Goal: Task Accomplishment & Management: Complete application form

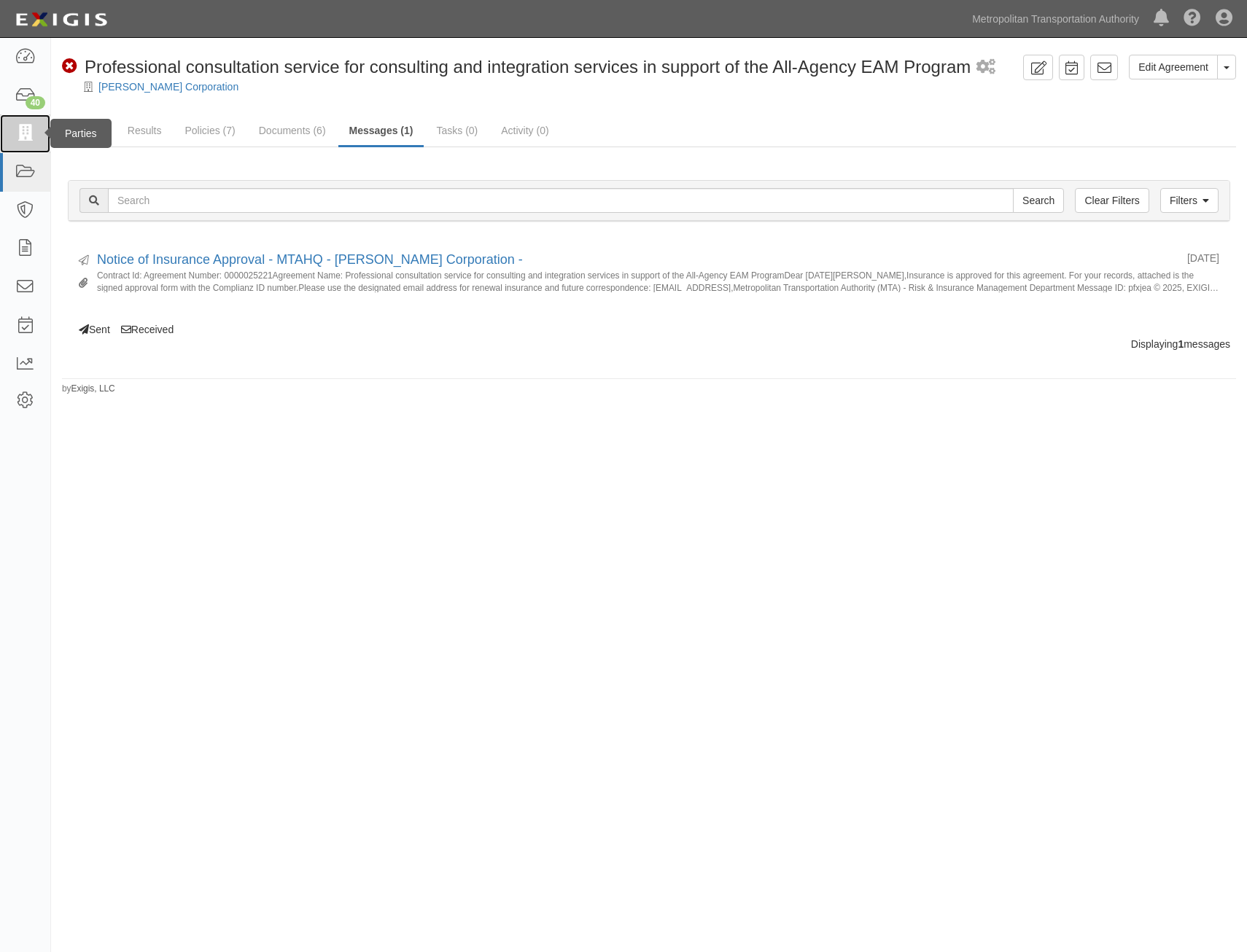
click at [37, 135] on link at bounding box center [25, 134] width 50 height 39
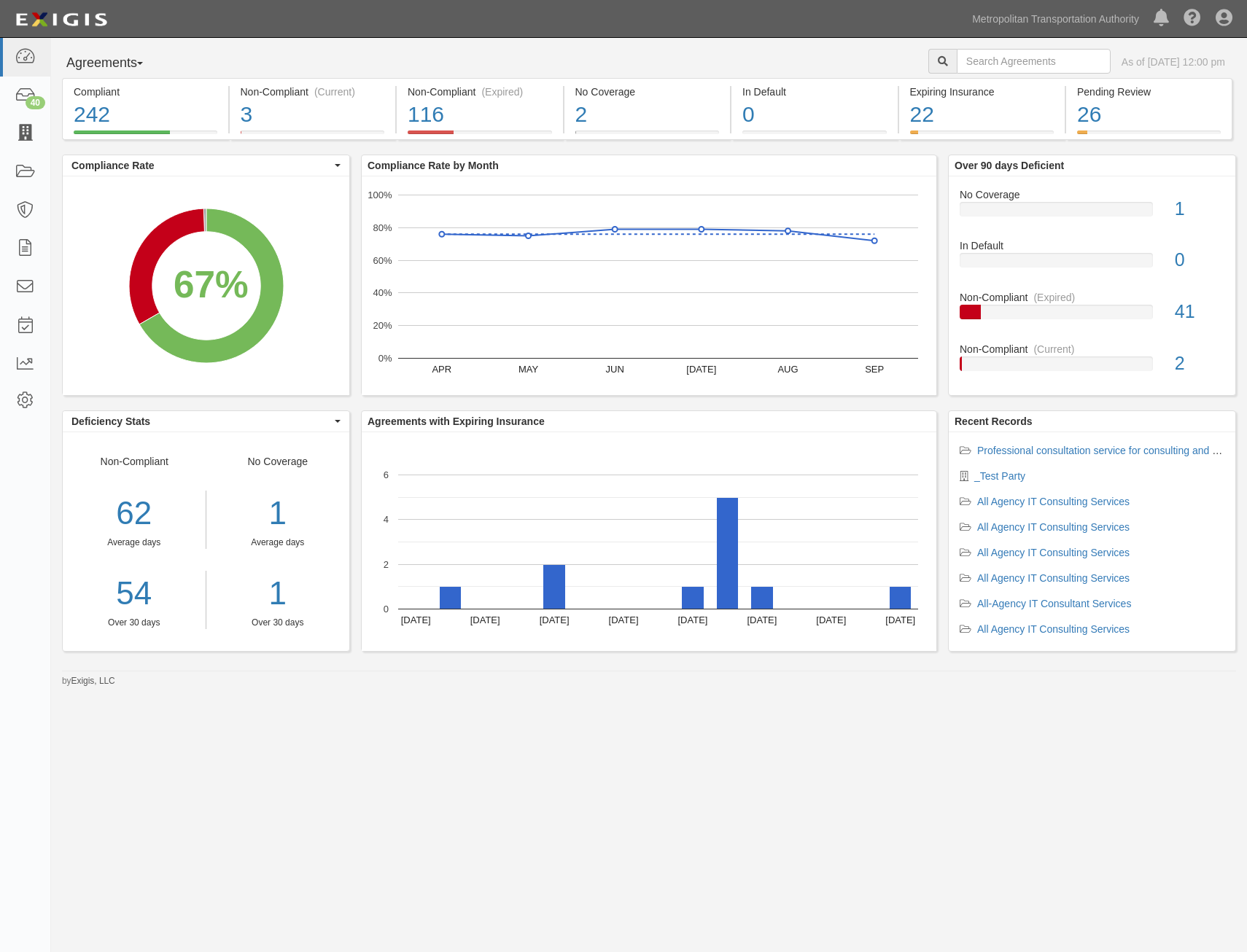
click at [37, 126] on link at bounding box center [25, 134] width 50 height 39
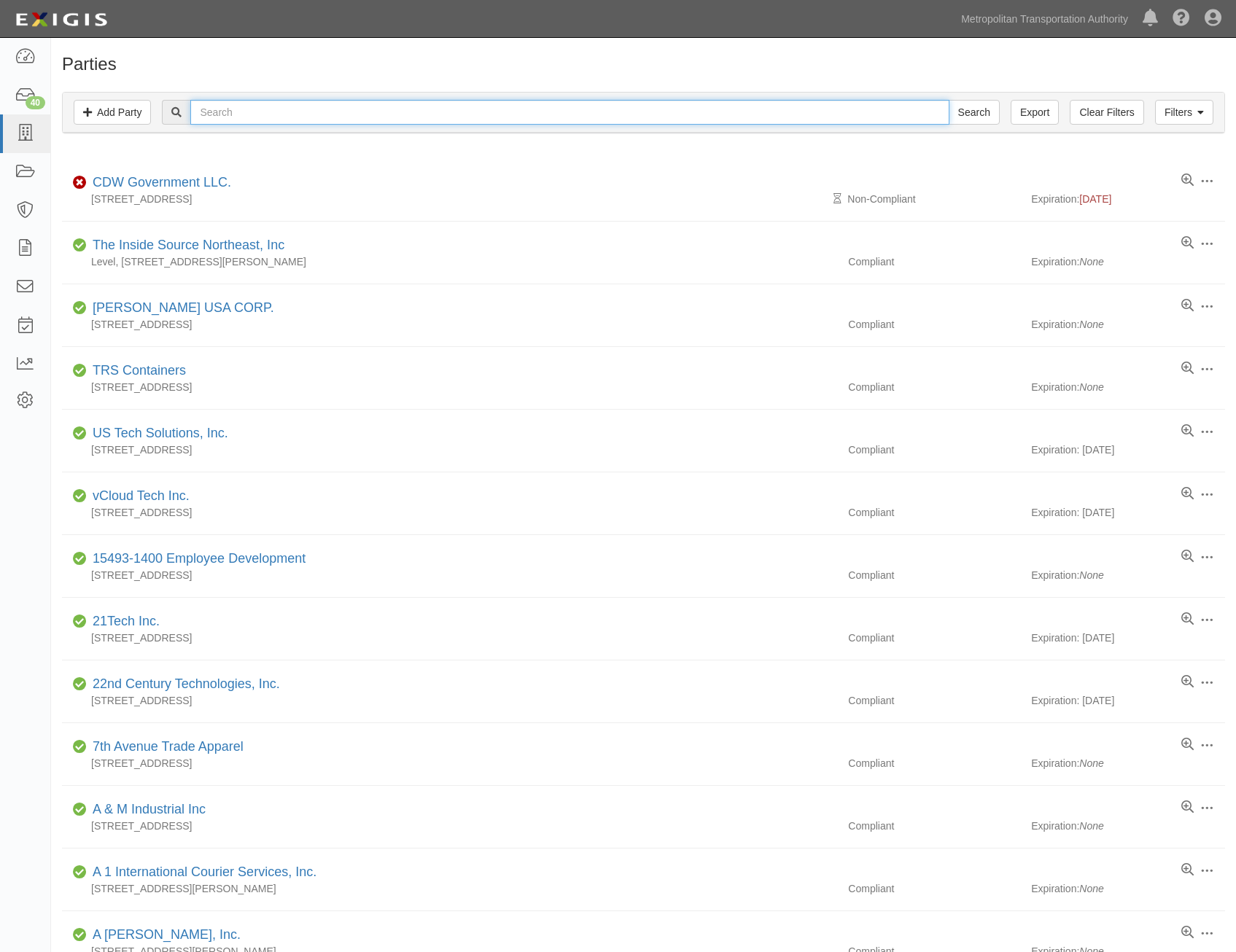
click at [633, 112] on input "text" at bounding box center [569, 112] width 758 height 24
type input "compu"
click at [949, 100] on input "Search" at bounding box center [974, 112] width 51 height 24
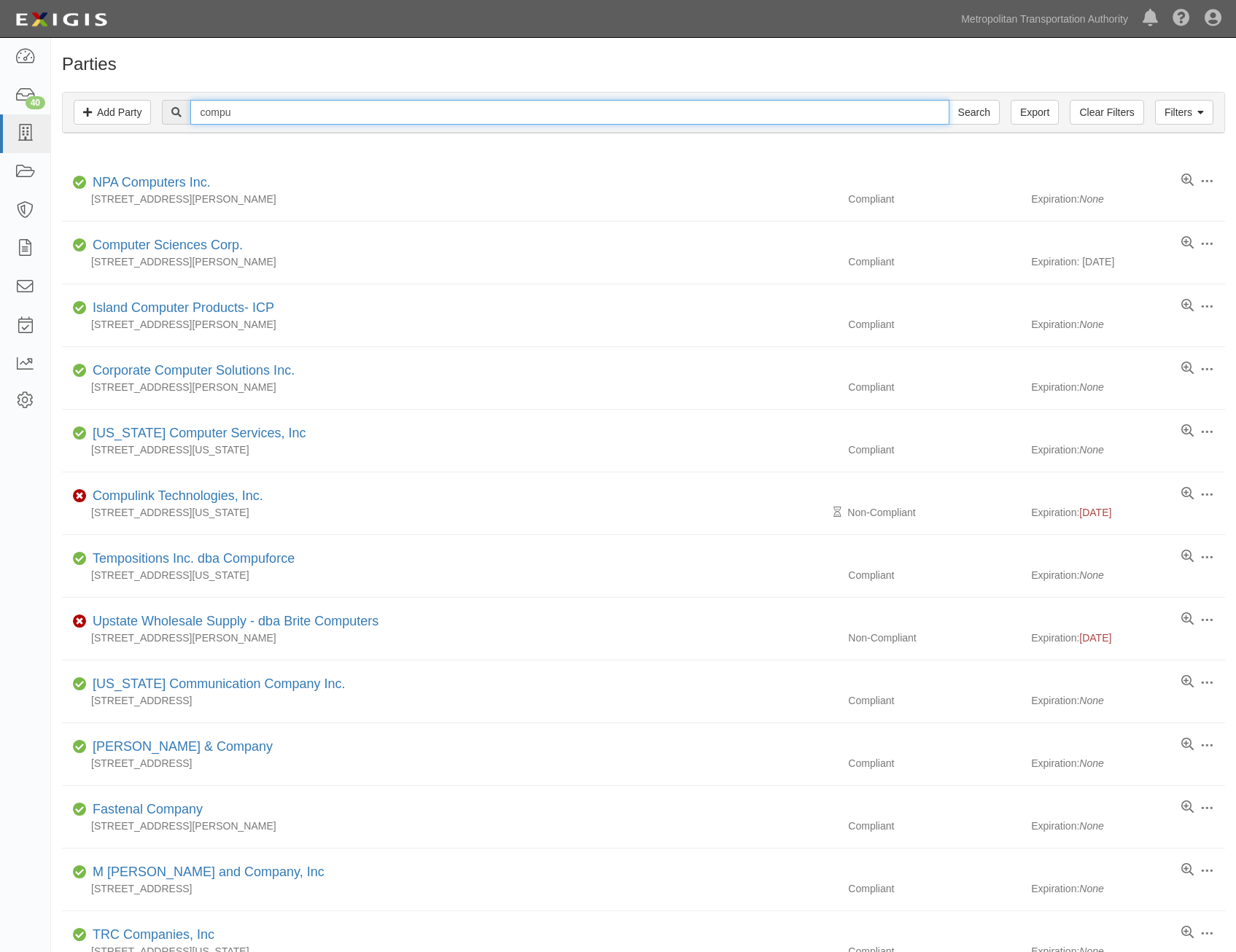
click at [553, 118] on input "compu" at bounding box center [569, 112] width 758 height 24
type input "vision"
click at [949, 100] on input "Search" at bounding box center [974, 112] width 51 height 24
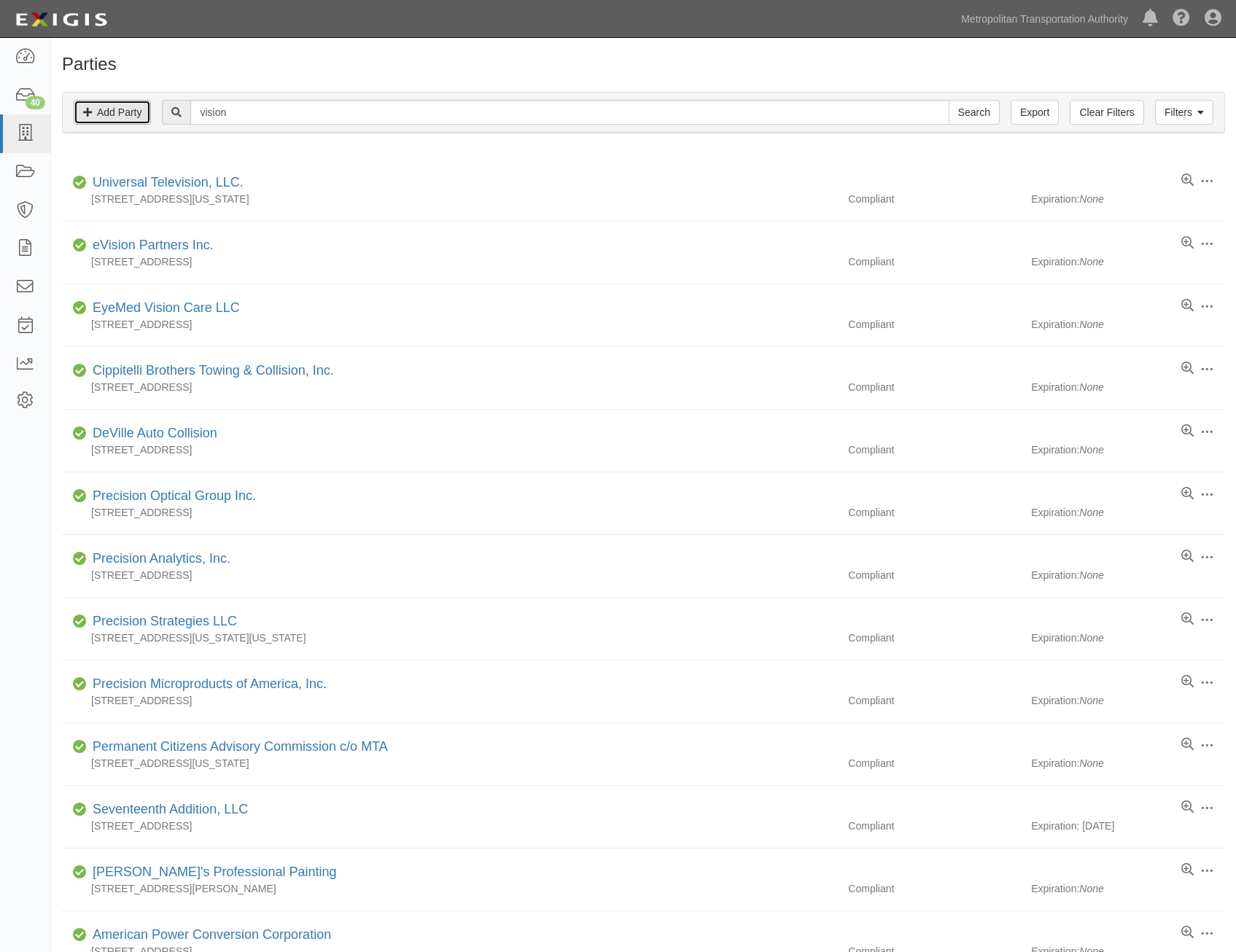
click at [131, 103] on link "Add Party" at bounding box center [113, 112] width 77 height 24
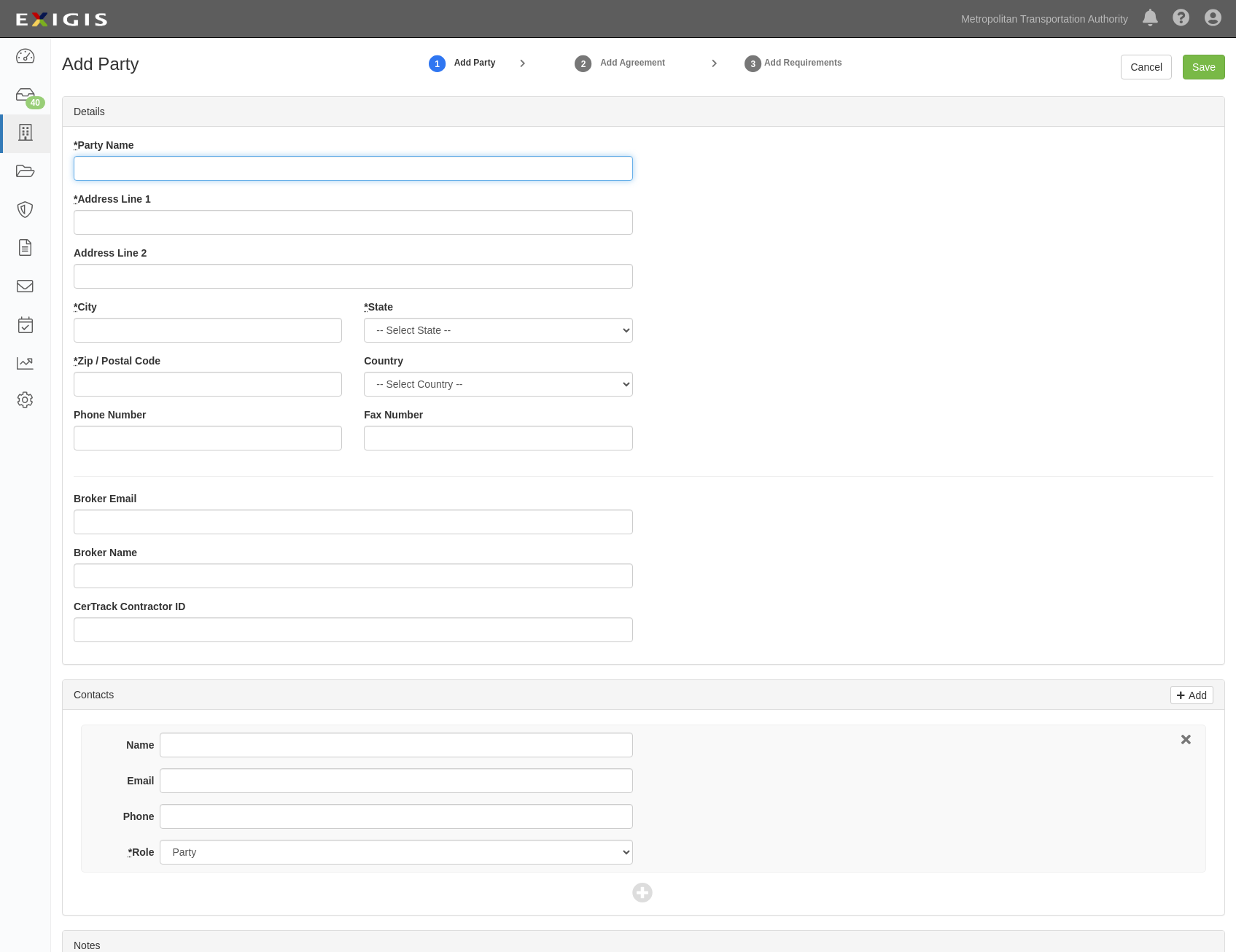
click at [560, 167] on input "* Party Name" at bounding box center [353, 167] width 560 height 24
paste input "Compu-Vision Consulting, Inc."
type input "Compu-Vision Consulting, Inc."
click at [1018, 256] on div "* Party Name Compu-Vision Consulting, Inc. * Address Line 1 Address Line 2 * Ci…" at bounding box center [644, 299] width 1162 height 324
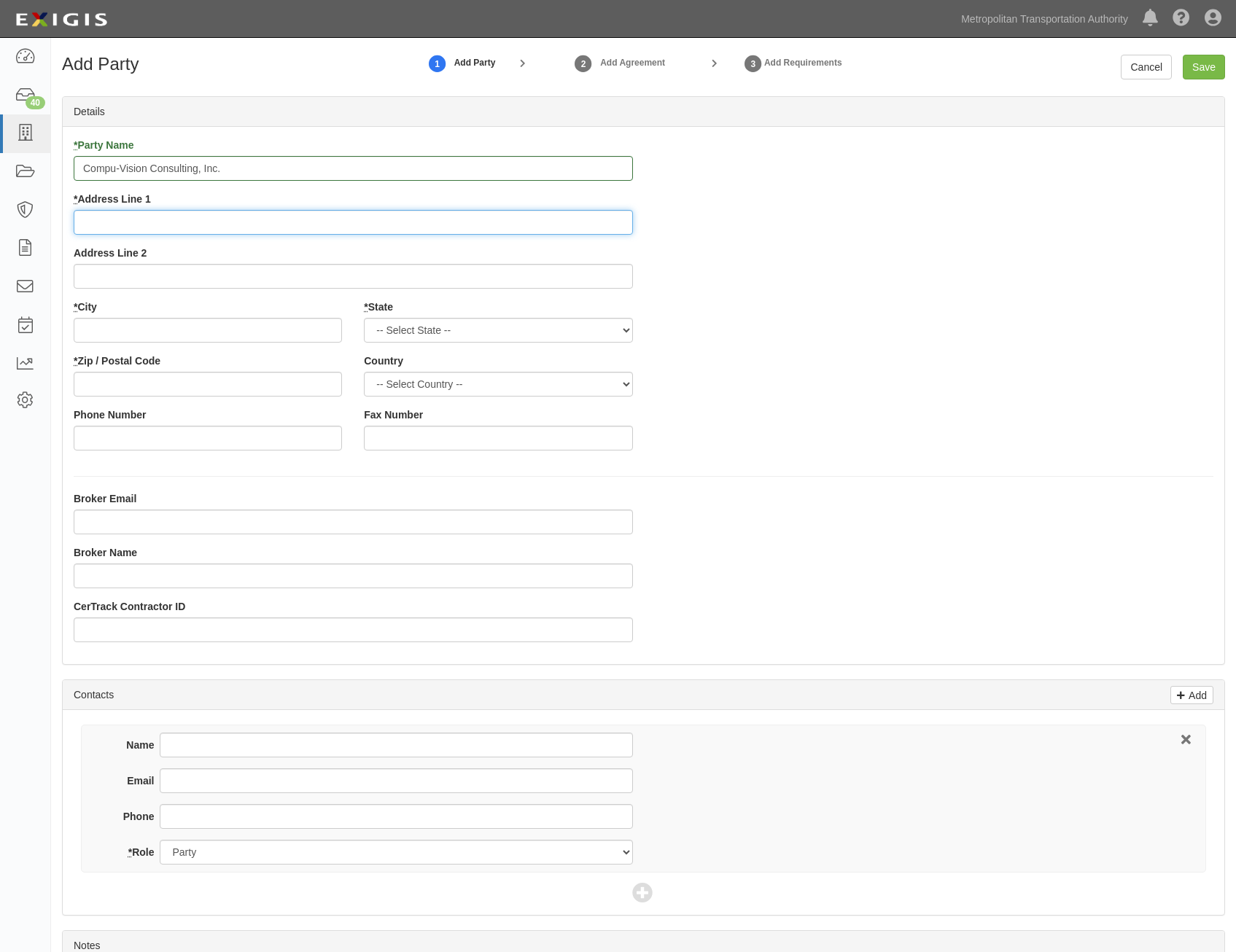
click at [549, 216] on input "* Address Line 1" at bounding box center [353, 222] width 560 height 24
paste input "2050 Route 27, Suite 202"
type input "2050 Route 27, Suite 202"
click at [780, 339] on div "* Party Name Compu-Vision Consulting, Inc. * Address Line 1 2050 Route 27, Suit…" at bounding box center [644, 299] width 1162 height 324
click at [304, 333] on input "* City" at bounding box center [208, 330] width 268 height 24
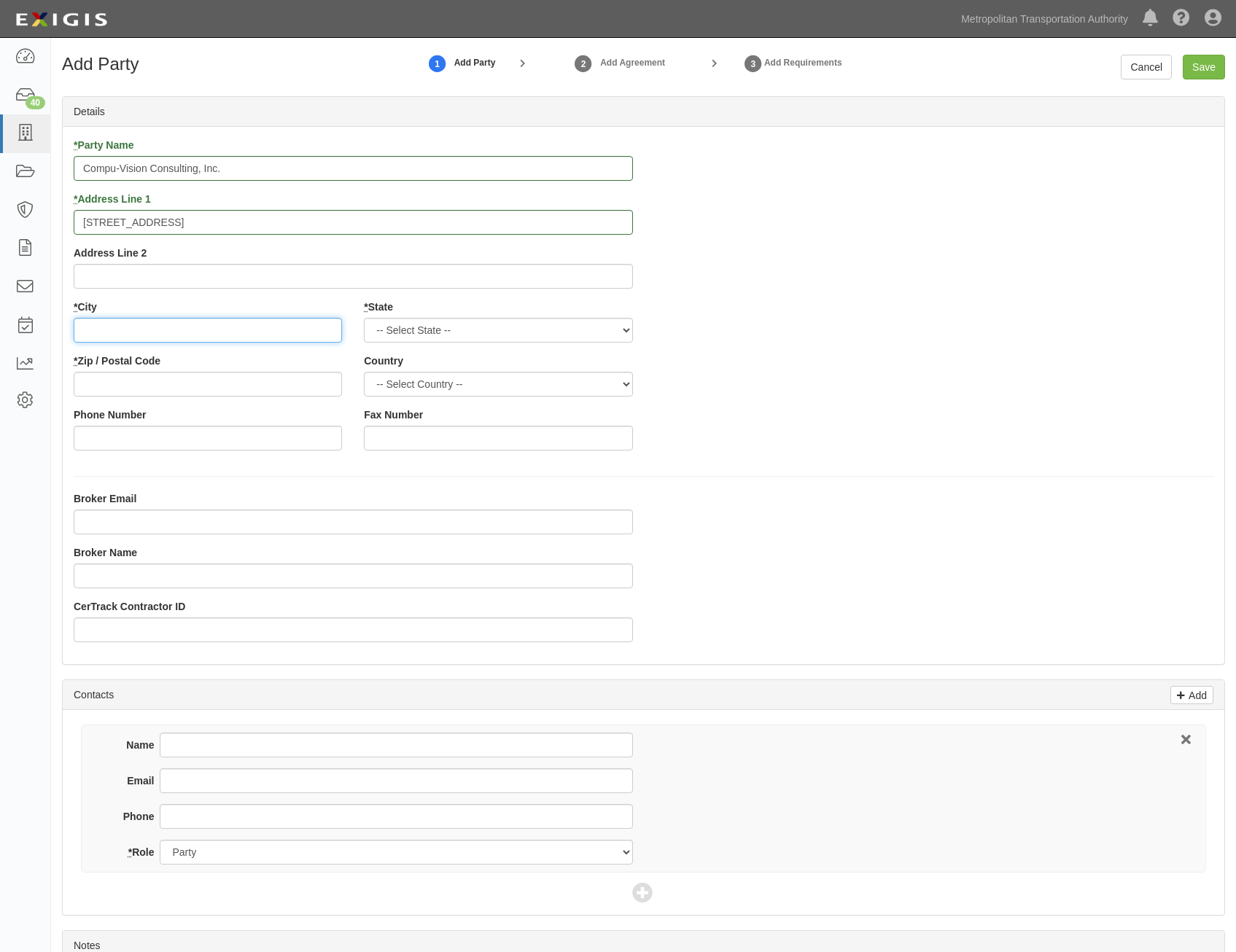
paste input "North Brunswick"
type input "North Brunswick"
click at [533, 330] on select "-- Select State -- Alabama Alaska Arizona Arkansas California Colorado Connecti…" at bounding box center [498, 330] width 268 height 24
select select "NJ"
click at [364, 318] on select "-- Select State -- Alabama Alaska Arizona Arkansas California Colorado Connecti…" at bounding box center [498, 330] width 268 height 24
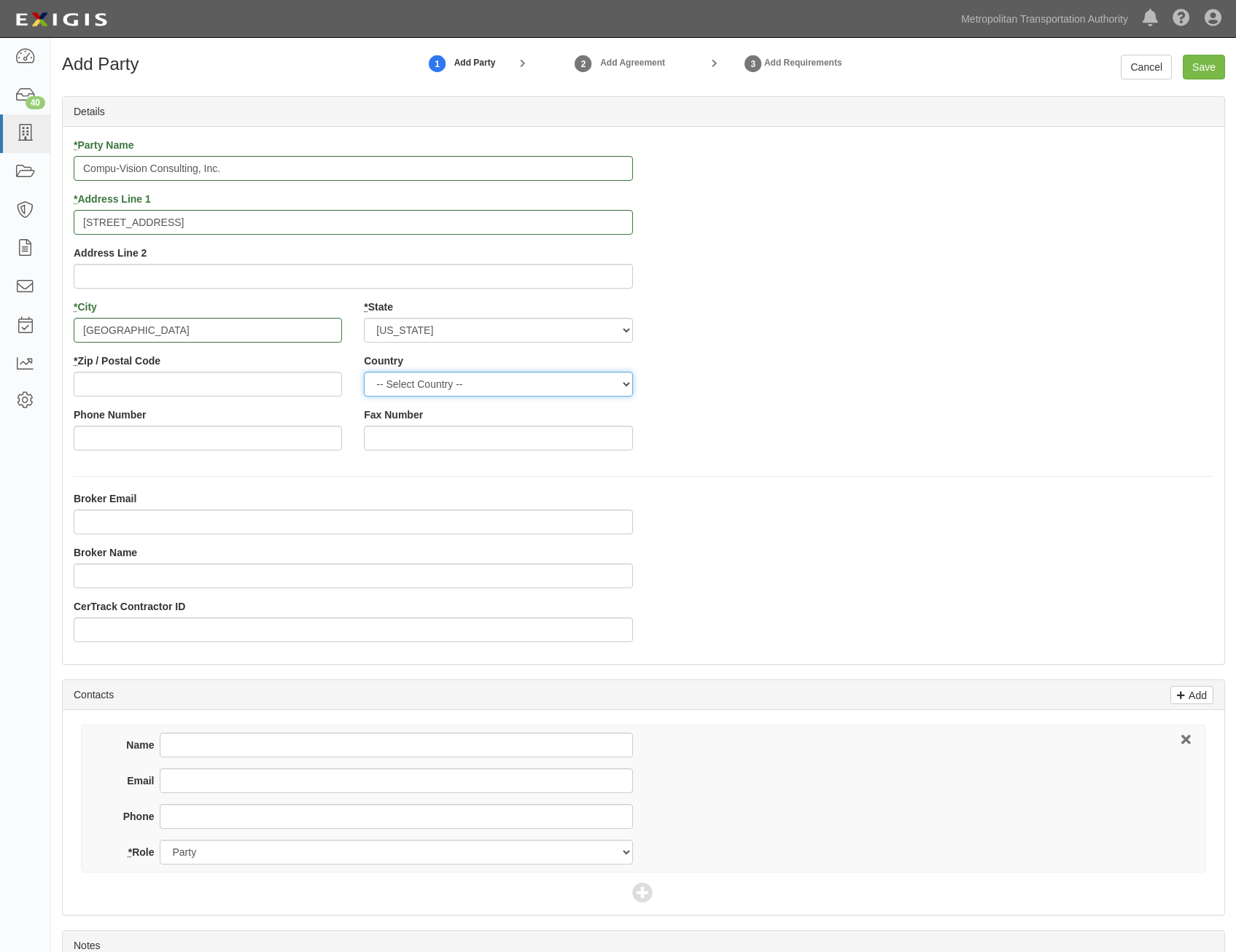
click at [590, 383] on select "-- Select Country -- Canada United States --------------- Afghanistan Åland Isl…" at bounding box center [498, 383] width 268 height 24
select select "US"
click at [364, 372] on select "-- Select Country -- Canada United States --------------- Afghanistan Åland Isl…" at bounding box center [498, 383] width 268 height 24
click at [761, 427] on div "* Party Name Compu-Vision Consulting, Inc. * Address Line 1 2050 Route 27, Suit…" at bounding box center [644, 299] width 1162 height 324
click at [293, 384] on input "* Zip / Postal Code" at bounding box center [208, 383] width 268 height 24
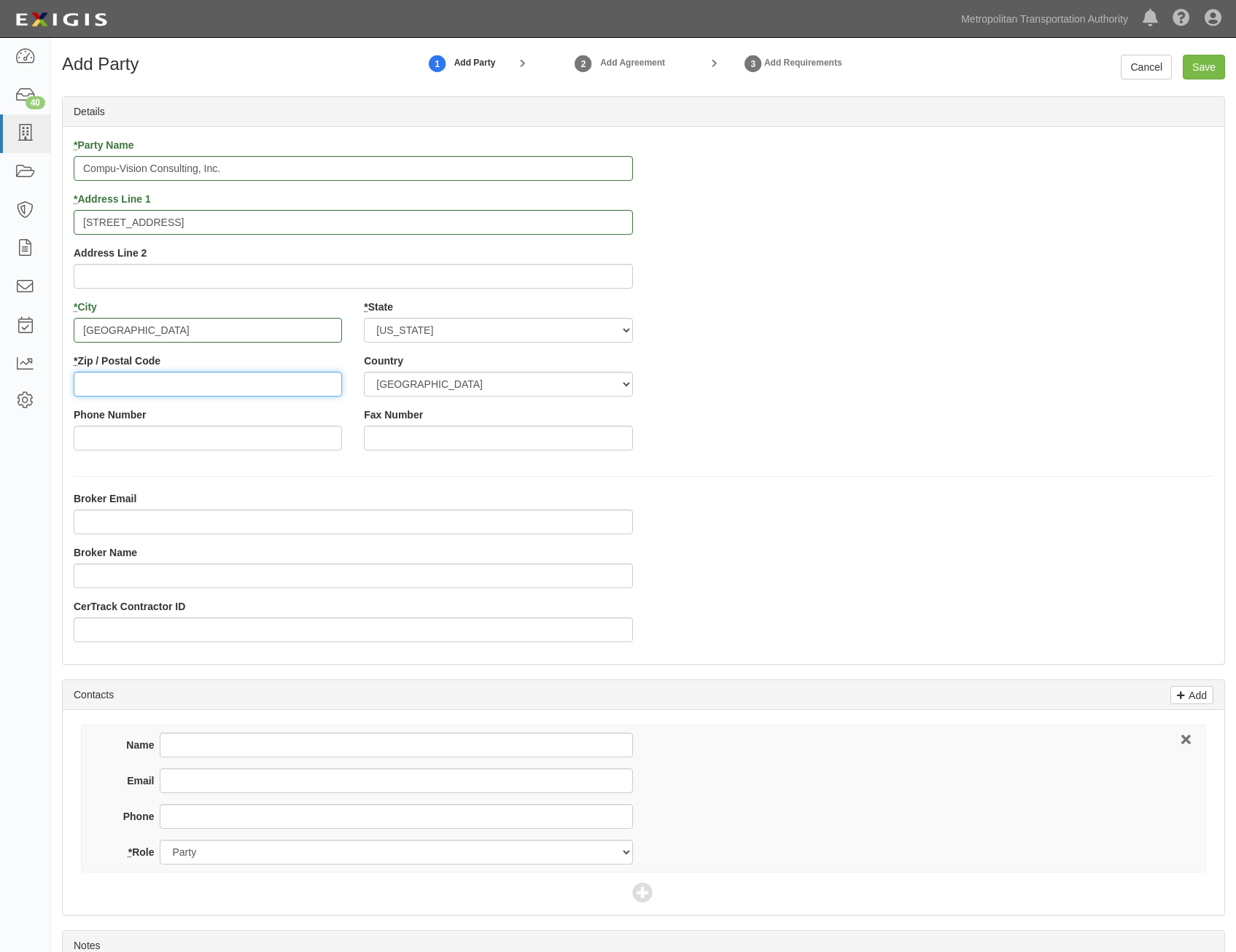
paste input "08902"
type input "08902"
click at [1062, 473] on div "* Party Name Compu-Vision Consulting, Inc. * Address Line 1 2050 Route 27, Suit…" at bounding box center [644, 395] width 1162 height 537
click at [1207, 68] on input "Save" at bounding box center [1204, 66] width 42 height 24
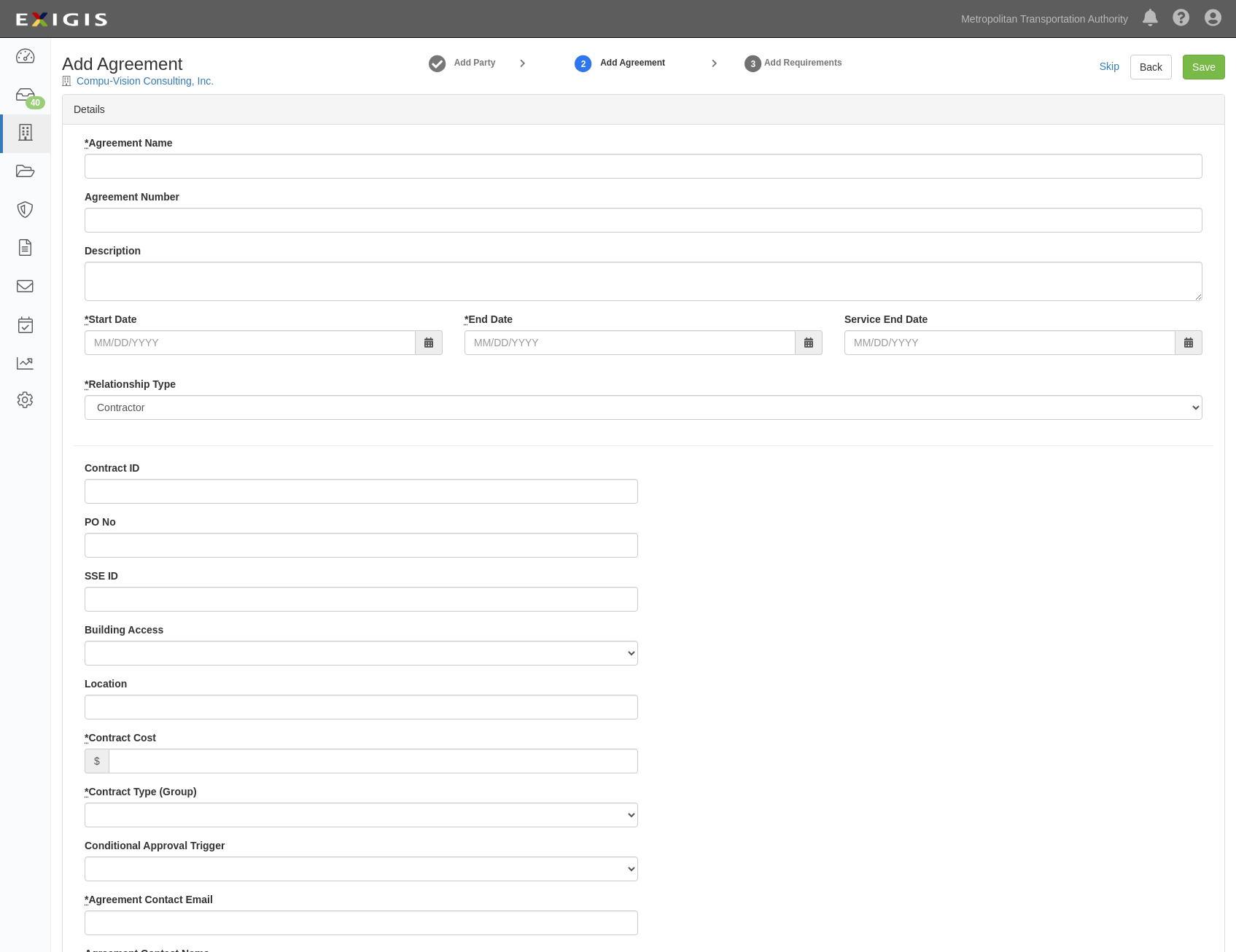
select select
click at [596, 167] on input "* Agreement Name" at bounding box center [644, 166] width 1118 height 24
paste input "All Agency IT Consulting Services"
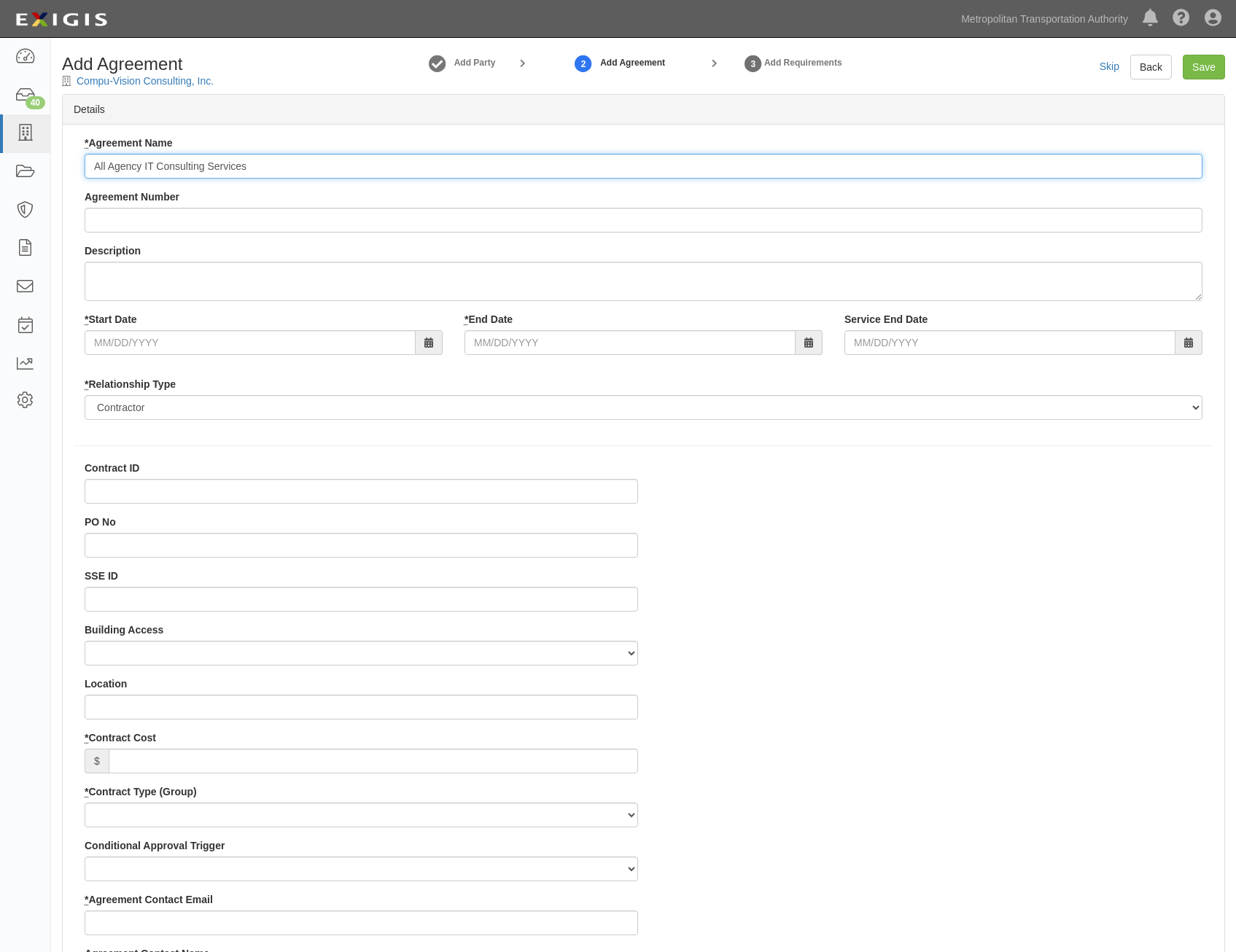
type input "All Agency IT Consulting Services"
click at [483, 228] on input "Agreement Number" at bounding box center [644, 219] width 1118 height 24
paste input "0000021540"
type input "0000021540"
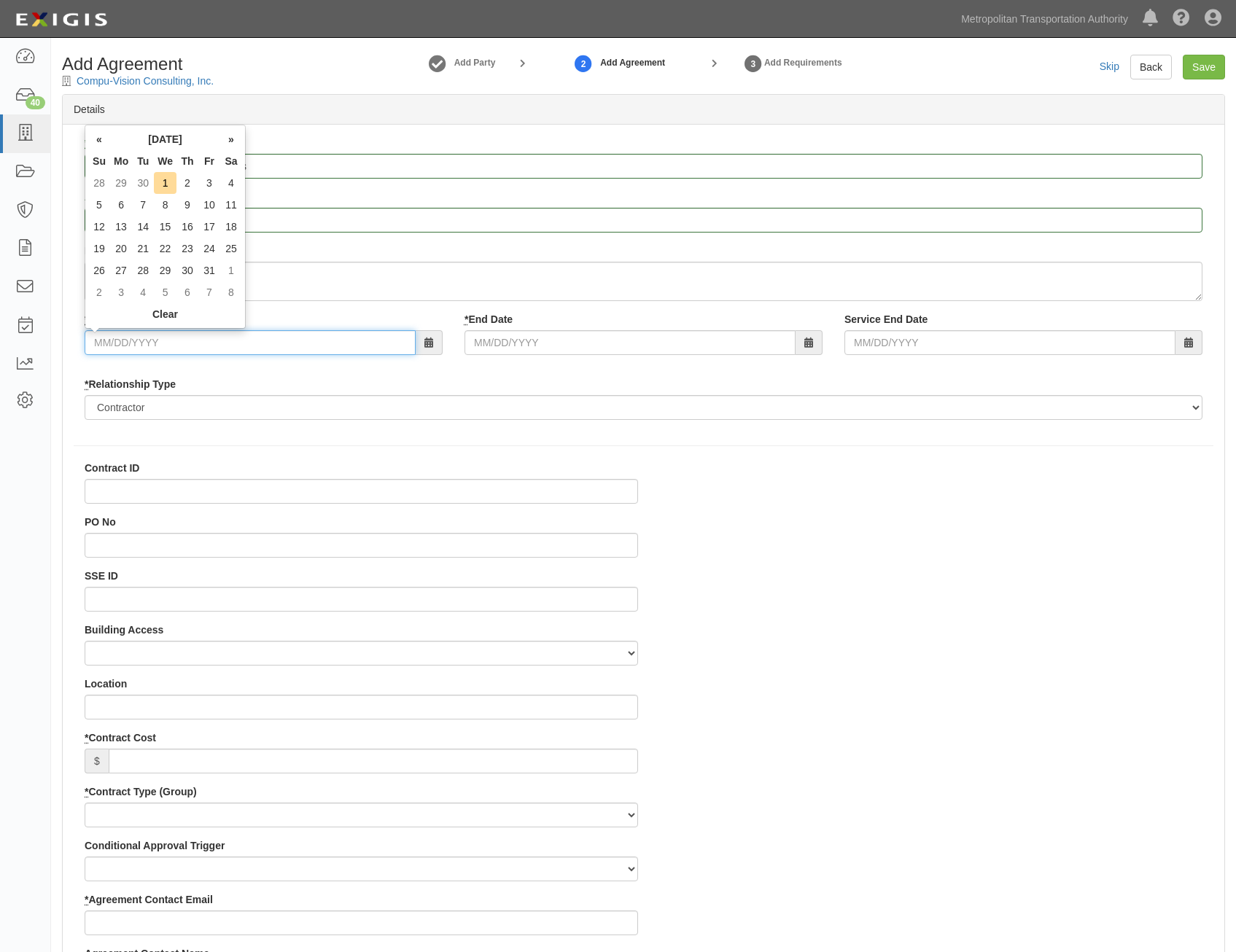
drag, startPoint x: 309, startPoint y: 345, endPoint x: 391, endPoint y: 357, distance: 82.9
click at [309, 345] on input "* Start Date" at bounding box center [251, 342] width 332 height 24
type input "07/01/2026"
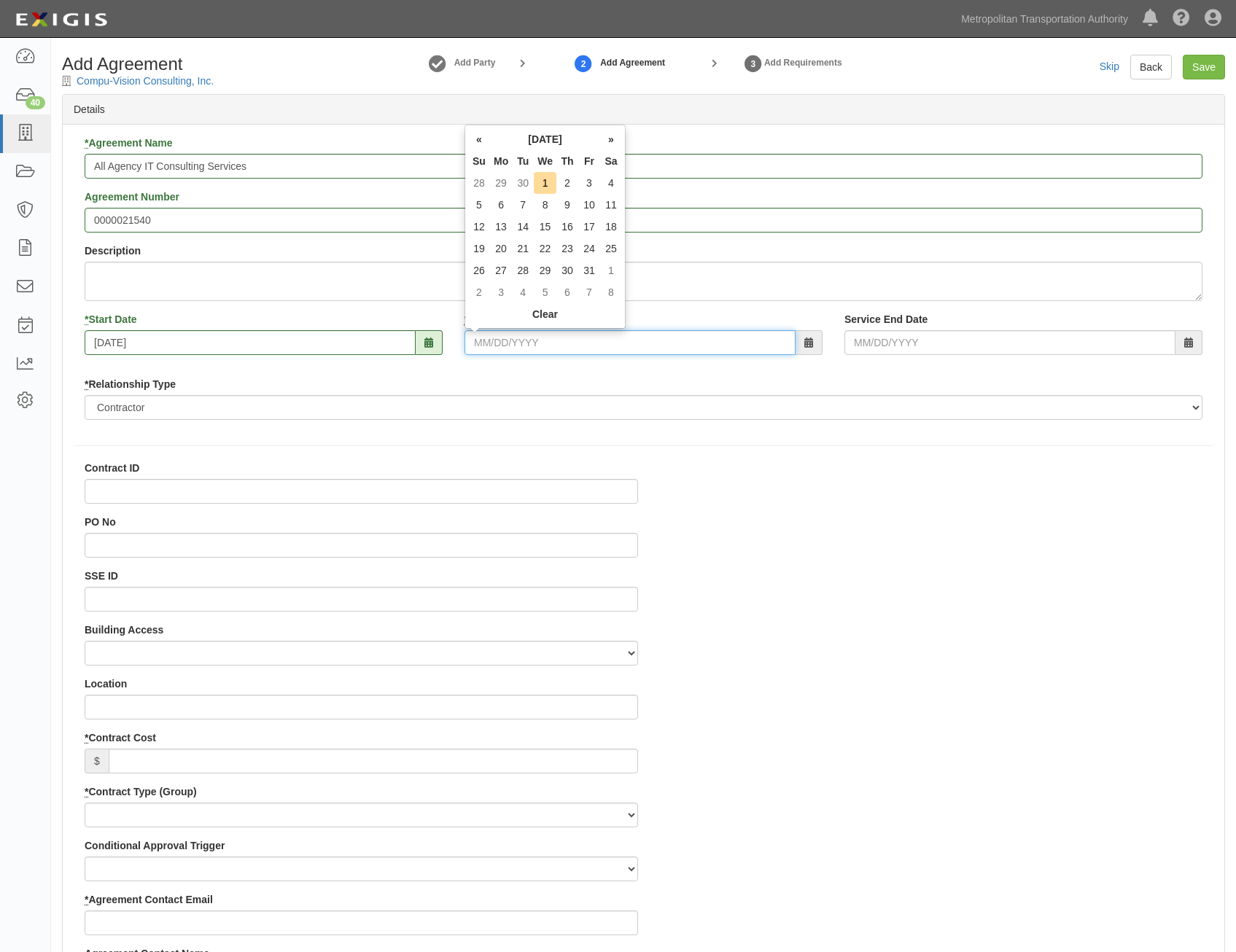
click at [729, 346] on input "* End Date" at bounding box center [630, 342] width 332 height 24
type input "07/07/2036"
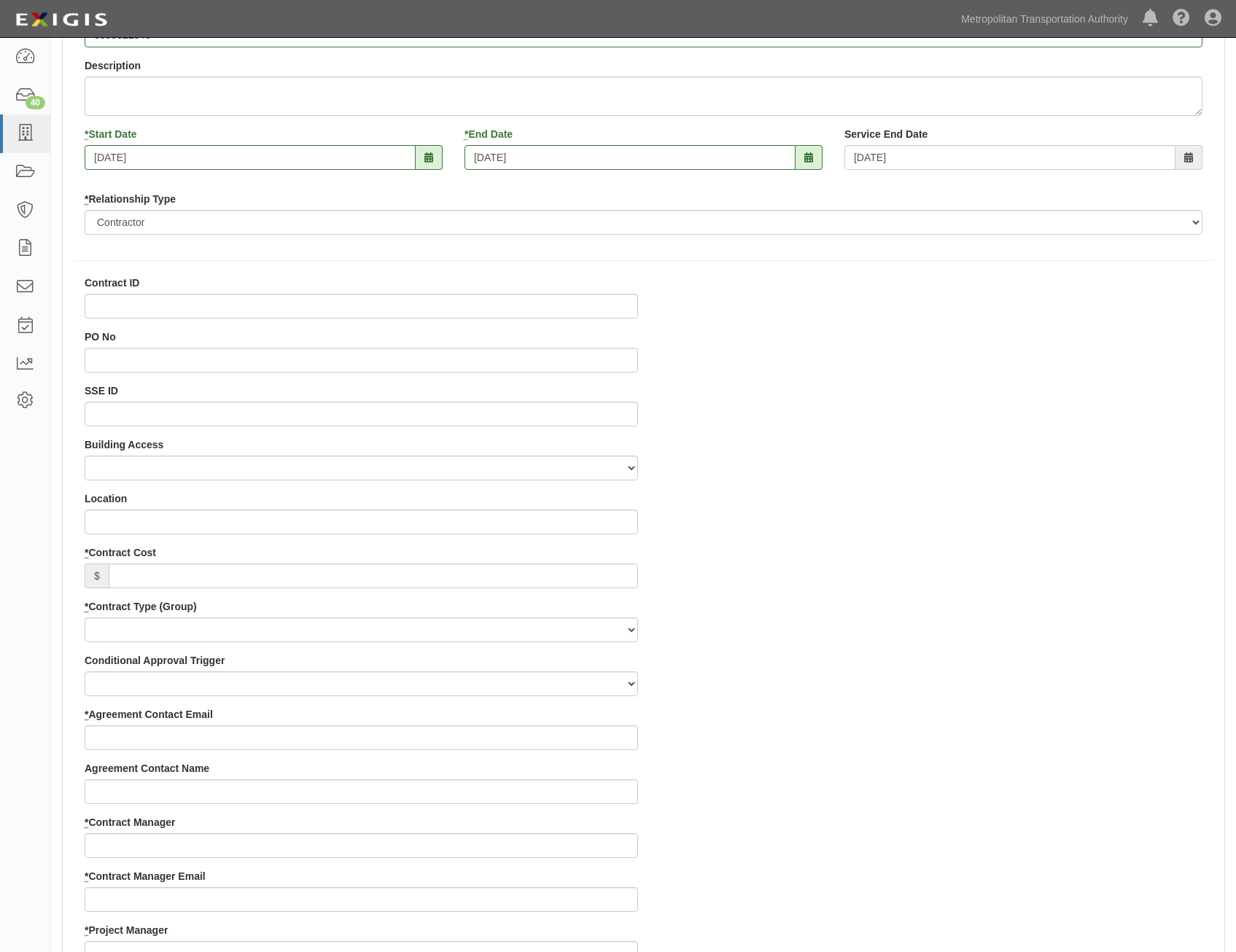
scroll to position [219, 0]
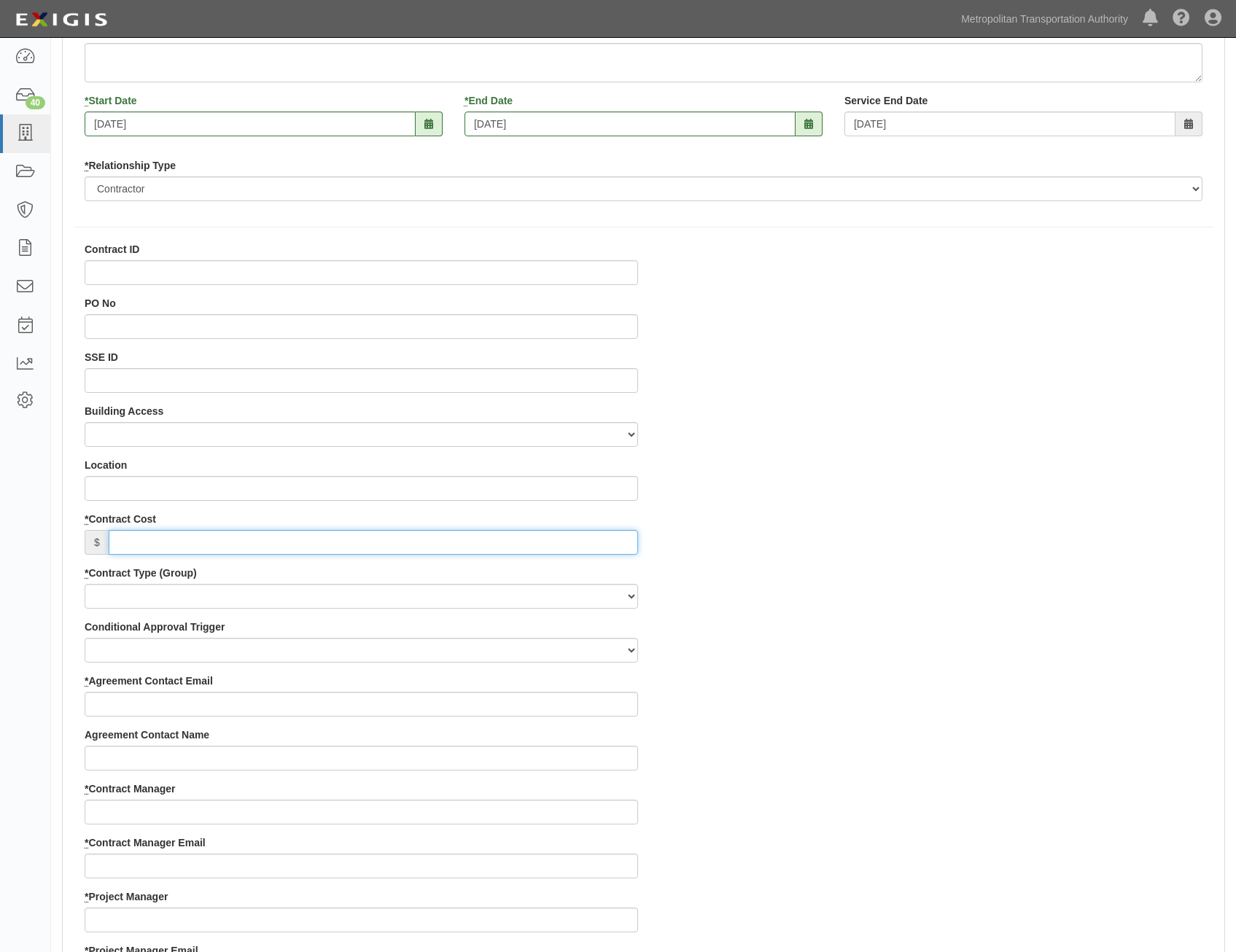
click at [579, 539] on input "* Contract Cost" at bounding box center [373, 542] width 529 height 24
type input "0"
click at [864, 547] on div "Contract ID PO No SSE ID Building Access 2 Broadway 341/345/347 BREP 333 Other …" at bounding box center [644, 917] width 1162 height 1349
click at [546, 595] on select "Capital Operating Not for Benefit (incls. FA, Entry Permits) Real Estate Other" at bounding box center [362, 595] width 554 height 24
select select "122"
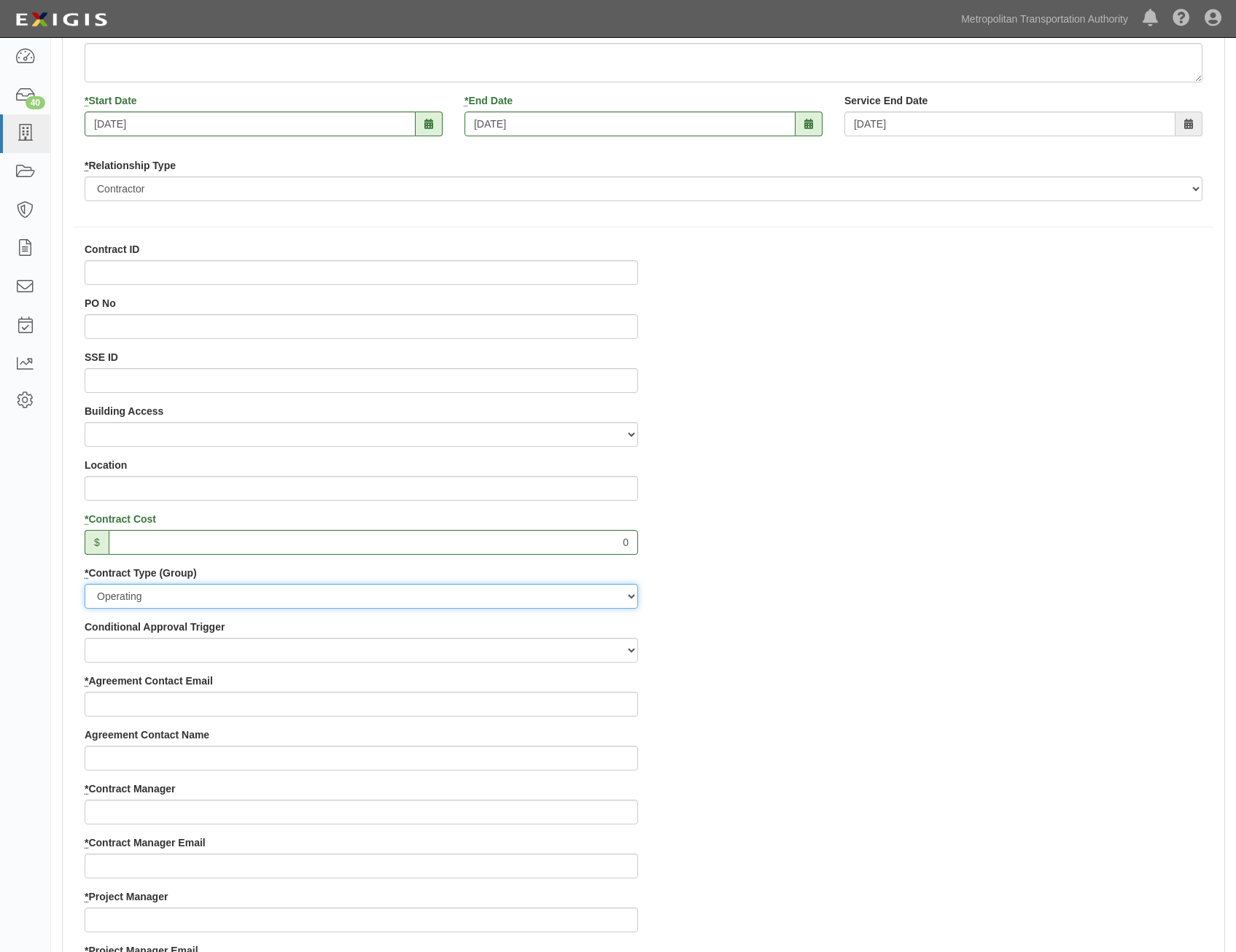
click at [85, 584] on select "Capital Operating Not for Benefit (incls. FA, Entry Permits) Real Estate Other" at bounding box center [362, 595] width 554 height 24
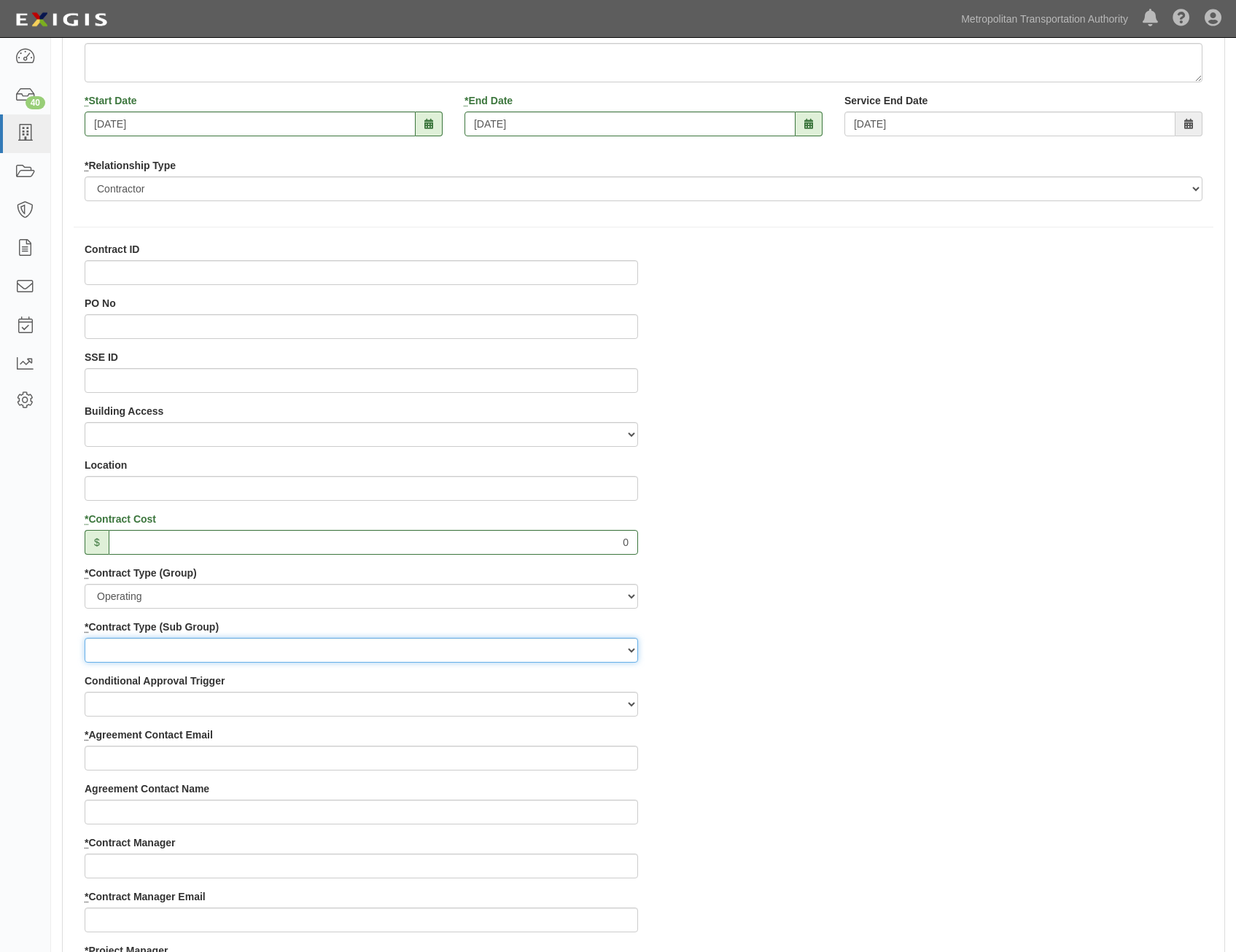
click at [610, 651] on select "Construction Loan / Test and Demo Maintenance Painting Personal Services Contra…" at bounding box center [362, 649] width 554 height 24
select select "249"
click at [85, 637] on select "Construction Loan / Test and Demo Maintenance Painting Personal Services Contra…" at bounding box center [362, 649] width 554 height 24
click at [854, 664] on div "Contract ID PO No SSE ID Building Access 2 Broadway 341/345/347 BREP 333 Other …" at bounding box center [644, 944] width 1162 height 1403
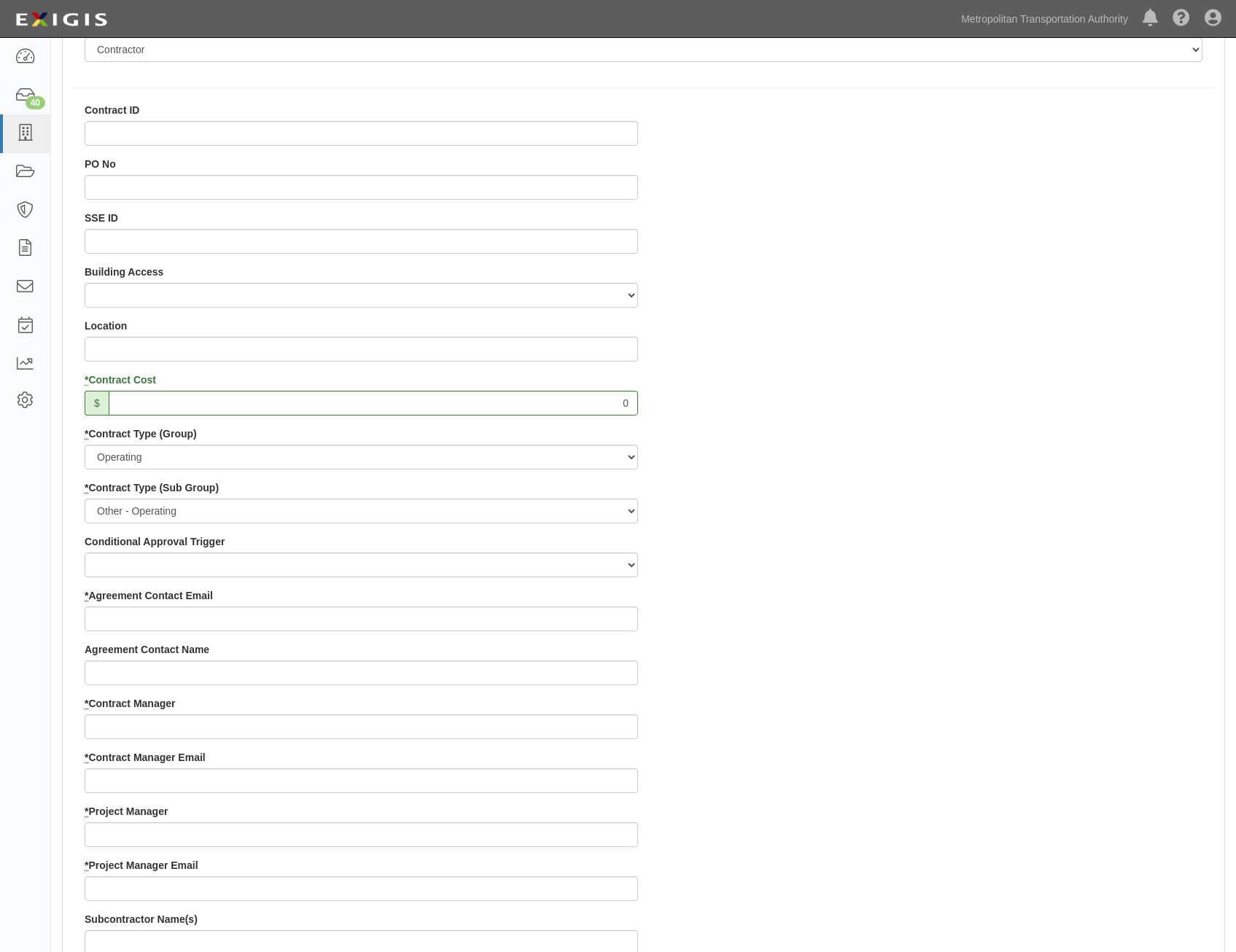
scroll to position [510, 0]
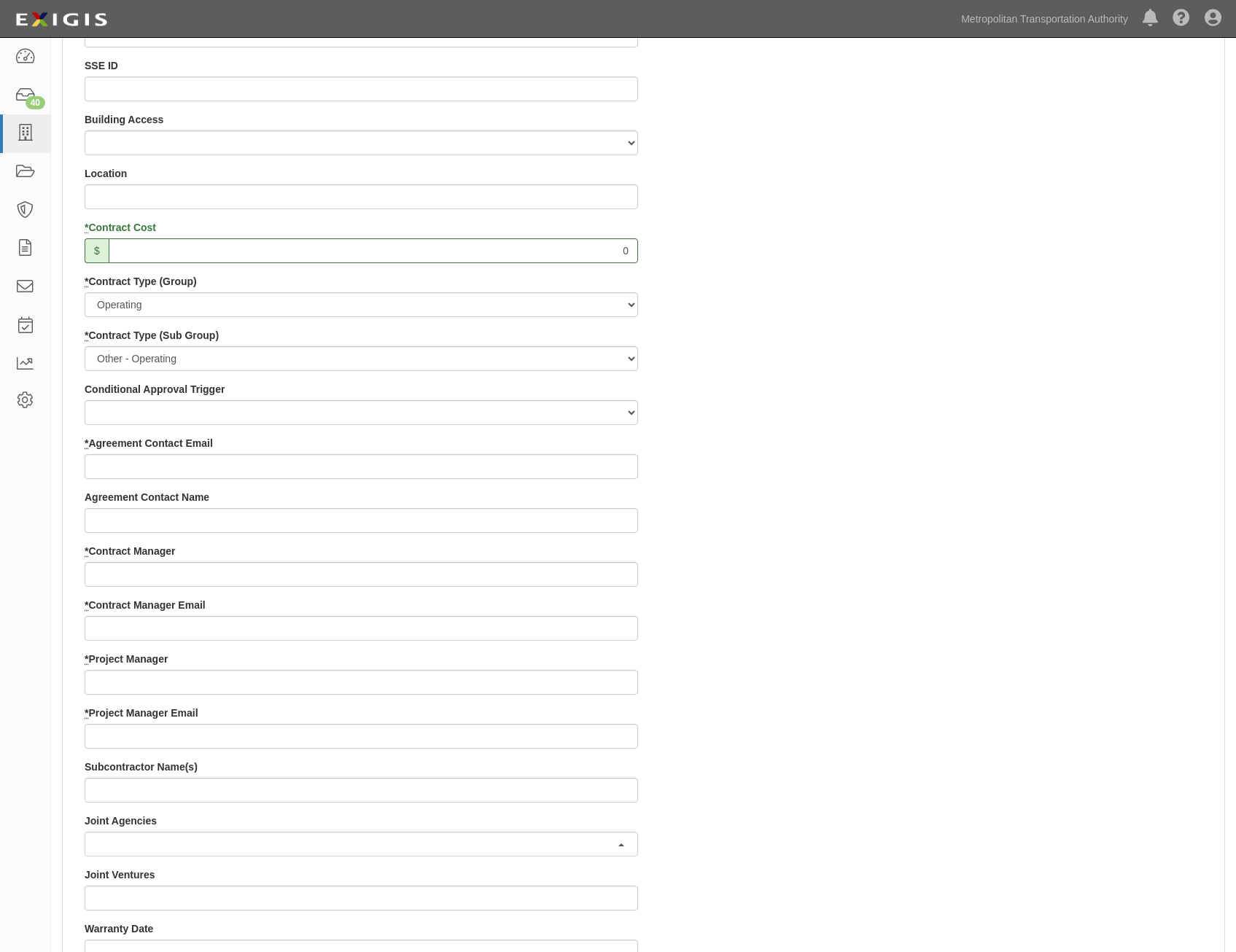
click at [602, 456] on div "* Agreement Contact Email" at bounding box center [362, 457] width 554 height 43
click at [606, 464] on input "* Agreement Contact Email" at bounding box center [362, 466] width 554 height 24
paste input "mbavaro@compuvis.com"
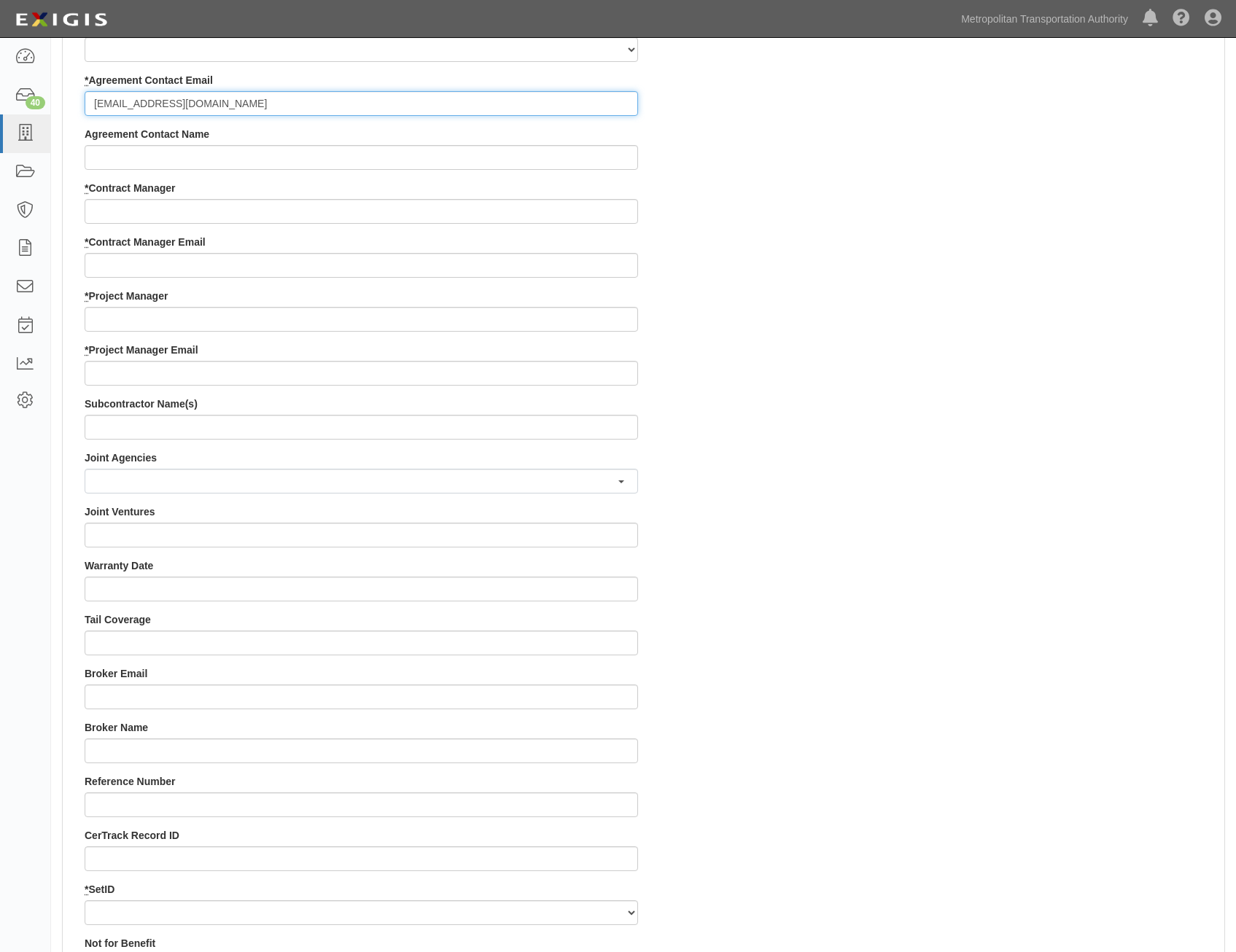
scroll to position [875, 0]
type input "mbavaro@compuvis.com"
click at [419, 211] on input "* Contract Manager" at bounding box center [362, 209] width 554 height 24
paste input "Jimmy Quispe"
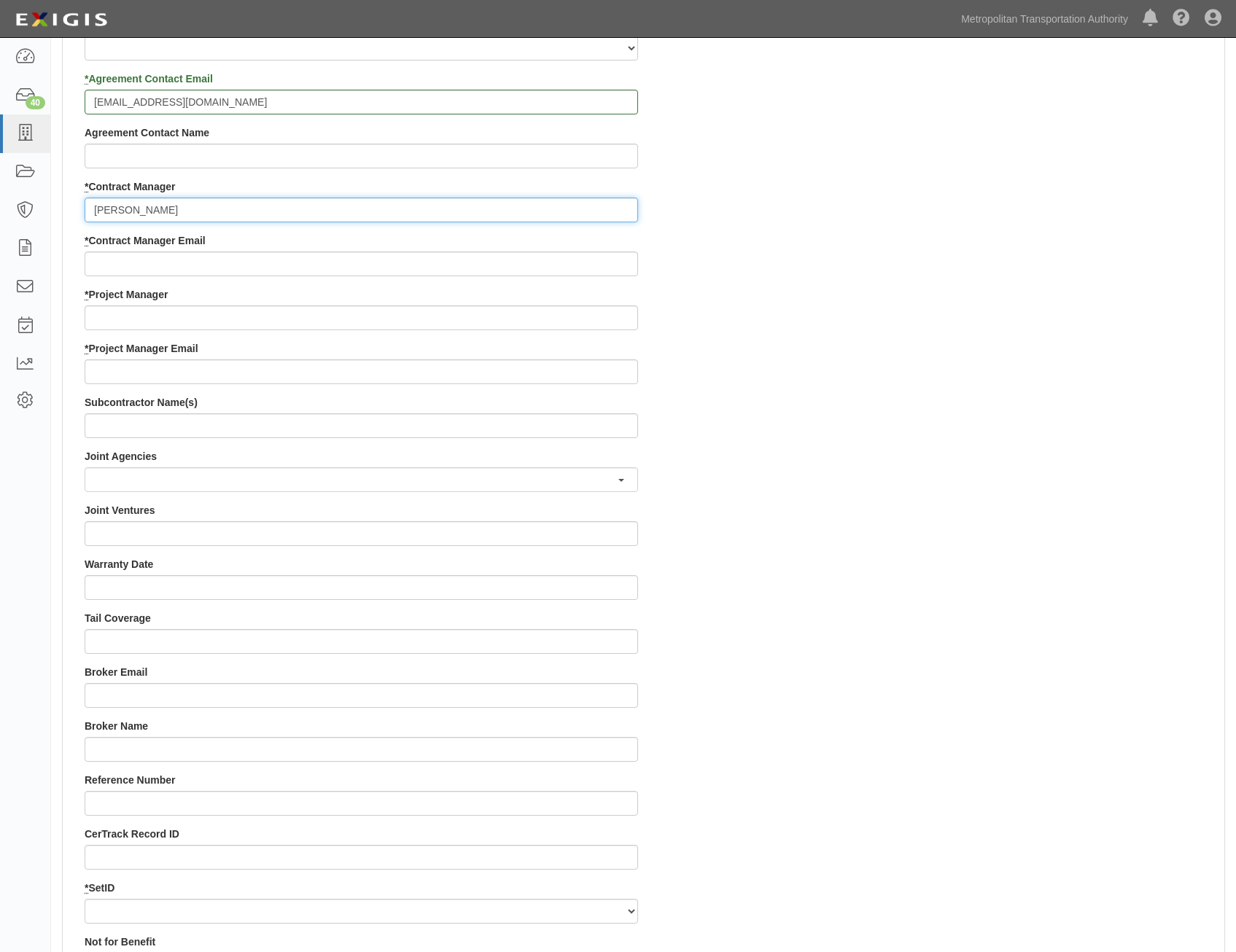
type input "Jimmy Quispe"
click at [777, 304] on div "Contract ID PO No SSE ID Building Access 2 Broadway 341/345/347 BREP 333 Other …" at bounding box center [644, 288] width 1162 height 1403
click at [510, 267] on input "* Contract Manager Email" at bounding box center [362, 263] width 554 height 24
paste input "Jimmy.quispe-consultant@mtabsc.org"
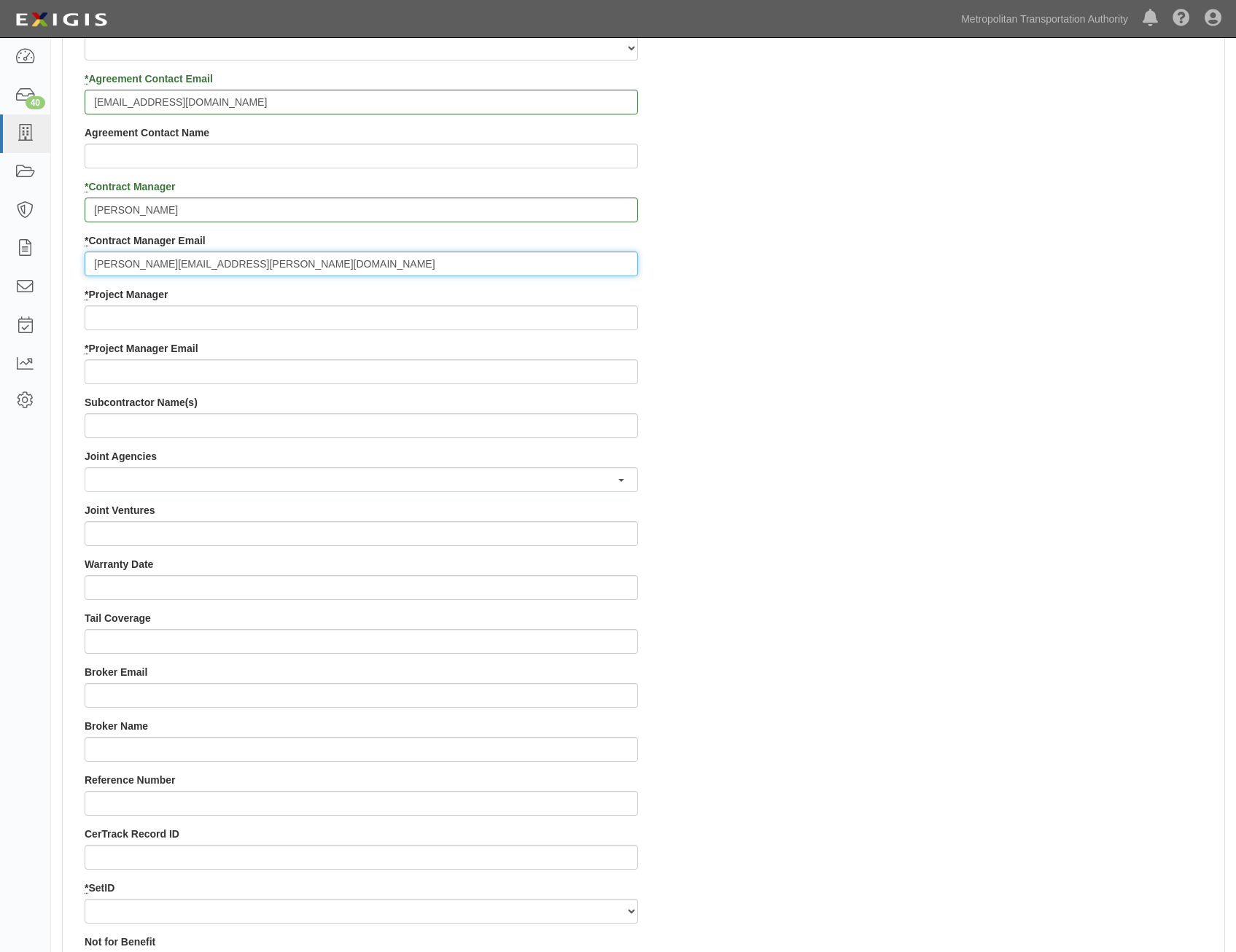
type input "Jimmy.quispe-consultant@mtabsc.org"
click at [832, 354] on div "Contract ID PO No SSE ID Building Access 2 Broadway 341/345/347 BREP 333 Other …" at bounding box center [644, 288] width 1162 height 1403
click at [586, 319] on input "* Project Manager" at bounding box center [362, 317] width 554 height 24
paste input "Doug Krainman"
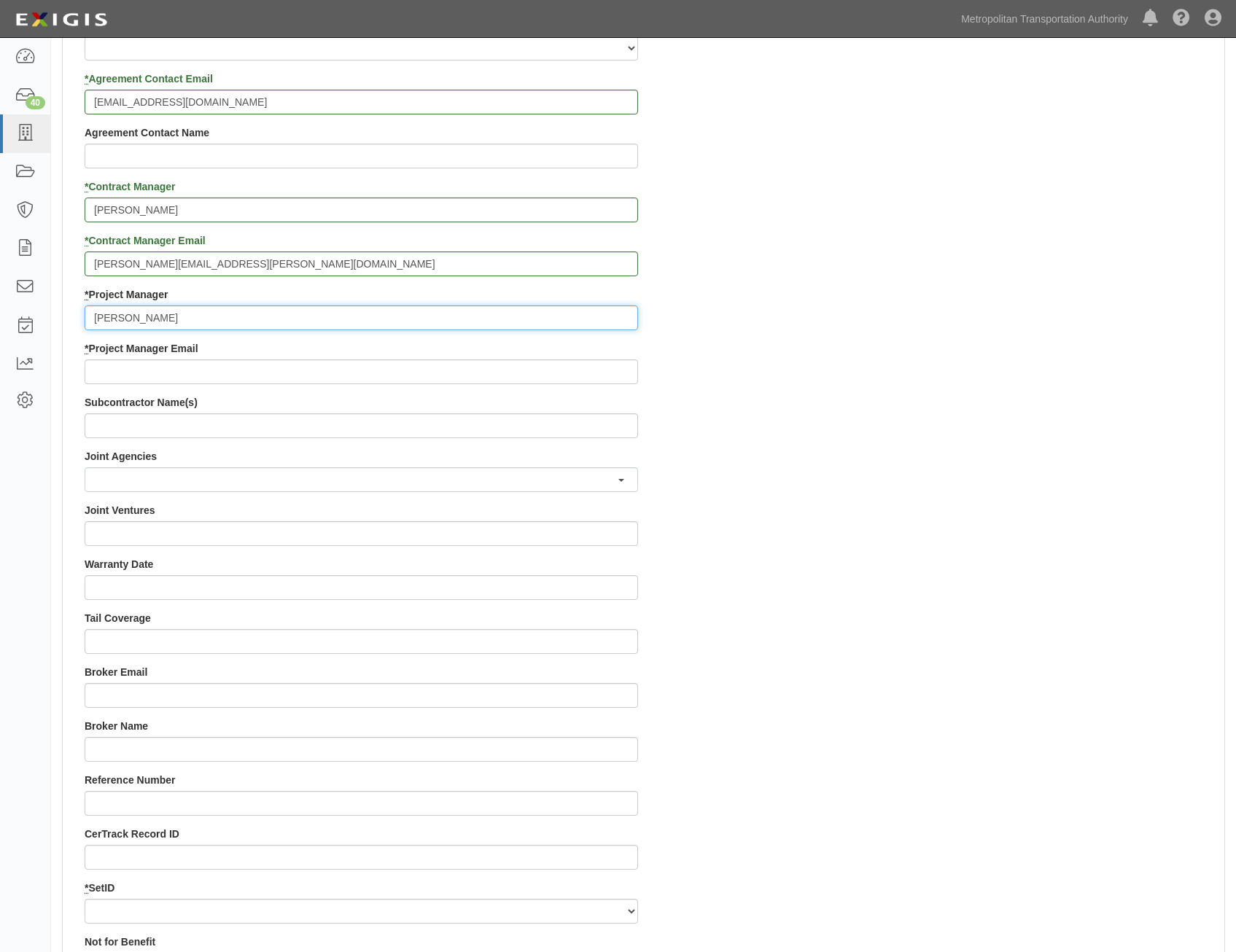
type input "Doug Krainman"
click at [907, 456] on div "Contract ID PO No SSE ID Building Access 2 Broadway 341/345/347 BREP 333 Other …" at bounding box center [644, 288] width 1162 height 1403
click at [571, 379] on input "* Project Manager Email" at bounding box center [362, 371] width 554 height 24
paste input "doug.krainman@mtahq.org"
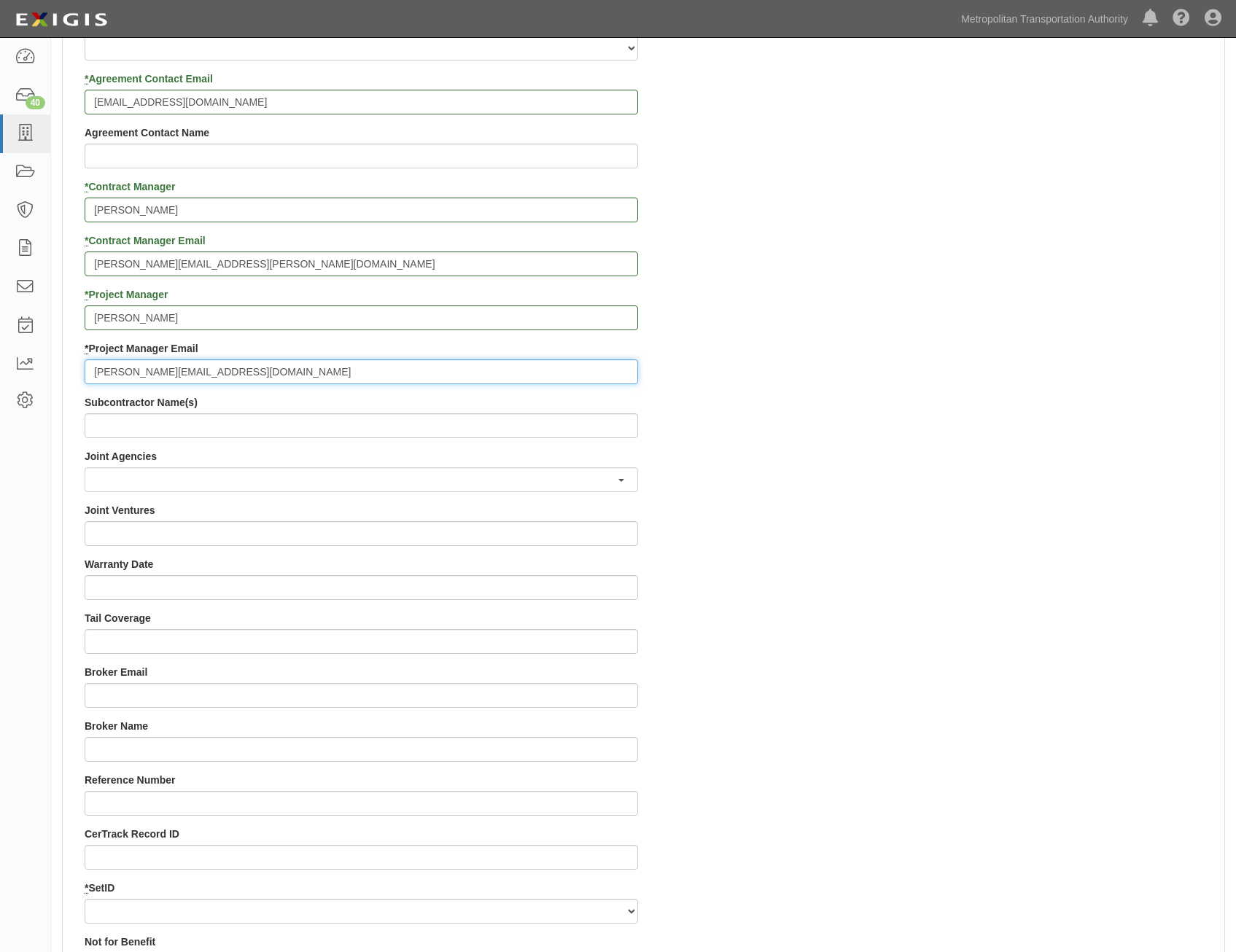
type input "doug.krainman@mtahq.org"
click at [849, 413] on div "Contract ID PO No SSE ID Building Access 2 Broadway 341/345/347 BREP 333 Other …" at bounding box center [644, 288] width 1162 height 1403
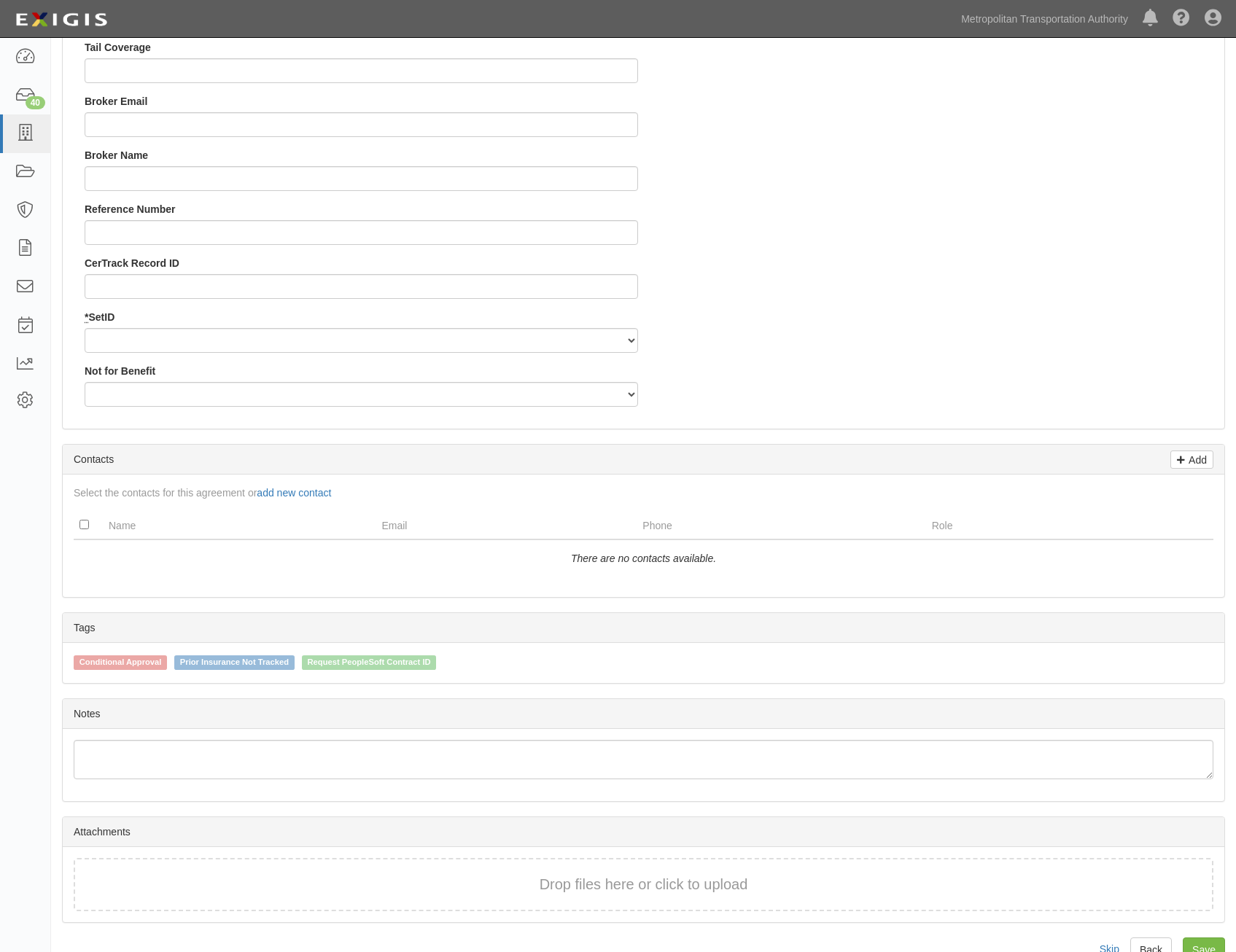
scroll to position [1458, 0]
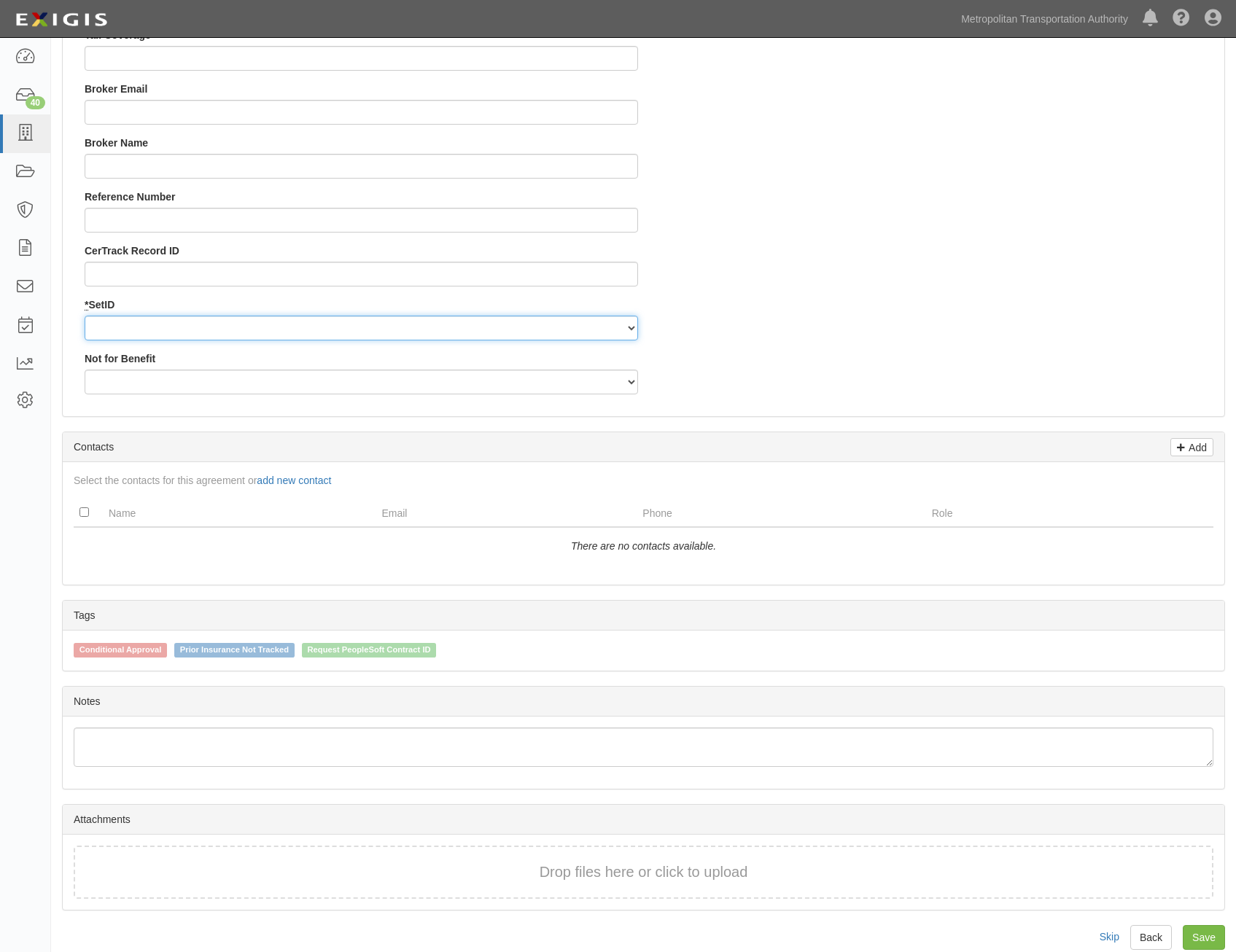
drag, startPoint x: 592, startPoint y: 327, endPoint x: 584, endPoint y: 341, distance: 16.1
click at [592, 327] on select "MTAHQ" at bounding box center [362, 327] width 554 height 24
select select "96"
click at [85, 315] on select "MTAHQ" at bounding box center [362, 327] width 554 height 24
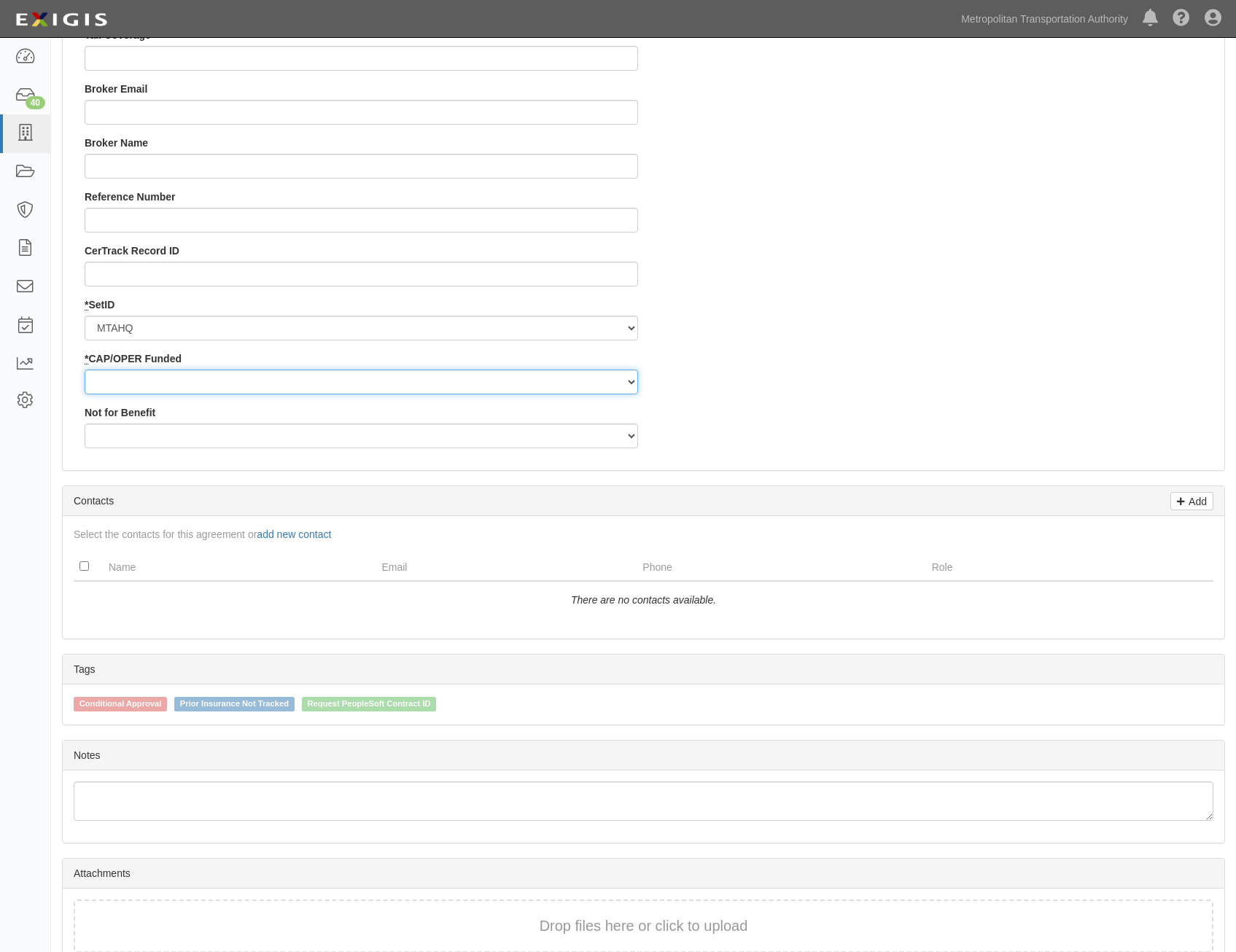
click at [577, 383] on select "Capital Operating" at bounding box center [362, 381] width 554 height 24
select select "347"
click at [85, 369] on select "Capital Operating" at bounding box center [362, 381] width 554 height 24
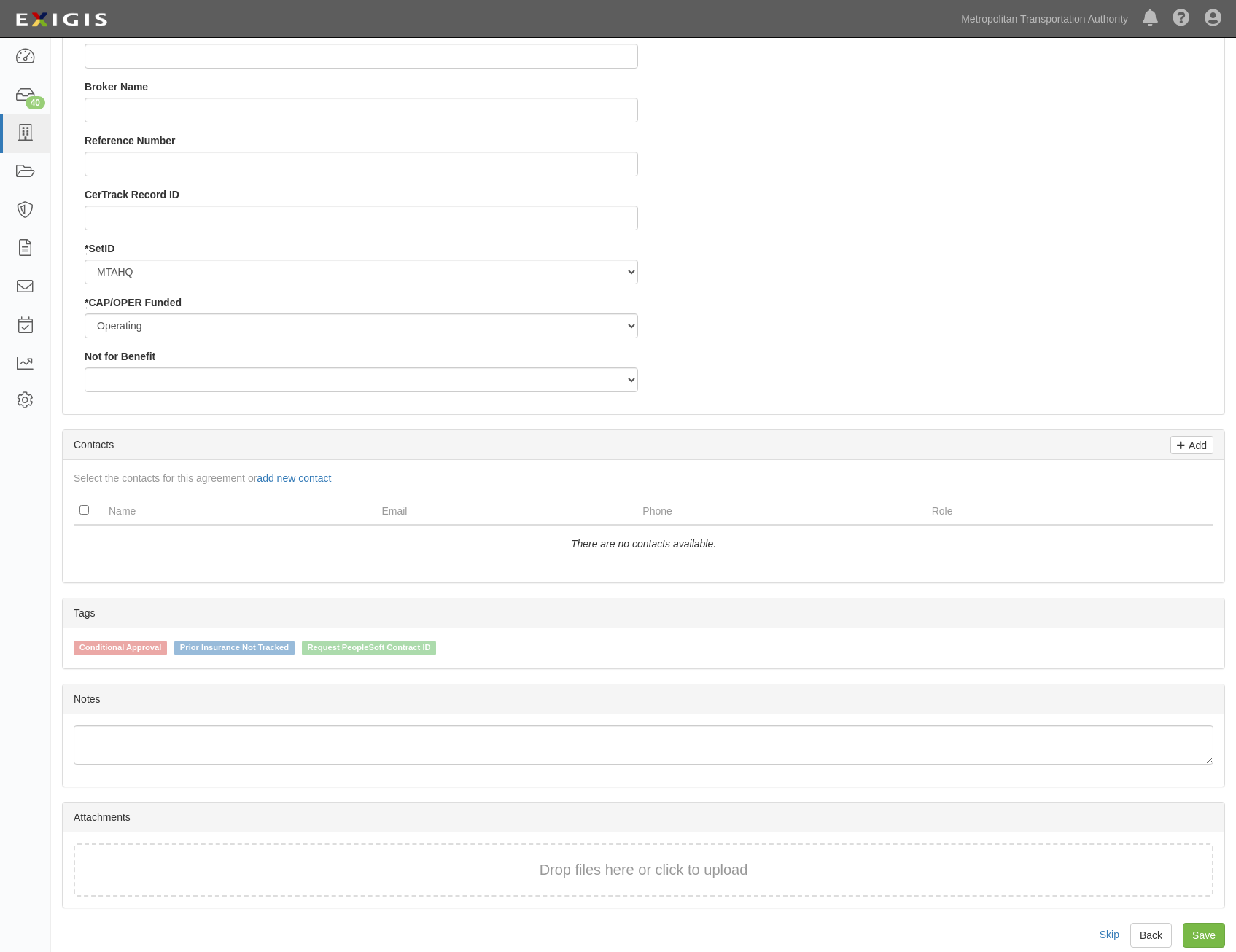
scroll to position [1531, 0]
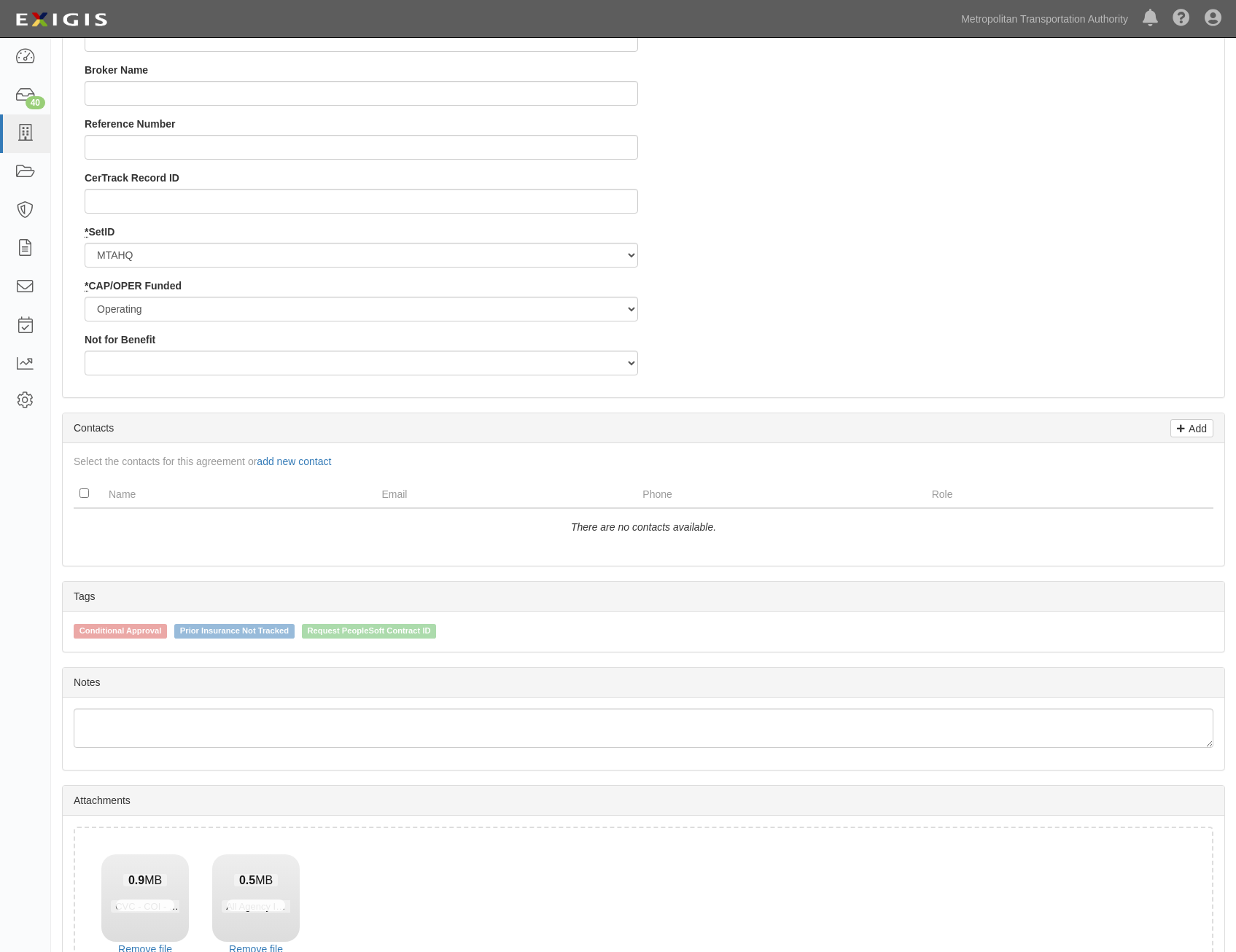
drag, startPoint x: 1001, startPoint y: 193, endPoint x: 997, endPoint y: 214, distance: 21.4
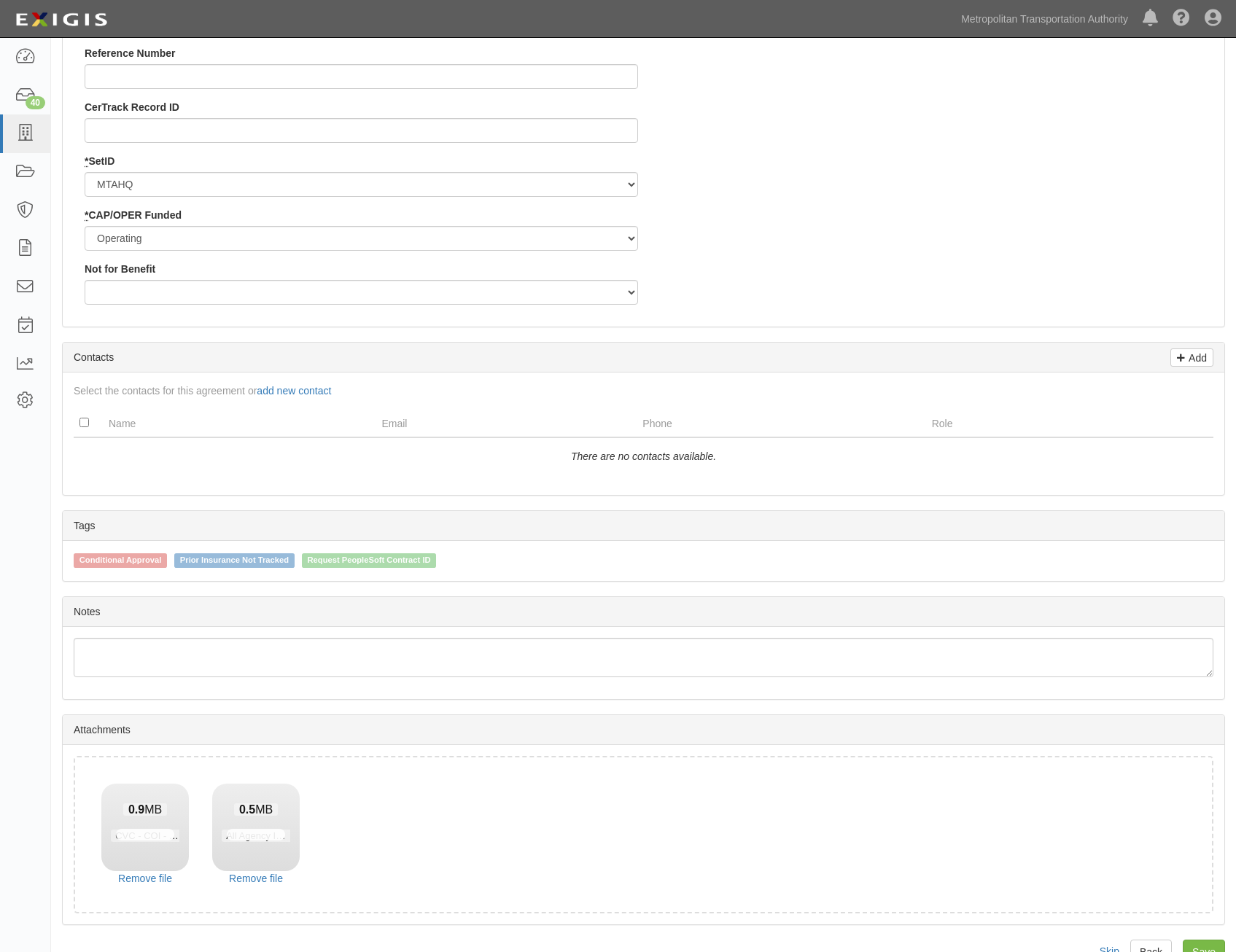
scroll to position [1635, 0]
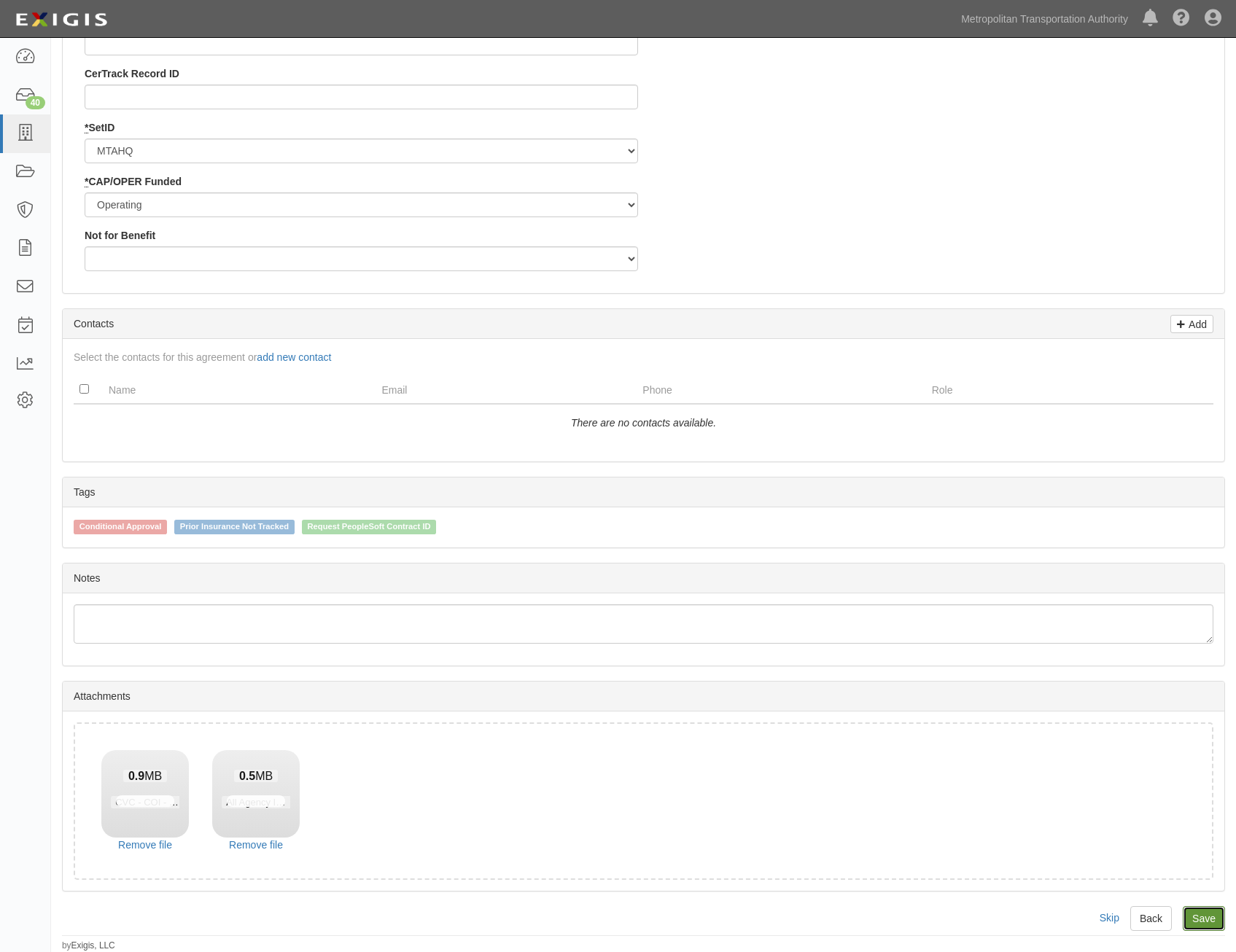
click at [1218, 916] on link "Save" at bounding box center [1204, 918] width 42 height 24
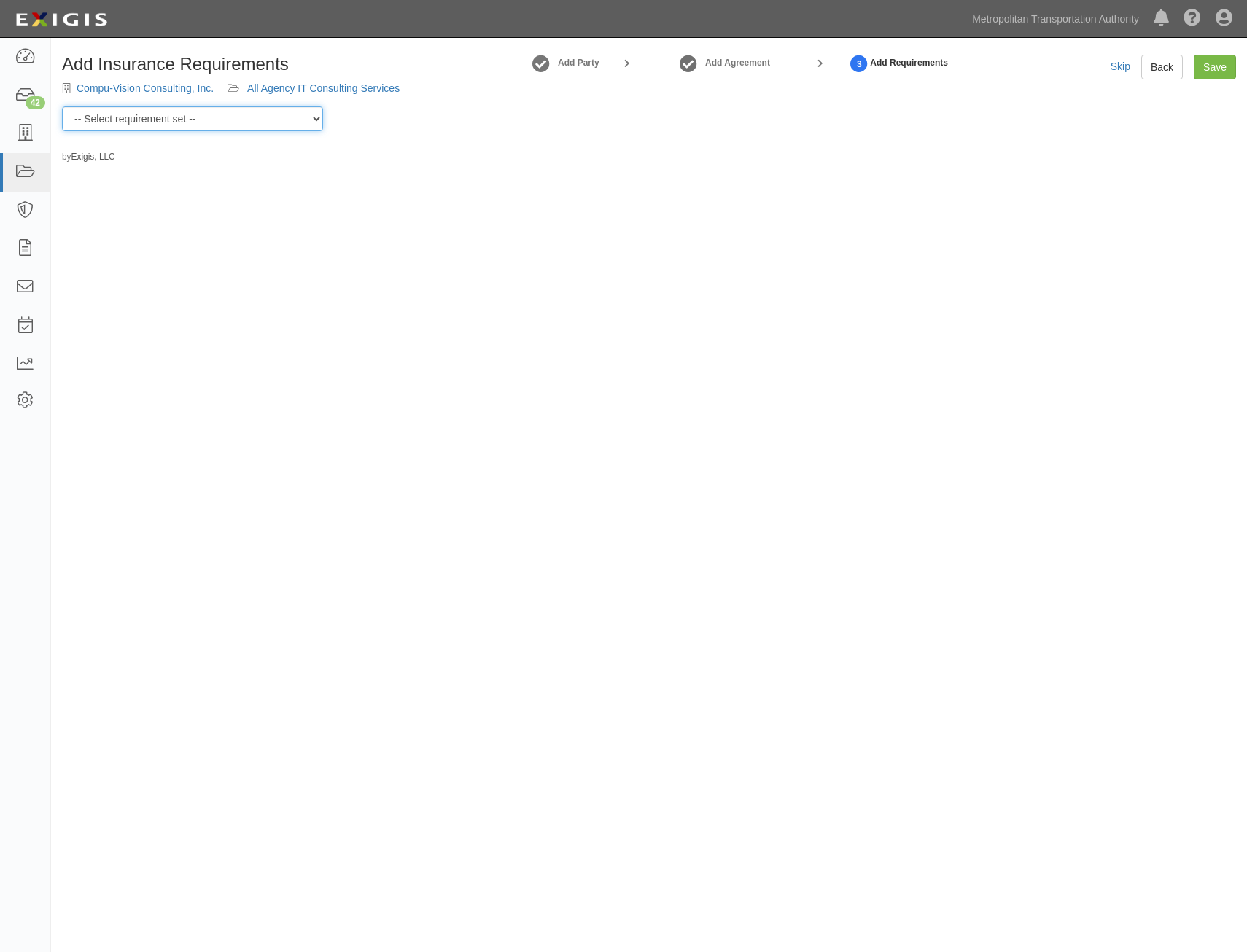
click at [235, 123] on select "-- Select requirement set -- Basic Basic Enhanced Option for Operating Agreemen…" at bounding box center [193, 119] width 261 height 24
select select "7437"
click at [62, 107] on select "-- Select requirement set -- Basic Basic Enhanced Option for Operating Agreemen…" at bounding box center [193, 119] width 261 height 24
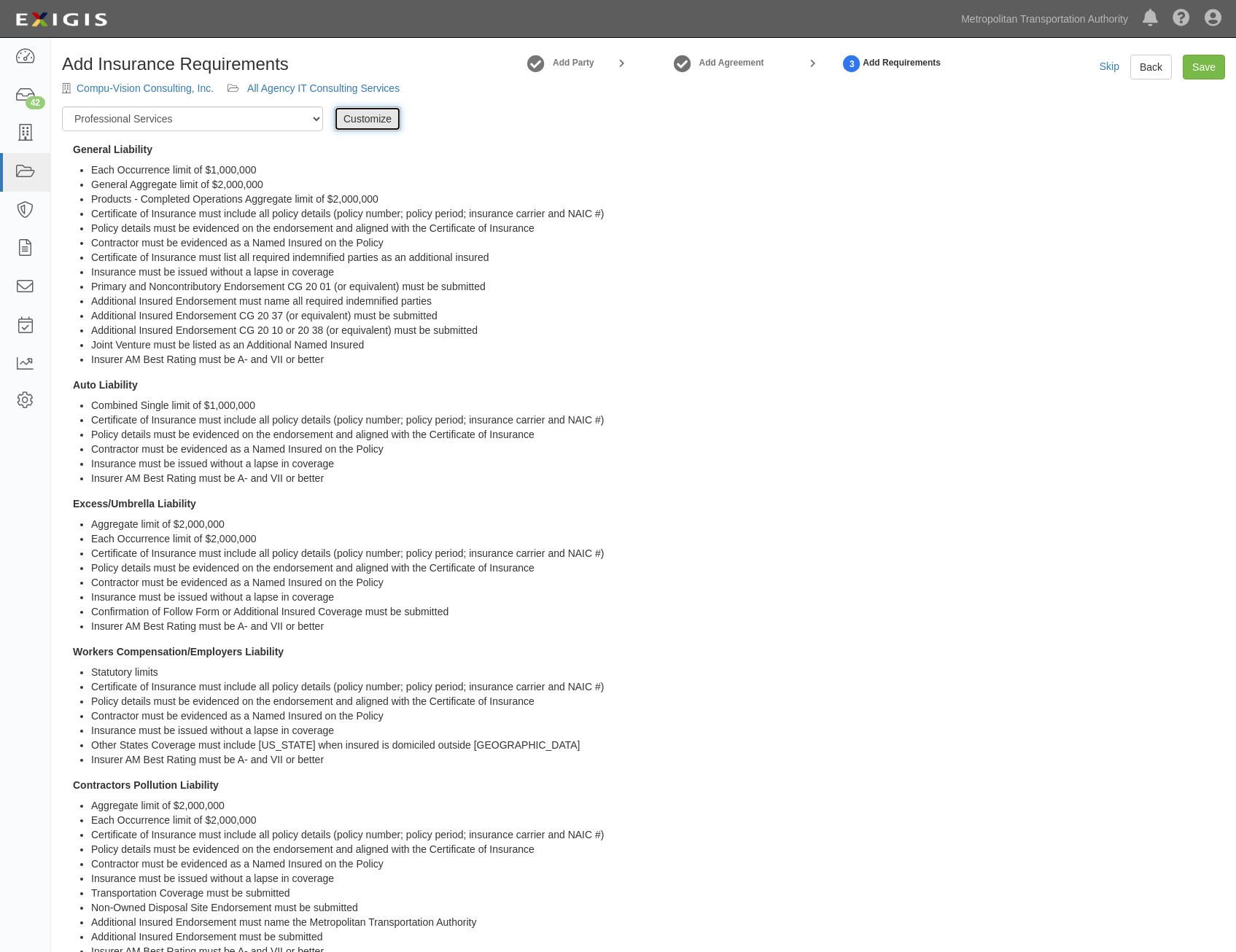
click at [374, 123] on link "Customize" at bounding box center [368, 119] width 67 height 24
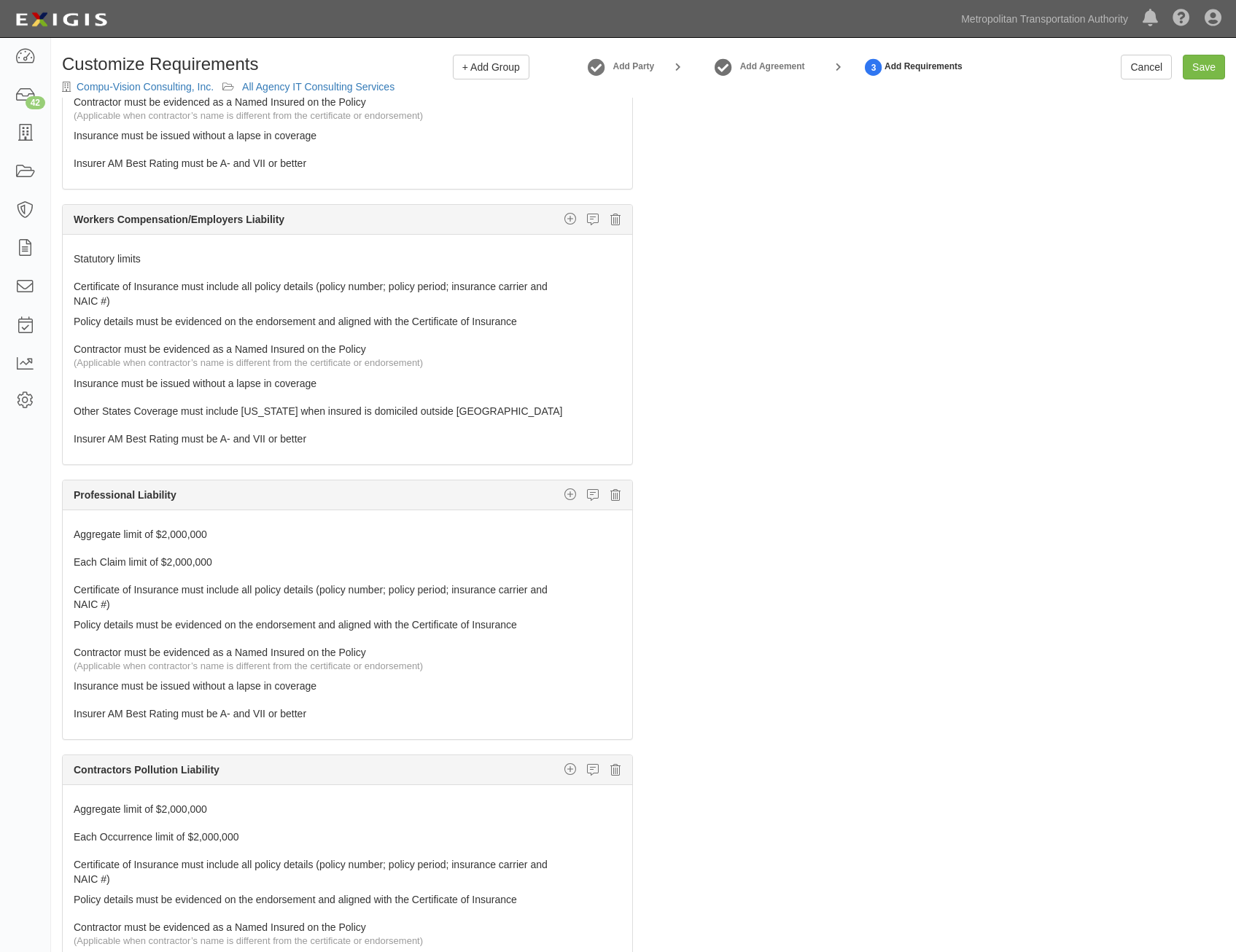
scroll to position [656, 0]
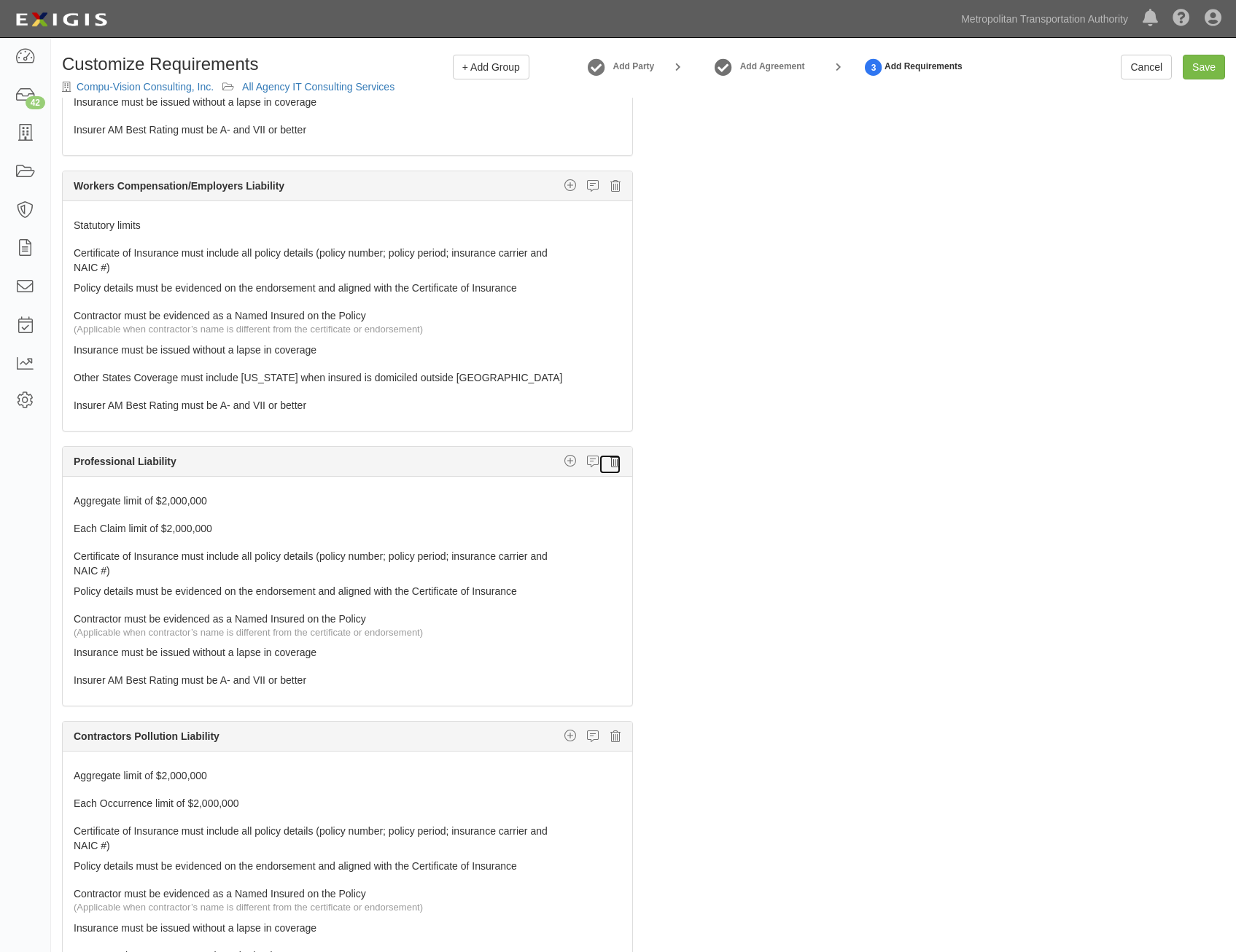
click at [610, 462] on icon at bounding box center [615, 462] width 10 height 13
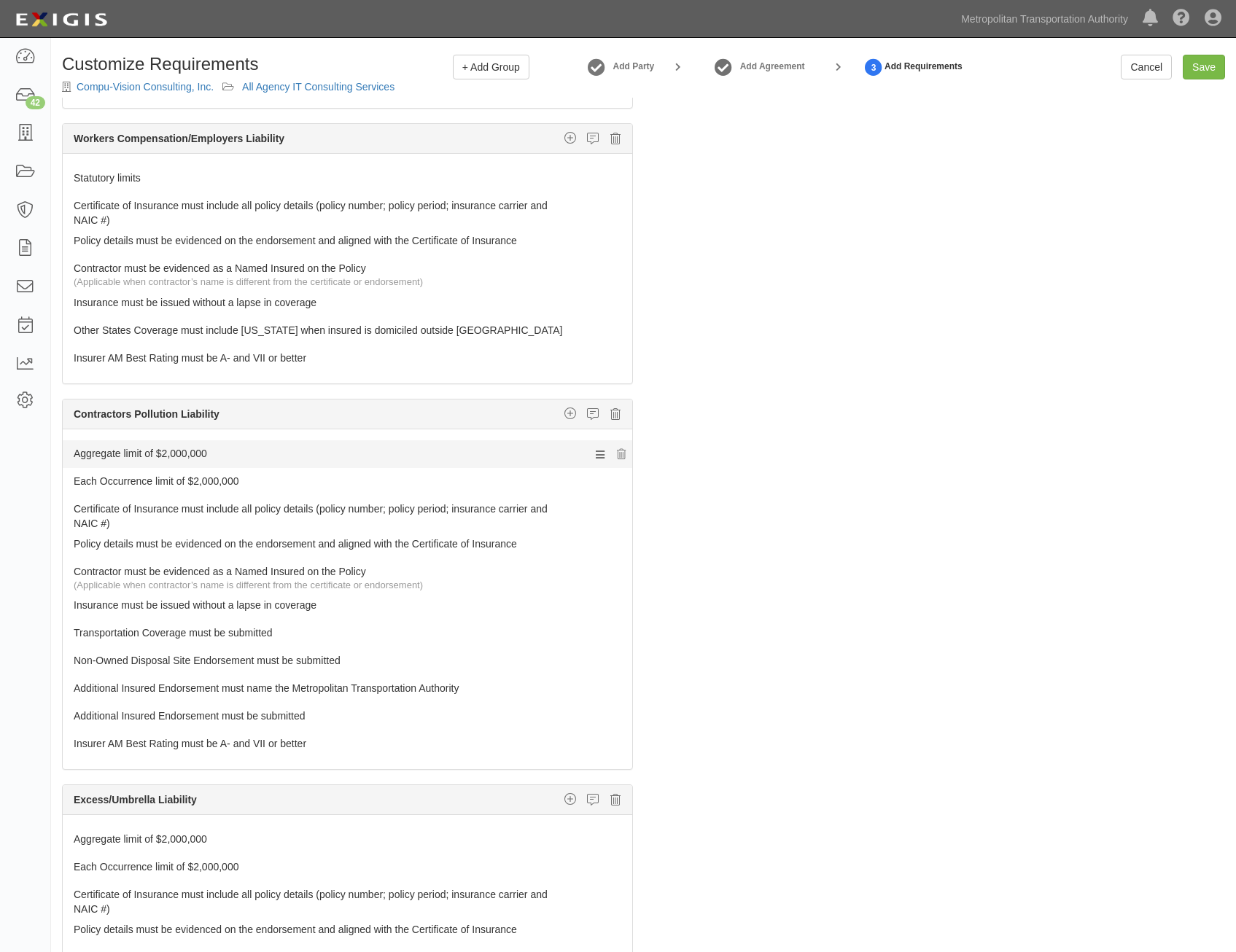
scroll to position [729, 0]
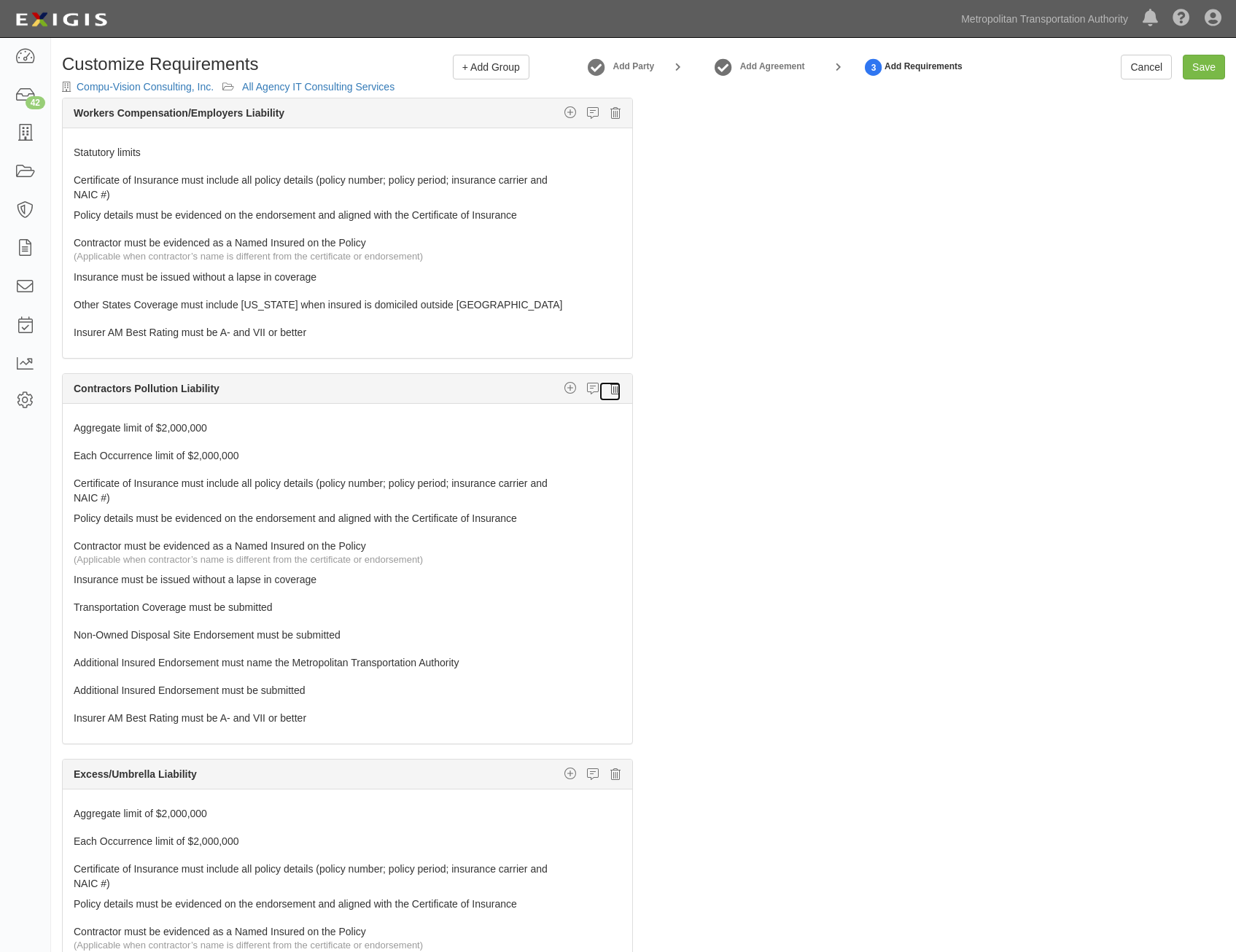
click at [610, 388] on icon at bounding box center [615, 389] width 10 height 13
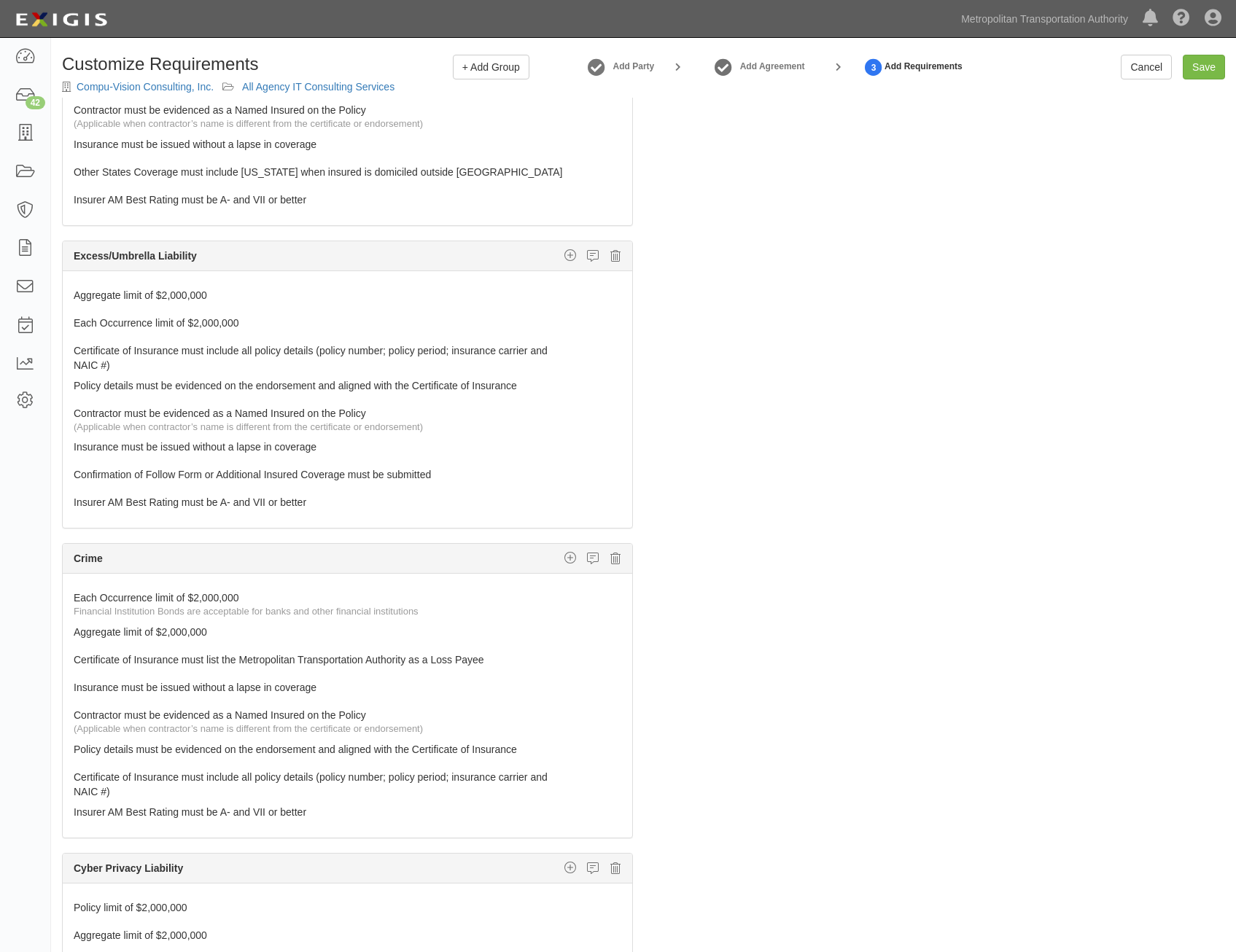
scroll to position [948, 0]
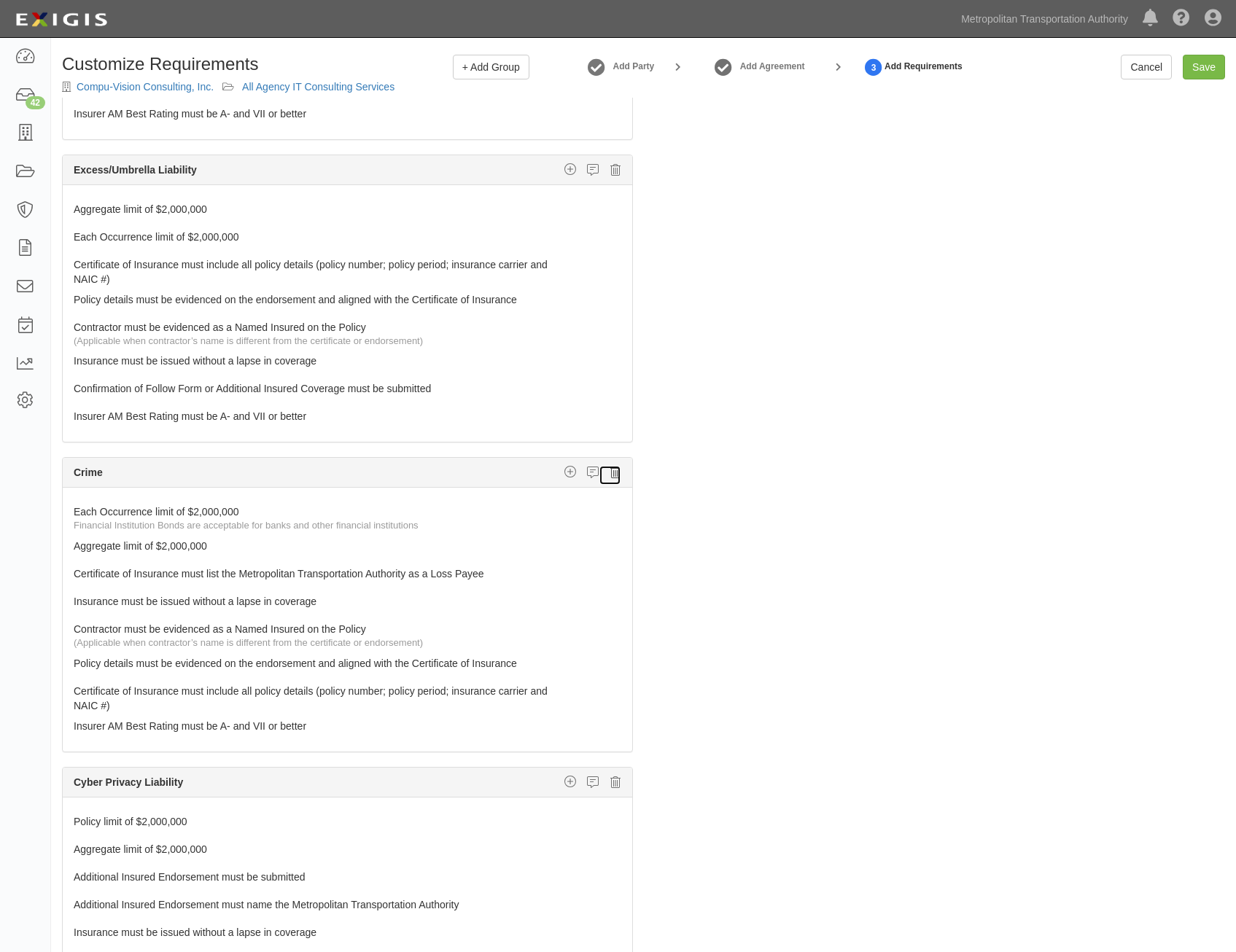
click at [610, 473] on icon at bounding box center [615, 473] width 10 height 13
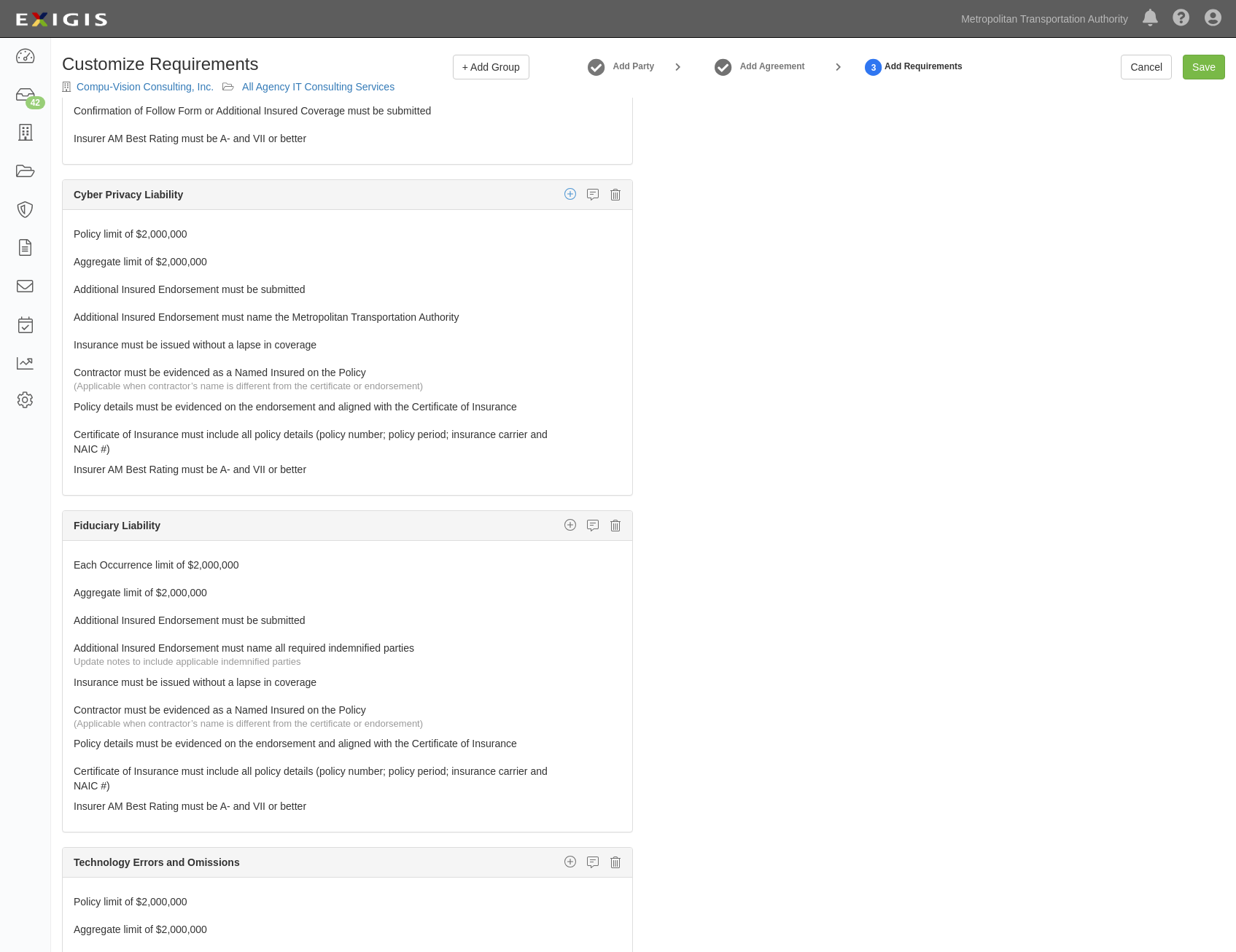
scroll to position [1239, 0]
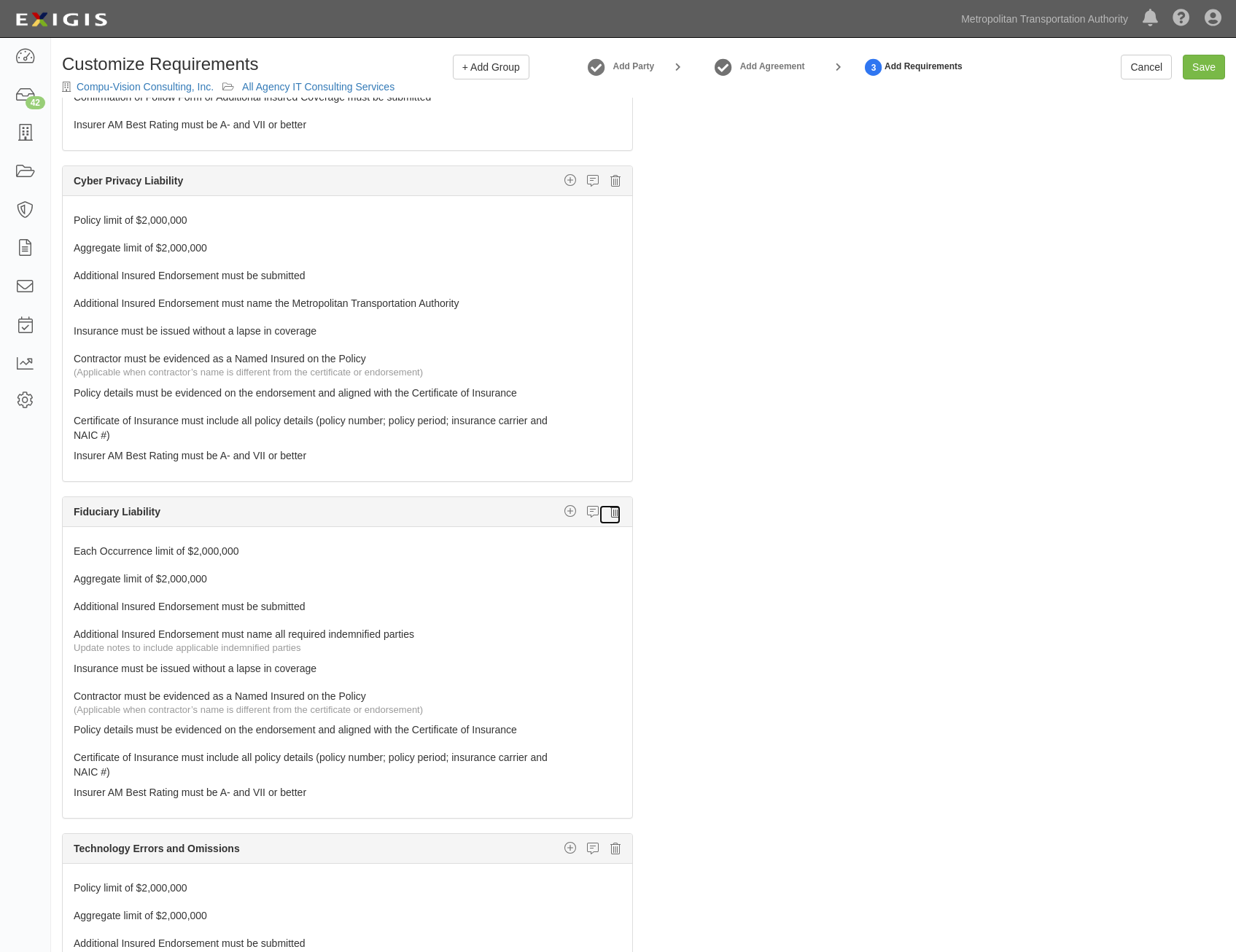
click at [610, 513] on icon at bounding box center [615, 512] width 10 height 13
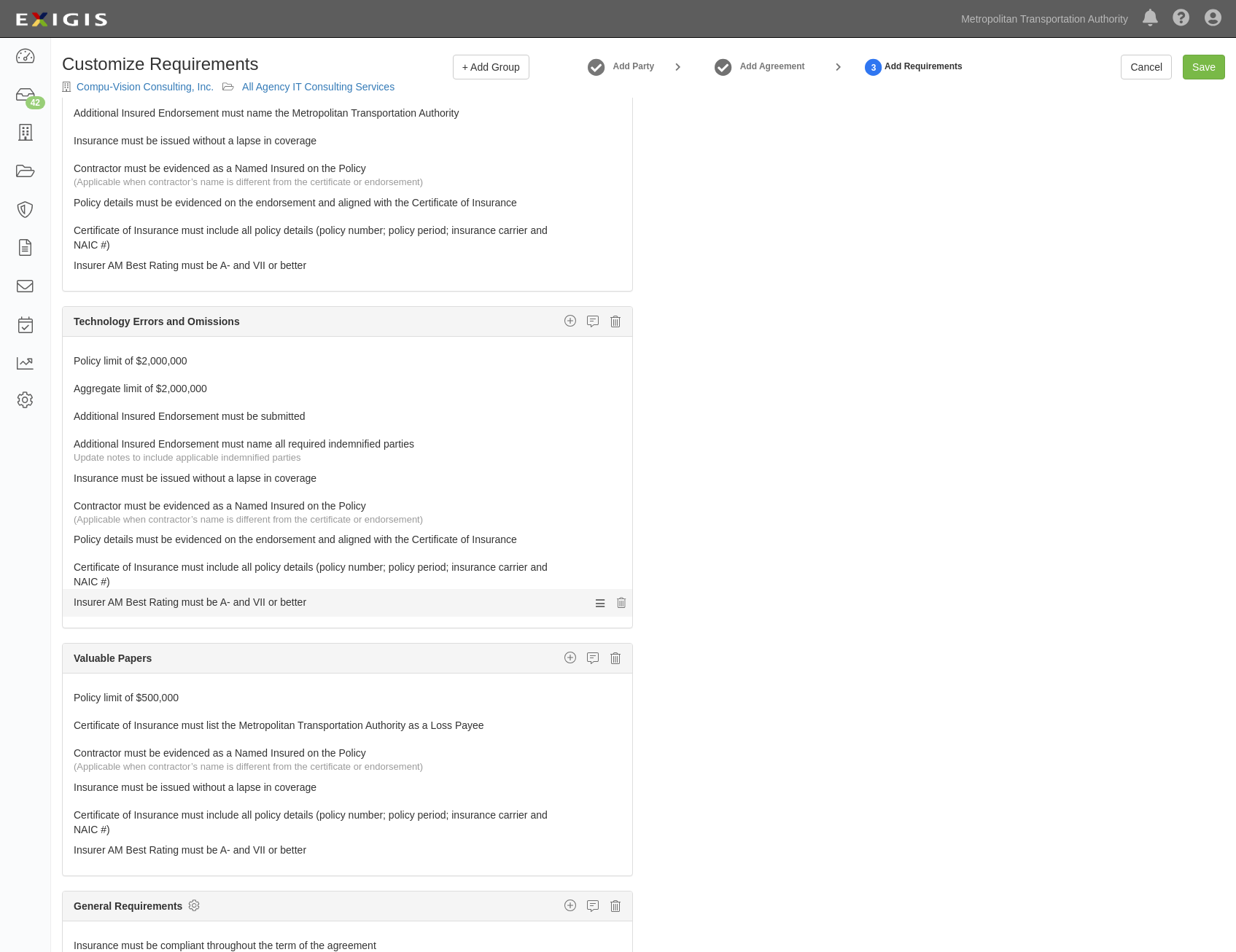
scroll to position [1469, 0]
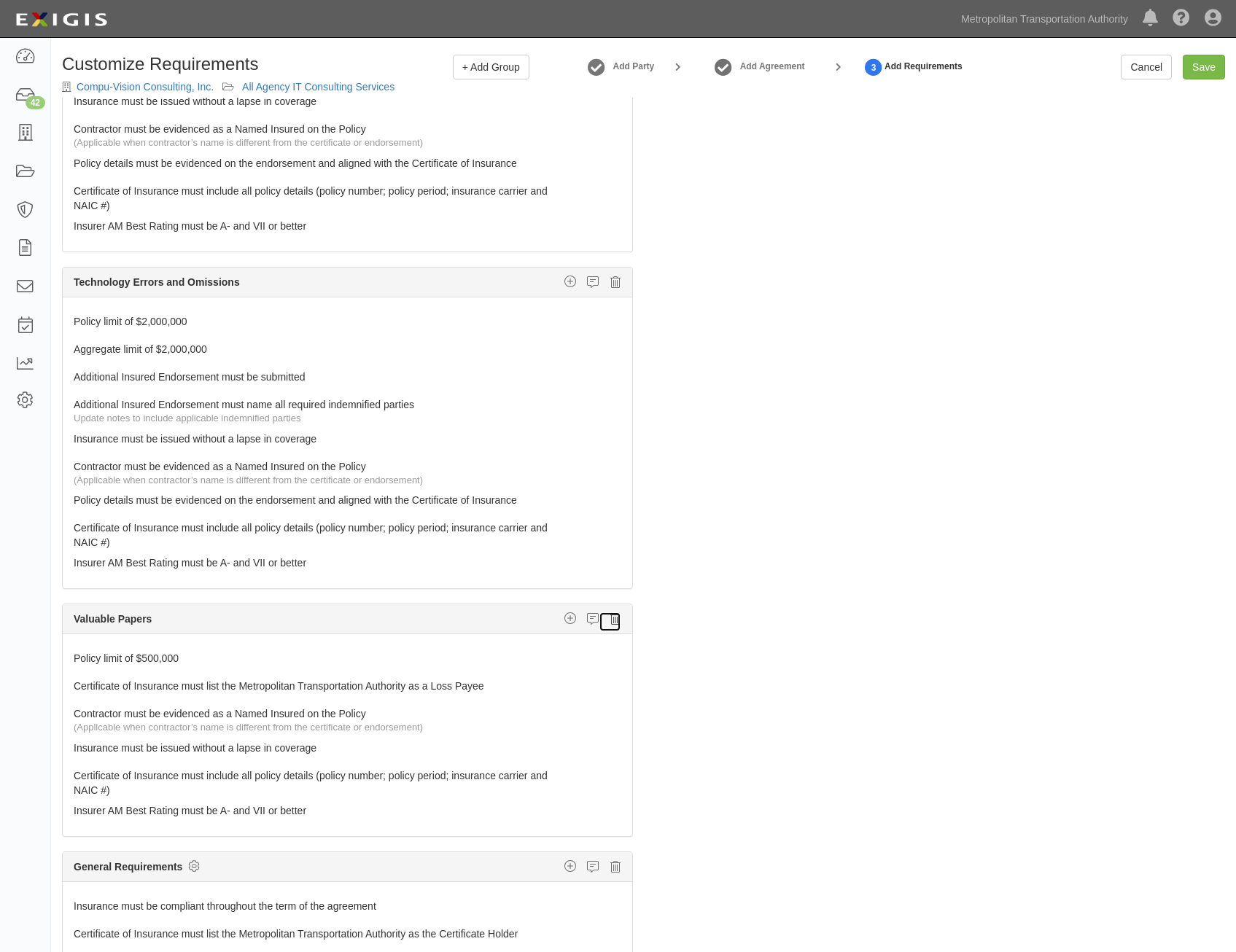
click at [610, 618] on icon at bounding box center [615, 619] width 10 height 13
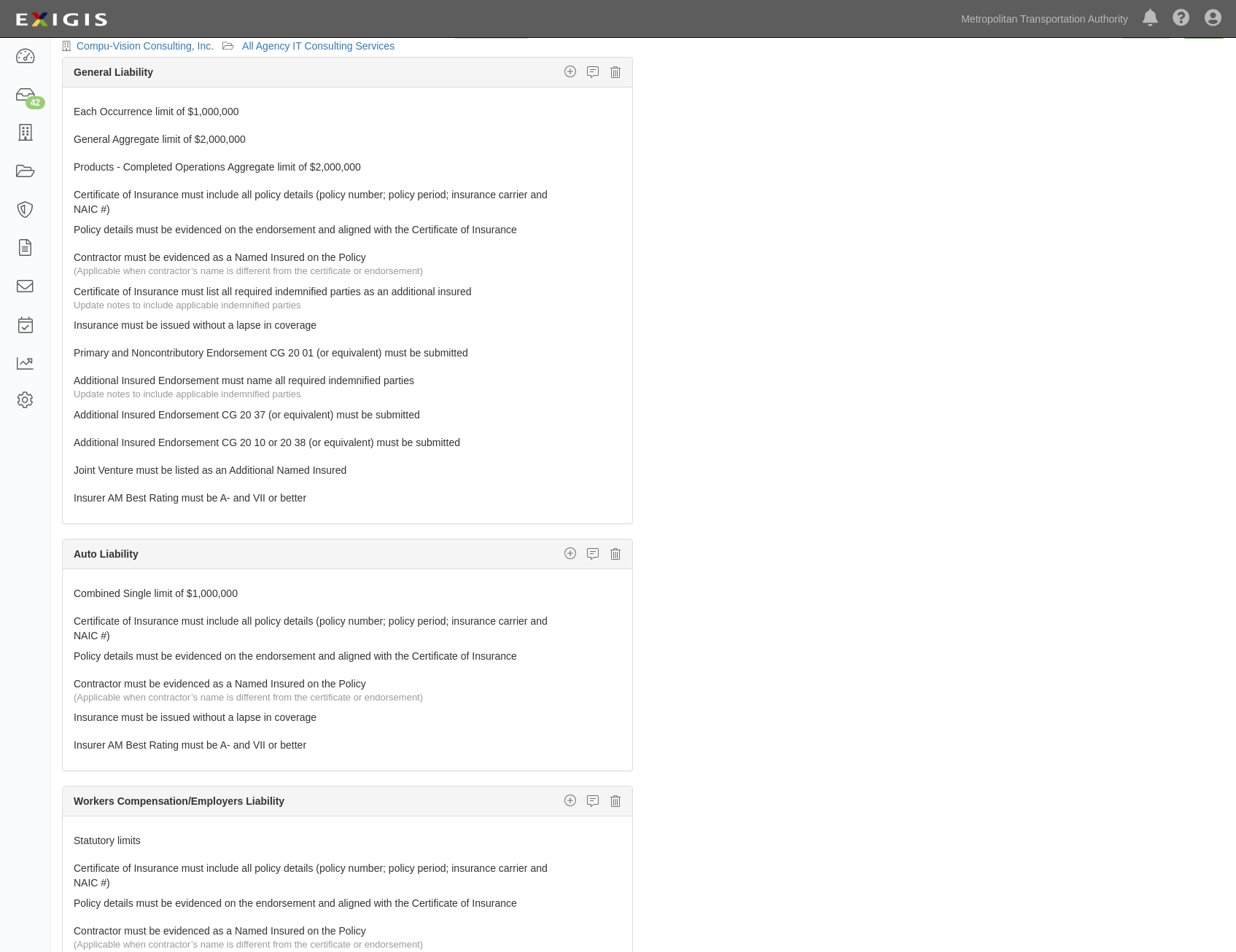
scroll to position [0, 0]
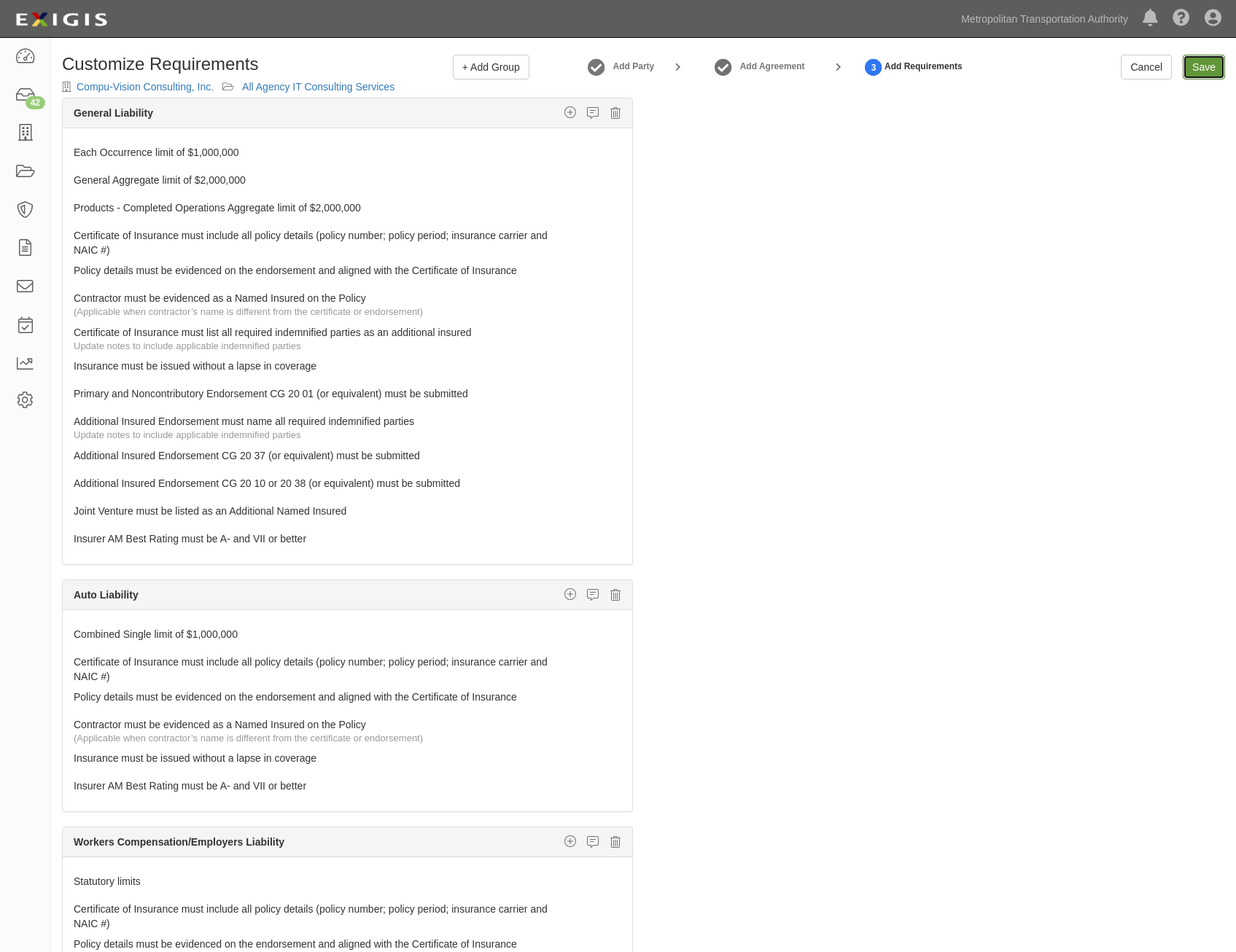
click at [1211, 71] on input "Save" at bounding box center [1204, 66] width 42 height 24
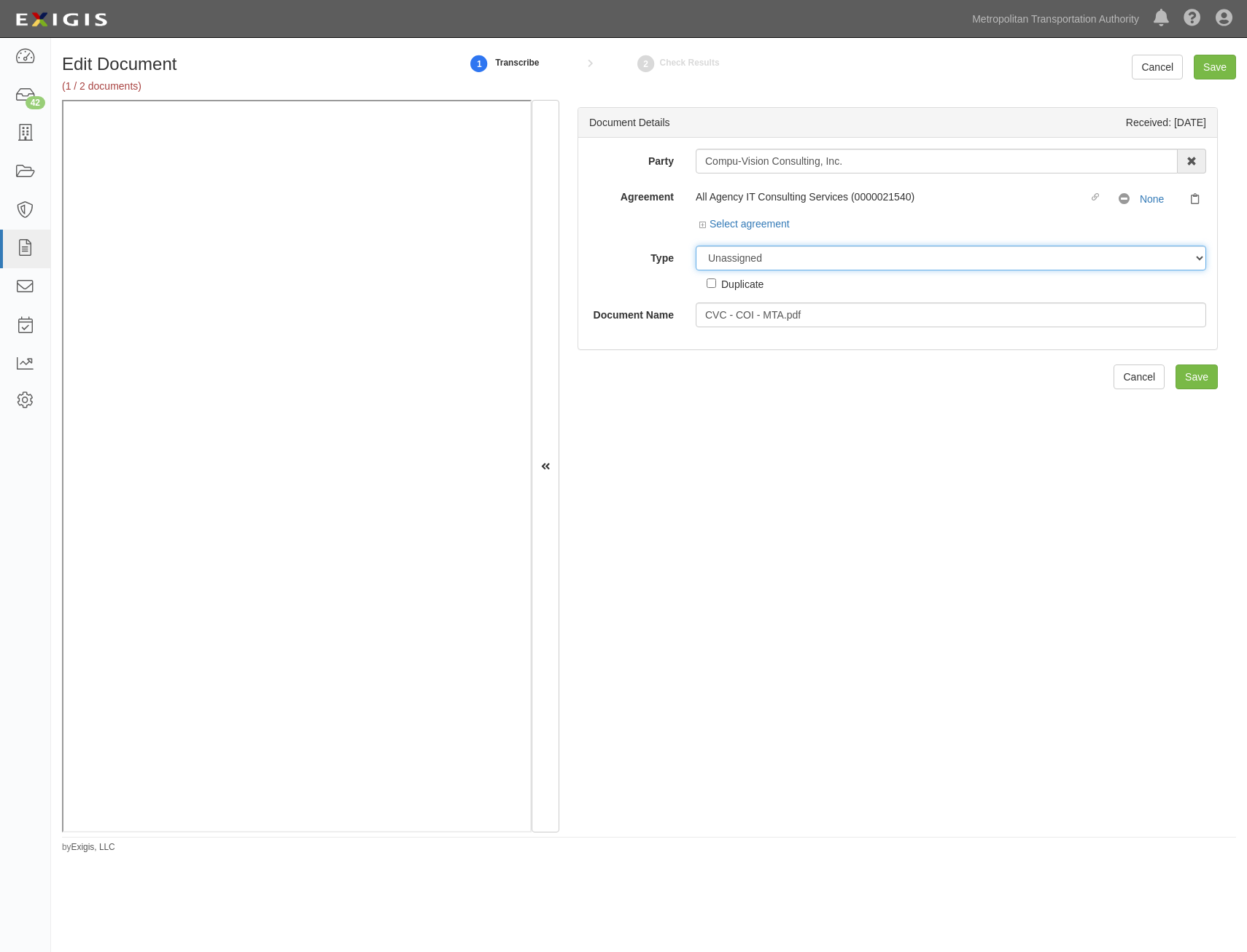
click at [855, 266] on select "Unassigned Binder Cancellation Notice Certificate Contract Endorsement Insuranc…" at bounding box center [951, 257] width 511 height 24
select select "CertificateDetail"
click at [696, 246] on select "Unassigned Binder Cancellation Notice Certificate Contract Endorsement Insuranc…" at bounding box center [951, 257] width 511 height 24
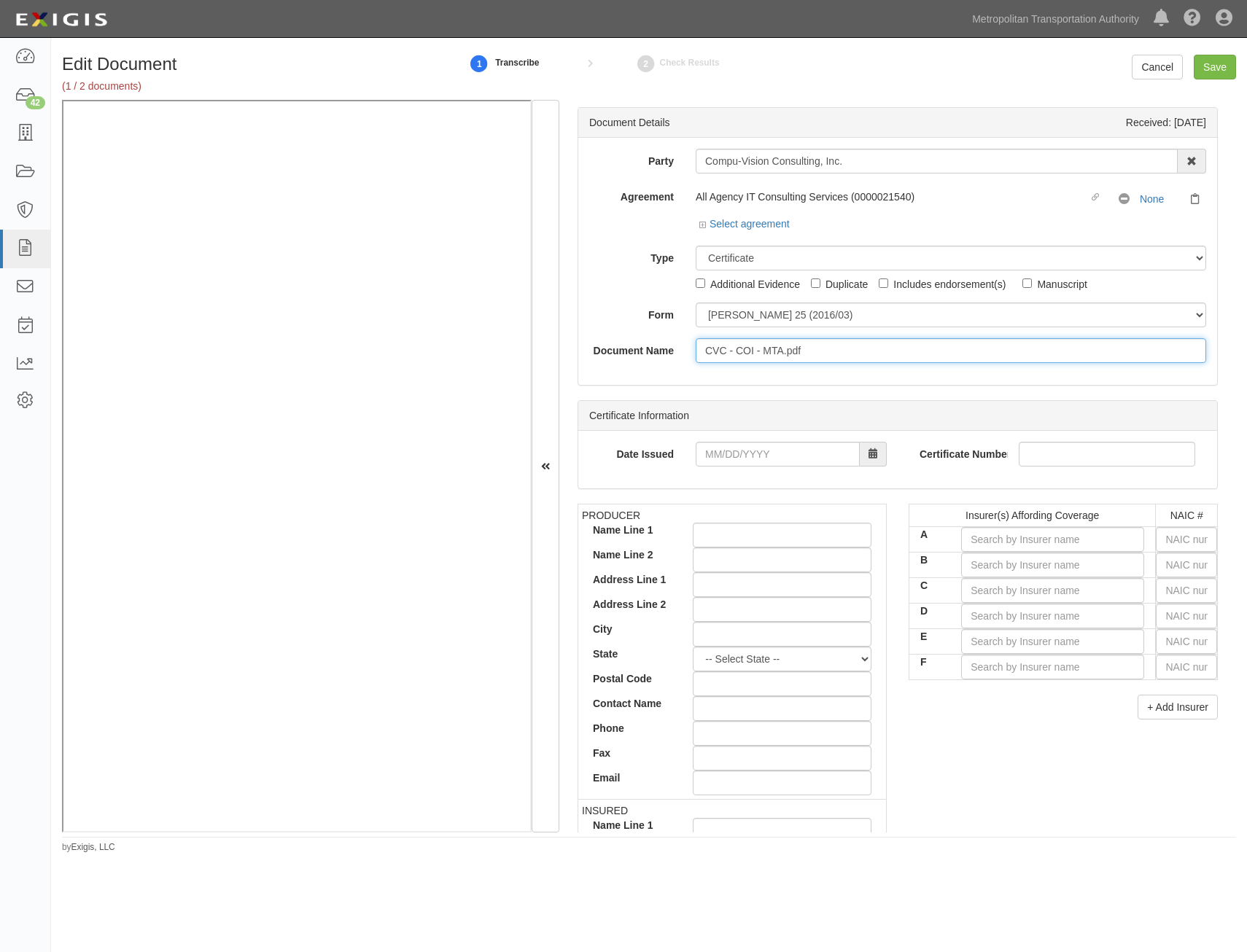
click at [878, 347] on input "CVC - COI - MTA.pdf" at bounding box center [951, 350] width 511 height 24
type input "COI with AIE"
click at [1189, 539] on input "text" at bounding box center [1186, 539] width 61 height 24
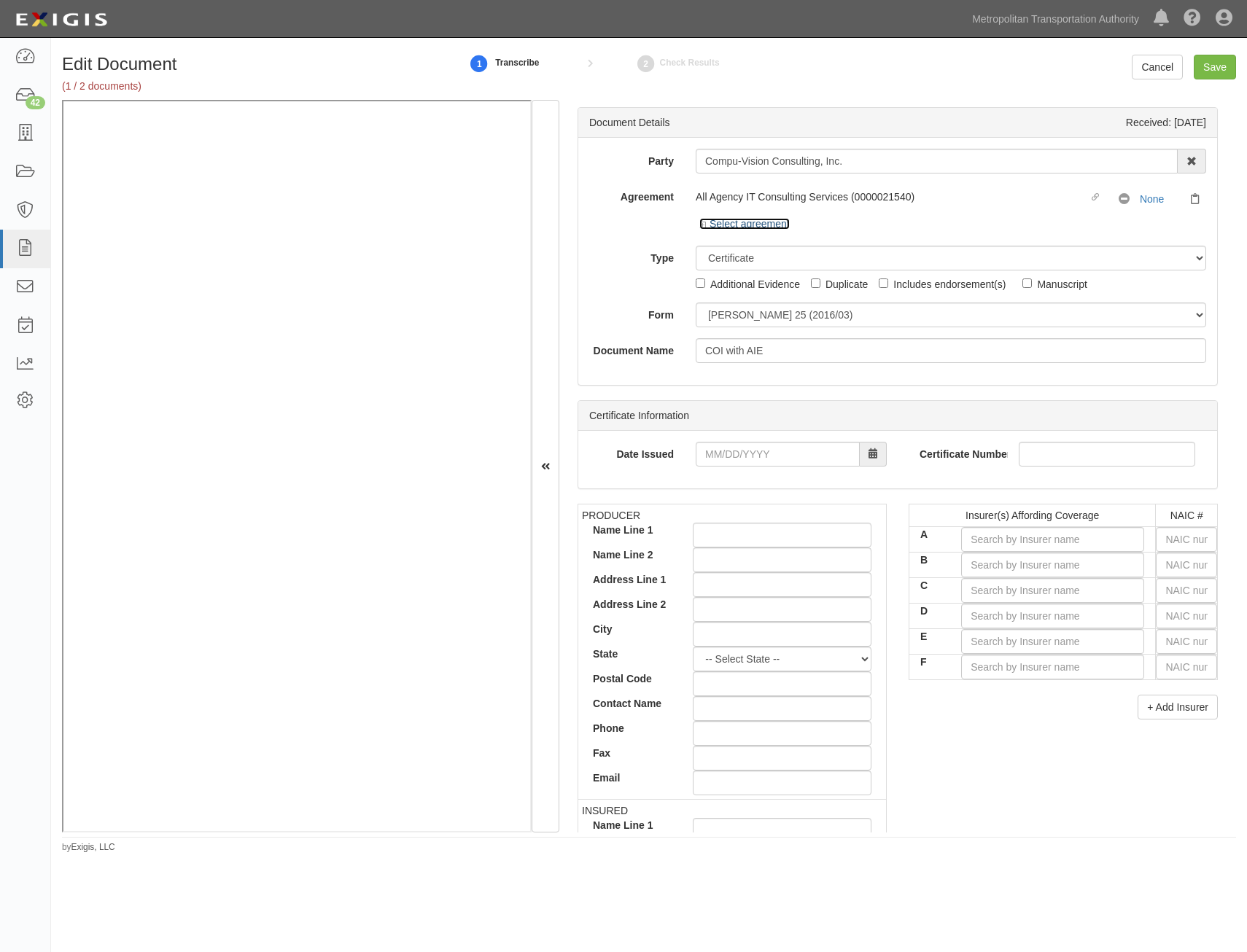
click at [702, 226] on icon at bounding box center [704, 225] width 10 height 8
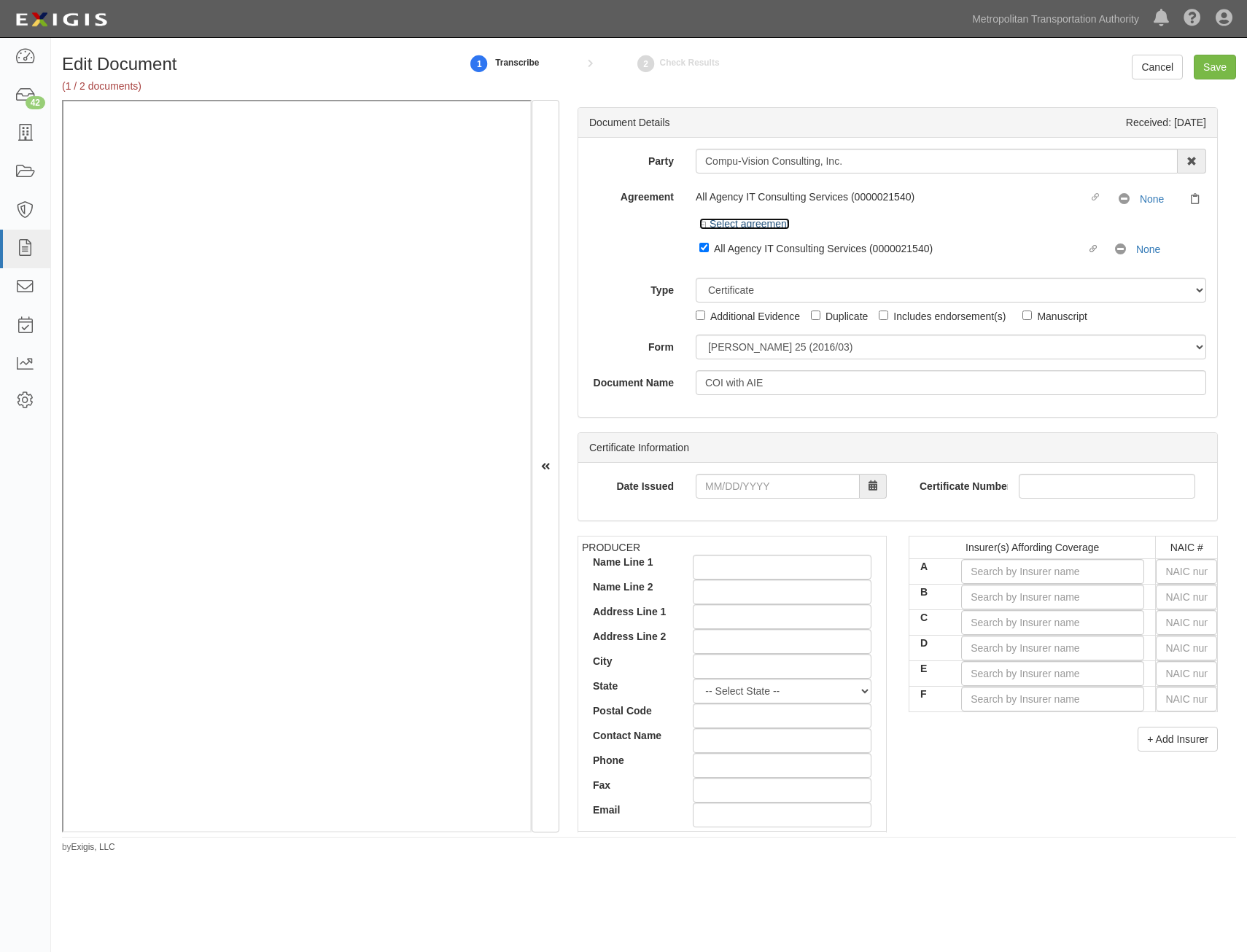
click at [702, 226] on icon at bounding box center [704, 225] width 10 height 8
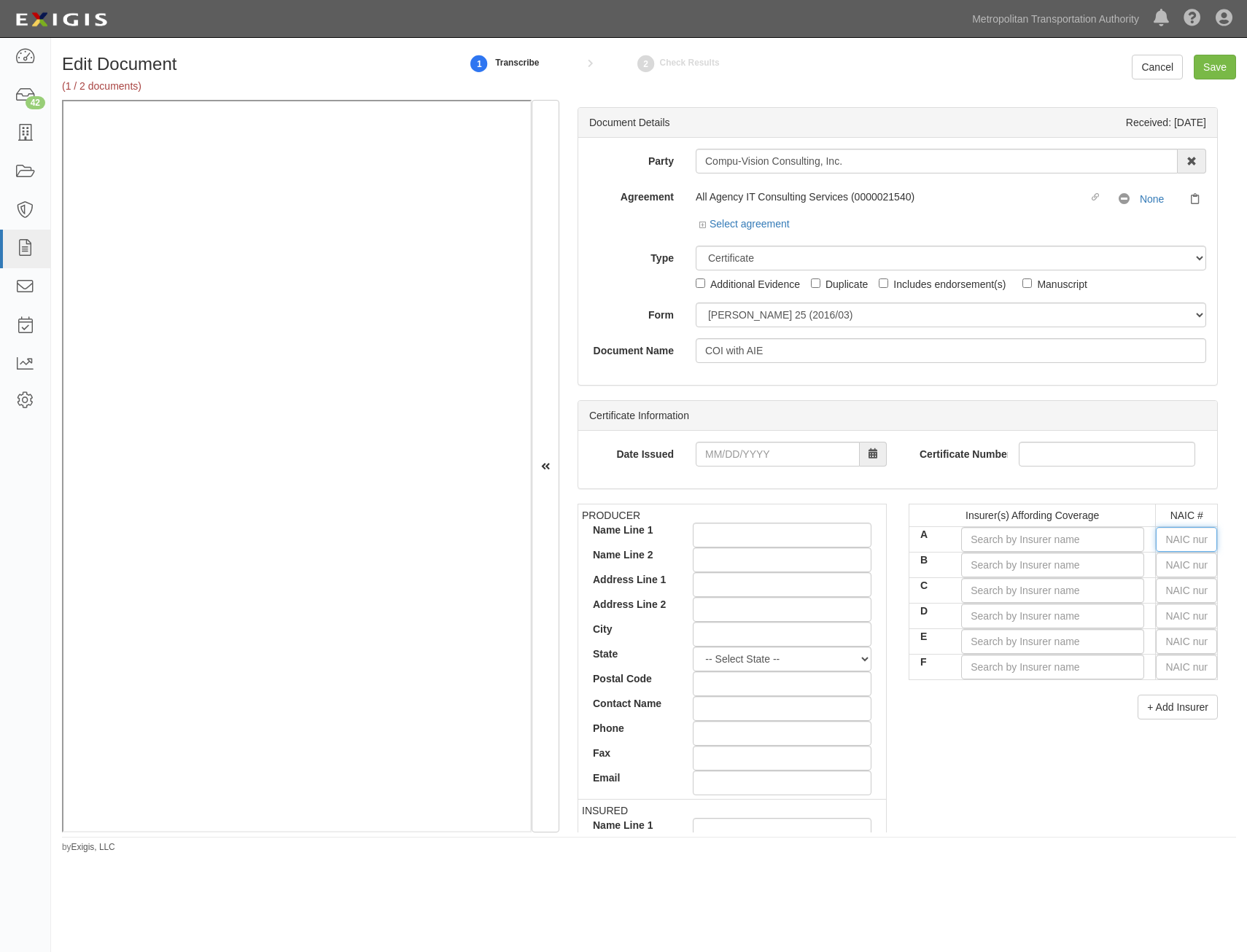
click at [1185, 540] on input "text" at bounding box center [1186, 539] width 61 height 24
type input "16862"
type input "1"
type input "18430"
type input "18"
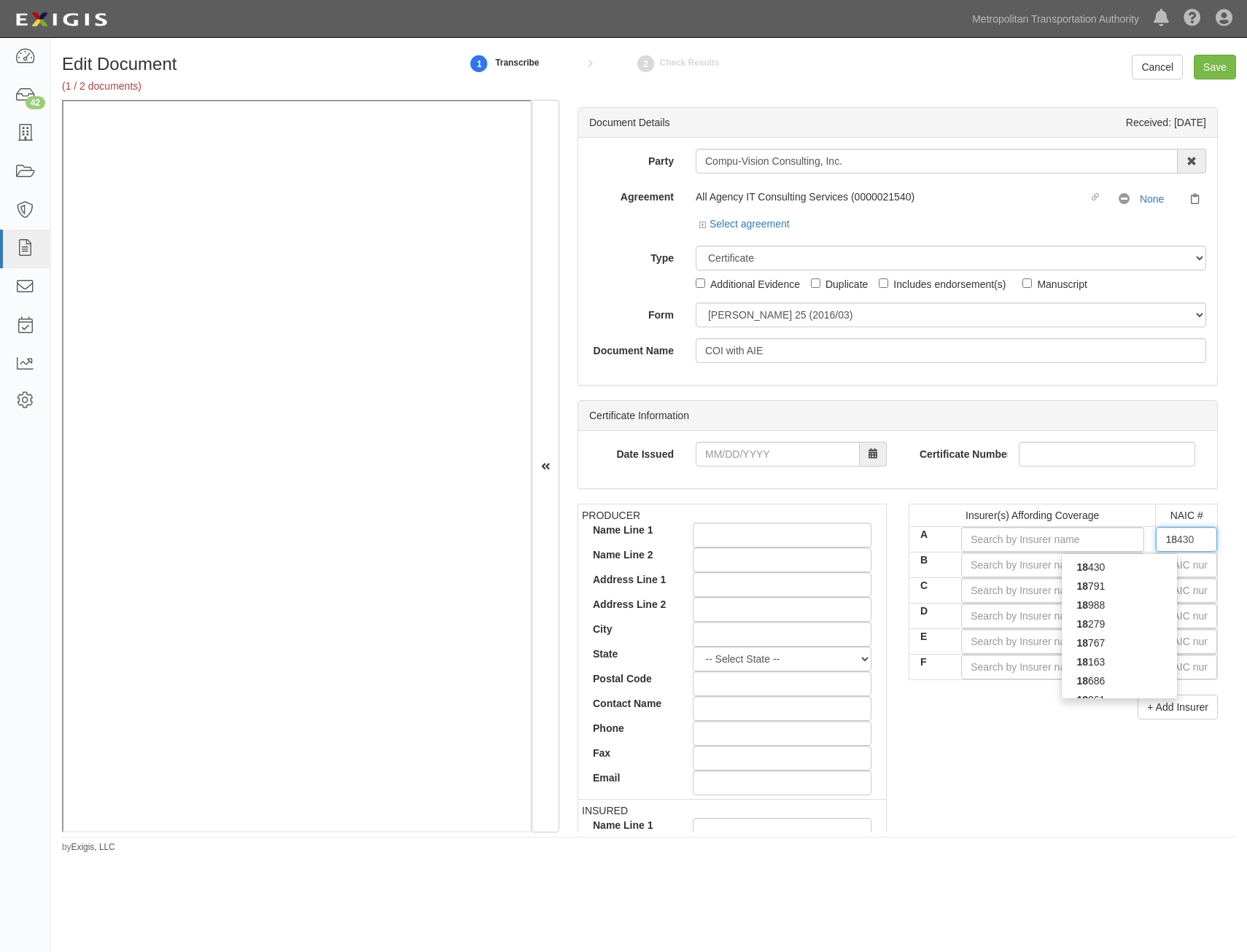
type input "18058"
type input "1805"
type input "18058"
click at [1154, 592] on div "18058" at bounding box center [1119, 586] width 115 height 19
type input "Philadelphia Indemnity Insurance Company (A++ XV Rating)"
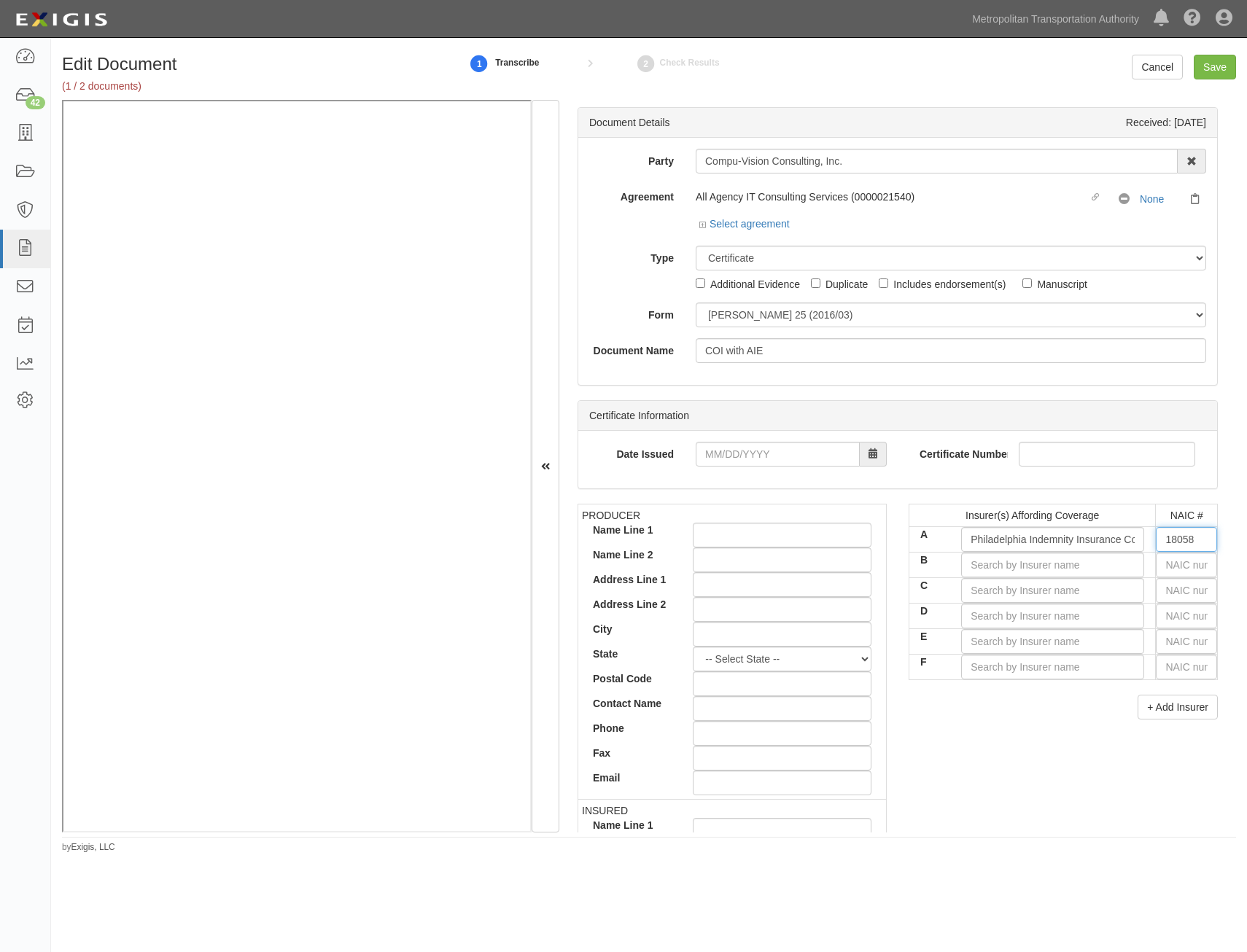
type input "18058"
click at [1187, 574] on input "text" at bounding box center [1186, 564] width 61 height 24
type input "25232"
type input "2"
type input "29335"
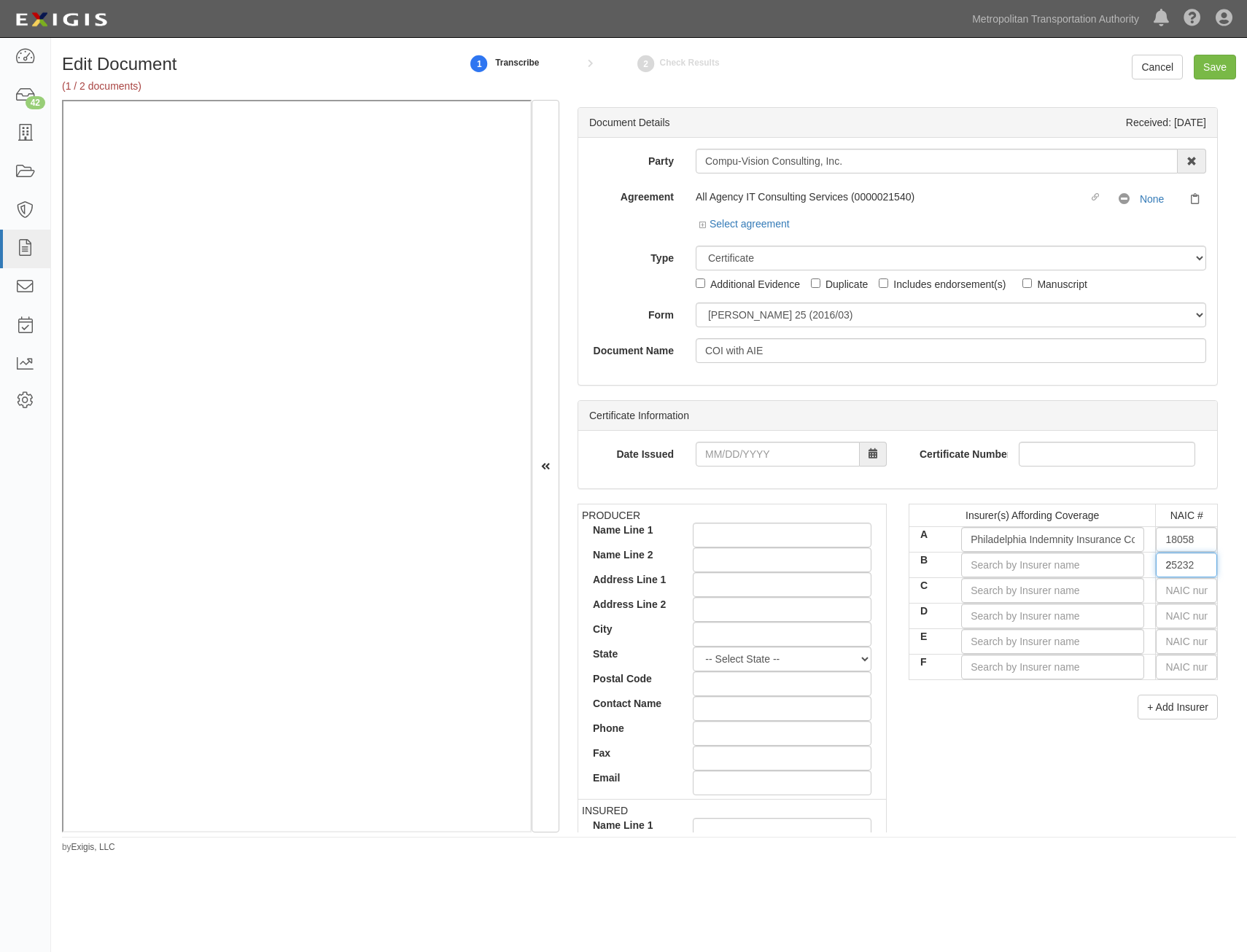
type input "29"
type input "29181"
type input "291"
type input "29157"
type input "2915"
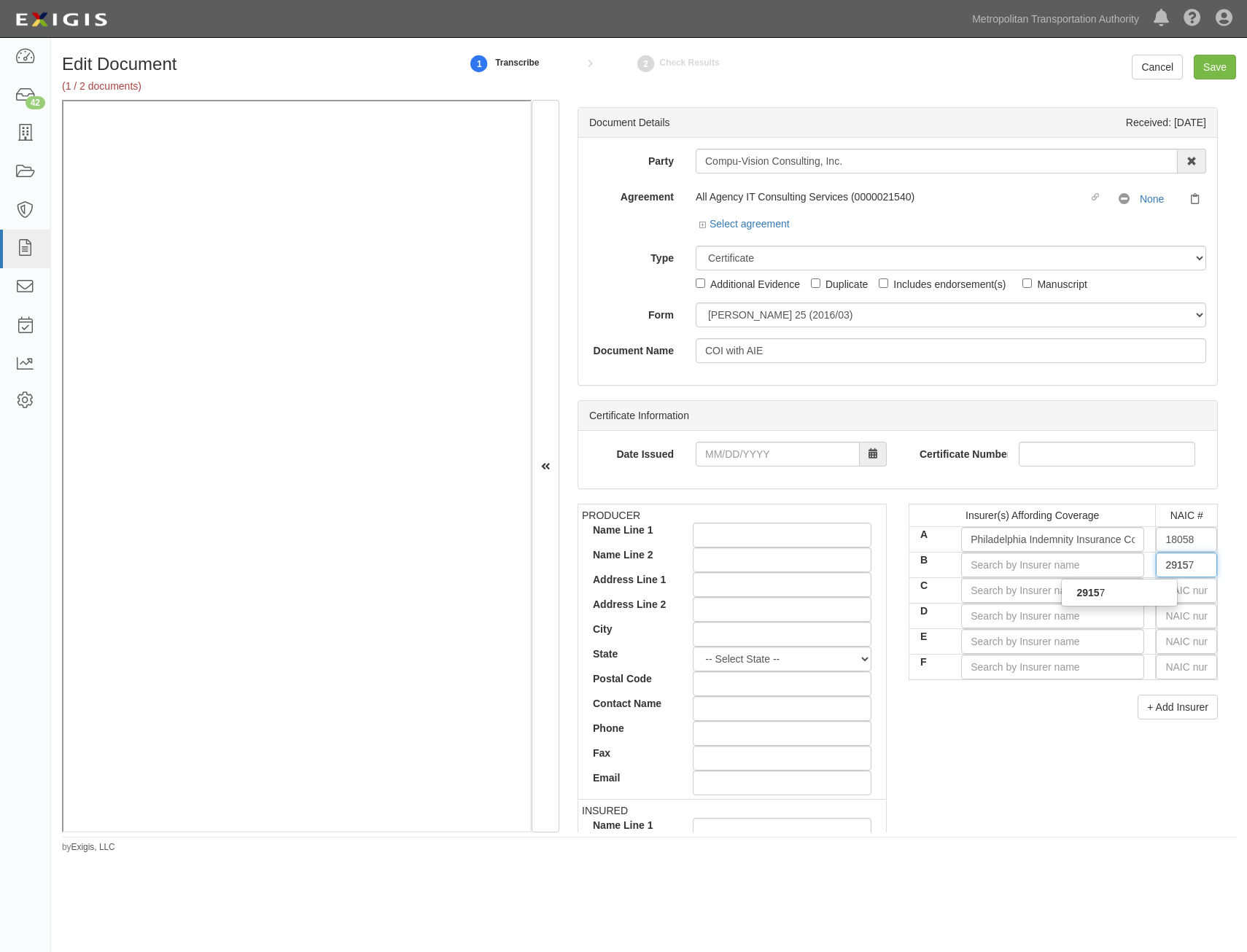
type input "29157"
click at [1149, 592] on div "29157" at bounding box center [1119, 592] width 115 height 19
type input "United Wisconsin Insurance Company (A XV Rating)"
type input "29157"
click at [1186, 589] on input "text" at bounding box center [1186, 590] width 61 height 24
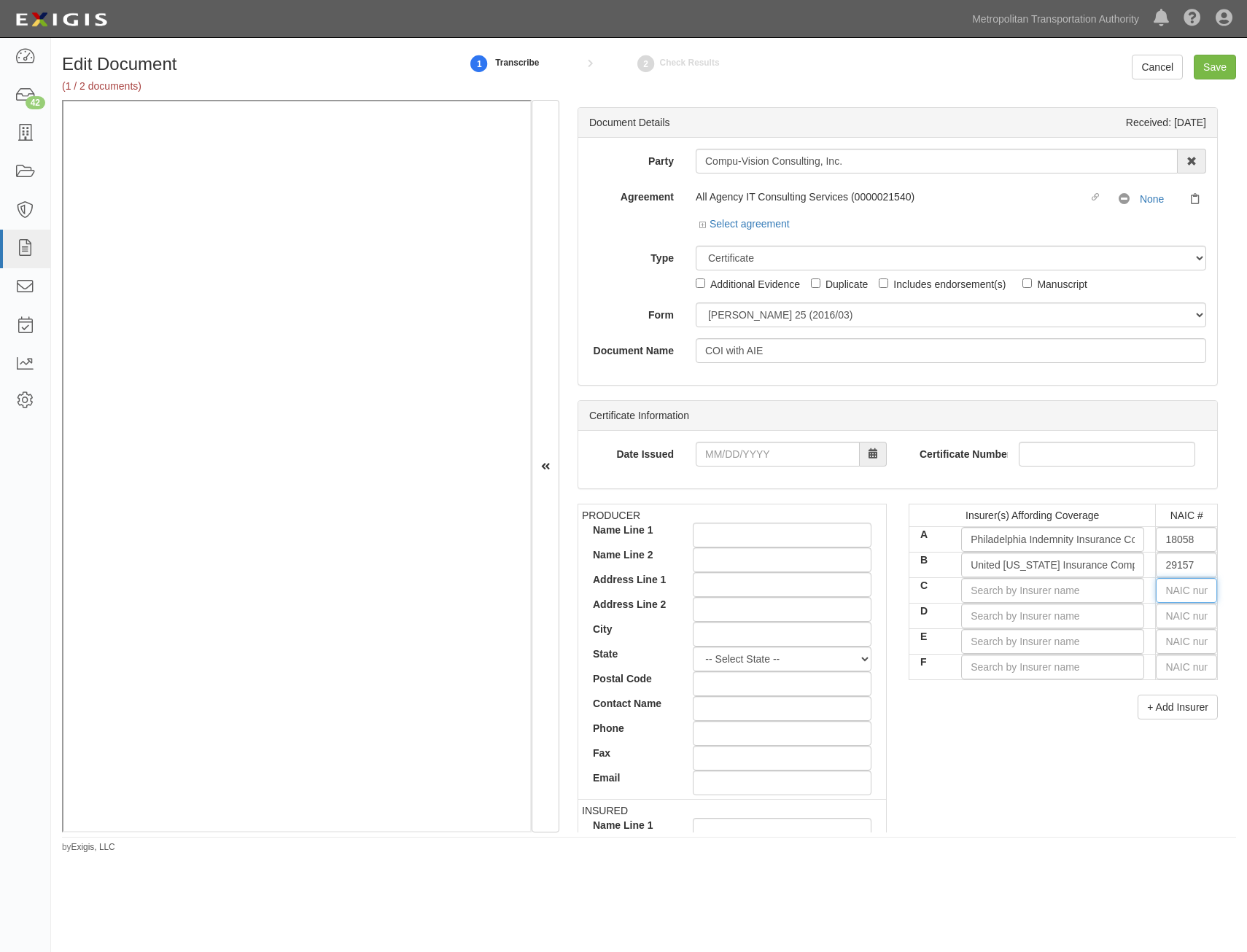
type input "16862"
type input "1"
type input "19984"
type input "19"
type input "19690"
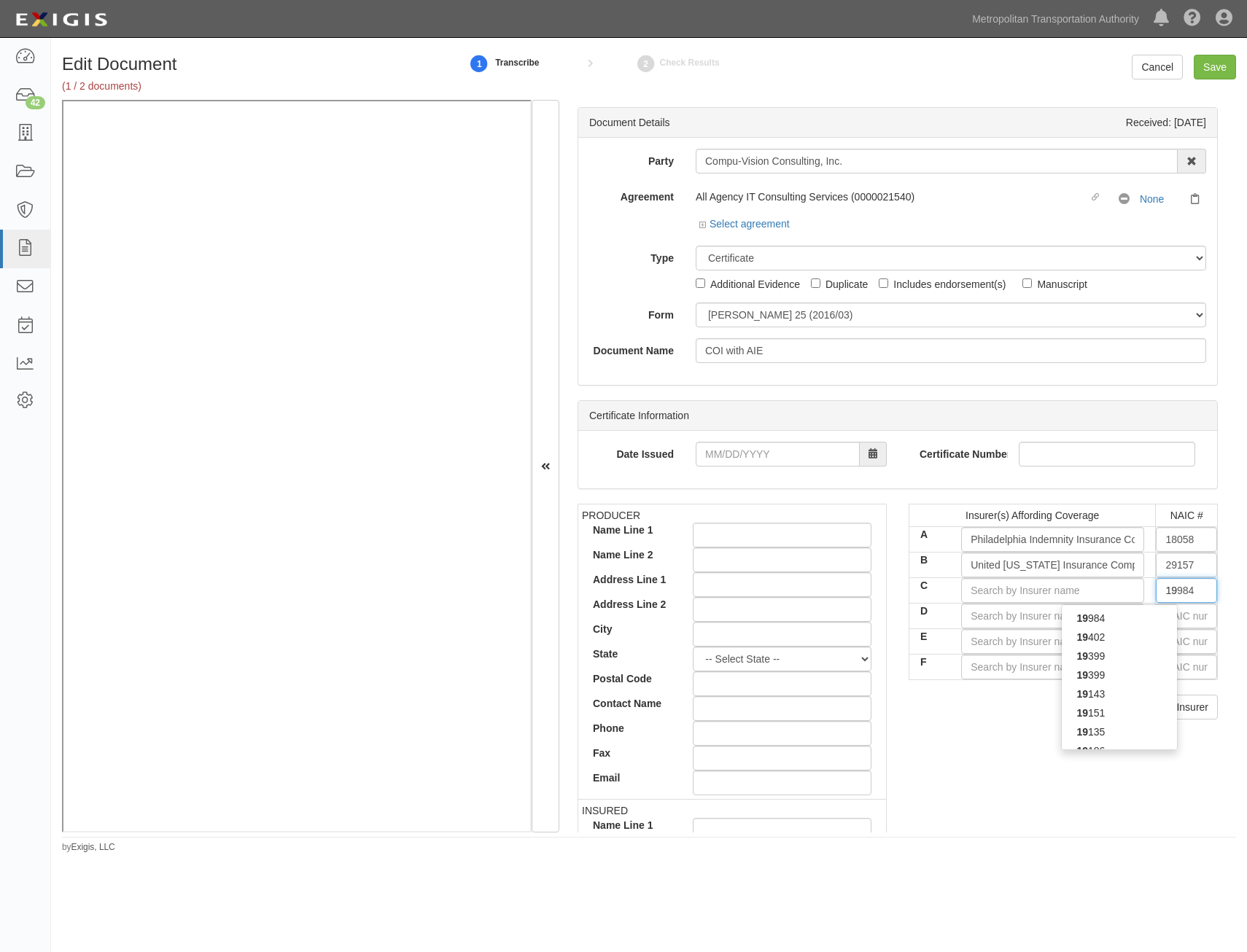
type input "196"
type input "19682"
type input "1968"
type input "19682"
click at [1142, 609] on div "19682" at bounding box center [1119, 618] width 115 height 19
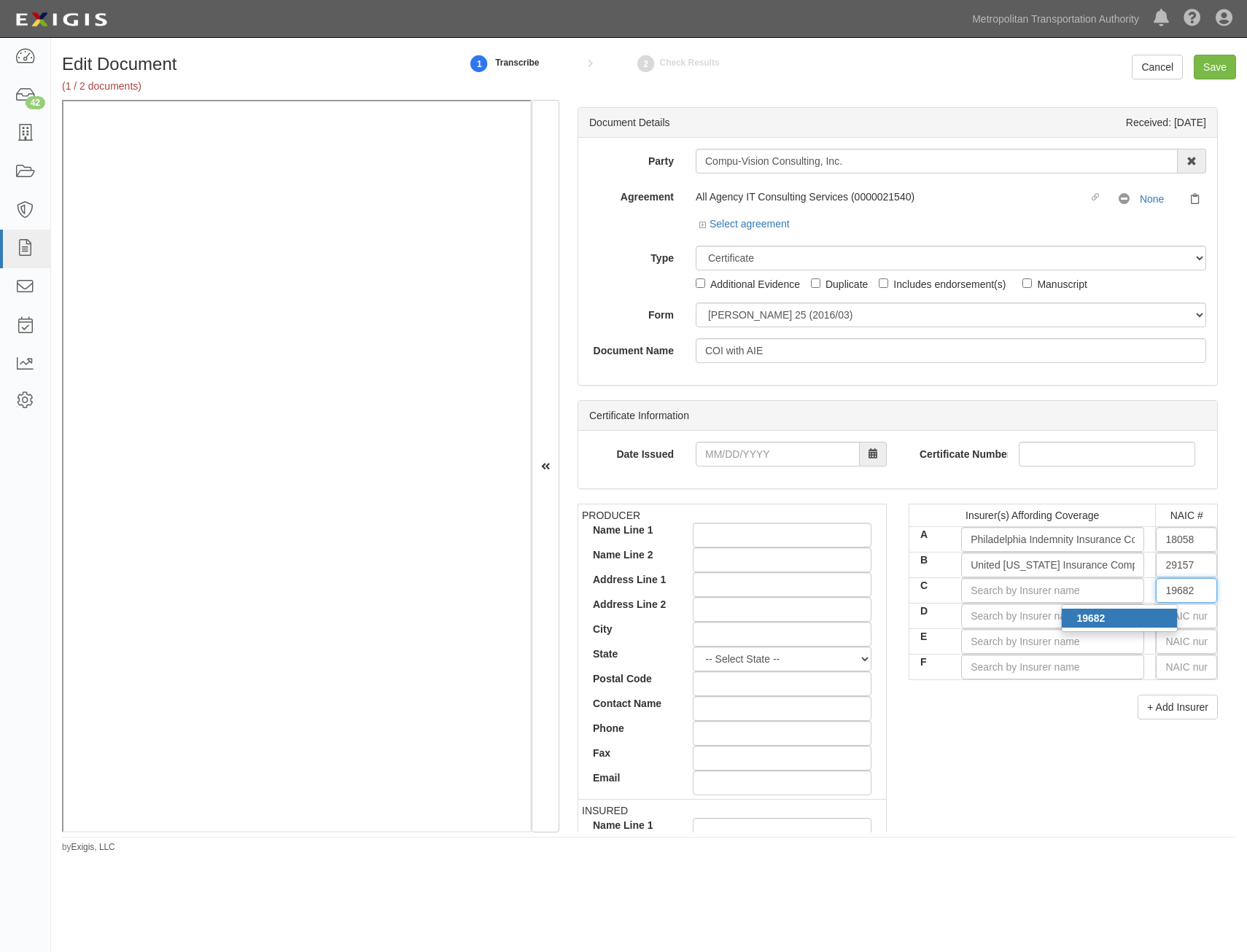
type input "Hartford Fire Insurance Company (A+ XV Rating)"
type input "19682"
click at [1173, 620] on input "text" at bounding box center [1186, 616] width 61 height 24
type input "25232"
type input "2"
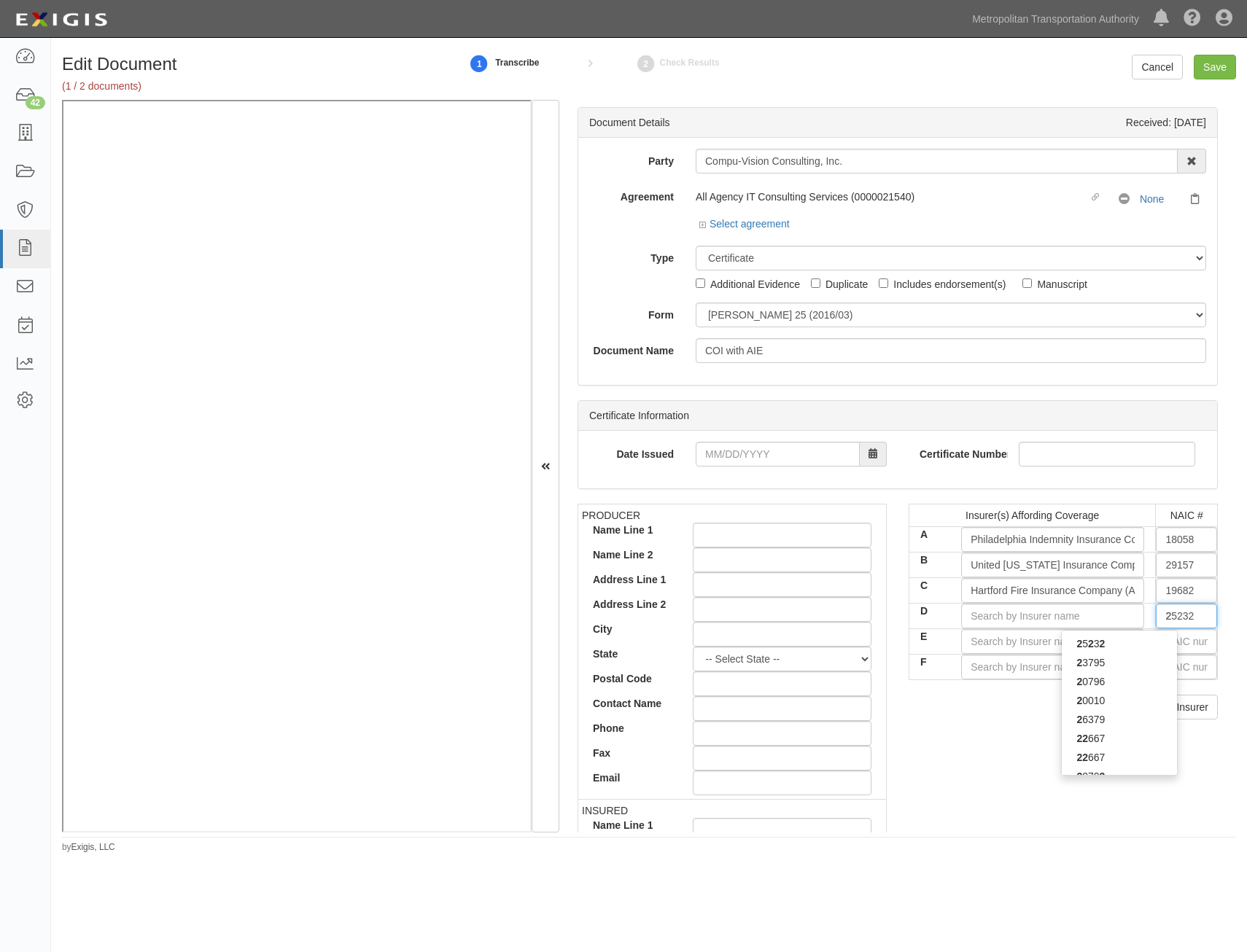
type input "26379"
type input "26"
type input "26620"
type input "266"
type input "2667"
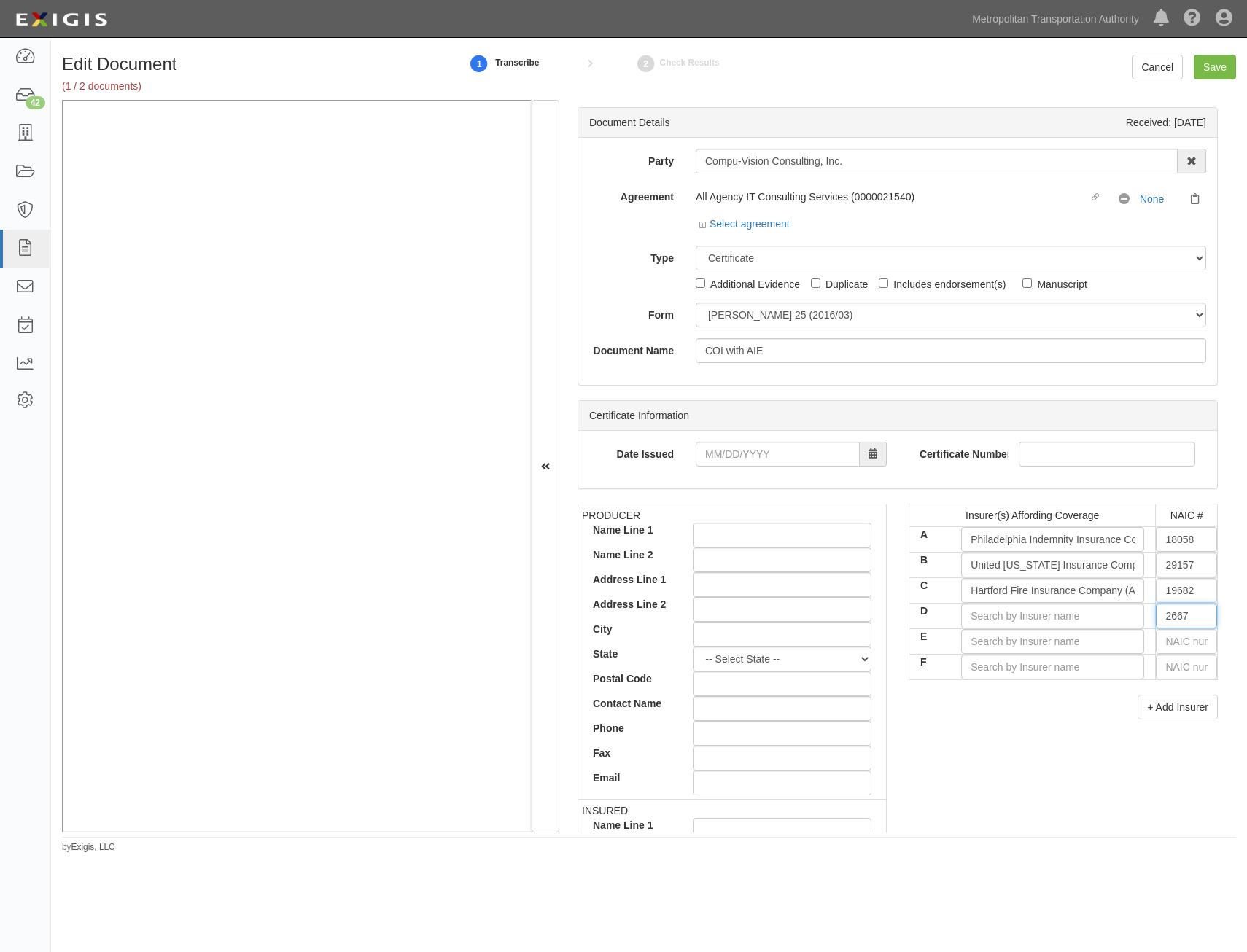
type input "26620"
type input "266"
type input "26379"
type input "26"
type input "25232"
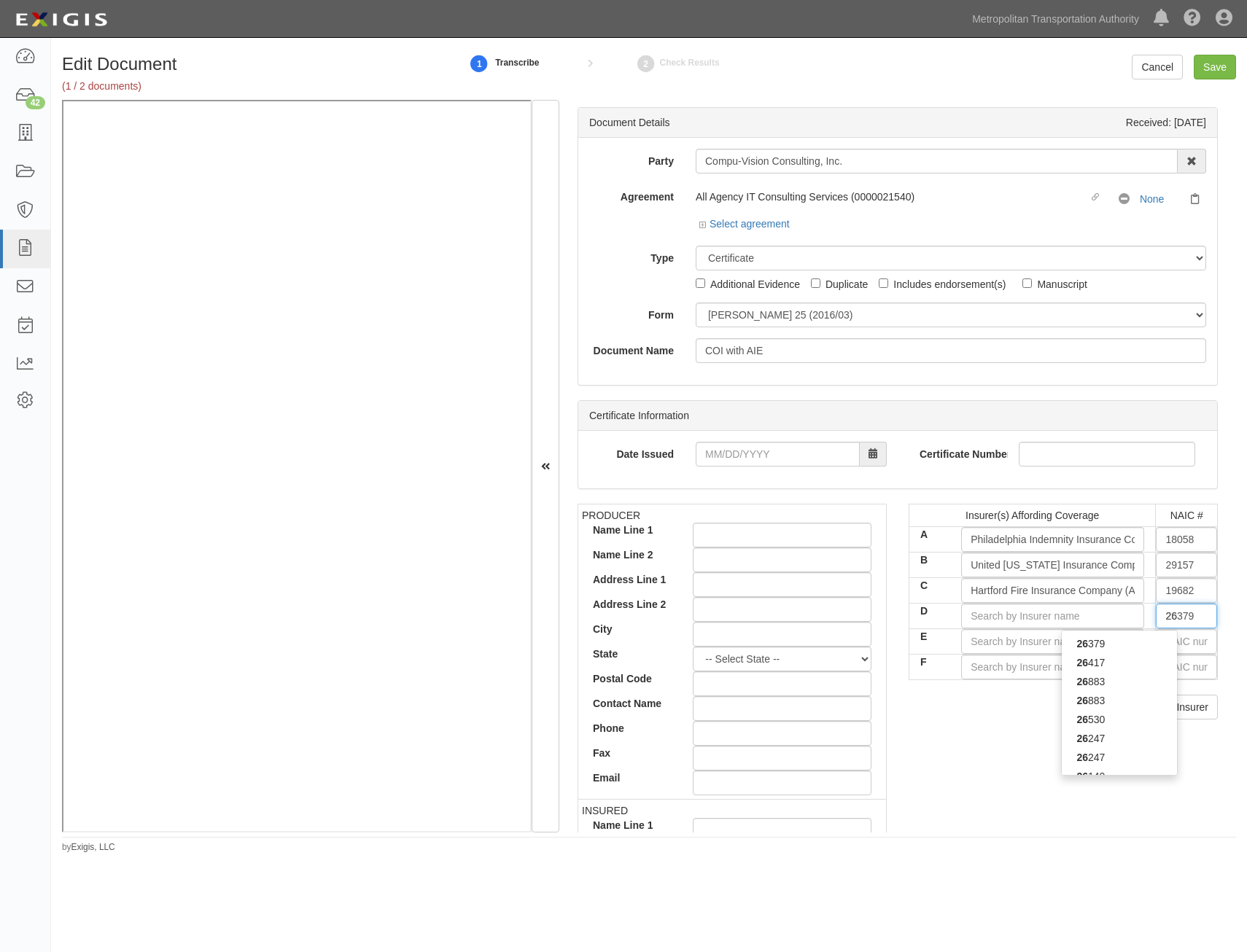
type input "2"
type input "22667"
type input "2266"
click at [1077, 654] on div "2266 7" at bounding box center [1119, 663] width 115 height 19
type input "ACE American Insurance Company (A++ XV Rating)"
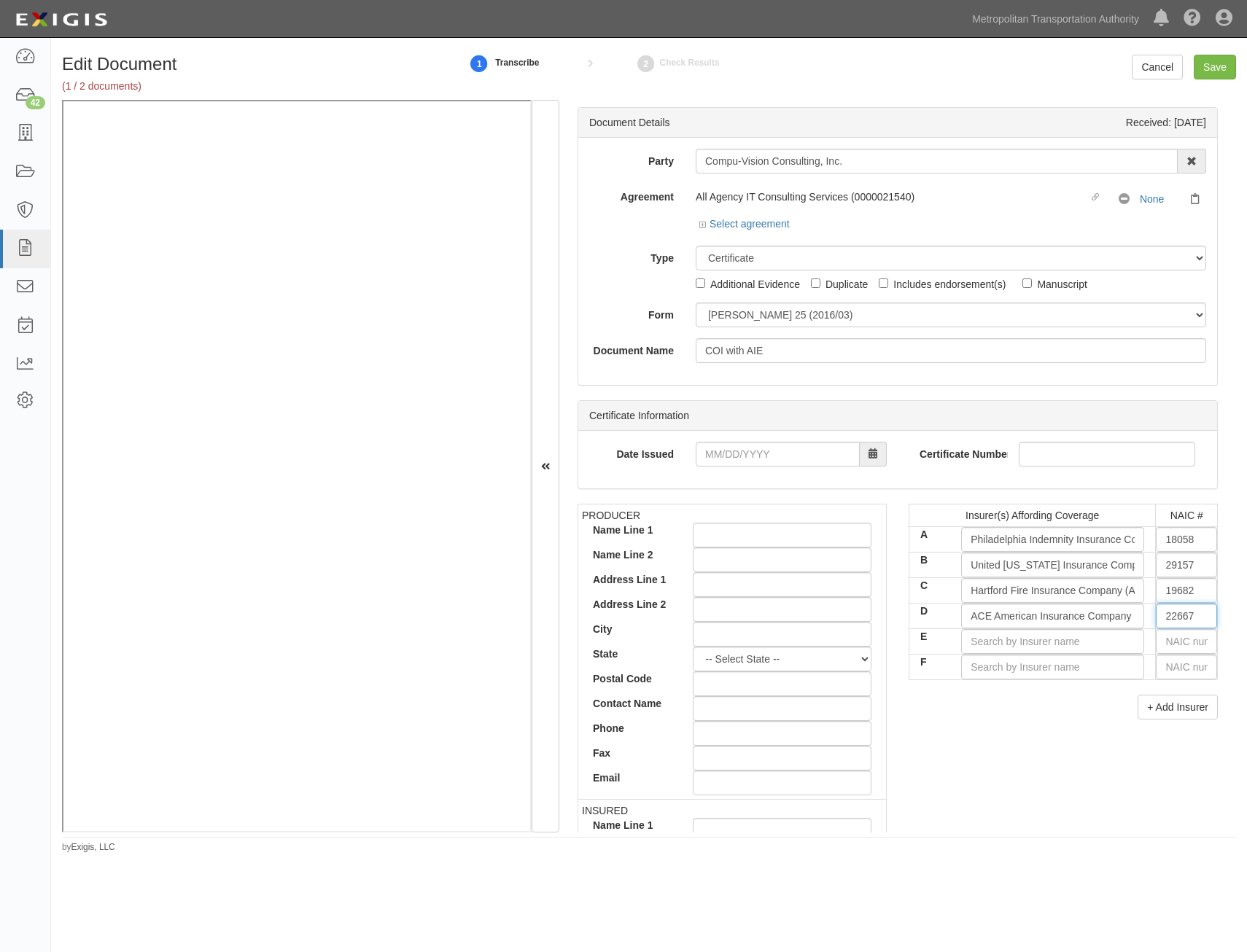
type input "22667"
click at [1070, 701] on div "+ Add Insurer" at bounding box center [1064, 706] width 310 height 24
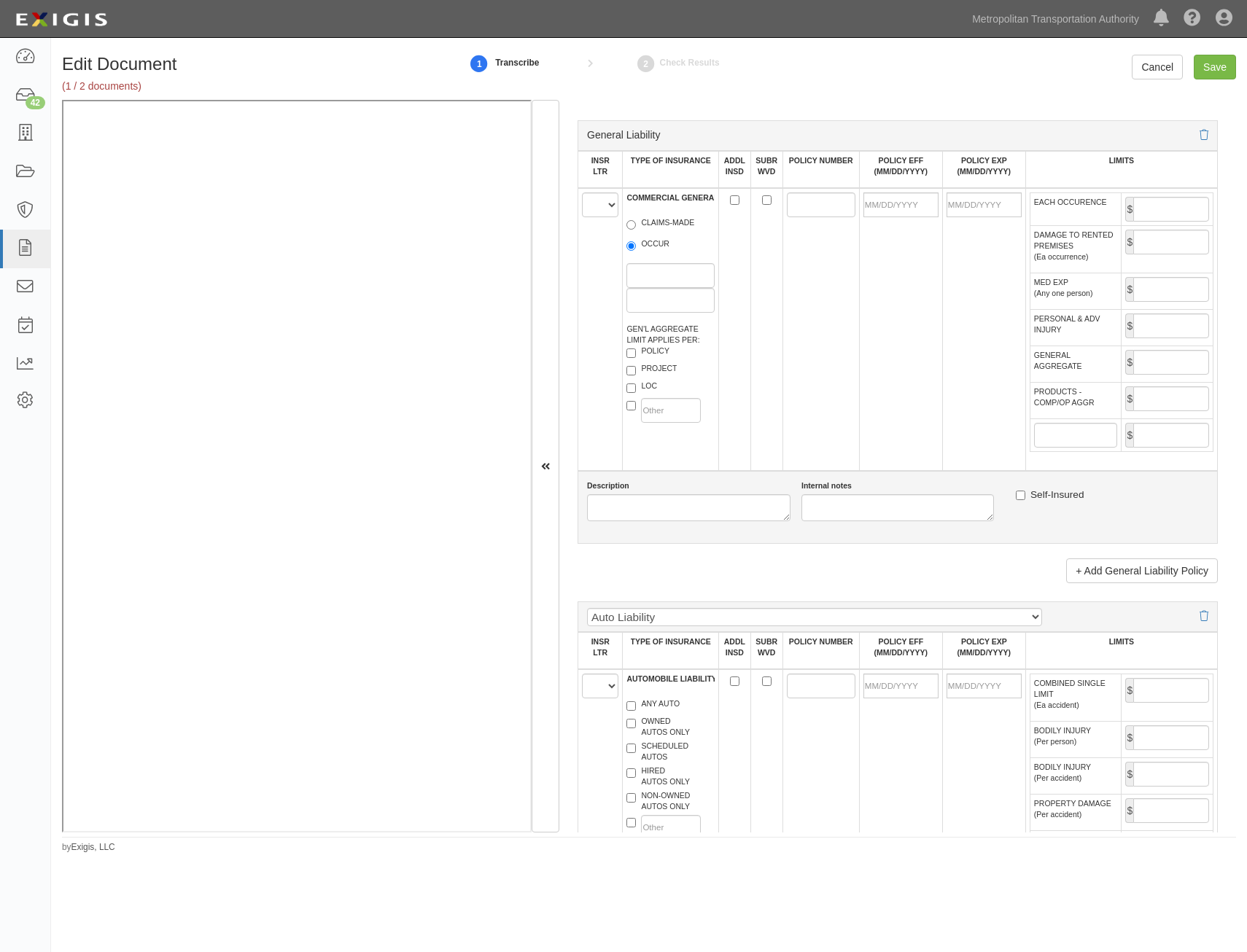
scroll to position [875, 0]
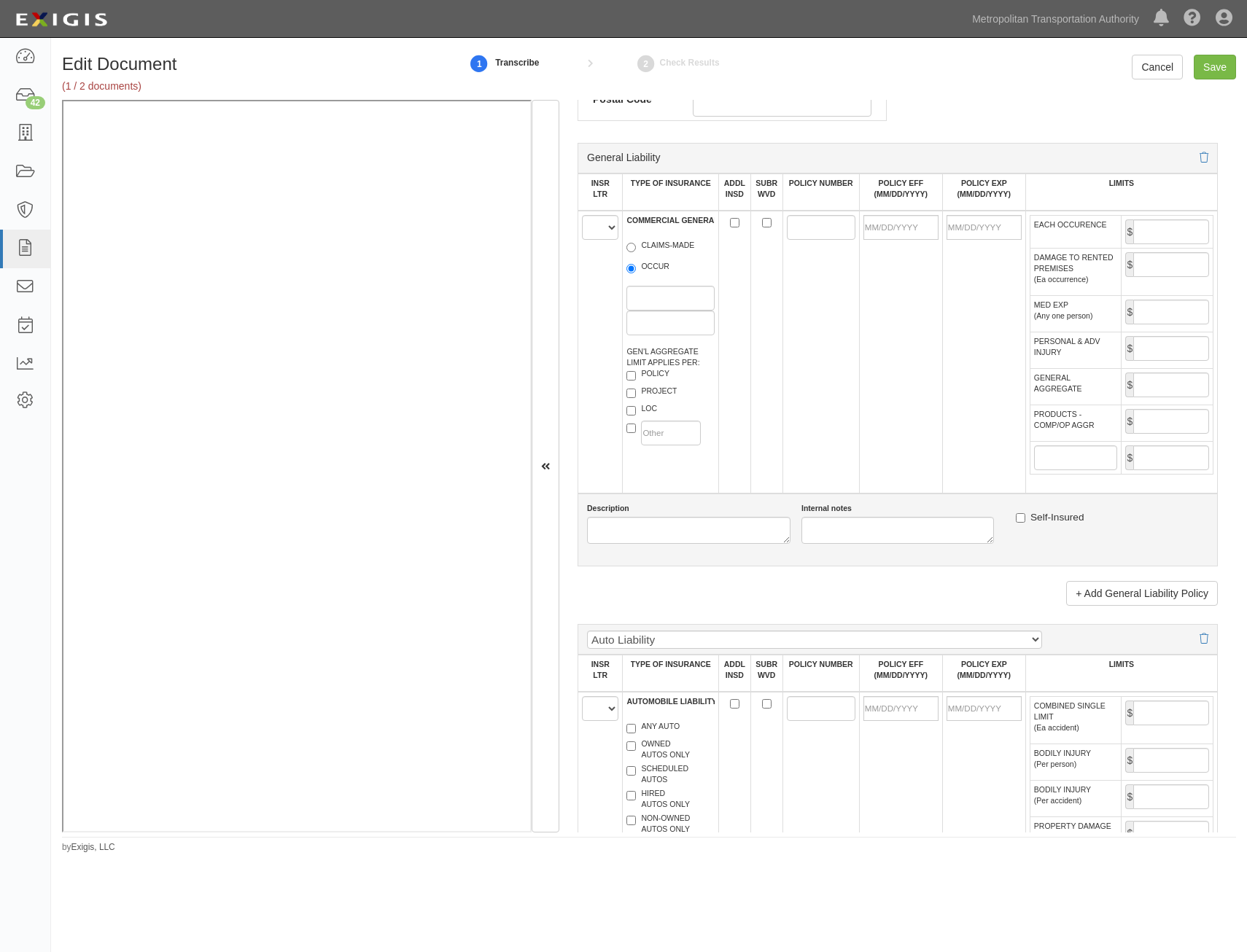
click at [830, 807] on td at bounding box center [820, 799] width 77 height 214
click at [594, 238] on select "A B C D E F" at bounding box center [600, 227] width 36 height 24
select select "A"
click at [582, 215] on select "A B C D E F" at bounding box center [600, 227] width 36 height 24
click at [652, 269] on label "OCCUR" at bounding box center [648, 267] width 43 height 14
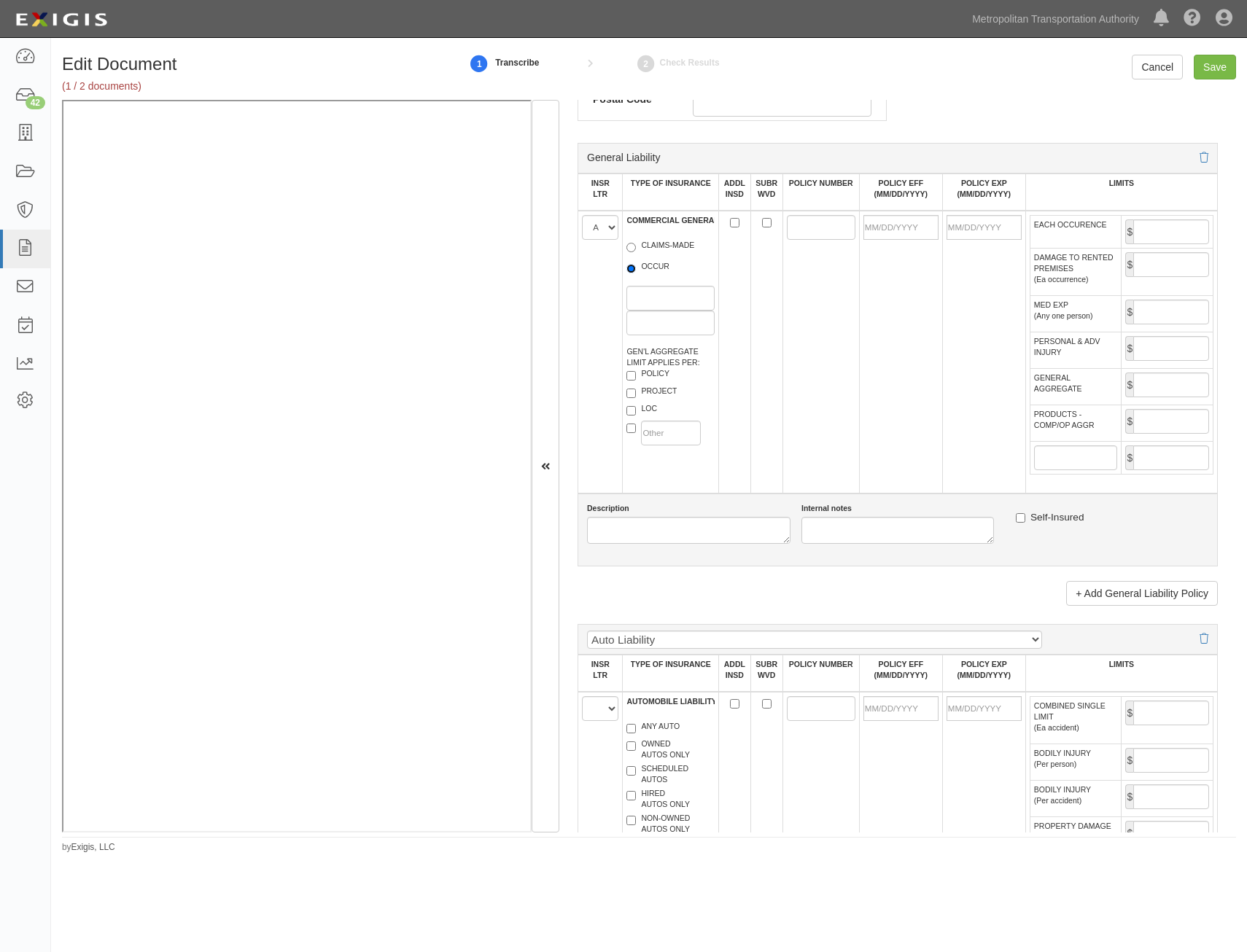
click at [636, 269] on input "OCCUR" at bounding box center [631, 268] width 9 height 9
radio input "true"
click at [660, 377] on label "POLICY" at bounding box center [648, 375] width 43 height 14
click at [636, 377] on input "POLICY" at bounding box center [631, 375] width 9 height 9
checkbox input "true"
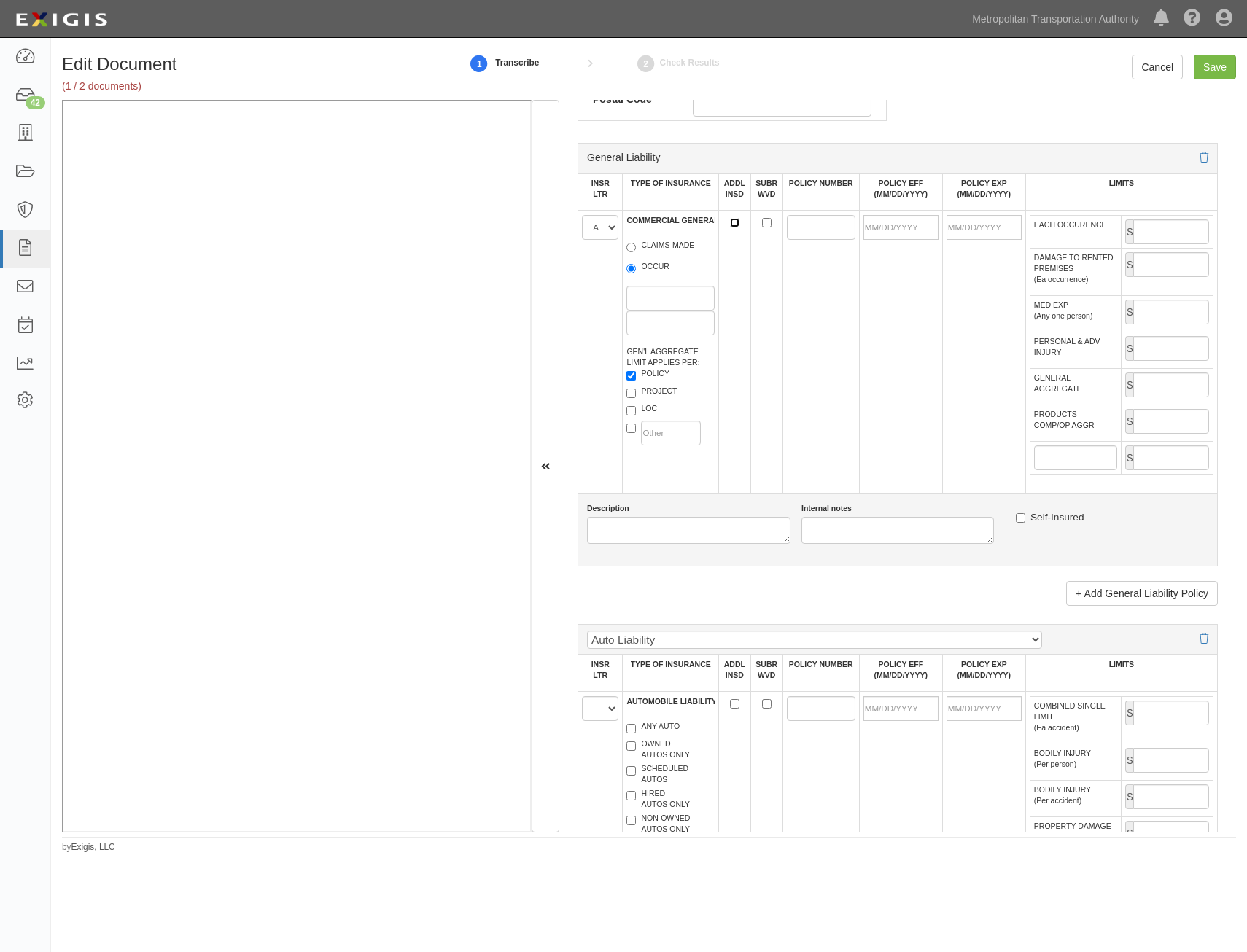
click at [736, 221] on input "ADDL INSD" at bounding box center [735, 222] width 9 height 9
checkbox input "true"
click at [765, 227] on input "SUBR WVD" at bounding box center [767, 222] width 9 height 9
checkbox input "true"
click at [792, 228] on input "POLICY NUMBER" at bounding box center [820, 227] width 68 height 24
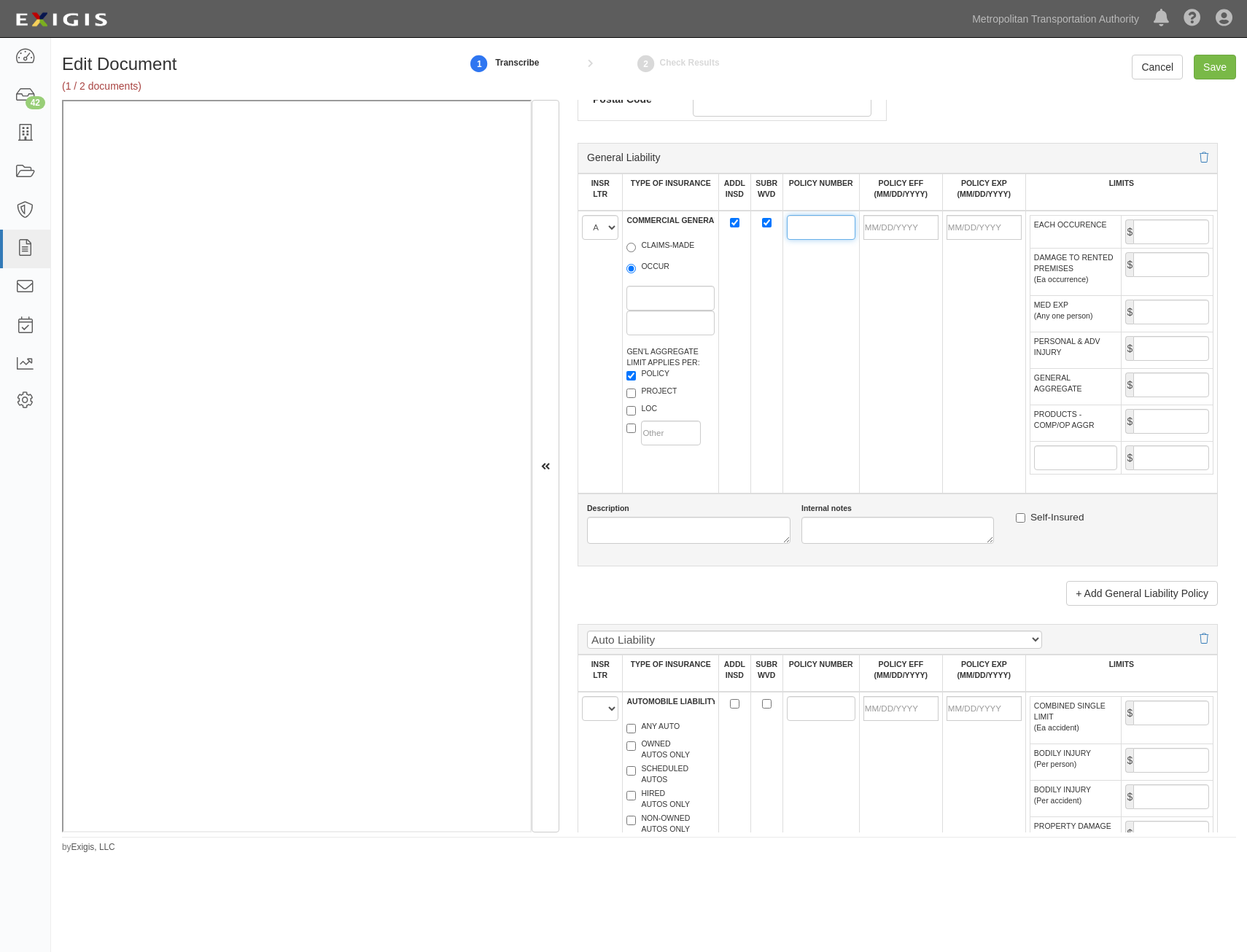
paste input "PHPK2689722"
type input "PHPK2689722"
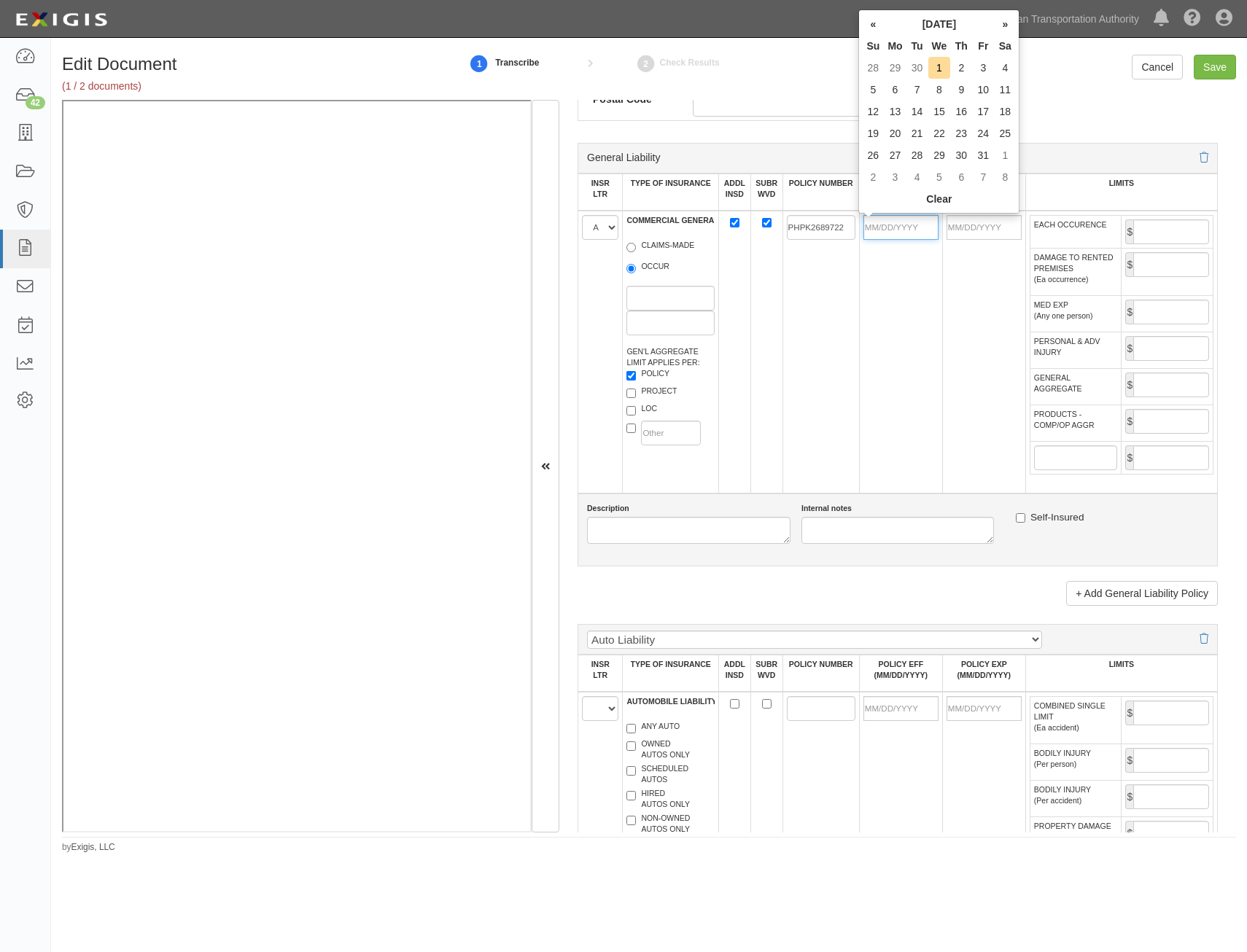
click at [918, 232] on input "POLICY EFF (MM/DD/YYYY)" at bounding box center [900, 227] width 75 height 24
type input "06/04/2025"
type input "06/04/2026"
click at [863, 368] on td "06/04/2025" at bounding box center [900, 352] width 83 height 283
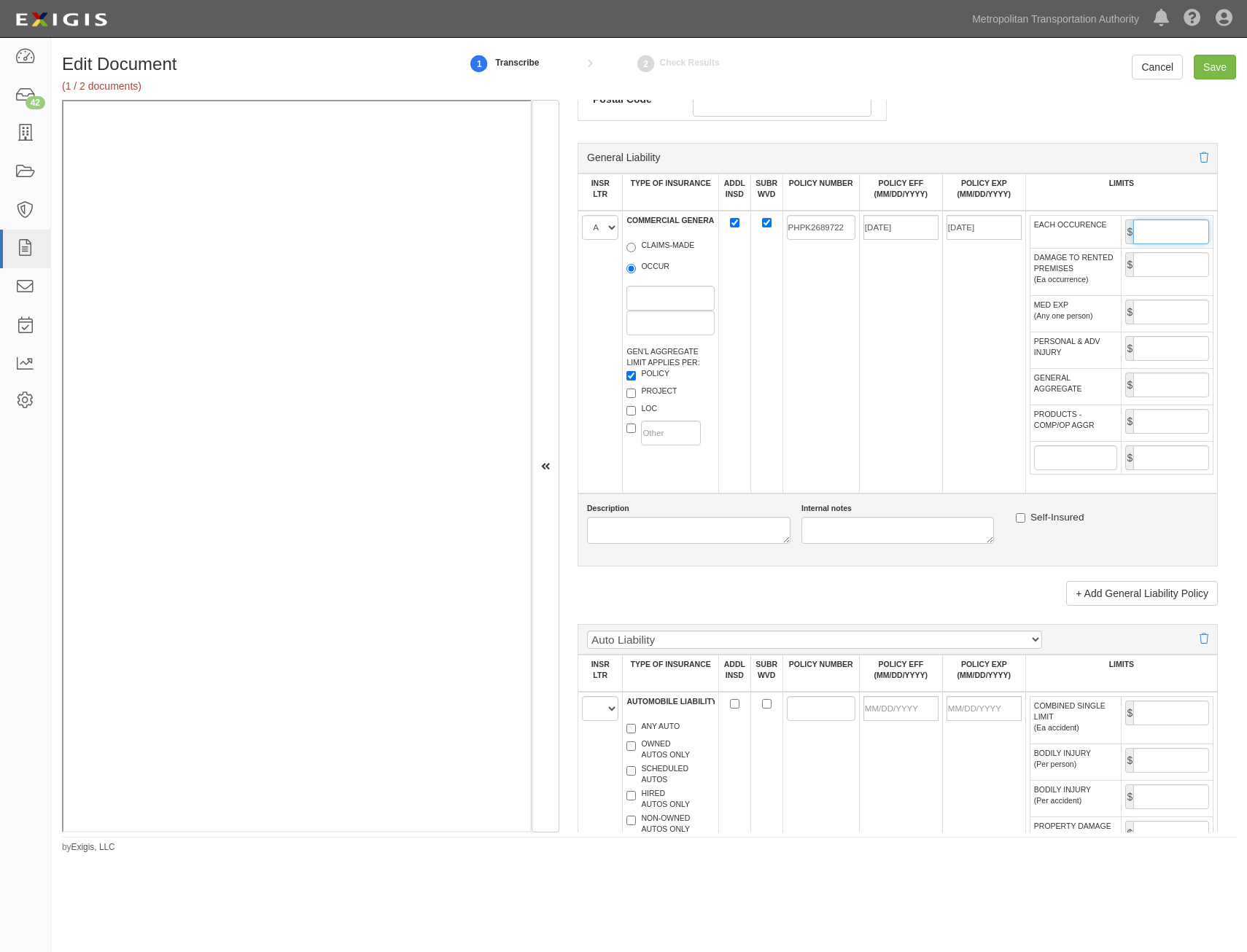
click at [1175, 235] on input "EACH OCCURENCE" at bounding box center [1171, 231] width 76 height 24
type input "2,000,000"
click at [1152, 393] on input "GENERAL AGGREGATE" at bounding box center [1171, 384] width 76 height 24
type input "4,000,000"
click at [1152, 430] on input "PRODUCTS - COMP/OP AGGR" at bounding box center [1171, 420] width 76 height 24
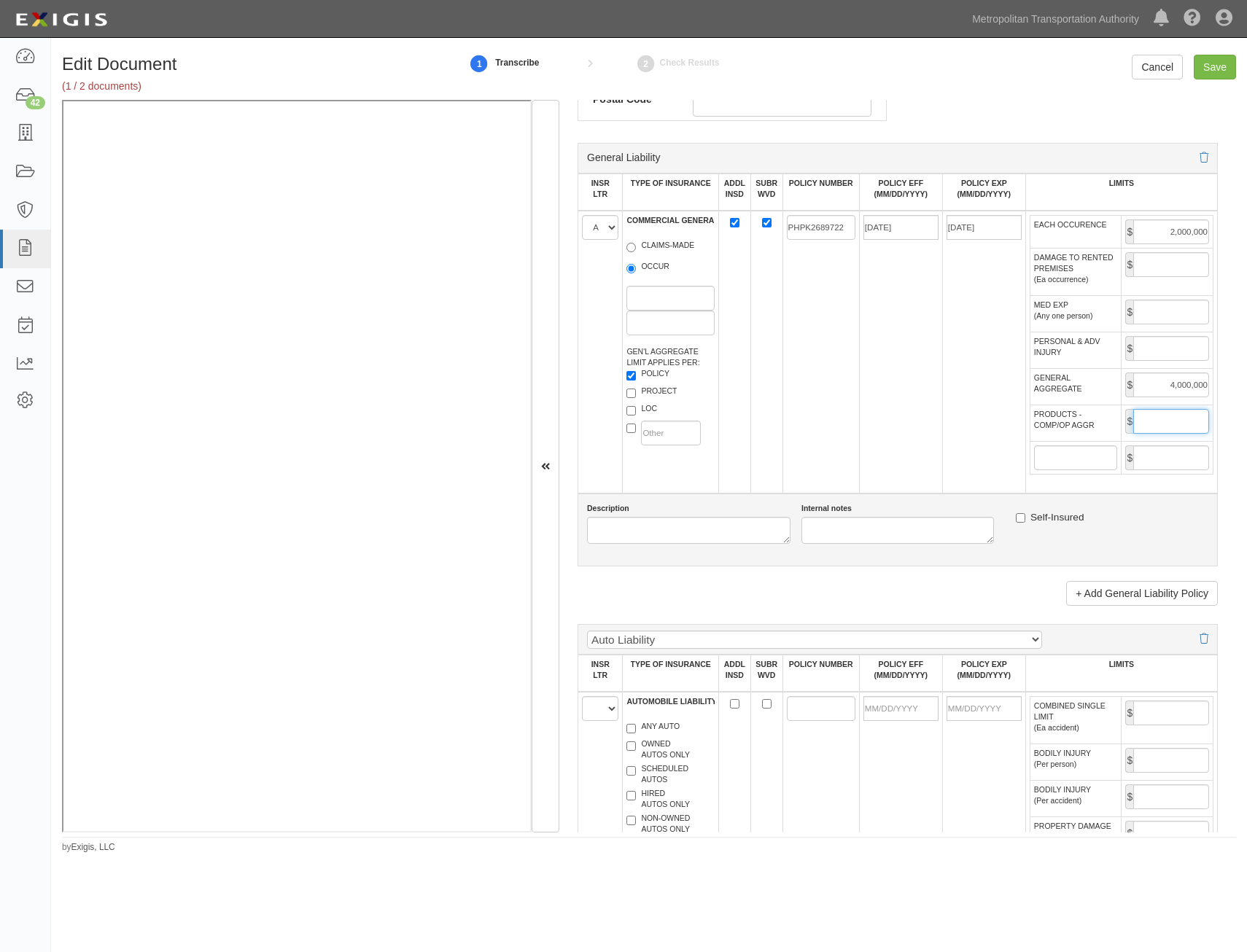
type input "4,000,000"
click at [968, 441] on td "06/04/2026" at bounding box center [984, 352] width 83 height 283
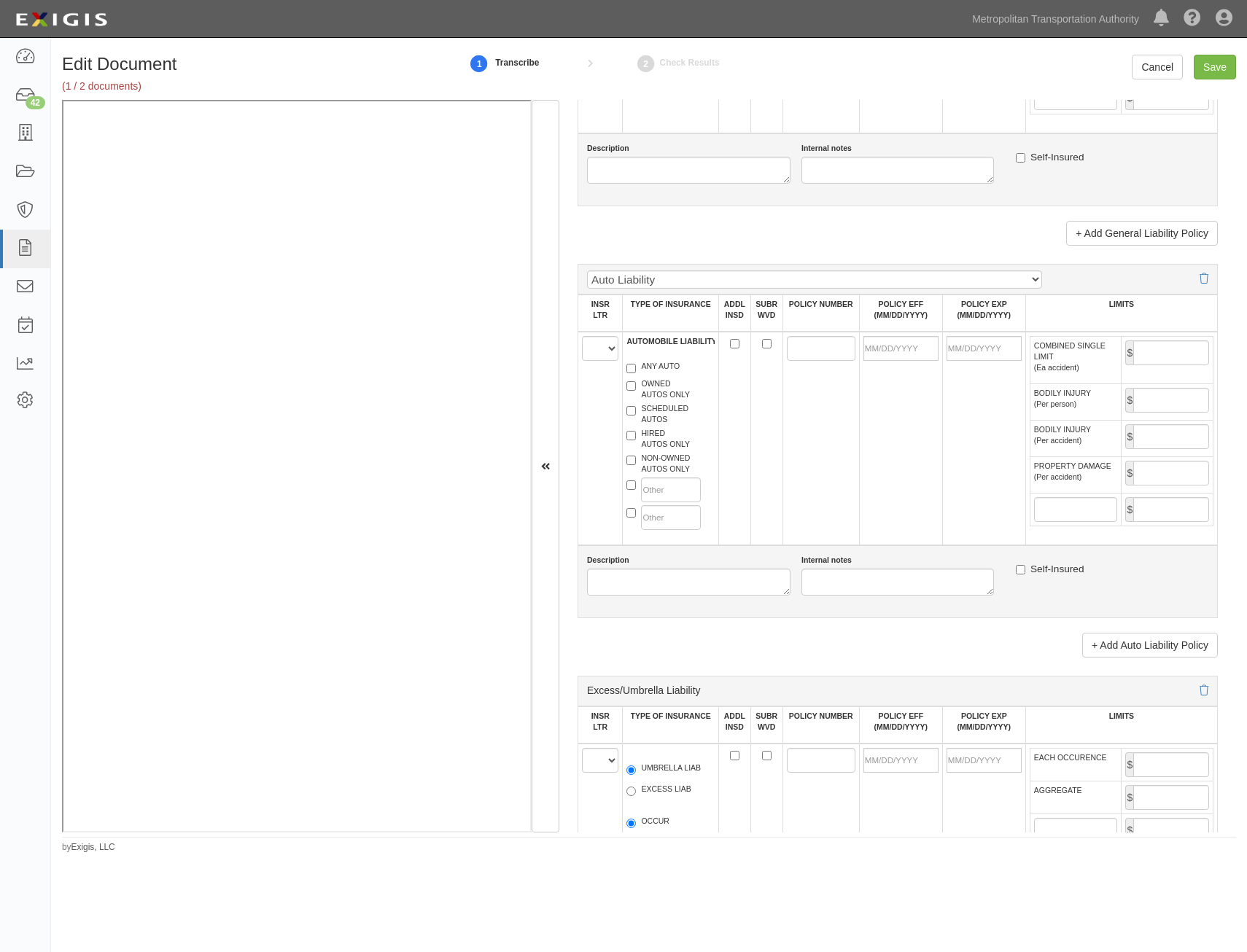
scroll to position [1239, 0]
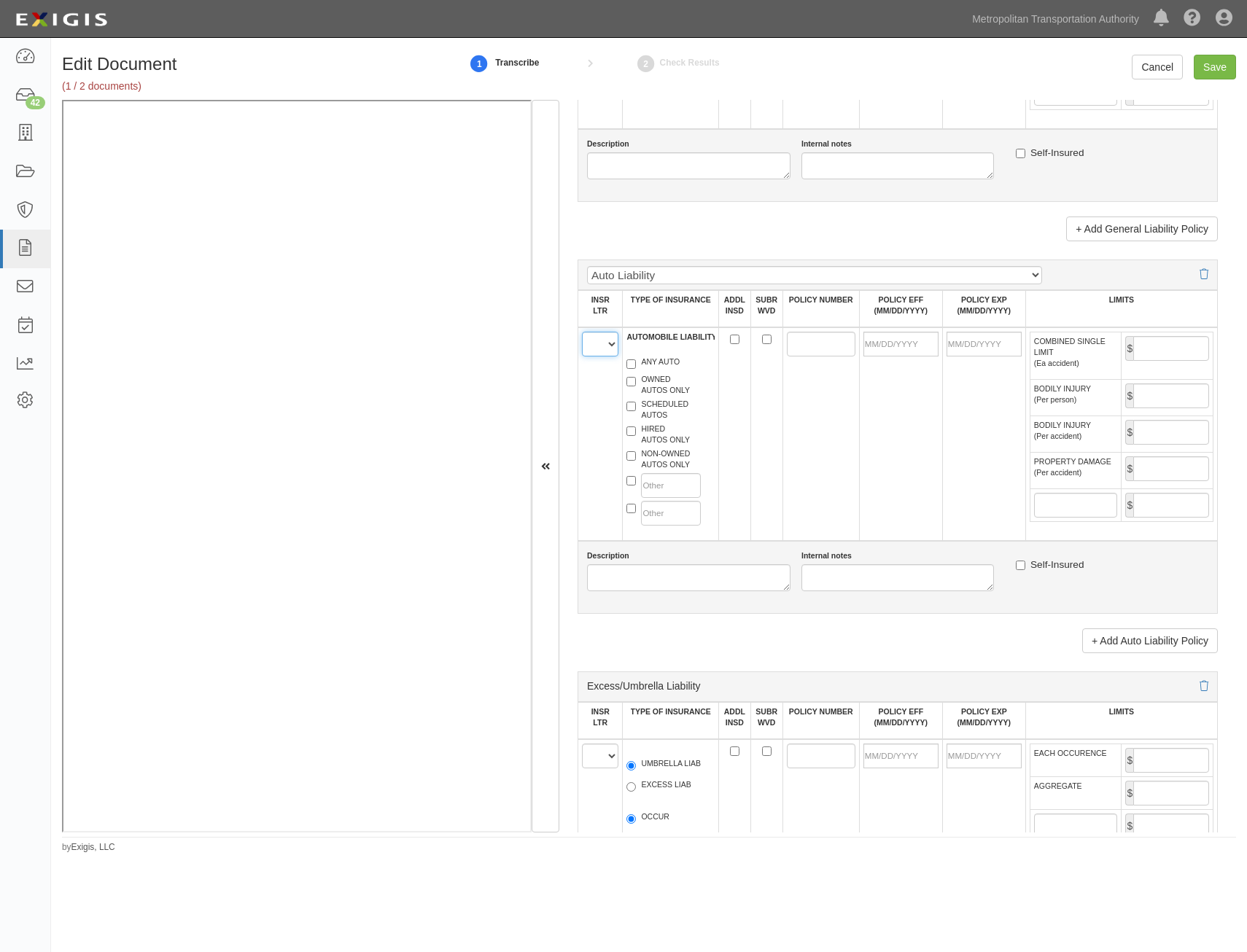
click at [610, 350] on select "A B C D E F" at bounding box center [600, 343] width 36 height 24
select select "A"
click at [582, 331] on select "A B C D E F" at bounding box center [600, 343] width 36 height 24
click at [675, 442] on label "HIRED AUTOS ONLY" at bounding box center [658, 435] width 63 height 22
click at [636, 436] on input "HIRED AUTOS ONLY" at bounding box center [631, 431] width 9 height 9
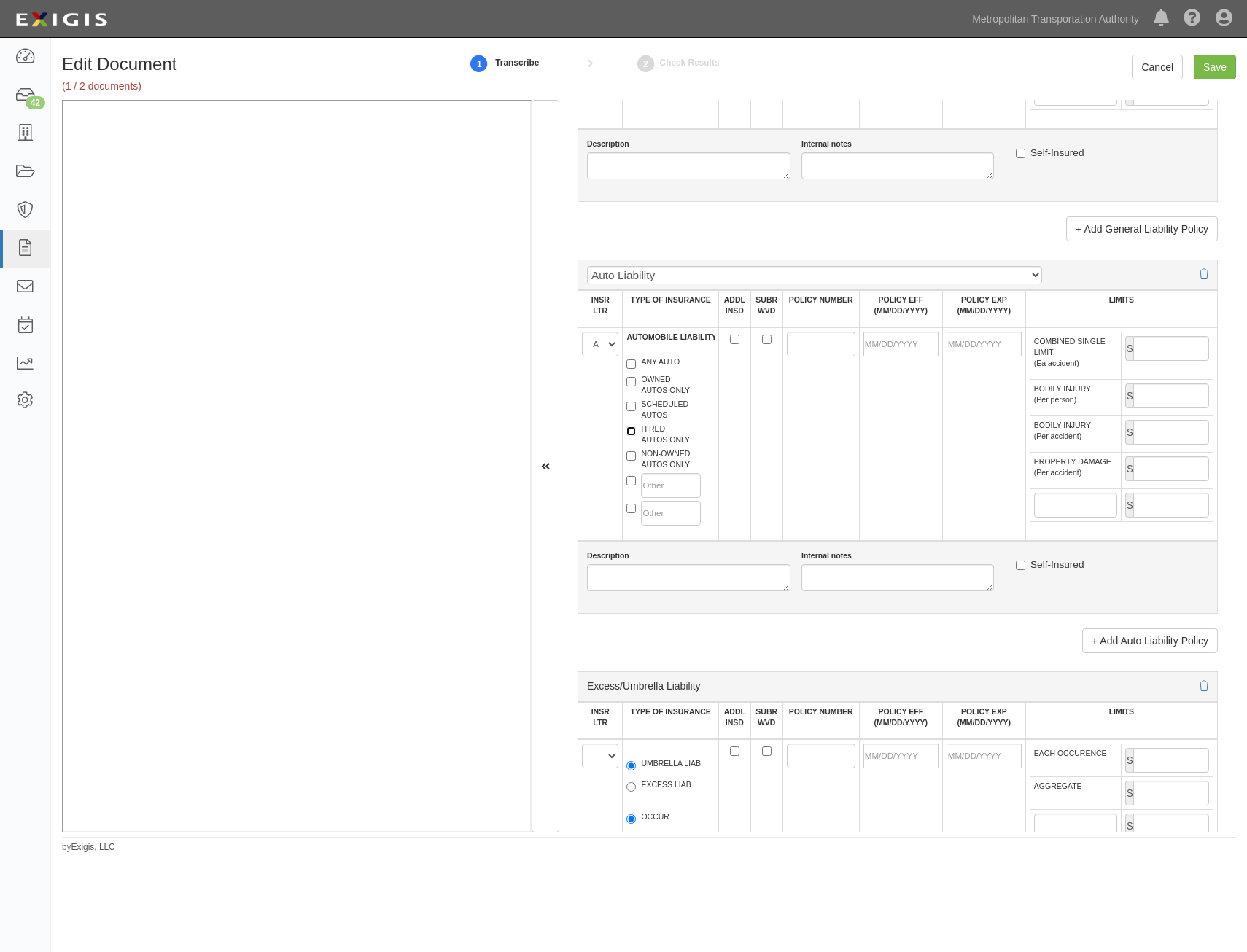
checkbox input "true"
click at [659, 463] on label "NON-OWNED AUTOS ONLY" at bounding box center [658, 459] width 63 height 22
click at [636, 461] on input "NON-OWNED AUTOS ONLY" at bounding box center [631, 456] width 9 height 9
checkbox input "true"
click at [730, 342] on input "ADDL INSD" at bounding box center [735, 339] width 9 height 9
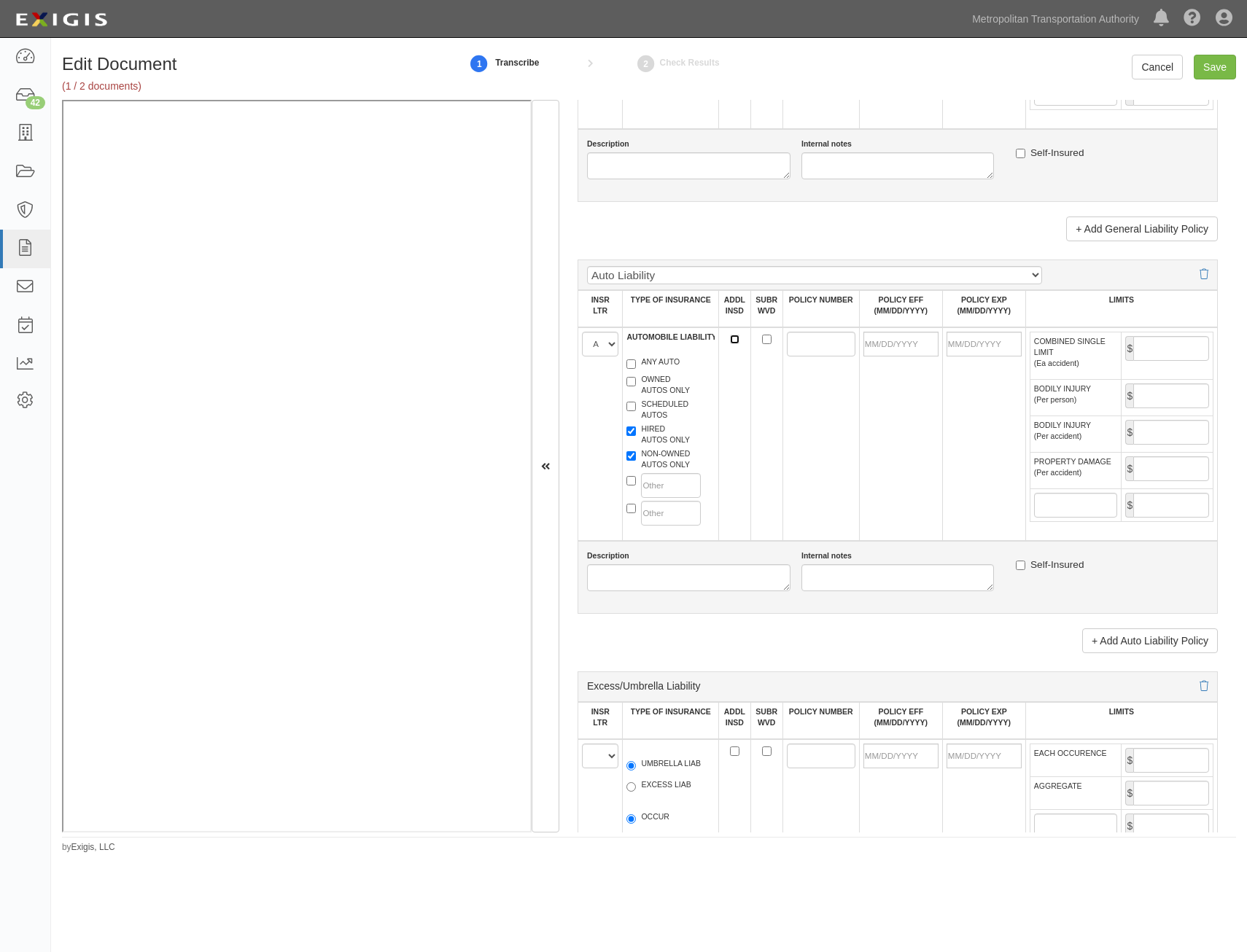
checkbox input "true"
click at [766, 338] on input "SUBR WVD" at bounding box center [767, 339] width 9 height 9
checkbox input "true"
click at [799, 342] on input "POLICY NUMBER" at bounding box center [820, 343] width 68 height 24
paste input "PHPK2689722"
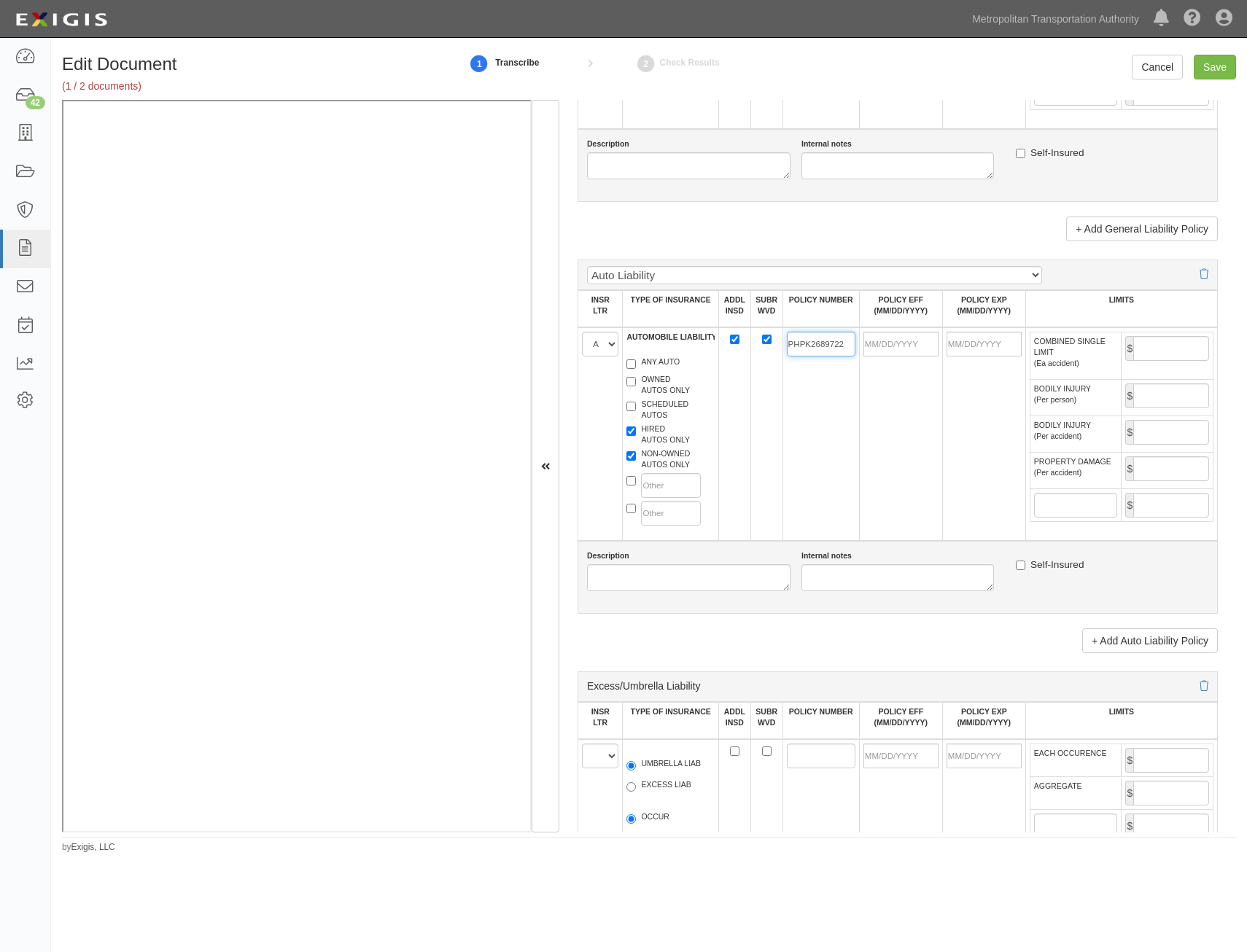
type input "PHPK2689722"
click at [921, 357] on td at bounding box center [900, 434] width 83 height 214
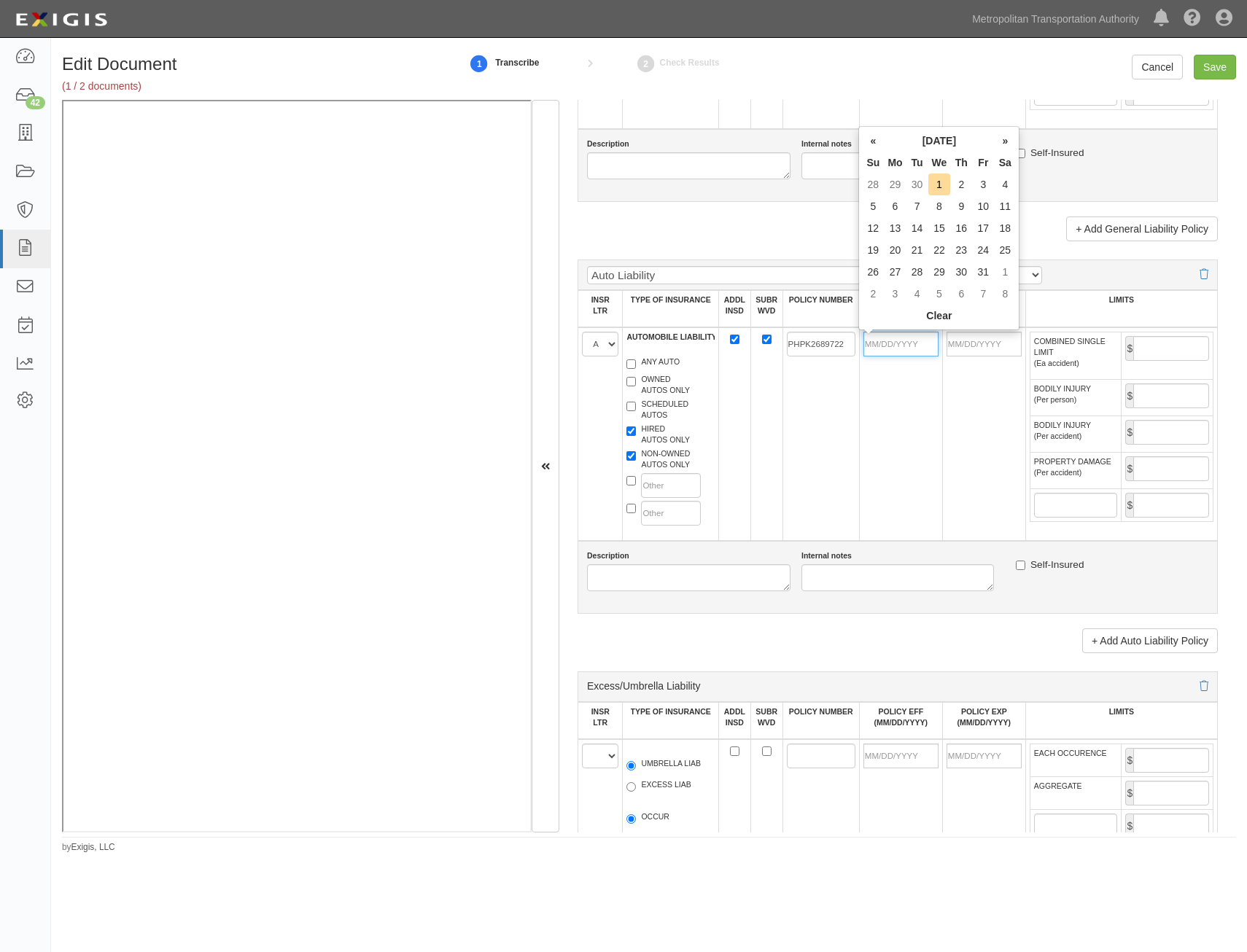
drag, startPoint x: 913, startPoint y: 346, endPoint x: 852, endPoint y: 419, distance: 95.1
click at [913, 346] on input "POLICY EFF (MM/DD/YYYY)" at bounding box center [900, 343] width 75 height 24
type input "06/04/2025"
type input "06/04/2026"
click at [879, 378] on td "06/04/2025" at bounding box center [900, 434] width 83 height 214
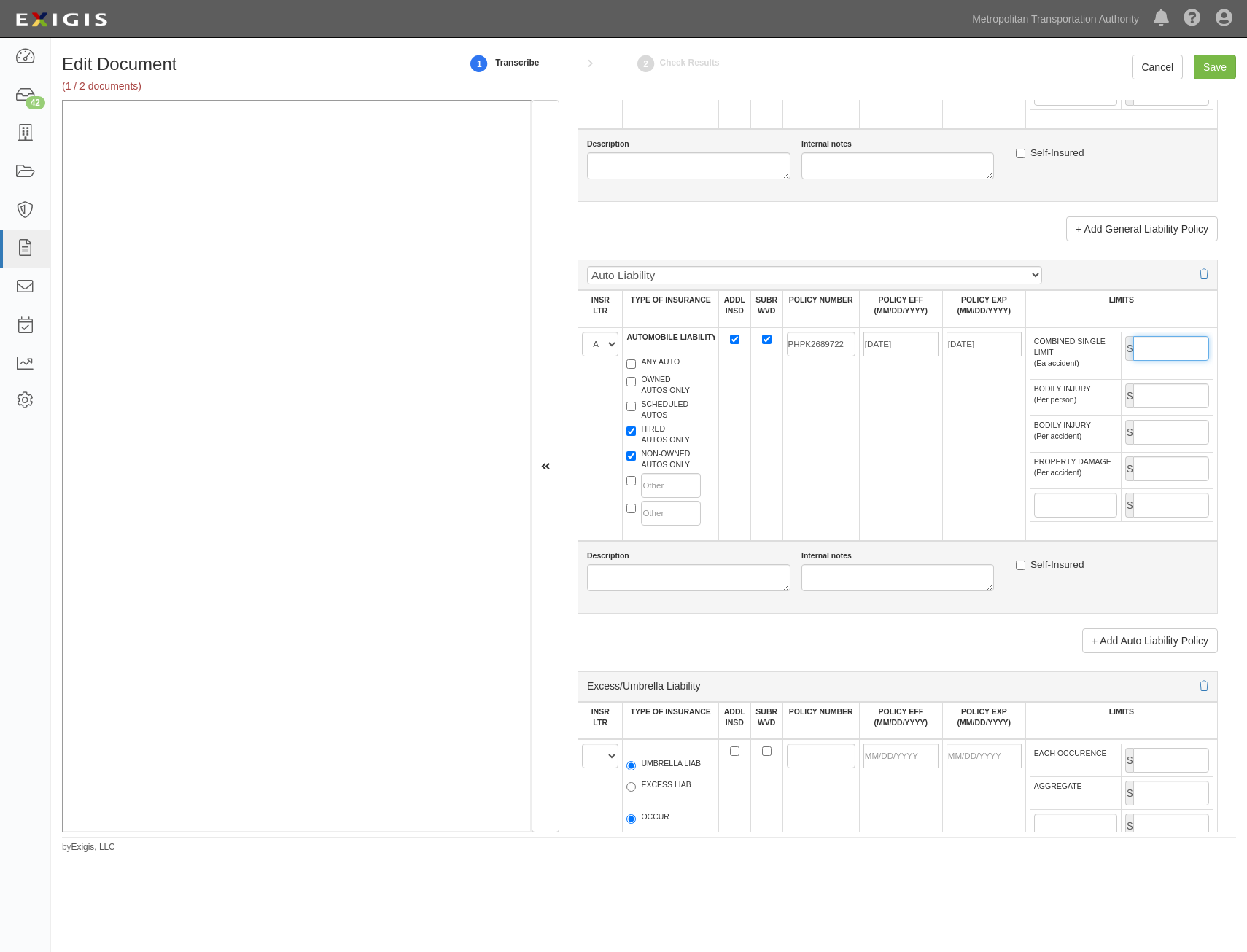
click at [1149, 343] on input "COMBINED SINGLE LIMIT (Ea accident)" at bounding box center [1171, 348] width 76 height 24
type input "1,000,000"
click at [878, 448] on td "06/04/2025" at bounding box center [900, 434] width 83 height 214
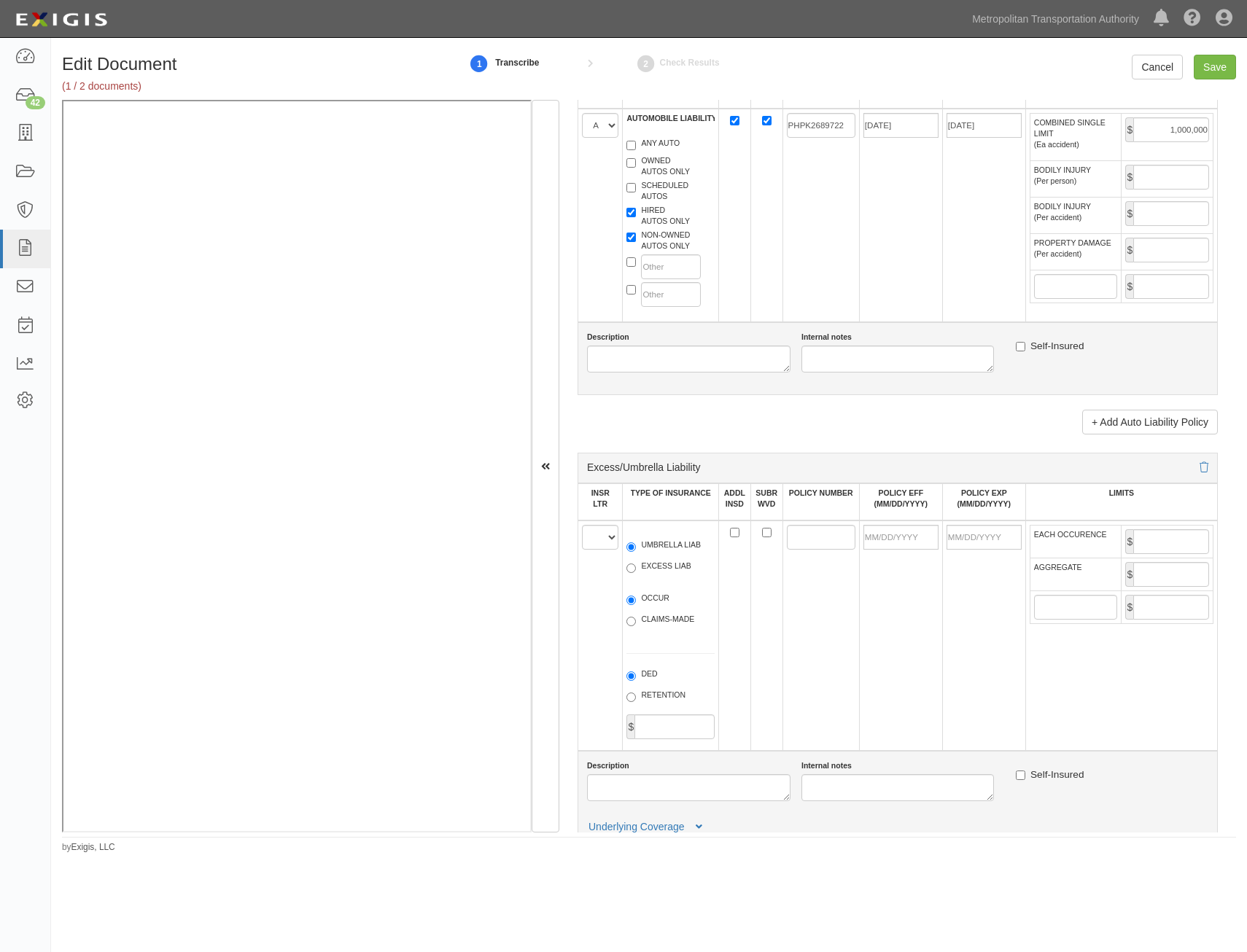
scroll to position [1604, 0]
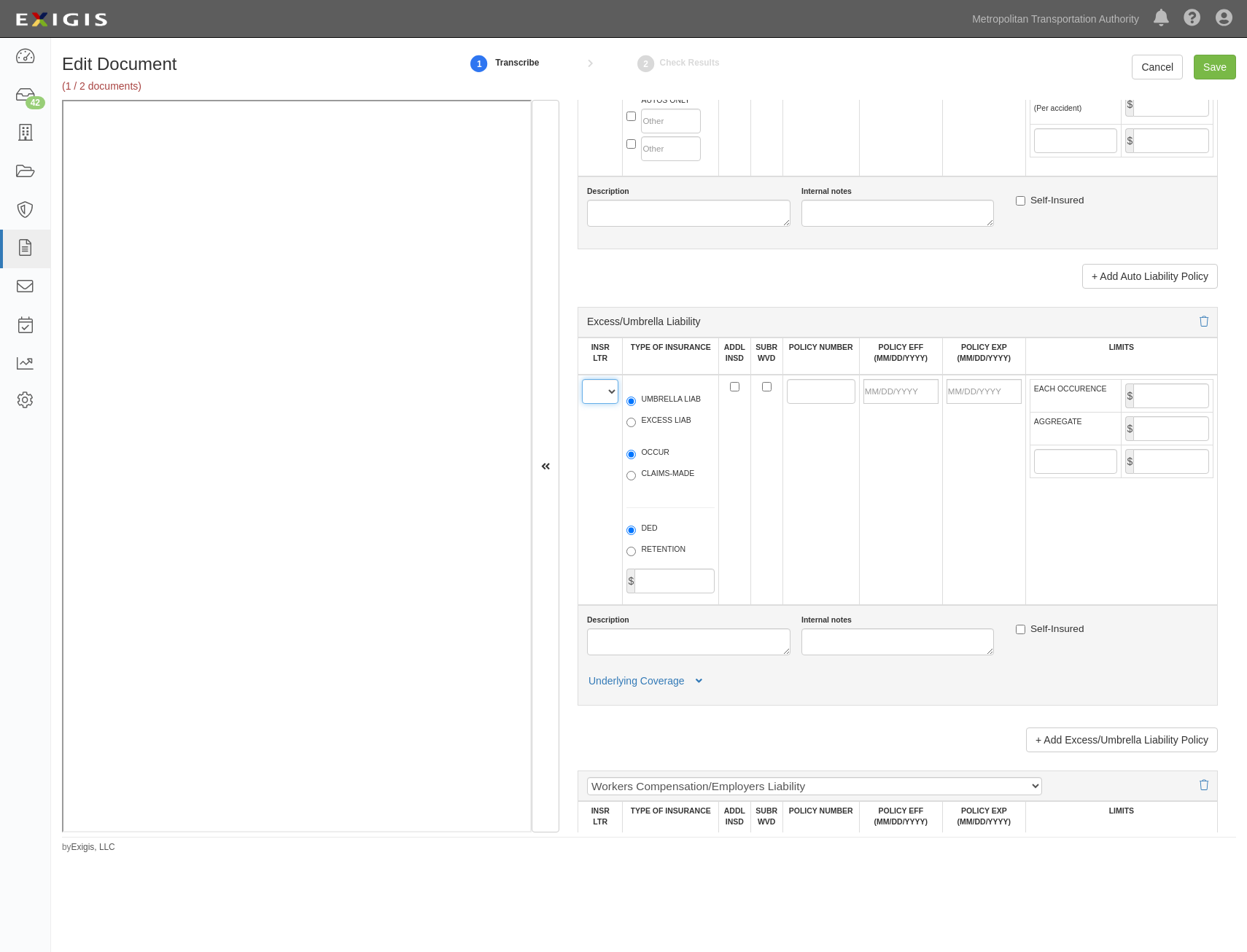
click at [602, 394] on select "A B C D E F" at bounding box center [600, 391] width 36 height 24
select select "A"
click at [582, 379] on select "A B C D E F" at bounding box center [600, 391] width 36 height 24
click at [672, 403] on label "UMBRELLA LIAB" at bounding box center [664, 400] width 74 height 14
click at [636, 403] on input "UMBRELLA LIAB" at bounding box center [631, 401] width 9 height 9
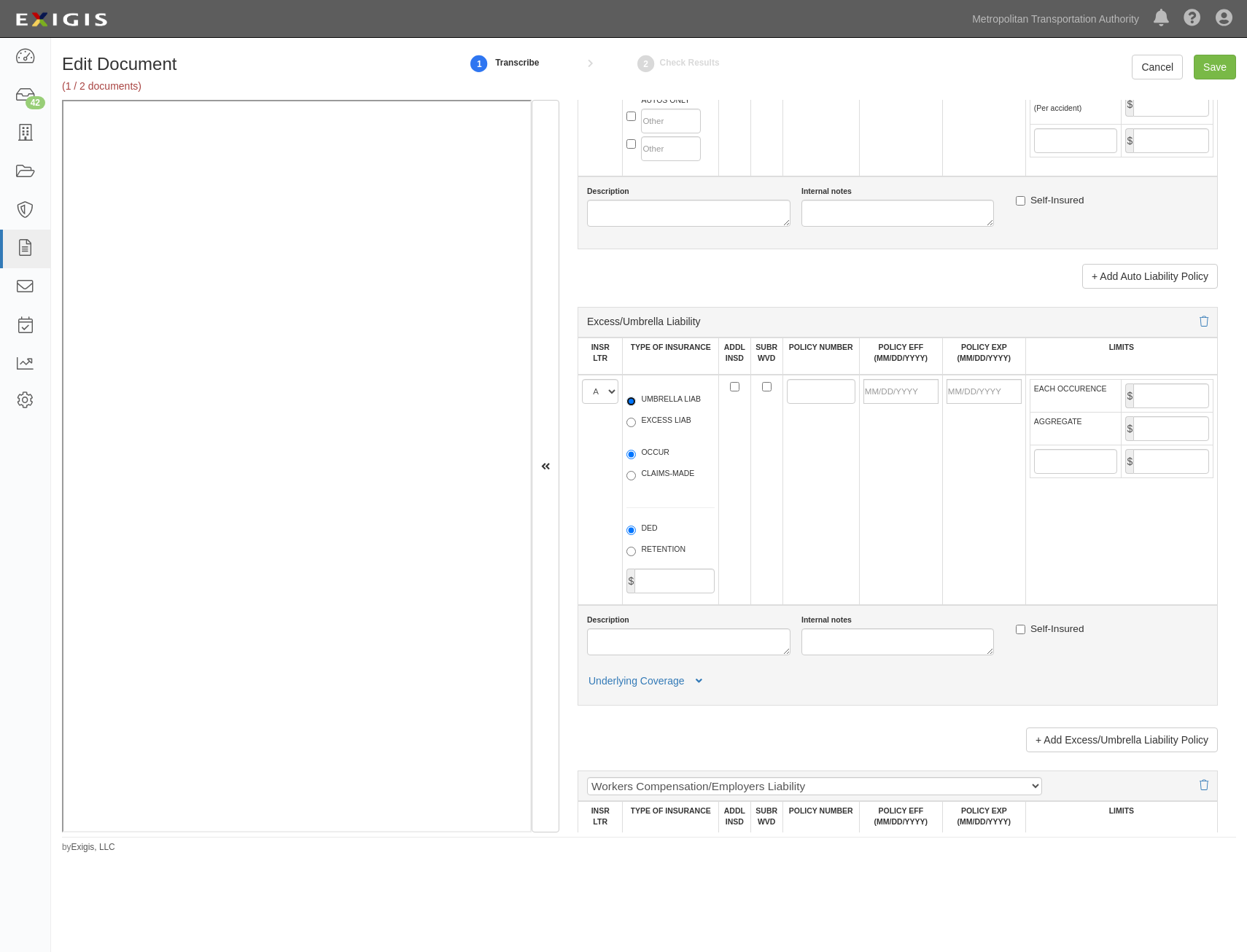
radio input "true"
click at [650, 447] on label "OCCUR" at bounding box center [648, 453] width 43 height 14
click at [636, 450] on input "OCCUR" at bounding box center [631, 454] width 9 height 9
radio input "true"
click at [735, 384] on input "ADDL INSD" at bounding box center [735, 386] width 9 height 9
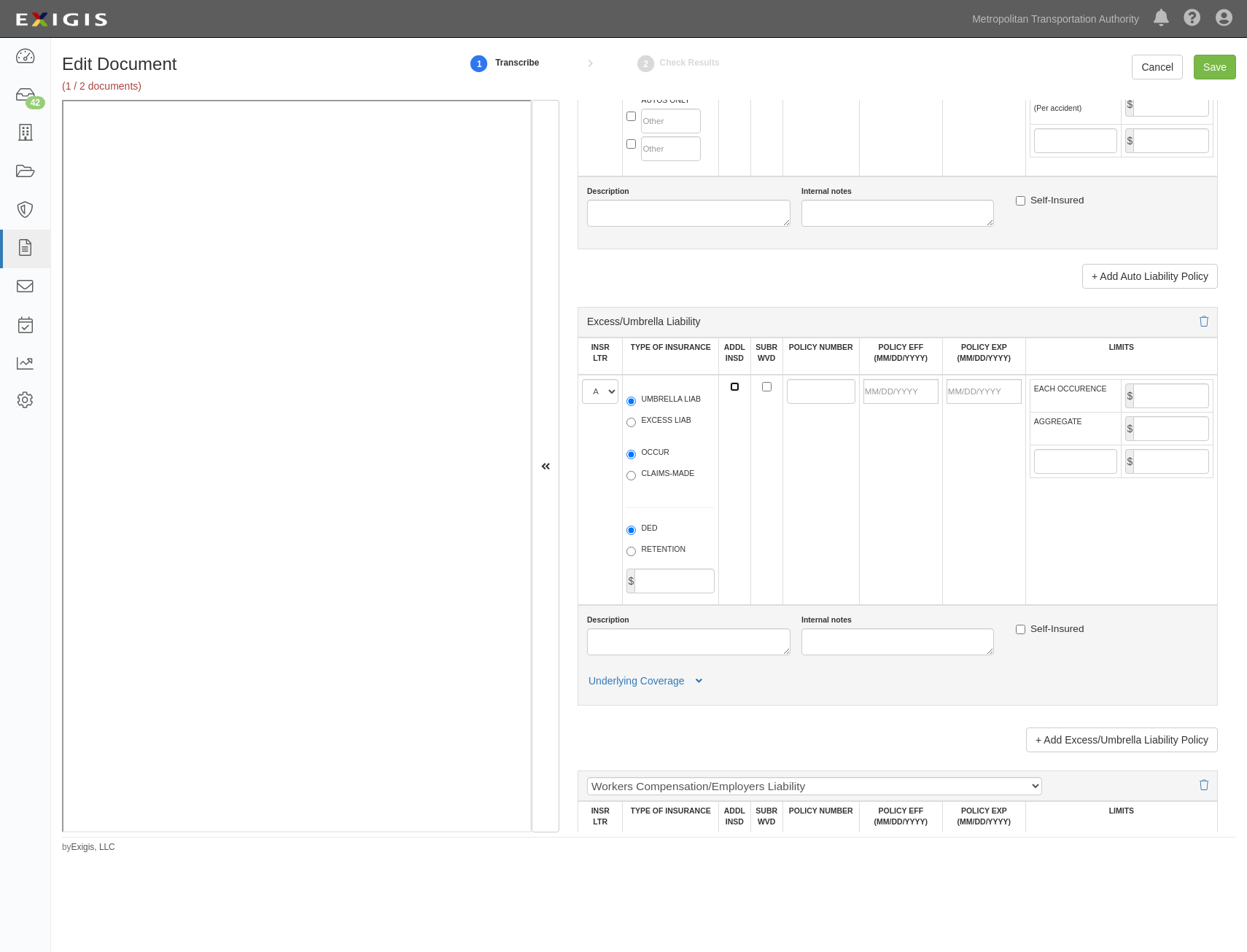
checkbox input "true"
click at [763, 389] on input "SUBR WVD" at bounding box center [767, 386] width 9 height 9
checkbox input "true"
click at [795, 395] on input "POLICY NUMBER" at bounding box center [820, 391] width 68 height 24
paste input "PHUB912792"
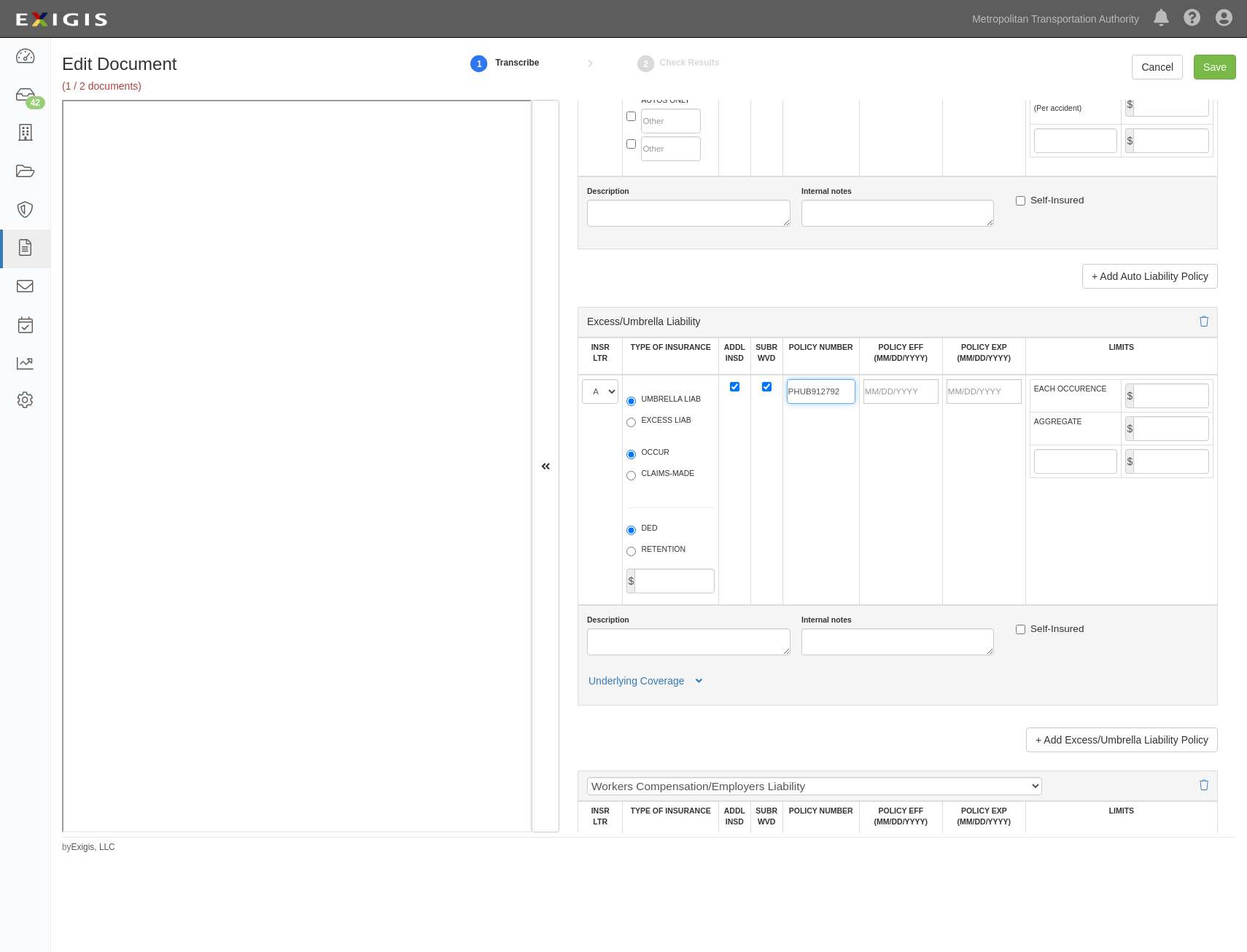
type input "PHUB912792"
drag, startPoint x: 906, startPoint y: 391, endPoint x: 856, endPoint y: 436, distance: 67.3
click at [906, 391] on input "POLICY EFF (MM/DD/YYYY)" at bounding box center [900, 391] width 75 height 24
type input "06/04/2025"
type input "06/04/2026"
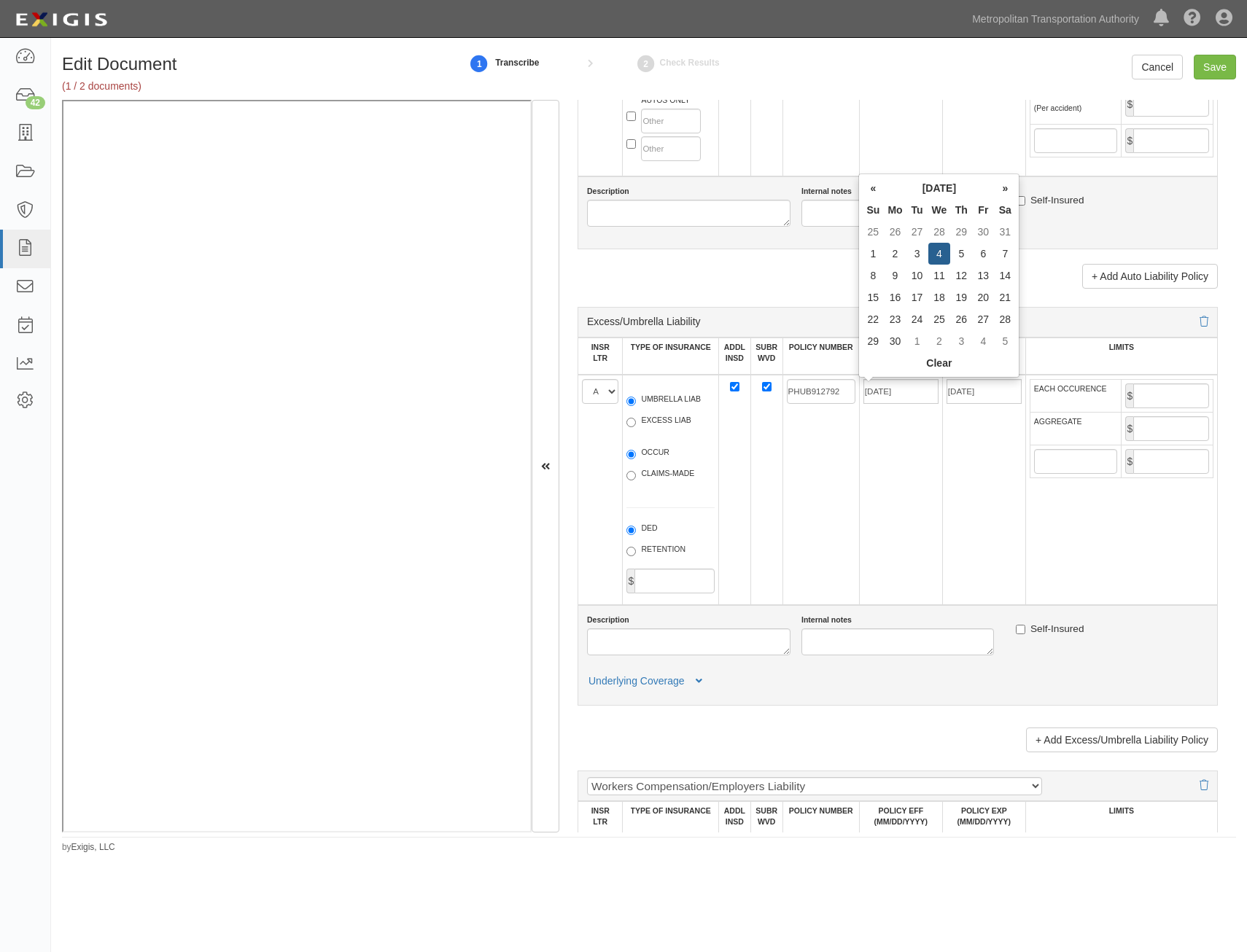
click at [909, 424] on td "06/04/2025" at bounding box center [900, 490] width 83 height 230
click at [1170, 399] on input "EACH OCCURENCE" at bounding box center [1171, 395] width 76 height 24
type input "5,000,000"
click at [1150, 436] on input "AGGREGATE" at bounding box center [1171, 428] width 76 height 24
type input "5,000,000"
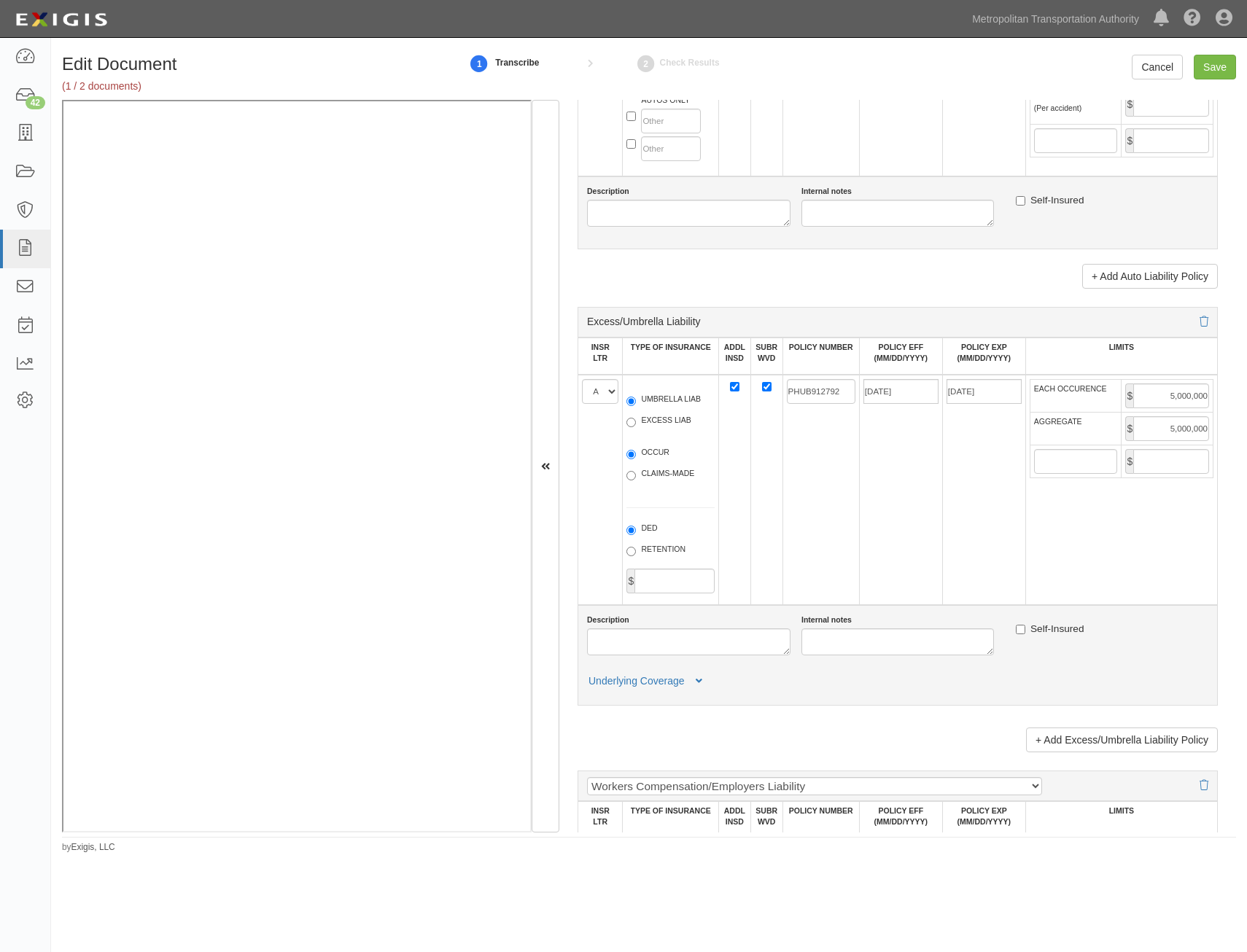
click at [954, 505] on td "06/04/2026" at bounding box center [984, 490] width 83 height 230
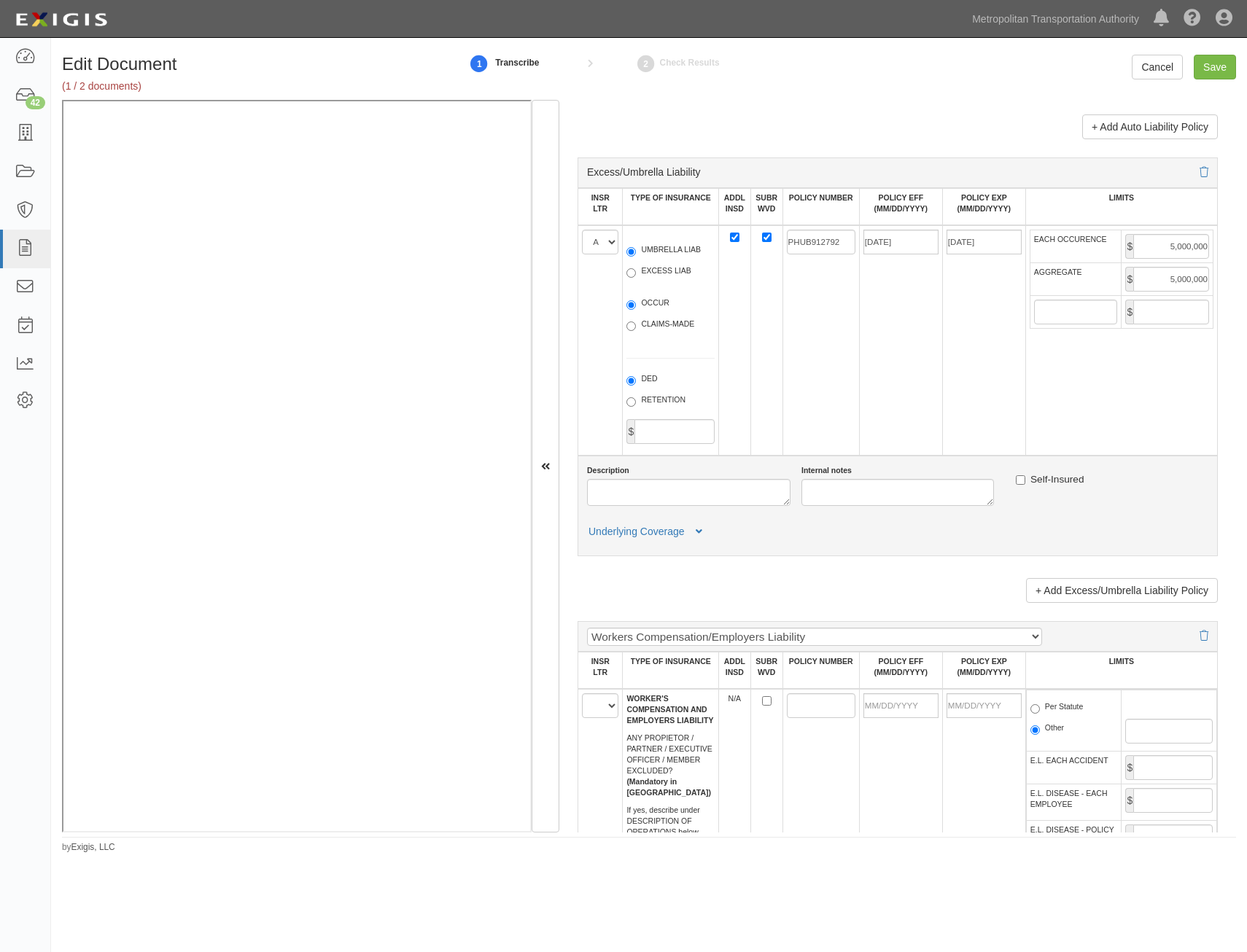
scroll to position [2041, 0]
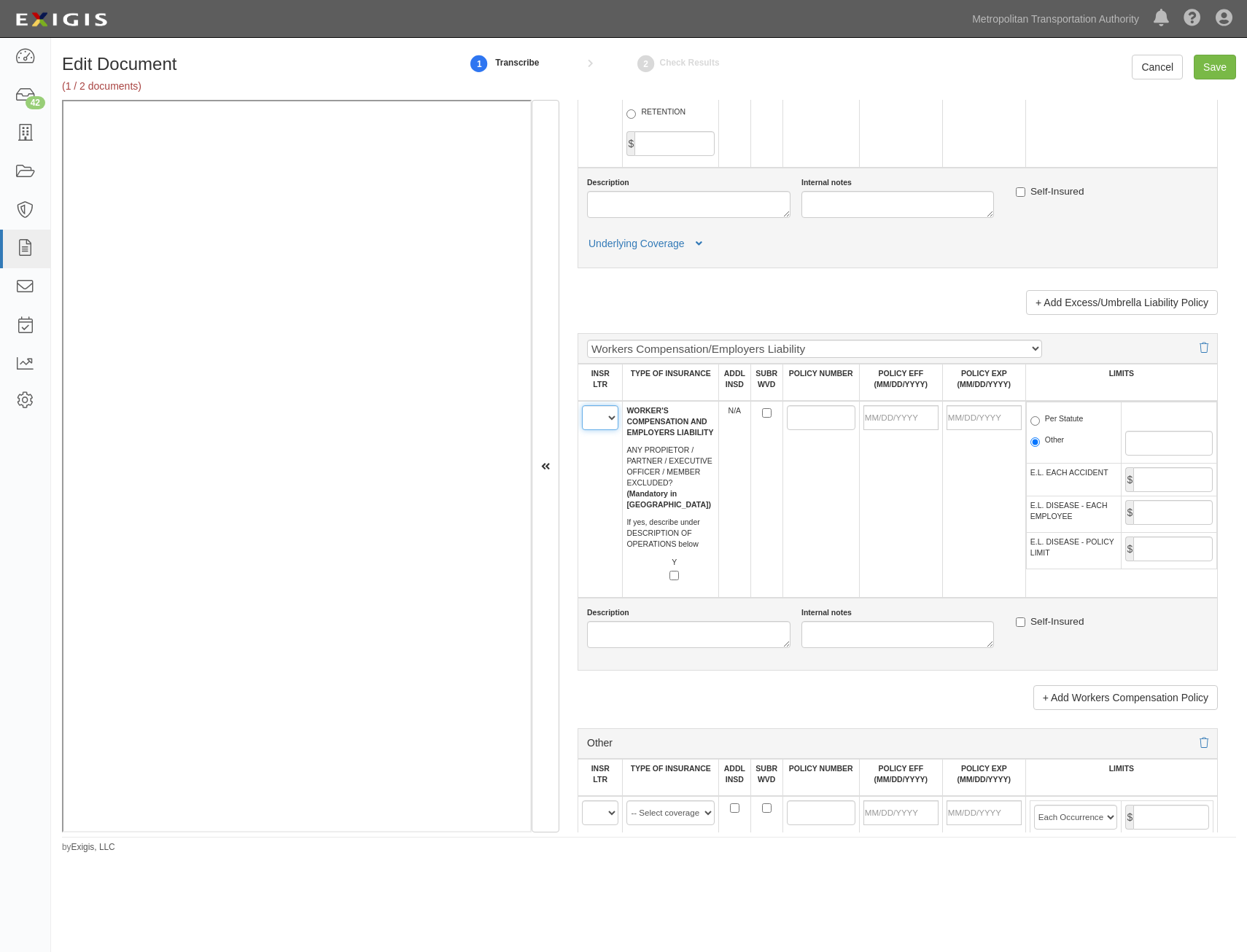
click at [603, 406] on select "A B C D E F" at bounding box center [600, 417] width 36 height 24
select select "B"
click at [582, 405] on select "A B C D E F" at bounding box center [600, 417] width 36 height 24
click at [762, 413] on input "SUBR WVD" at bounding box center [767, 412] width 9 height 9
checkbox input "true"
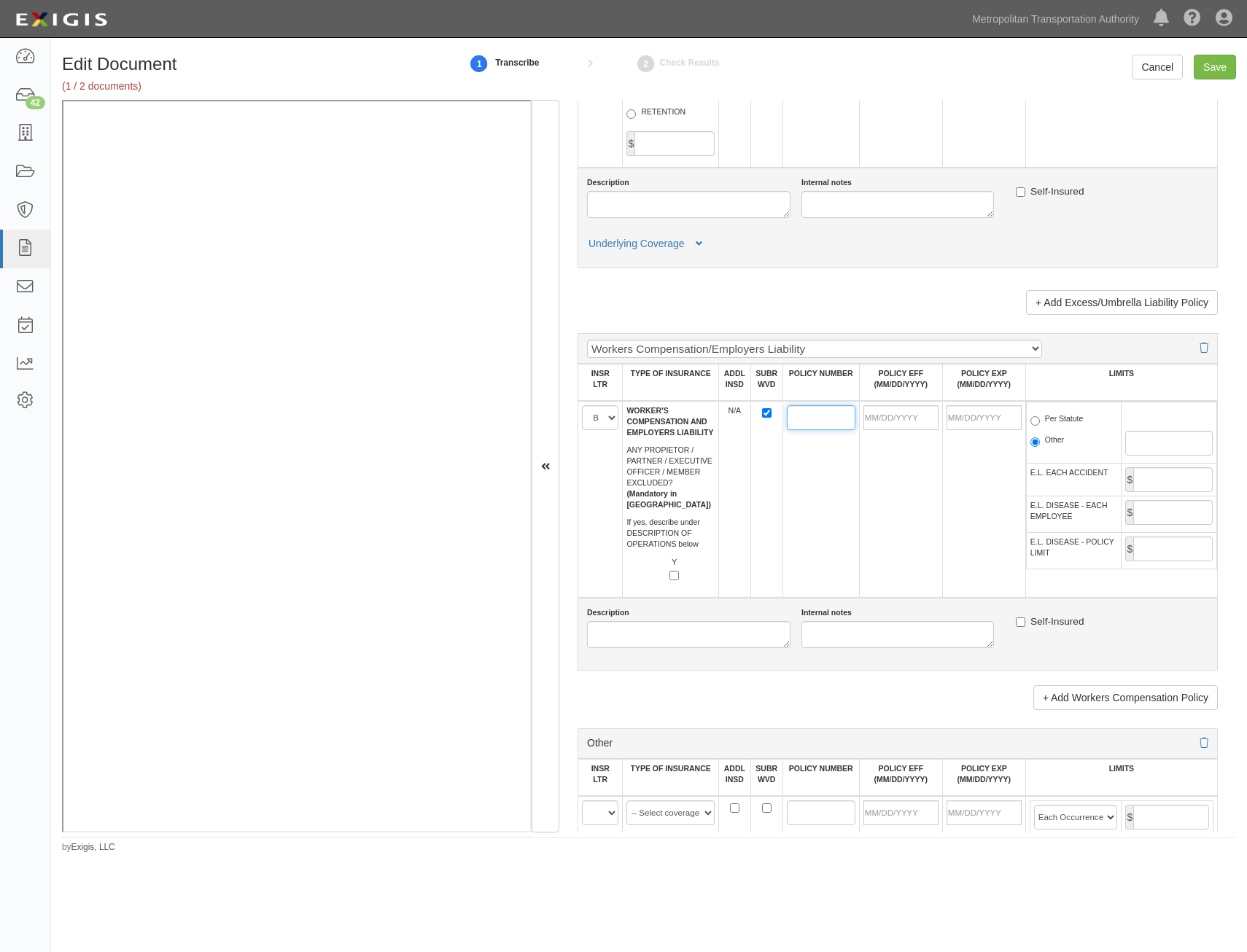
click at [810, 420] on input "POLICY NUMBER" at bounding box center [820, 417] width 68 height 24
paste input "WC090-00001-24"
type input "WC090-00001-24"
click at [898, 426] on input "POLICY EFF (MM/DD/YYYY)" at bounding box center [900, 417] width 75 height 24
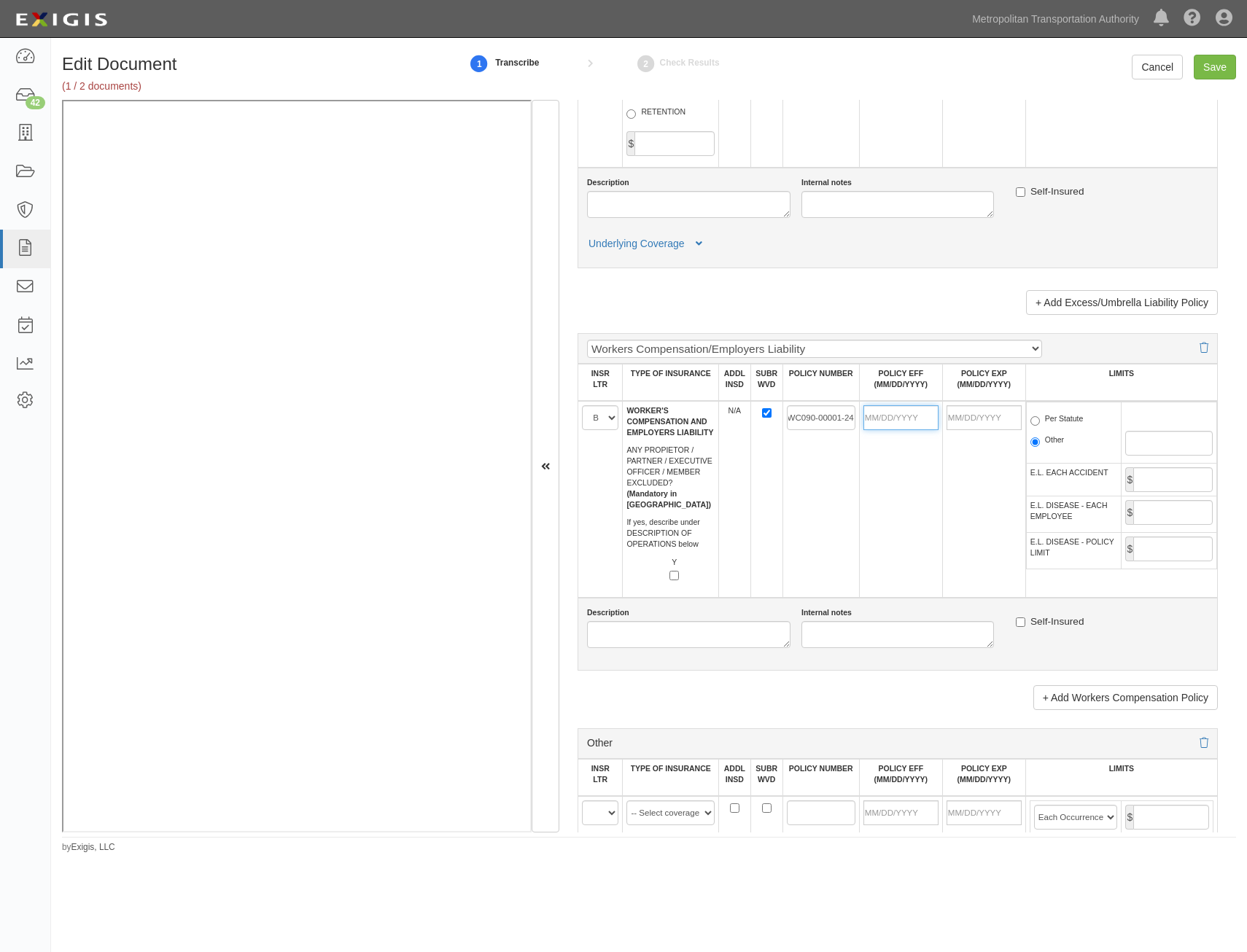
scroll to position [0, 0]
type input "01/01/2025"
type input "01/01/2026"
click at [948, 508] on td "01/01/2026" at bounding box center [984, 500] width 83 height 197
click at [1064, 422] on label "Per Statute" at bounding box center [1057, 420] width 53 height 14
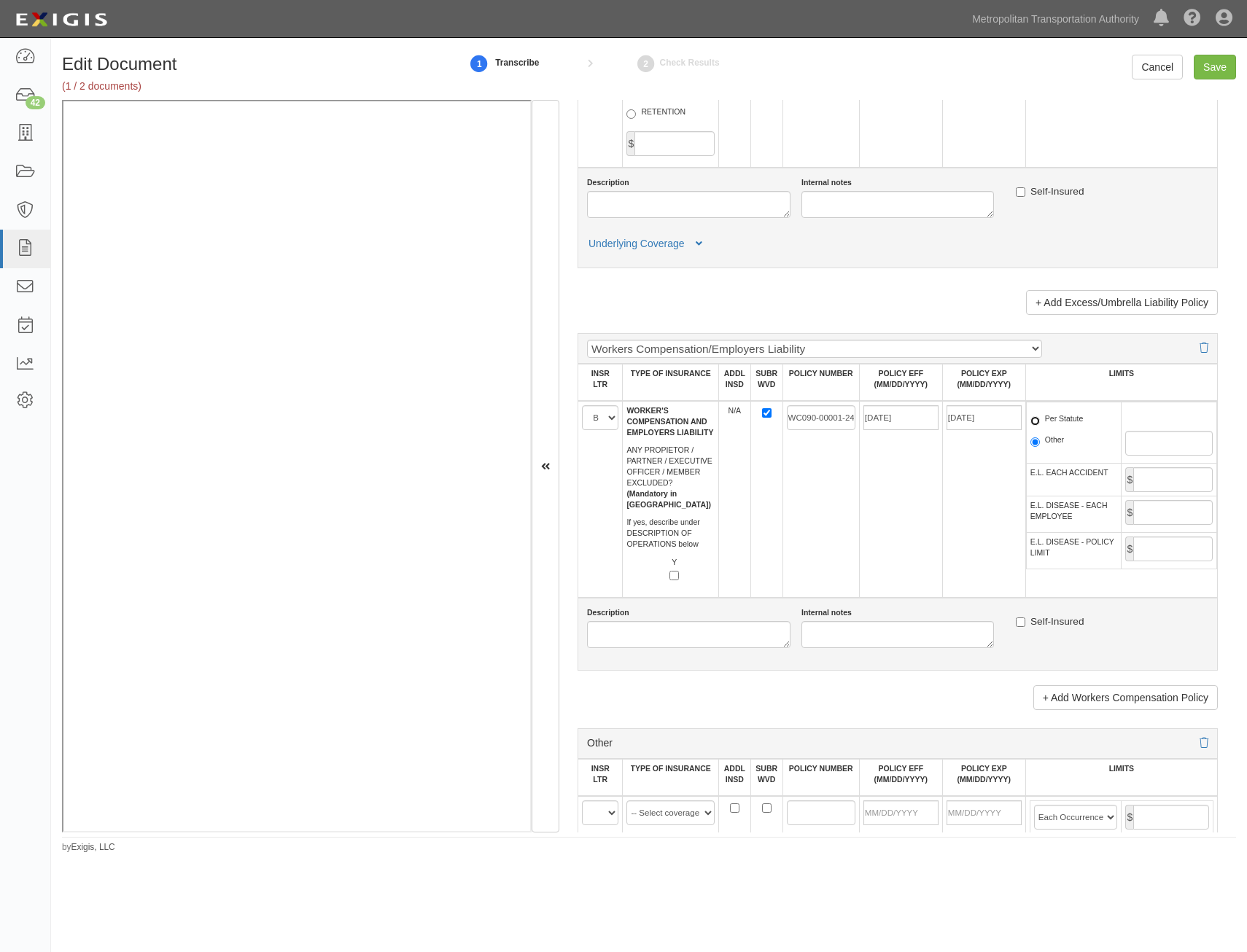
click at [1040, 422] on input "Per Statute" at bounding box center [1035, 420] width 9 height 9
radio input "true"
click at [1140, 480] on input "E.L. EACH ACCIDENT" at bounding box center [1173, 479] width 79 height 24
type input "1,000,000"
click at [1176, 512] on input "E.L. DISEASE - EACH EMPLOYEE" at bounding box center [1173, 512] width 79 height 24
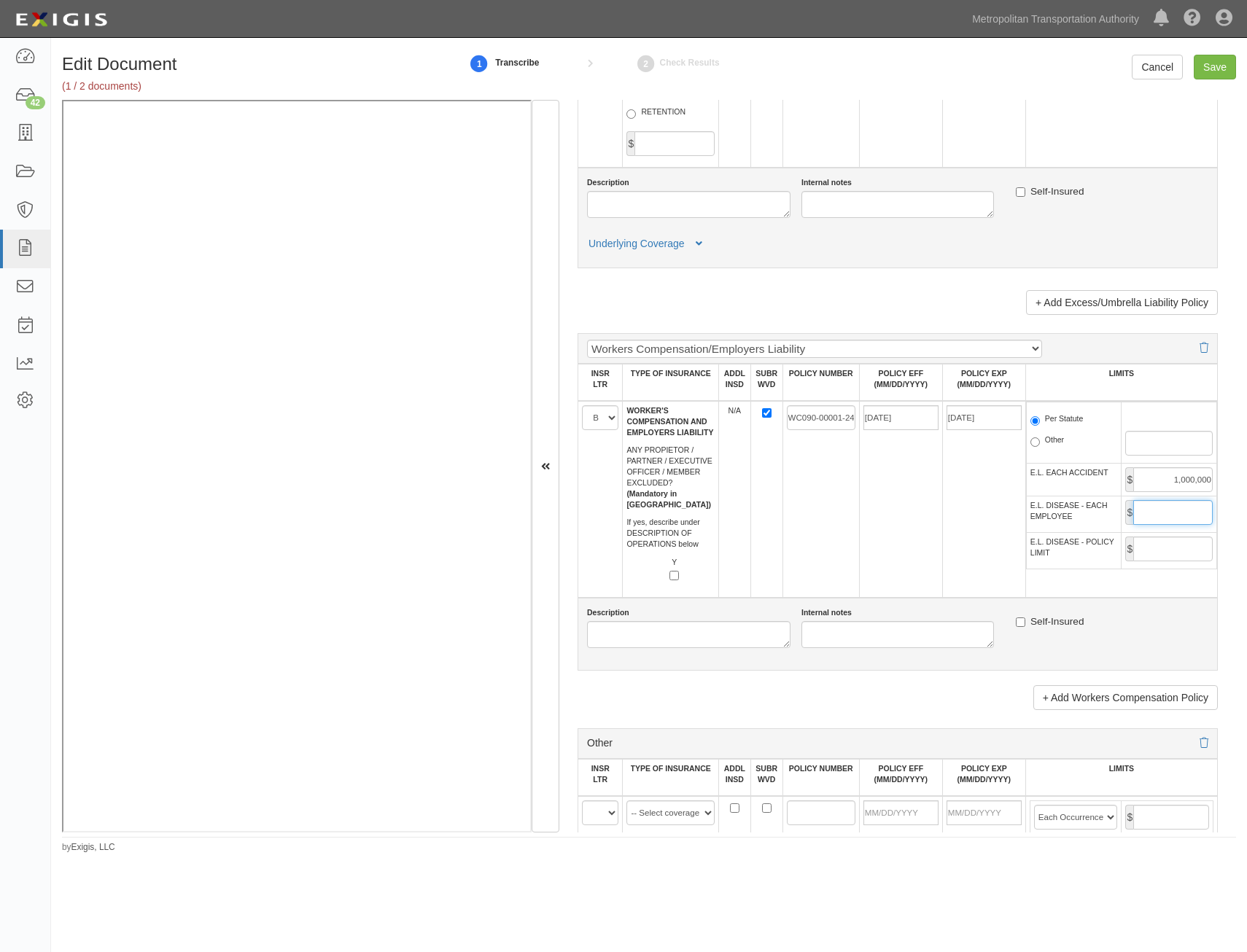
type input "1,000,000"
click at [1165, 555] on input "E.L. DISEASE - POLICY LIMIT" at bounding box center [1173, 548] width 79 height 24
type input "1"
type input "1,000,000"
click at [908, 484] on td "01/01/2025" at bounding box center [900, 500] width 83 height 197
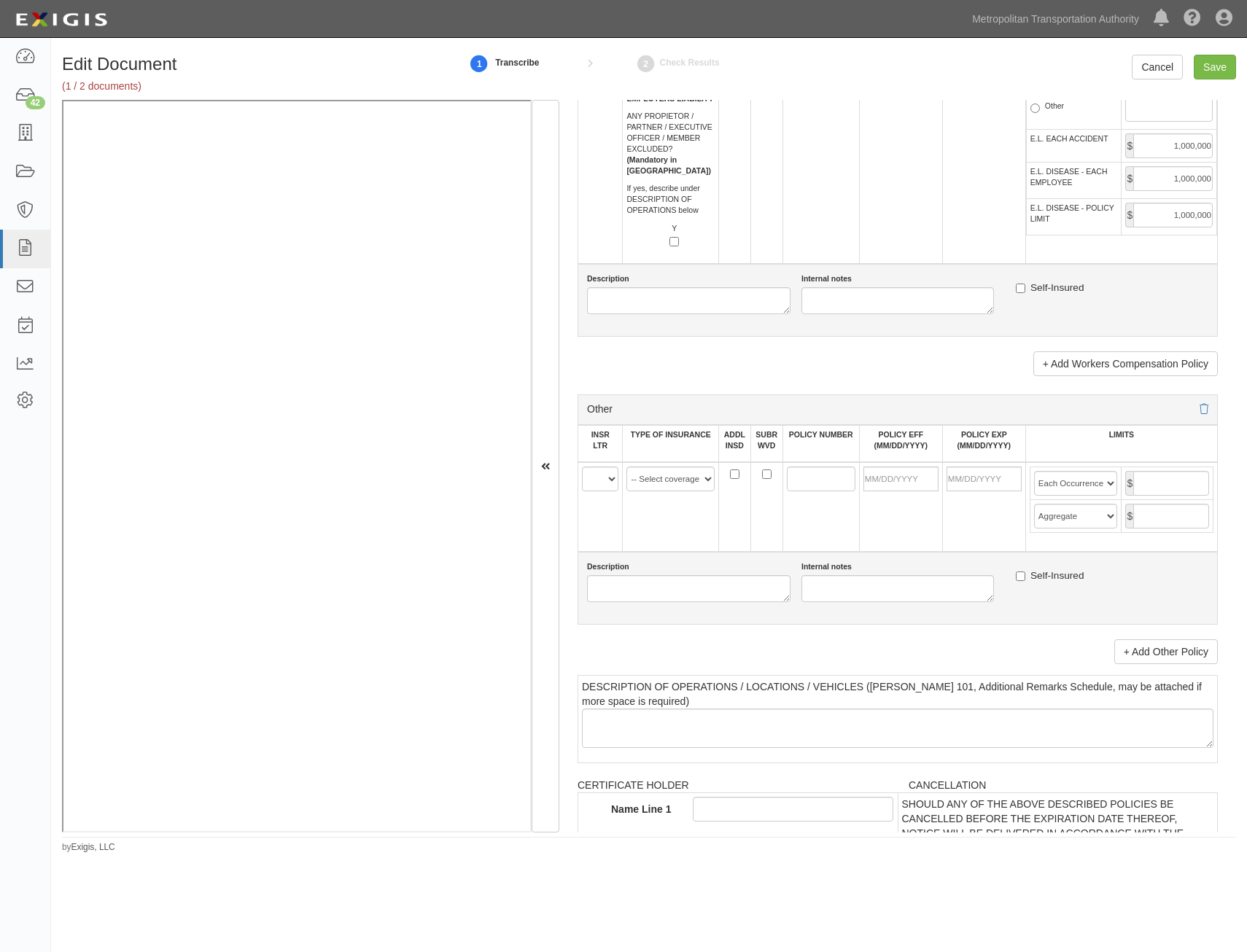
scroll to position [2405, 0]
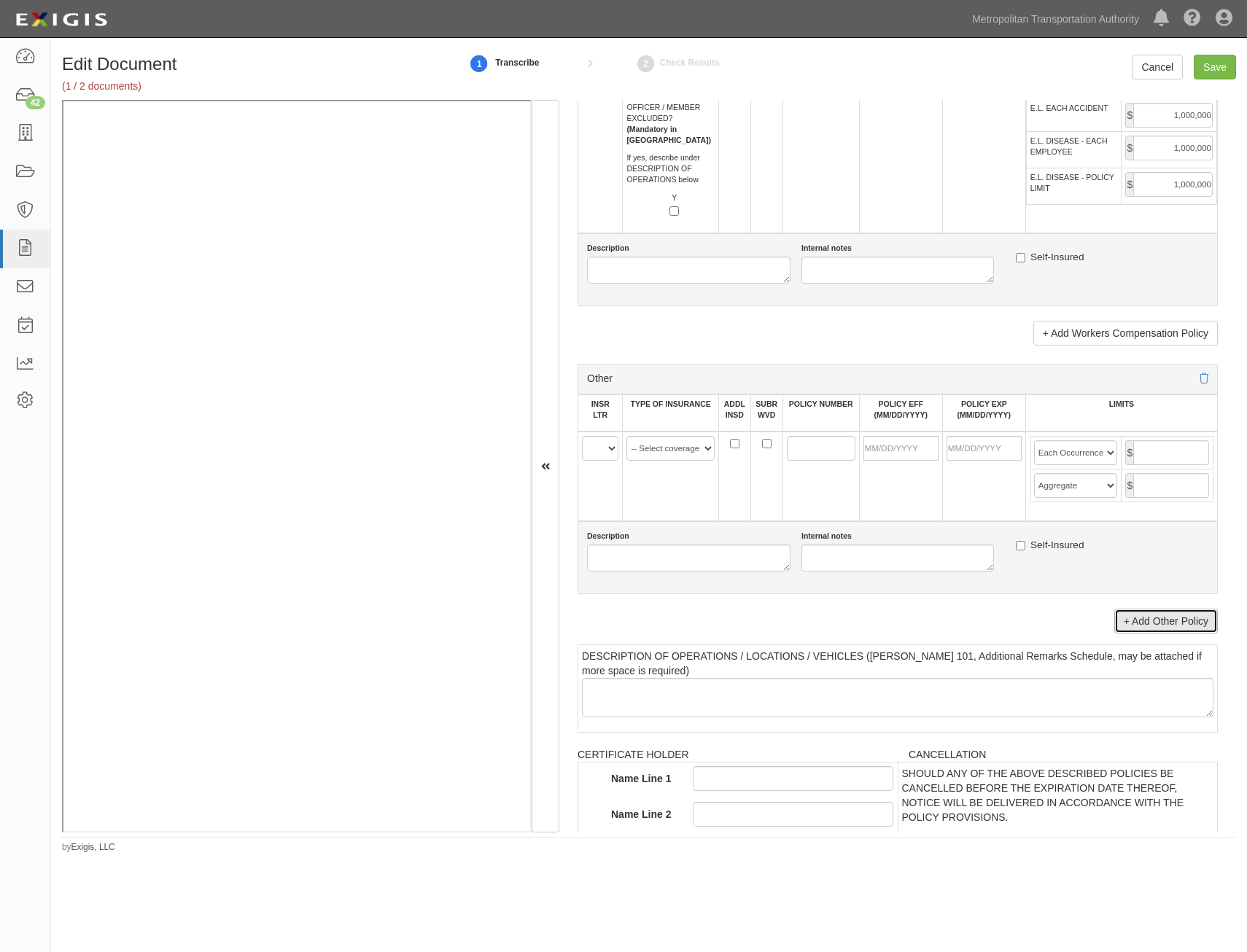
click at [1163, 621] on link "+ Add Other Policy" at bounding box center [1165, 621] width 103 height 24
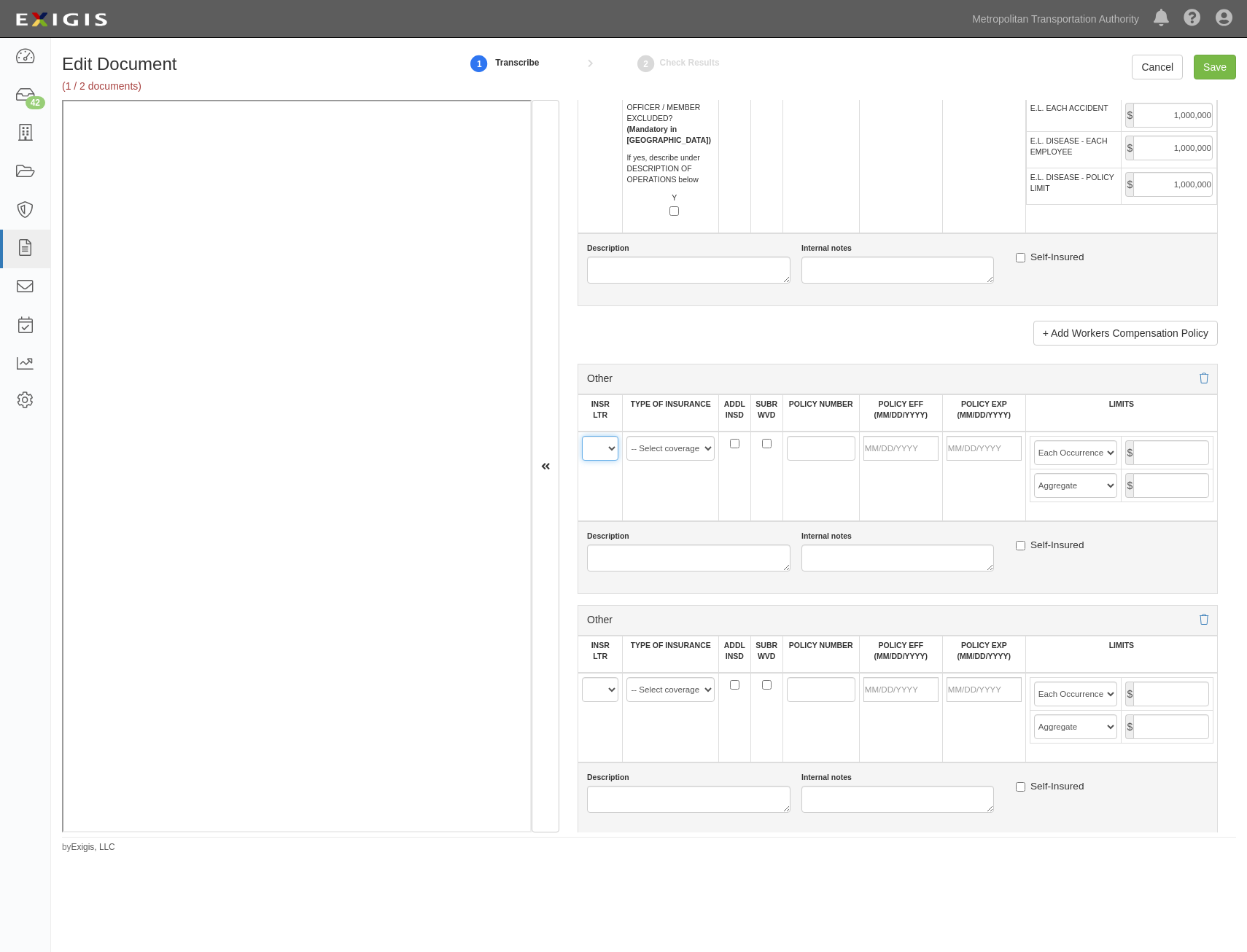
click at [603, 452] on select "A B C D E F" at bounding box center [600, 447] width 36 height 24
select select "A"
click at [582, 436] on select "A B C D E F" at bounding box center [600, 447] width 36 height 24
click at [599, 684] on select "A B C D E F" at bounding box center [600, 689] width 36 height 24
select select "D"
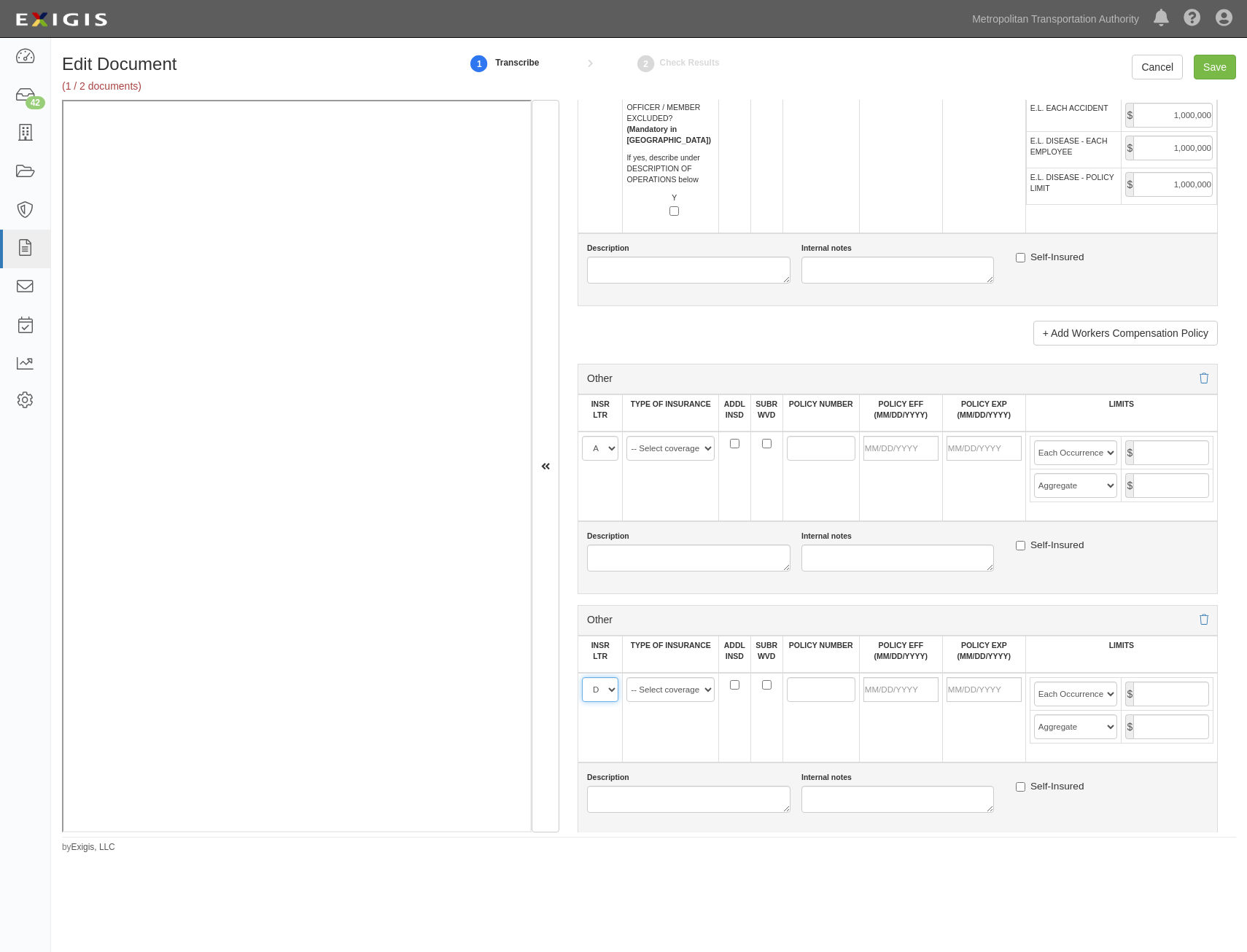
click at [582, 677] on select "A B C D E F" at bounding box center [600, 689] width 36 height 24
click at [692, 452] on select "-- Select coverage line -- Asbestos Abatement Auto Physical Damage Aviation Lia…" at bounding box center [671, 447] width 88 height 24
select select "91"
click at [627, 436] on select "-- Select coverage line -- Asbestos Abatement Auto Physical Damage Aviation Lia…" at bounding box center [671, 447] width 88 height 24
click at [692, 685] on select "-- Select coverage line -- Asbestos Abatement Auto Physical Damage Aviation Lia…" at bounding box center [671, 689] width 88 height 24
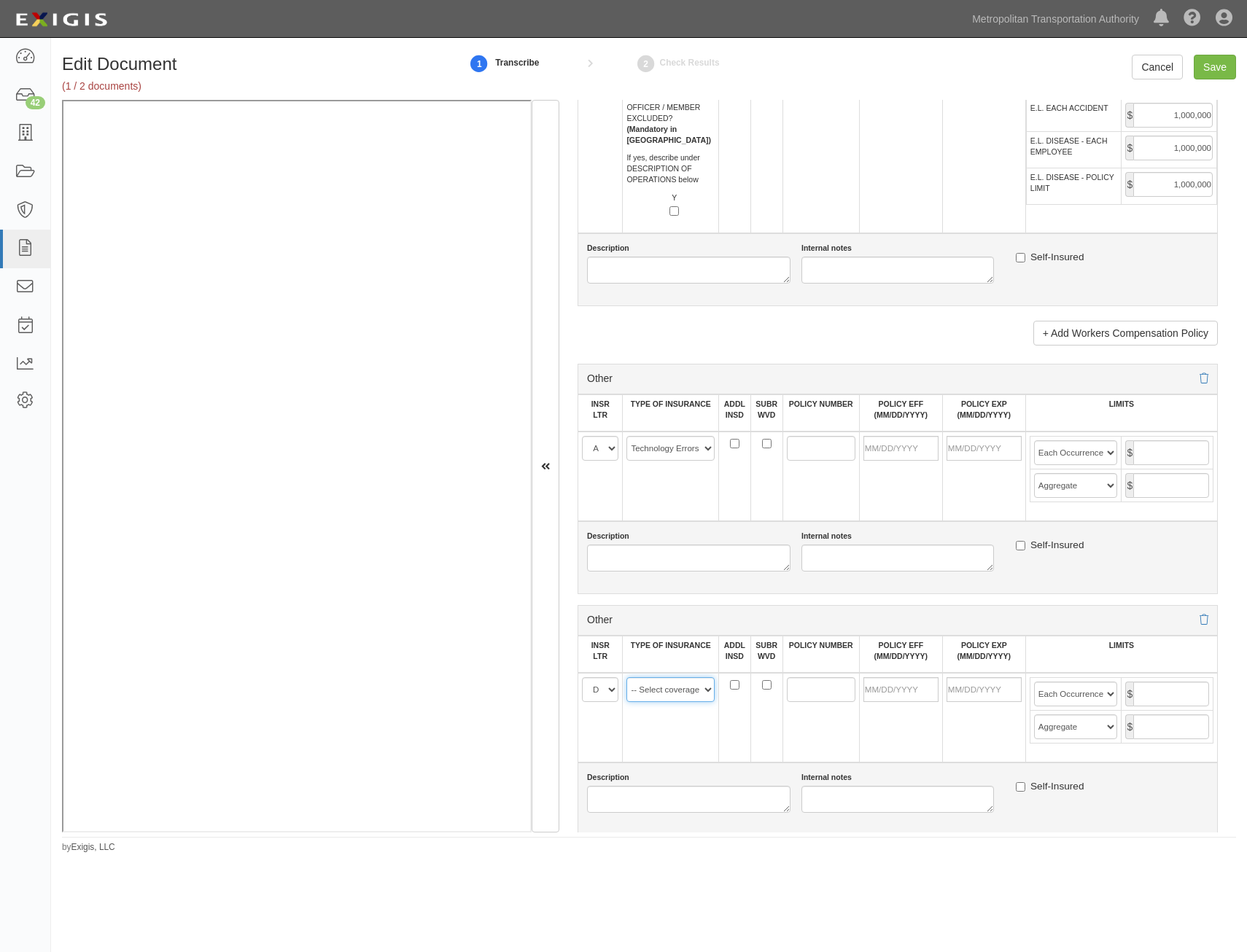
select select "152"
click at [627, 677] on select "-- Select coverage line -- Asbestos Abatement Auto Physical Damage Aviation Lia…" at bounding box center [671, 689] width 88 height 24
click at [730, 438] on td at bounding box center [735, 476] width 32 height 90
click at [734, 444] on input "ADDL INSD" at bounding box center [735, 443] width 9 height 9
checkbox input "true"
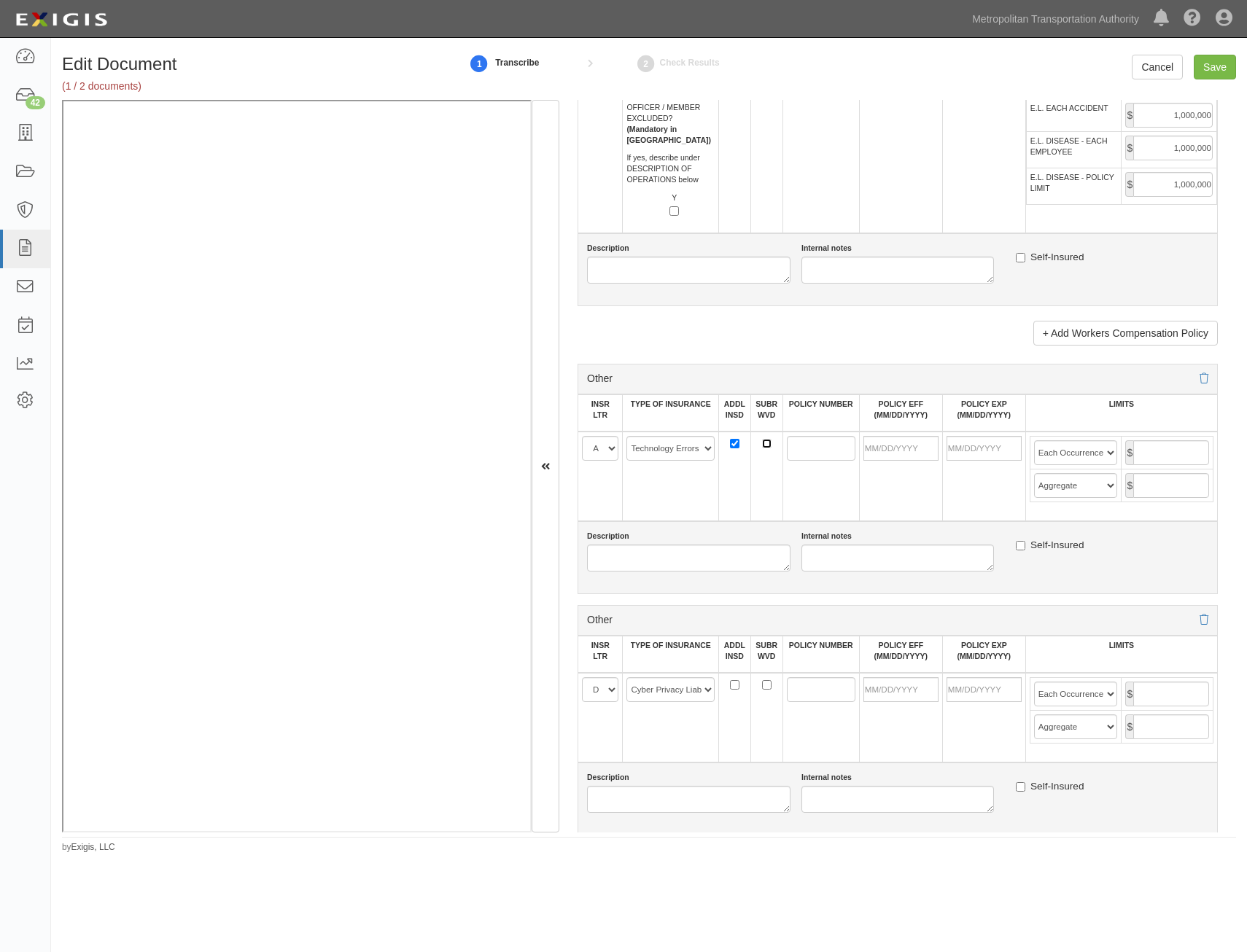
click at [762, 445] on input "SUBR WVD" at bounding box center [767, 443] width 9 height 9
checkbox input "true"
click at [794, 446] on input "POLICY NUMBER" at bounding box center [820, 447] width 68 height 24
paste input "PHPK2689722"
type input "PHPK2689722"
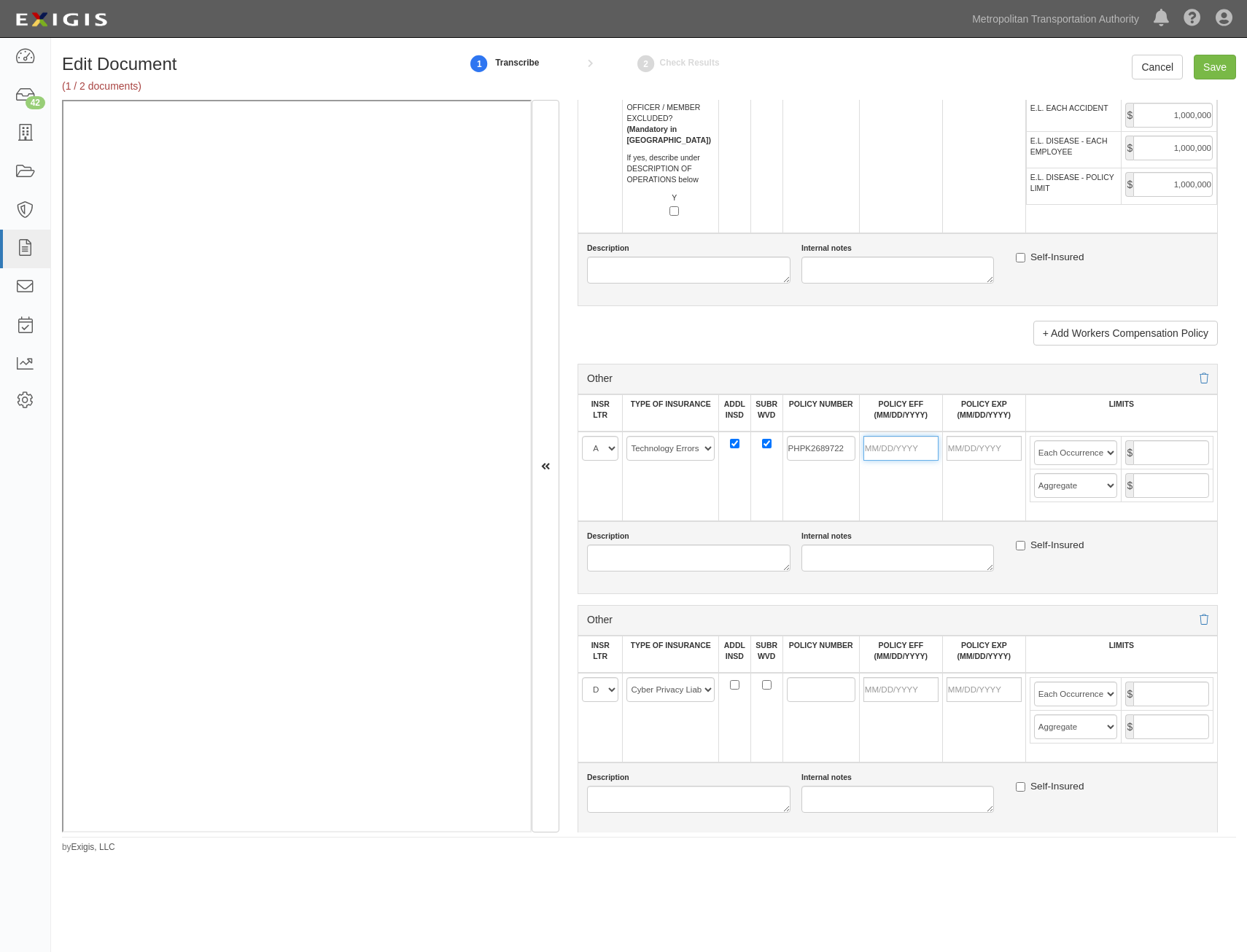
click at [895, 453] on input "POLICY EFF (MM/DD/YYYY)" at bounding box center [900, 447] width 75 height 24
type input "06/04/2025"
type input "06/04/2026"
click at [807, 487] on td "PHPK2689722" at bounding box center [820, 476] width 77 height 90
click at [1158, 450] on input "text" at bounding box center [1171, 452] width 76 height 24
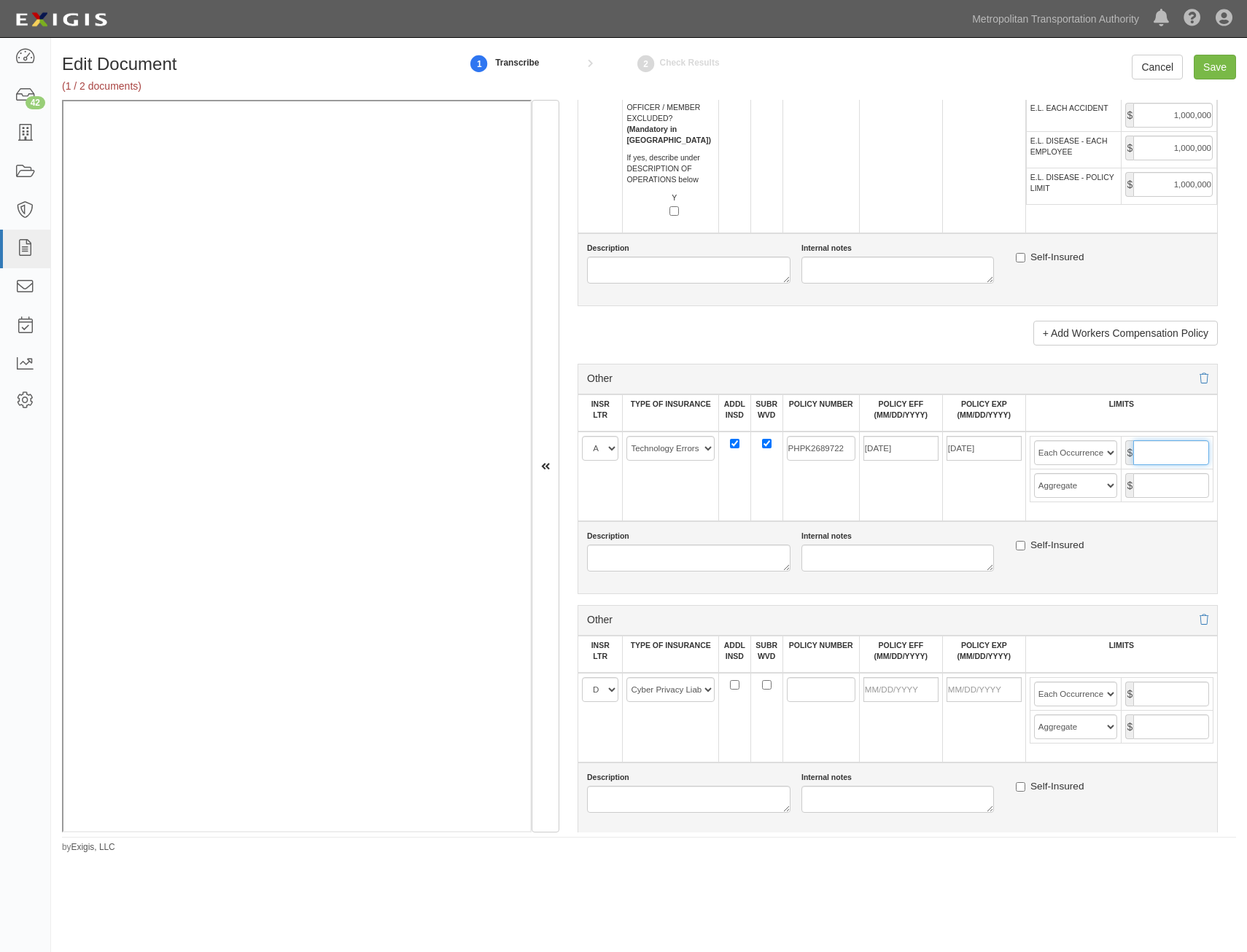
type input "5,000,000"
click at [1173, 487] on input "text" at bounding box center [1171, 485] width 76 height 24
type input "5,000,000"
click at [903, 531] on div "Internal notes" at bounding box center [898, 551] width 215 height 41
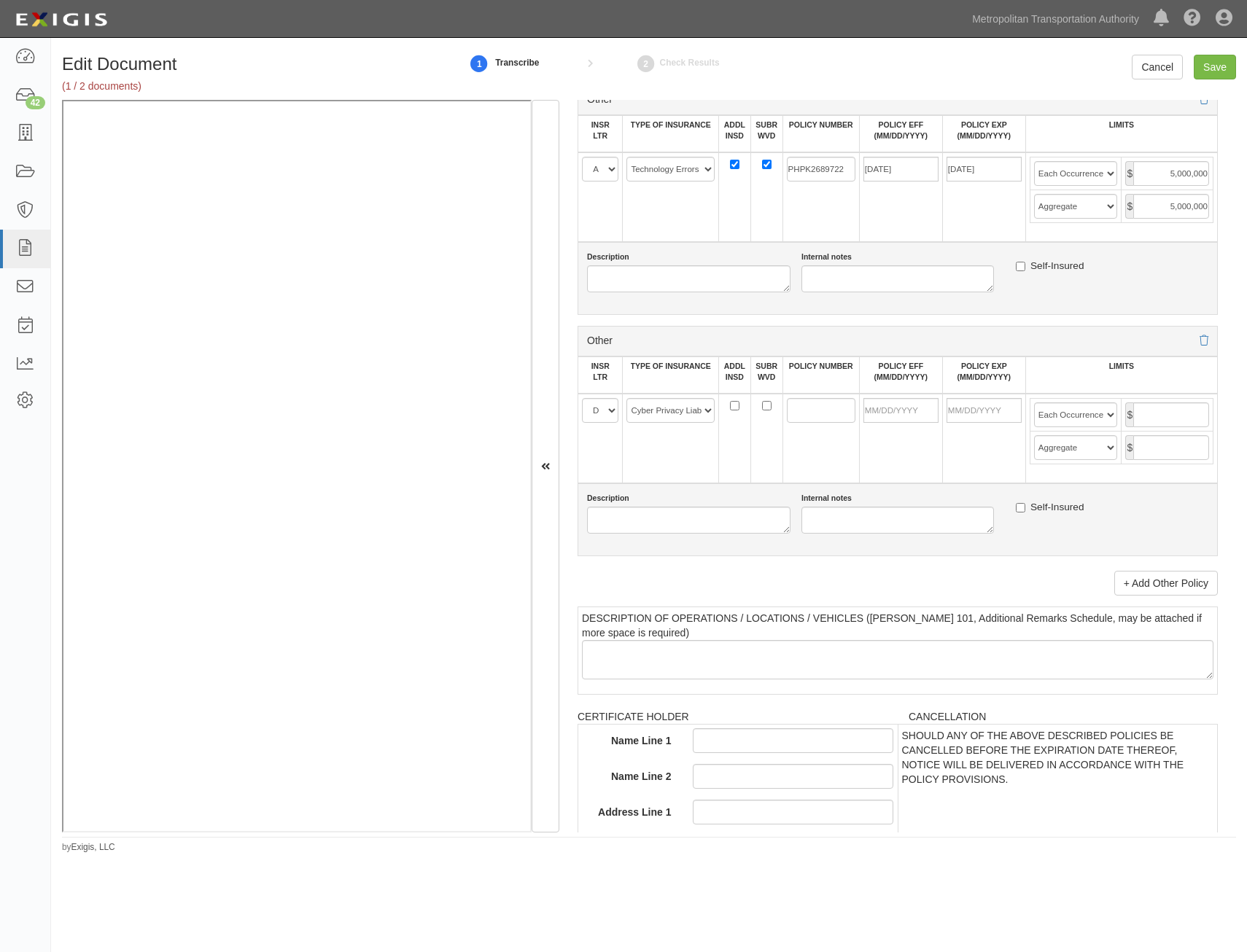
scroll to position [2697, 0]
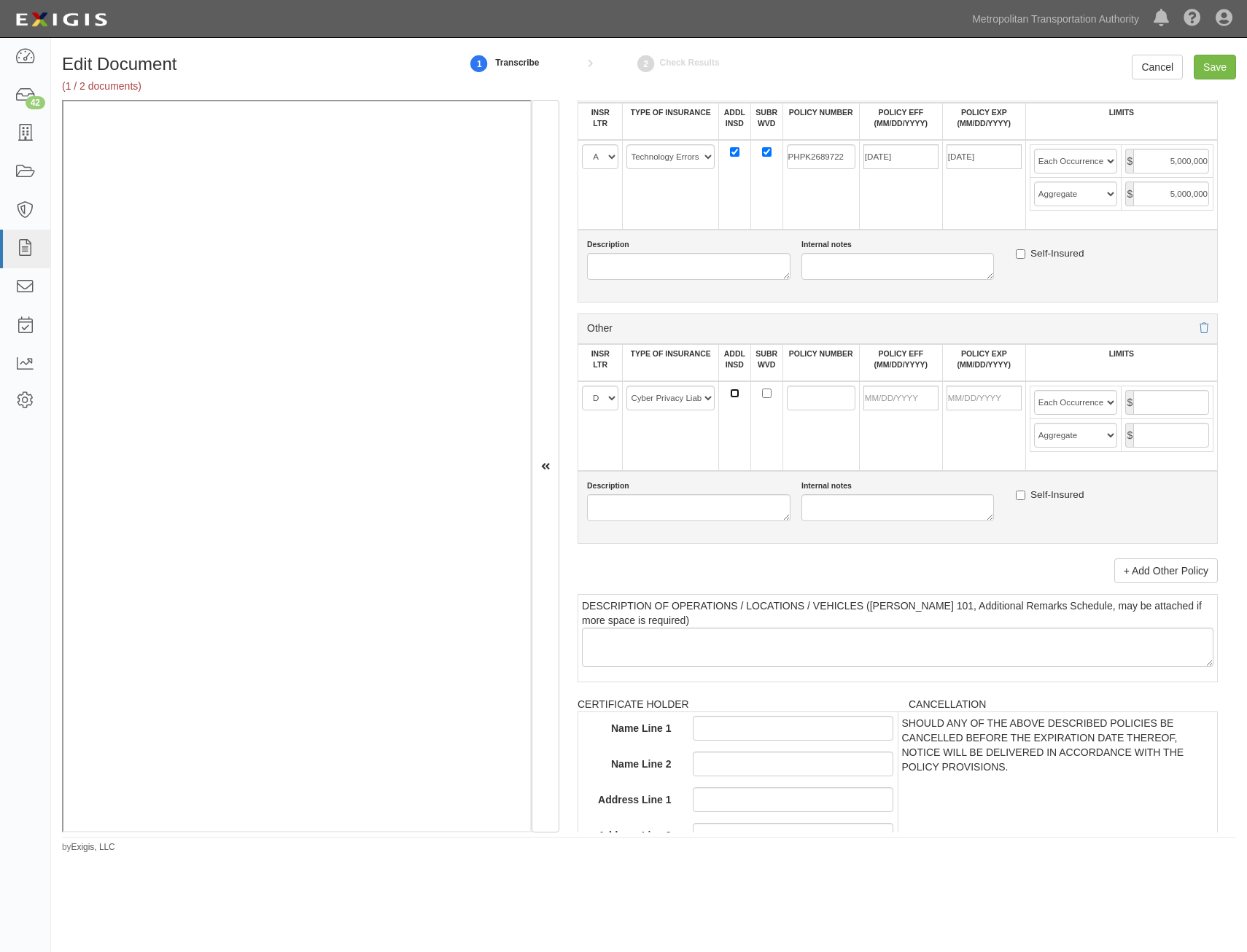
click at [730, 394] on input "ADDL INSD" at bounding box center [735, 393] width 9 height 9
checkbox input "true"
click at [764, 392] on input "SUBR WVD" at bounding box center [767, 393] width 9 height 9
checkbox input "true"
drag, startPoint x: 829, startPoint y: 406, endPoint x: 835, endPoint y: 401, distance: 7.8
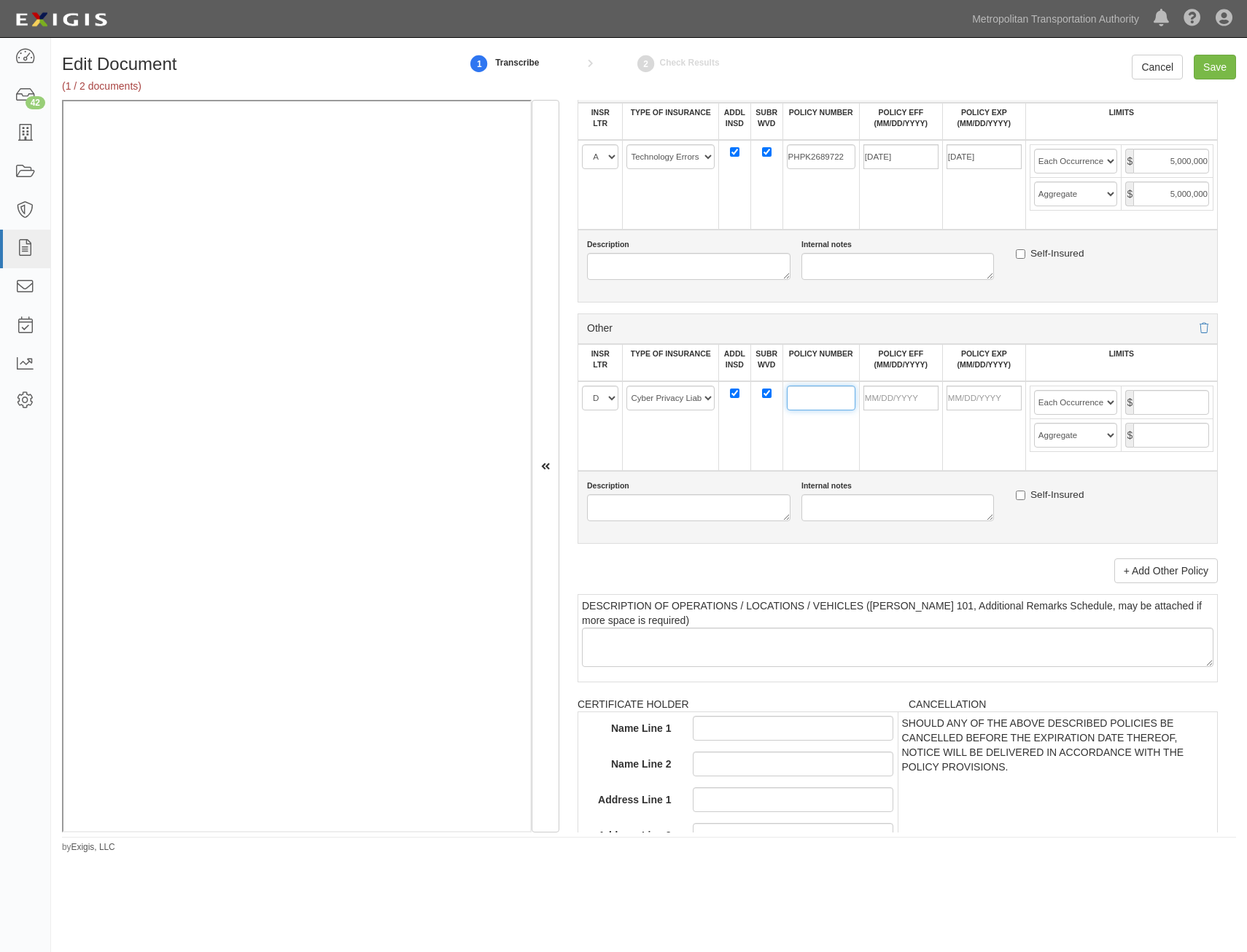
click at [829, 406] on input "POLICY NUMBER" at bounding box center [820, 398] width 68 height 24
paste input "F17789703"
type input "F17789703"
click at [897, 409] on input "POLICY EFF (MM/DD/YYYY)" at bounding box center [900, 398] width 75 height 24
type input "06/26/2025"
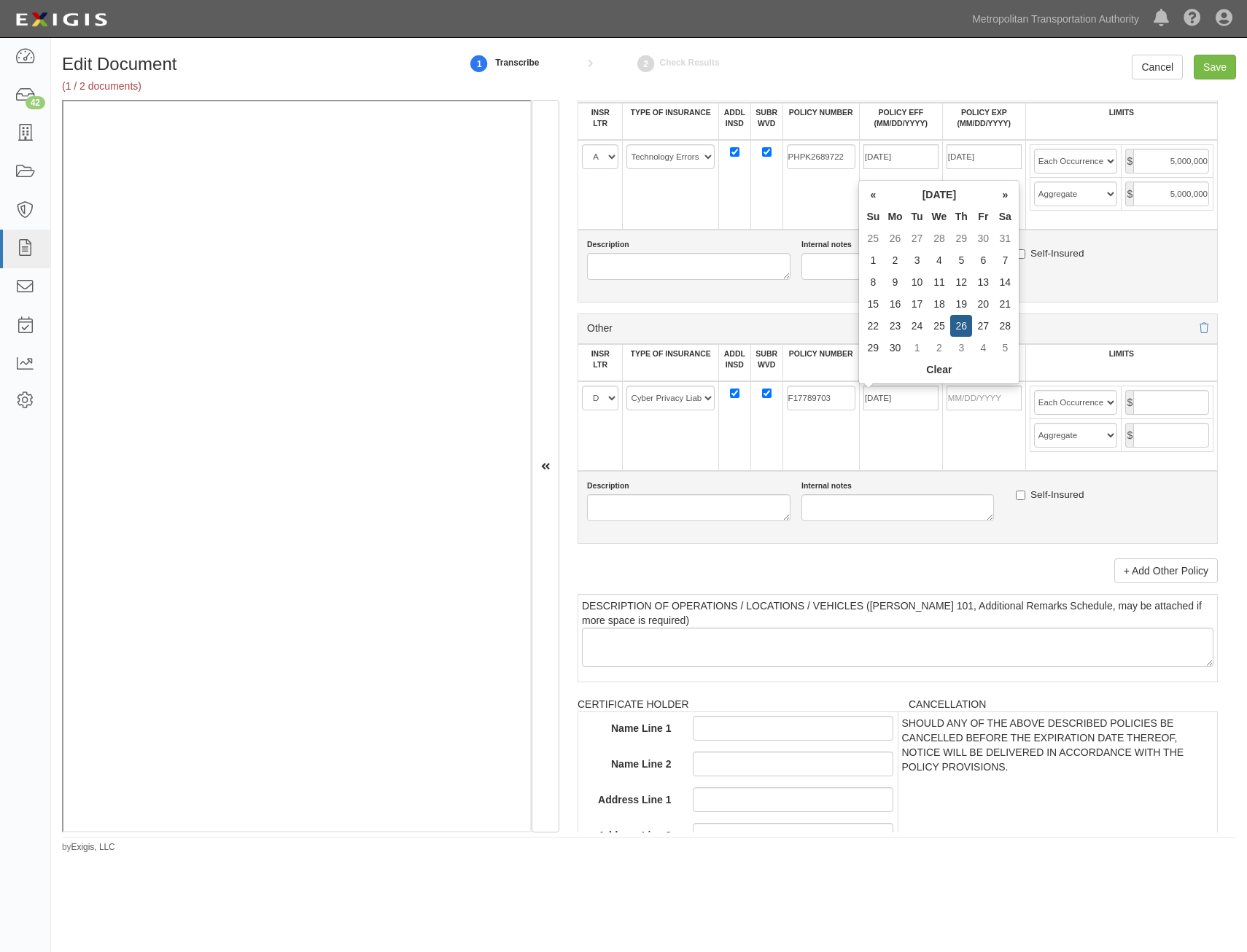
type input "06/26/2026"
click at [963, 454] on td "06/26/2026" at bounding box center [984, 426] width 83 height 90
click at [1165, 403] on input "text" at bounding box center [1171, 402] width 76 height 24
type input "5,000,000"
drag, startPoint x: 1191, startPoint y: 433, endPoint x: 1171, endPoint y: 437, distance: 20.4
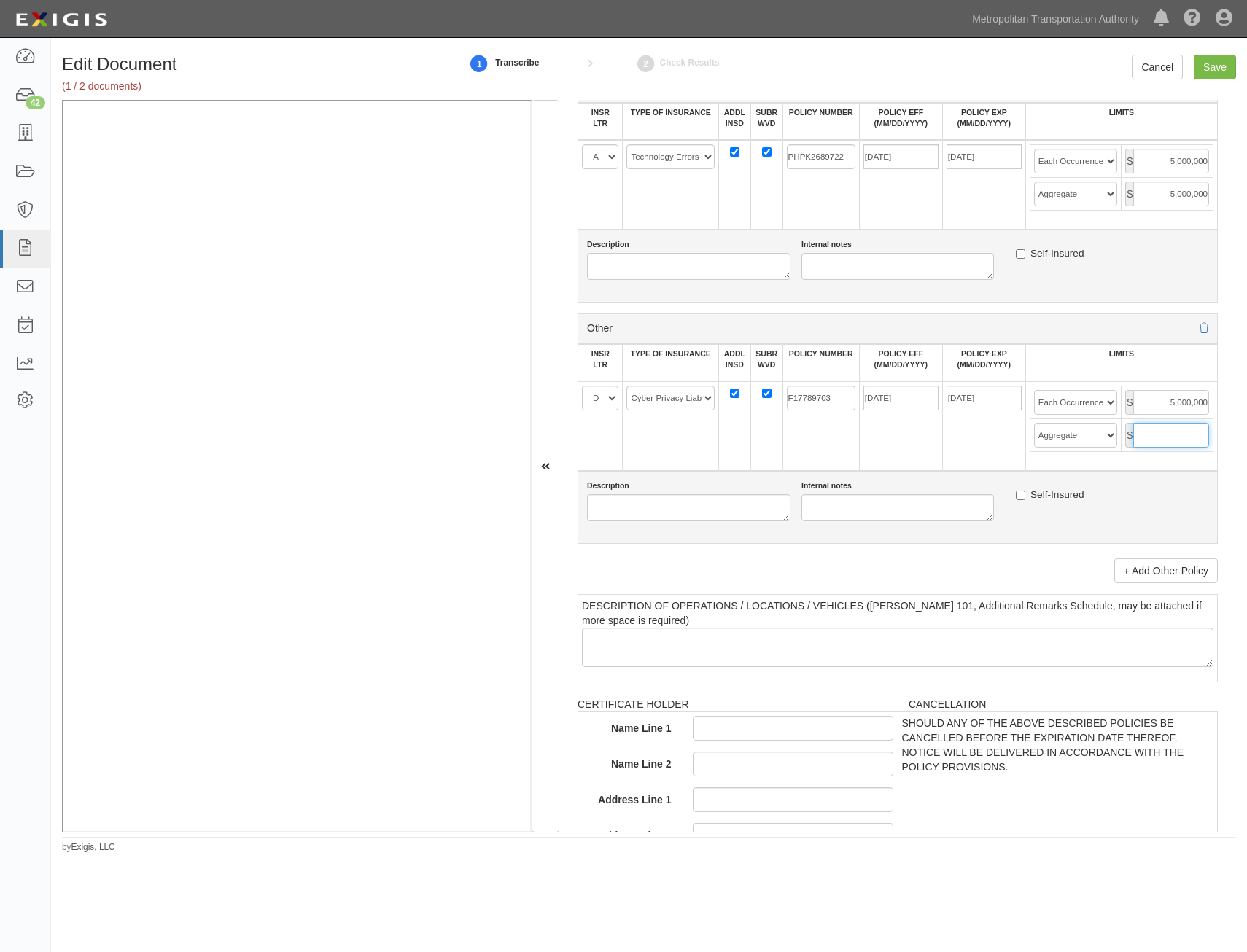
click at [1186, 434] on input "text" at bounding box center [1171, 435] width 76 height 24
type input "5,000,000"
click at [1219, 69] on input "Save" at bounding box center [1215, 66] width 42 height 24
type input "2000000"
type input "4000000"
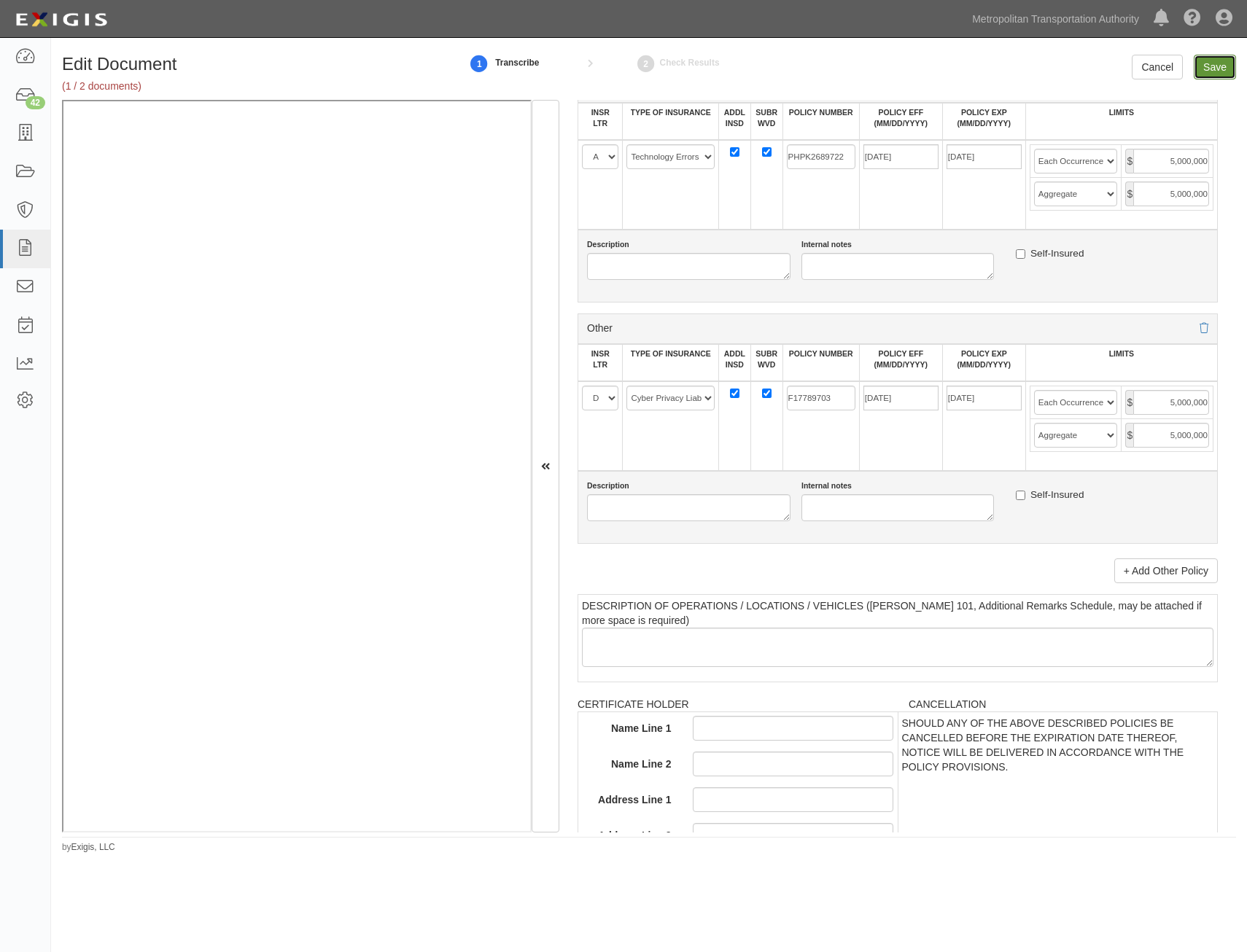
type input "4000000"
type input "1000000"
type input "5000000"
type input "1000000"
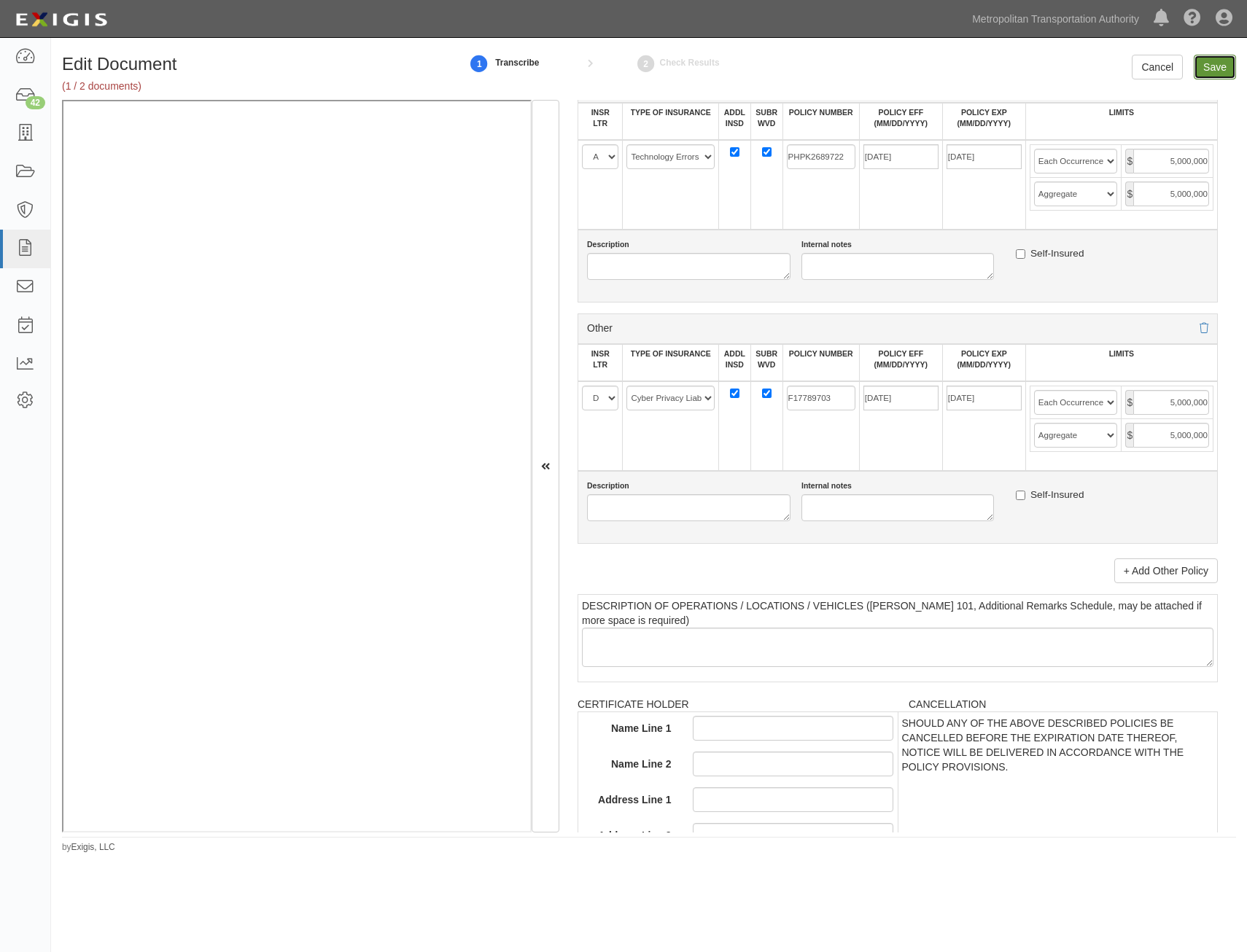
type input "1000000"
type input "5000000"
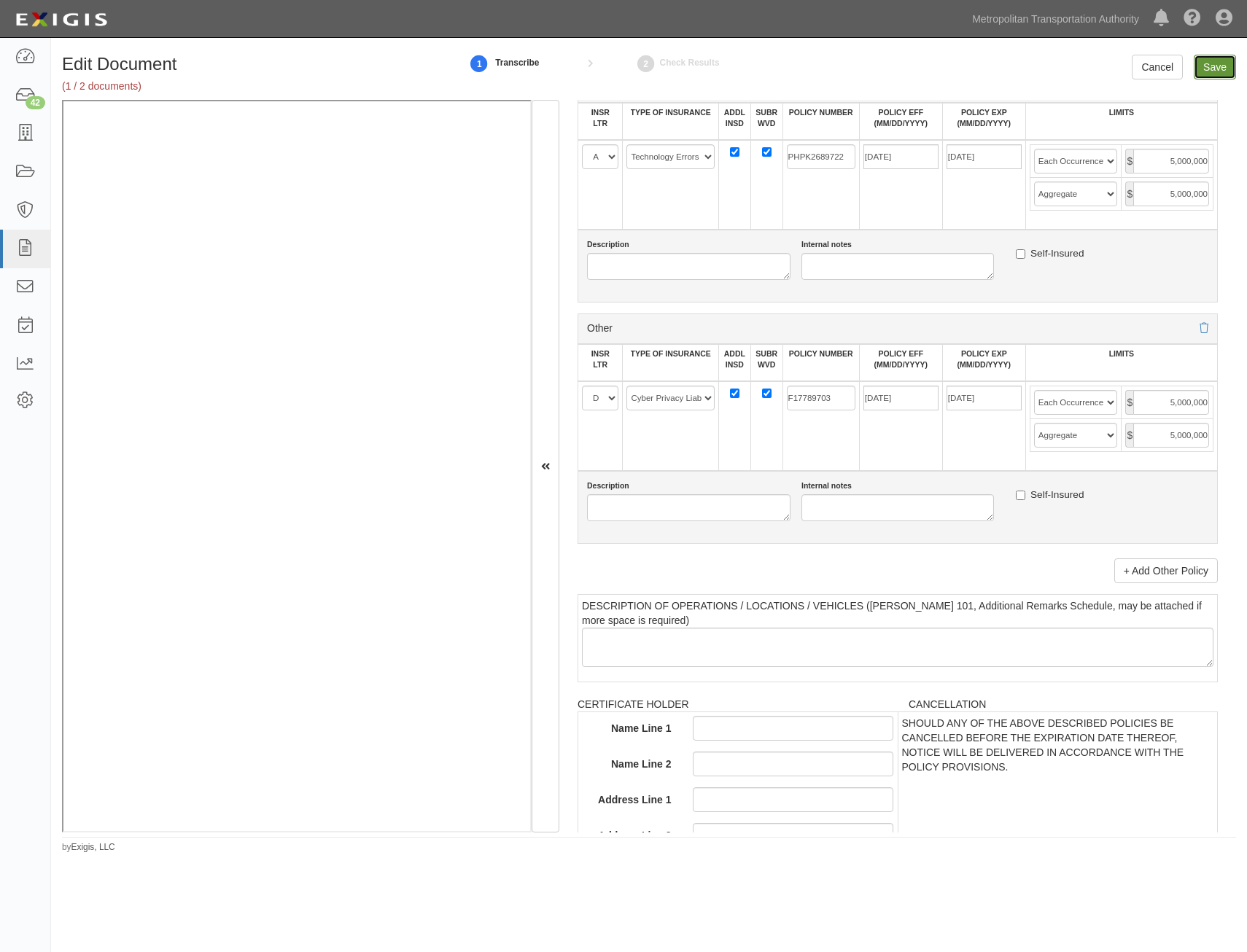
type input "5000000"
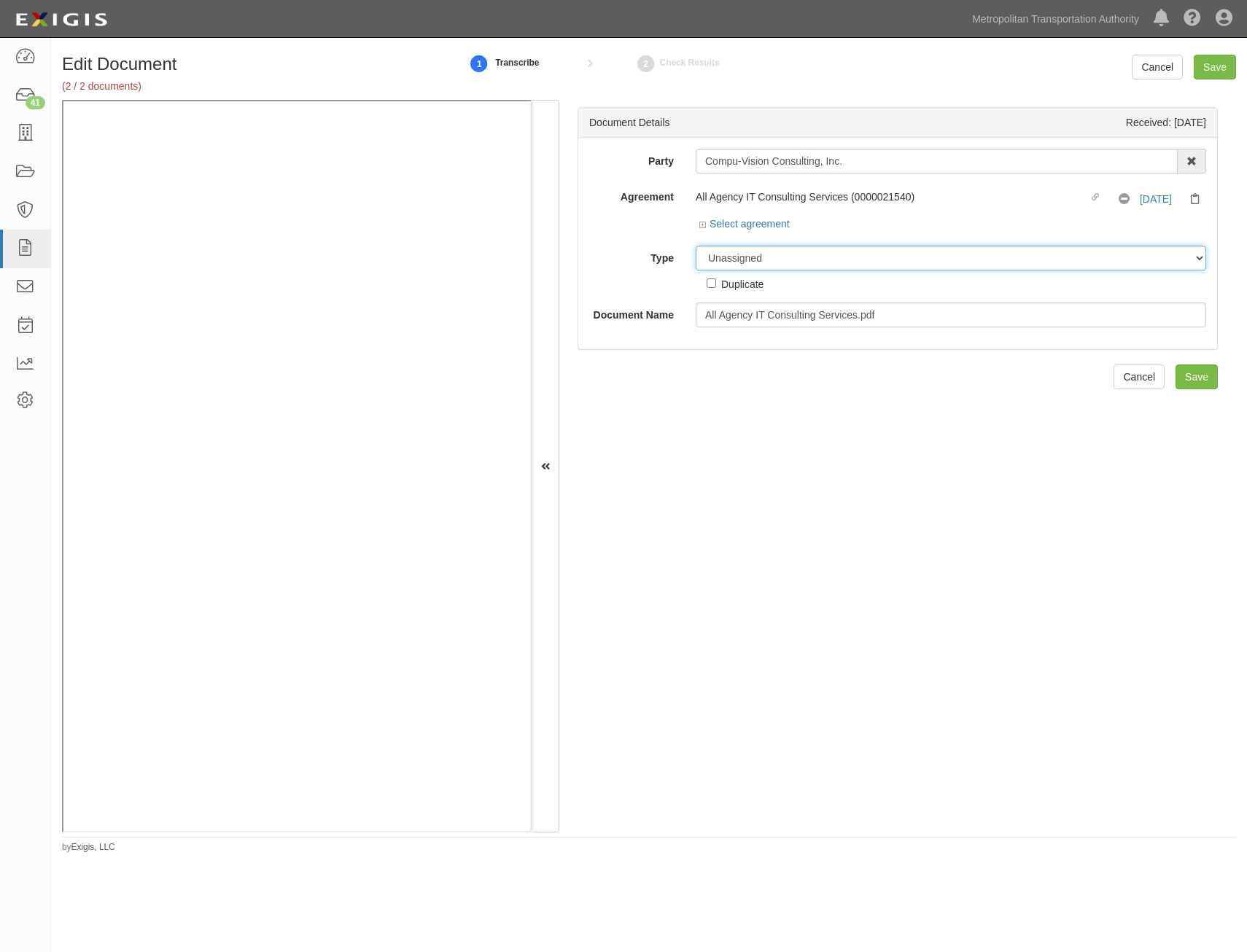
click at [1019, 256] on select "Unassigned Binder Cancellation Notice Certificate Contract Endorsement Insuranc…" at bounding box center [951, 257] width 511 height 24
select select "RequirementDetail"
click at [696, 246] on select "Unassigned Binder Cancellation Notice Certificate Contract Endorsement Insuranc…" at bounding box center [951, 257] width 511 height 24
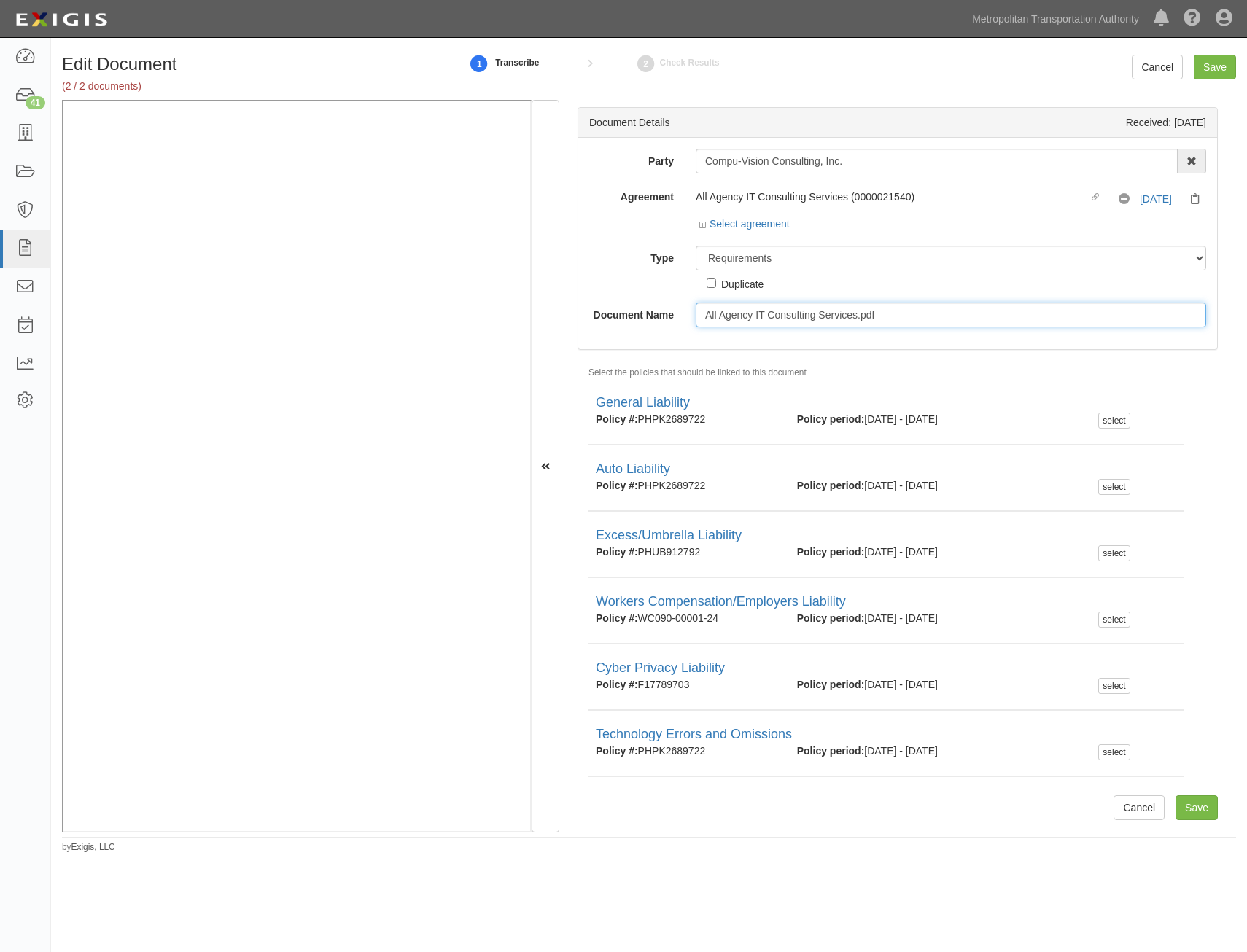
click at [940, 304] on input "All Agency IT Consulting Services.pdf" at bounding box center [951, 315] width 511 height 24
type input "Insurance Requirements"
click at [1192, 803] on input "Save" at bounding box center [1197, 807] width 42 height 24
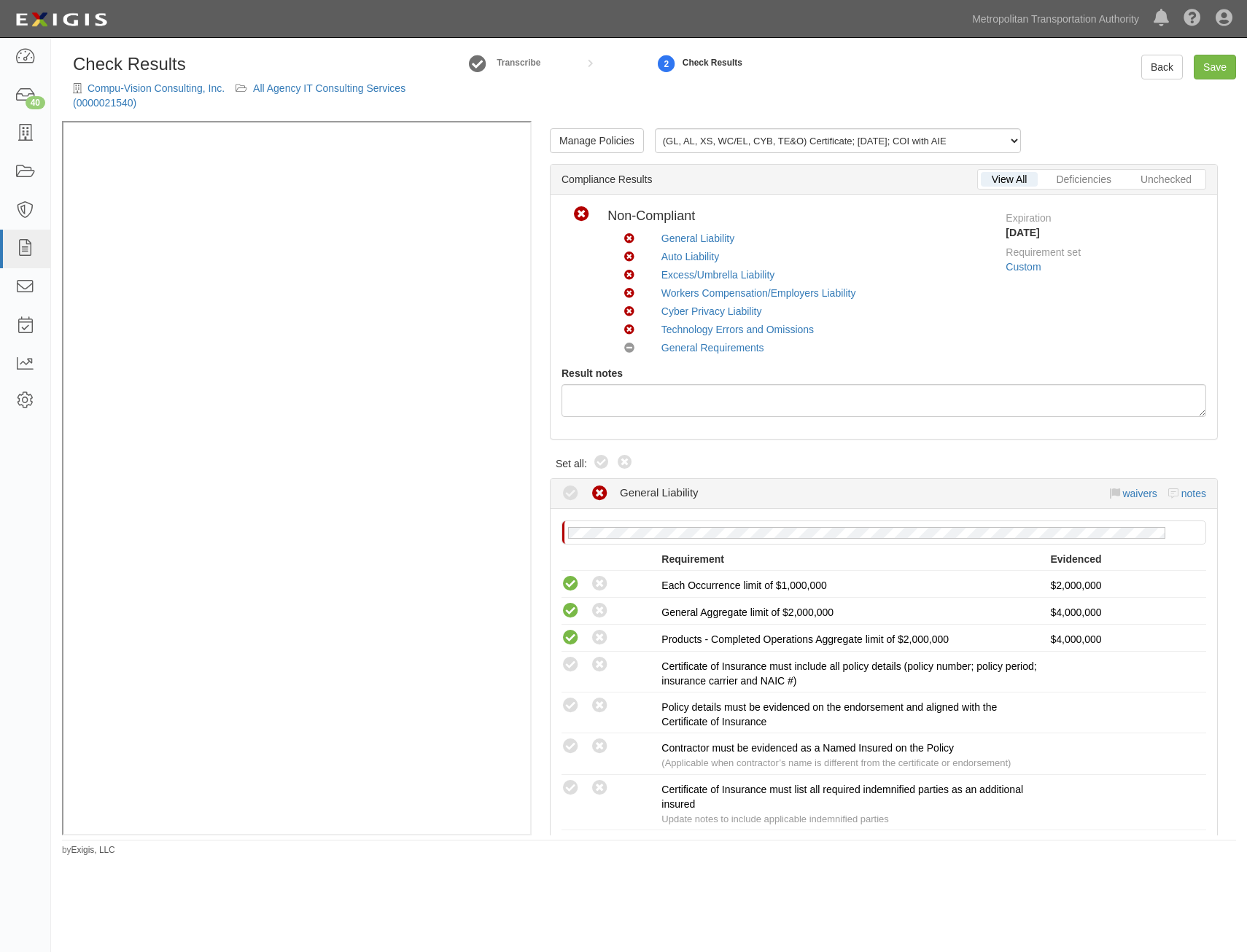
drag, startPoint x: 608, startPoint y: 466, endPoint x: 1076, endPoint y: 188, distance: 544.3
click at [608, 466] on icon at bounding box center [602, 463] width 18 height 18
radio input "true"
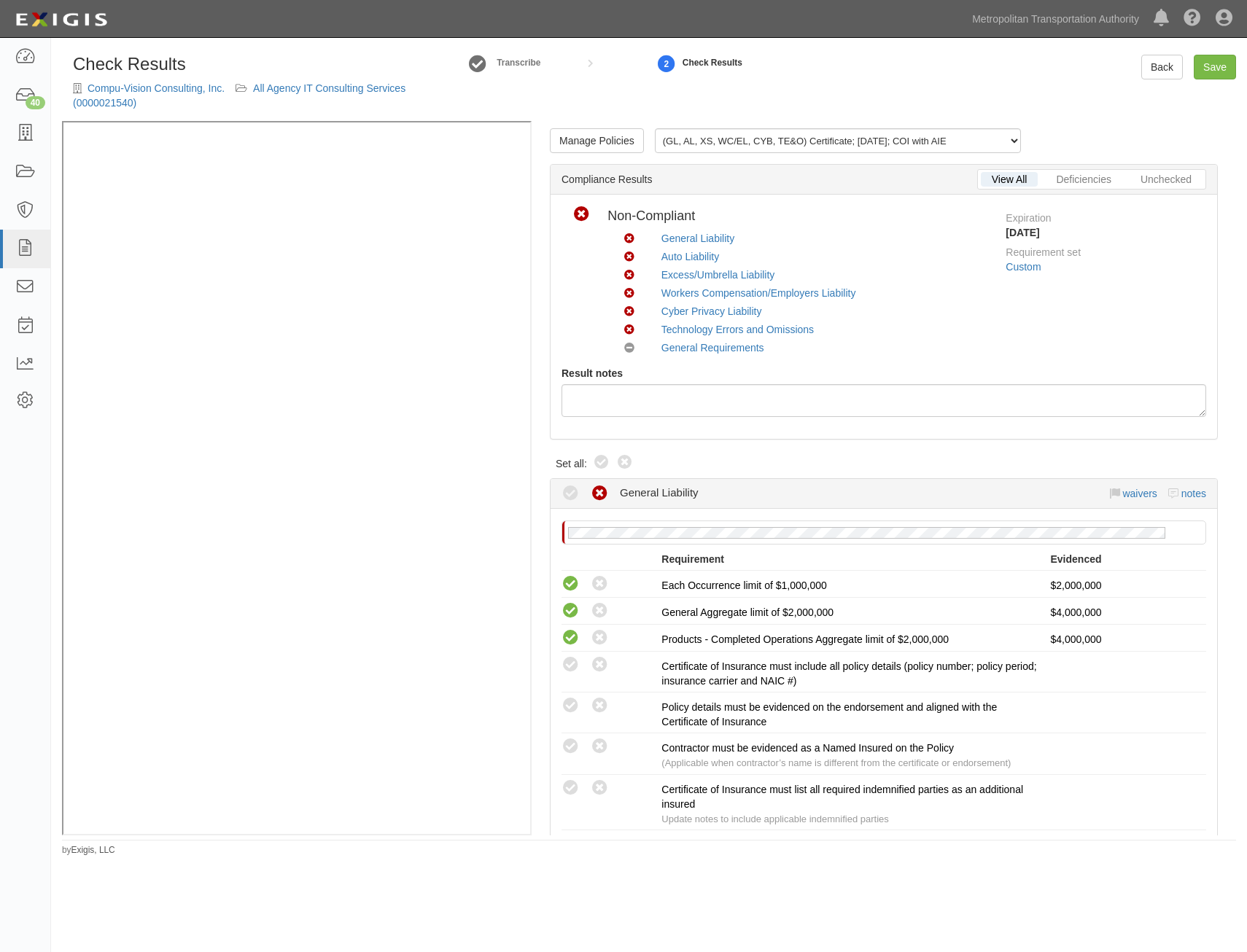
radio input "true"
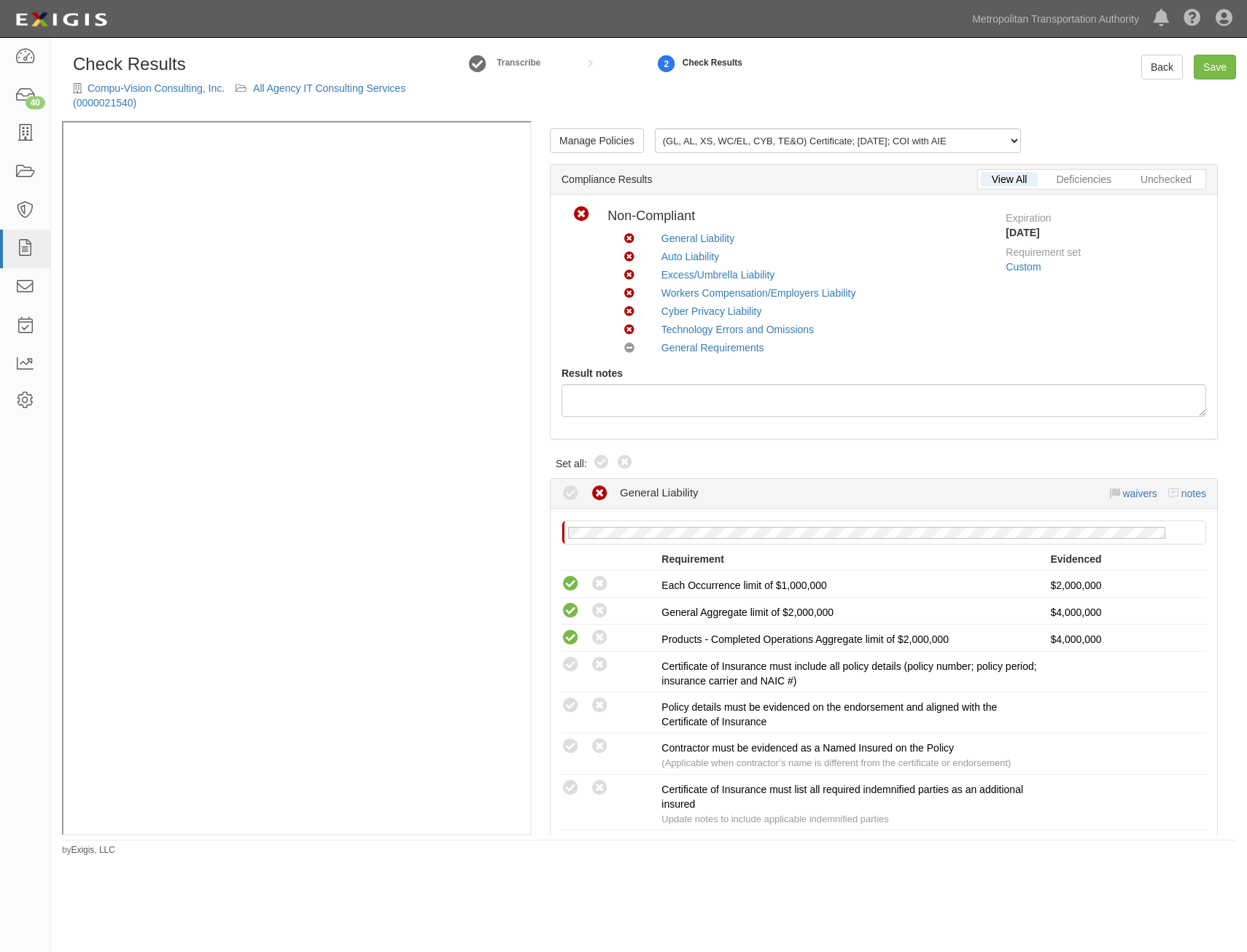
radio input "true"
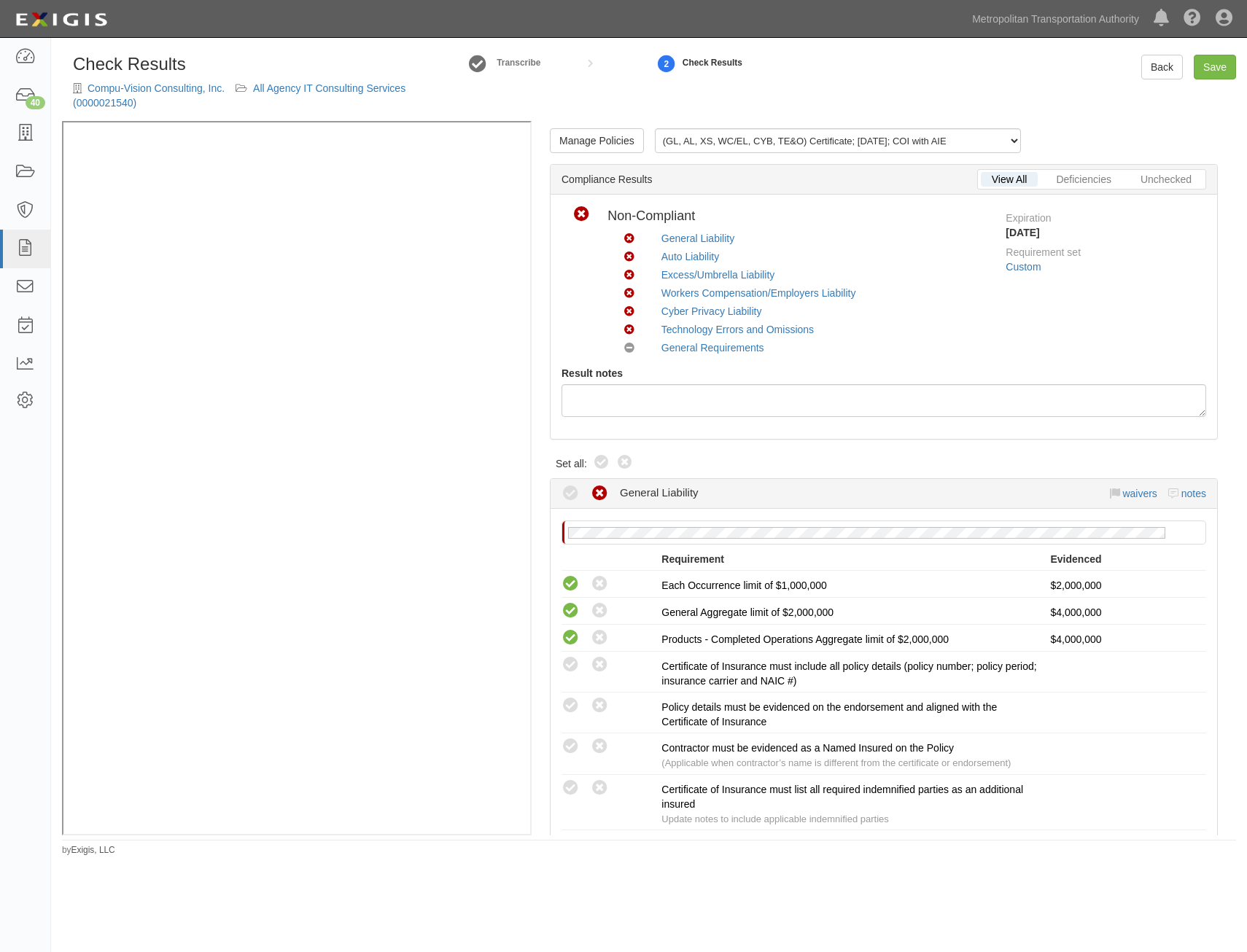
radio input "true"
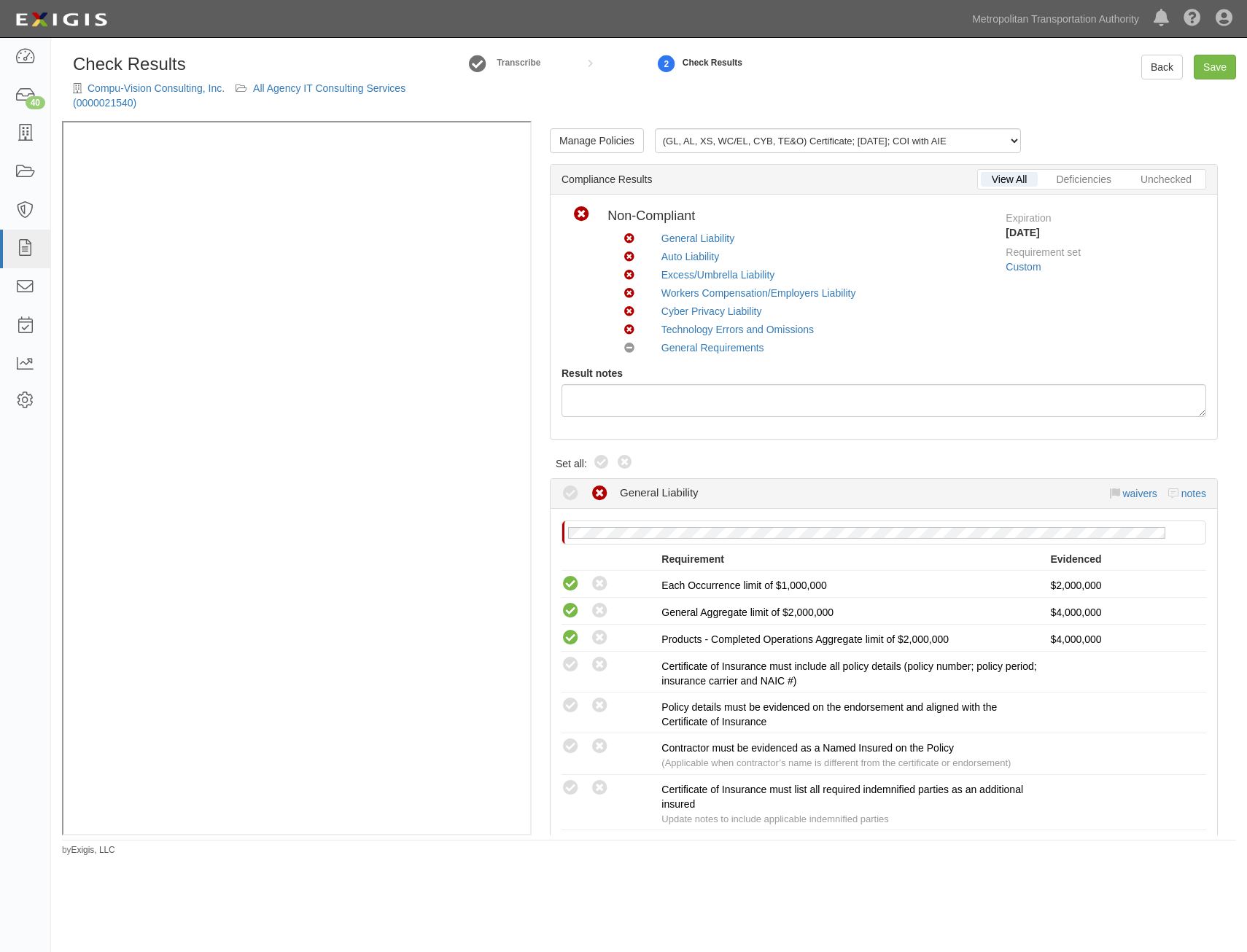
radio input "true"
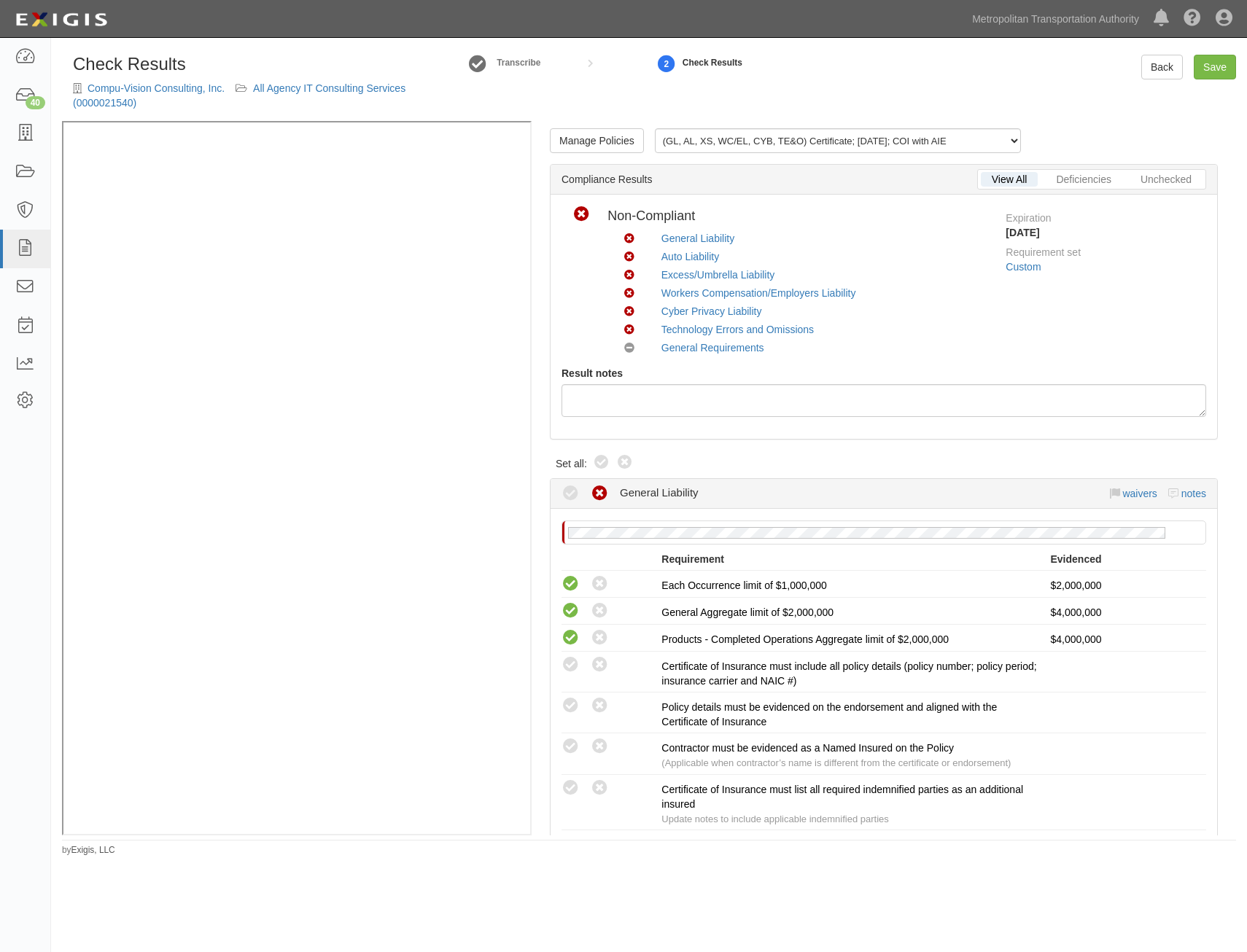
radio input "true"
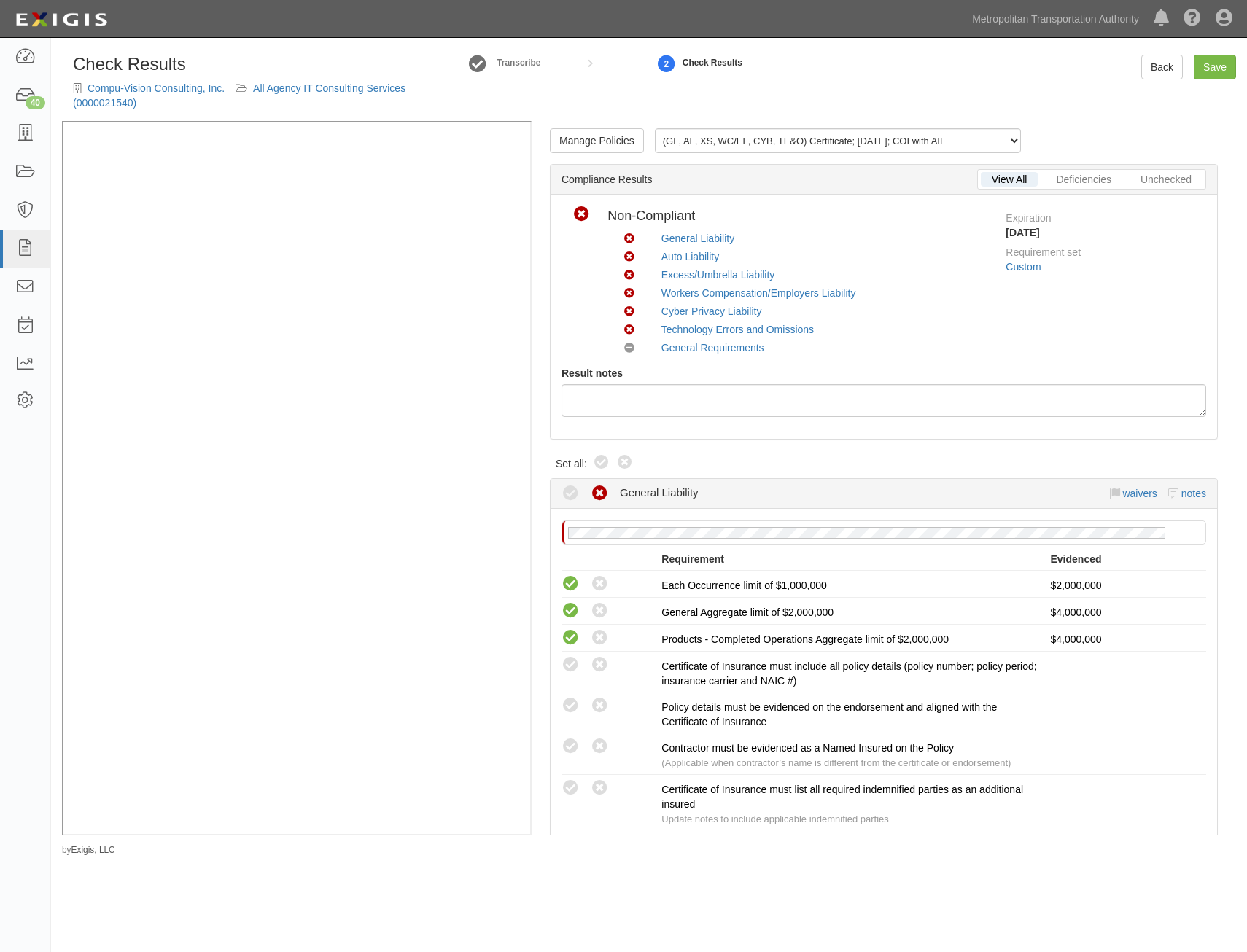
radio input "true"
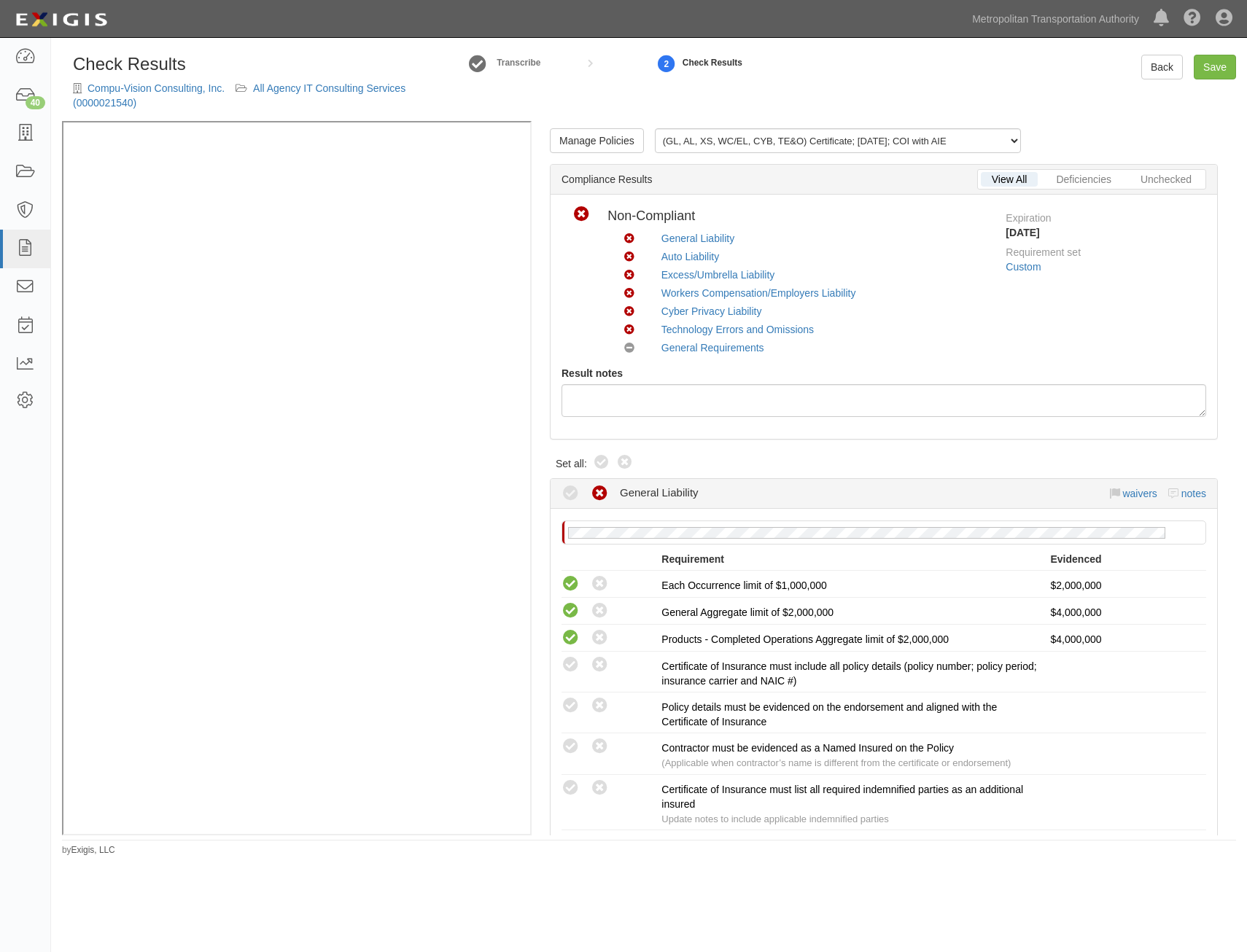
radio input "true"
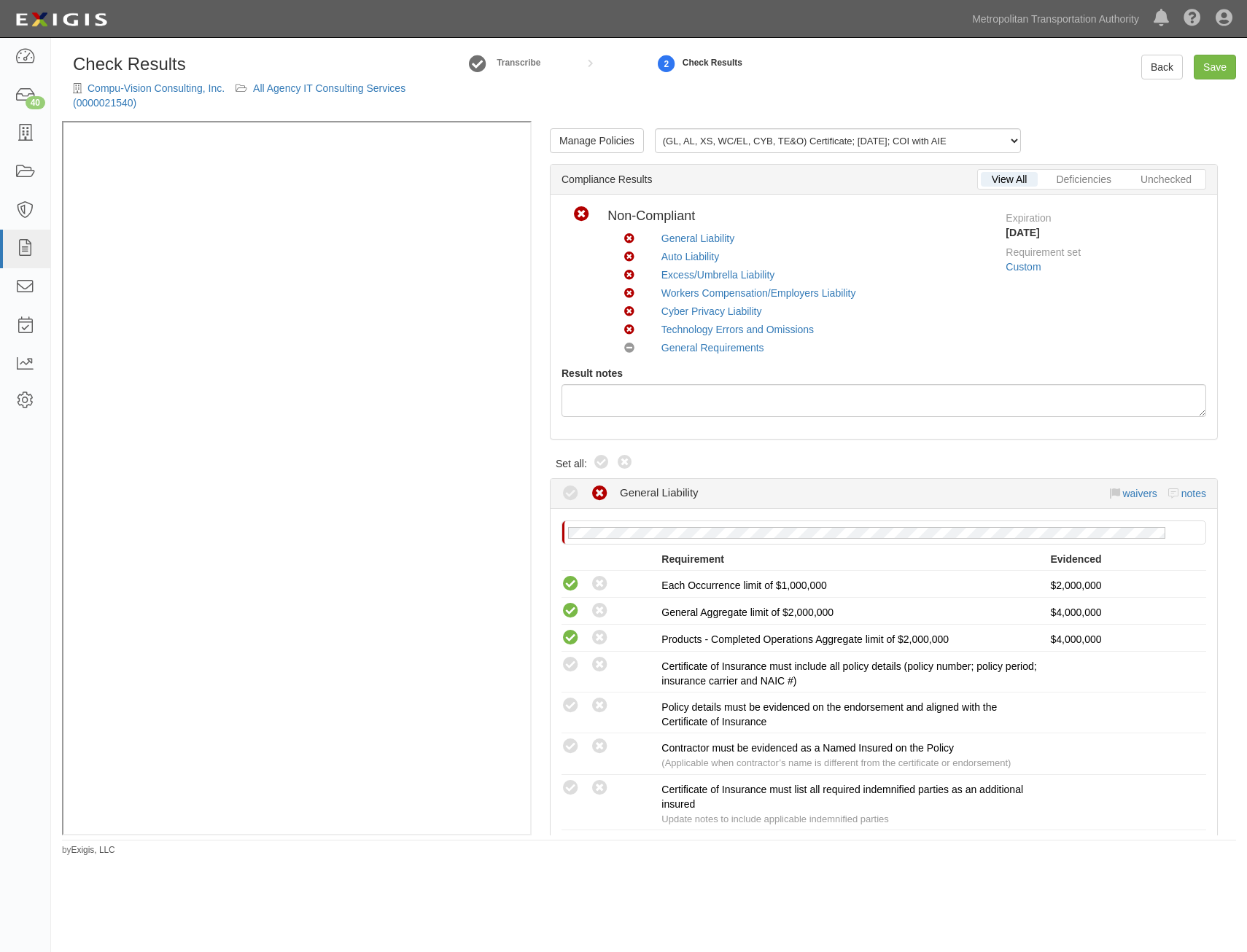
radio input "true"
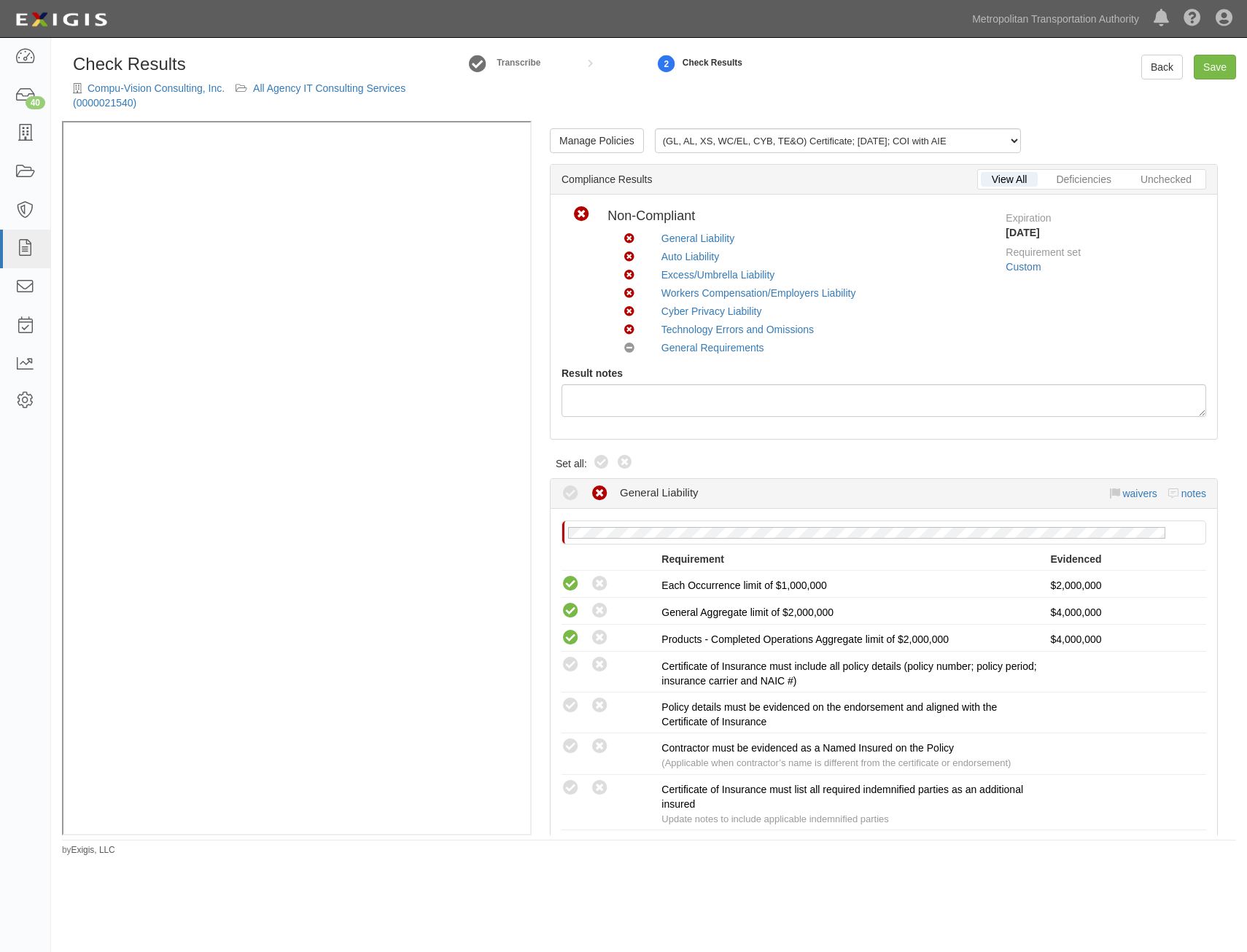
radio input "true"
radio input "false"
radio input "true"
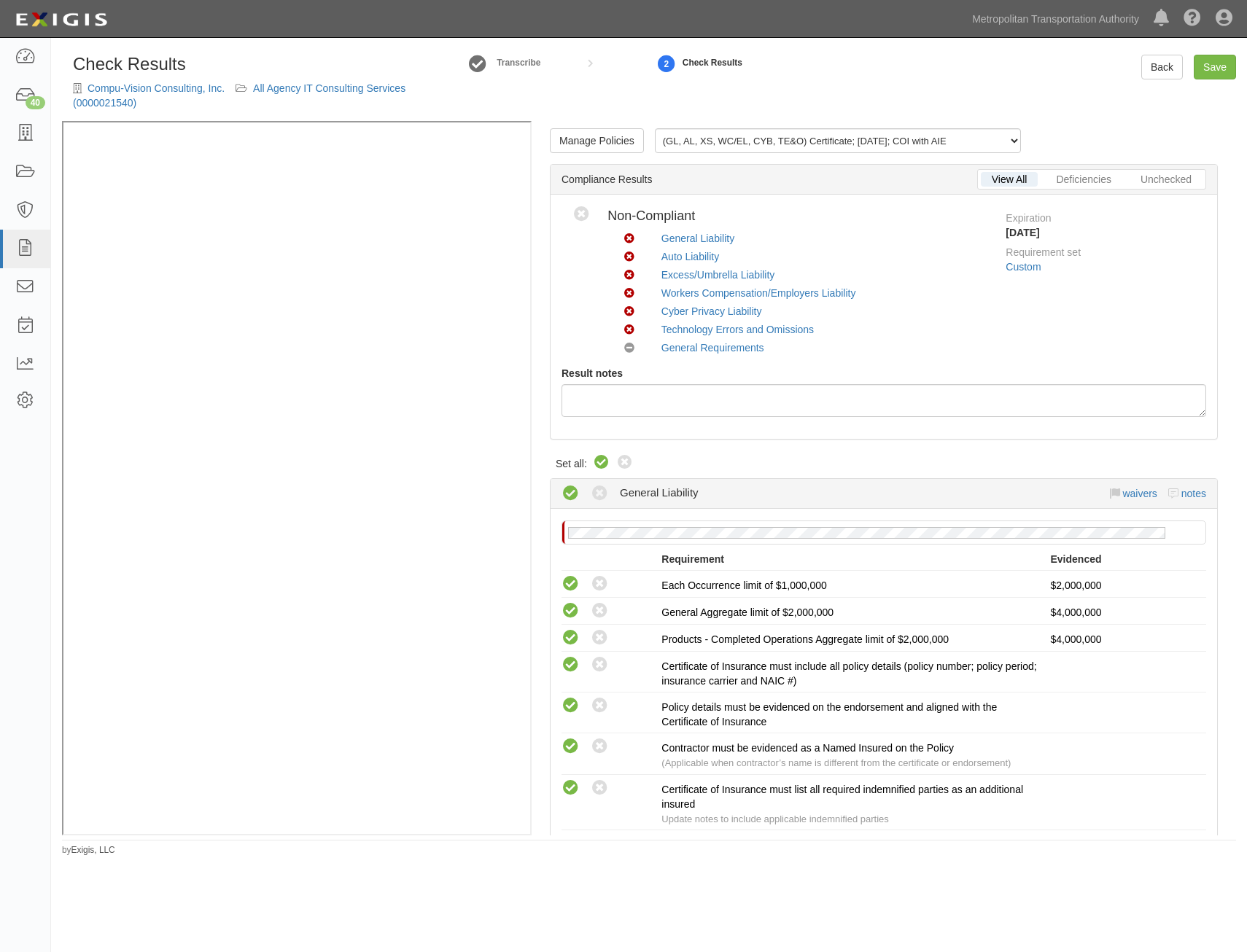
radio input "true"
click at [1227, 74] on link "Save" at bounding box center [1215, 66] width 42 height 24
radio input "true"
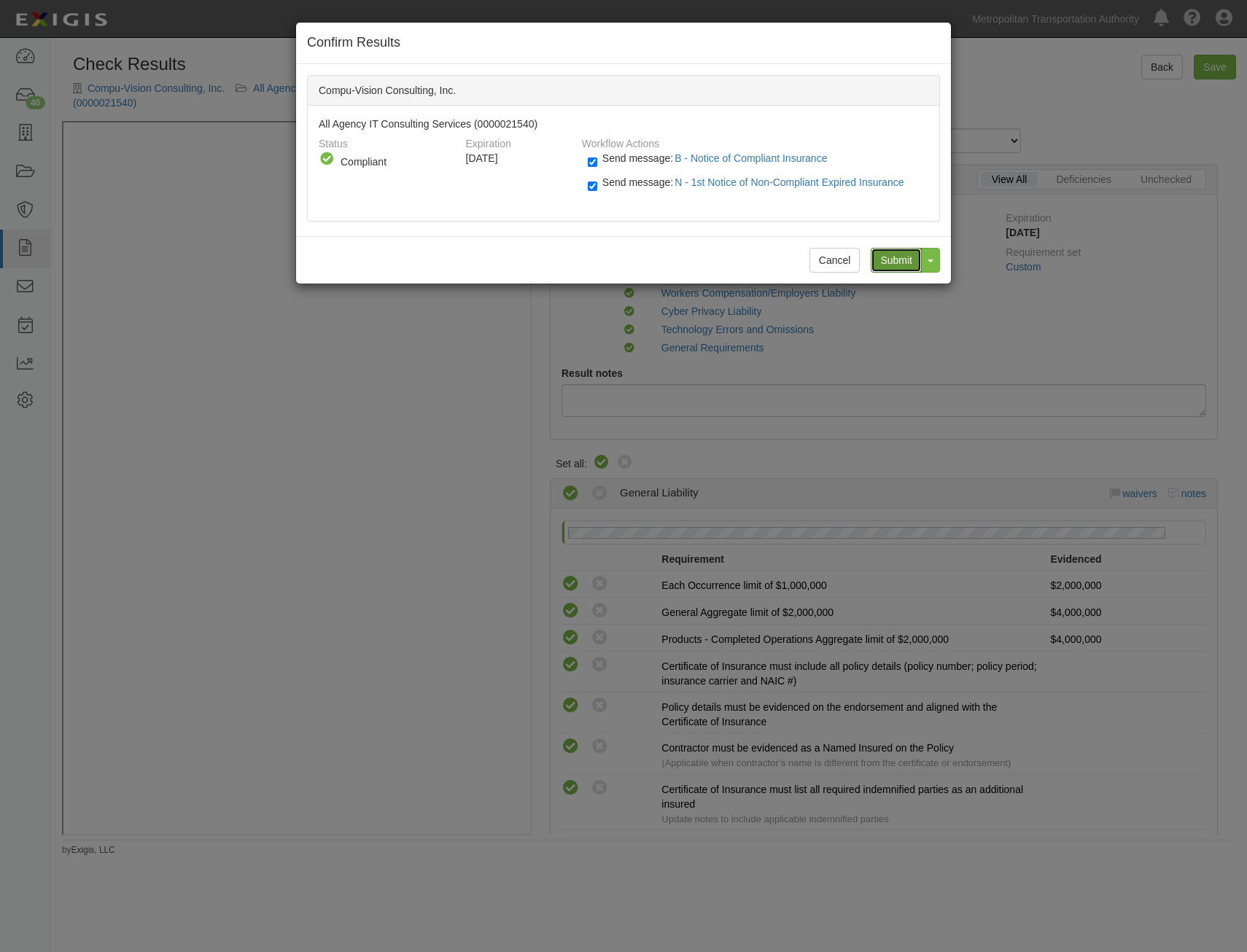
click at [889, 257] on input "Submit" at bounding box center [896, 260] width 51 height 24
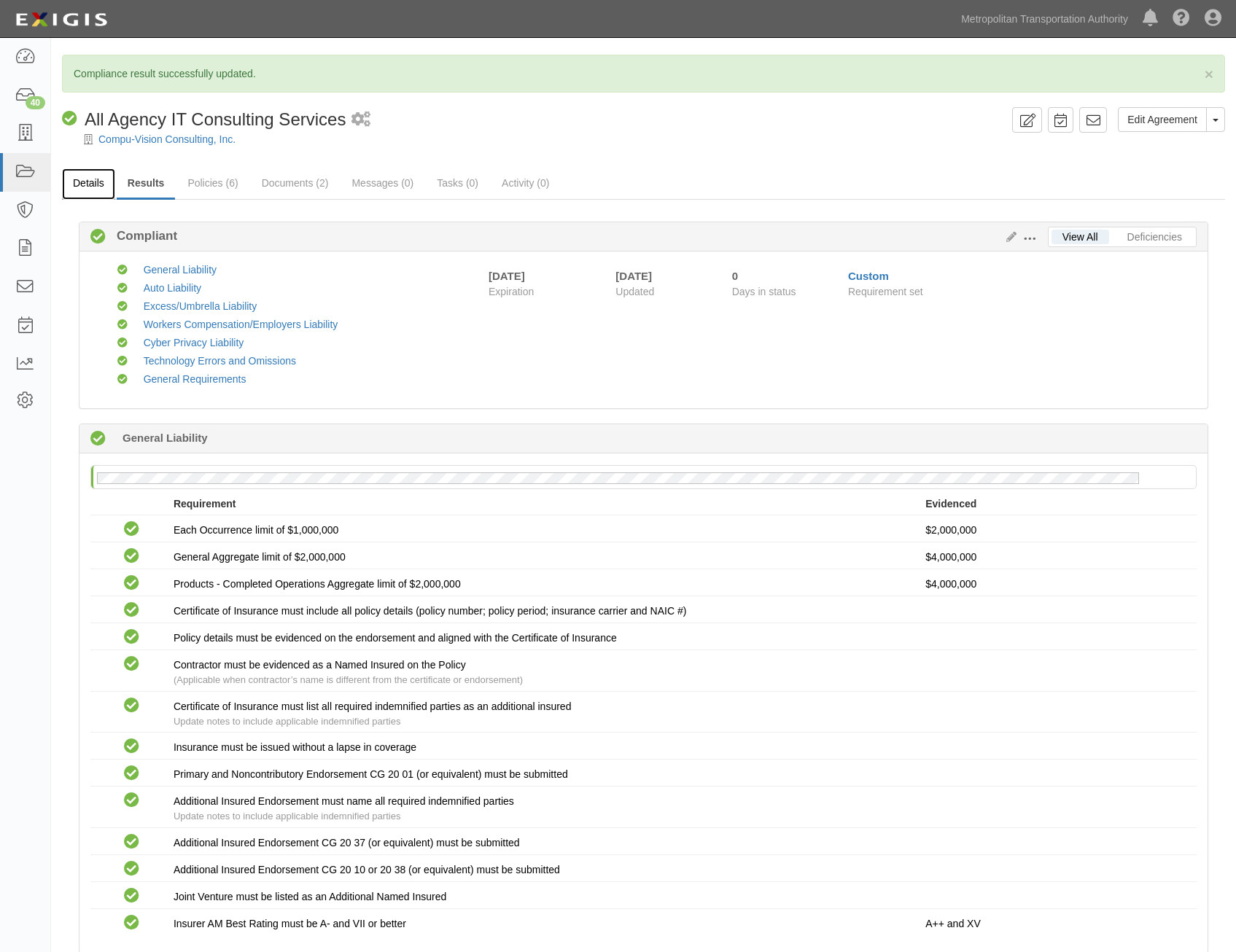
click at [98, 177] on link "Details" at bounding box center [88, 183] width 53 height 31
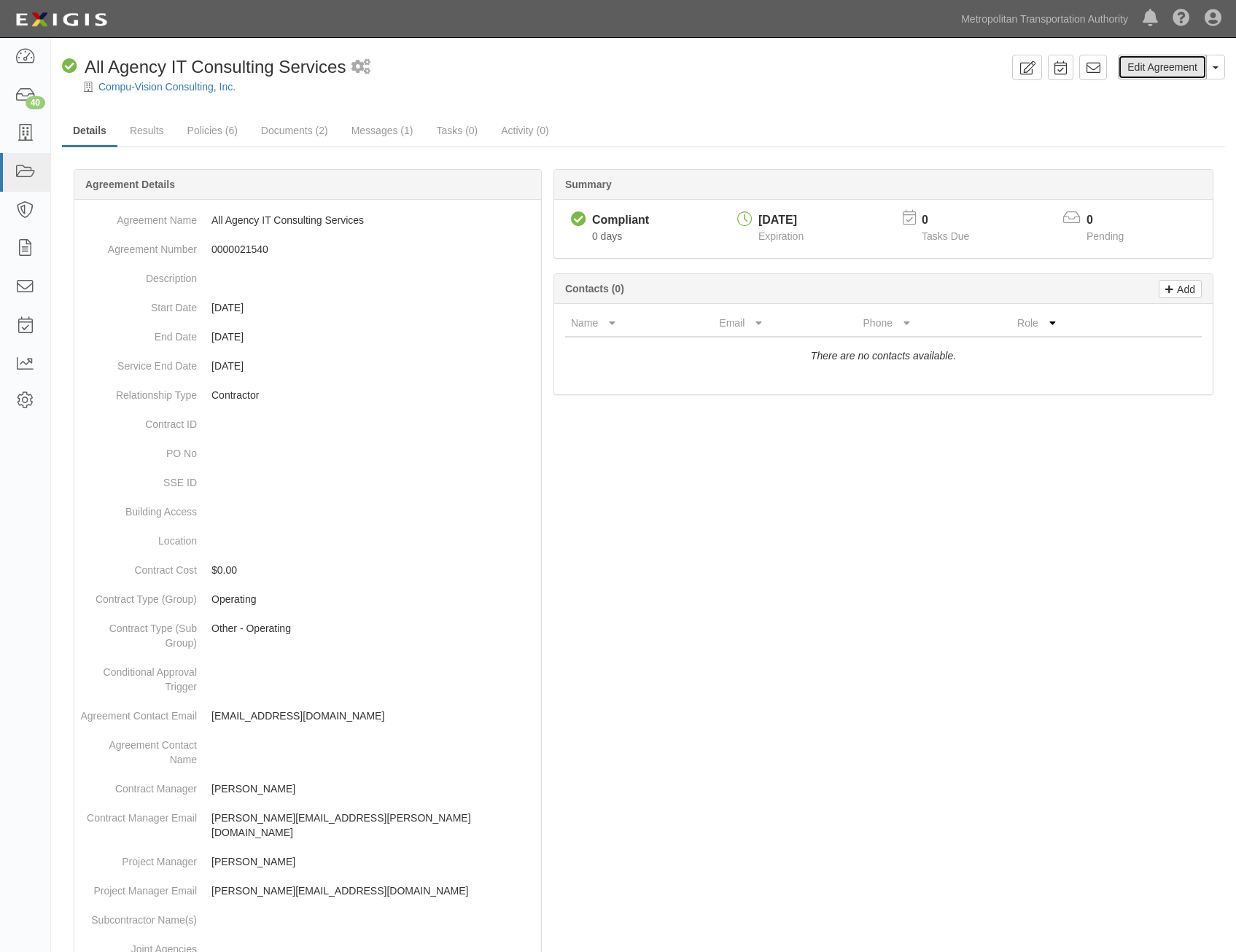
click at [1147, 66] on link "Edit Agreement" at bounding box center [1163, 66] width 89 height 24
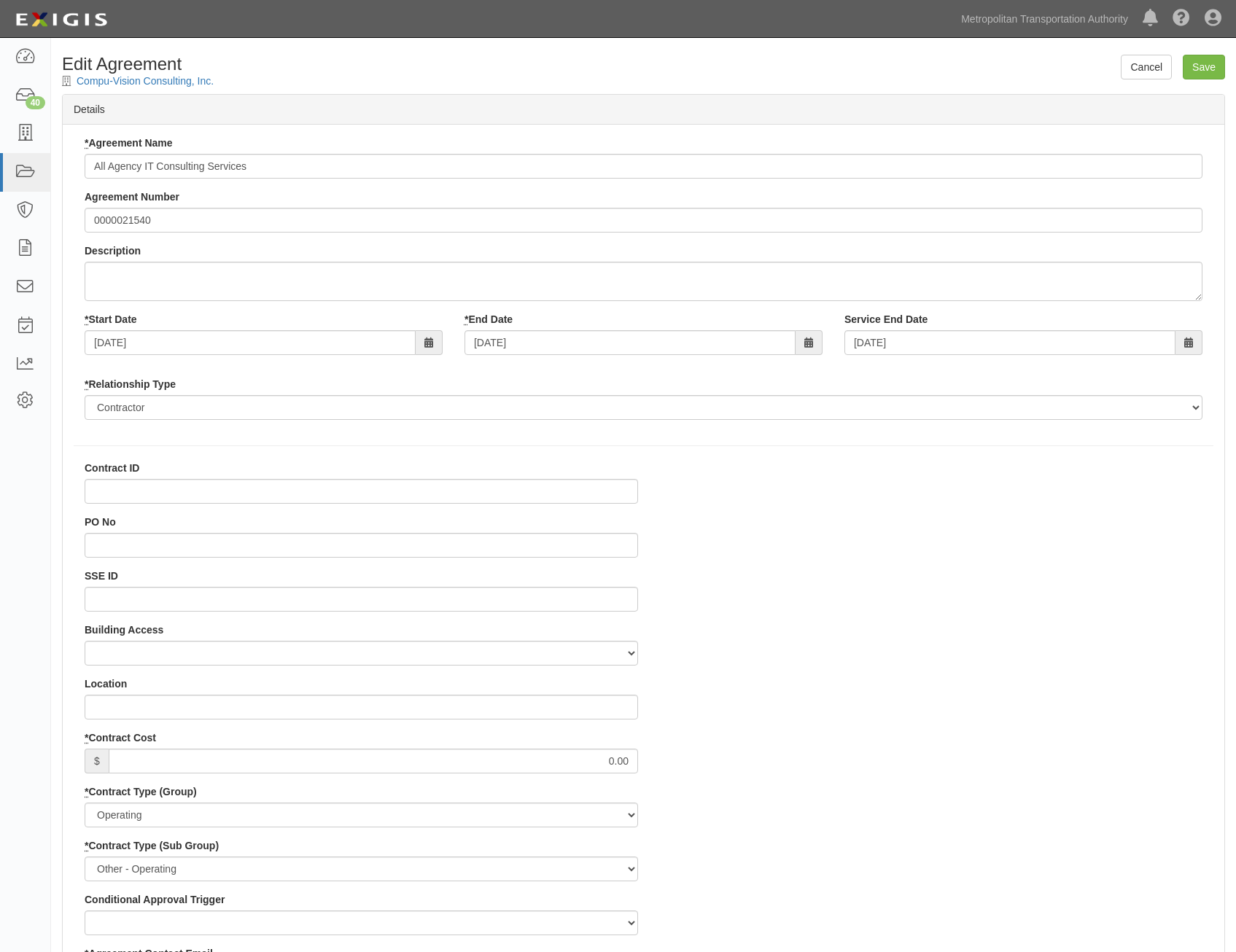
select select
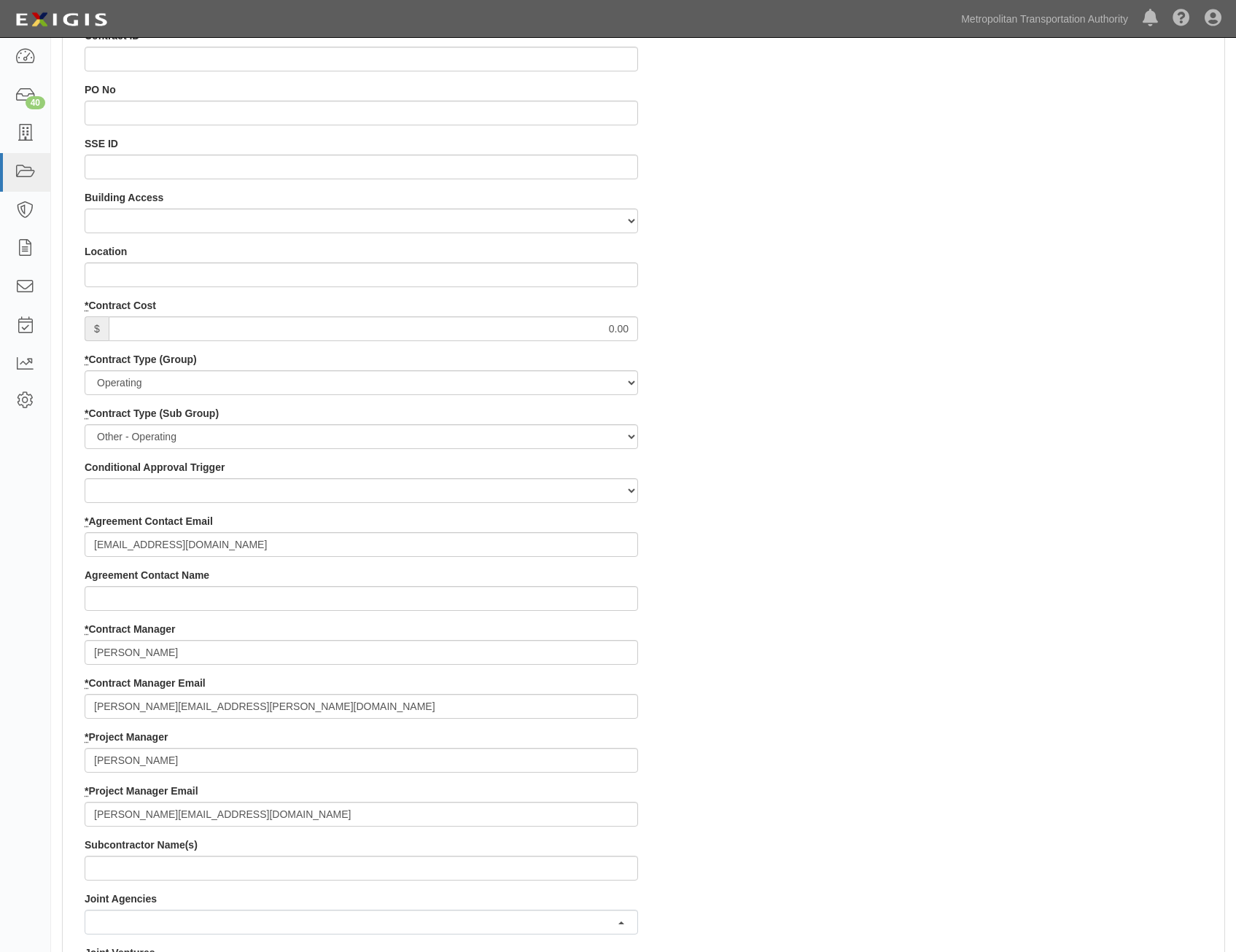
scroll to position [437, 0]
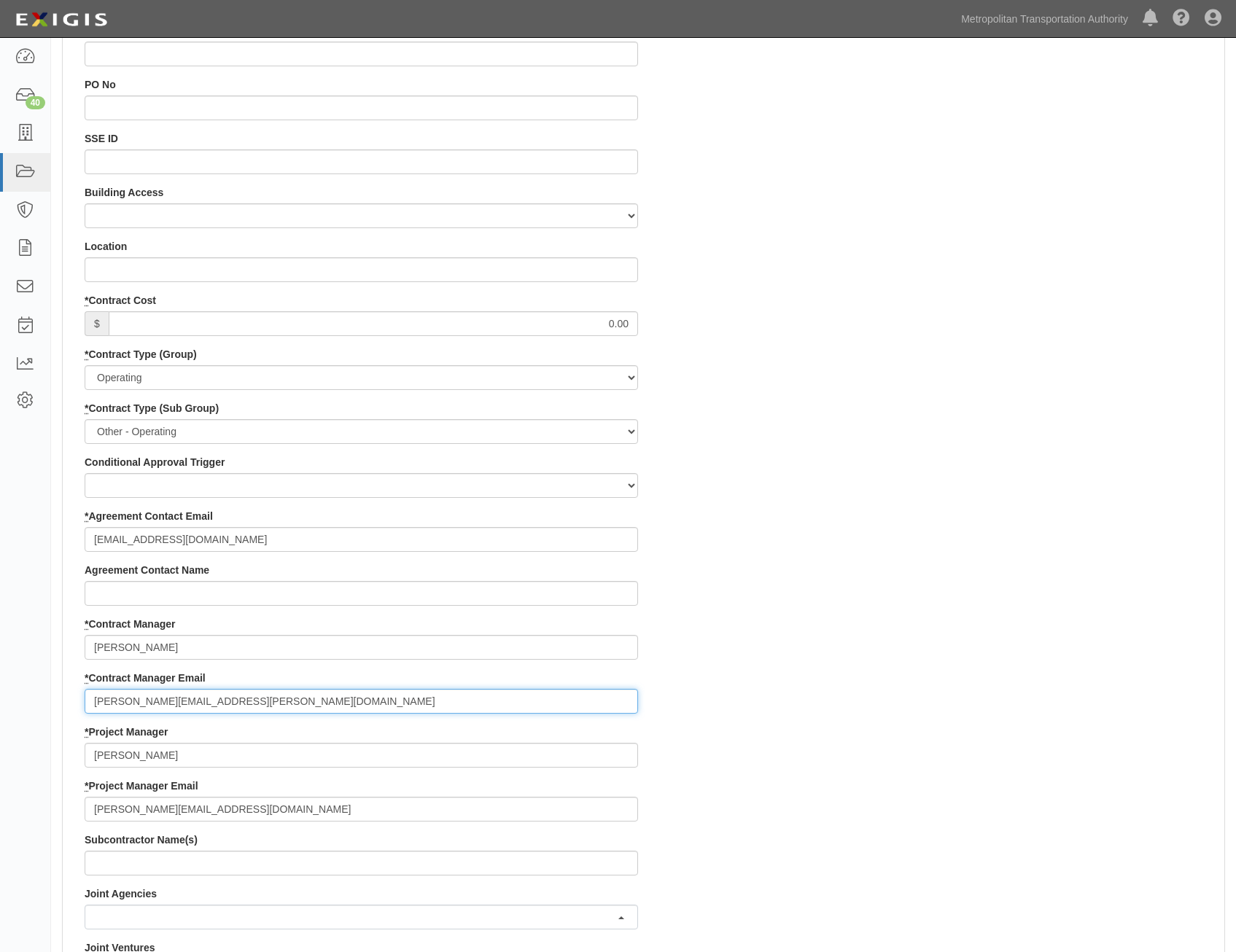
click at [395, 708] on input "[PERSON_NAME][EMAIL_ADDRESS][PERSON_NAME][DOMAIN_NAME]" at bounding box center [362, 701] width 554 height 24
paste input "[EMAIL_ADDRESS][PERSON_NAME][DOMAIN_NAME]"
type input "[PERSON_NAME][EMAIL_ADDRESS][PERSON_NAME][DOMAIN_NAME], [DOMAIN_NAME][EMAIL_ADD…"
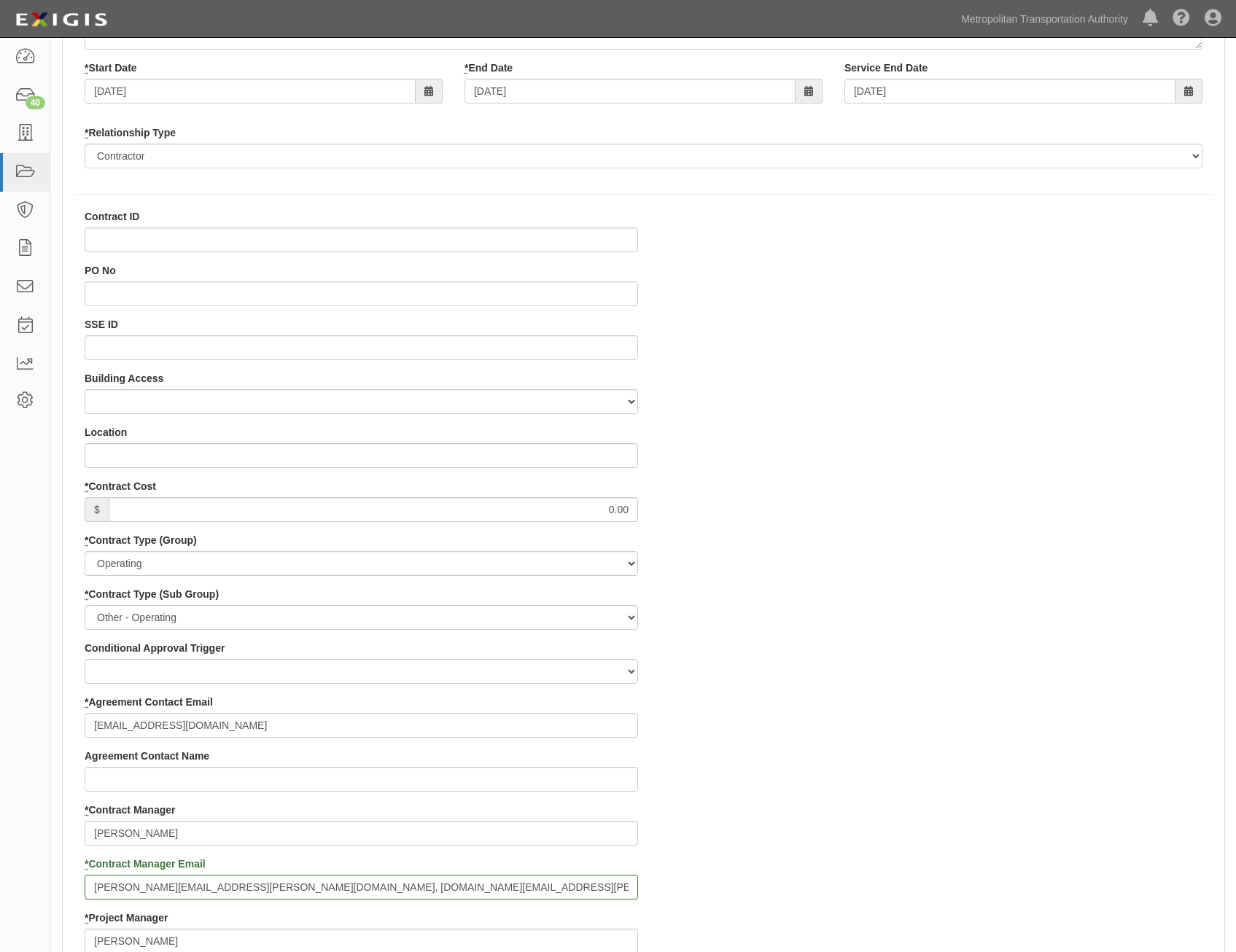
scroll to position [0, 0]
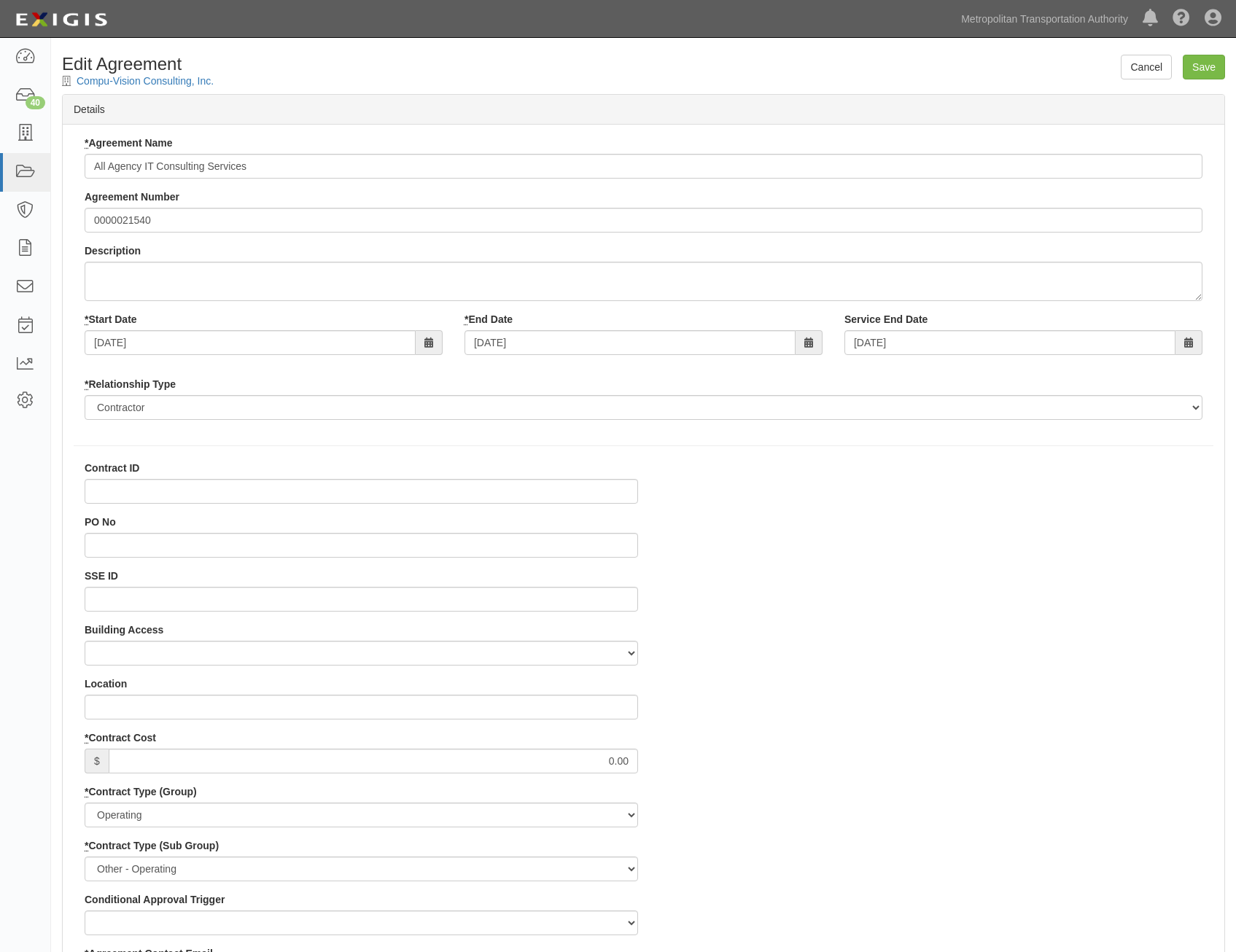
drag, startPoint x: 1090, startPoint y: 556, endPoint x: 1139, endPoint y: 301, distance: 259.7
click at [1208, 73] on input "Save" at bounding box center [1204, 66] width 42 height 24
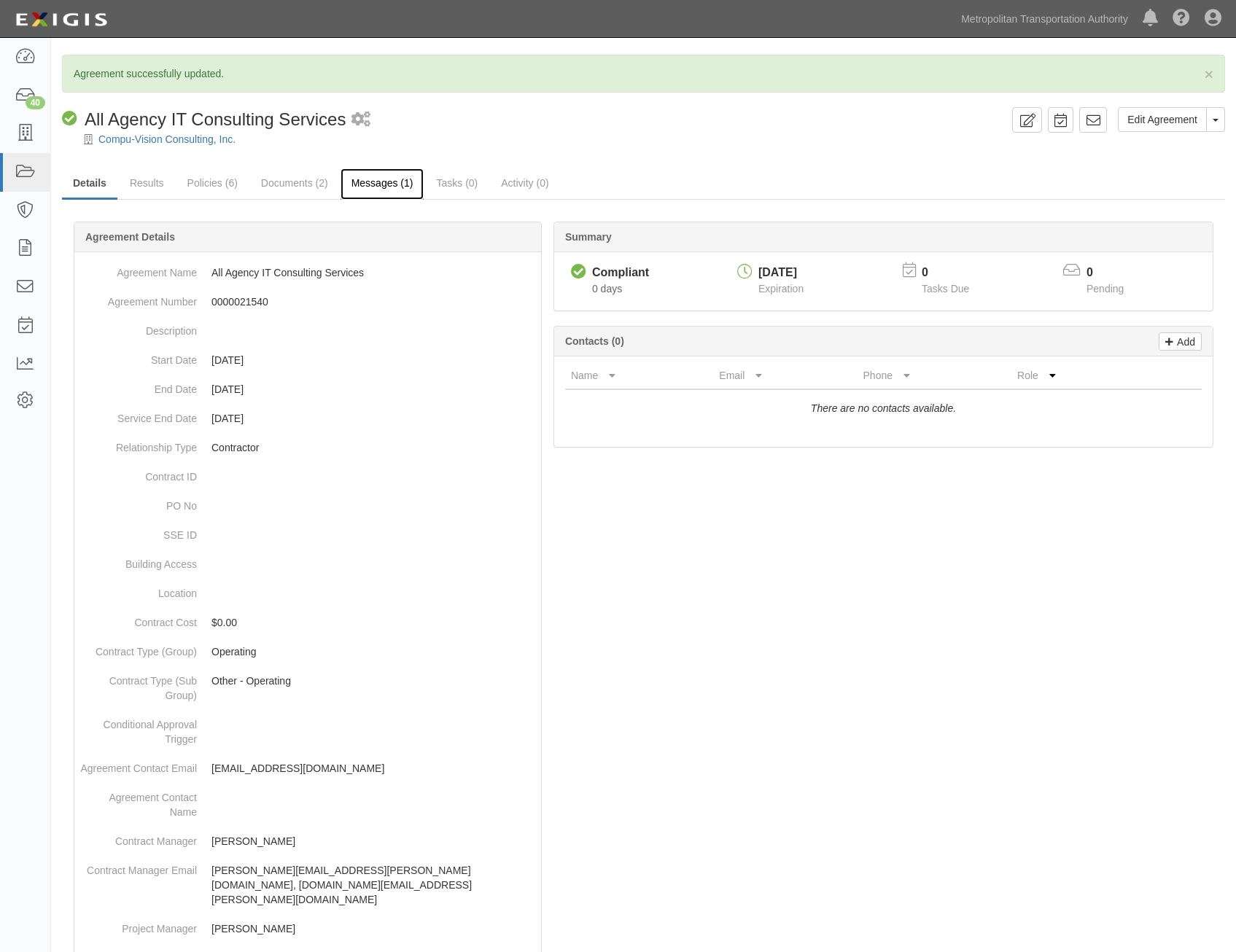
click at [382, 183] on link "Messages (1)" at bounding box center [383, 183] width 84 height 31
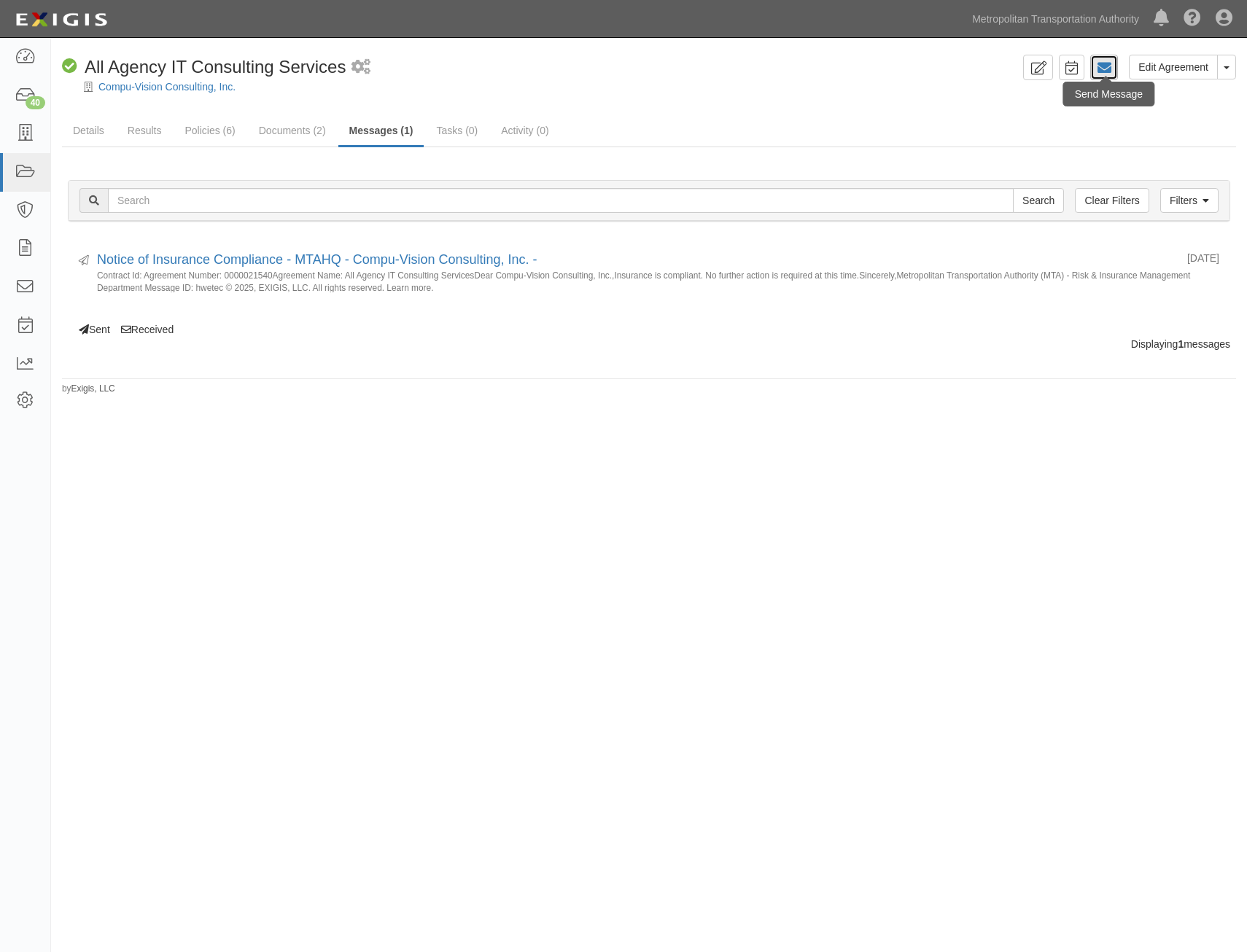
click at [1102, 65] on icon at bounding box center [1104, 67] width 14 height 14
click at [76, 127] on link "Details" at bounding box center [88, 131] width 53 height 31
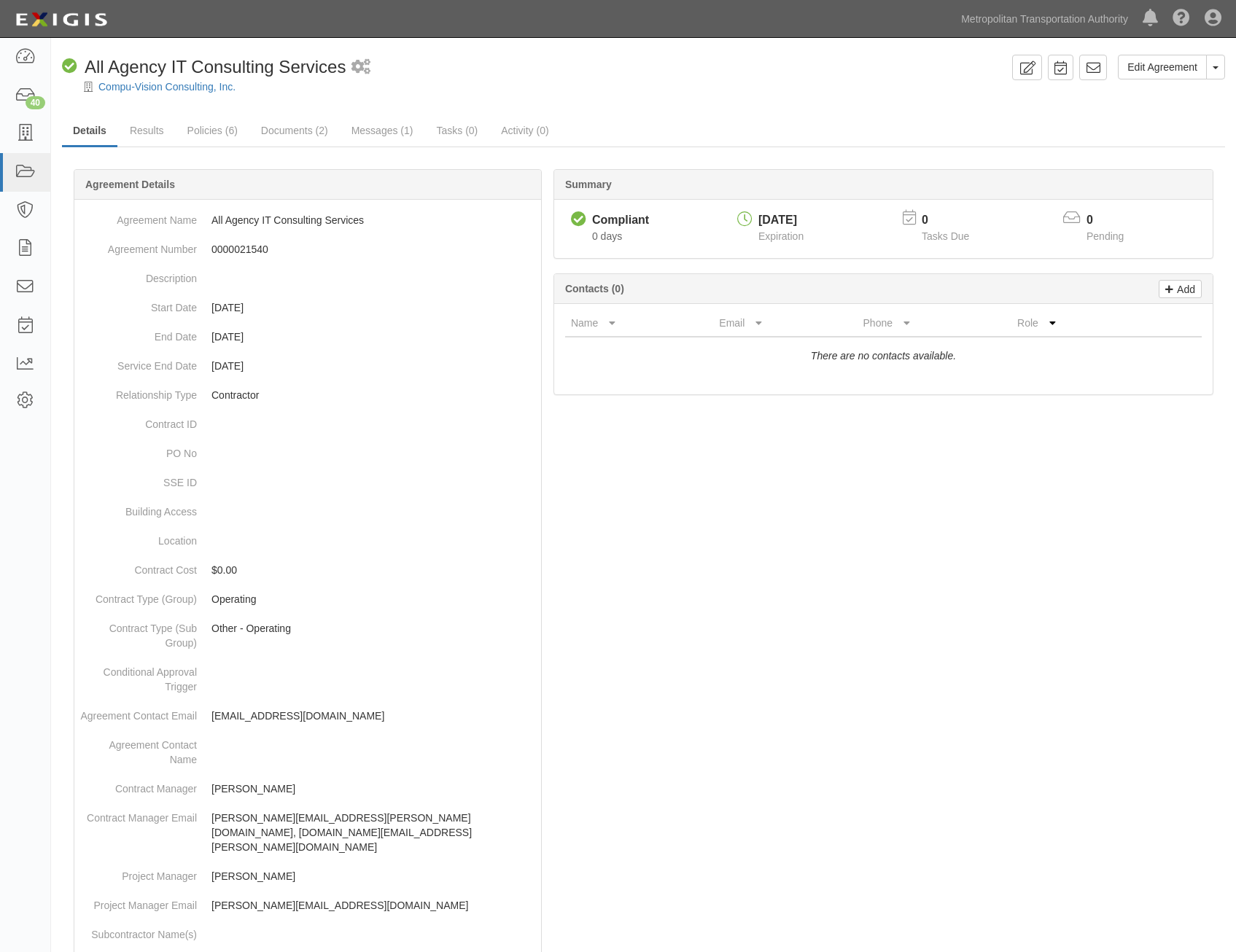
scroll to position [460, 0]
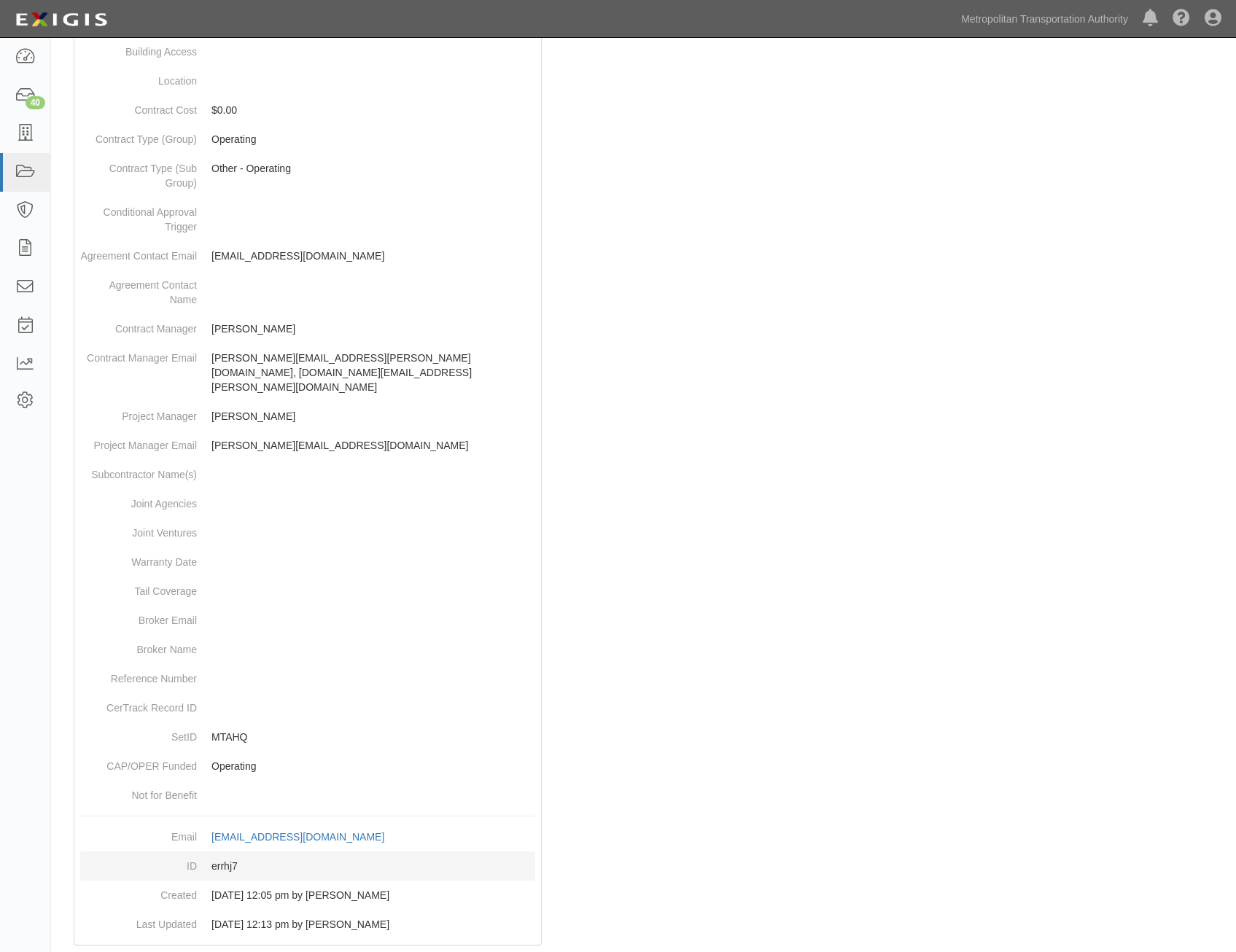
click at [225, 851] on dd "errhj7" at bounding box center [307, 865] width 455 height 29
copy dd "errhj7"
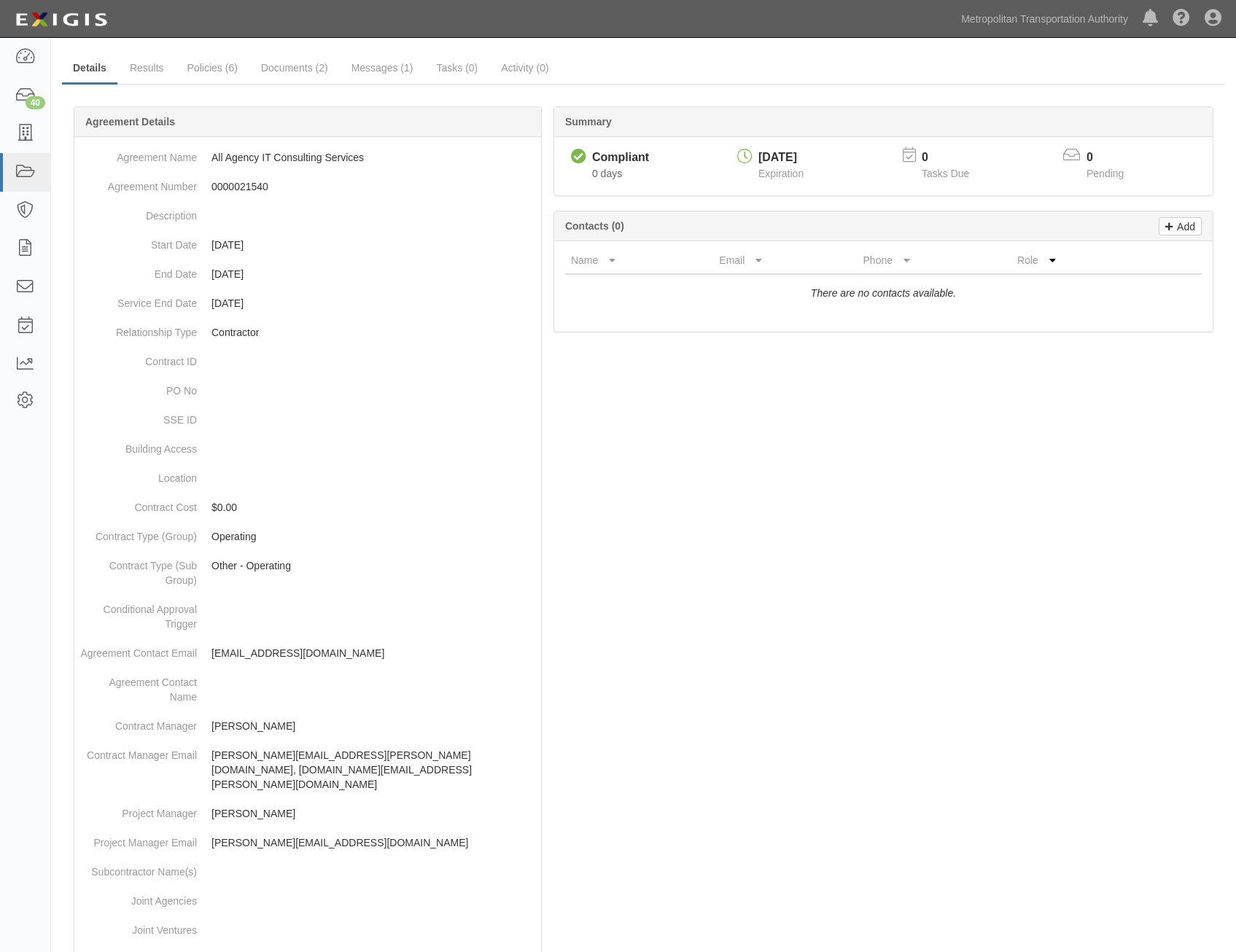
scroll to position [0, 0]
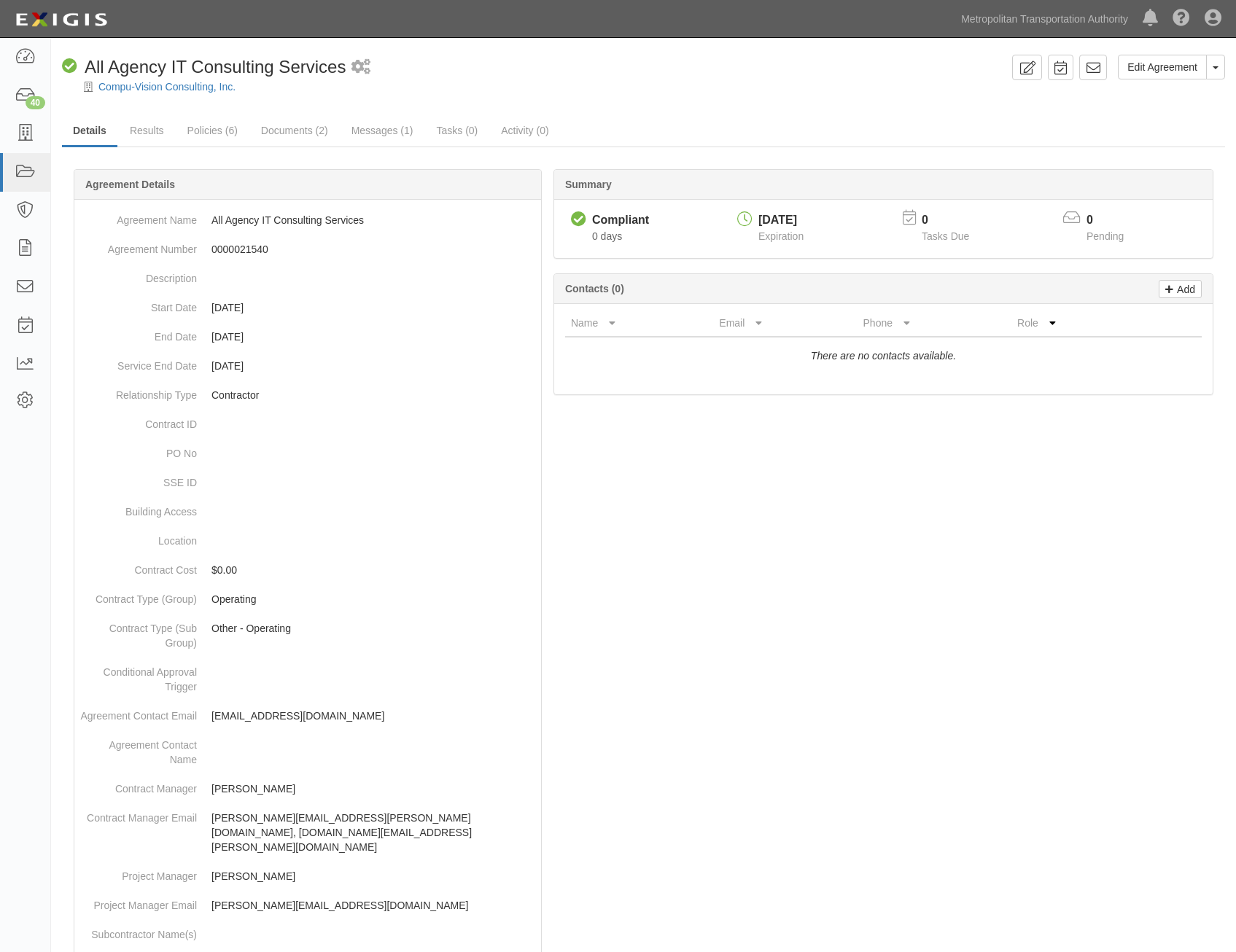
drag, startPoint x: 962, startPoint y: 574, endPoint x: 1085, endPoint y: 254, distance: 342.8
click at [1097, 65] on icon at bounding box center [1093, 67] width 14 height 14
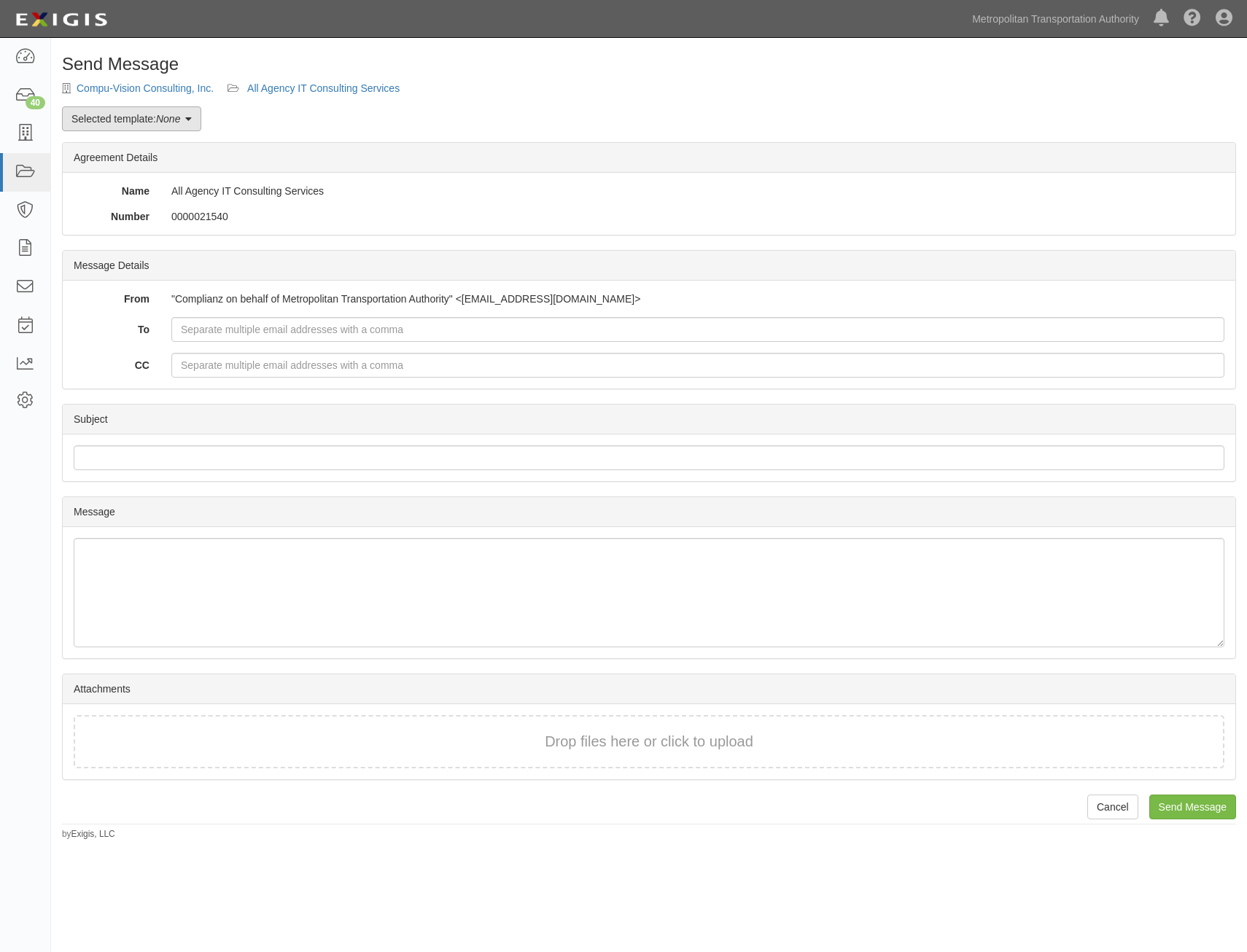
click at [160, 123] on em "None" at bounding box center [167, 119] width 24 height 12
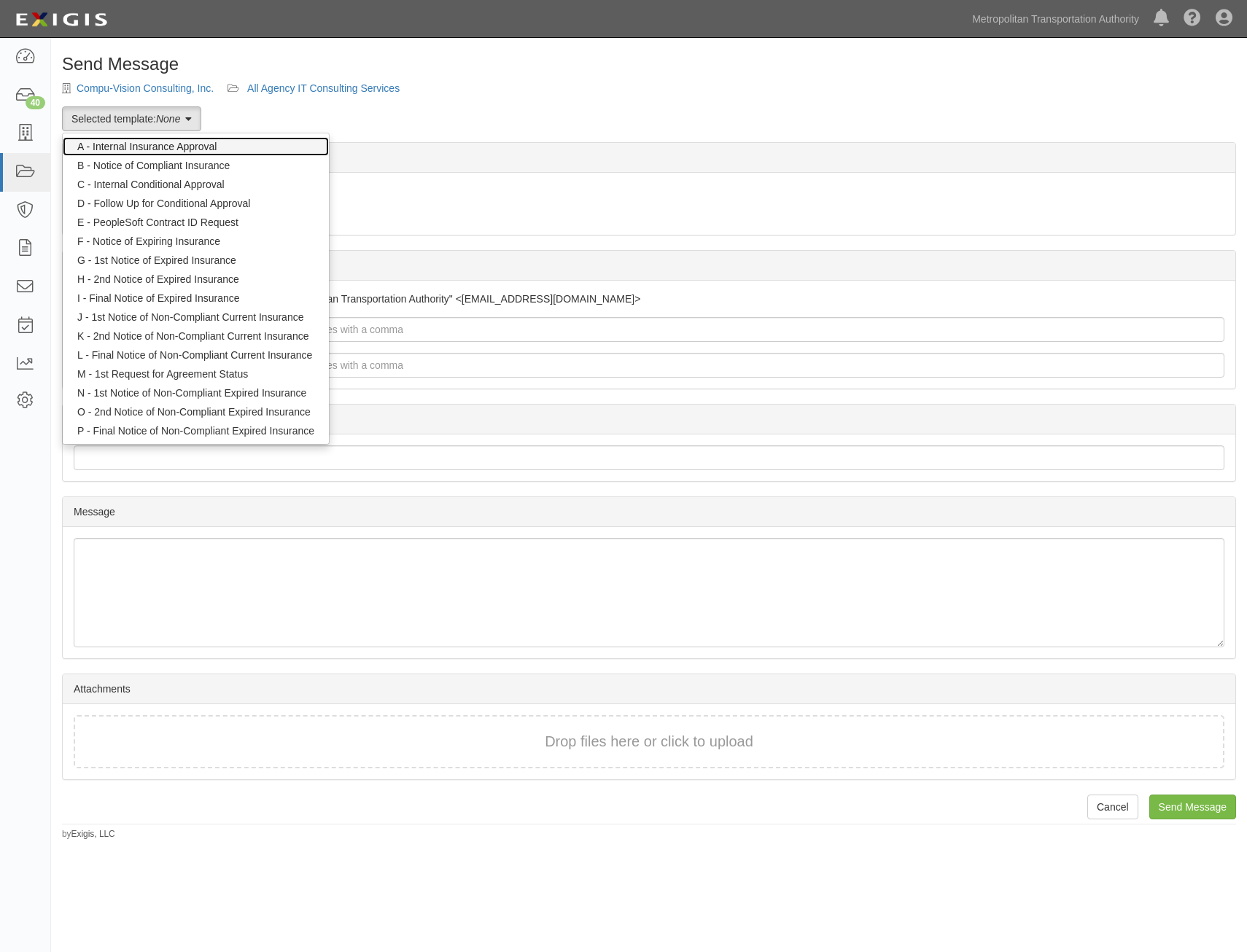
click at [188, 140] on link "A - Internal Insurance Approval" at bounding box center [196, 146] width 266 height 19
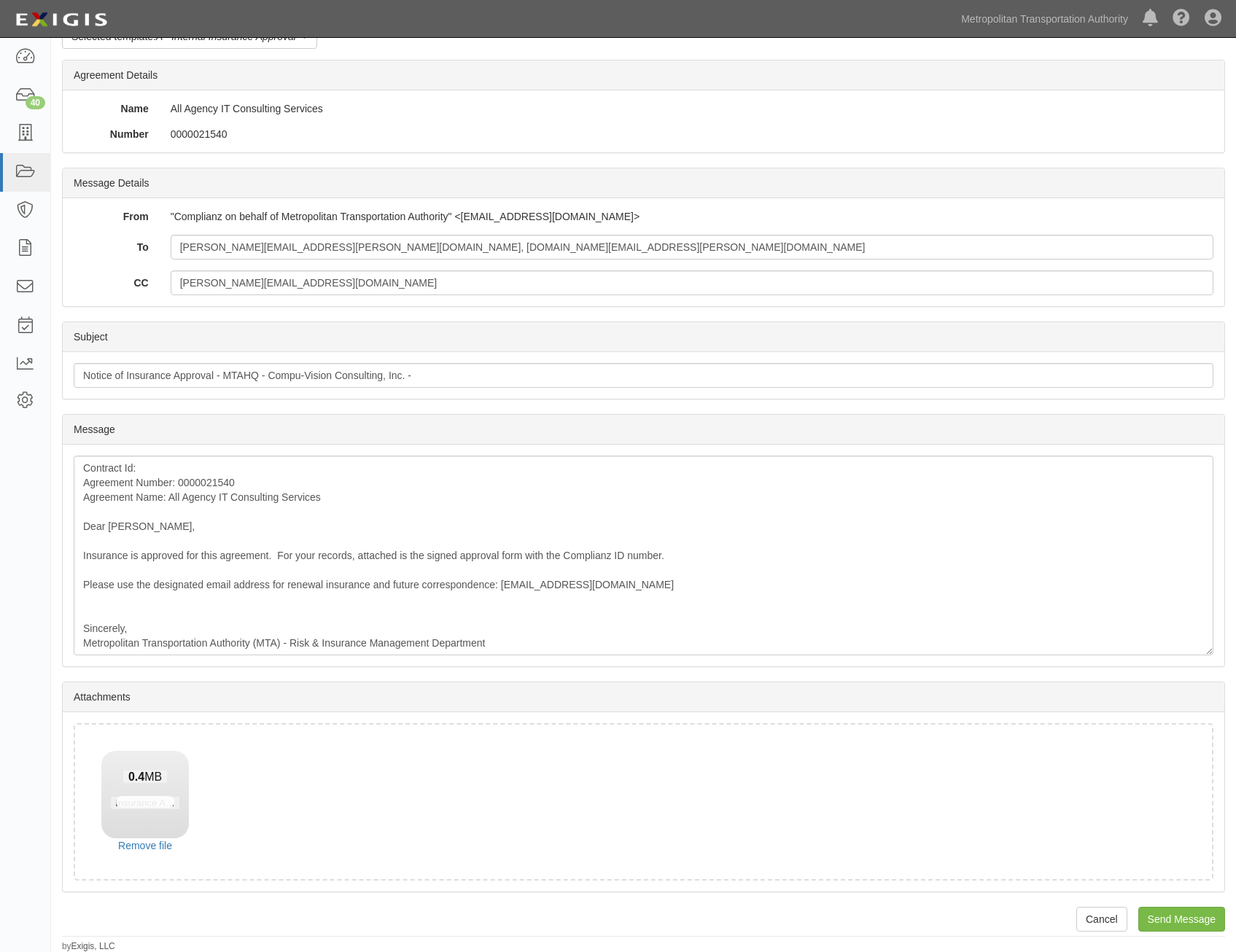
scroll to position [83, 0]
click at [1173, 920] on input "Send Message" at bounding box center [1181, 918] width 87 height 24
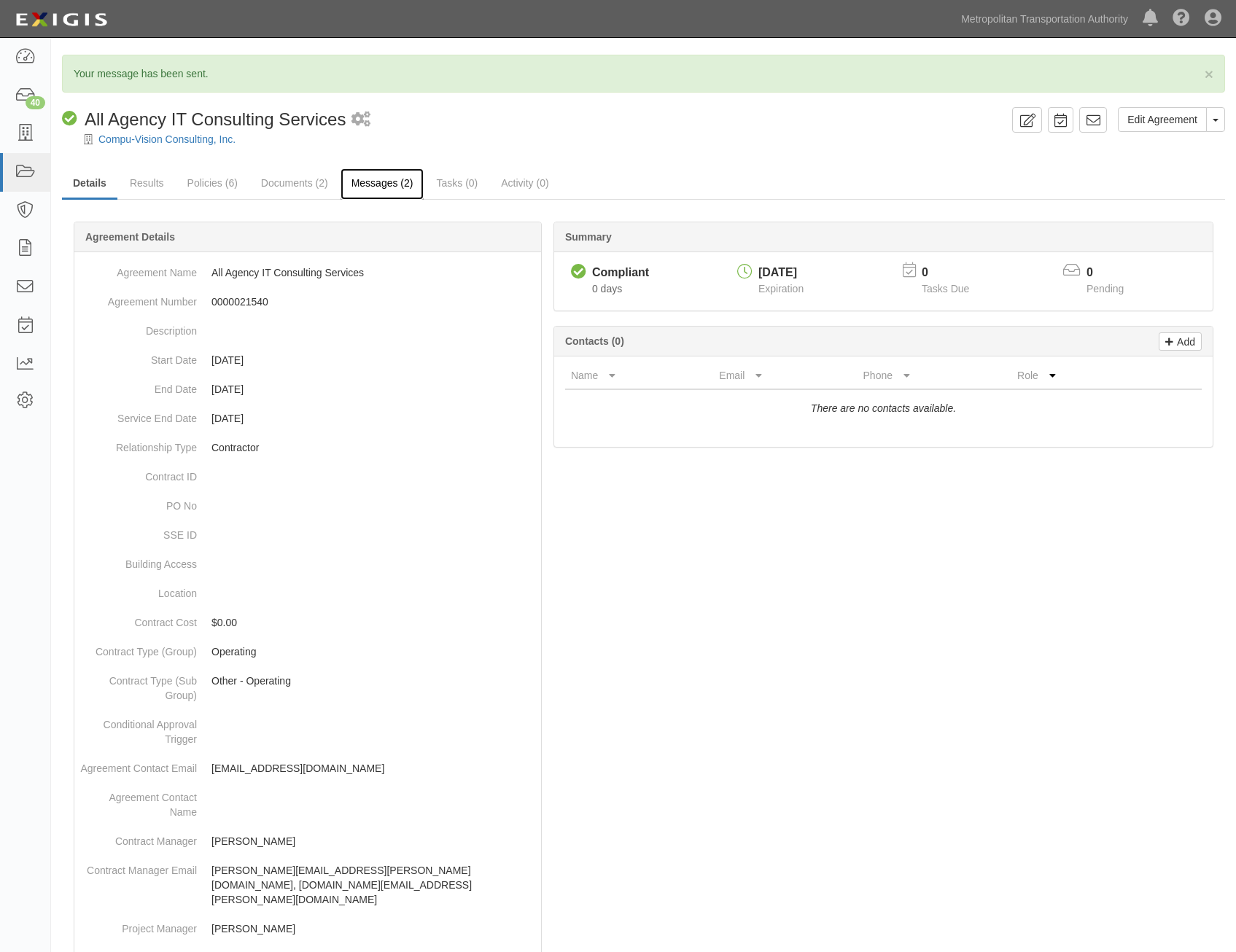
click at [390, 184] on link "Messages (2)" at bounding box center [383, 183] width 84 height 31
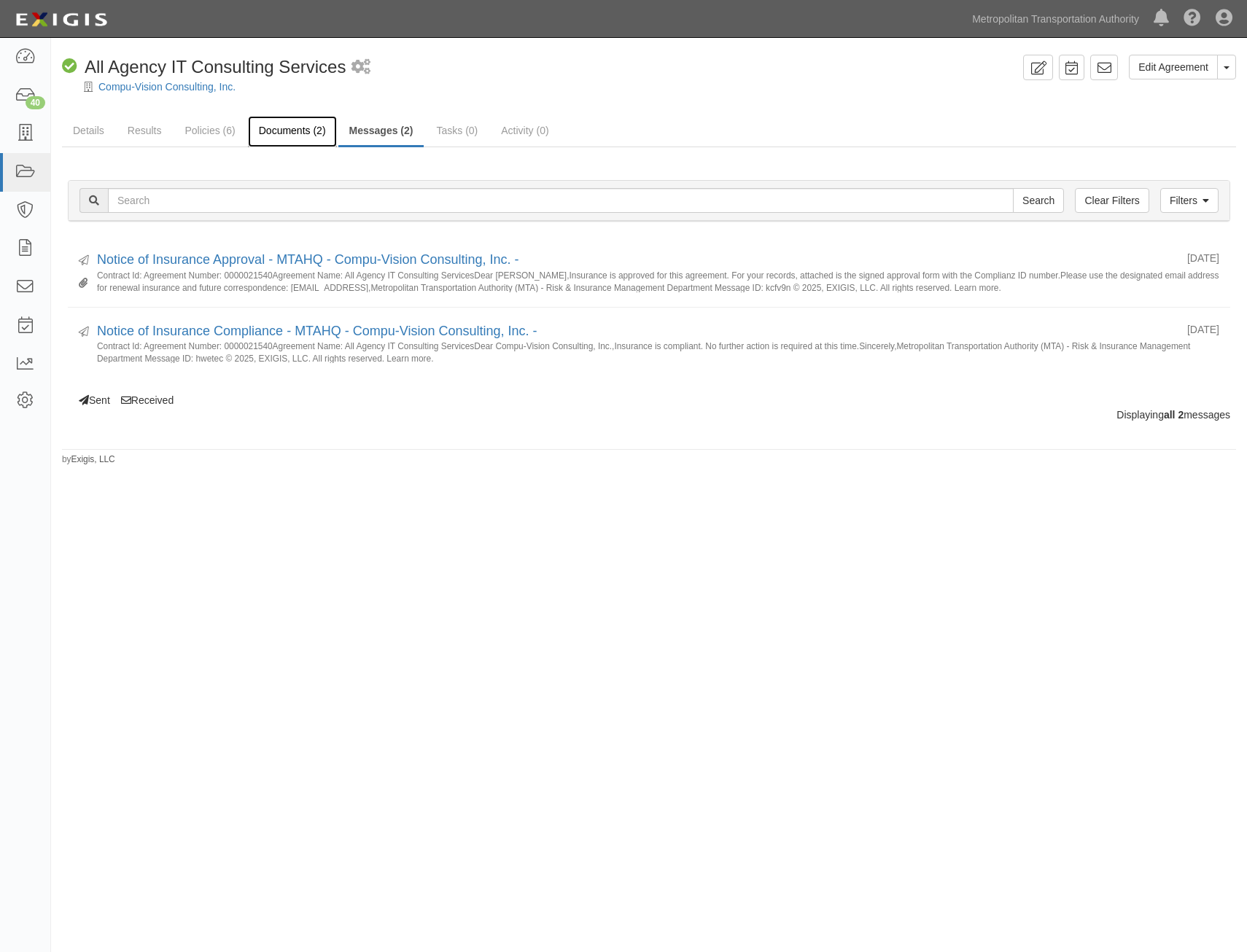
click at [292, 136] on link "Documents (2)" at bounding box center [293, 131] width 89 height 31
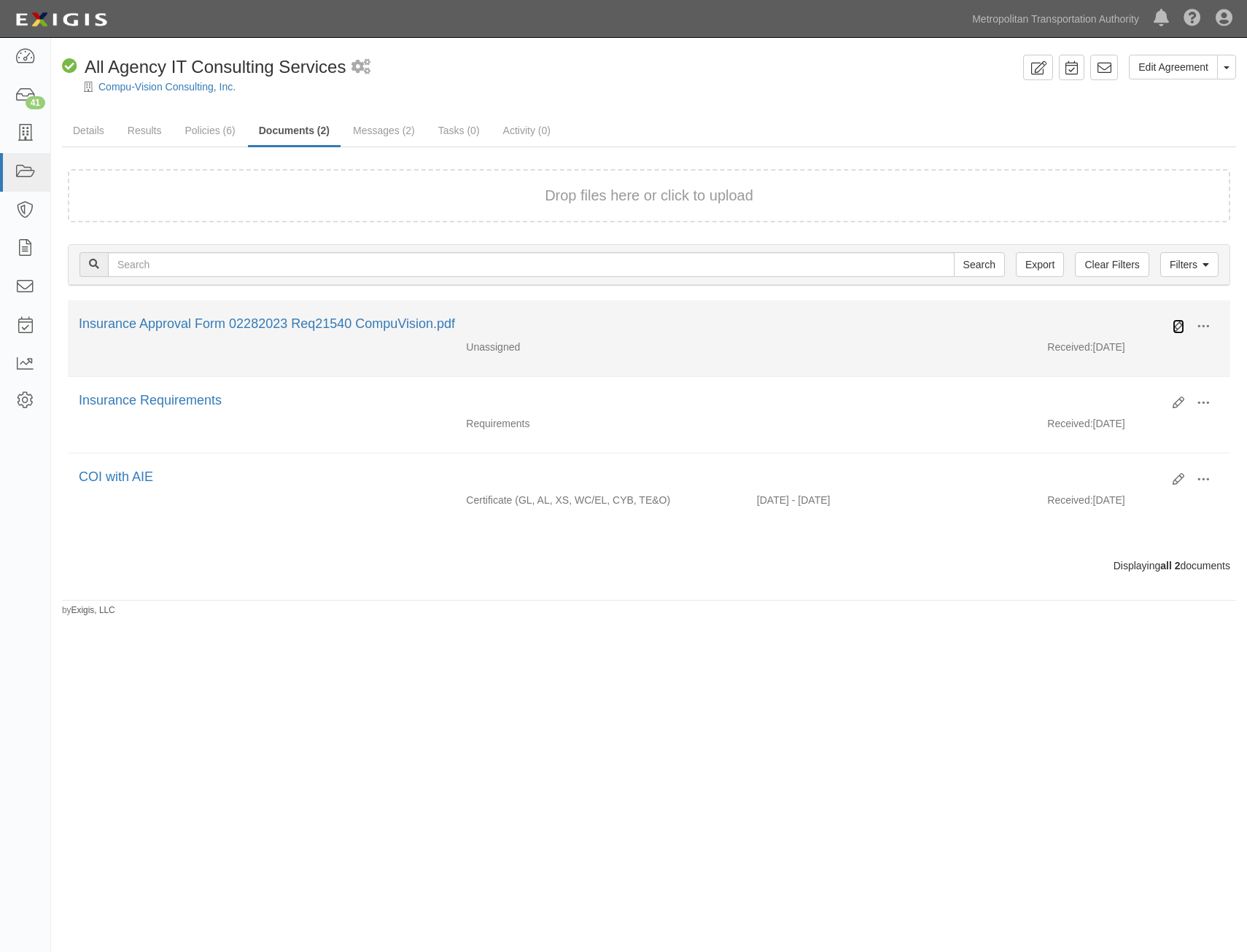
click at [1175, 324] on icon at bounding box center [1179, 326] width 12 height 12
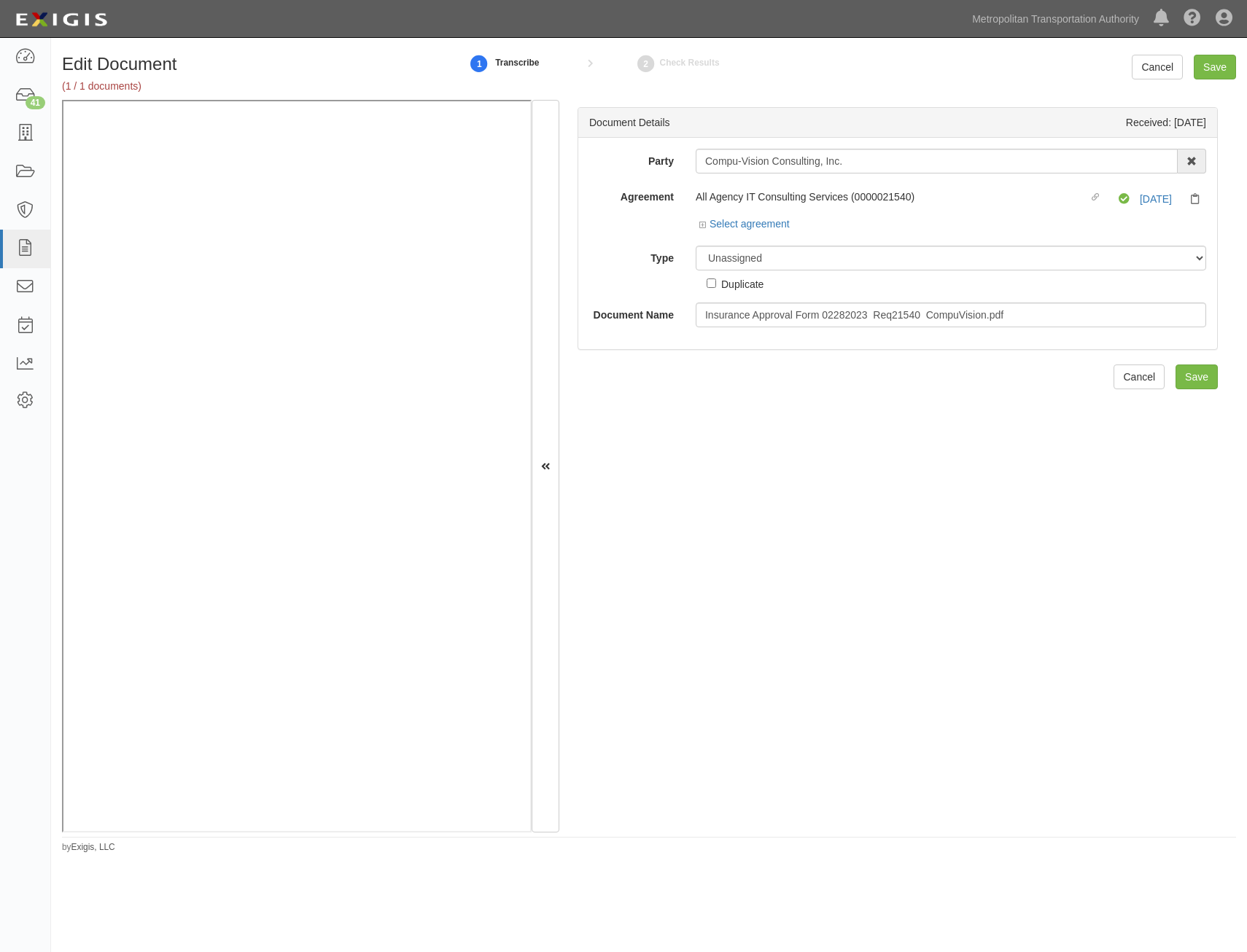
click at [925, 243] on div "Party Compu-Vision Consulting, Inc. 15493-1400 Employee Development 21Tech Inc.…" at bounding box center [897, 238] width 617 height 178
click at [923, 261] on select "Unassigned Binder Cancellation Notice Certificate Contract Endorsement Insuranc…" at bounding box center [951, 257] width 511 height 24
select select "OtherDetail"
click at [696, 246] on select "Unassigned Binder Cancellation Notice Certificate Contract Endorsement Insuranc…" at bounding box center [951, 257] width 511 height 24
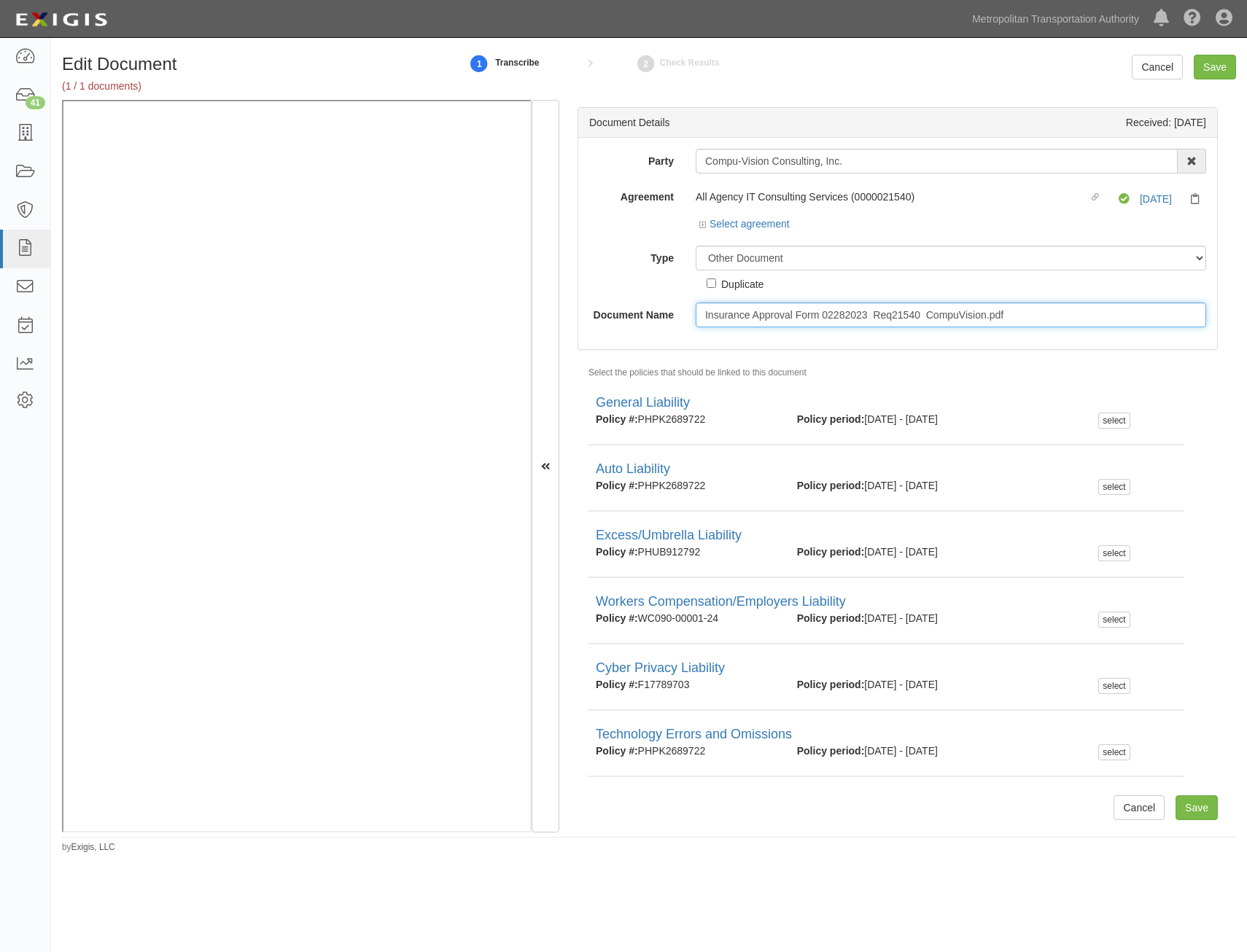
click at [948, 309] on input "Insurance Approval Form 02282023 Req21540 CompuVision.pdf" at bounding box center [951, 315] width 511 height 24
type input "Approval Form"
click at [1230, 64] on input "Save" at bounding box center [1215, 66] width 42 height 24
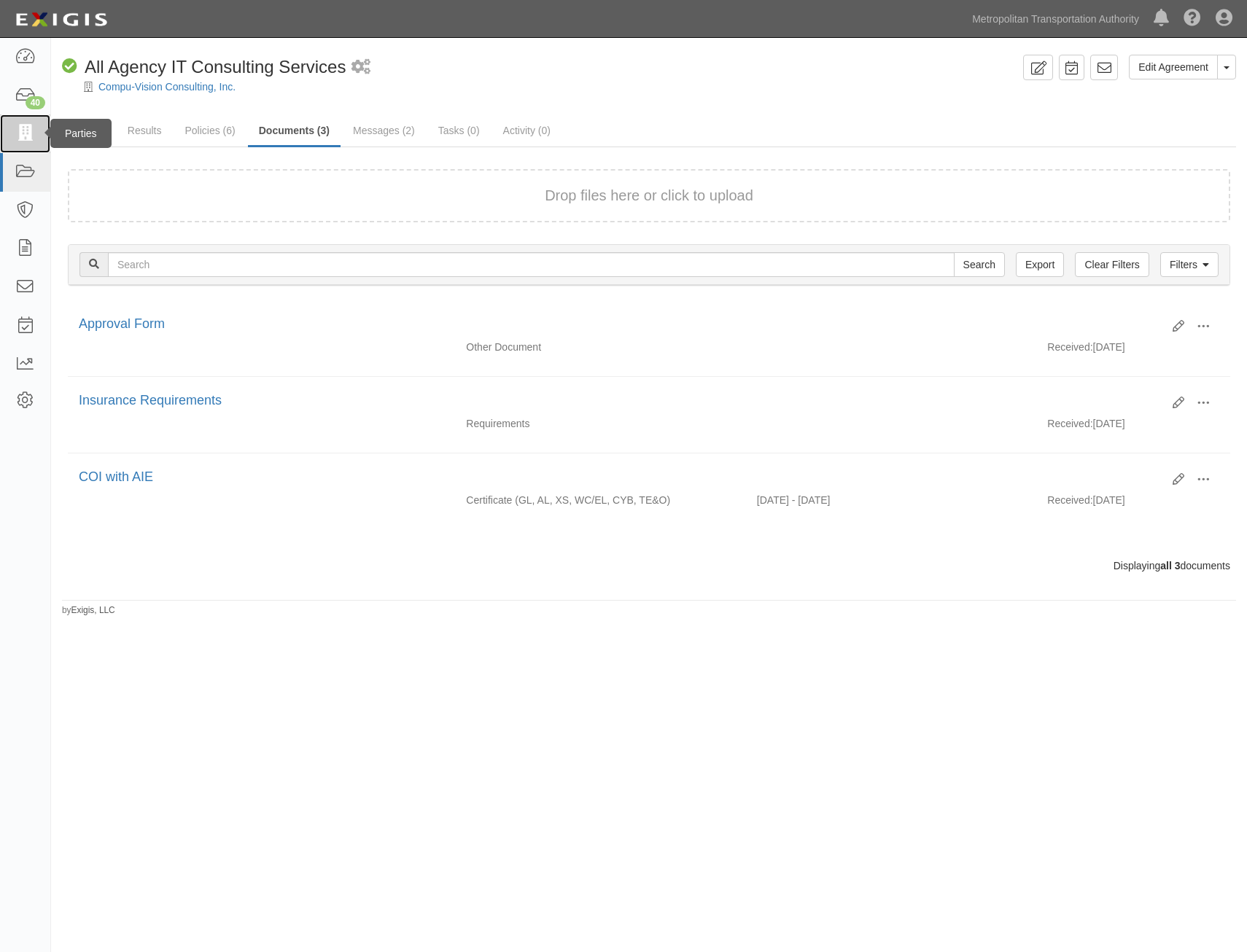
click at [40, 135] on link at bounding box center [25, 134] width 50 height 39
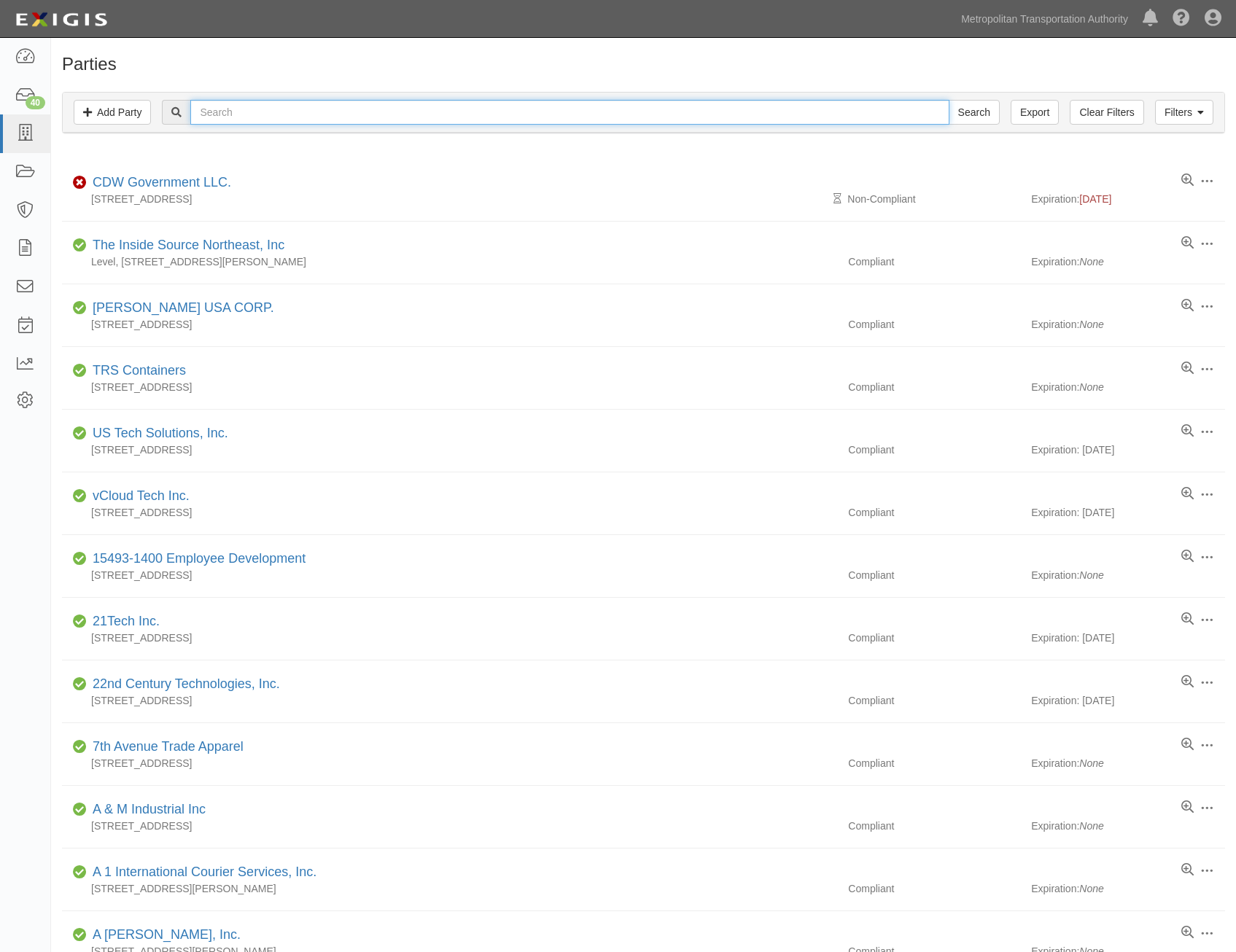
click at [390, 114] on input "text" at bounding box center [569, 112] width 758 height 24
type input "ibm"
click at [949, 100] on input "Search" at bounding box center [974, 112] width 51 height 24
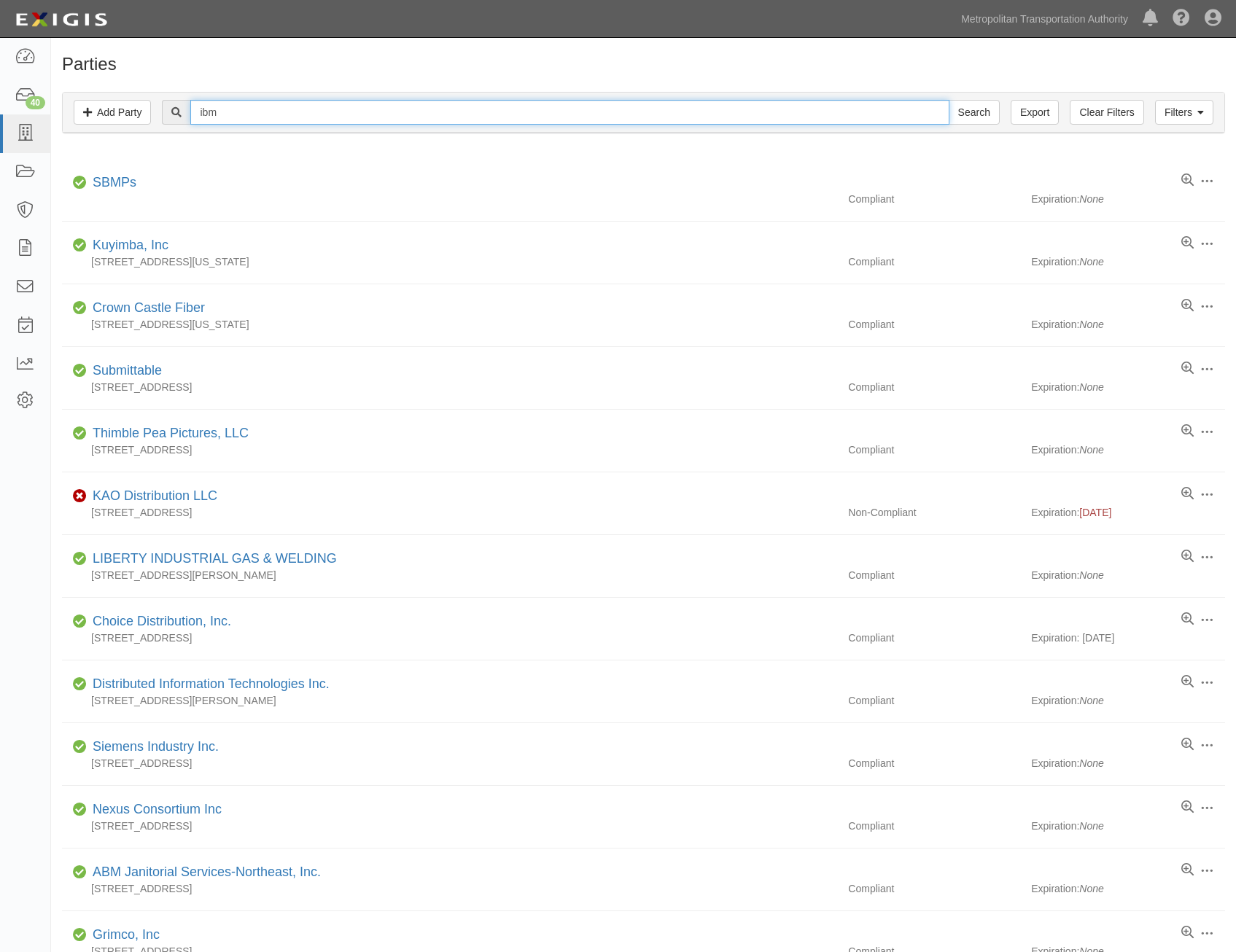
drag, startPoint x: 0, startPoint y: 0, endPoint x: 389, endPoint y: 112, distance: 404.8
click at [389, 112] on input "ibm" at bounding box center [569, 112] width 758 height 24
type input "international business"
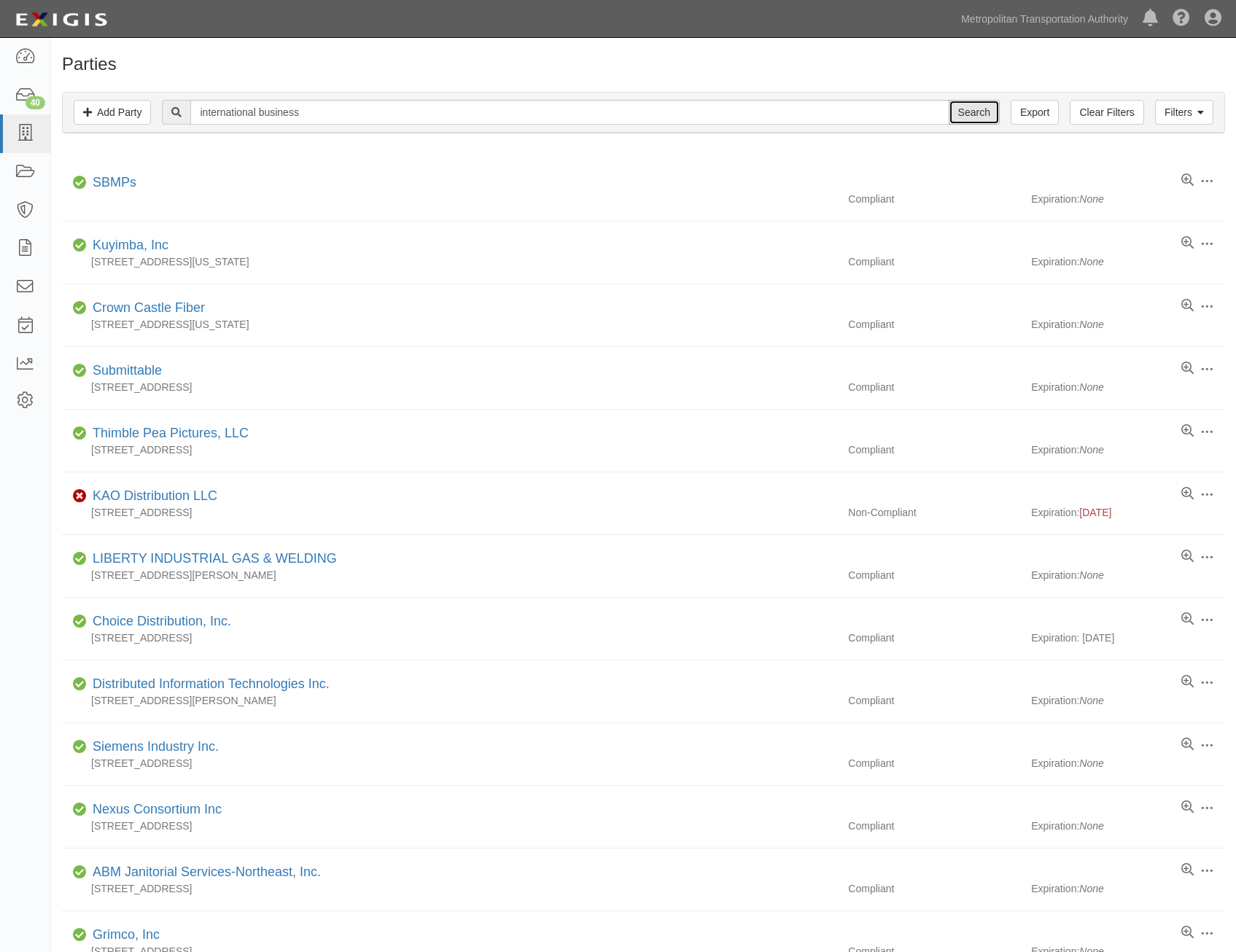
click at [979, 112] on input "Search" at bounding box center [974, 112] width 51 height 24
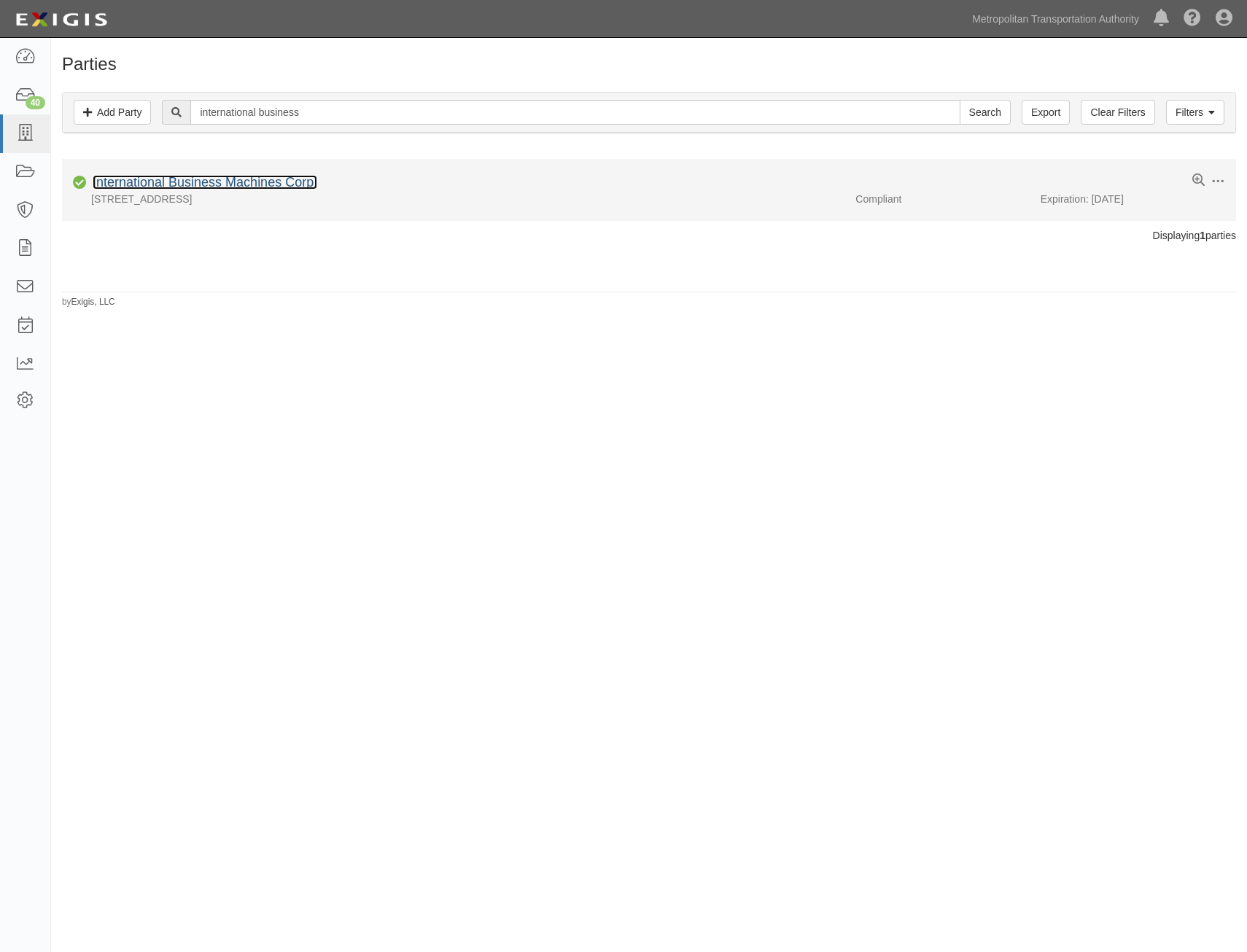
click at [222, 177] on link "International Business Machines Corp." at bounding box center [204, 182] width 225 height 14
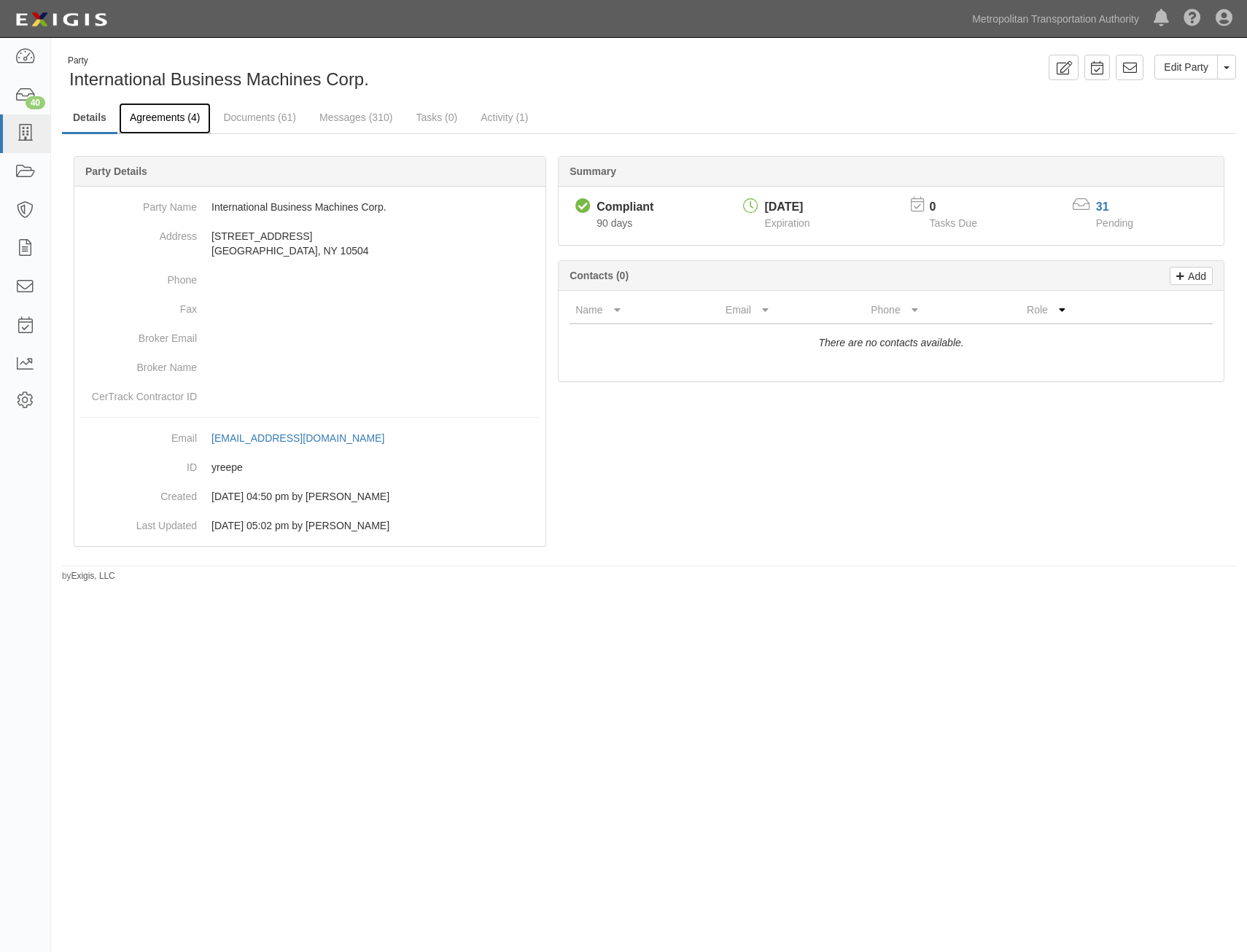
click at [144, 122] on link "Agreements (4)" at bounding box center [164, 118] width 92 height 31
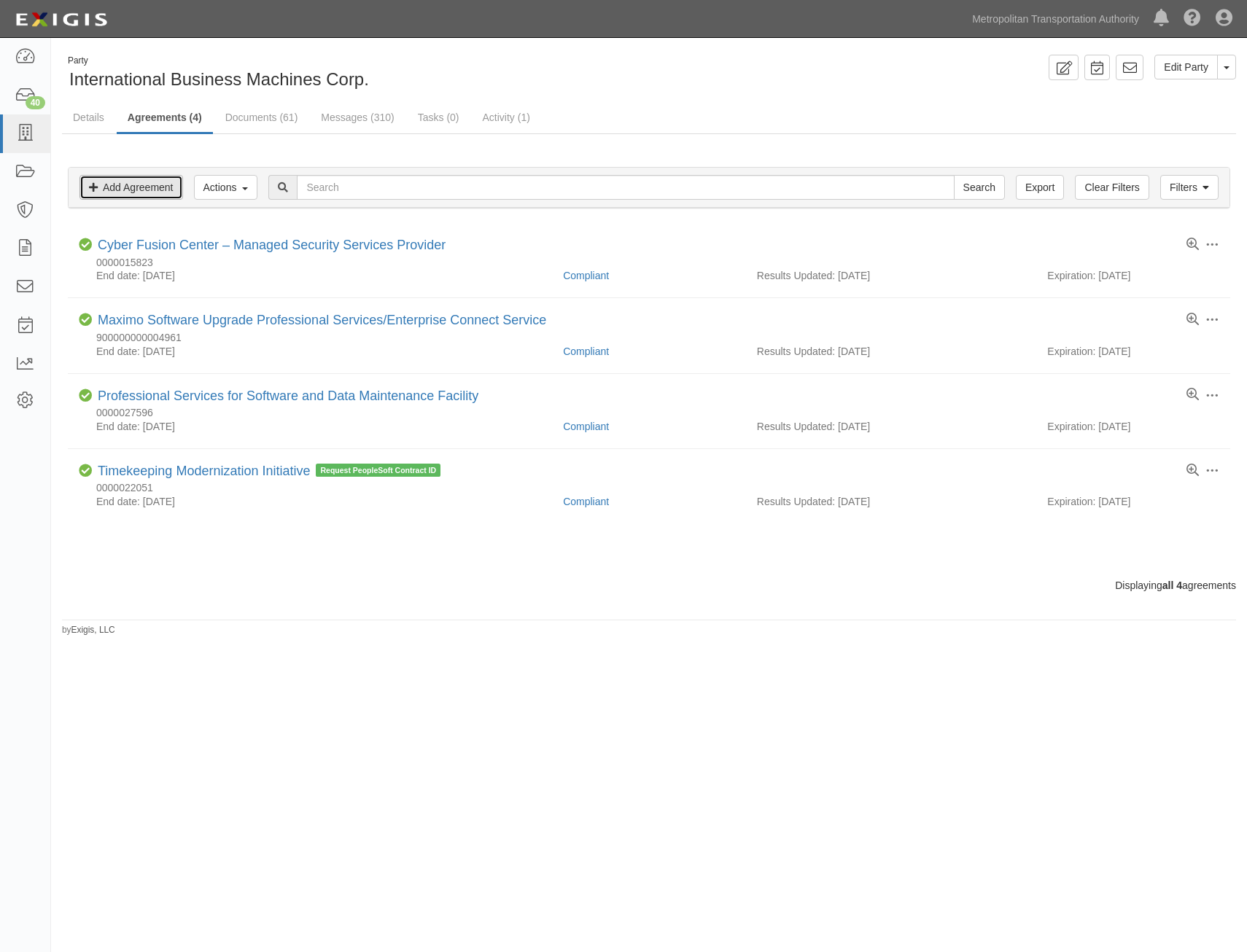
click at [167, 184] on link "Add Agreement" at bounding box center [130, 187] width 103 height 24
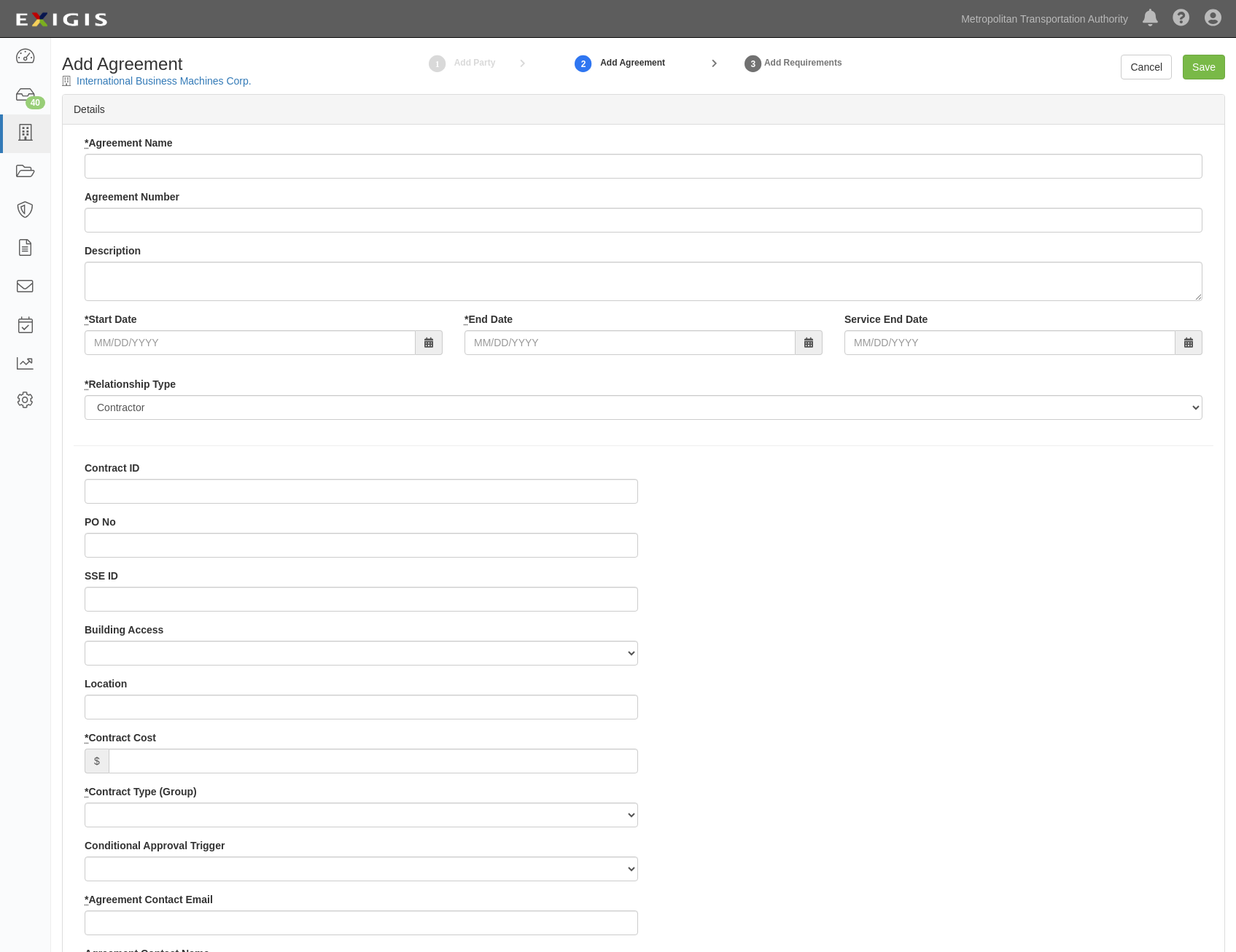
select select
click at [346, 166] on input "* Agreement Name" at bounding box center [644, 166] width 1118 height 24
paste input "All Agency IT Consulting Services"
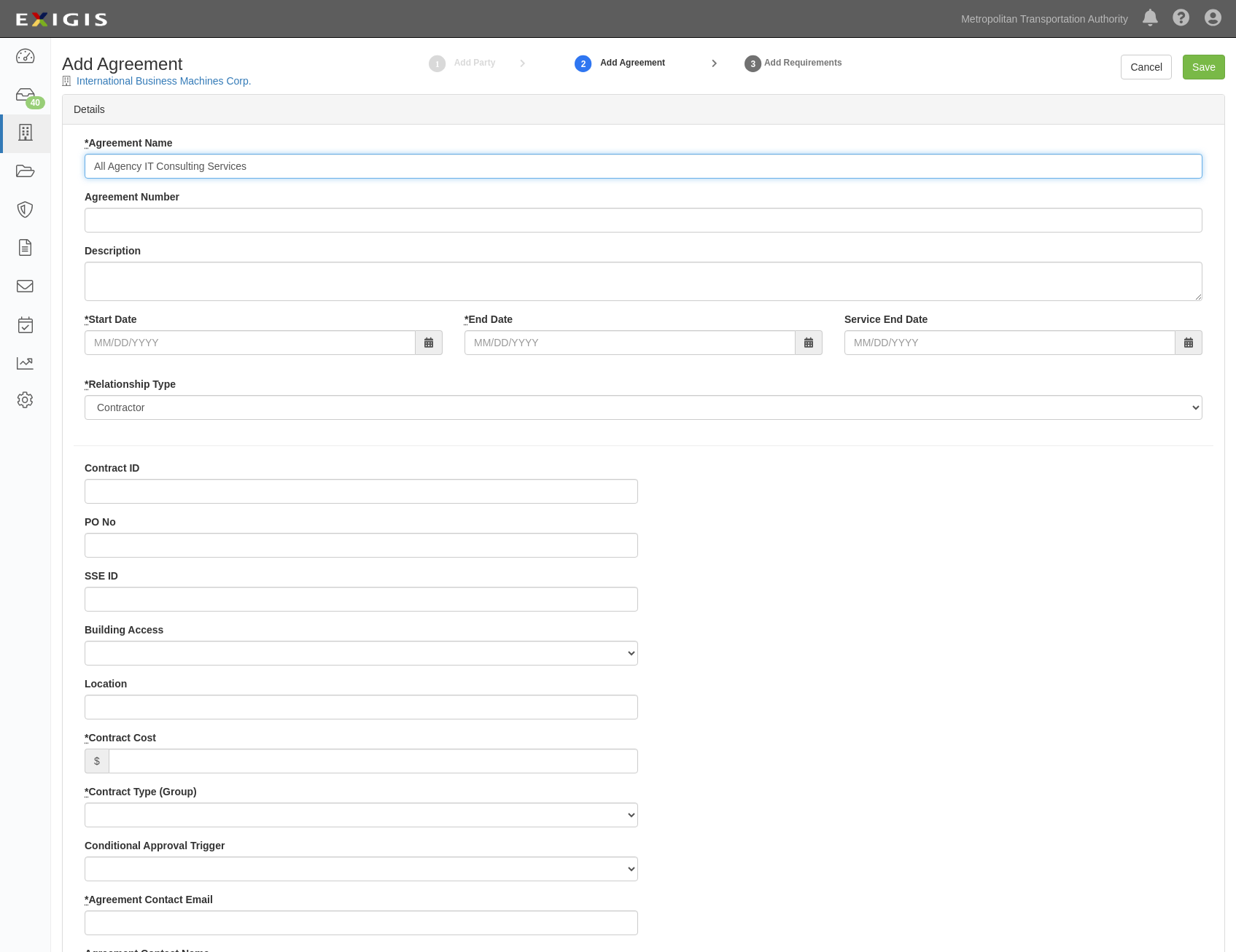
type input "All Agency IT Consulting Services"
click at [310, 353] on input "* Start Date" at bounding box center [251, 342] width 332 height 24
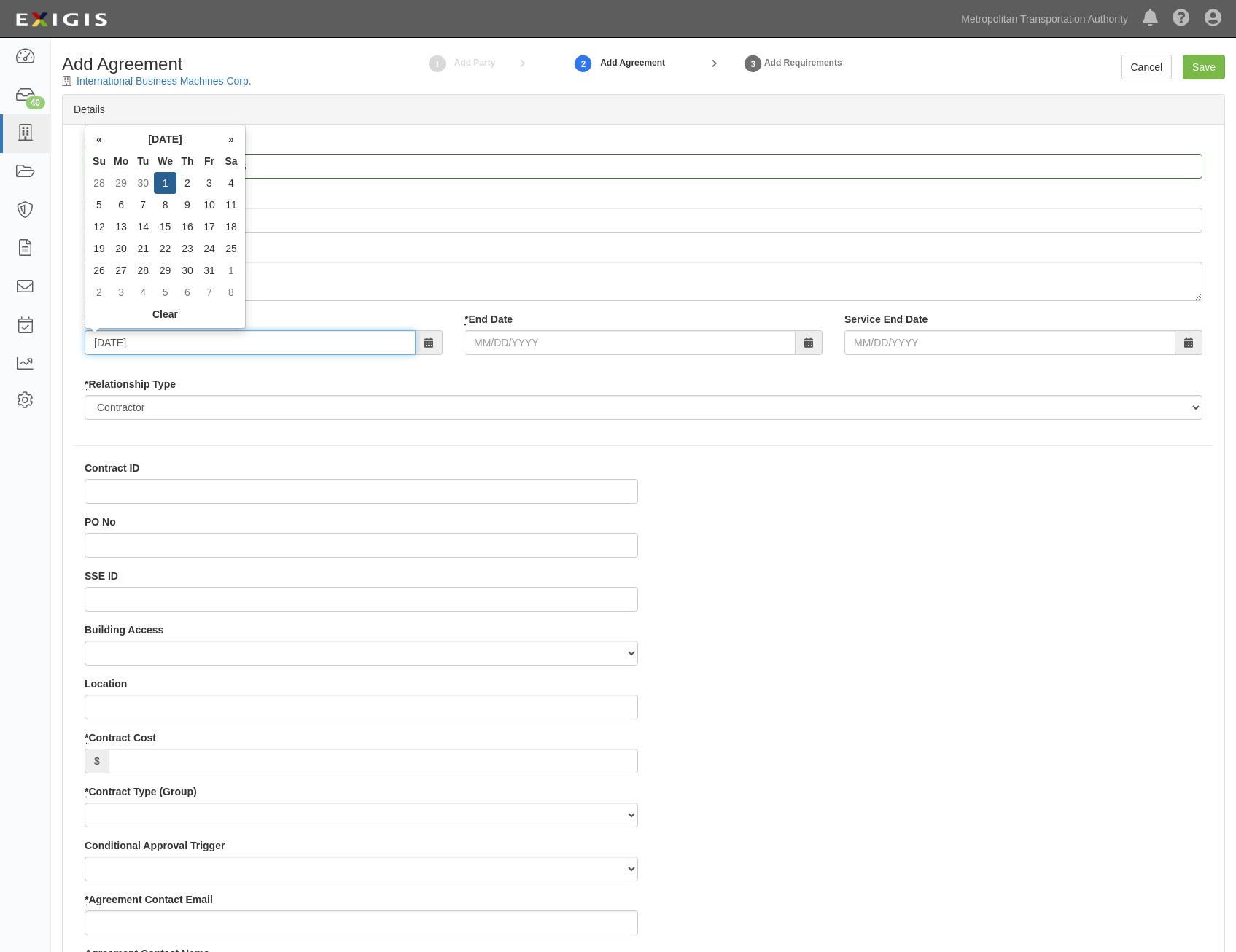
type input "[DATE]"
click at [715, 343] on input "* End Date" at bounding box center [630, 342] width 332 height 24
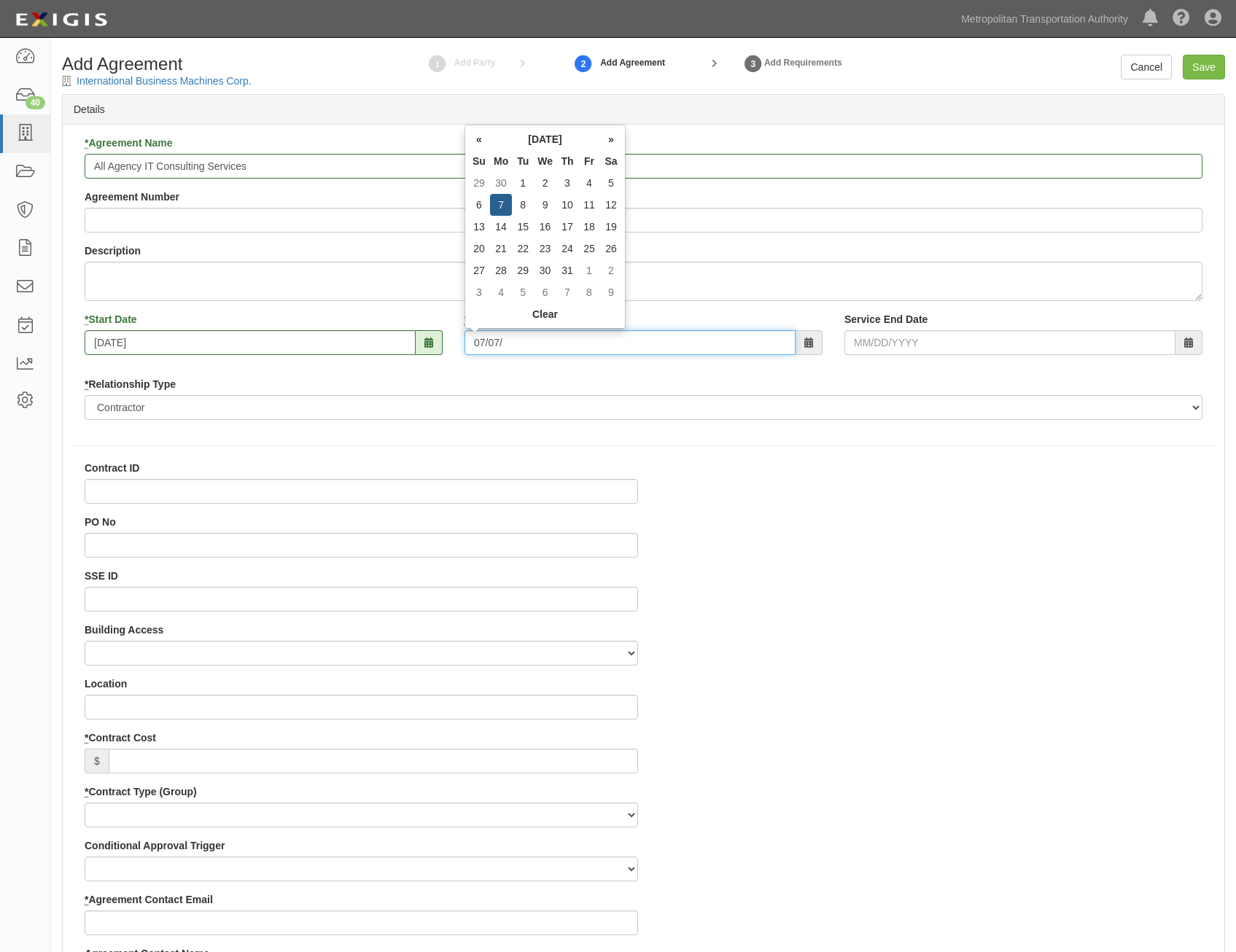
type input "[DATE]"
type input "0000021540"
type input "0"
type input "[PERSON_NAME]"
type input "[PERSON_NAME][EMAIL_ADDRESS][PERSON_NAME][DOMAIN_NAME]"
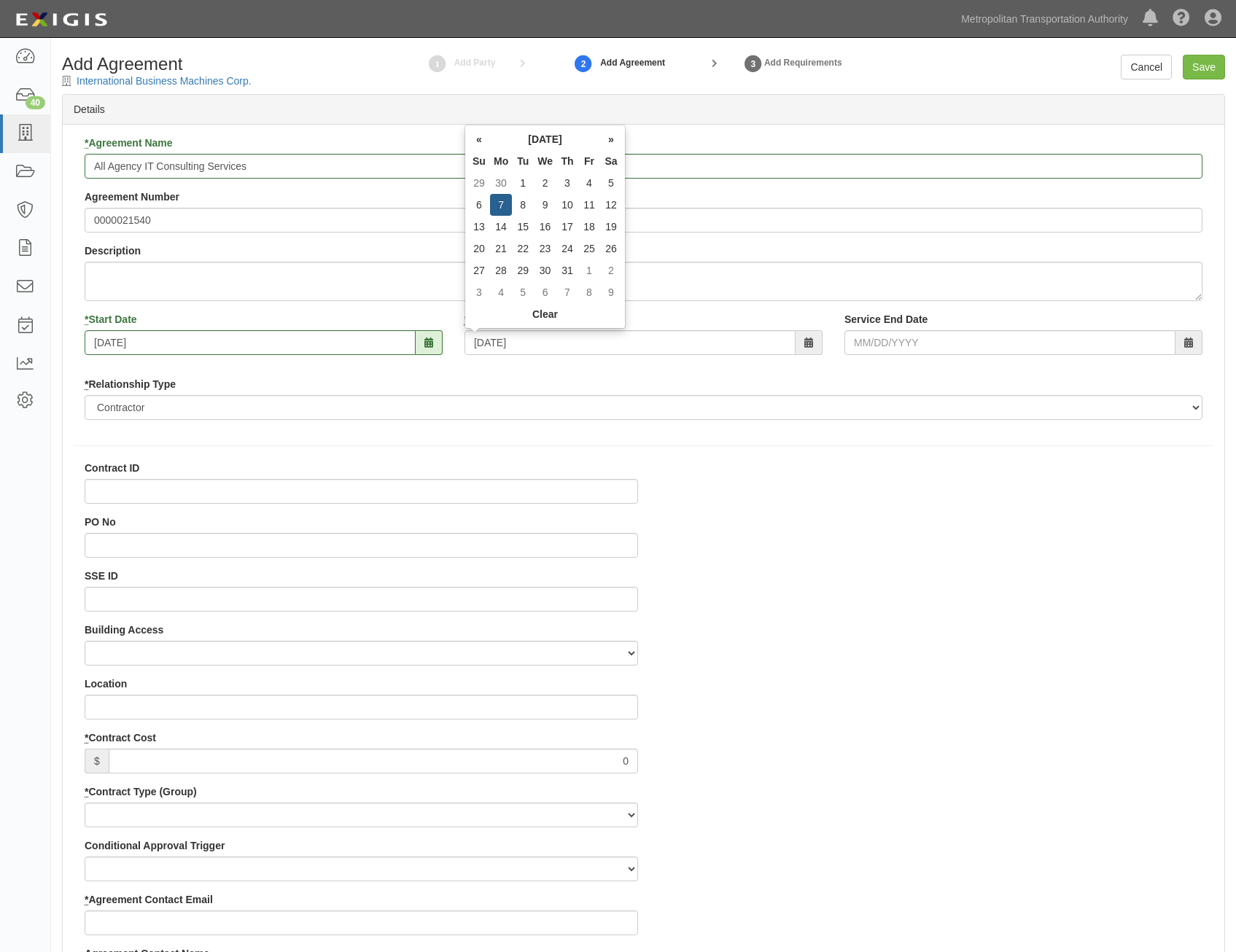
type input "[PERSON_NAME]"
type input "[PERSON_NAME][EMAIL_ADDRESS][DOMAIN_NAME]"
type input "[DATE]"
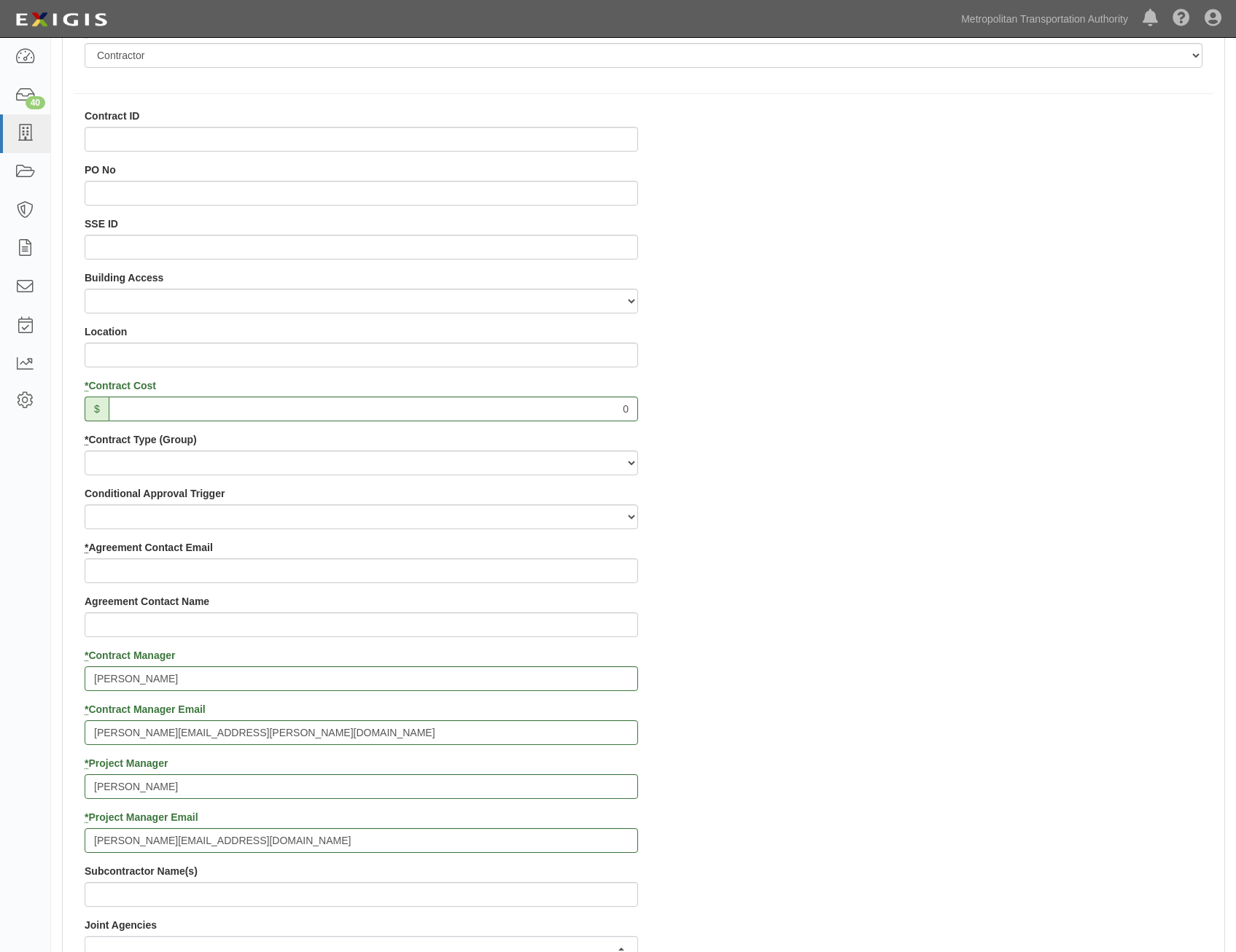
scroll to position [364, 0]
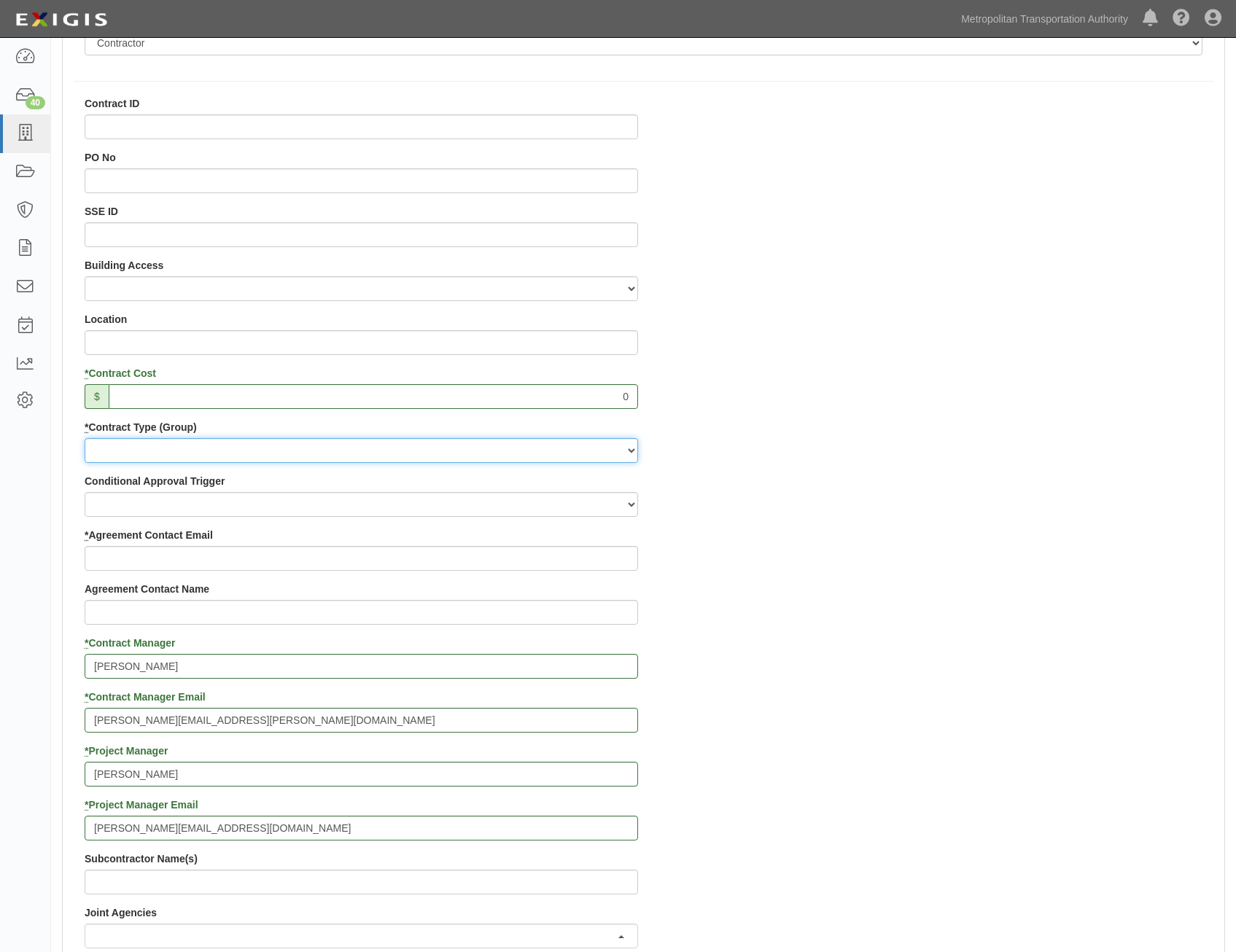
click at [464, 446] on select "Capital Operating Not for Benefit (incls. FA, Entry Permits) Real Estate Other" at bounding box center [362, 450] width 554 height 24
select select "122"
click at [85, 438] on select "Capital Operating Not for Benefit (incls. FA, Entry Permits) Real Estate Other" at bounding box center [362, 450] width 554 height 24
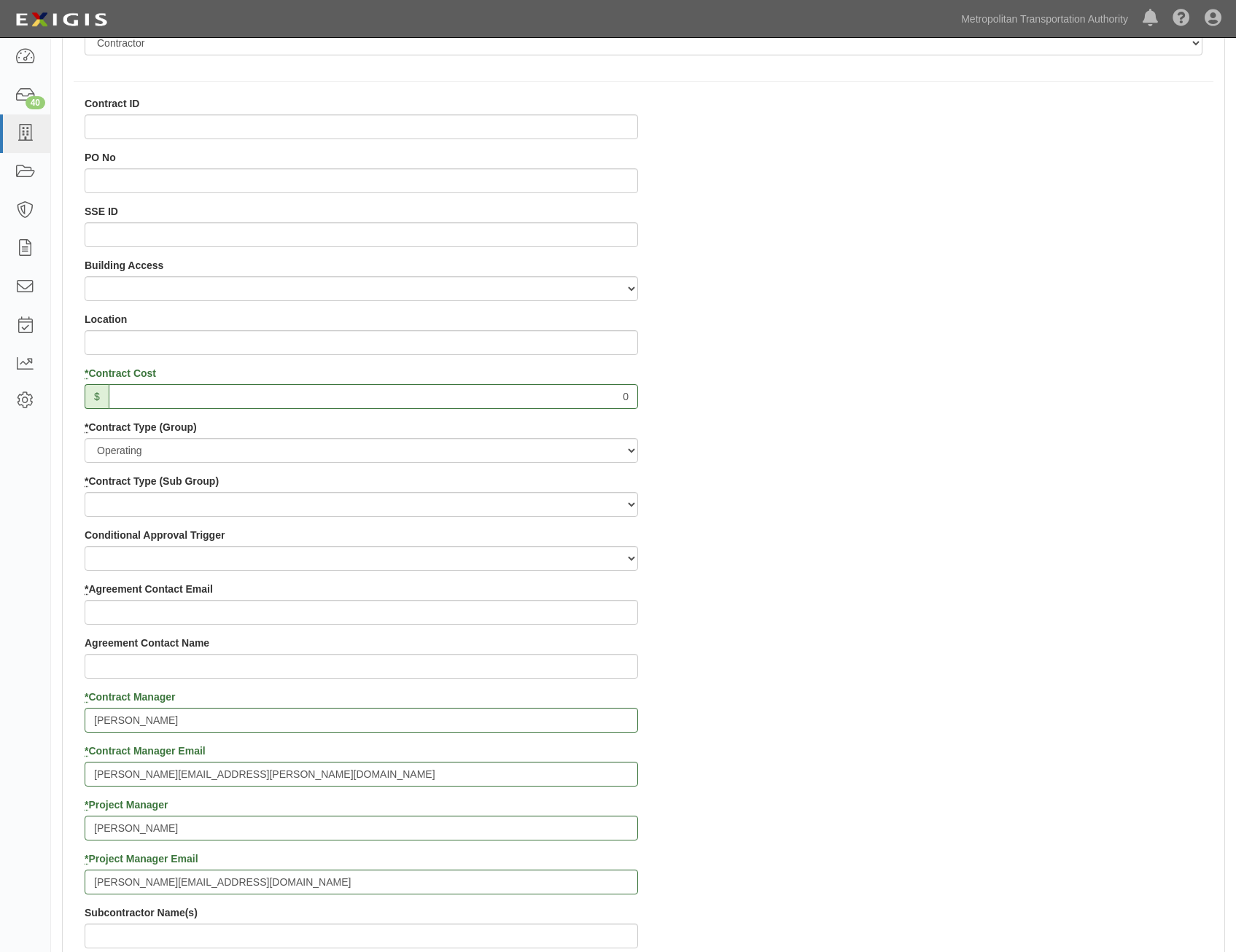
click at [492, 491] on div "* Contract Type (Sub Group) Construction Loan / Test and Demo Maintenance Paint…" at bounding box center [362, 495] width 554 height 43
click at [482, 526] on div "Contract ID PO No SSE ID Building Access 2 Broadway 341/345/347 BREP 333 Other …" at bounding box center [362, 797] width 576 height 1403
click at [500, 512] on select "Construction Loan / Test and Demo Maintenance Painting Personal Services Contra…" at bounding box center [362, 504] width 554 height 24
select select "249"
click at [85, 492] on select "Construction Loan / Test and Demo Maintenance Painting Personal Services Contra…" at bounding box center [362, 504] width 554 height 24
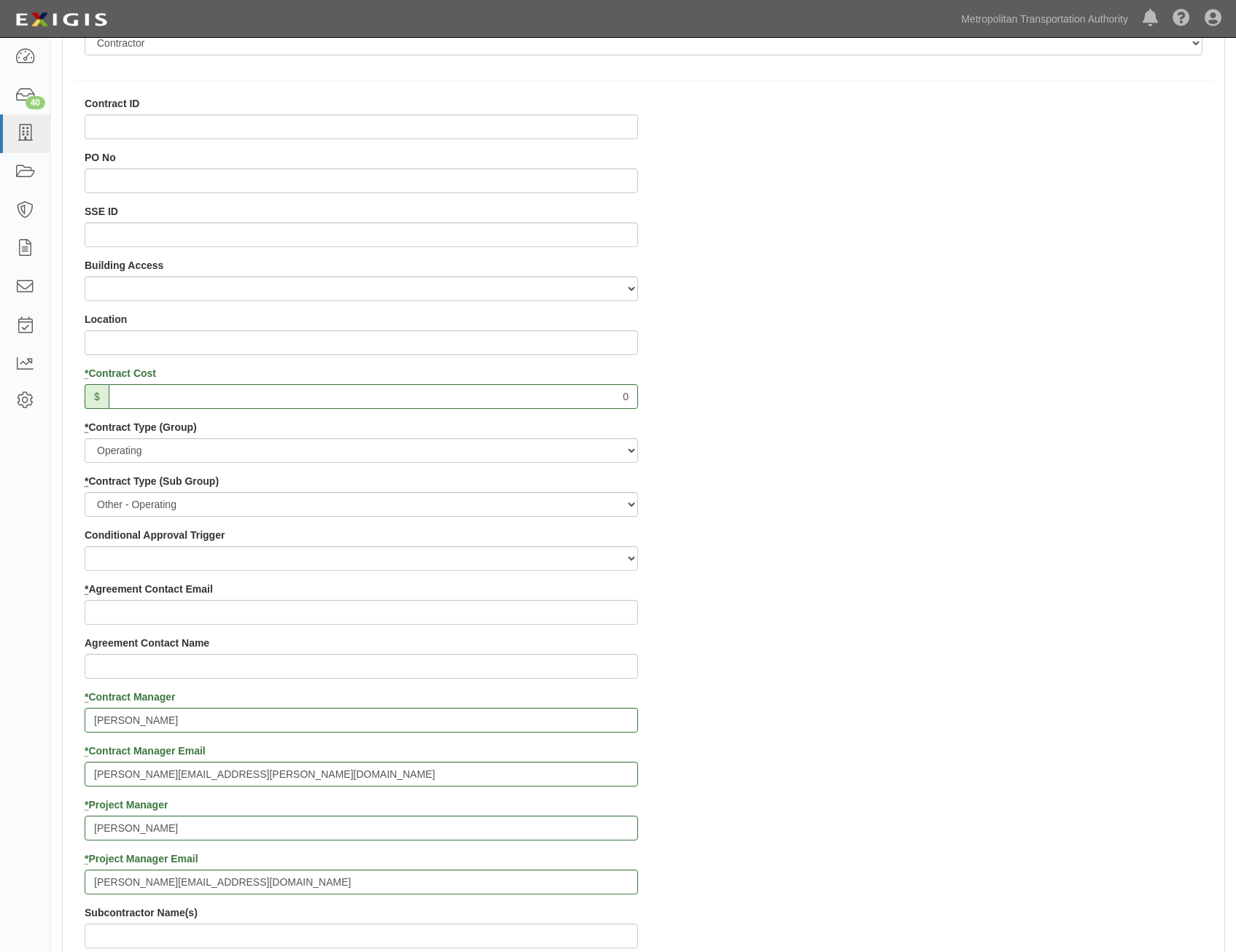
click at [1109, 612] on div "Contract ID PO No SSE ID Building Access 2 Broadway 341/345/347 BREP 333 Other …" at bounding box center [644, 797] width 1162 height 1403
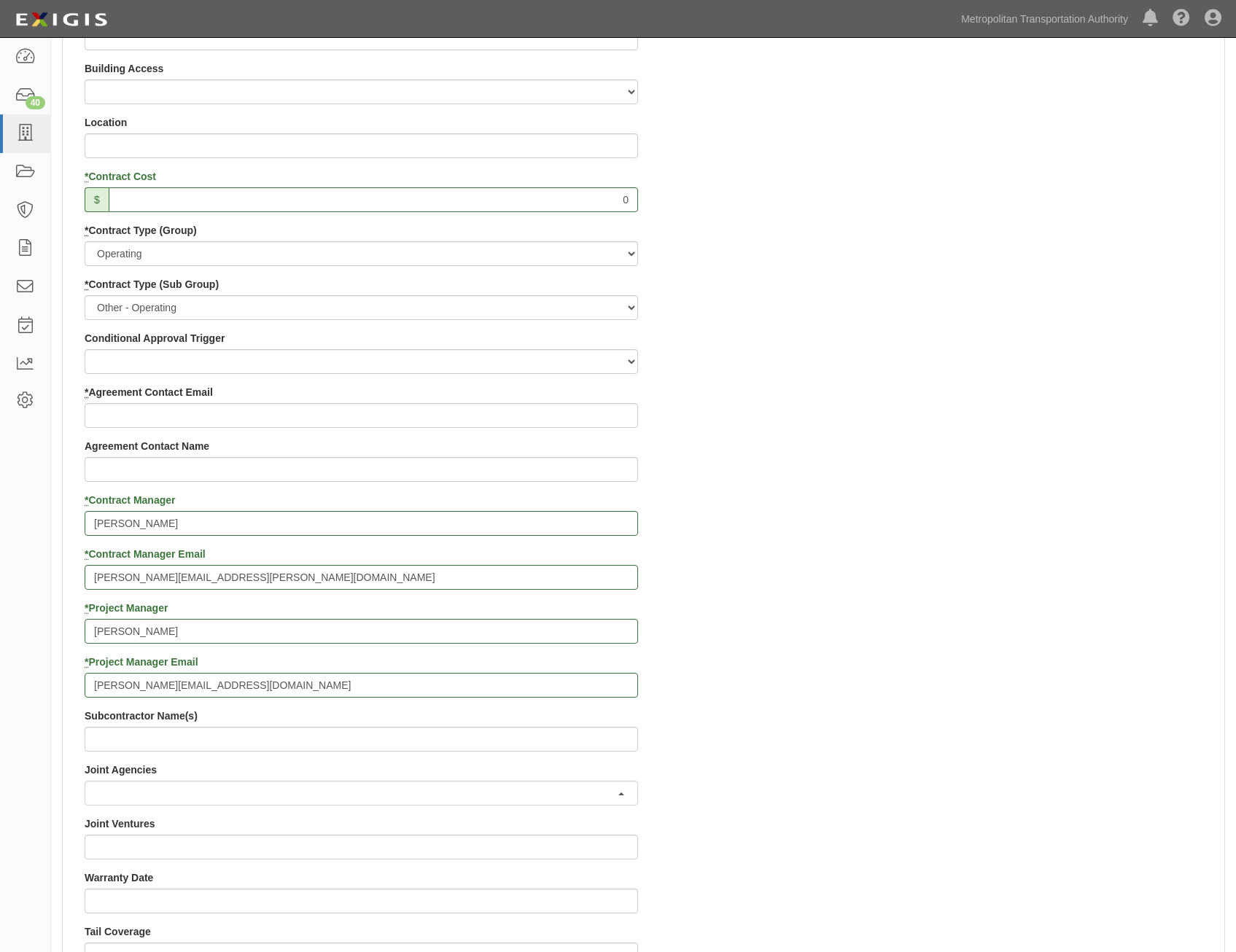
scroll to position [583, 0]
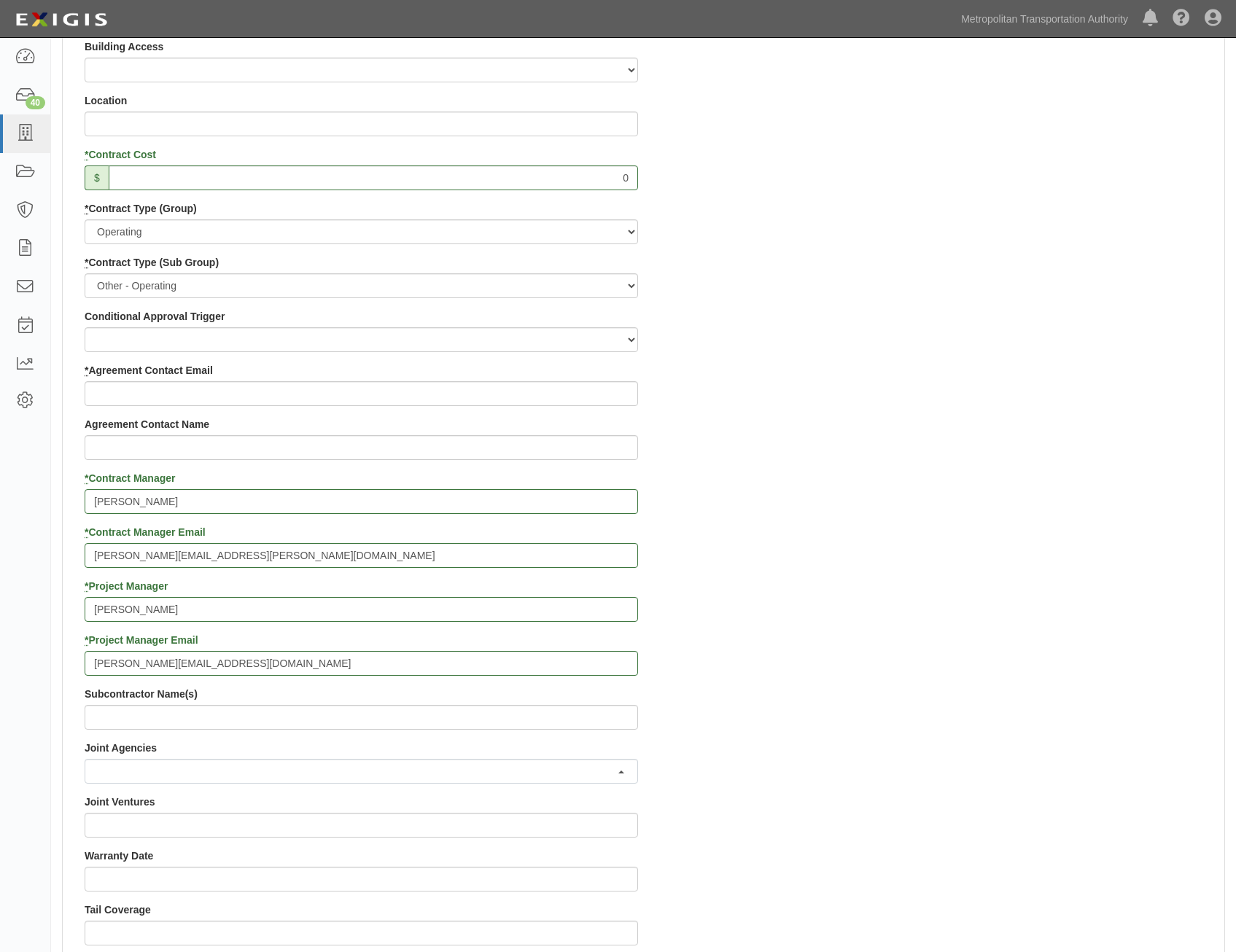
click at [528, 408] on div "Contract ID PO No SSE ID Building Access 2 Broadway 341/345/347 BREP 333 Other …" at bounding box center [362, 579] width 576 height 1403
click at [559, 399] on input "* Agreement Contact Email" at bounding box center [362, 393] width 554 height 24
paste input "pradeep.palkonda@ibm.com"
type input "pradeep.palkonda@ibm.com"
click at [862, 470] on div "Contract ID PO No SSE ID Building Access 2 Broadway 341/345/347 BREP 333 Other …" at bounding box center [644, 579] width 1162 height 1403
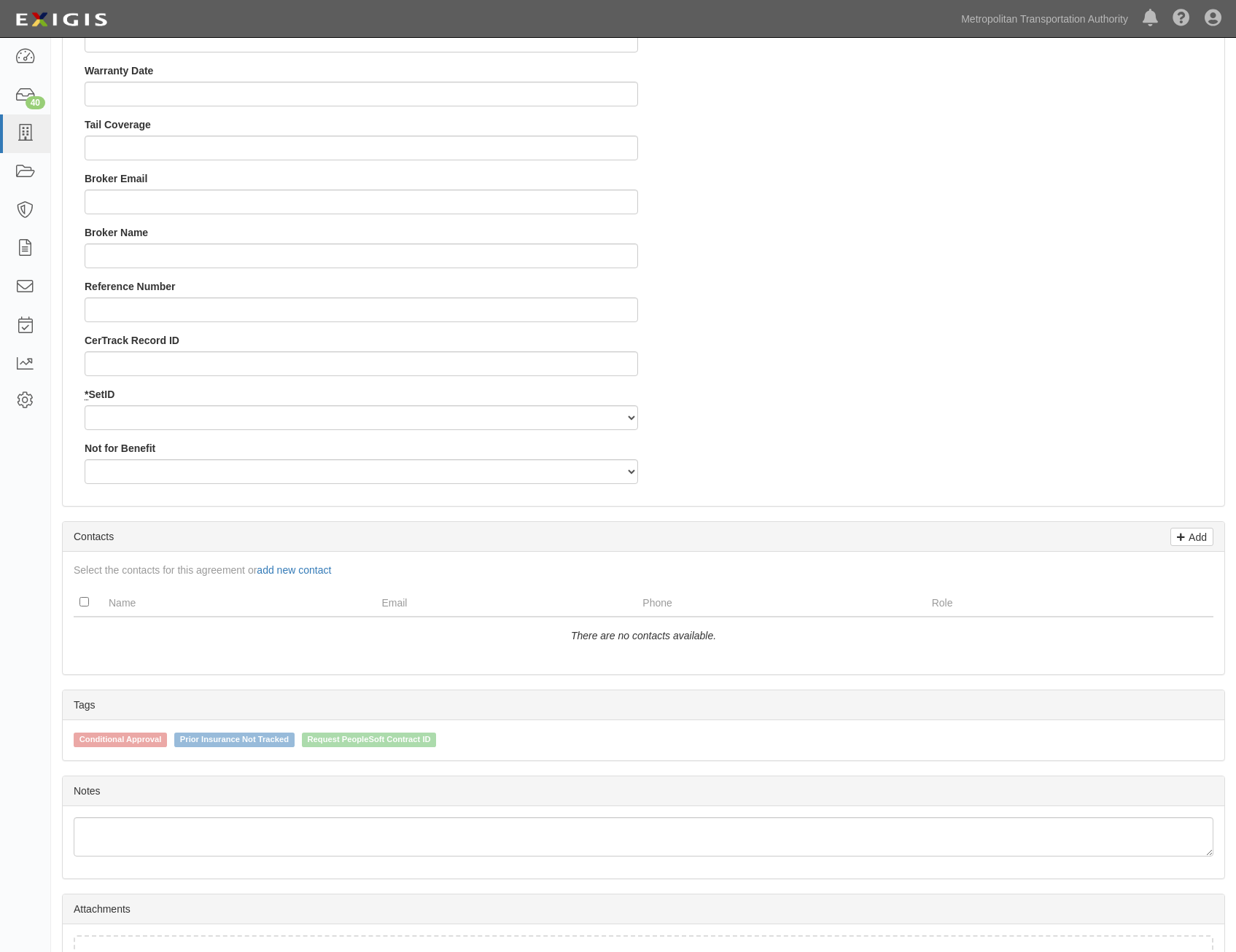
scroll to position [1385, 0]
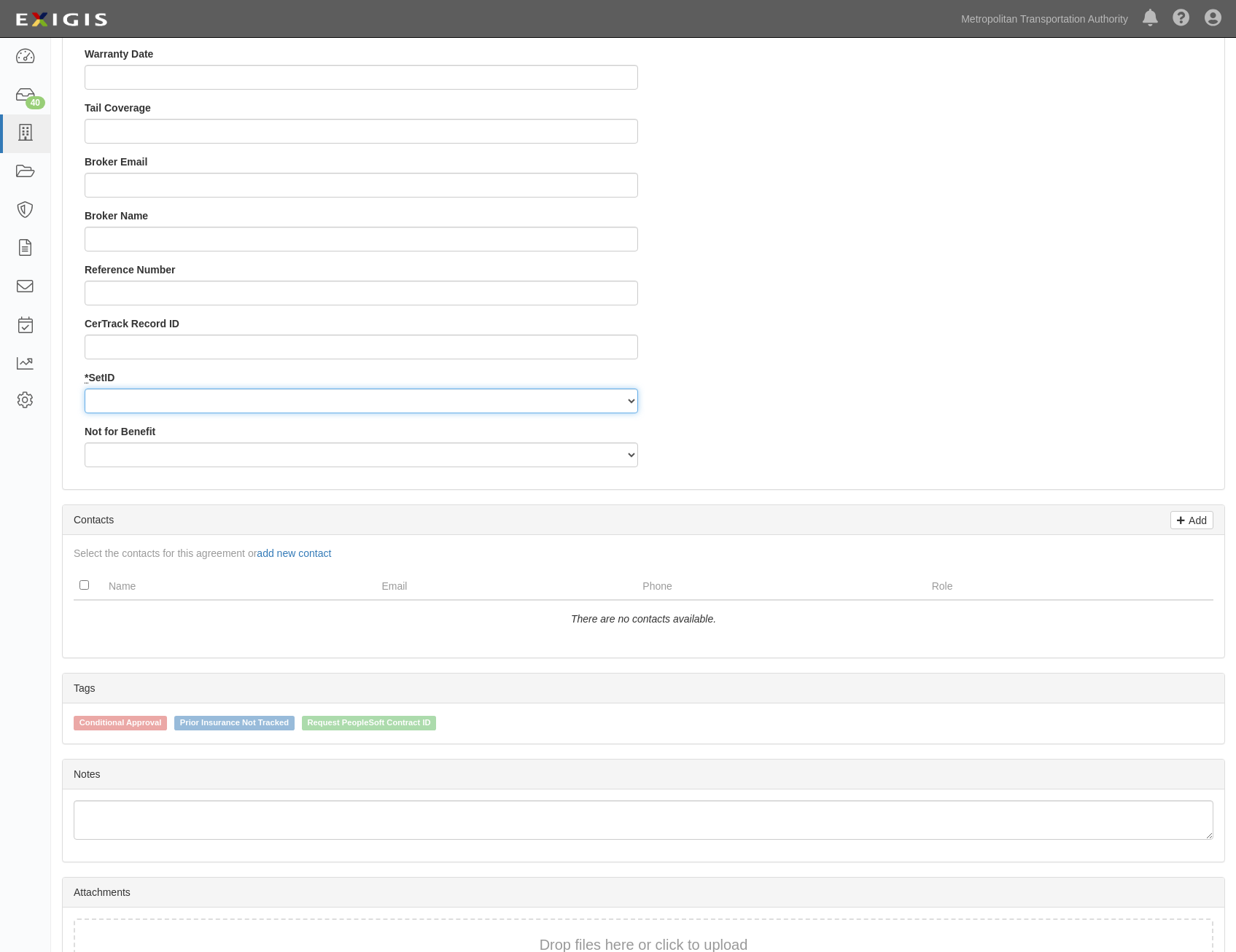
drag, startPoint x: 566, startPoint y: 400, endPoint x: 565, endPoint y: 411, distance: 11.0
click at [566, 400] on select "MTAHQ" at bounding box center [362, 400] width 554 height 24
select select "96"
click at [85, 389] on select "MTAHQ" at bounding box center [362, 400] width 554 height 24
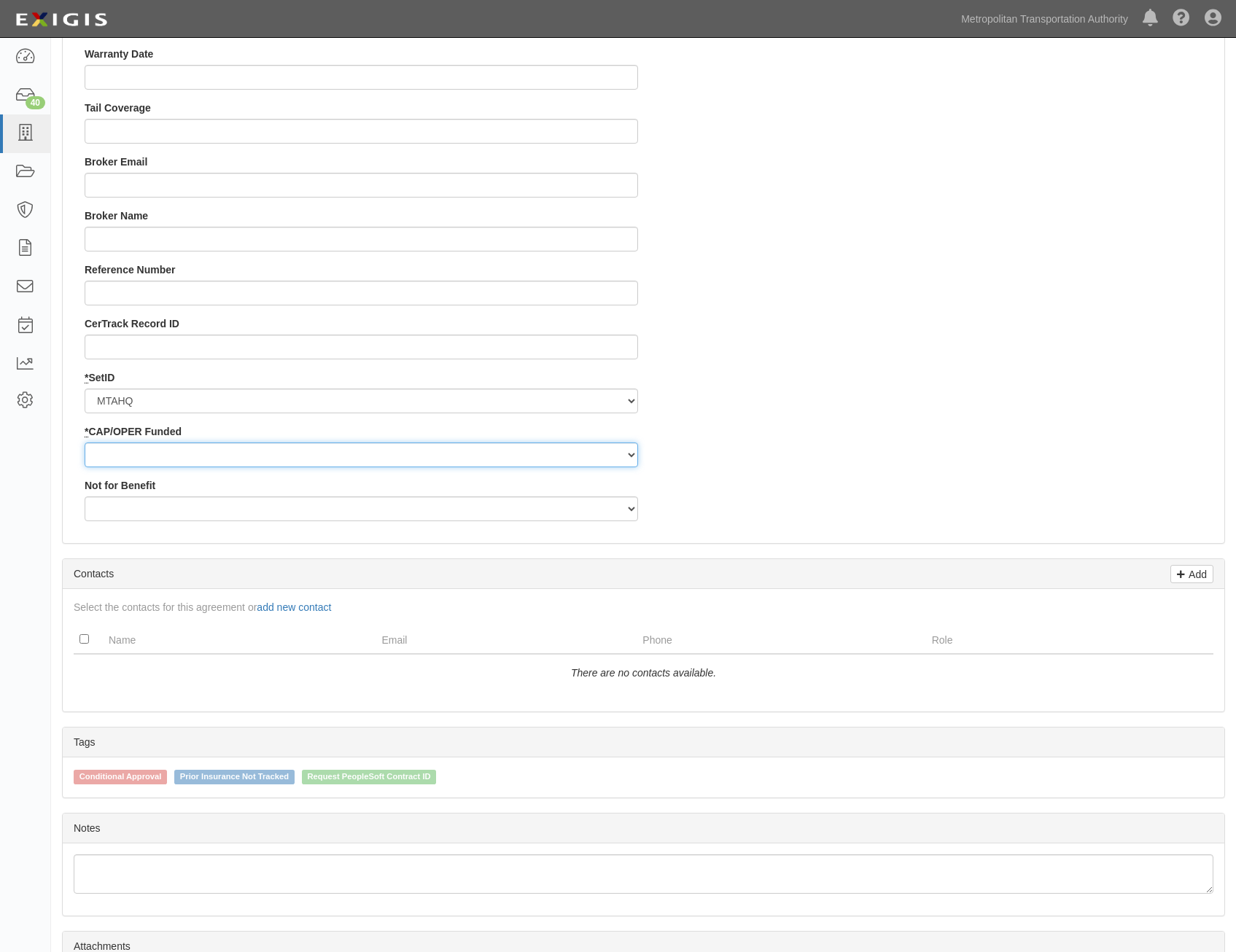
drag, startPoint x: 565, startPoint y: 447, endPoint x: 560, endPoint y: 465, distance: 18.7
click at [565, 447] on select "Capital Operating" at bounding box center [362, 454] width 554 height 24
click at [85, 442] on select "Capital Operating" at bounding box center [362, 454] width 554 height 24
drag, startPoint x: 576, startPoint y: 460, endPoint x: 576, endPoint y: 468, distance: 8.0
click at [576, 460] on select "Capital Operating" at bounding box center [362, 454] width 554 height 24
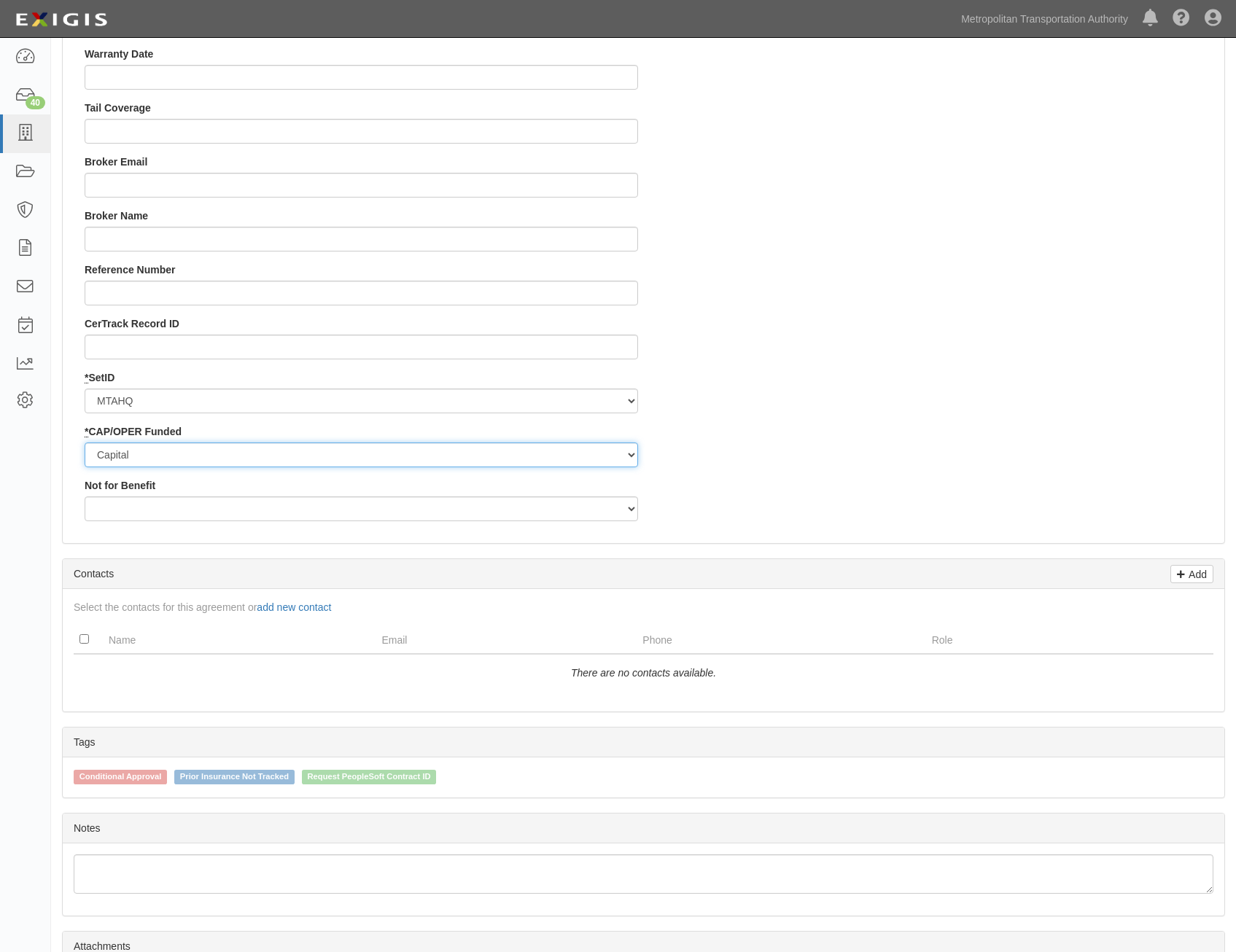
select select "347"
click at [85, 442] on select "Capital Operating" at bounding box center [362, 454] width 554 height 24
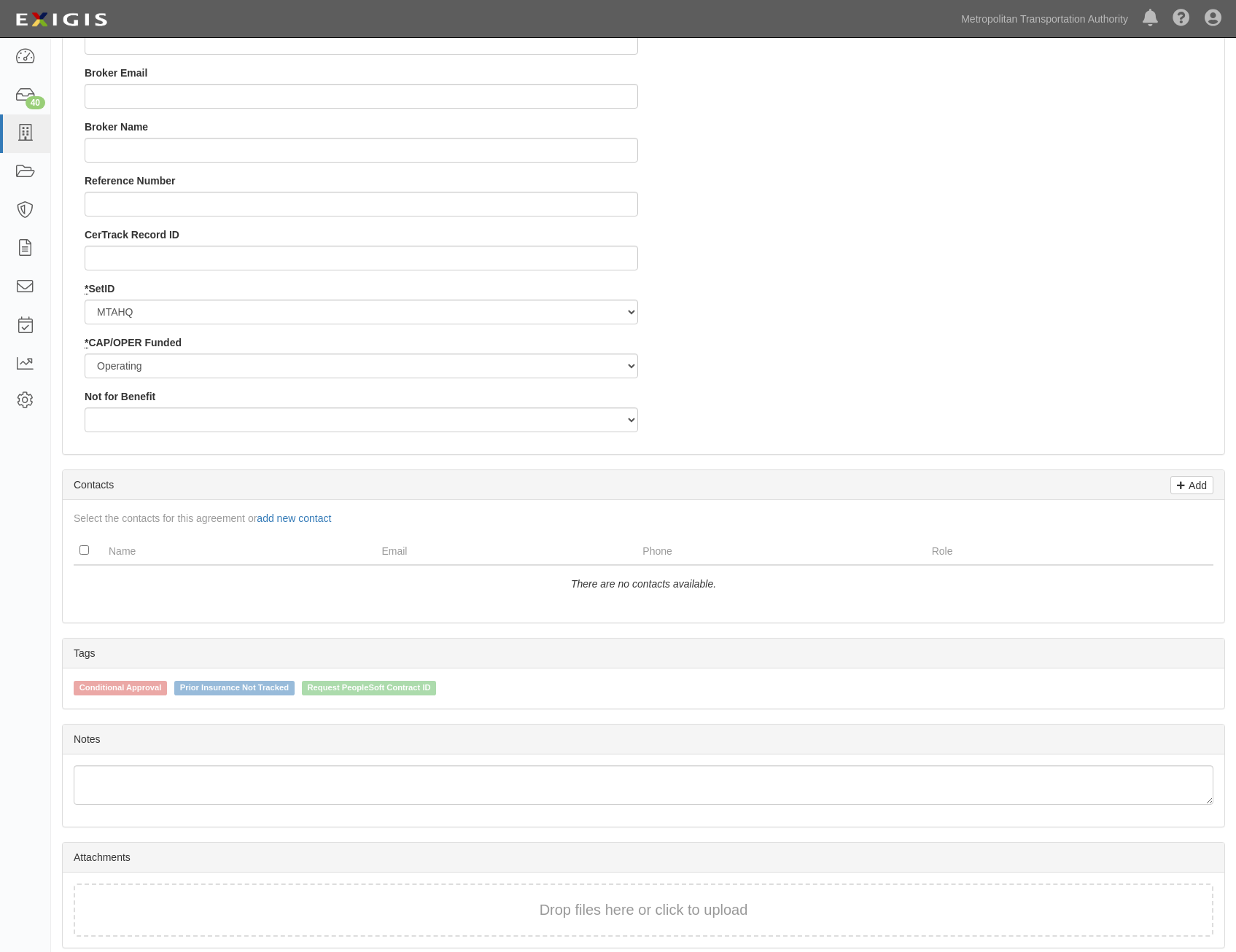
scroll to position [1531, 0]
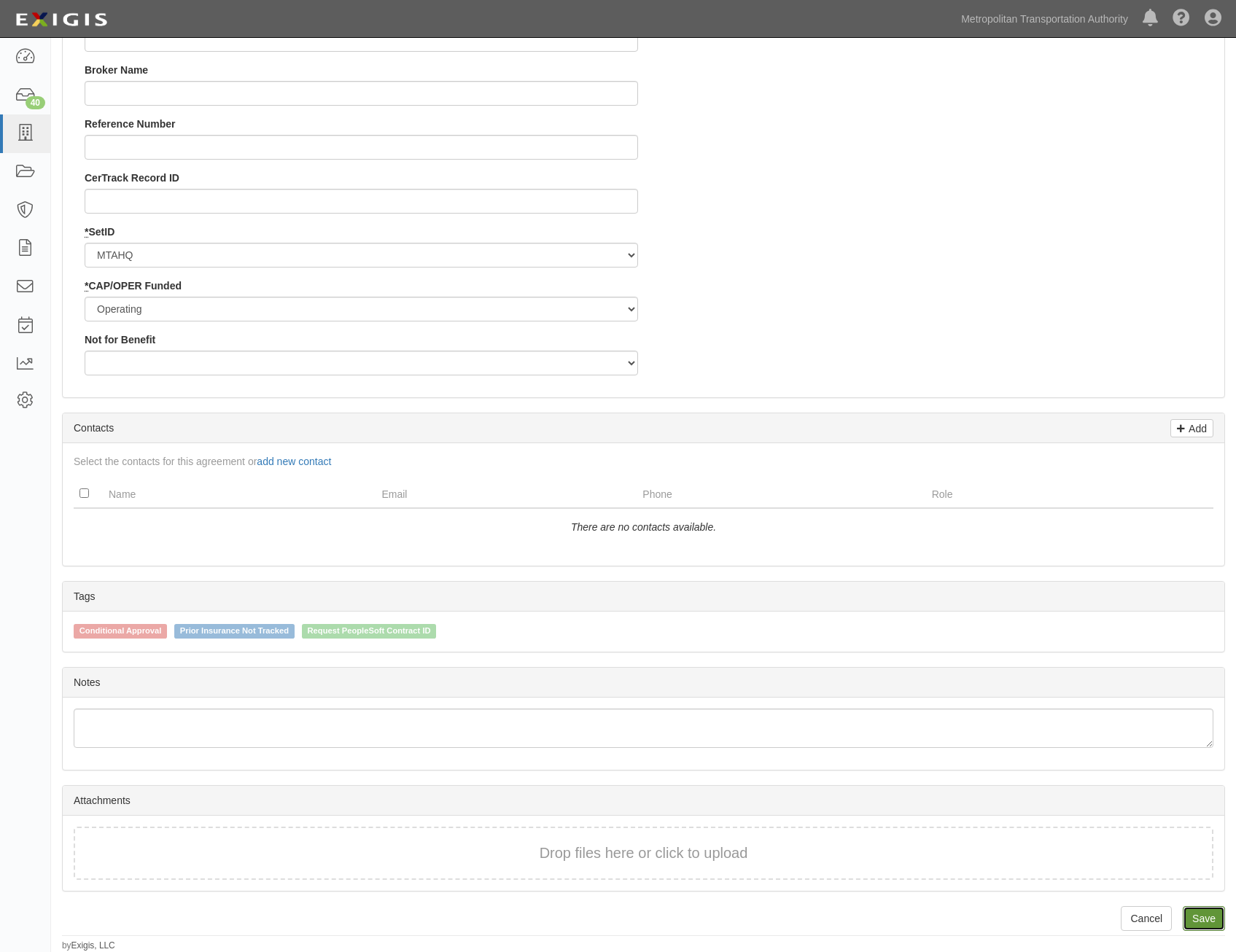
click at [1202, 914] on link "Save" at bounding box center [1204, 918] width 42 height 24
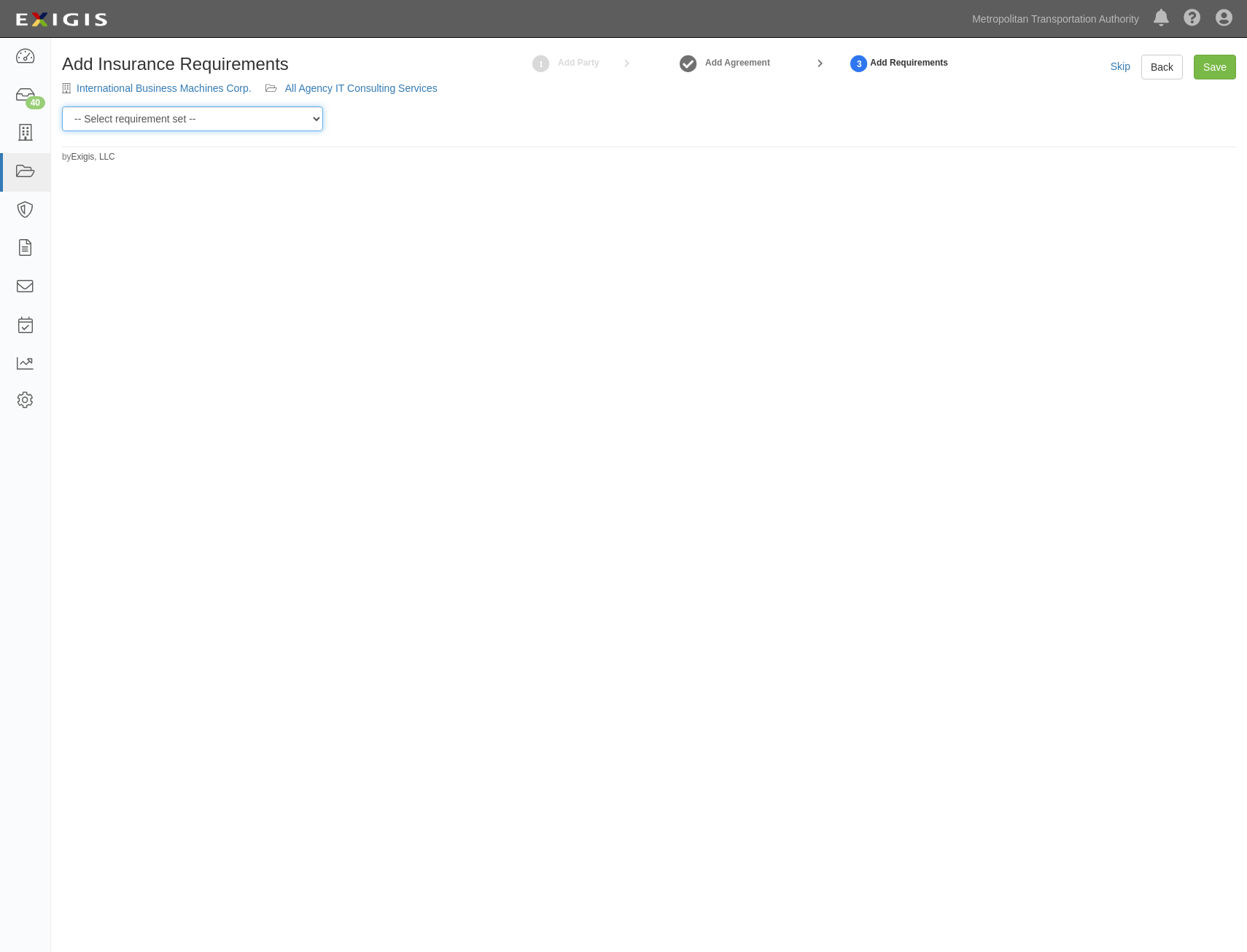
click at [292, 123] on select "-- Select requirement set -- Basic Basic Enhanced Option for Operating Agreemen…" at bounding box center [193, 119] width 261 height 24
select select "7437"
click at [62, 107] on select "-- Select requirement set -- Basic Basic Enhanced Option for Operating Agreemen…" at bounding box center [193, 119] width 261 height 24
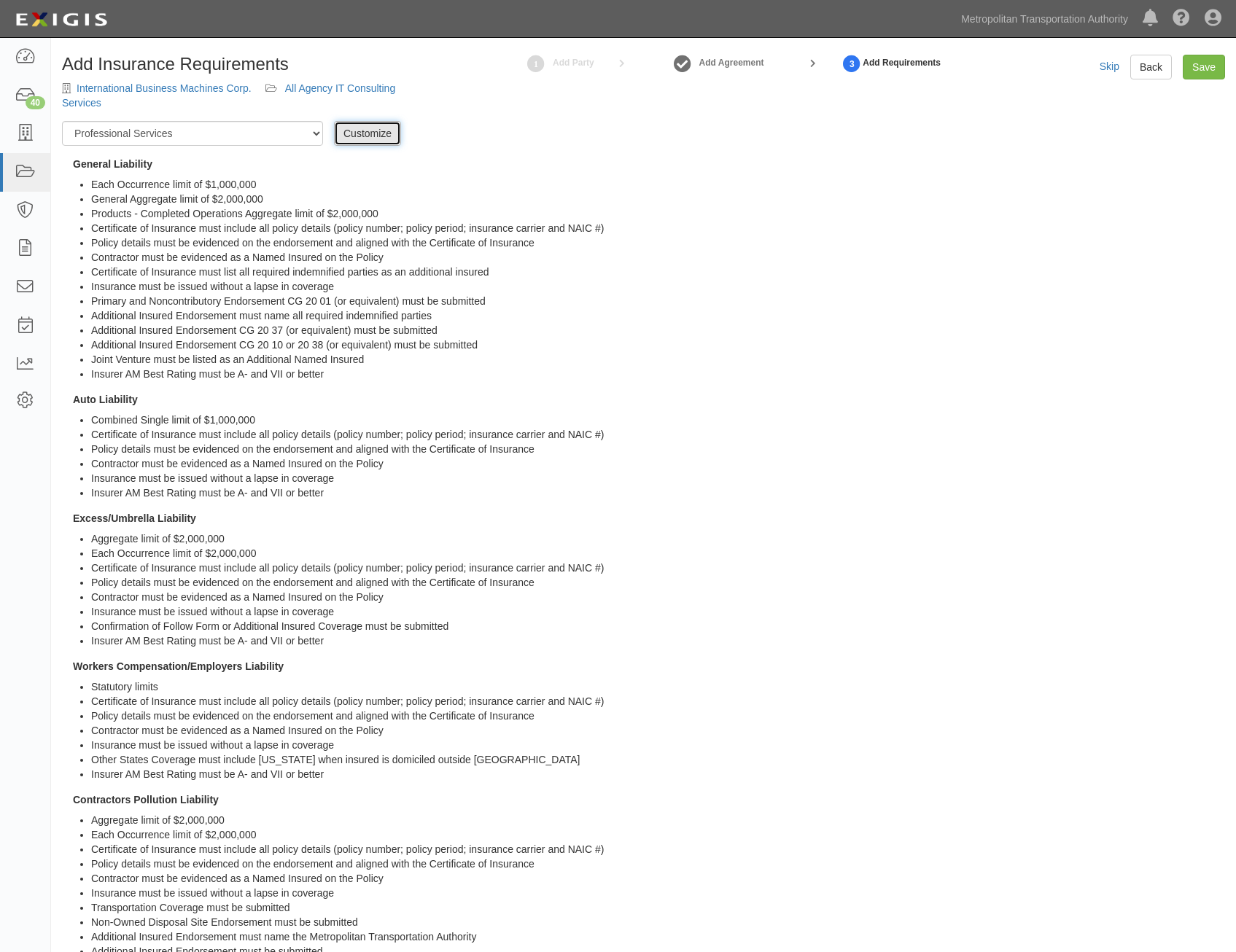
click at [364, 138] on link "Customize" at bounding box center [368, 133] width 67 height 24
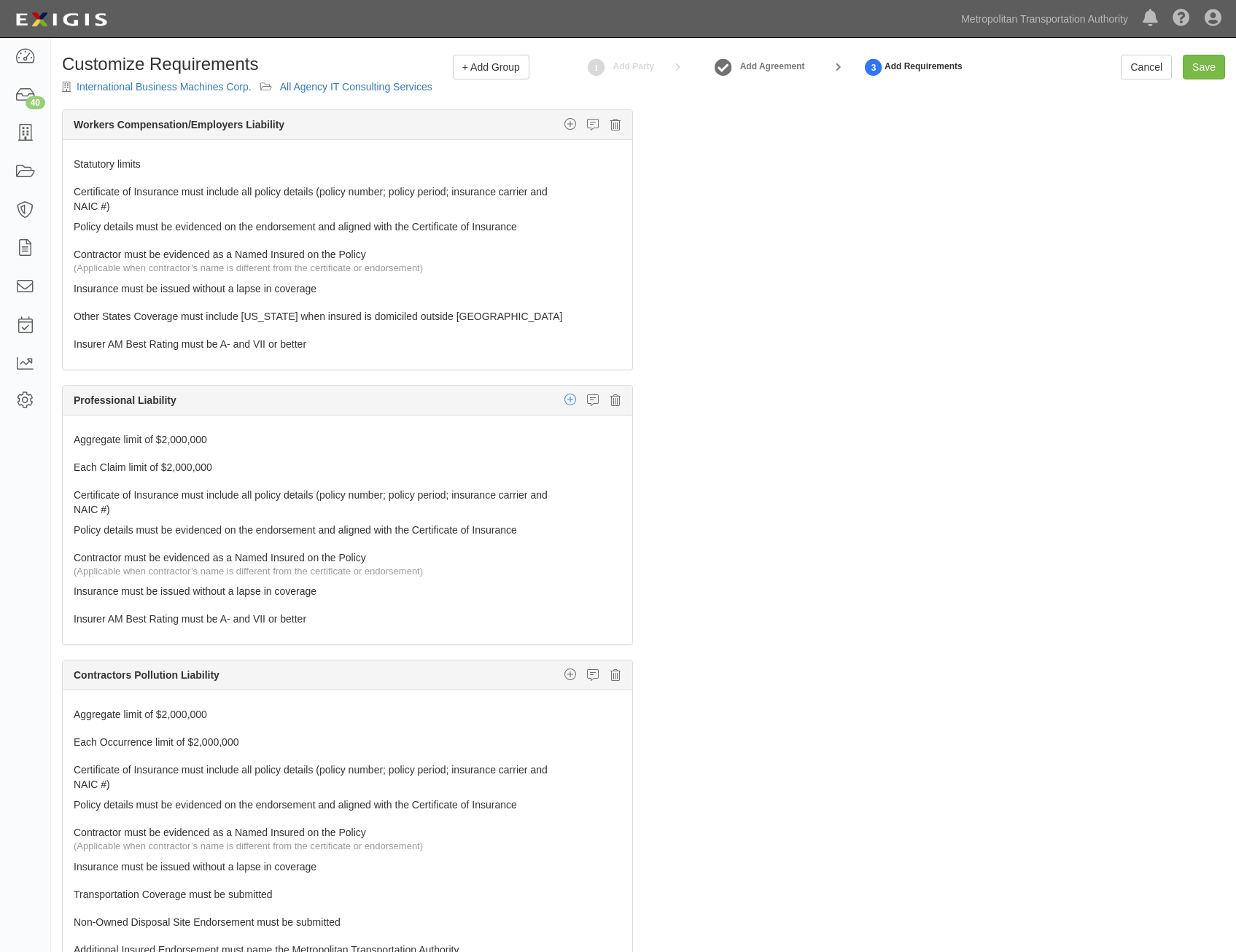
scroll to position [729, 0]
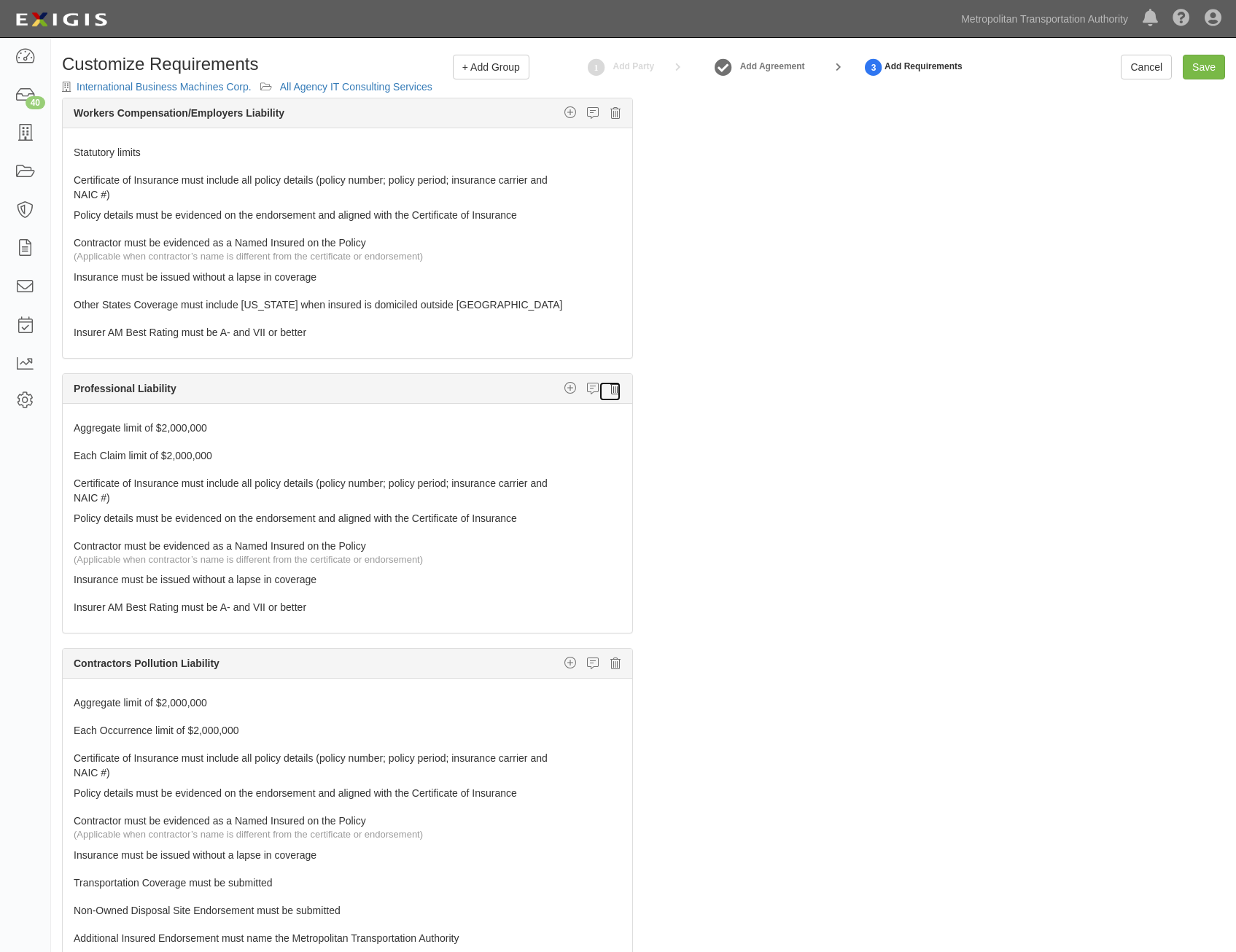
click at [610, 391] on icon at bounding box center [615, 389] width 10 height 13
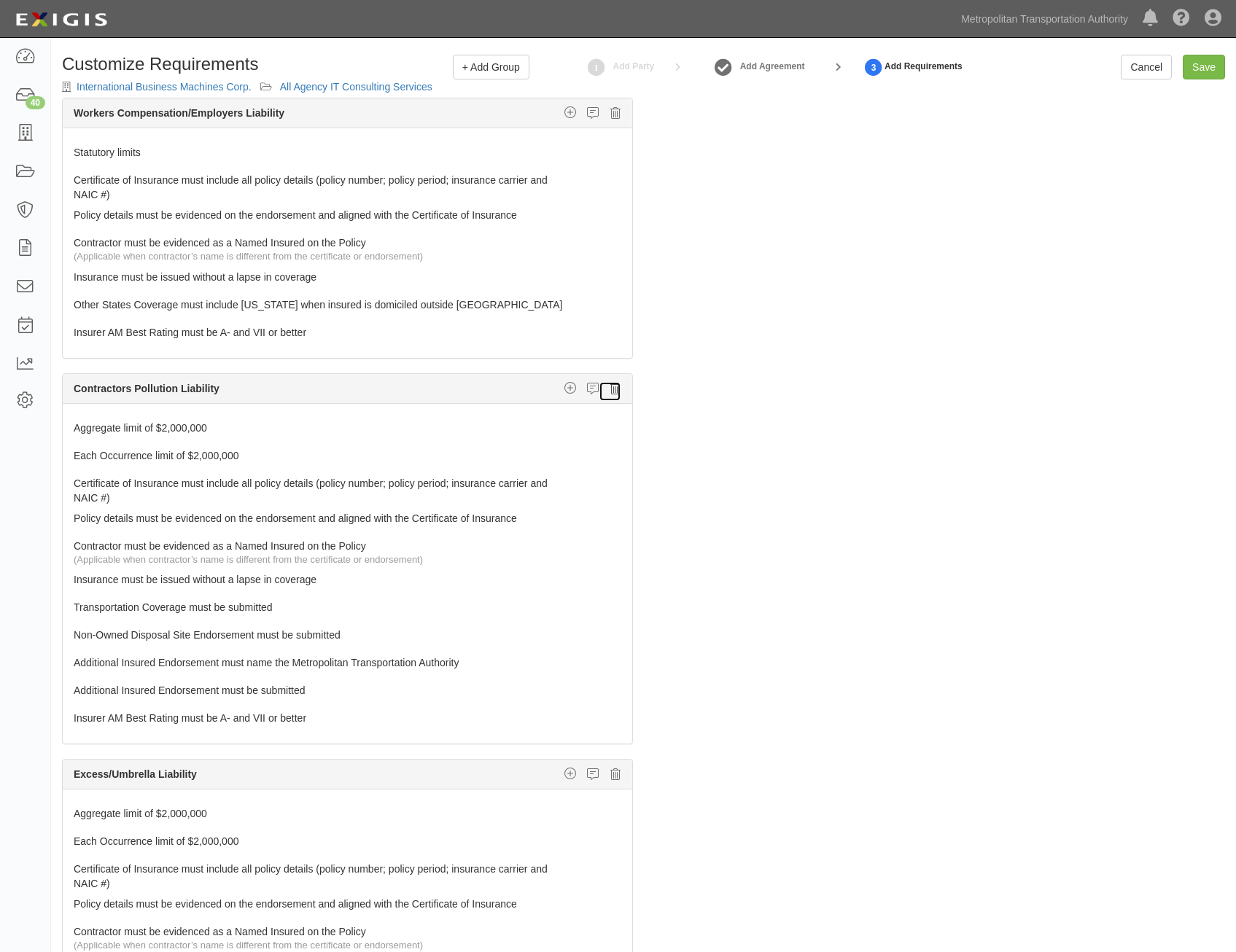
click at [610, 390] on icon at bounding box center [615, 389] width 10 height 13
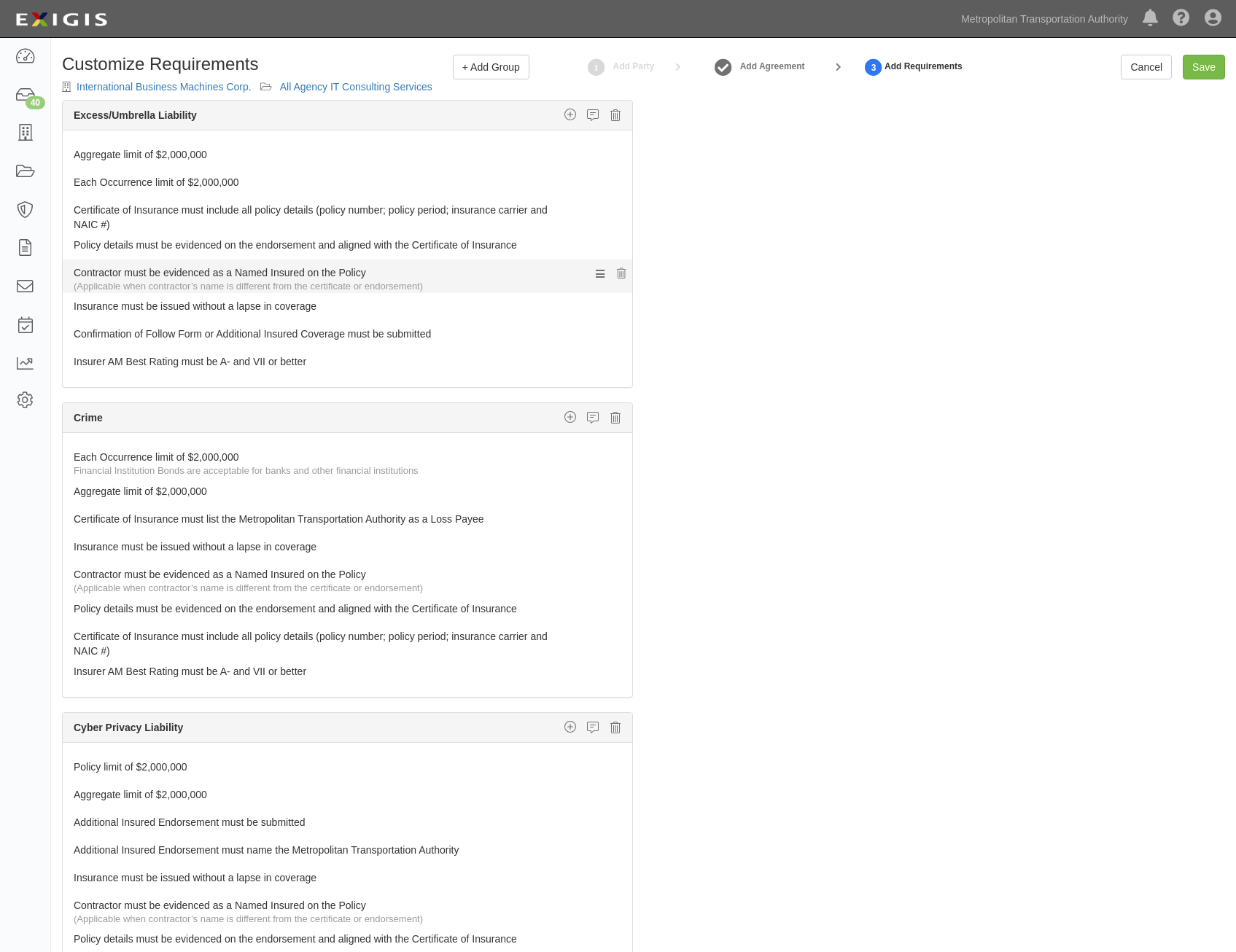
scroll to position [1020, 0]
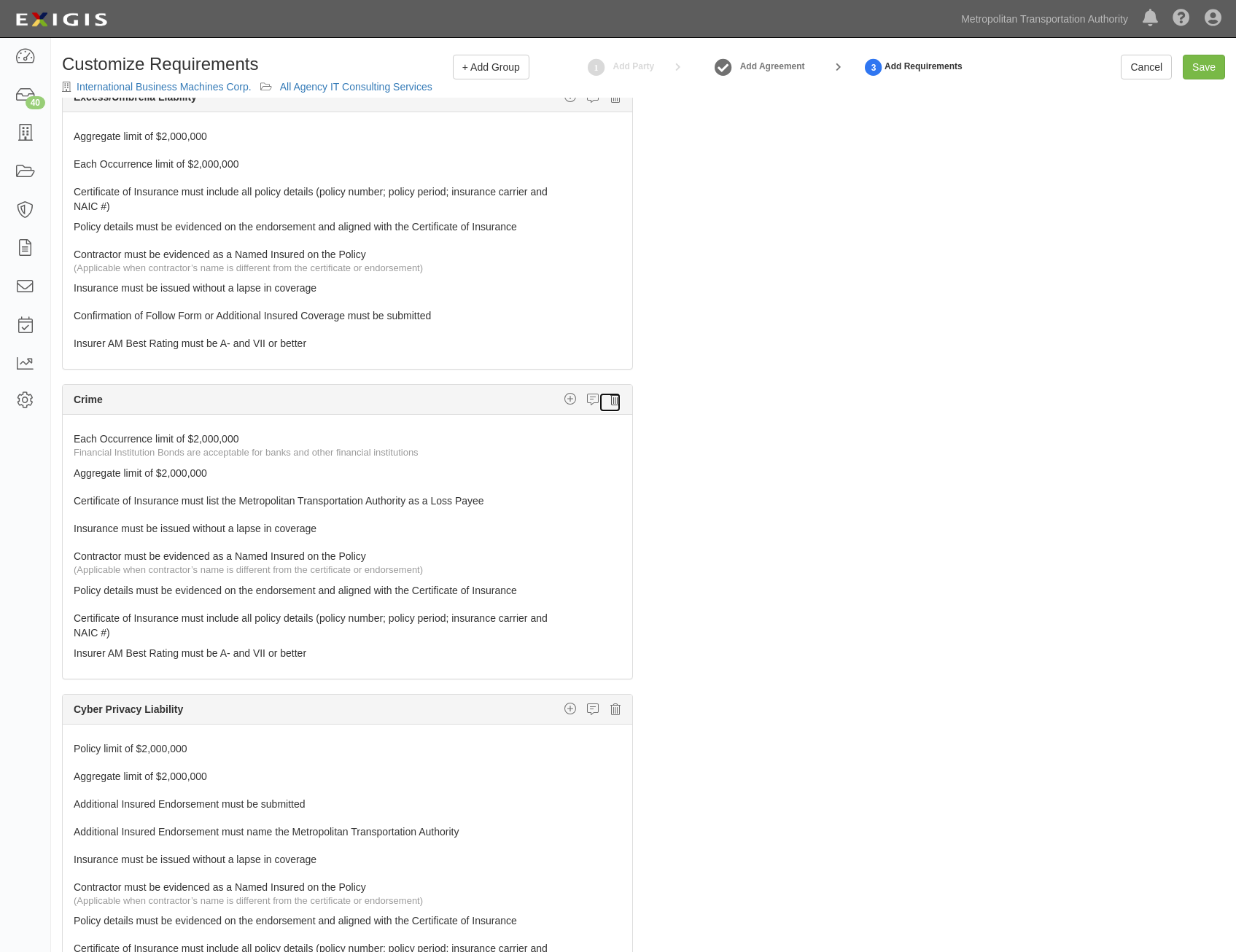
click at [610, 402] on icon at bounding box center [615, 399] width 10 height 13
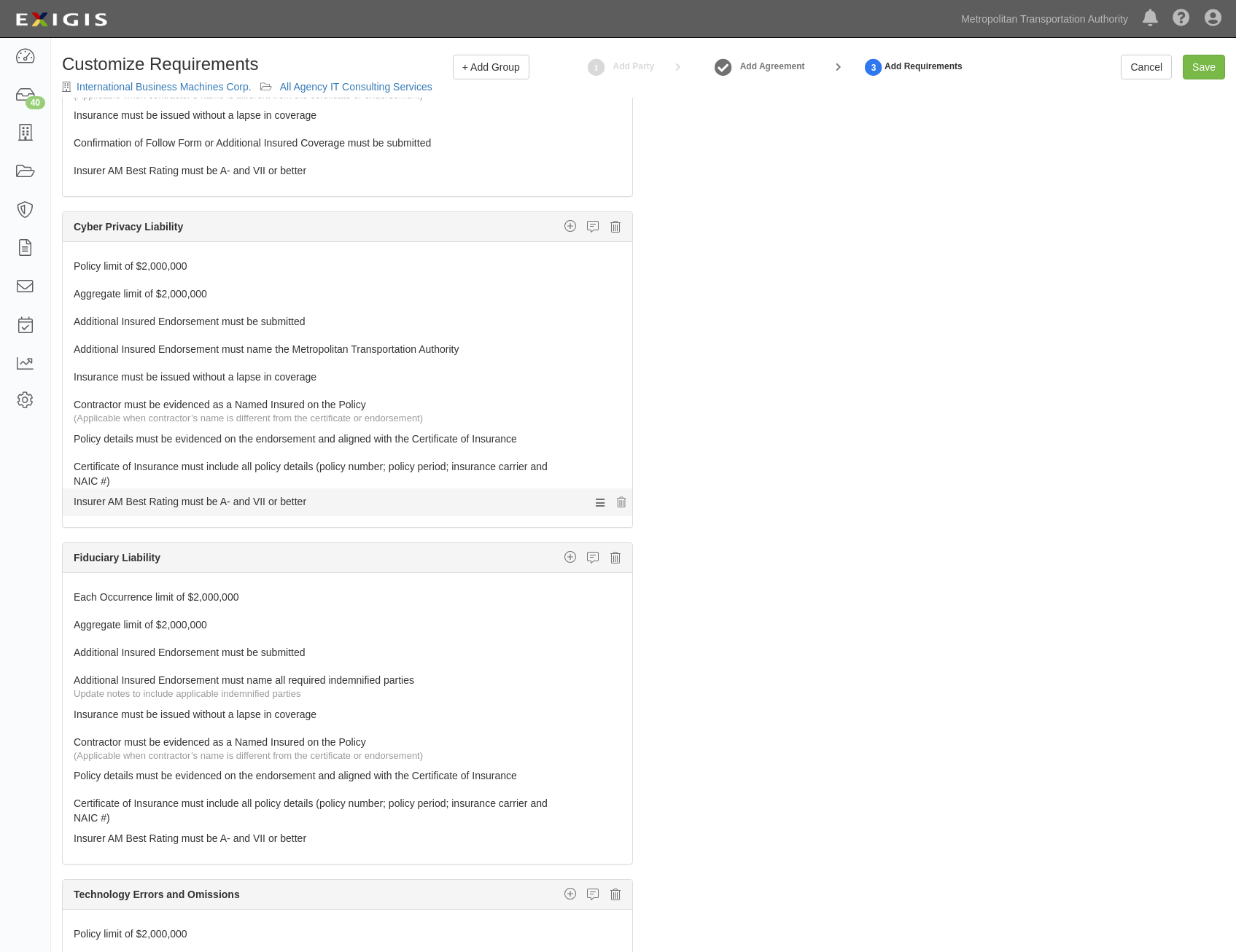
scroll to position [1239, 0]
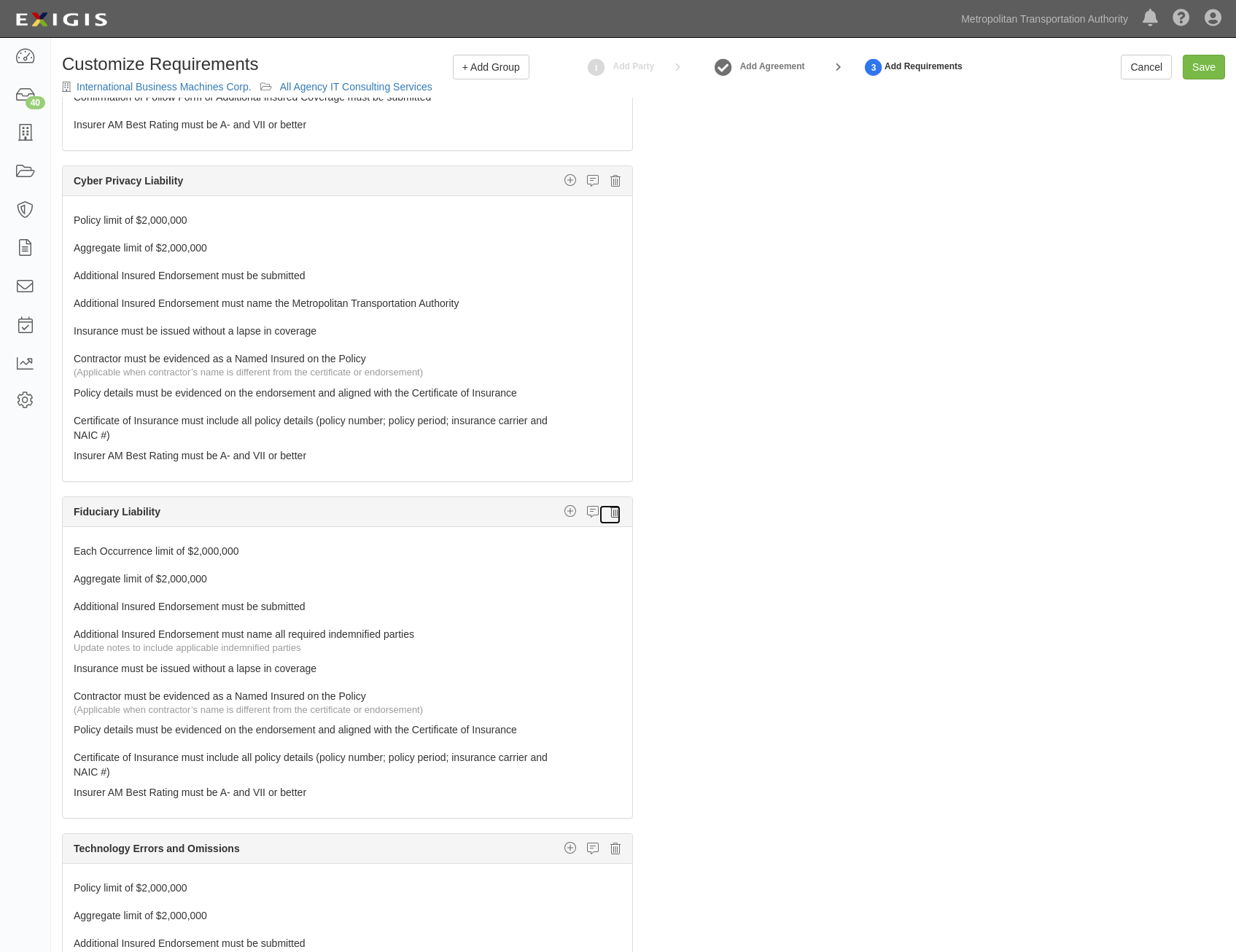
click at [610, 513] on icon at bounding box center [615, 512] width 10 height 13
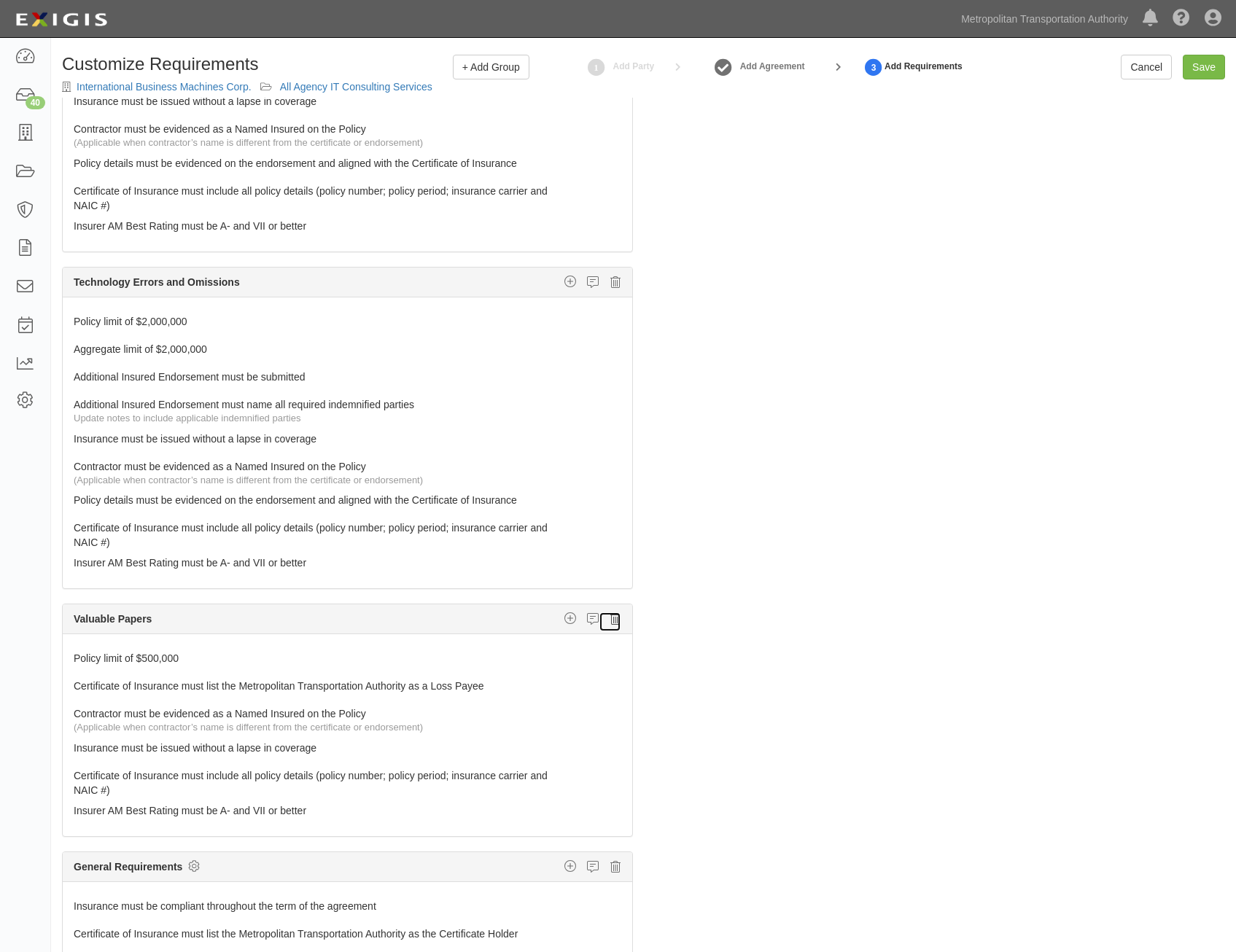
click at [610, 621] on icon at bounding box center [615, 619] width 10 height 13
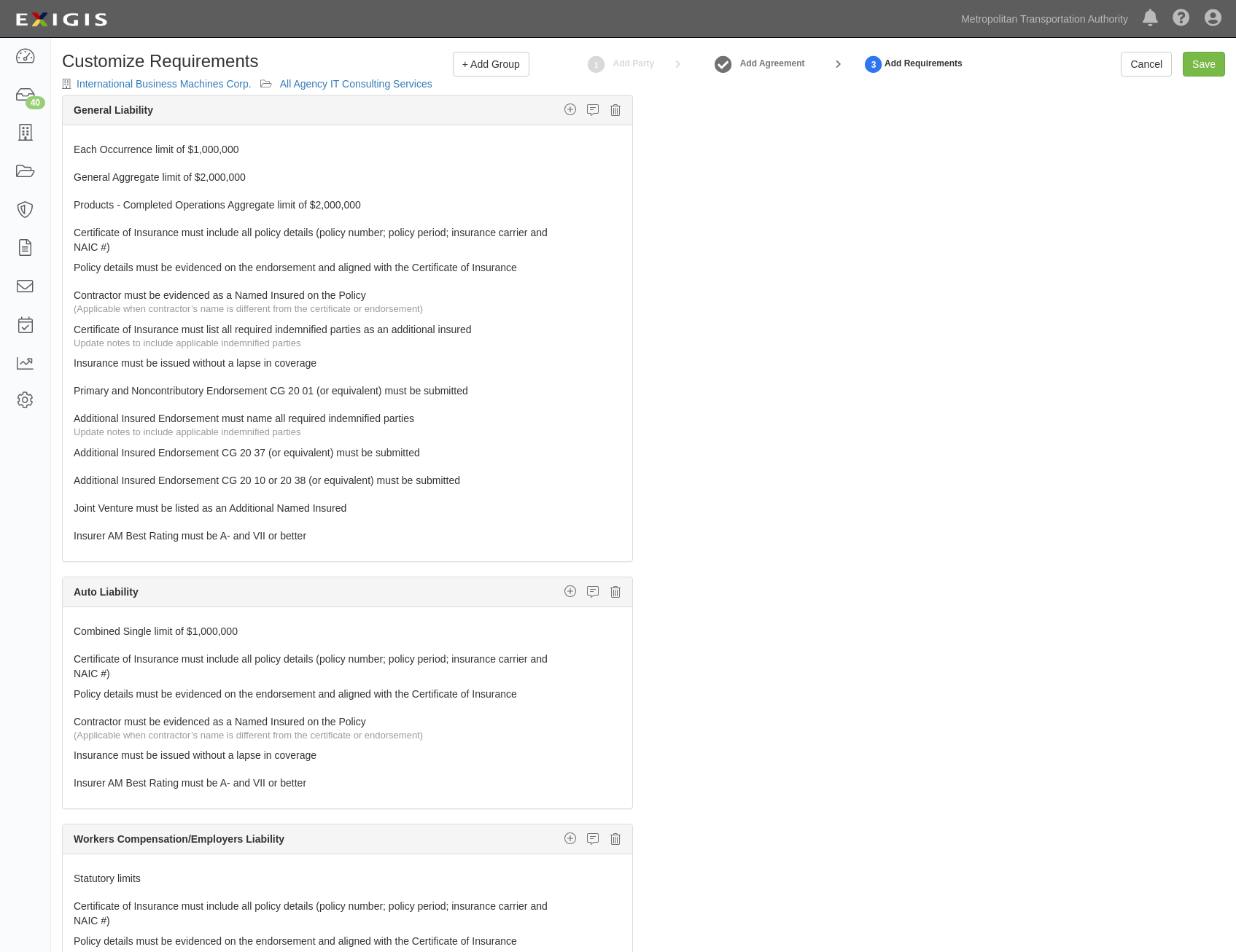
scroll to position [0, 0]
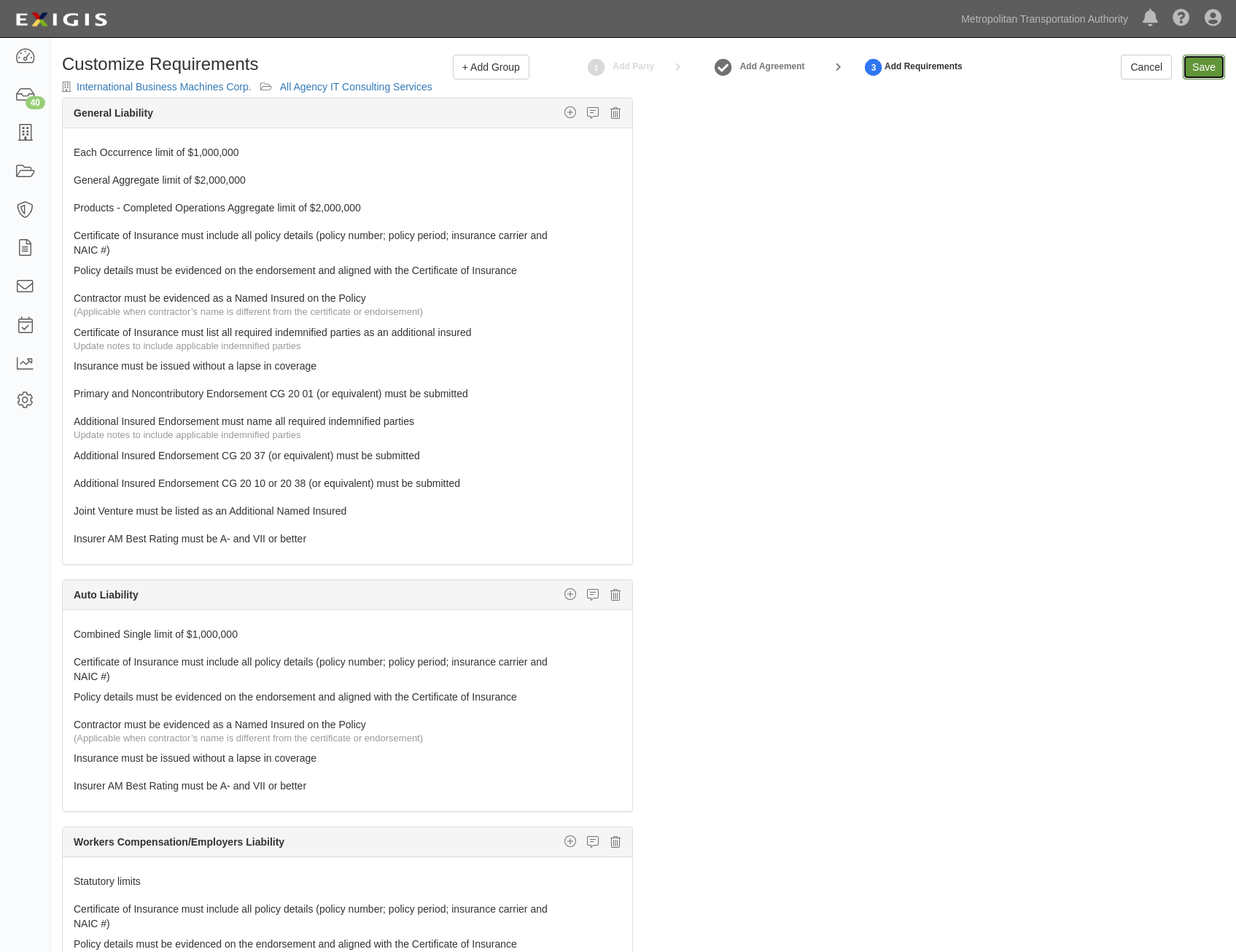
click at [1214, 71] on input "Save" at bounding box center [1204, 66] width 42 height 24
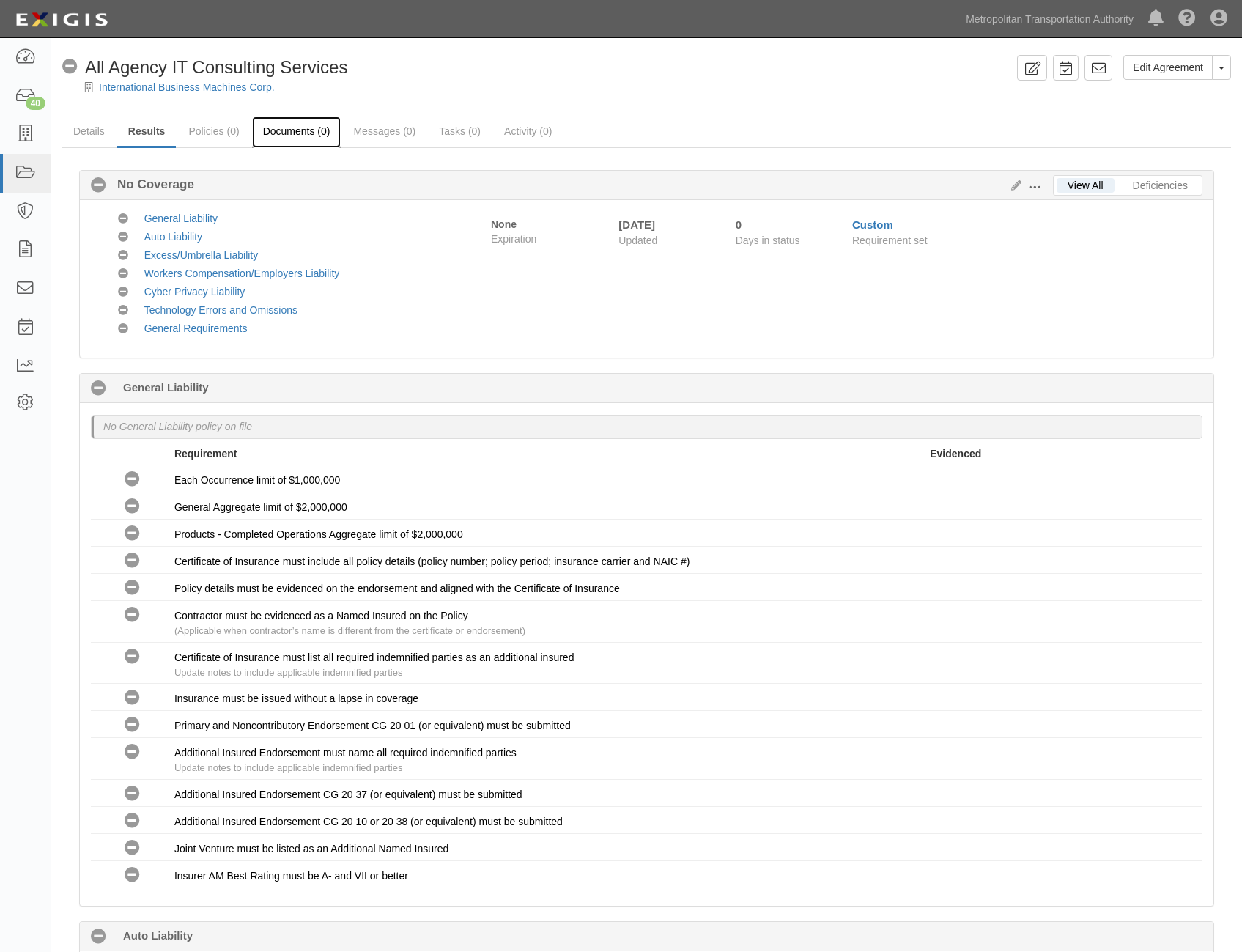
click at [308, 134] on link "Documents (0)" at bounding box center [297, 132] width 90 height 31
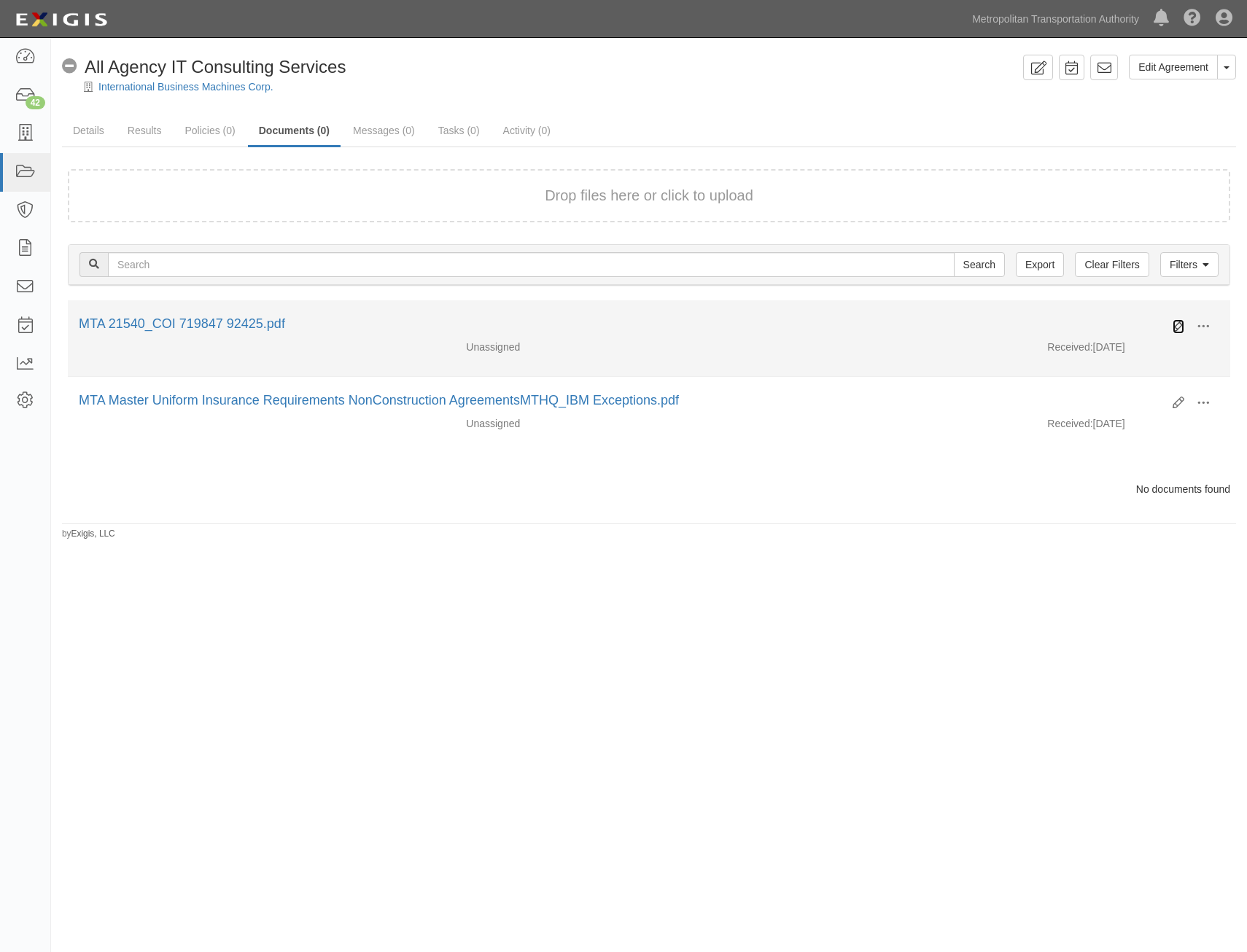
click at [1180, 325] on icon at bounding box center [1179, 326] width 12 height 12
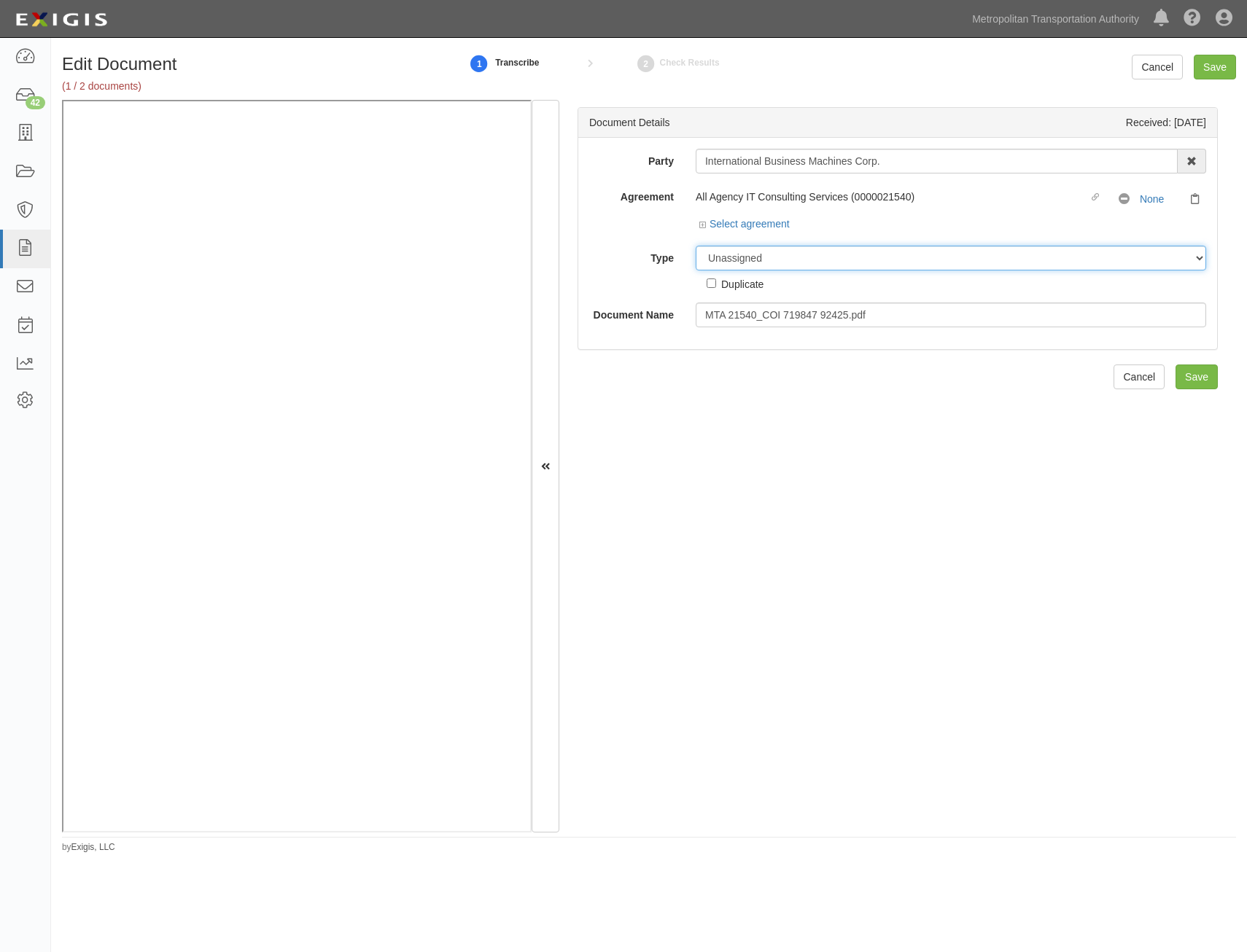
click at [875, 256] on select "Unassigned Binder Cancellation Notice Certificate Contract Endorsement Insuranc…" at bounding box center [951, 257] width 511 height 24
select select "CertificateDetail"
click at [696, 246] on select "Unassigned Binder Cancellation Notice Certificate Contract Endorsement Insuranc…" at bounding box center [951, 257] width 511 height 24
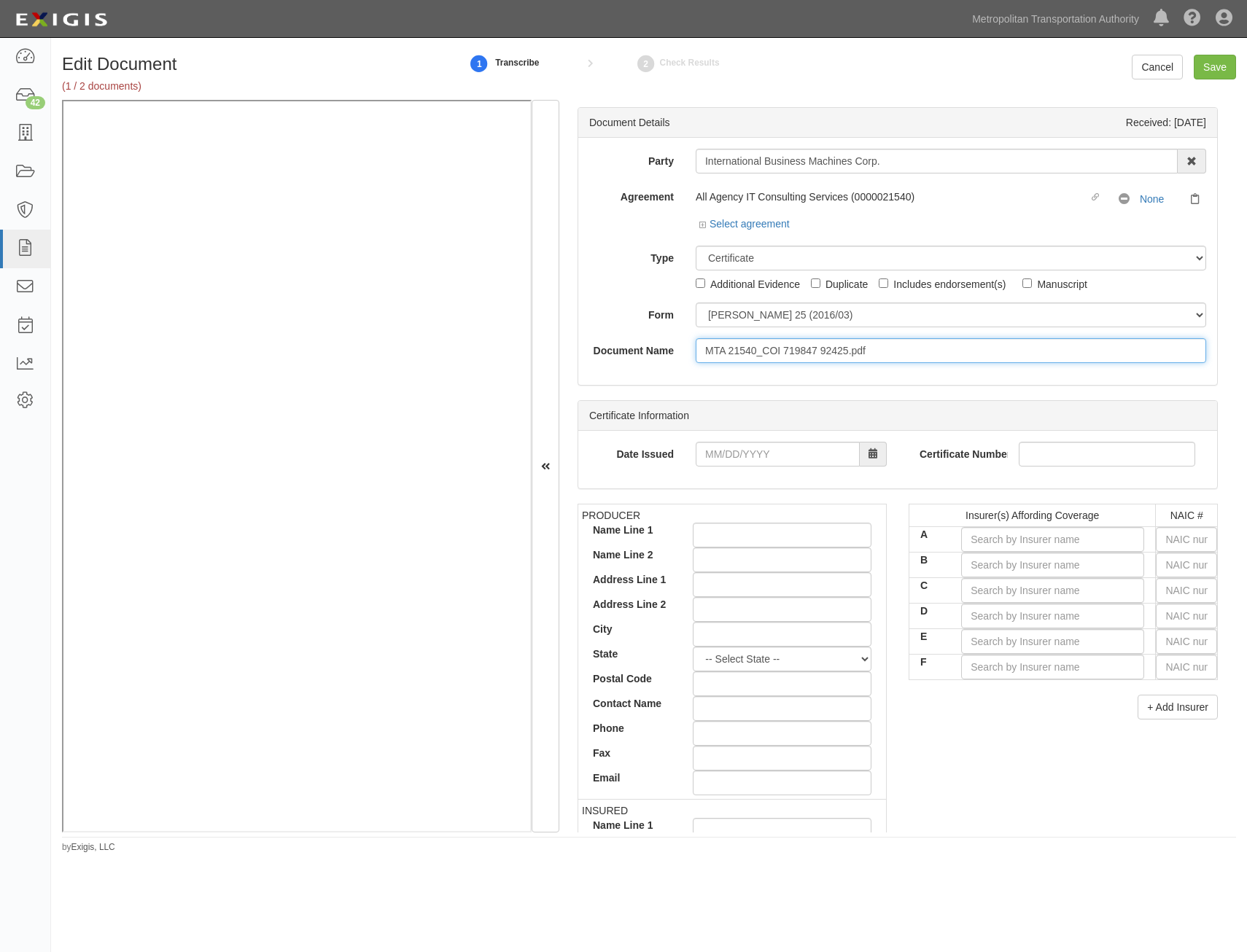
click at [864, 357] on input "MTA 21540_COI 719847 92425.pdf" at bounding box center [951, 350] width 511 height 24
click at [867, 358] on input "MTA 21540_COI 719847 92425.pdf" at bounding box center [951, 350] width 511 height 24
type input "COI with AIE"
click at [1170, 539] on input "text" at bounding box center [1186, 539] width 61 height 24
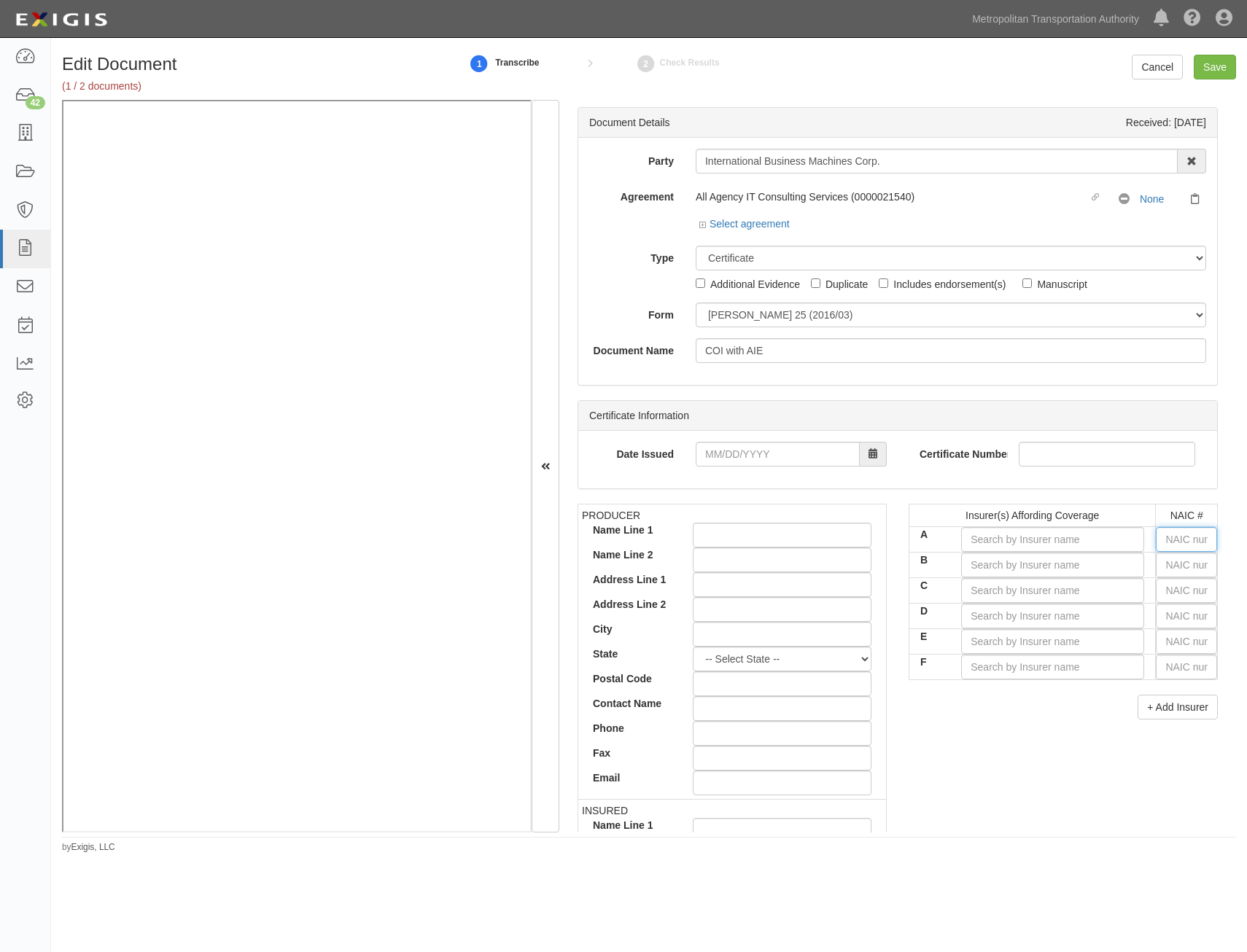
click at [1185, 547] on input "text" at bounding box center [1186, 539] width 61 height 24
type input "25232"
type input "2"
type input "22667"
type input "2266"
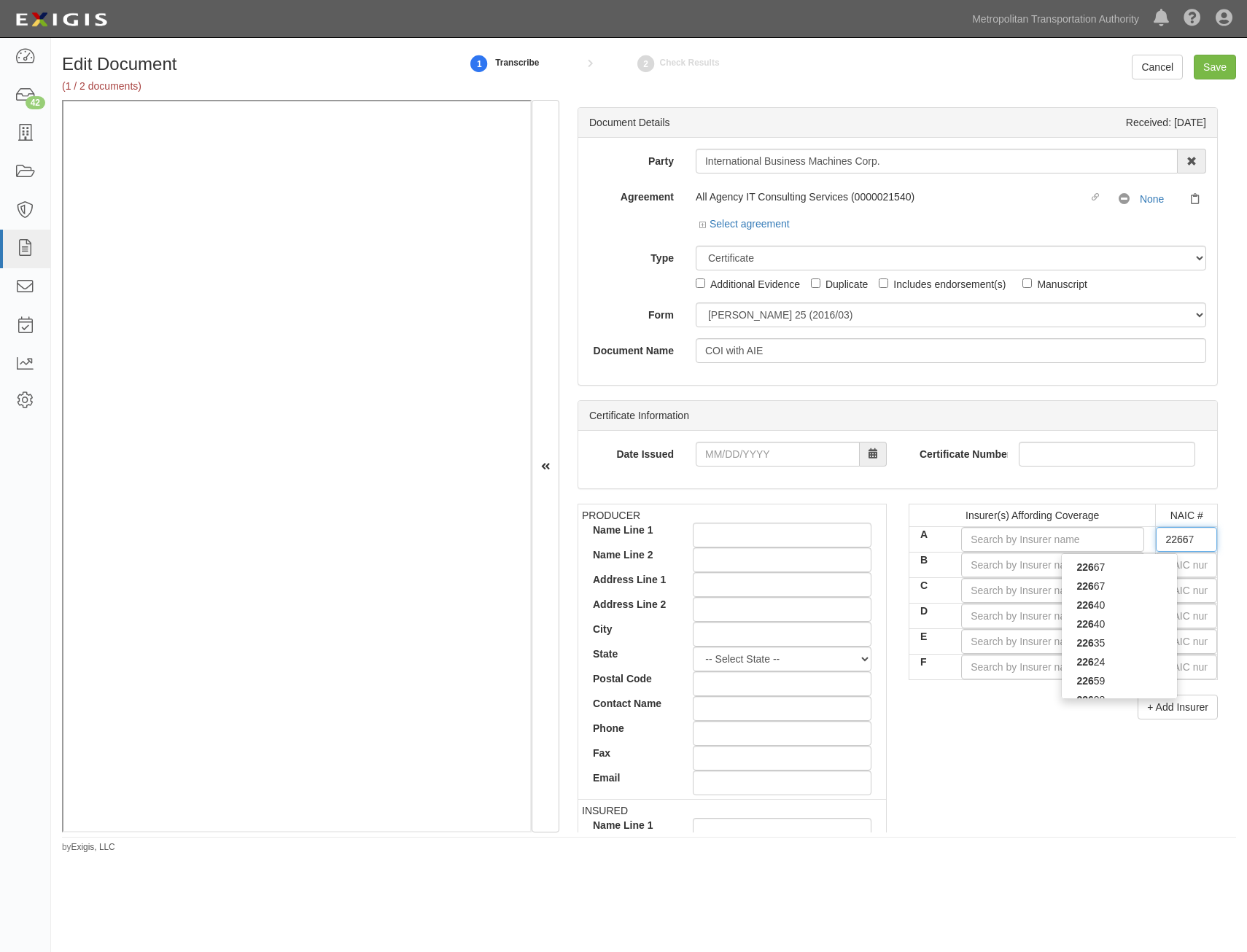
type input "22667"
click at [1119, 581] on div "22667" at bounding box center [1119, 586] width 115 height 19
type input "ACE American Insurance Company (A++ XV Rating)"
type input "22667"
click at [1158, 560] on input "text" at bounding box center [1186, 564] width 61 height 24
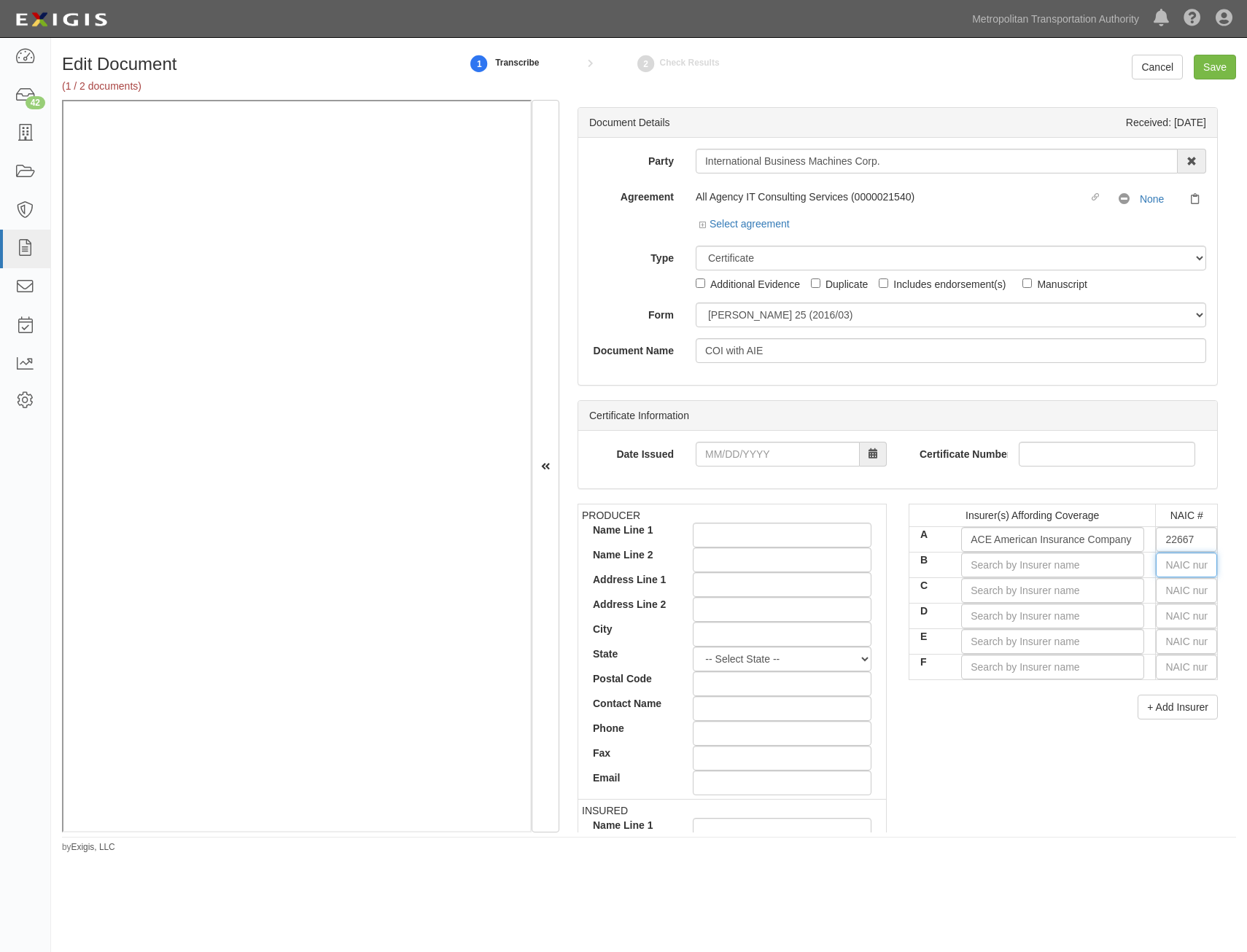
type input "25232"
type input "2"
type input "20796"
type input "20"
type input "20699"
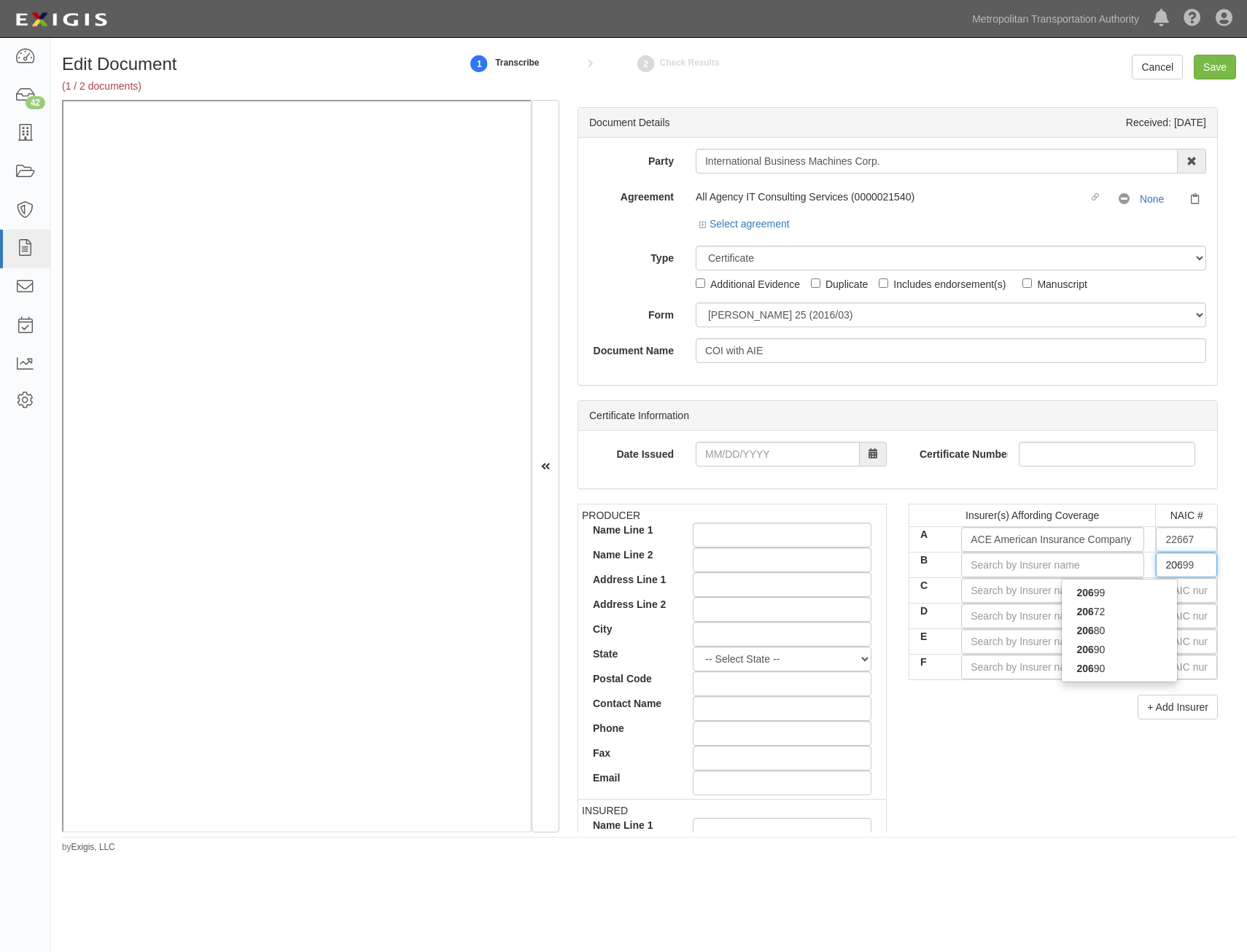
type input "2069"
type input "20699"
click at [1160, 593] on div "20699" at bounding box center [1119, 592] width 115 height 19
type input "ACE Property and Casualty Insurance Co (A++ XV Rating)"
type input "20699"
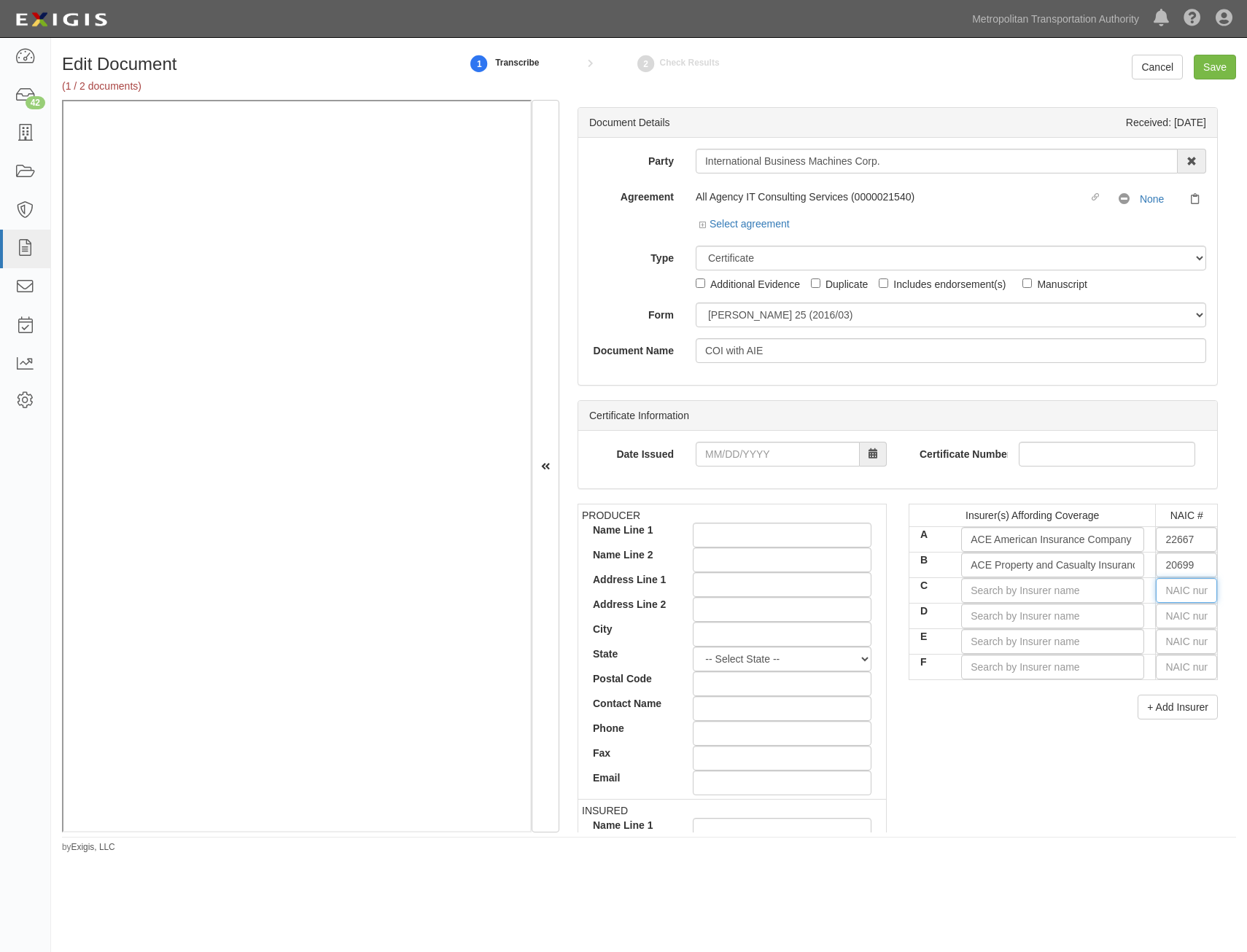
click at [1170, 590] on input "text" at bounding box center [1186, 590] width 61 height 24
type input "36404"
type input "3"
type input "34789"
type input "34"
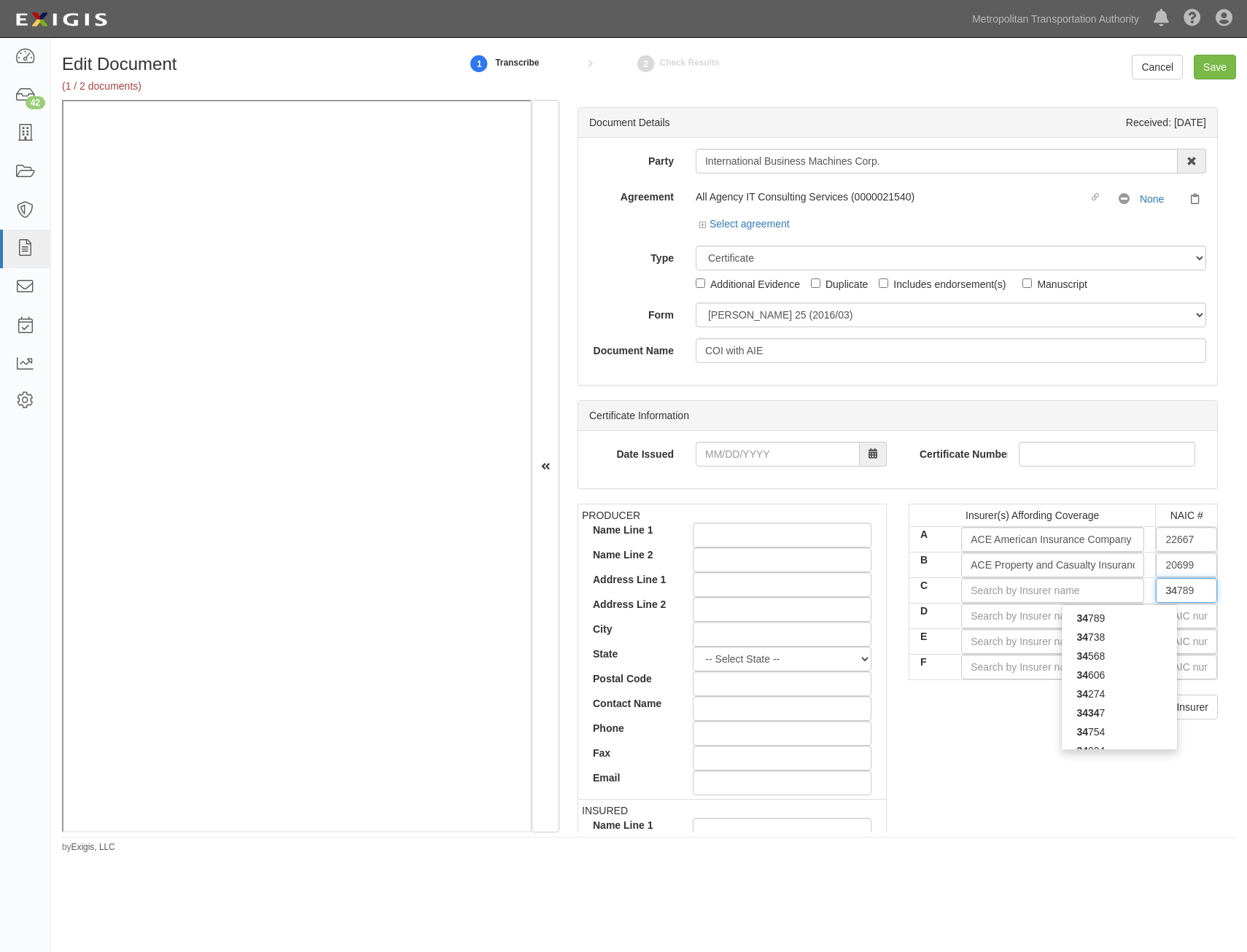
type input "34924"
type input "349"
type input "34916"
type input "3491"
type input "34916"
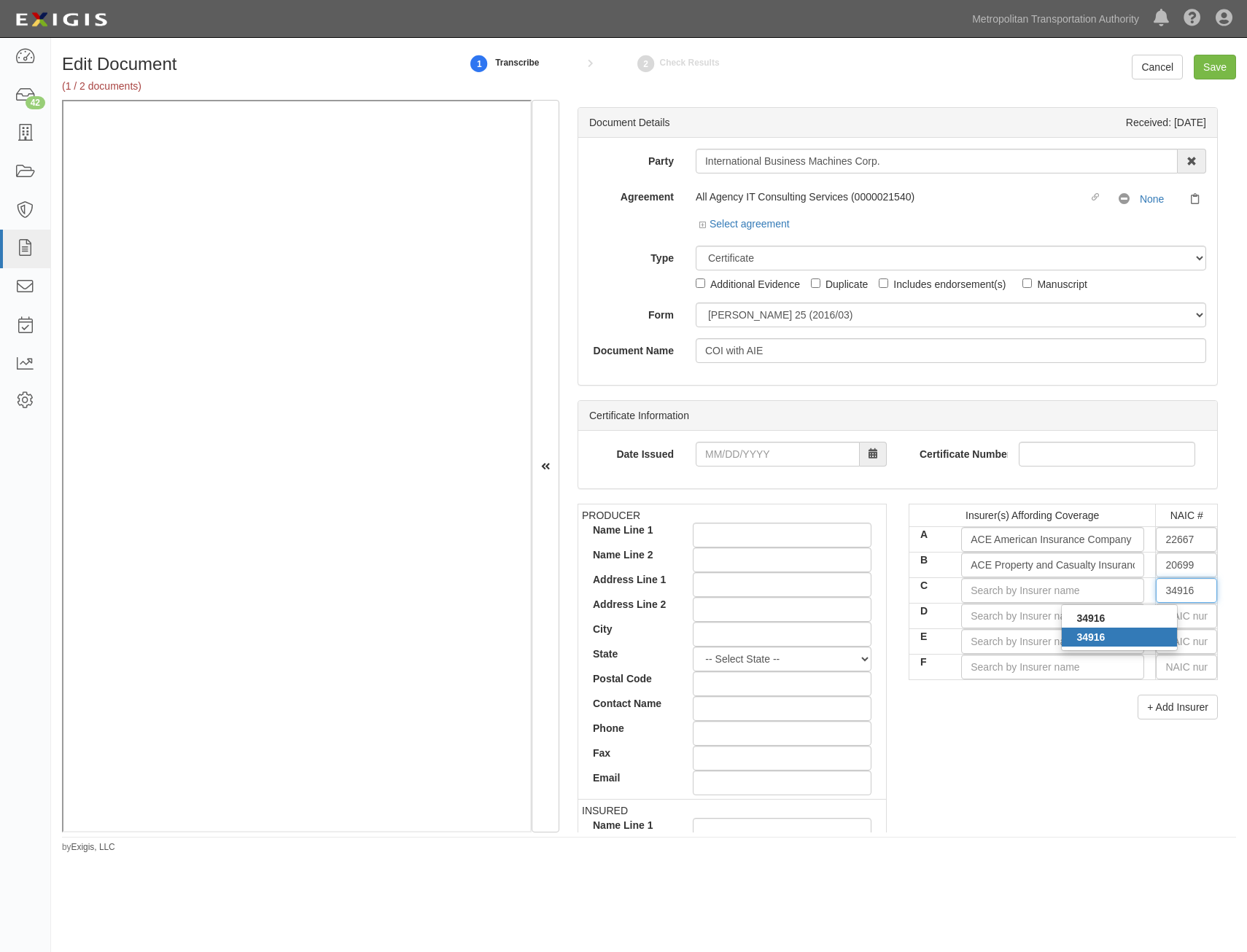
click at [1090, 641] on strong "34916" at bounding box center [1090, 637] width 29 height 12
type input "Swiss Re Corporate Solutions Capacity (A+ XV Rating)"
type input "34916"
click at [1073, 715] on div "+ Add Insurer" at bounding box center [1064, 706] width 310 height 24
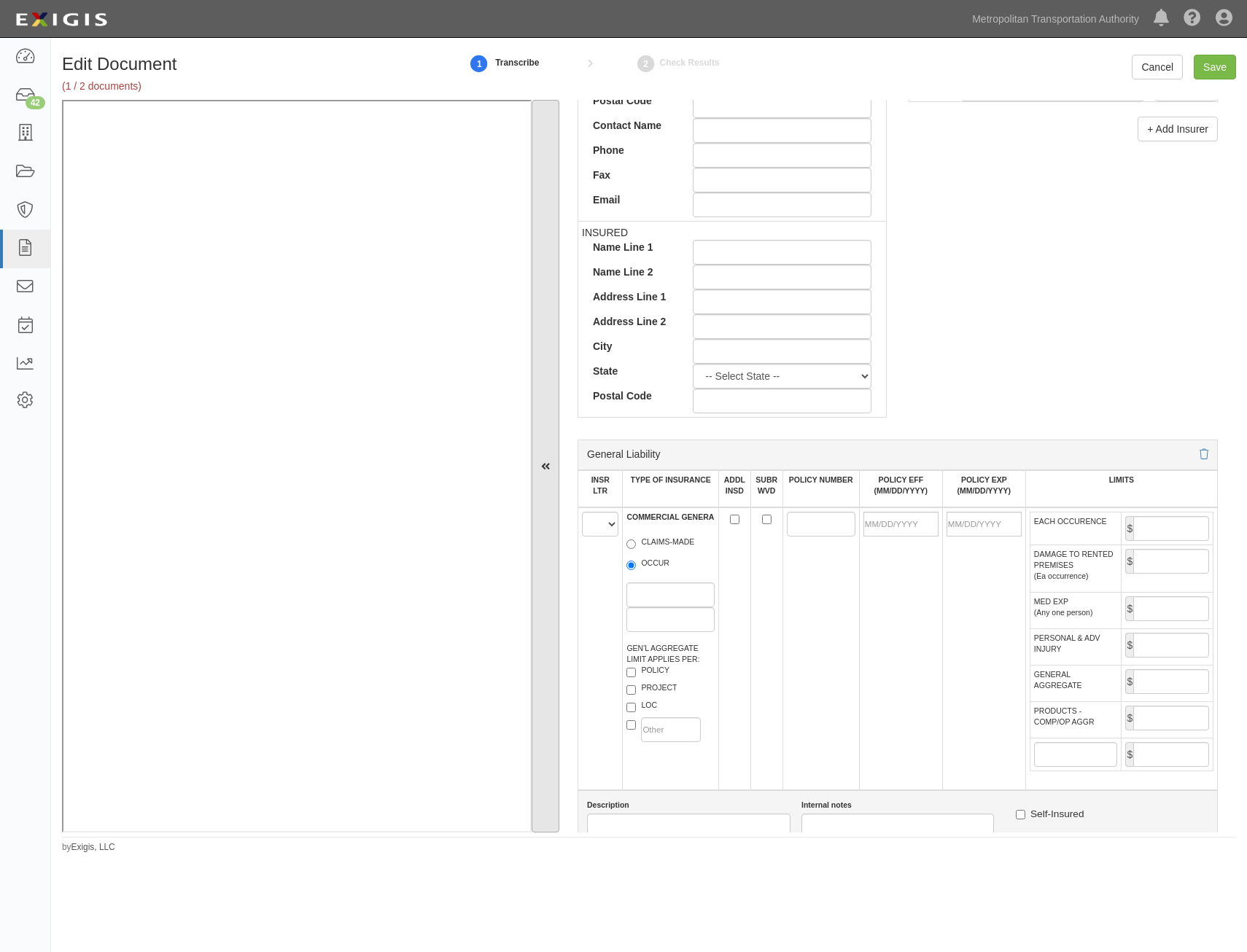
scroll to position [583, 0]
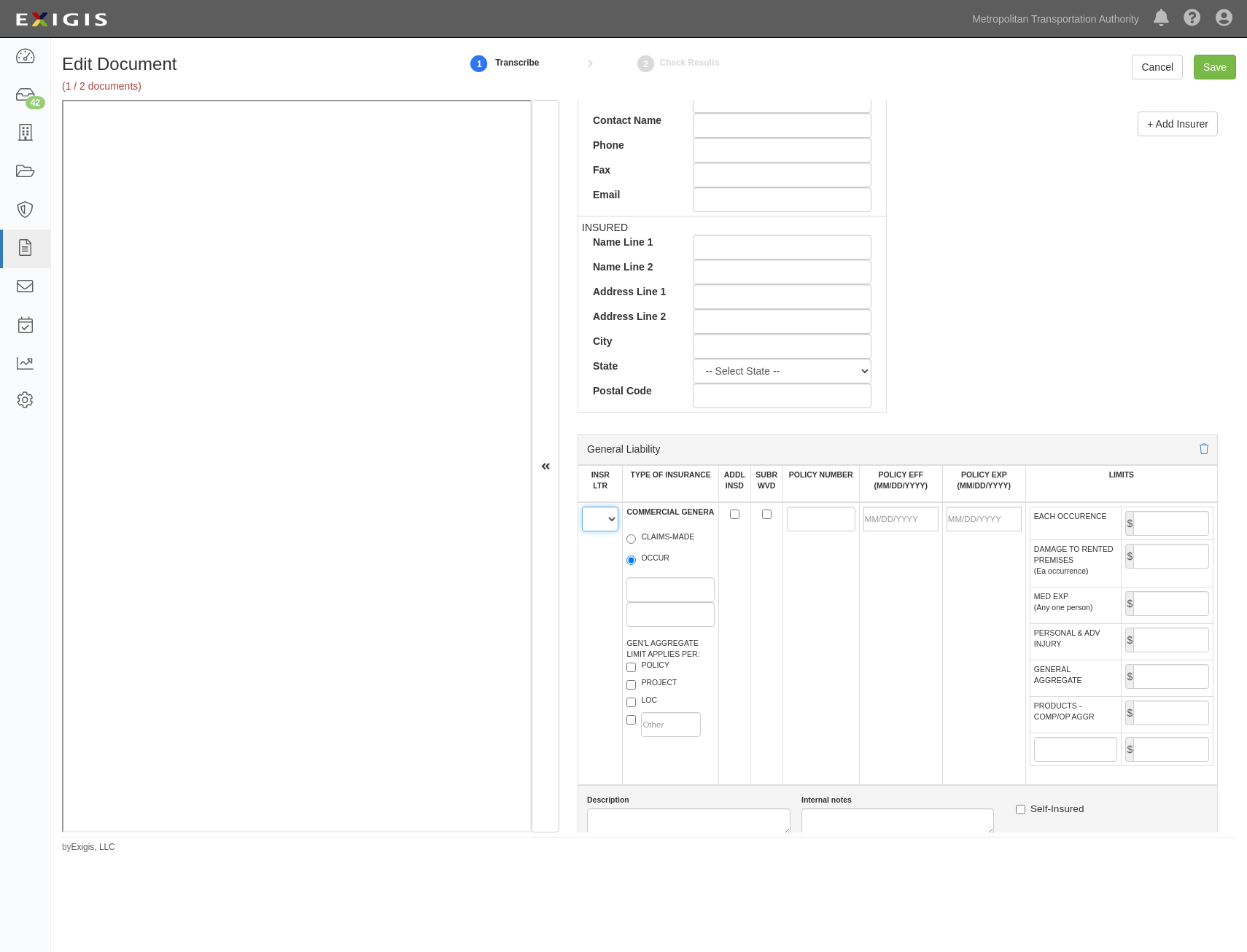
click at [613, 523] on select "A B C D E F" at bounding box center [600, 518] width 36 height 24
select select "A"
click at [582, 506] on select "A B C D E F" at bounding box center [600, 518] width 36 height 24
click at [646, 557] on label "OCCUR" at bounding box center [648, 559] width 43 height 14
click at [636, 557] on input "OCCUR" at bounding box center [631, 559] width 9 height 9
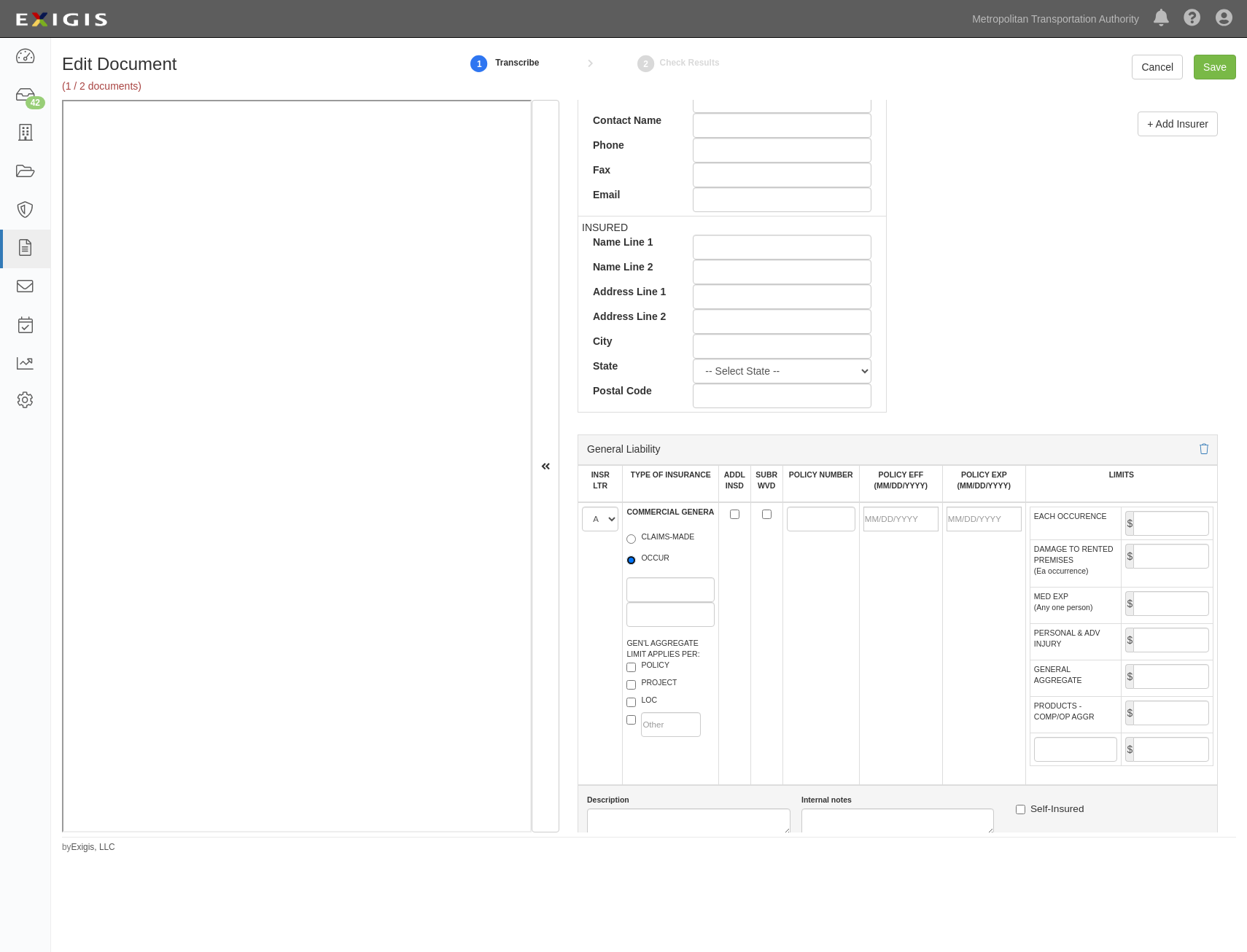
radio input "true"
click at [666, 660] on label "POLICY" at bounding box center [648, 666] width 43 height 14
click at [636, 663] on input "POLICY" at bounding box center [631, 667] width 9 height 9
checkbox input "true"
drag, startPoint x: 832, startPoint y: 510, endPoint x: 780, endPoint y: 553, distance: 67.5
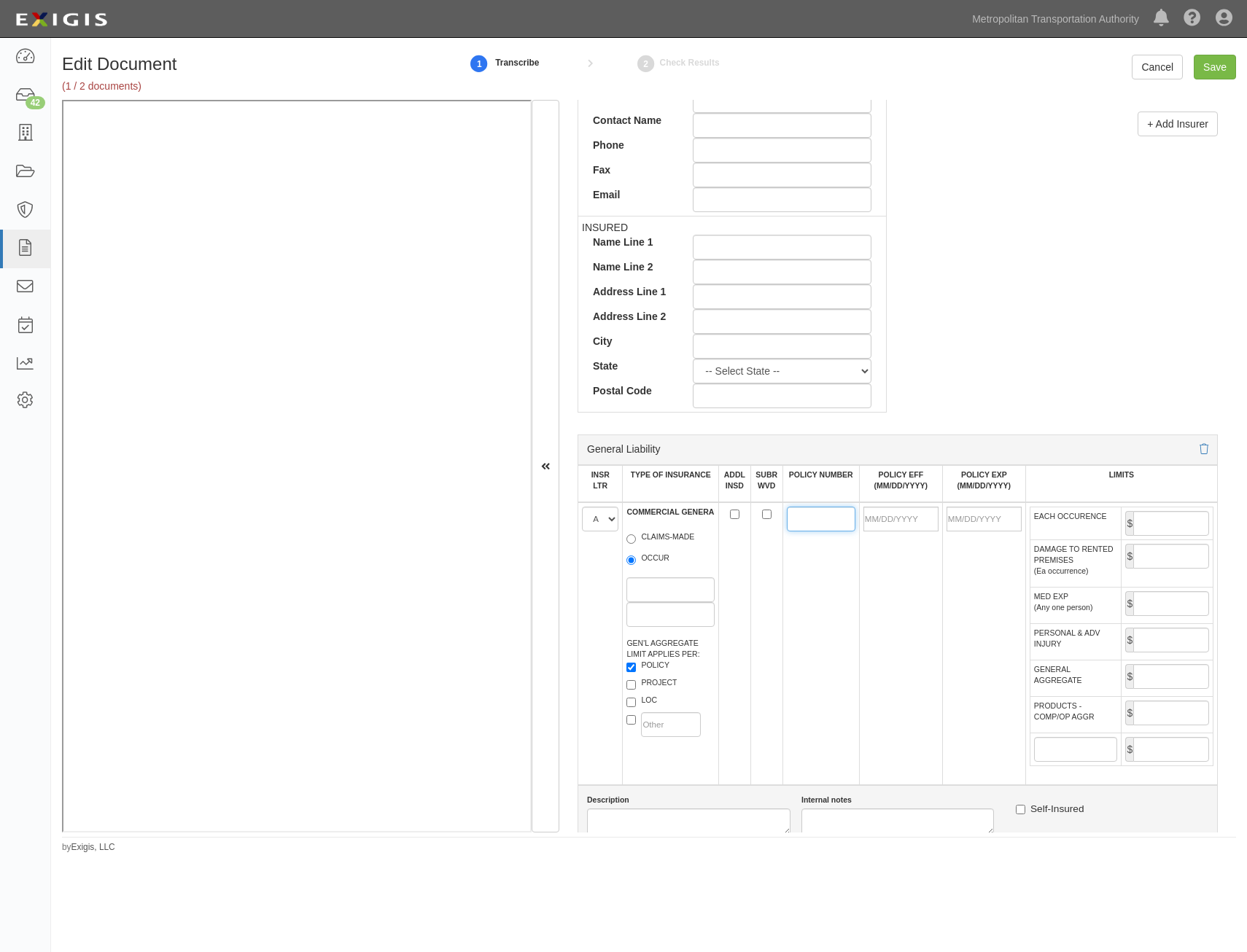
click at [832, 510] on input "POLICY NUMBER" at bounding box center [820, 518] width 68 height 24
type input "HDO G48977145"
click at [911, 522] on input "POLICY EFF (MM/DD/YYYY)" at bounding box center [900, 518] width 75 height 24
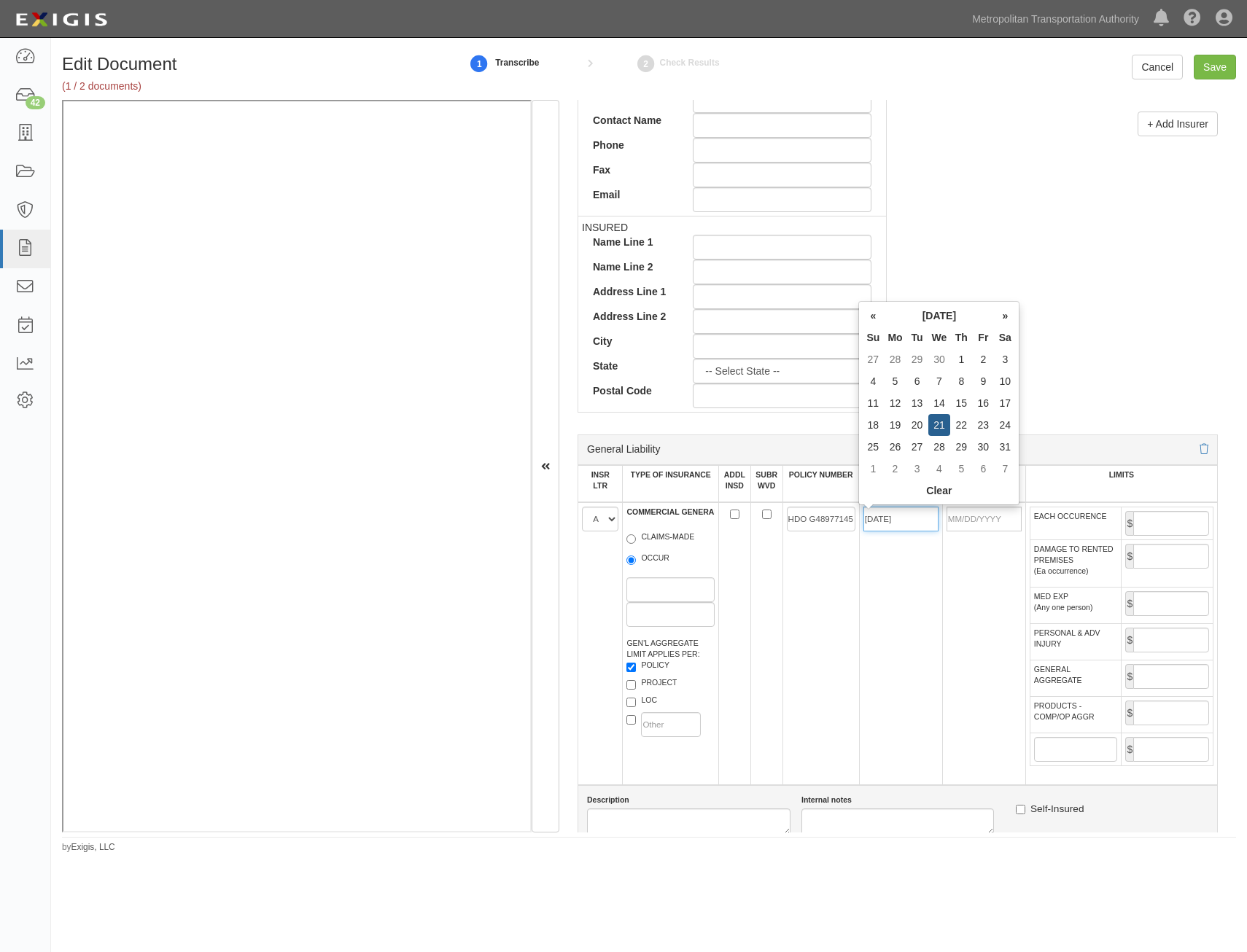
type input "05/21/2025"
type input "05/21/2026"
click at [835, 604] on td "HDO G48977145" at bounding box center [820, 643] width 77 height 283
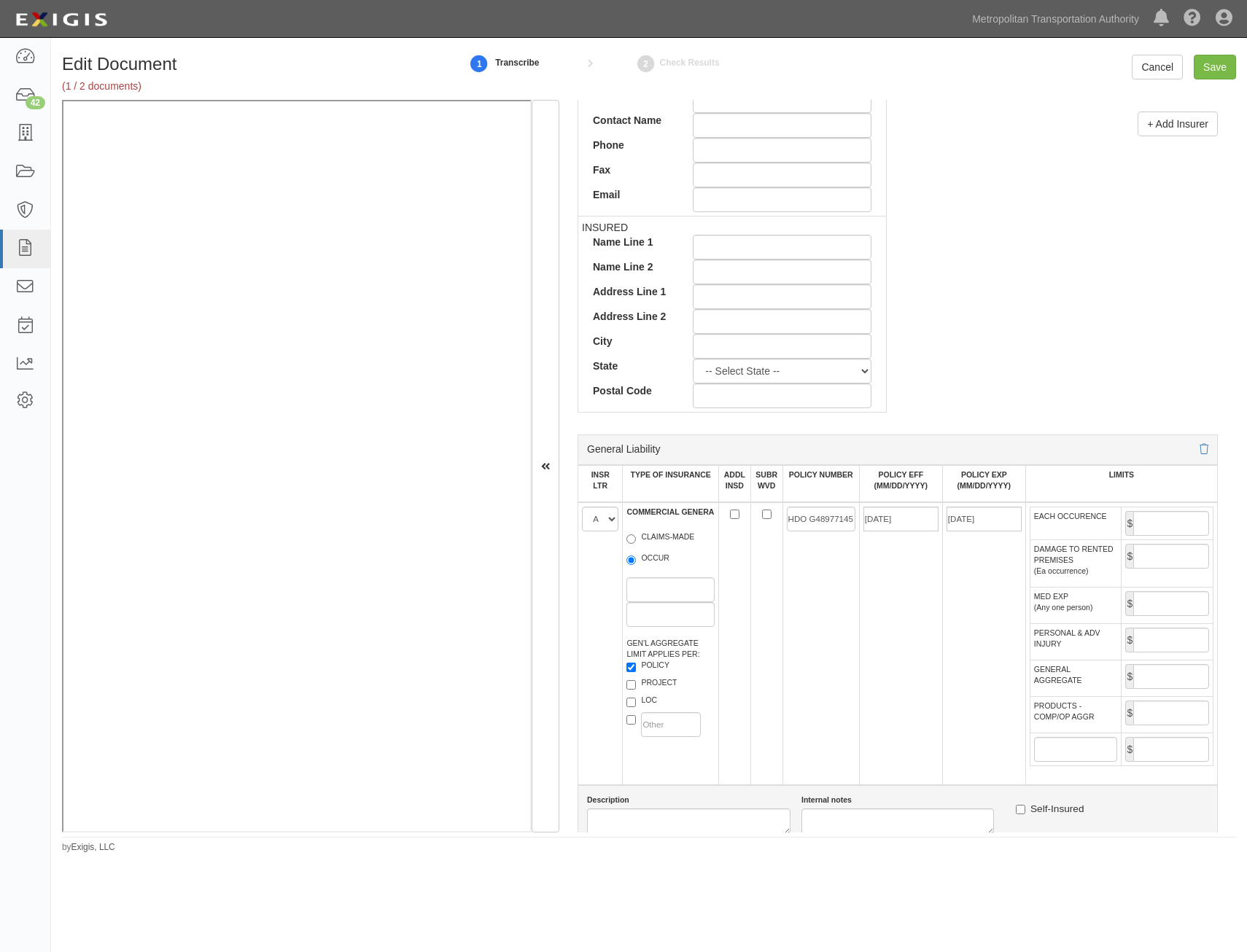
click at [1111, 528] on tr "EACH OCCURENCE $" at bounding box center [1122, 522] width 183 height 33
click at [1158, 524] on input "EACH OCCURENCE" at bounding box center [1171, 523] width 76 height 24
type input "25,000,000"
click at [1181, 681] on input "GENERAL AGGREGATE" at bounding box center [1171, 676] width 76 height 24
type input "30,000,000"
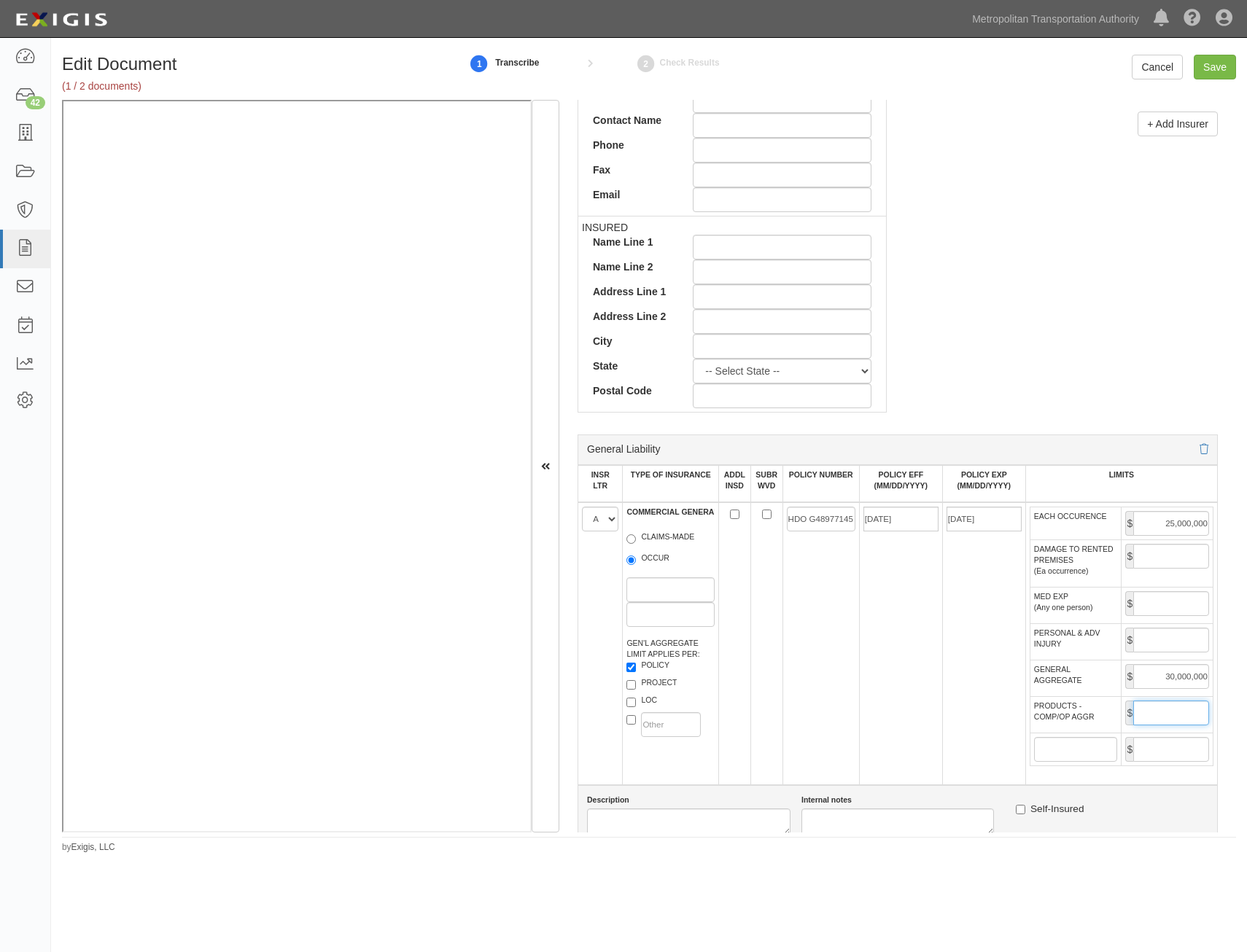
click at [1165, 714] on input "PRODUCTS - COMP/OP AGGR" at bounding box center [1171, 712] width 76 height 24
type input "30,000,000"
drag, startPoint x: 955, startPoint y: 746, endPoint x: 949, endPoint y: 737, distance: 10.8
click at [951, 740] on td "05/21/2026" at bounding box center [984, 643] width 83 height 283
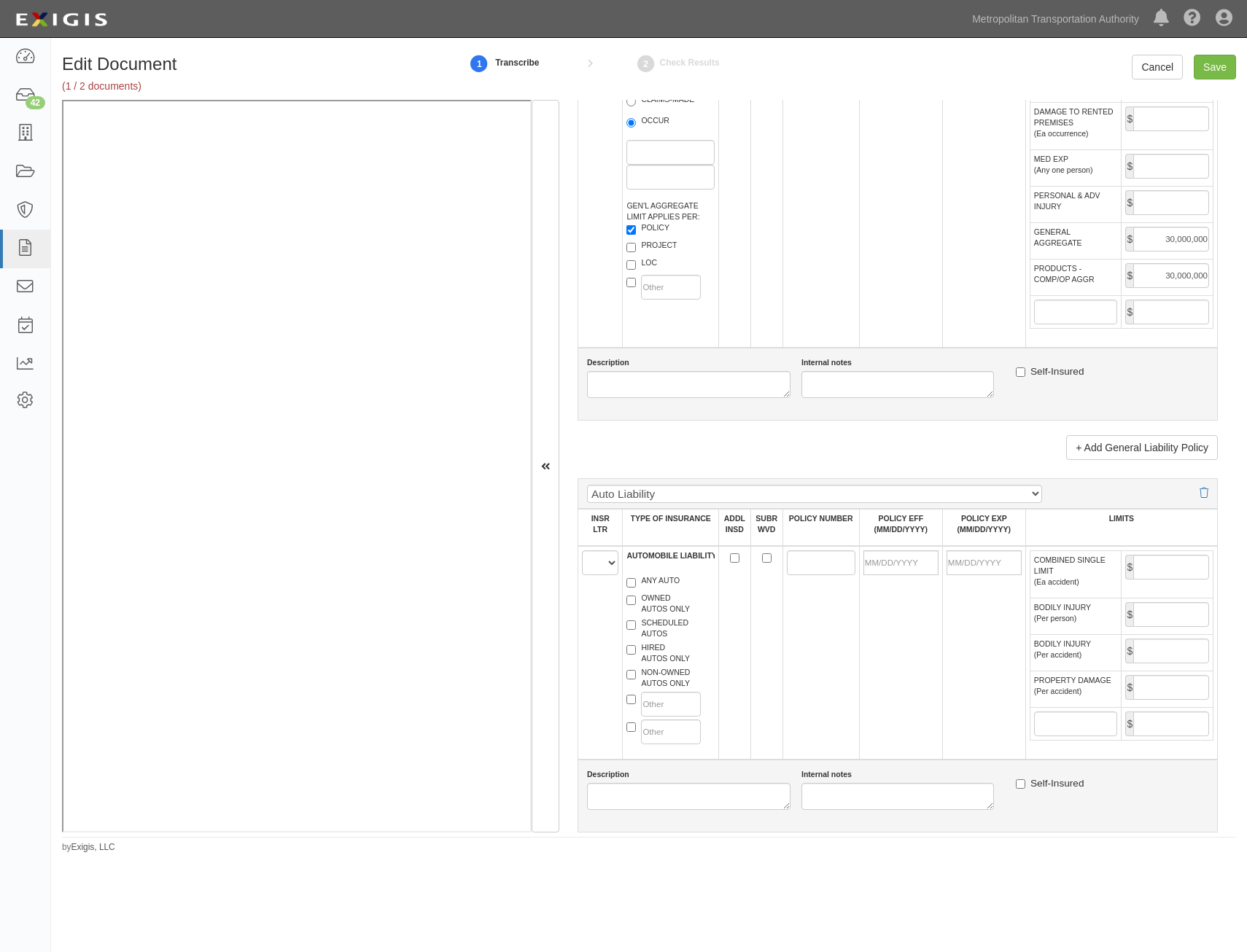
scroll to position [1093, 0]
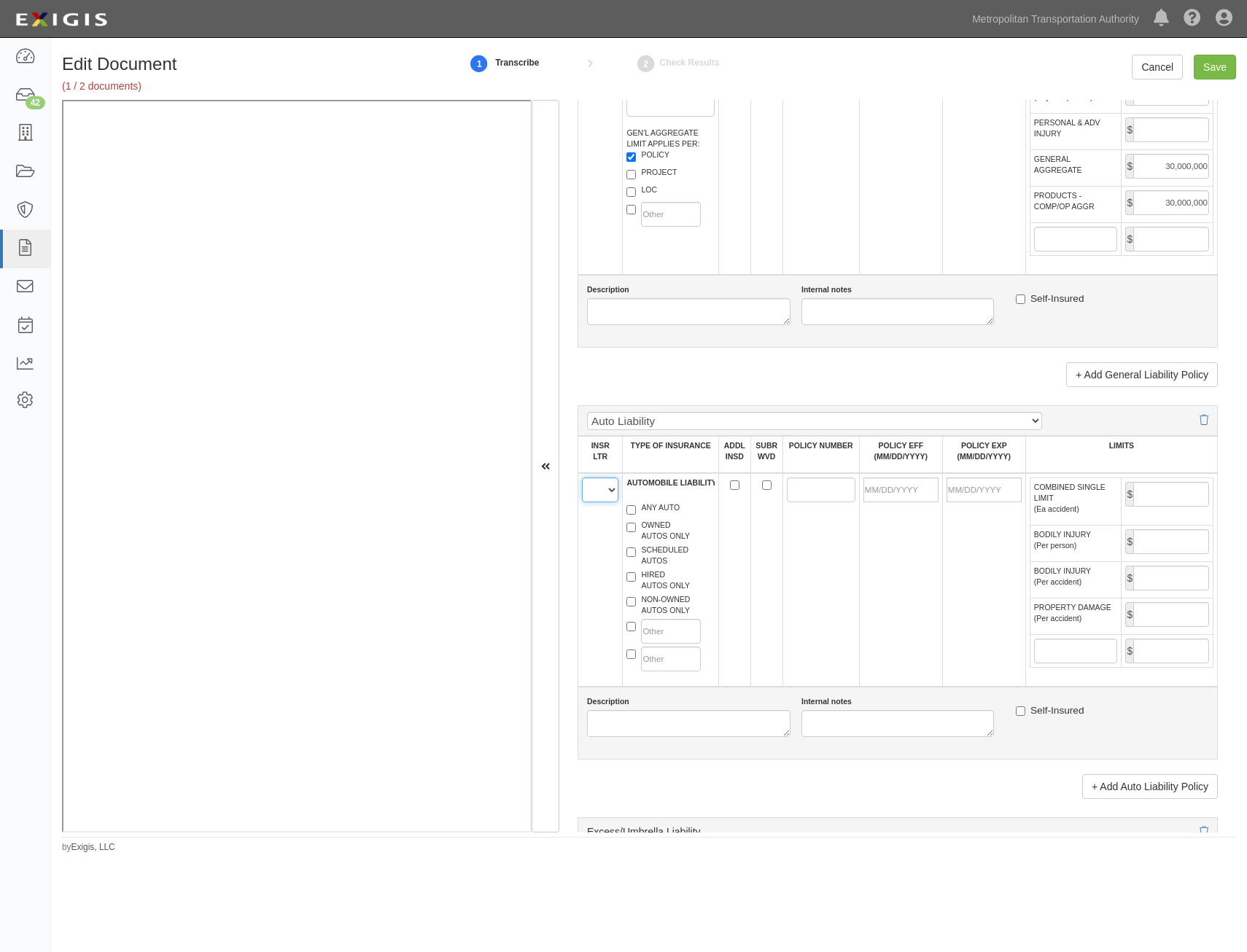
click at [600, 496] on select "A B C D E F" at bounding box center [600, 489] width 36 height 24
select select "A"
click at [582, 478] on select "A B C D E F" at bounding box center [600, 489] width 36 height 24
click at [648, 510] on label "ANY AUTO" at bounding box center [653, 509] width 53 height 14
click at [636, 510] on input "ANY AUTO" at bounding box center [631, 510] width 9 height 9
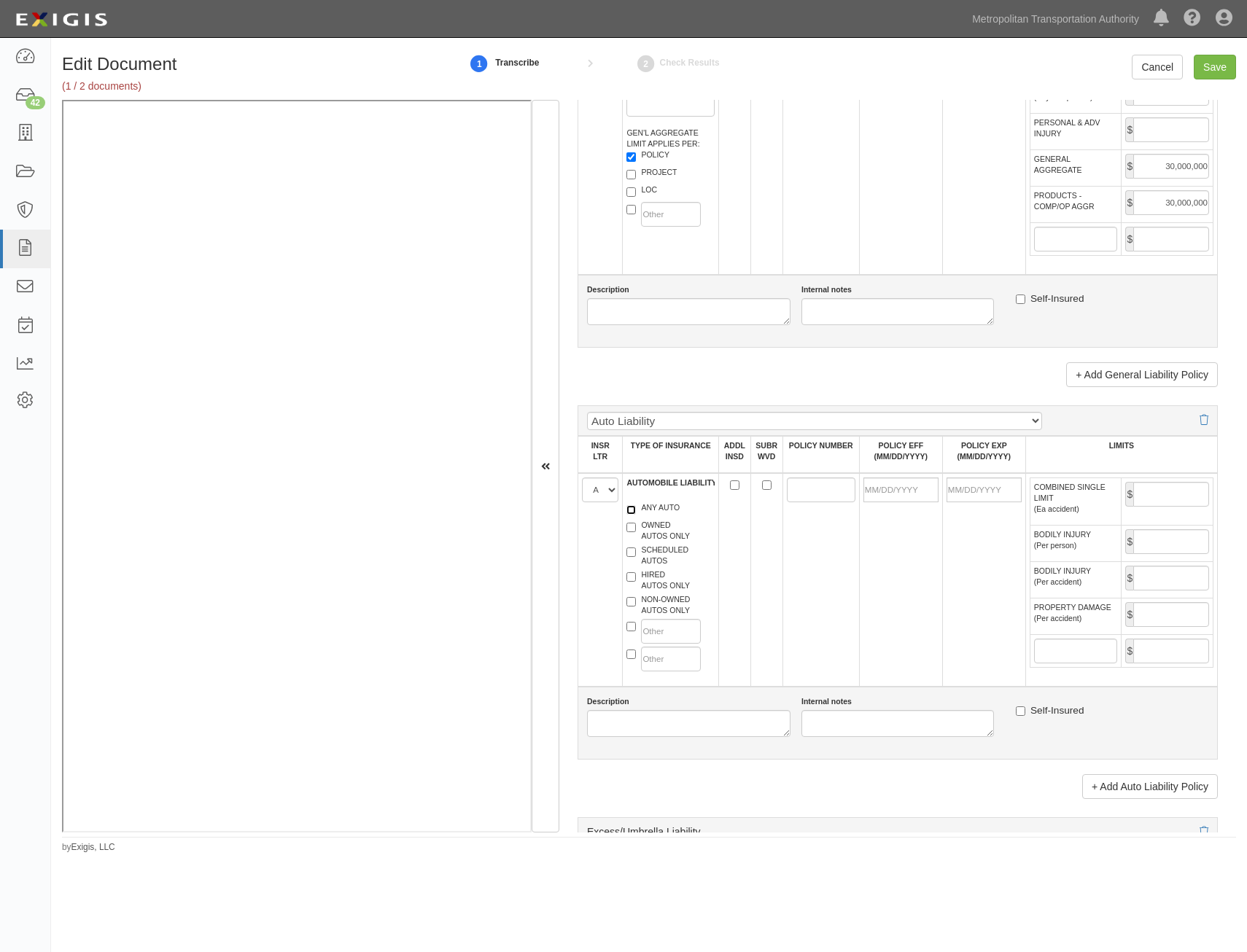
checkbox input "true"
click at [732, 483] on input "ADDL INSD" at bounding box center [735, 484] width 9 height 9
checkbox input "true"
drag, startPoint x: 812, startPoint y: 485, endPoint x: 751, endPoint y: 557, distance: 94.4
click at [812, 485] on input "POLICY NUMBER" at bounding box center [820, 489] width 68 height 24
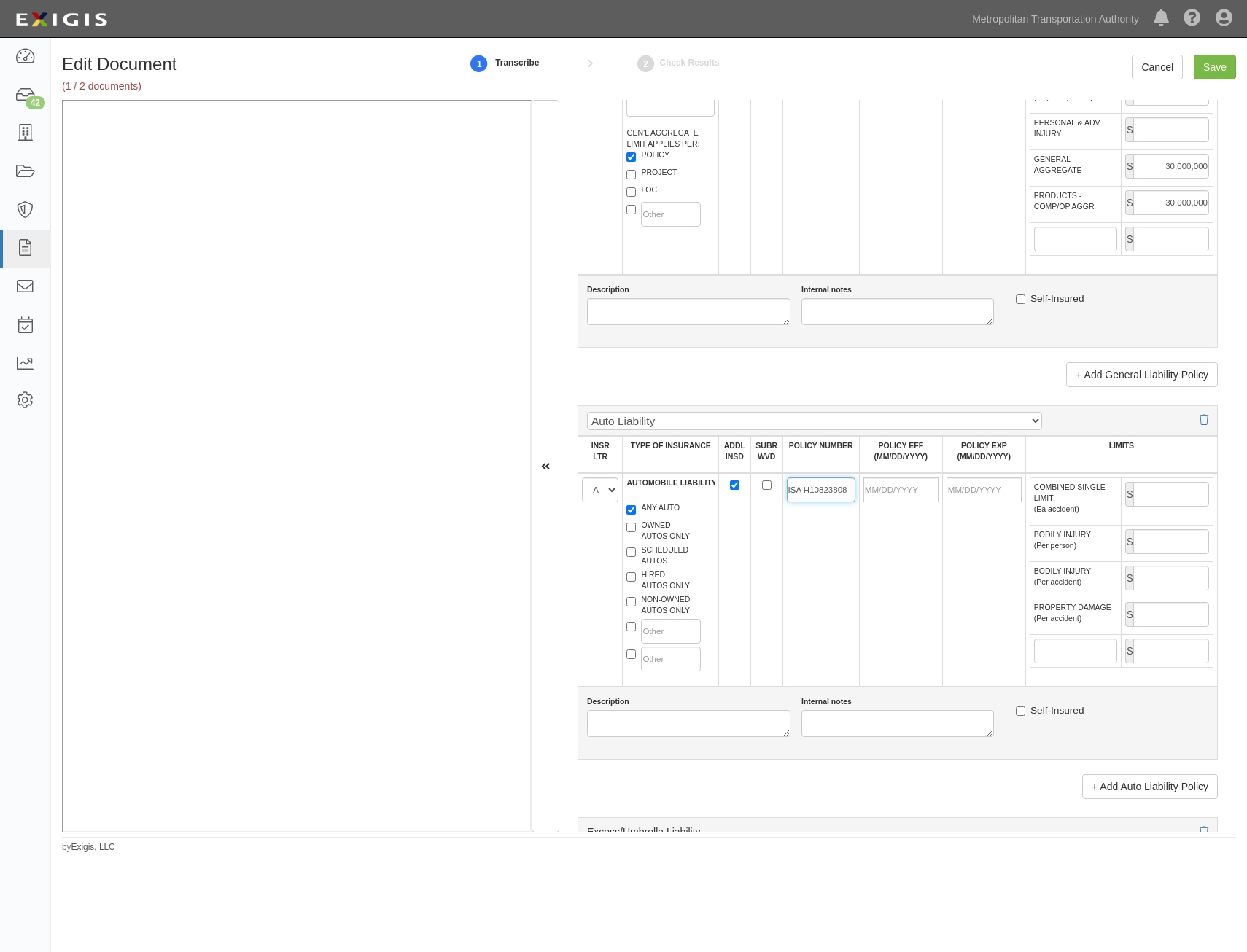
type input "ISA H10823808"
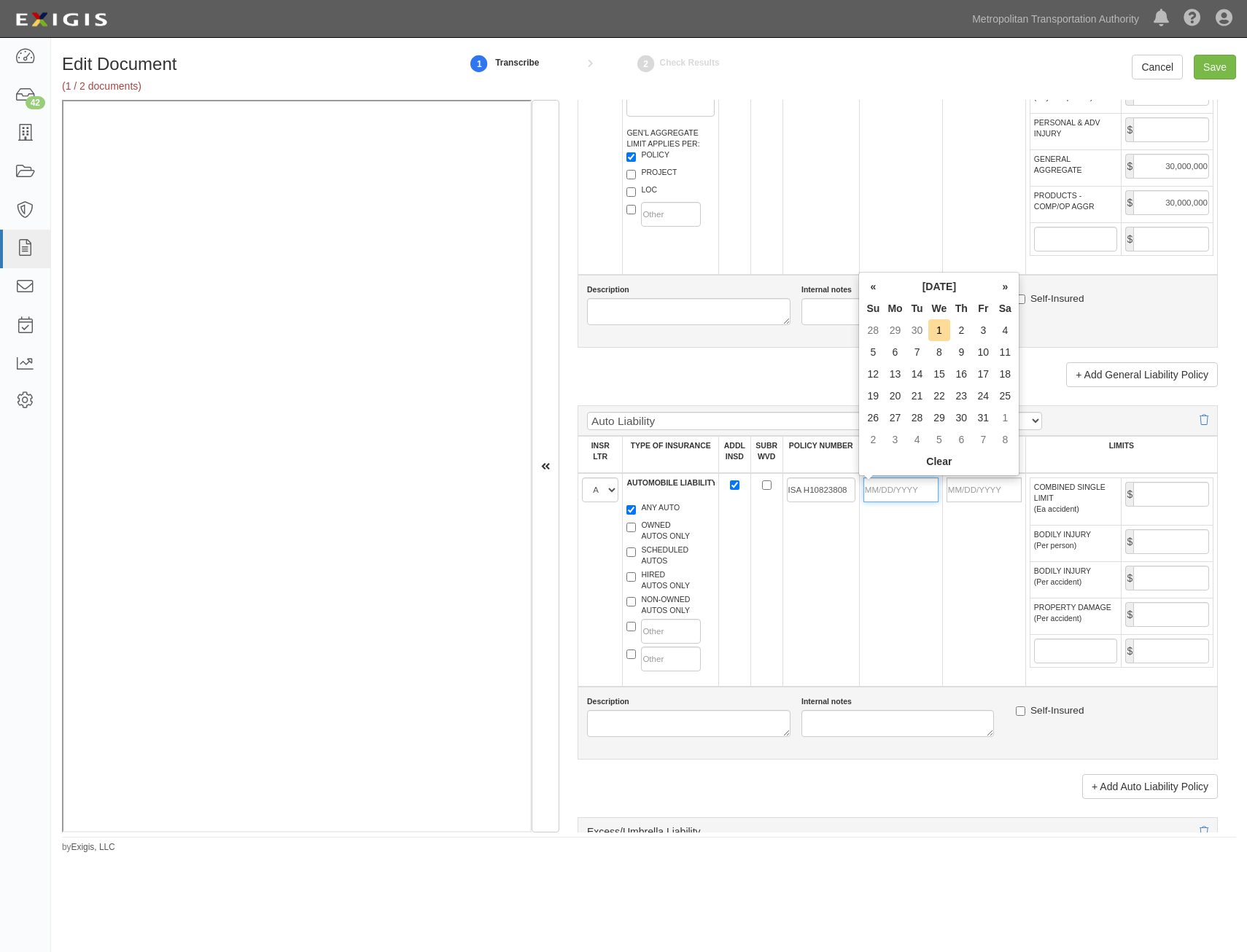
drag, startPoint x: 917, startPoint y: 493, endPoint x: 830, endPoint y: 558, distance: 108.6
click at [917, 493] on input "POLICY EFF (MM/DD/YYYY)" at bounding box center [900, 489] width 75 height 24
type input "05/21/2025"
type input "05/21/2026"
click at [816, 595] on td "ISA H10823808" at bounding box center [820, 580] width 77 height 214
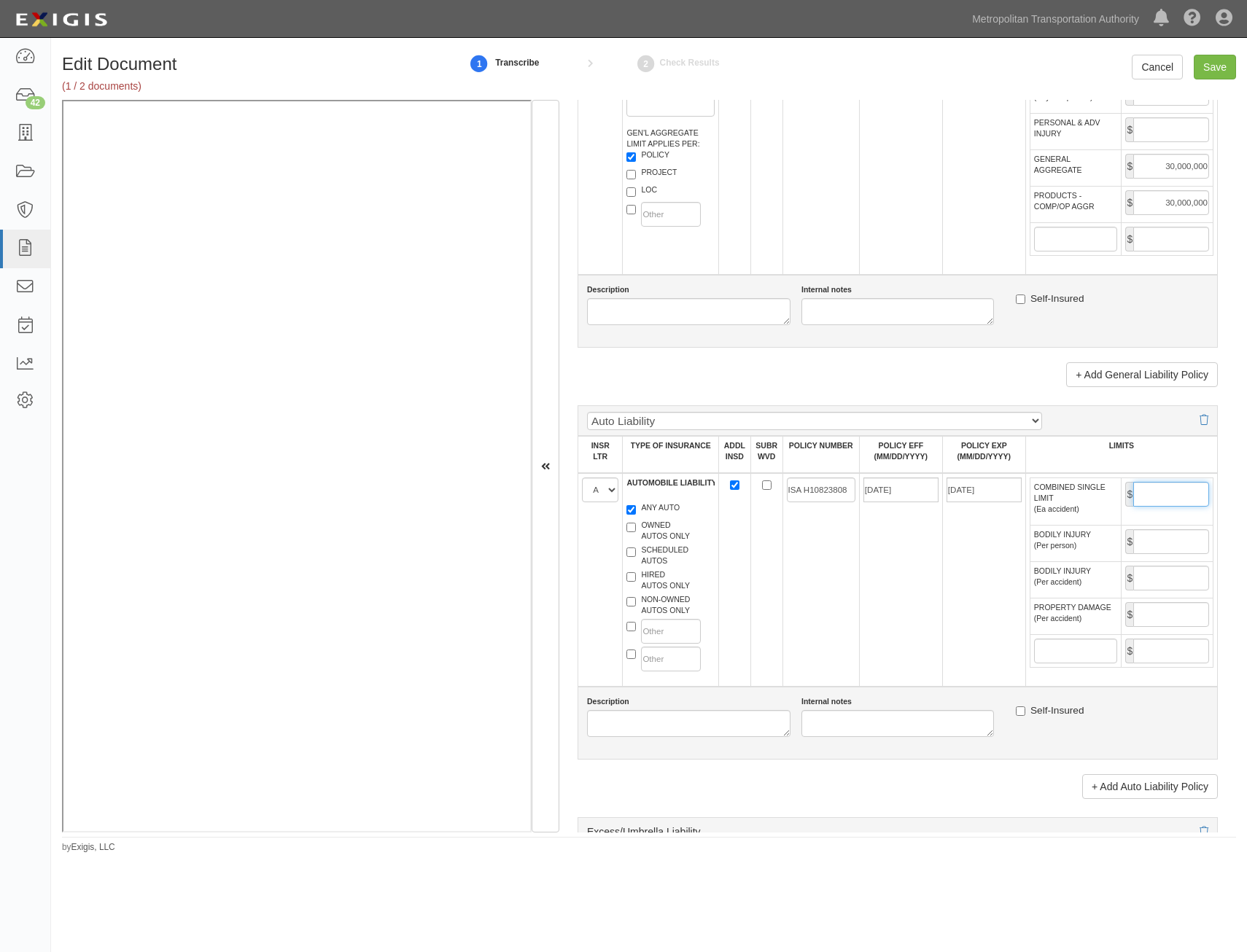
click at [1167, 491] on input "COMBINED SINGLE LIMIT (Ea accident)" at bounding box center [1171, 494] width 76 height 24
type input "5,000,000"
click at [874, 613] on td "05/21/2025" at bounding box center [900, 580] width 83 height 214
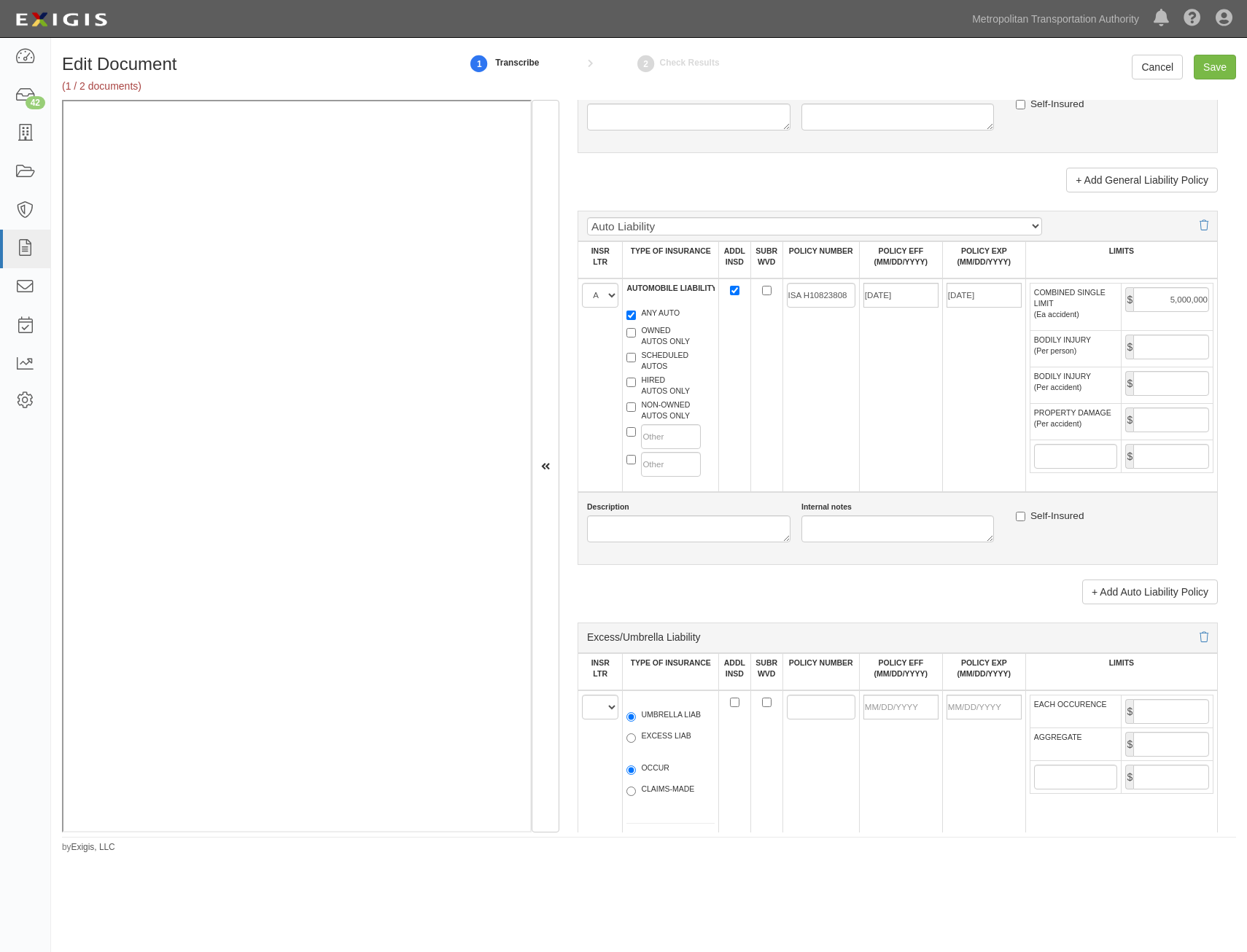
scroll to position [1385, 0]
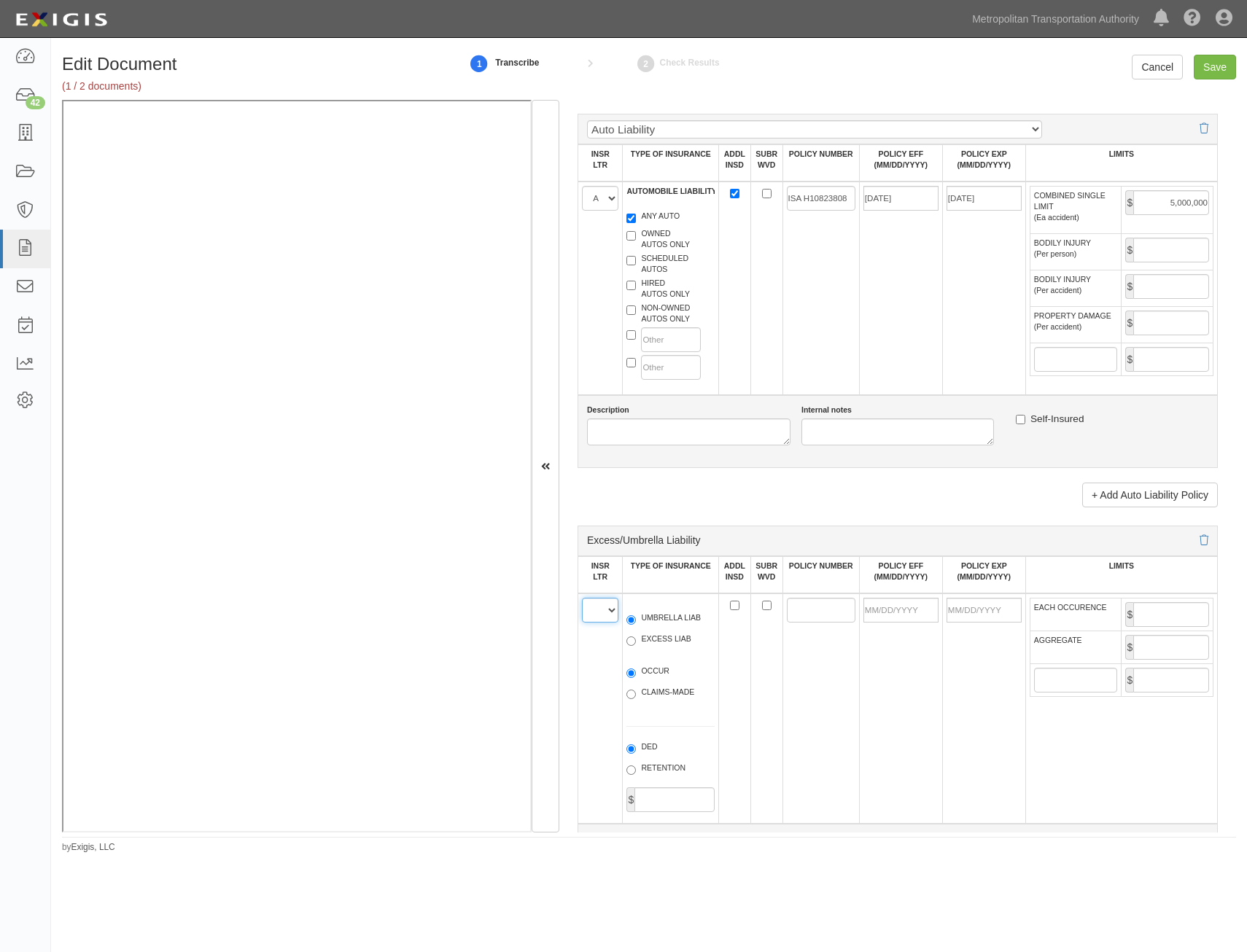
click at [603, 616] on select "A B C D E F" at bounding box center [600, 610] width 36 height 24
select select "B"
click at [582, 598] on select "A B C D E F" at bounding box center [600, 610] width 36 height 24
click at [670, 626] on label "UMBRELLA LIAB" at bounding box center [664, 619] width 74 height 14
click at [636, 625] on input "UMBRELLA LIAB" at bounding box center [631, 620] width 9 height 9
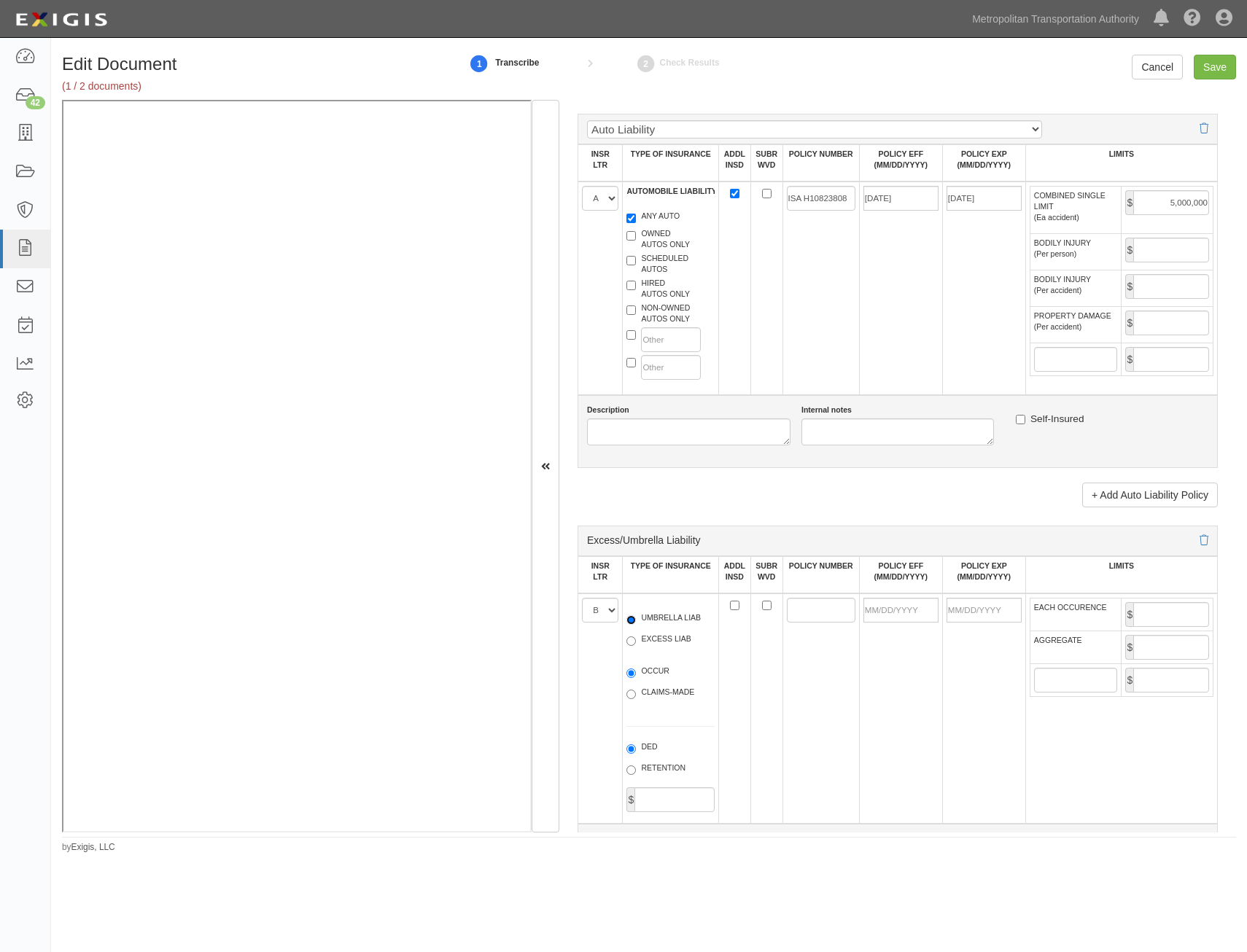
radio input "true"
click at [655, 673] on label "OCCUR" at bounding box center [648, 672] width 43 height 14
click at [636, 673] on input "OCCUR" at bounding box center [631, 673] width 9 height 9
radio input "true"
drag, startPoint x: 825, startPoint y: 601, endPoint x: 816, endPoint y: 615, distance: 16.6
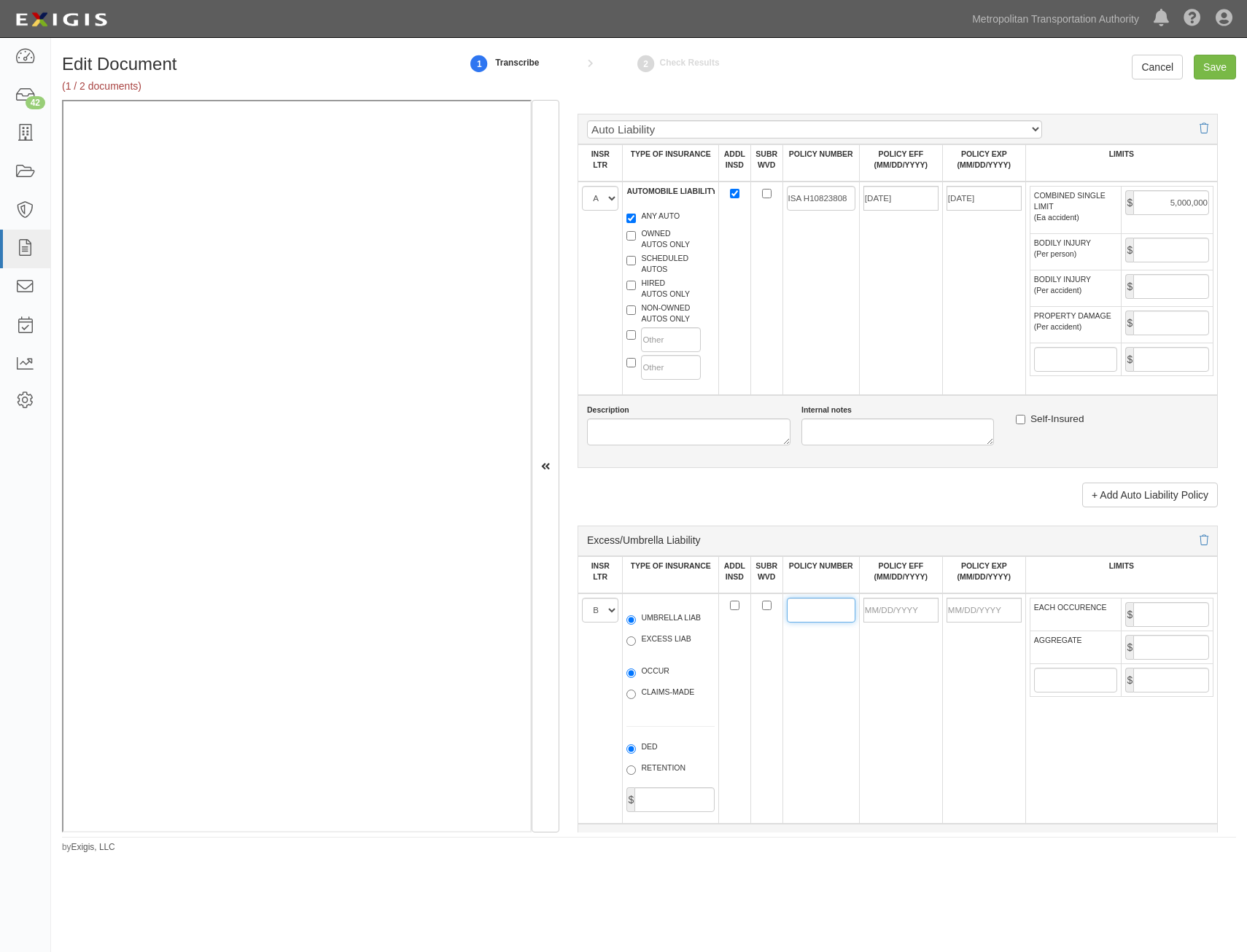
click at [825, 601] on input "POLICY NUMBER" at bounding box center [820, 610] width 68 height 24
type input "XEU G27983212 010"
click at [908, 611] on input "POLICY EFF (MM/DD/YYYY)" at bounding box center [900, 610] width 75 height 24
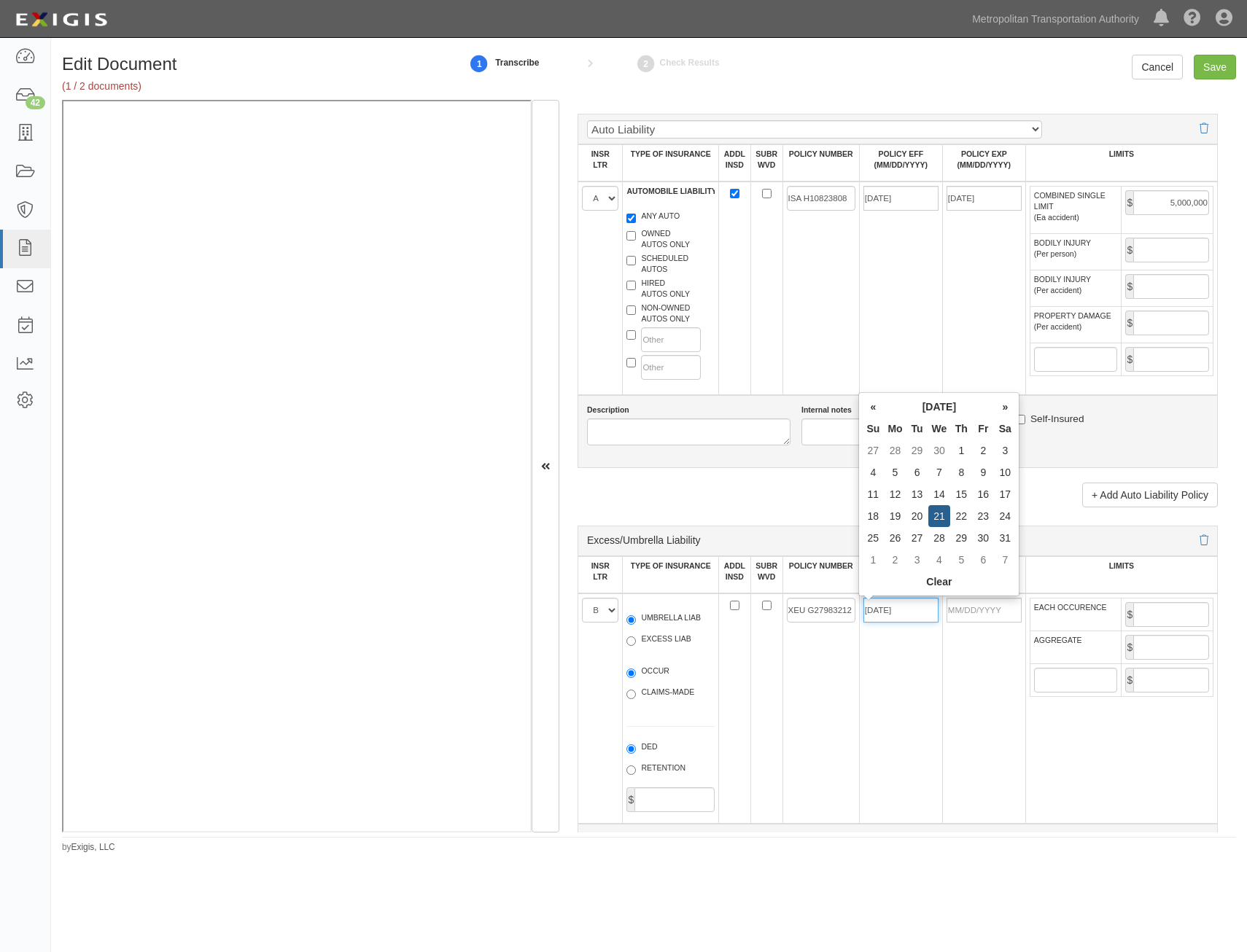
type input "05/21/2025"
type input "05/21/2026"
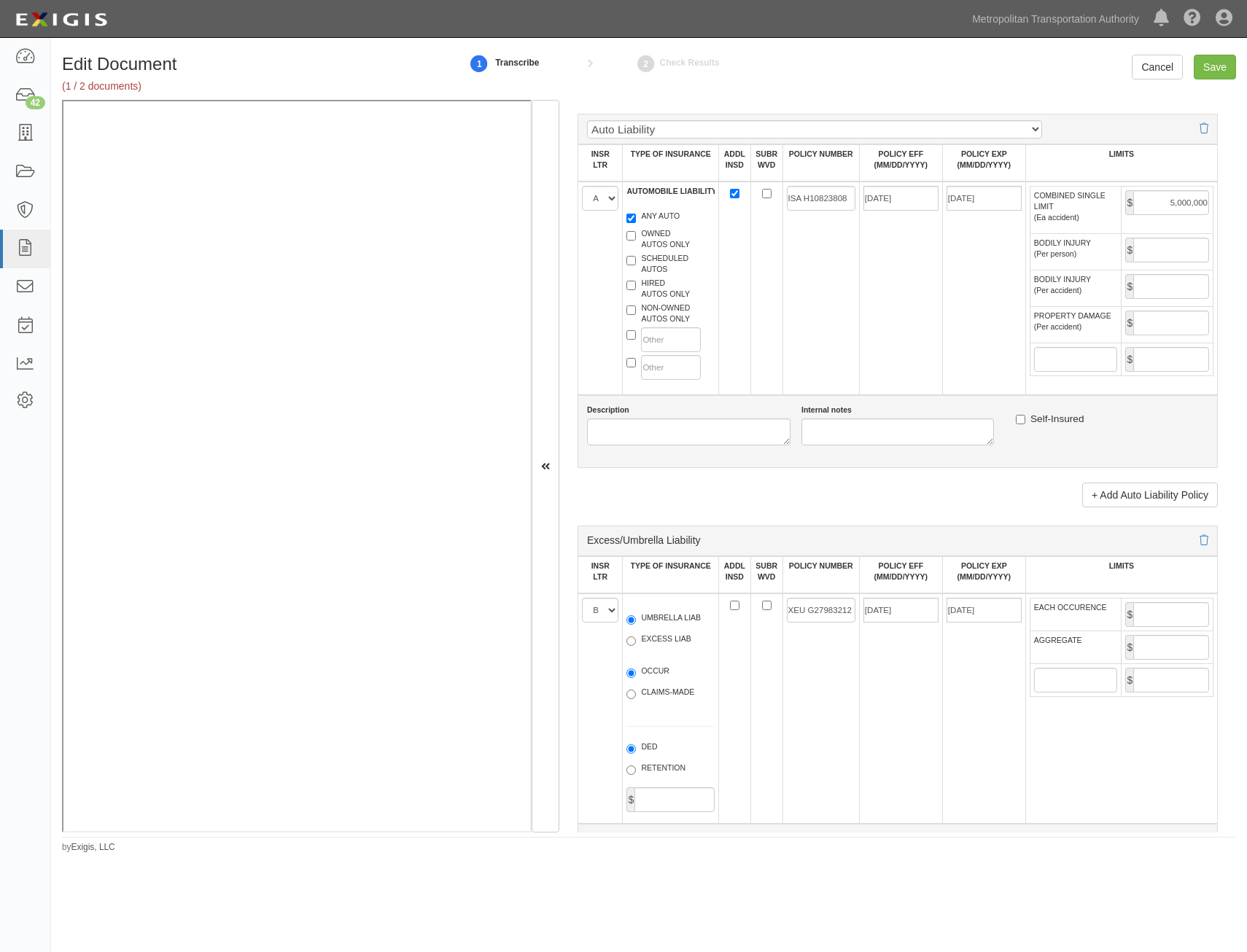
click at [863, 675] on td "05/21/2025" at bounding box center [900, 709] width 83 height 230
click at [1133, 615] on input "EACH OCCURENCE" at bounding box center [1171, 614] width 76 height 24
type input "1,000,000"
click at [1143, 637] on input "AGGREGATE" at bounding box center [1171, 647] width 76 height 24
type input "1,000,000"
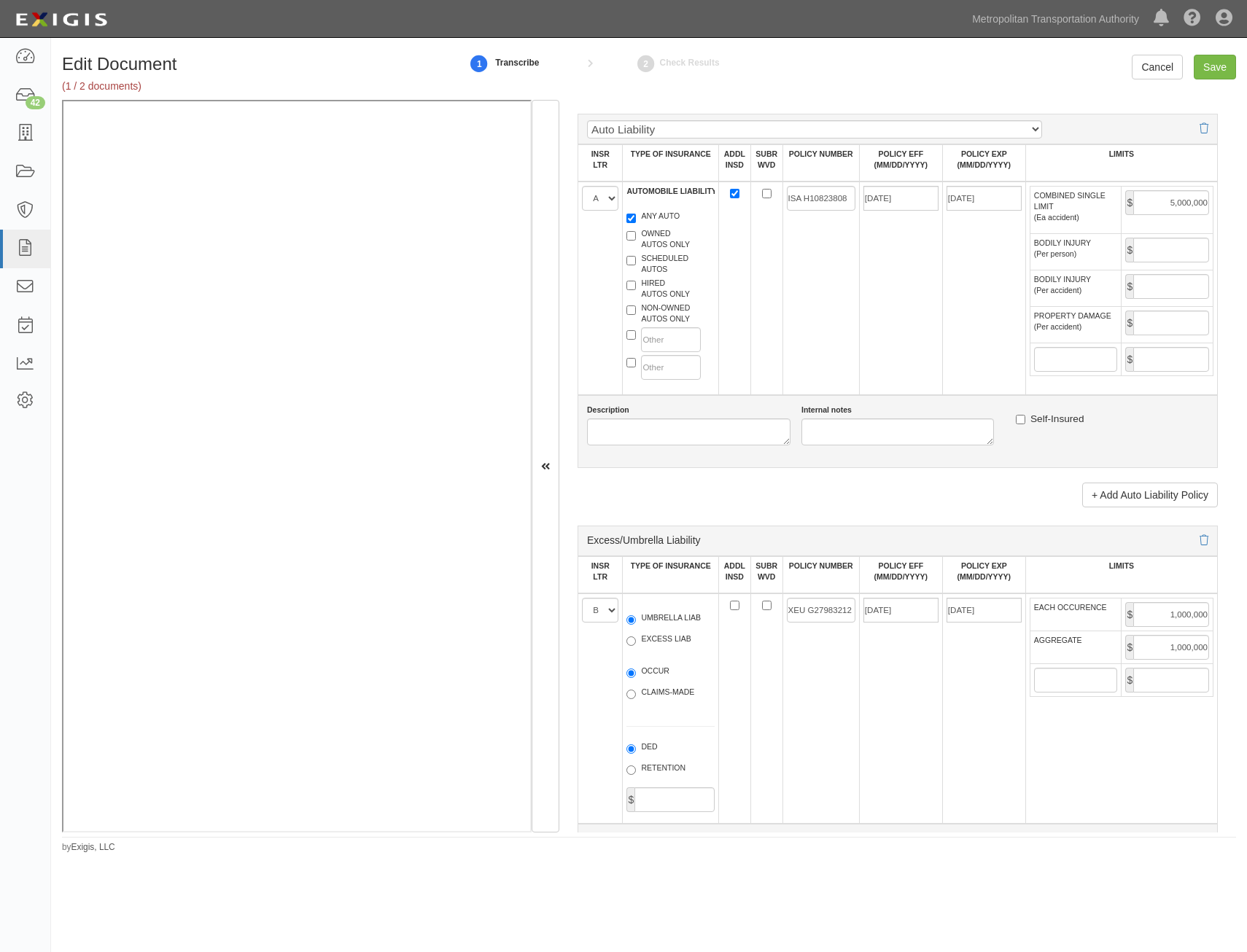
click at [905, 728] on td "05/21/2025" at bounding box center [900, 709] width 83 height 230
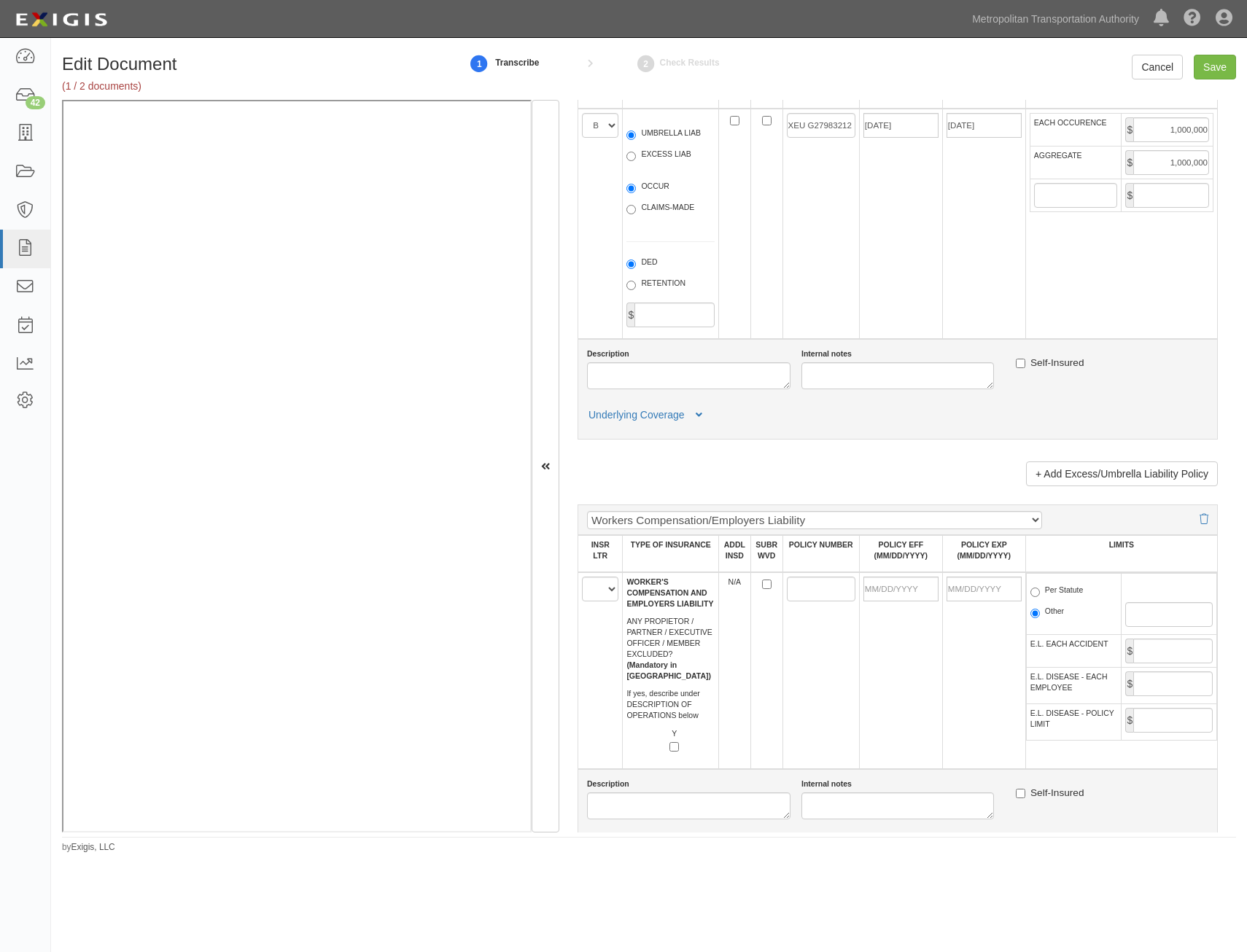
scroll to position [1896, 0]
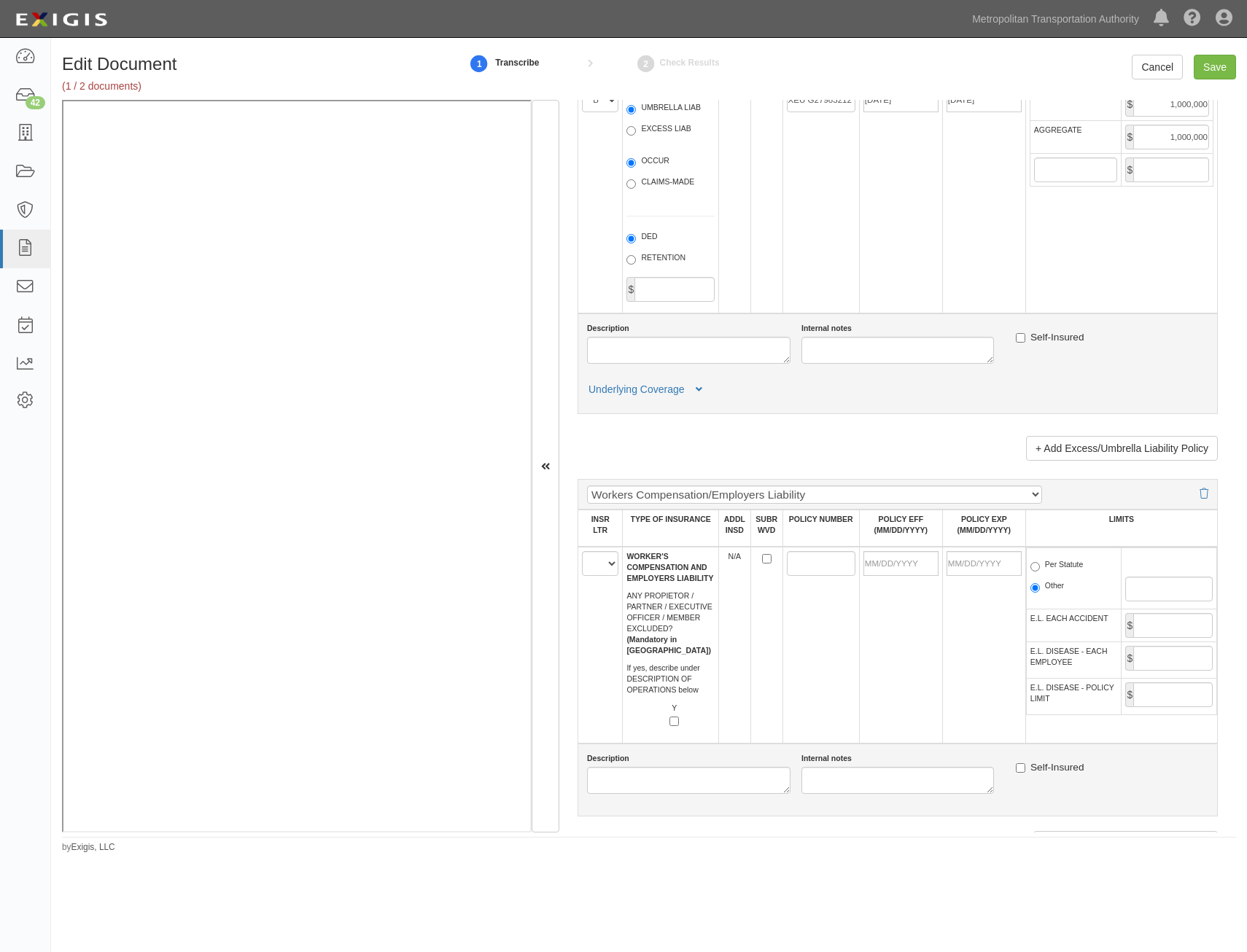
click at [1056, 559] on label "Per Statute" at bounding box center [1057, 566] width 53 height 14
click at [1040, 562] on input "Per Statute" at bounding box center [1035, 566] width 9 height 9
radio input "true"
click at [1162, 640] on td "$" at bounding box center [1170, 626] width 96 height 33
click at [1166, 625] on input "E.L. EACH ACCIDENT" at bounding box center [1173, 625] width 79 height 24
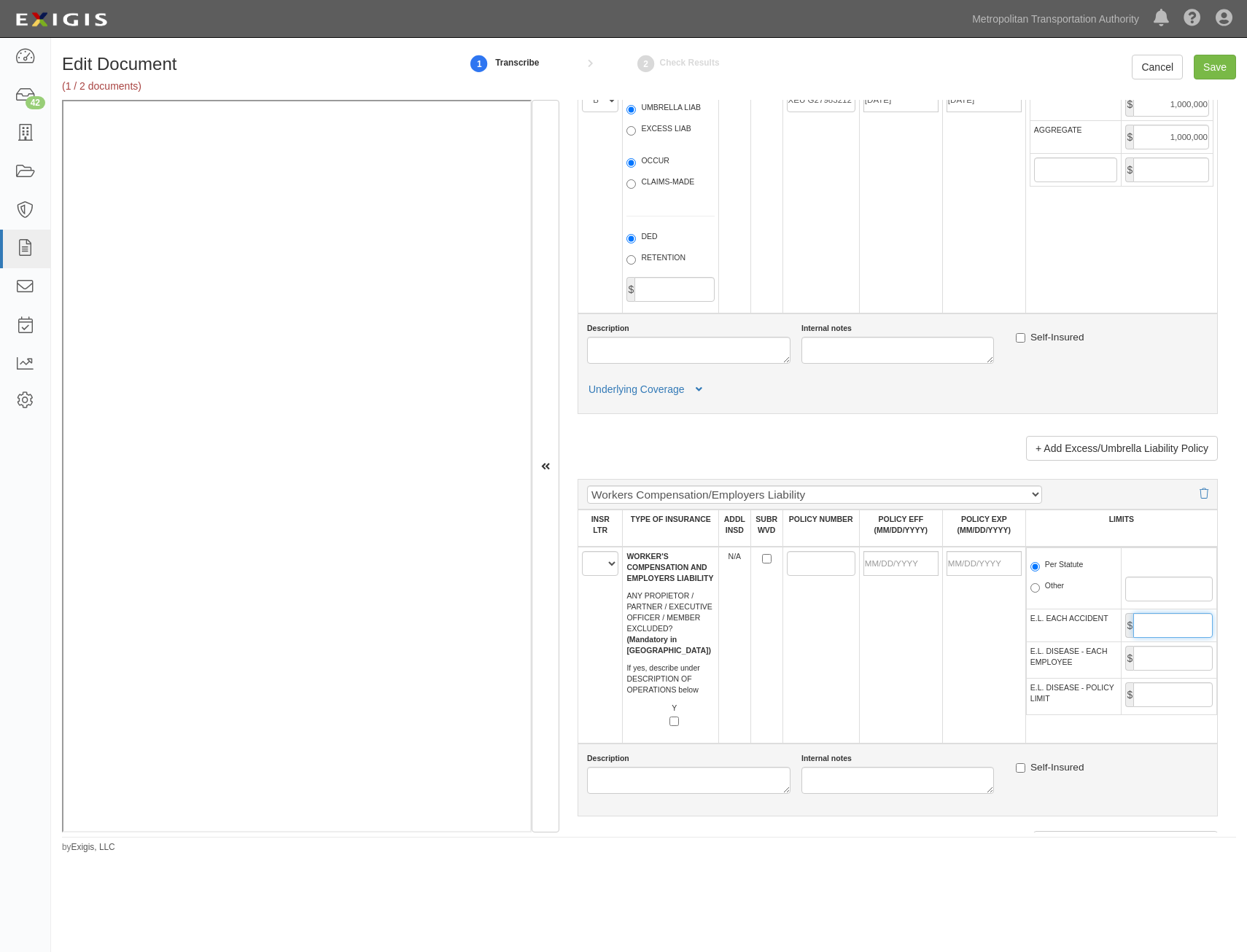
type input "1,000,000"
click at [1178, 650] on input "E.L. DISEASE - EACH EMPLOYEE" at bounding box center [1173, 658] width 79 height 24
type input "1,000,000"
drag, startPoint x: 1163, startPoint y: 686, endPoint x: 1160, endPoint y: 701, distance: 15.3
click at [1163, 688] on input "E.L. DISEASE - POLICY LIMIT" at bounding box center [1173, 694] width 79 height 24
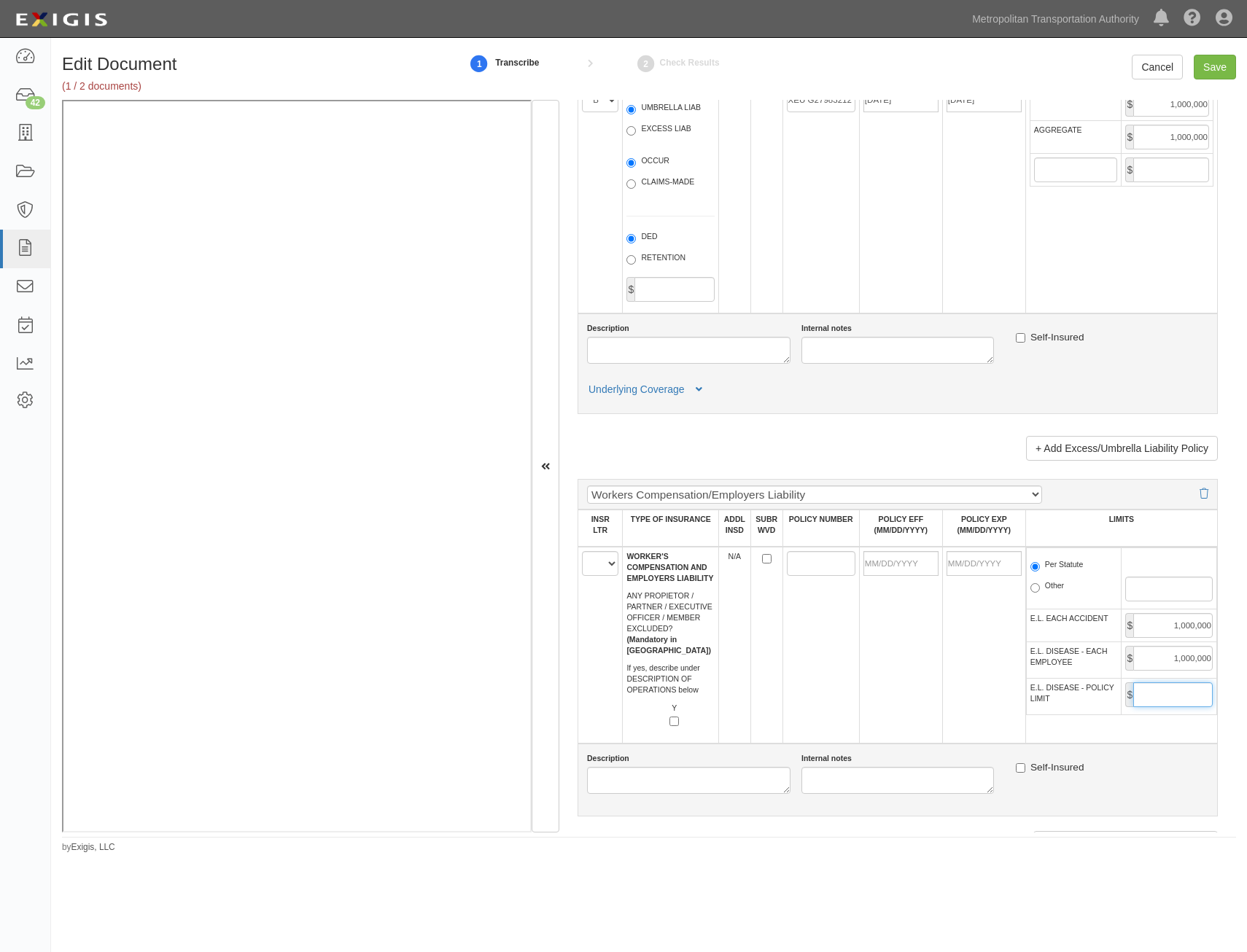
type input "1,000,000"
click at [846, 631] on td at bounding box center [820, 645] width 77 height 197
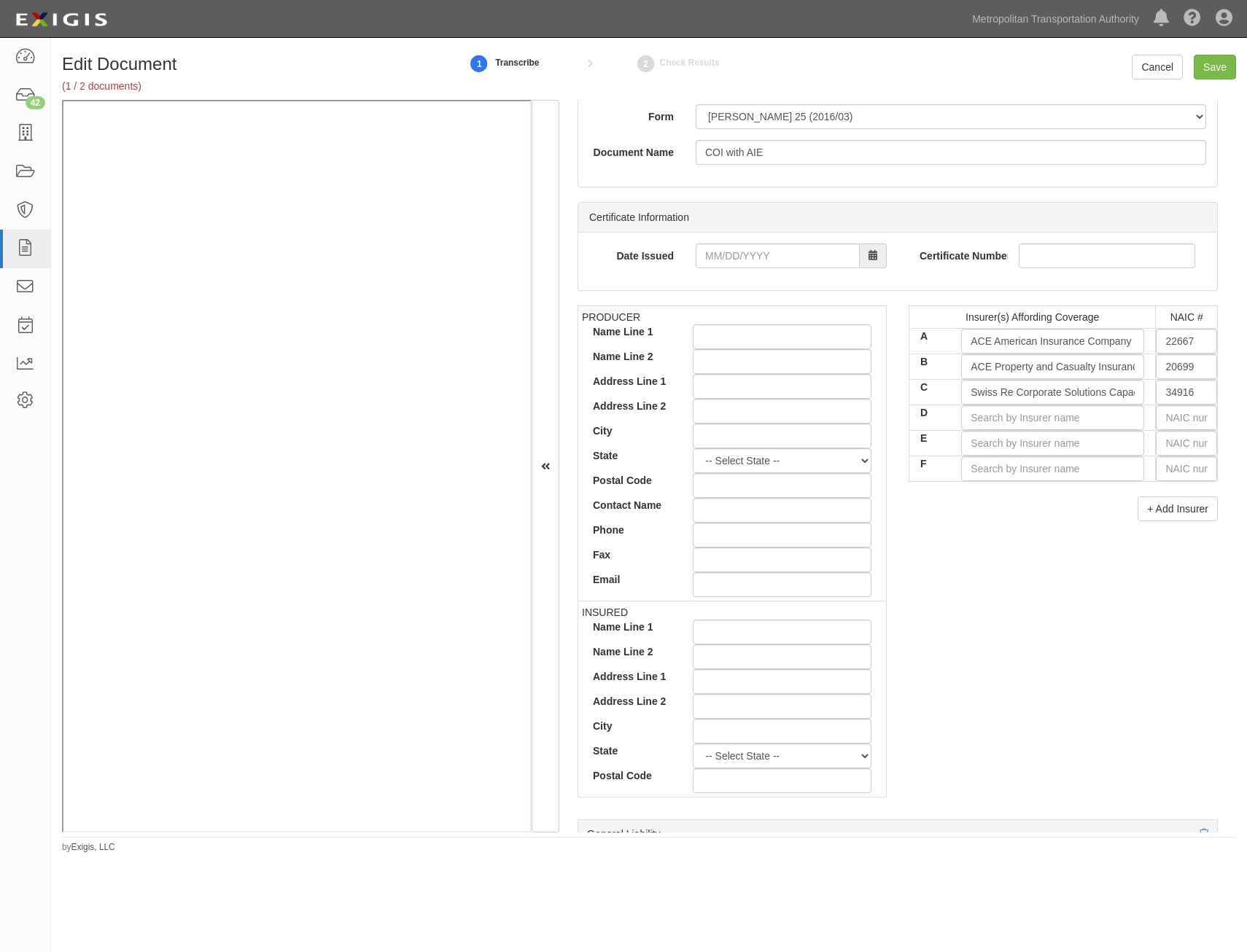
drag, startPoint x: 1053, startPoint y: 362, endPoint x: 1088, endPoint y: 209, distance: 157.0
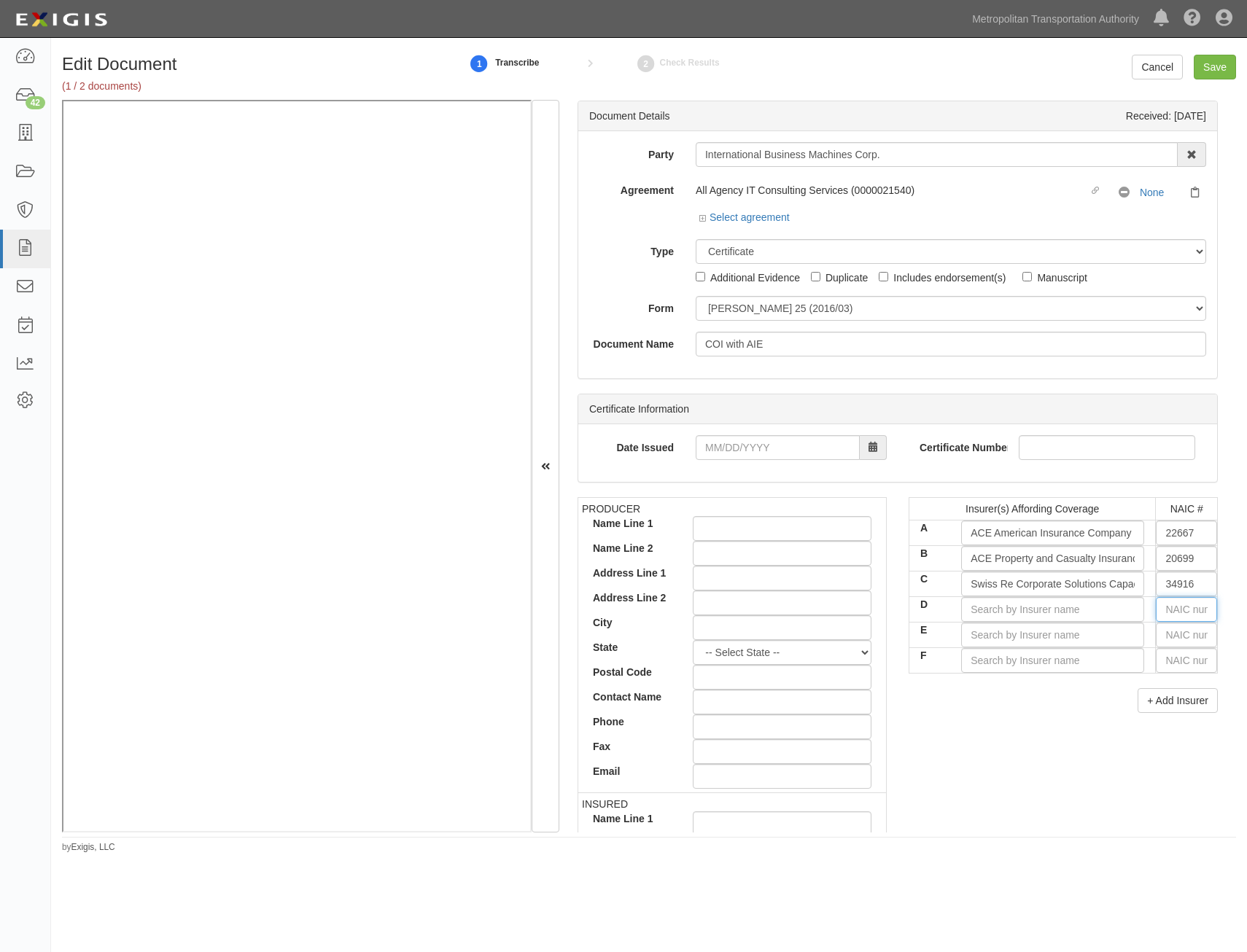
click at [1180, 617] on input "text" at bounding box center [1186, 609] width 61 height 24
type input "36404"
type input "3"
type input "33987"
type input "33"
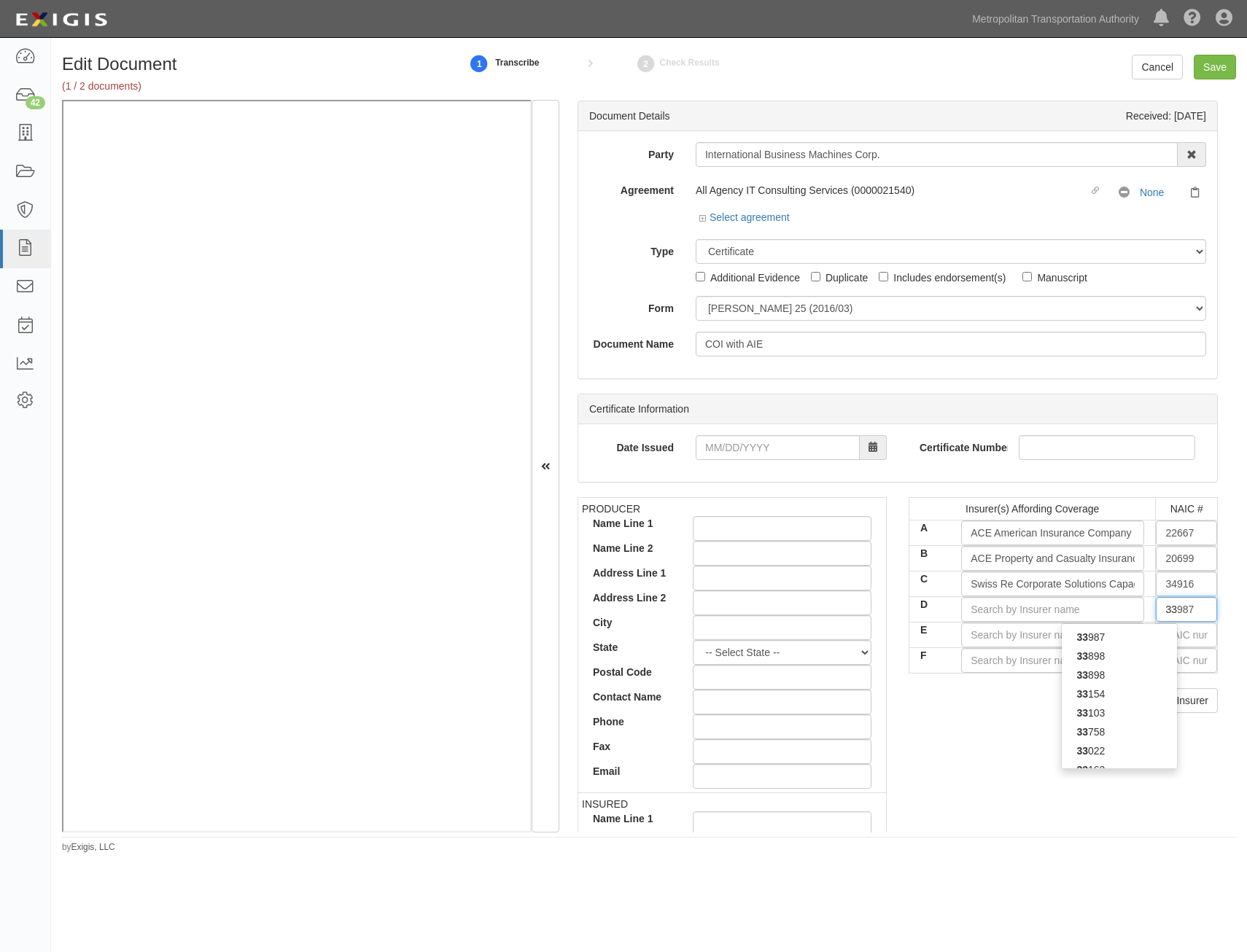
type input "33588"
type input "3358"
type input "33588"
click at [1145, 640] on div "33588" at bounding box center [1119, 637] width 115 height 19
type input "First Liberty Insurance Corporation (A XV Rating)"
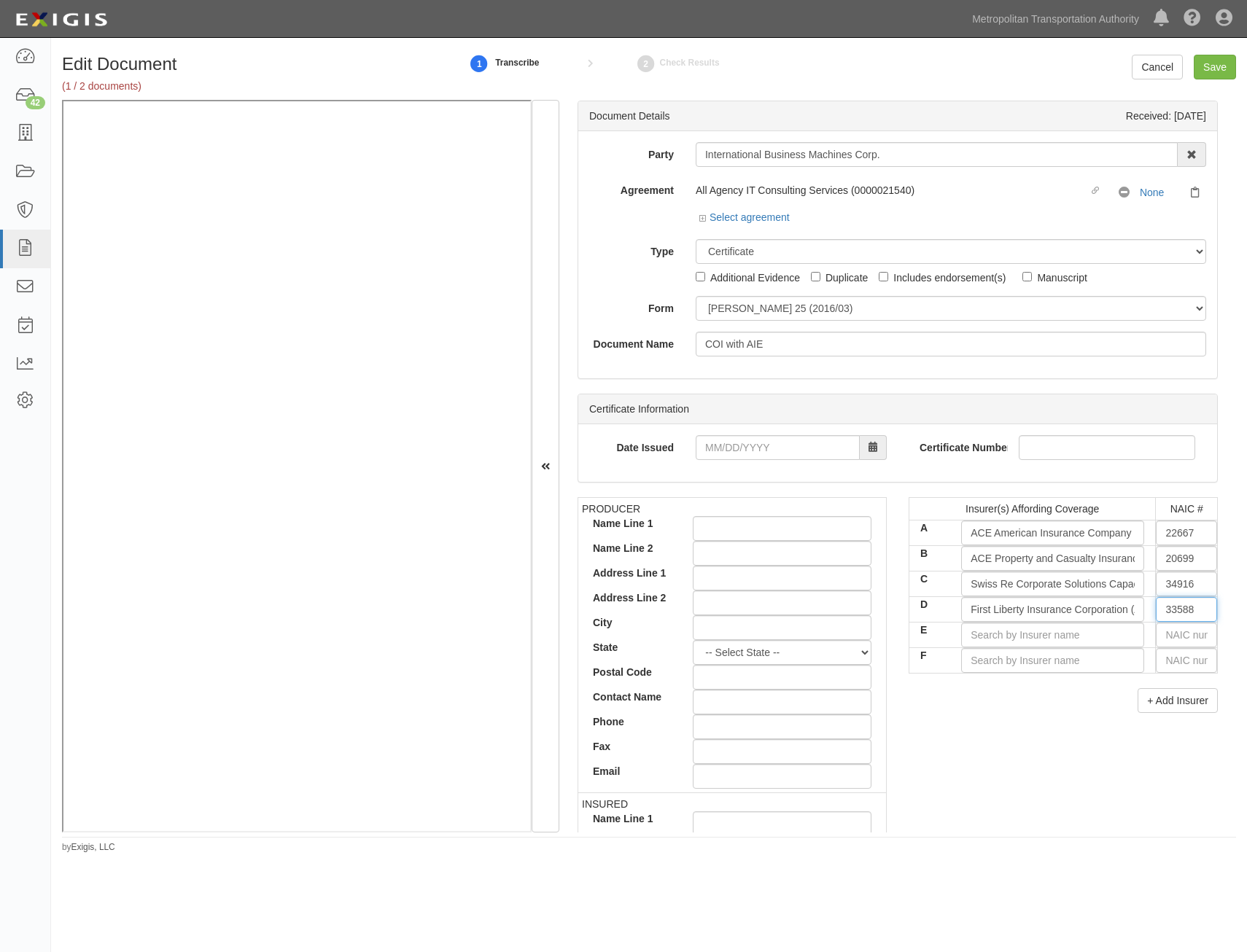
type input "33588"
click at [1080, 732] on div "PRODUCER Name Line 1 Name Line 2 Address Line 1 Address Line 2 City State -- Se…" at bounding box center [897, 750] width 662 height 506
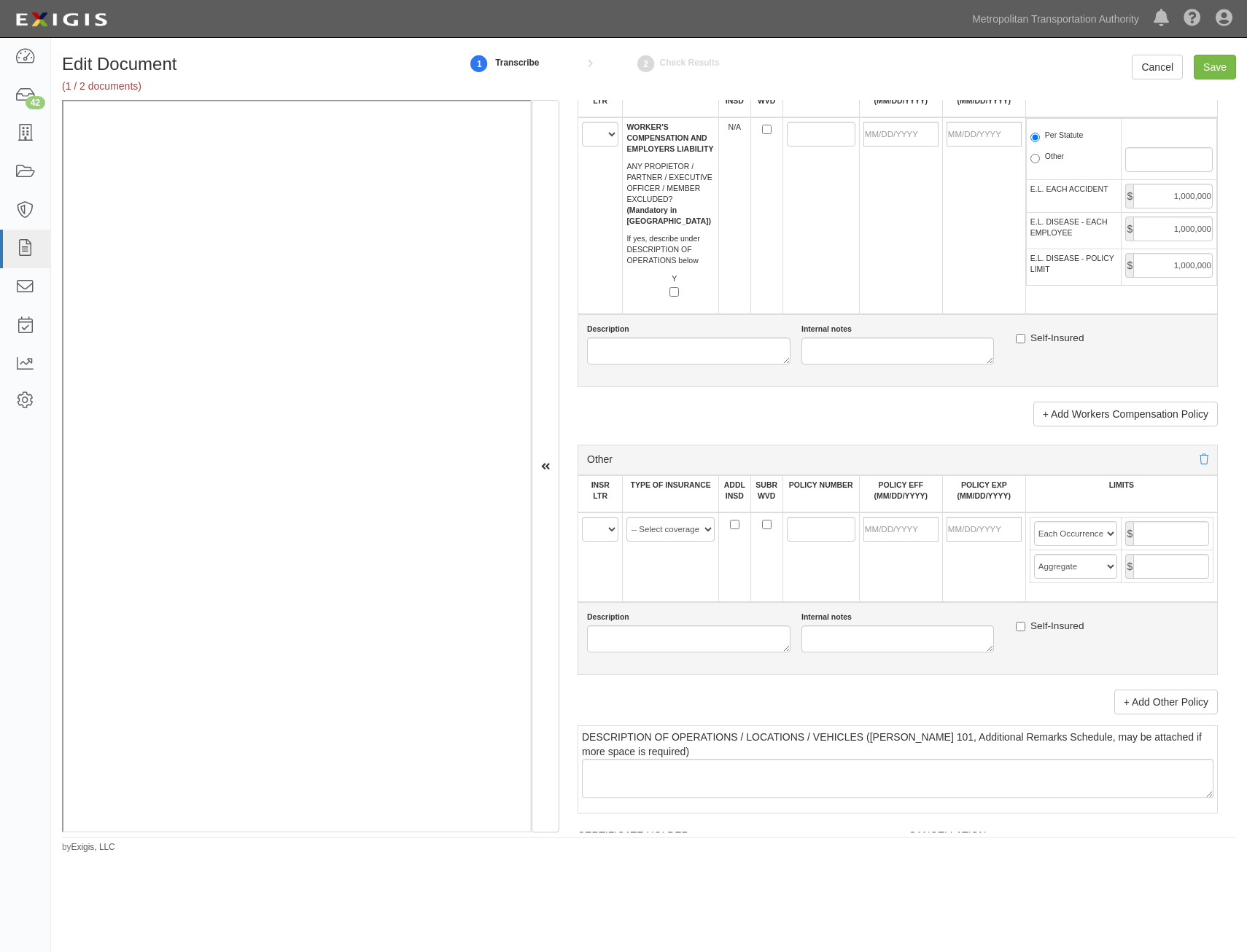
drag, startPoint x: 1064, startPoint y: 489, endPoint x: 1051, endPoint y: 711, distance: 222.4
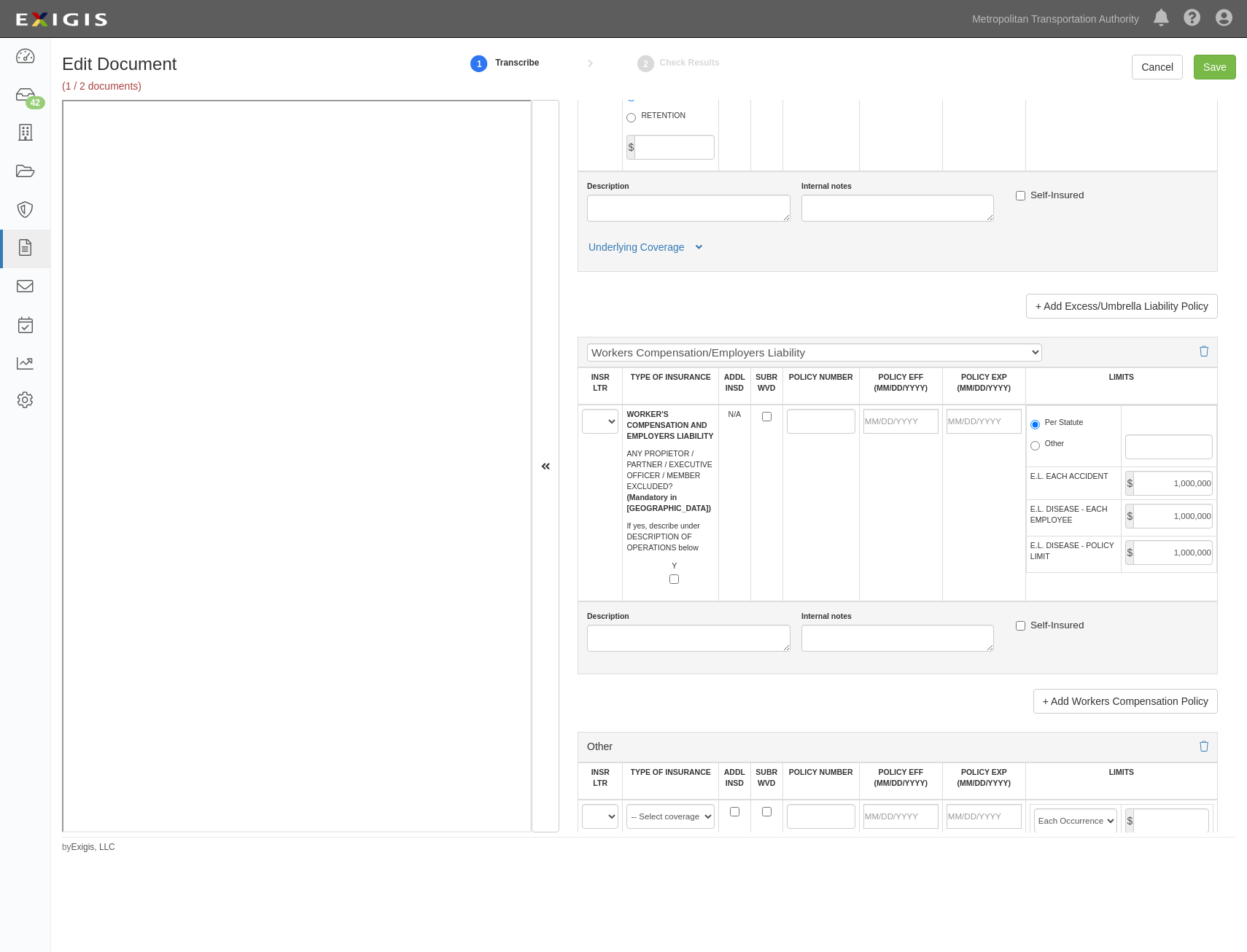
scroll to position [2013, 0]
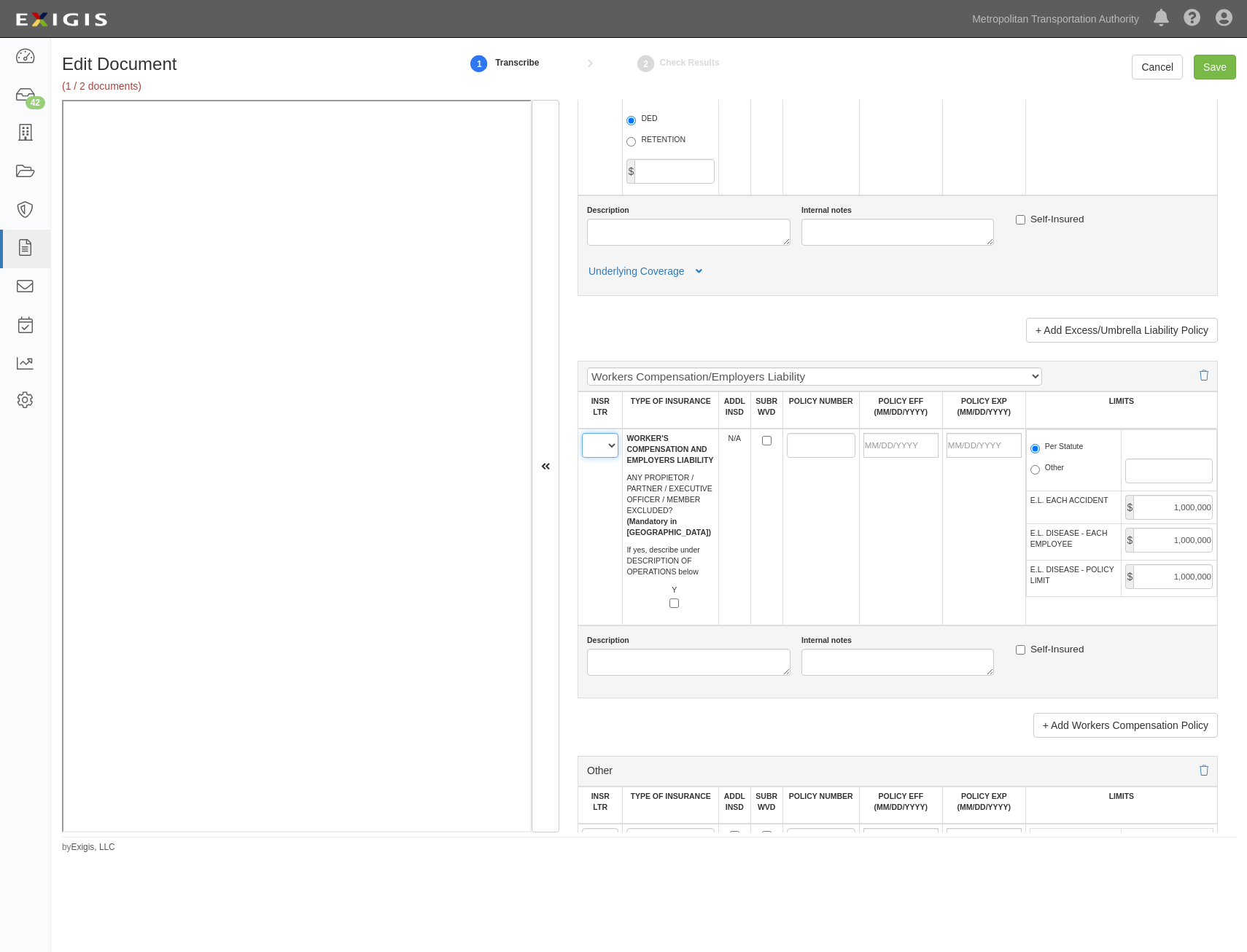
drag, startPoint x: 595, startPoint y: 452, endPoint x: 595, endPoint y: 459, distance: 7.0
click at [595, 452] on select "A B C D E F" at bounding box center [600, 445] width 36 height 24
click at [582, 433] on select "A B C D E F" at bounding box center [600, 445] width 36 height 24
click at [616, 452] on select "A B C D E F" at bounding box center [600, 445] width 36 height 24
select select "D"
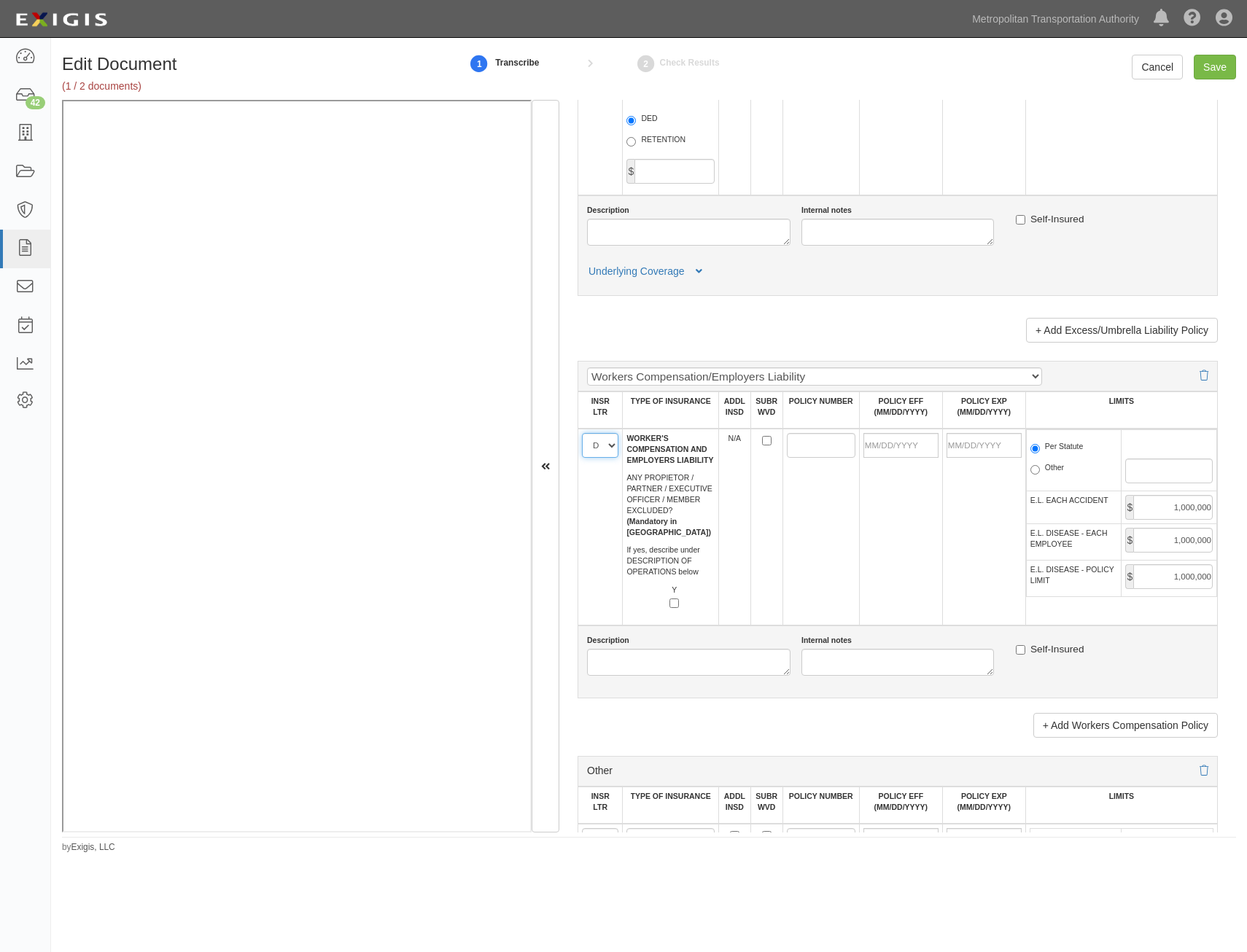
click at [582, 433] on select "A B C D E F" at bounding box center [600, 445] width 36 height 24
click at [797, 446] on input "POLICY NUMBER" at bounding box center [820, 445] width 68 height 24
type input "EL6-621-004158-845"
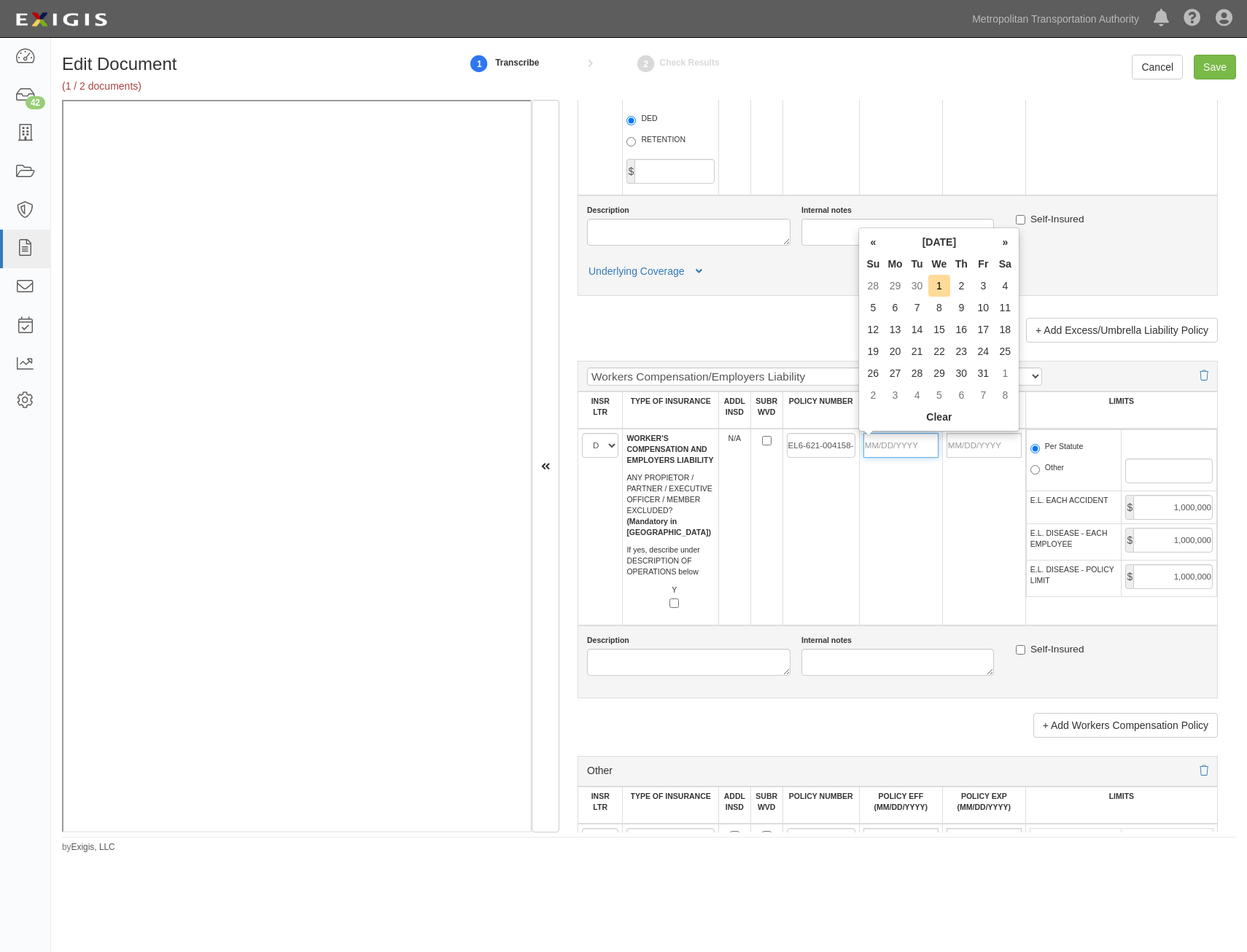
click at [914, 453] on input "POLICY EFF (MM/DD/YYYY)" at bounding box center [900, 445] width 75 height 24
type input "01/01/2025"
type input "01/01/2026"
click at [942, 558] on td "01/01/2026" at bounding box center [984, 527] width 83 height 197
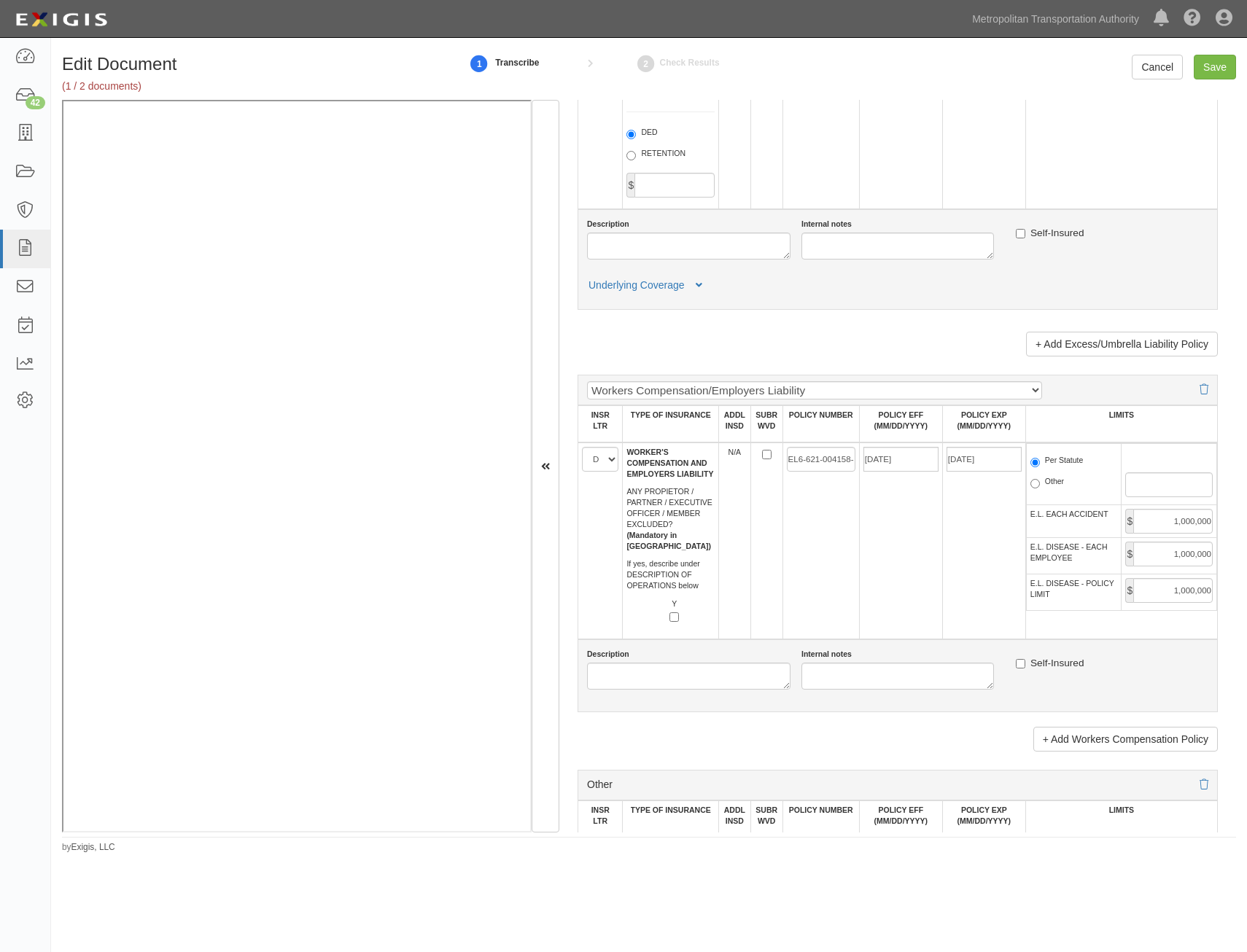
drag, startPoint x: 928, startPoint y: 570, endPoint x: 937, endPoint y: 537, distance: 34.2
drag, startPoint x: 942, startPoint y: 539, endPoint x: 949, endPoint y: 542, distance: 7.6
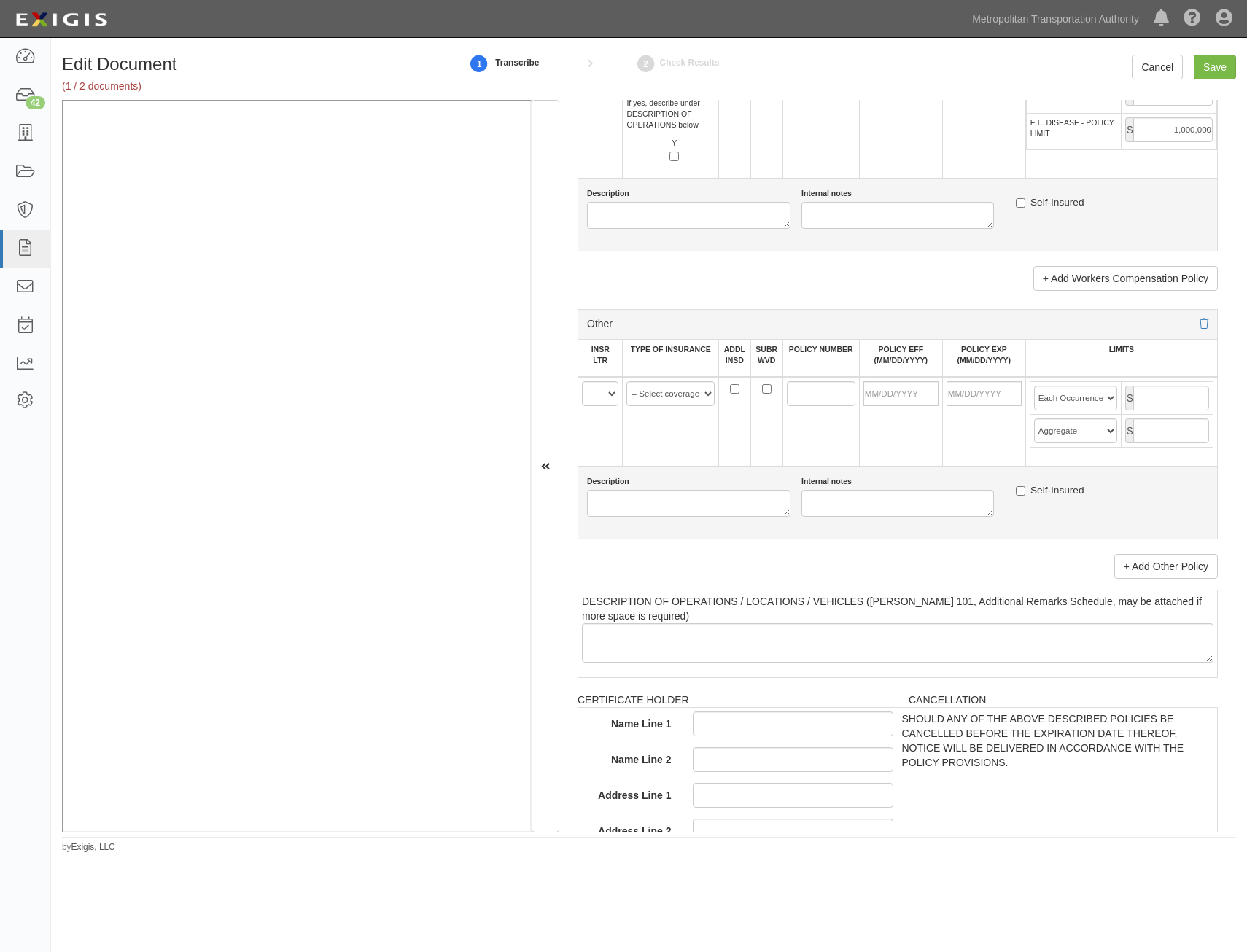
scroll to position [2385, 0]
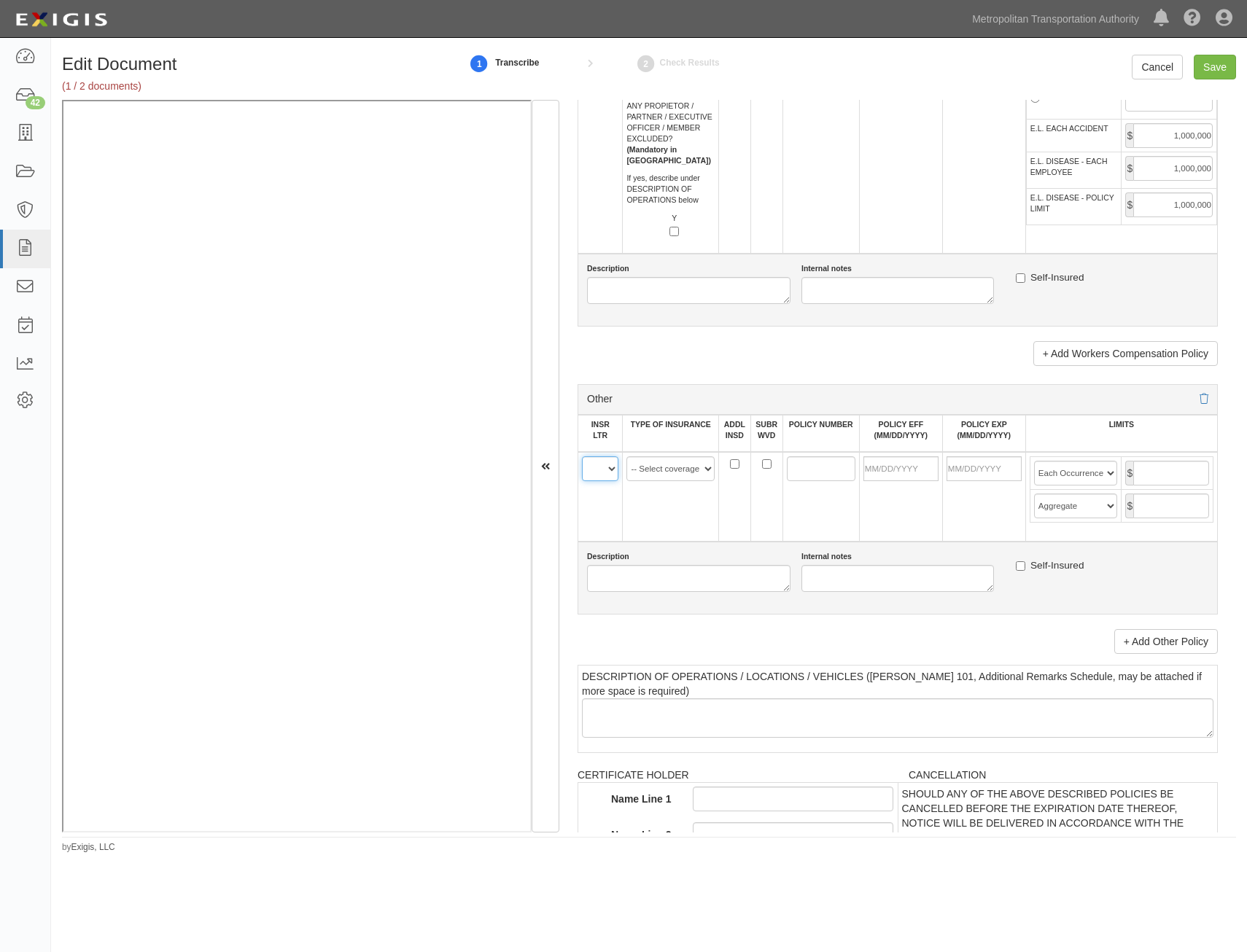
click at [586, 473] on select "A B C D E F" at bounding box center [600, 468] width 36 height 24
select select "C"
click at [582, 457] on select "A B C D E F" at bounding box center [600, 468] width 36 height 24
click at [1165, 643] on link "+ Add Other Policy" at bounding box center [1165, 641] width 103 height 24
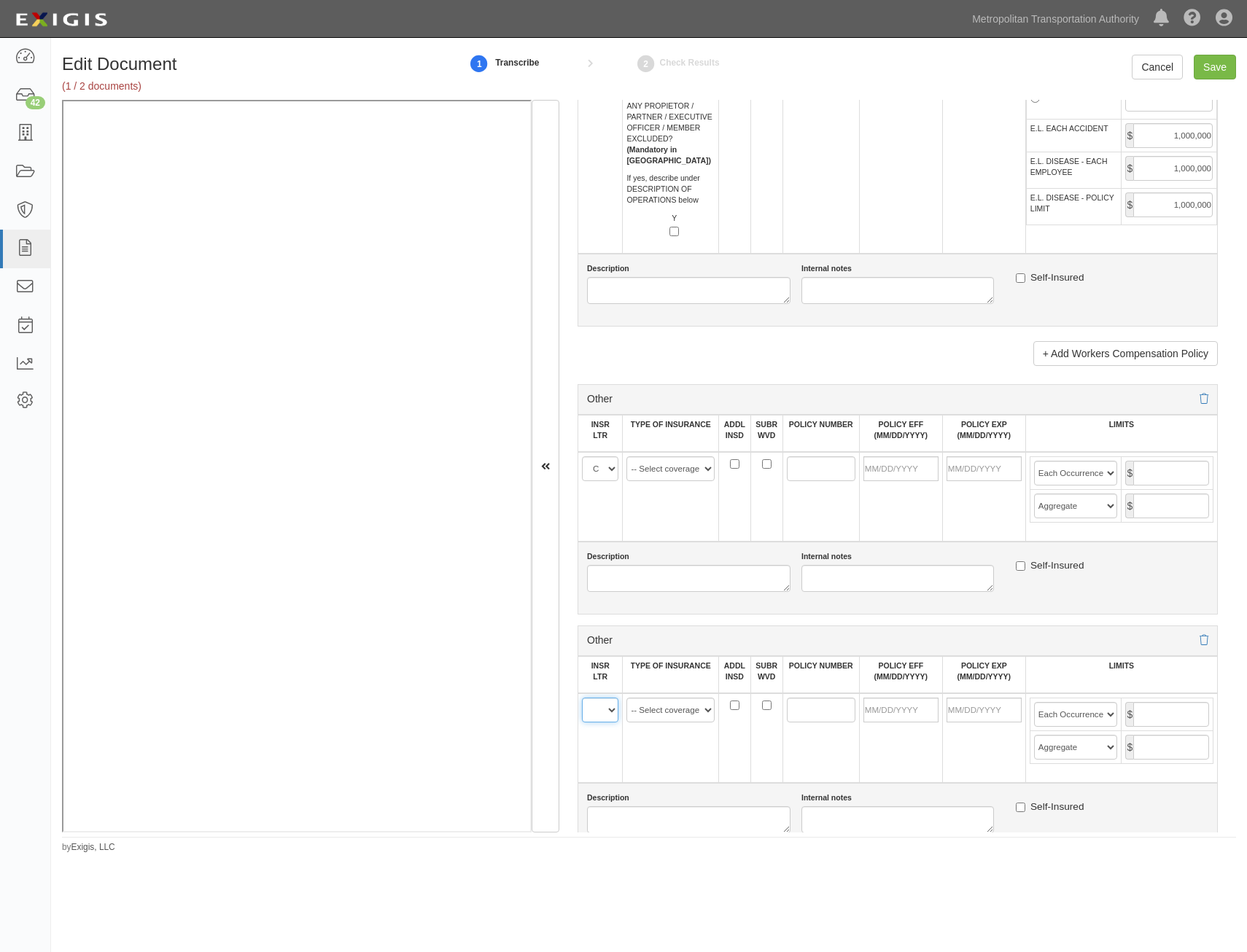
click at [618, 704] on select "A B C D E F" at bounding box center [600, 709] width 36 height 24
select select "C"
click at [582, 697] on select "A B C D E F" at bounding box center [600, 709] width 36 height 24
drag, startPoint x: 674, startPoint y: 466, endPoint x: 682, endPoint y: 483, distance: 18.8
click at [674, 466] on select "-- Select coverage line -- Asbestos Abatement Auto Physical Damage Aviation Lia…" at bounding box center [671, 468] width 88 height 24
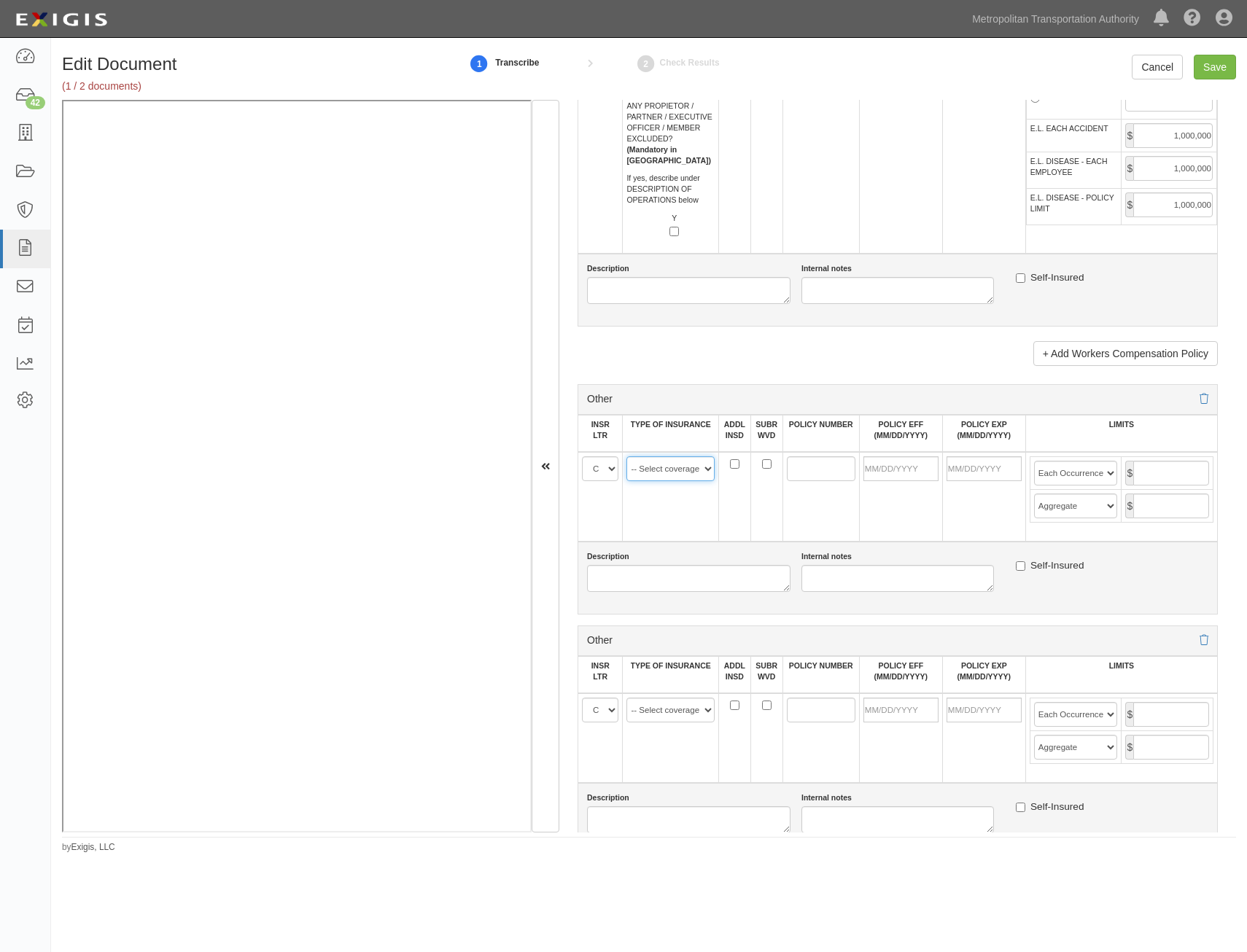
select select "152"
click at [627, 457] on select "-- Select coverage line -- Asbestos Abatement Auto Physical Damage Aviation Lia…" at bounding box center [671, 468] width 88 height 24
click at [686, 708] on select "-- Select coverage line -- Asbestos Abatement Auto Physical Damage Aviation Lia…" at bounding box center [671, 709] width 88 height 24
select select "91"
click at [627, 697] on select "-- Select coverage line -- Asbestos Abatement Auto Physical Damage Aviation Lia…" at bounding box center [671, 709] width 88 height 24
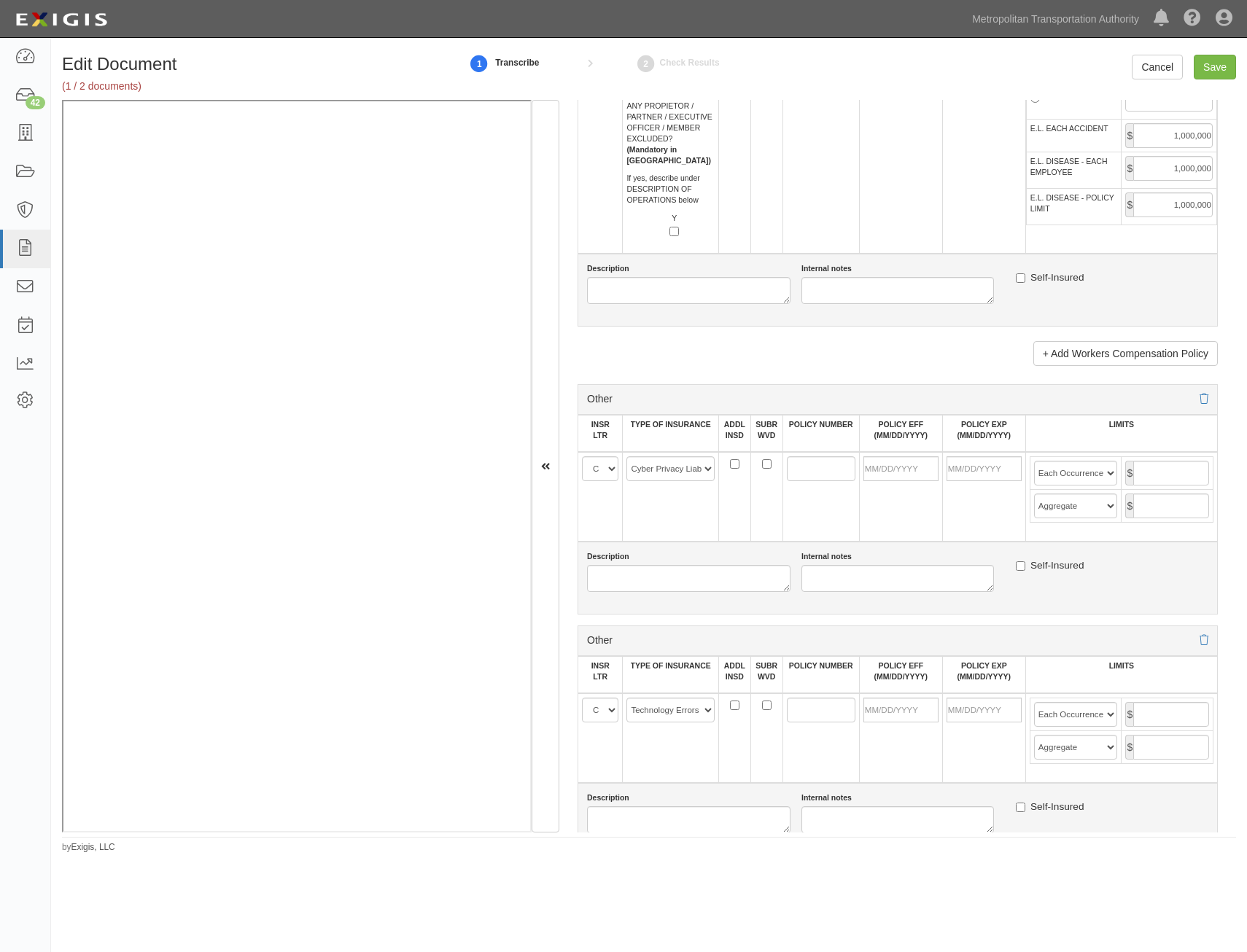
click at [841, 508] on td at bounding box center [820, 496] width 77 height 90
drag, startPoint x: 815, startPoint y: 475, endPoint x: 829, endPoint y: 473, distance: 14.1
click at [815, 475] on input "POLICY NUMBER" at bounding box center [820, 468] width 68 height 24
click at [795, 465] on input "5110.1" at bounding box center [820, 468] width 68 height 24
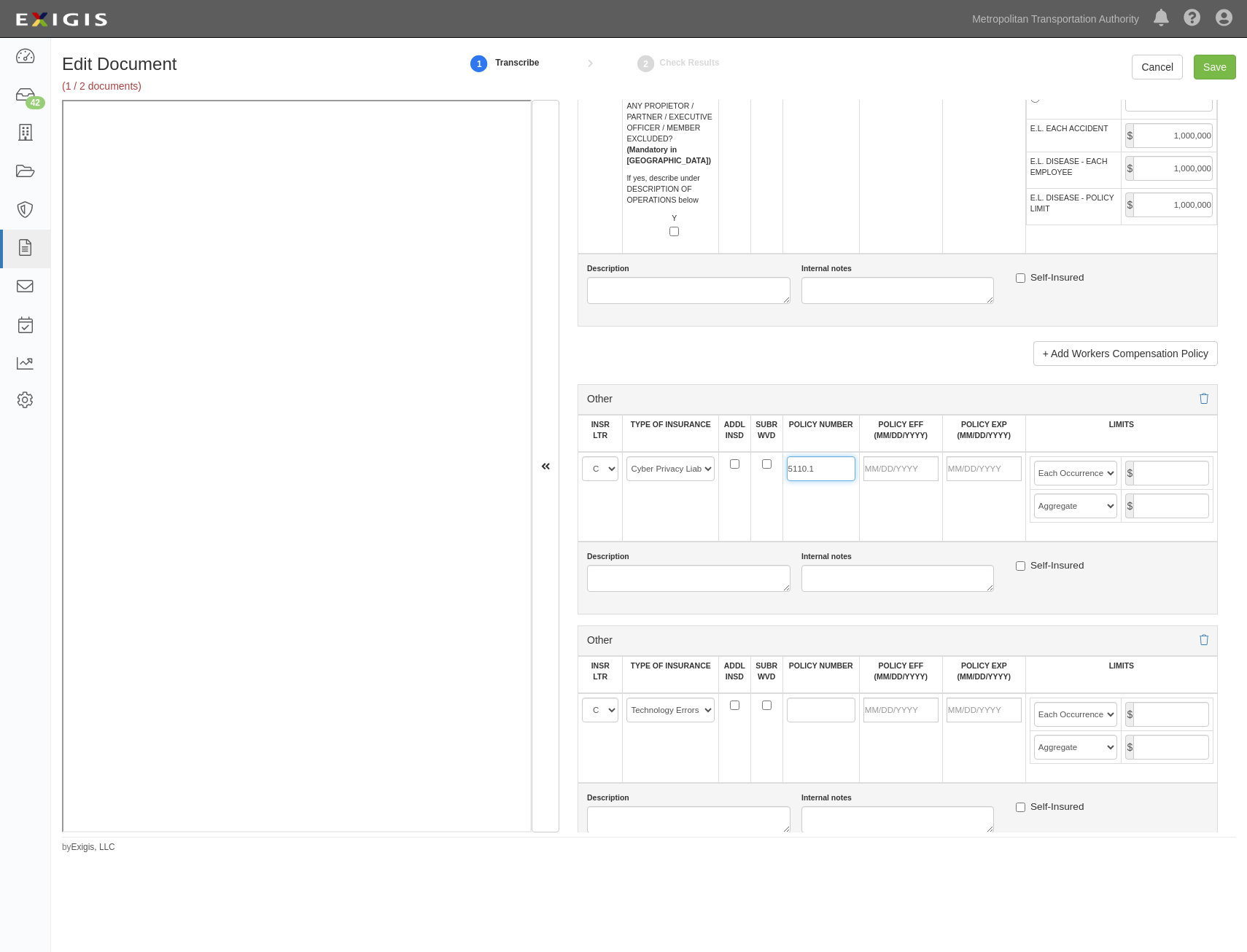
click at [795, 465] on input "5110.1" at bounding box center [820, 468] width 68 height 24
type input "5110.1"
click at [820, 707] on input "POLICY NUMBER" at bounding box center [820, 709] width 68 height 24
paste input "5110.1"
type input "5110.1"
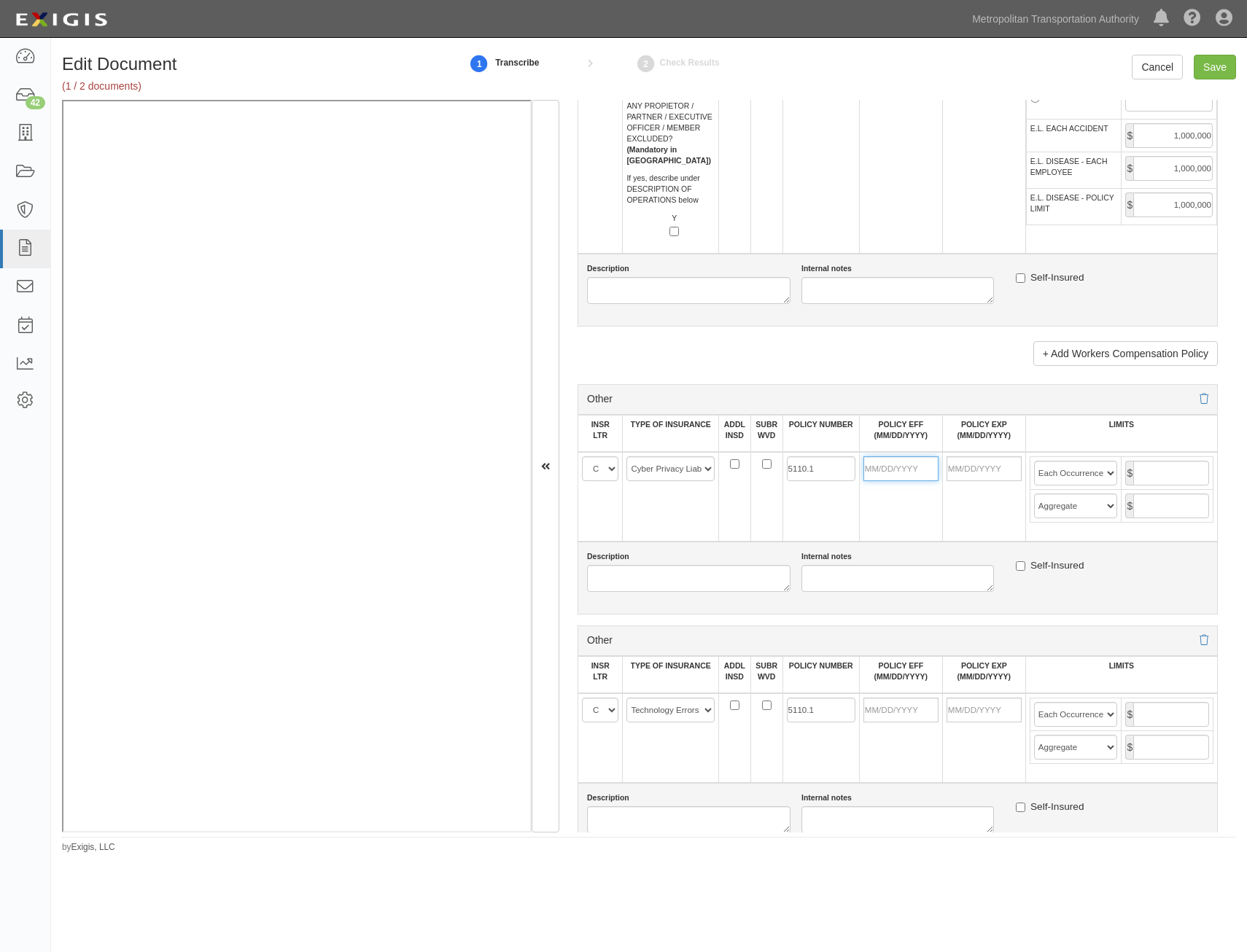
drag, startPoint x: 874, startPoint y: 467, endPoint x: 874, endPoint y: 476, distance: 9.0
click at [874, 467] on input "POLICY EFF (MM/DD/YYYY)" at bounding box center [900, 468] width 75 height 24
type input "11/01/2024"
type input "[DATE]"
click at [977, 509] on td "[DATE]" at bounding box center [984, 496] width 83 height 90
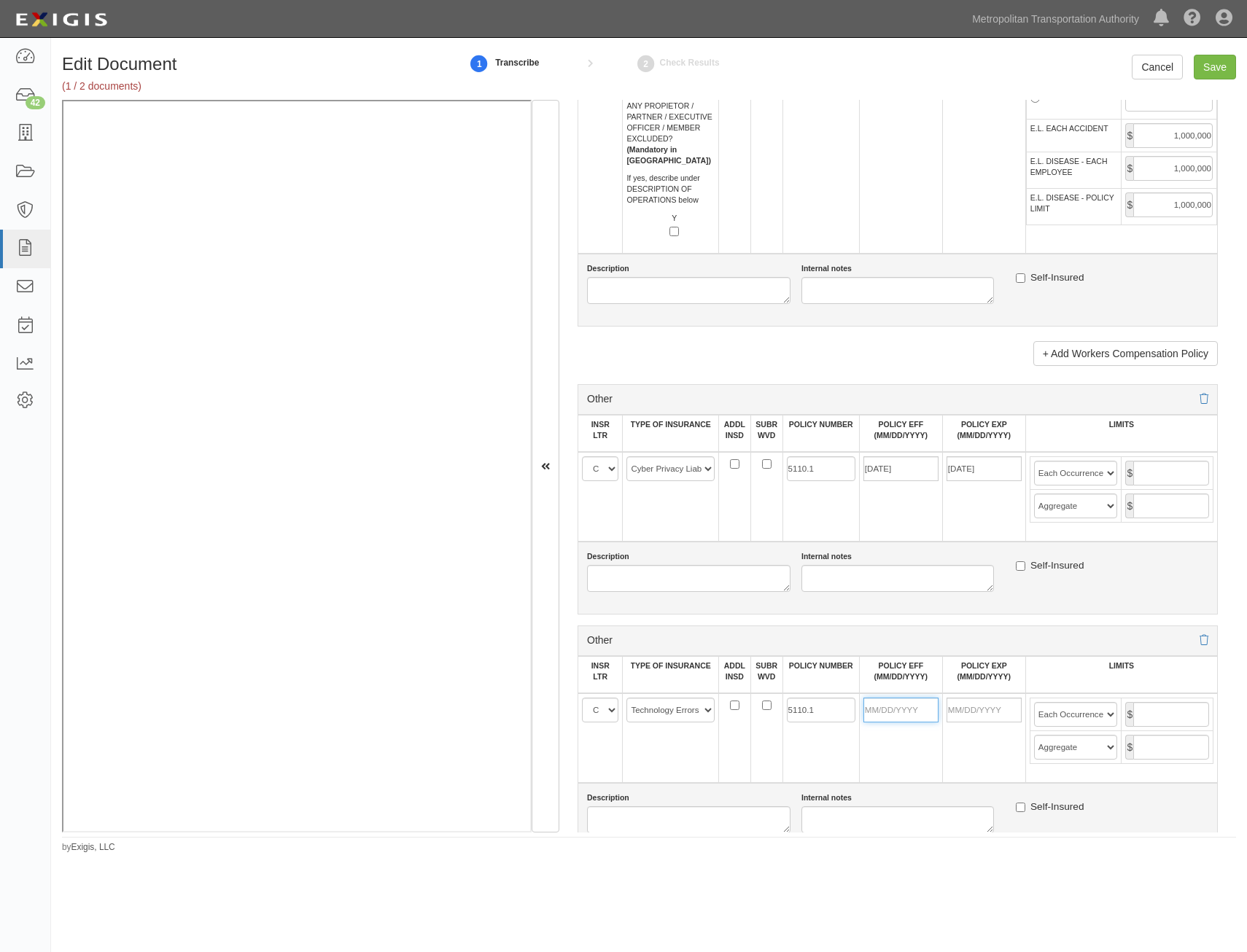
click at [892, 709] on input "POLICY EFF (MM/DD/YYYY)" at bounding box center [900, 709] width 75 height 24
type input "11/01/2024"
type input "[DATE]"
click at [1145, 609] on div "Description Internal notes Self-Insured" at bounding box center [897, 578] width 640 height 73
click at [1165, 479] on input "text" at bounding box center [1171, 473] width 76 height 24
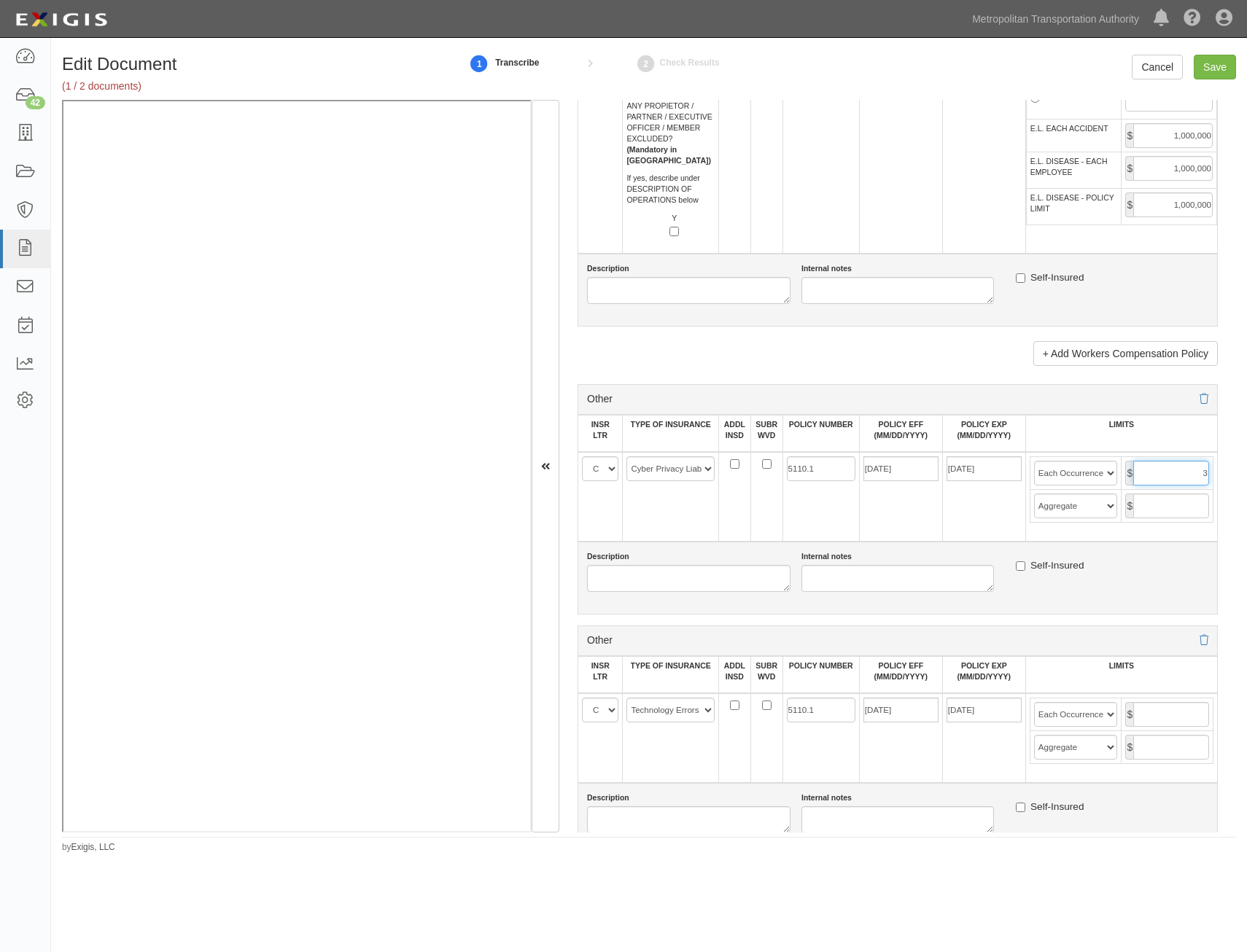
type input "3,000,000"
drag, startPoint x: 1156, startPoint y: 500, endPoint x: 1162, endPoint y: 510, distance: 11.7
click at [1156, 505] on input "text" at bounding box center [1171, 505] width 76 height 24
type input "3,000,000"
click at [1177, 714] on input "text" at bounding box center [1171, 714] width 76 height 24
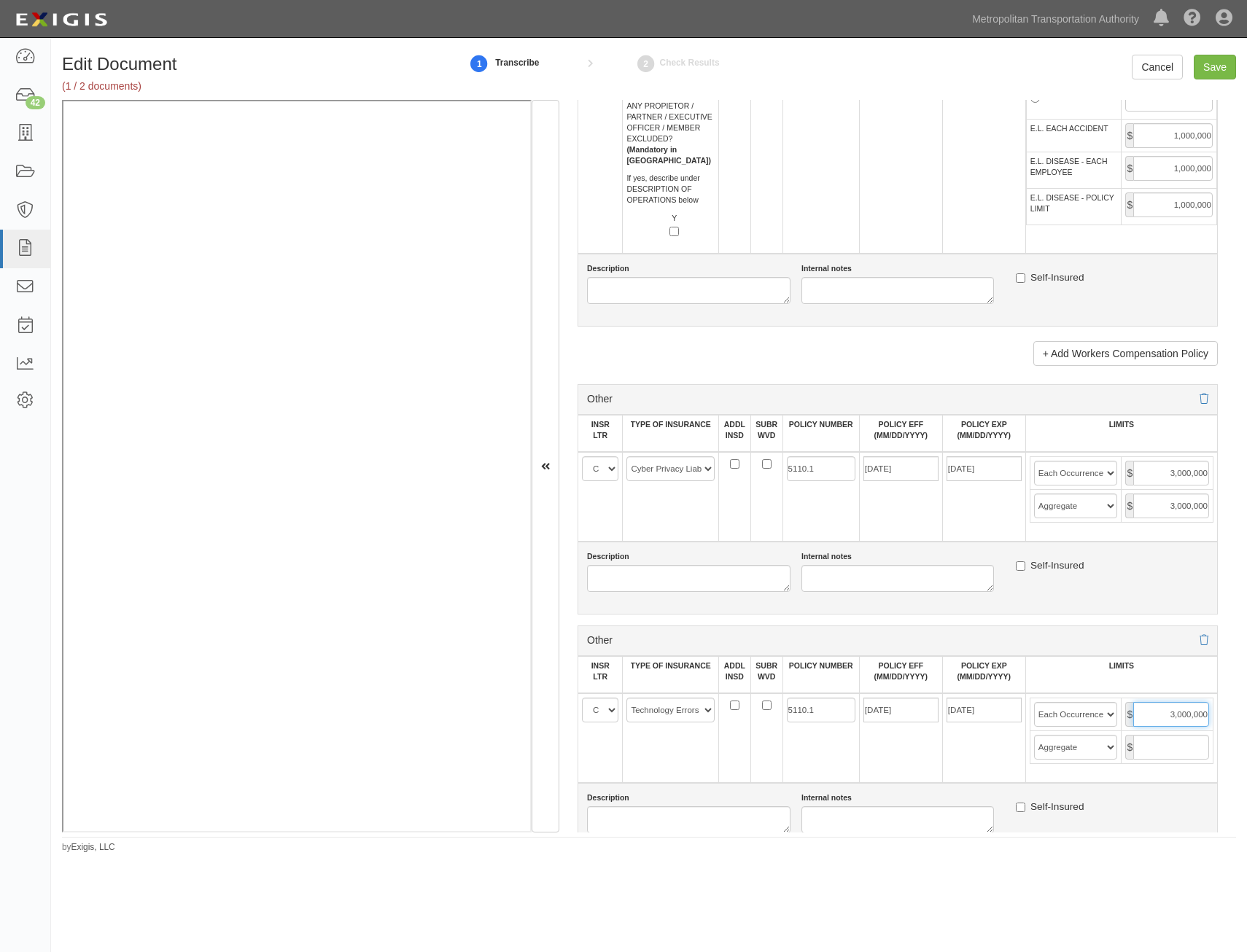
type input "3,000,000"
click at [1183, 750] on input "text" at bounding box center [1171, 747] width 76 height 24
type input "3,000,000"
click at [1228, 66] on input "Save" at bounding box center [1215, 66] width 42 height 24
type input "25000000"
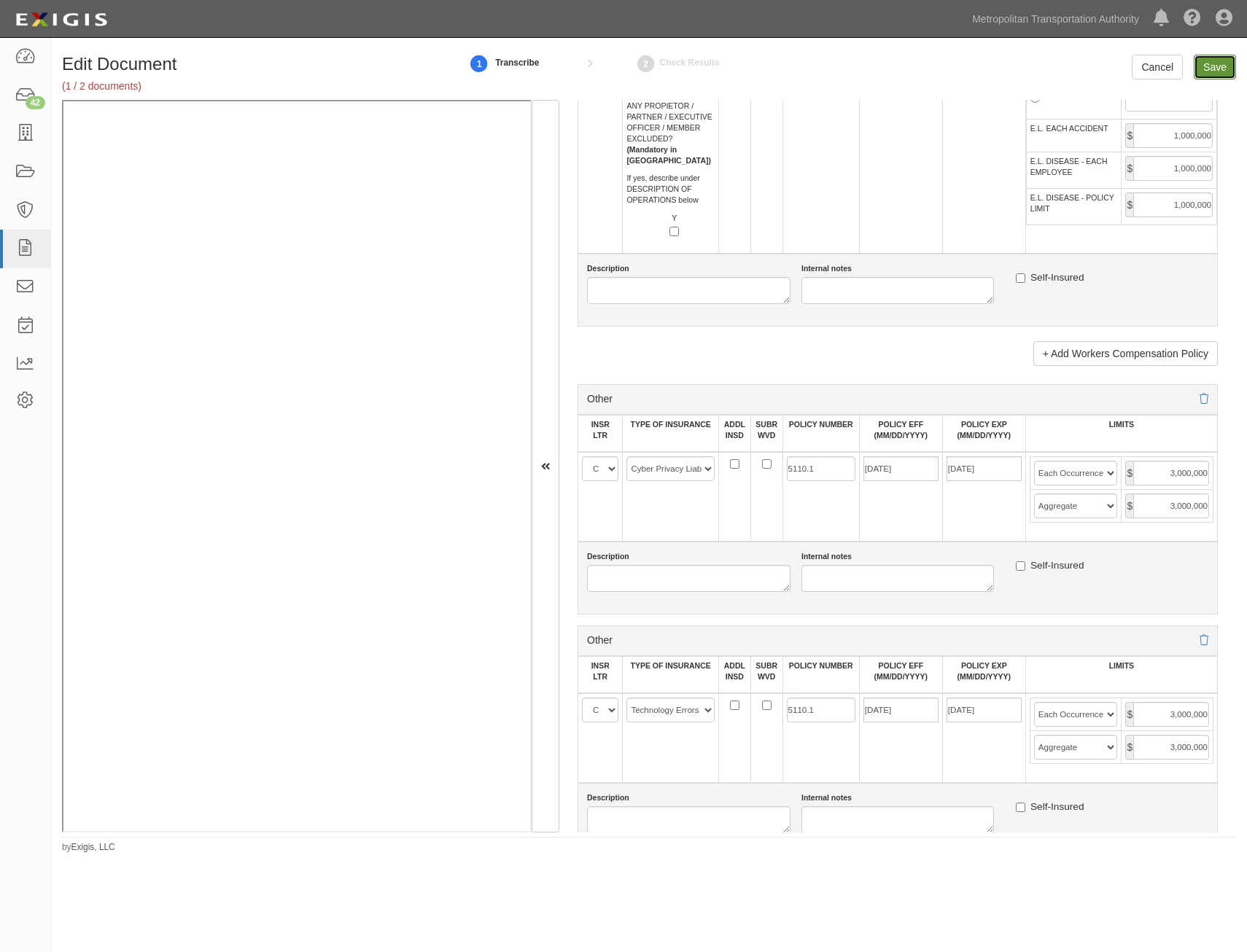
type input "30000000"
type input "5000000"
type input "1000000"
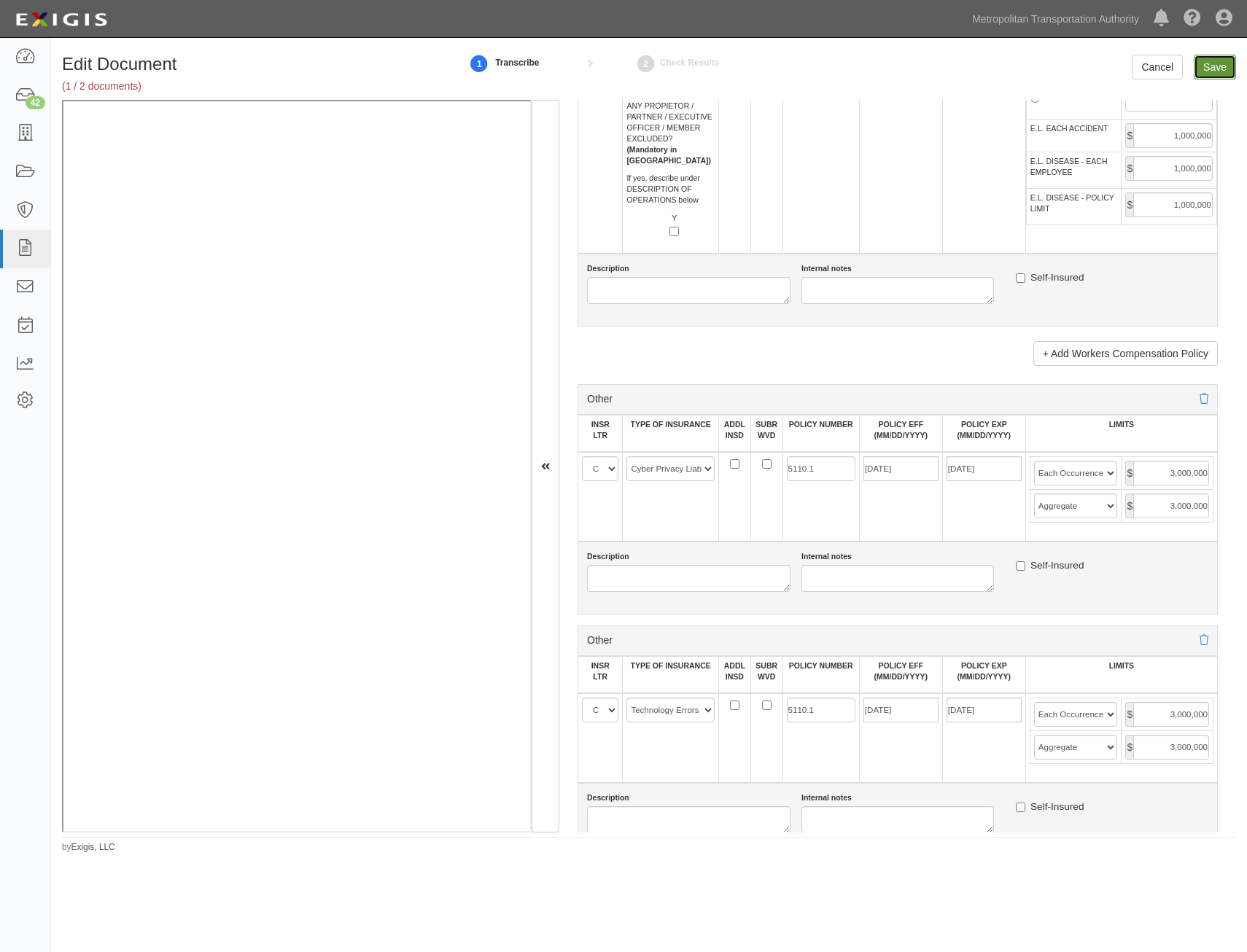
type input "1000000"
type input "3000000"
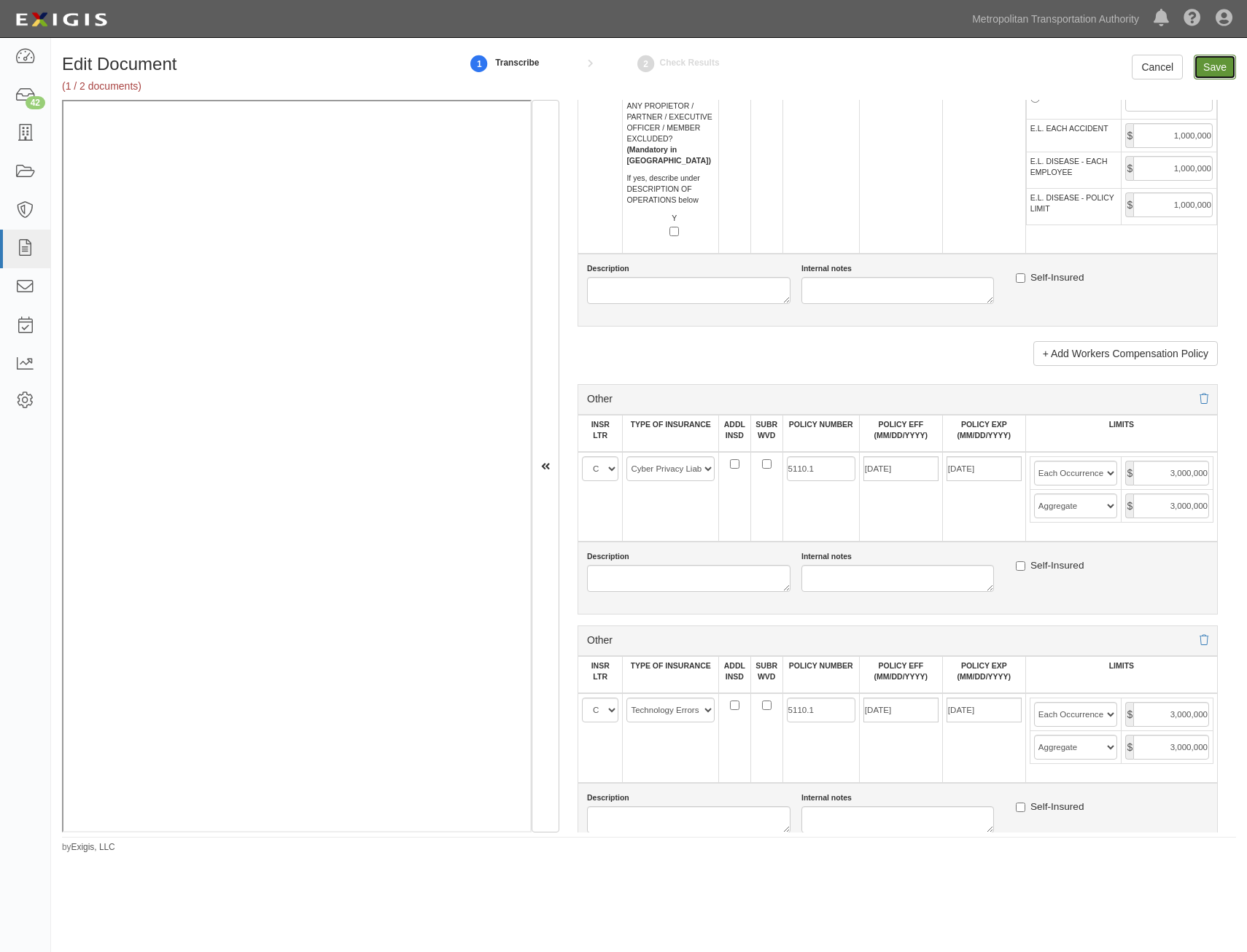
type input "3000000"
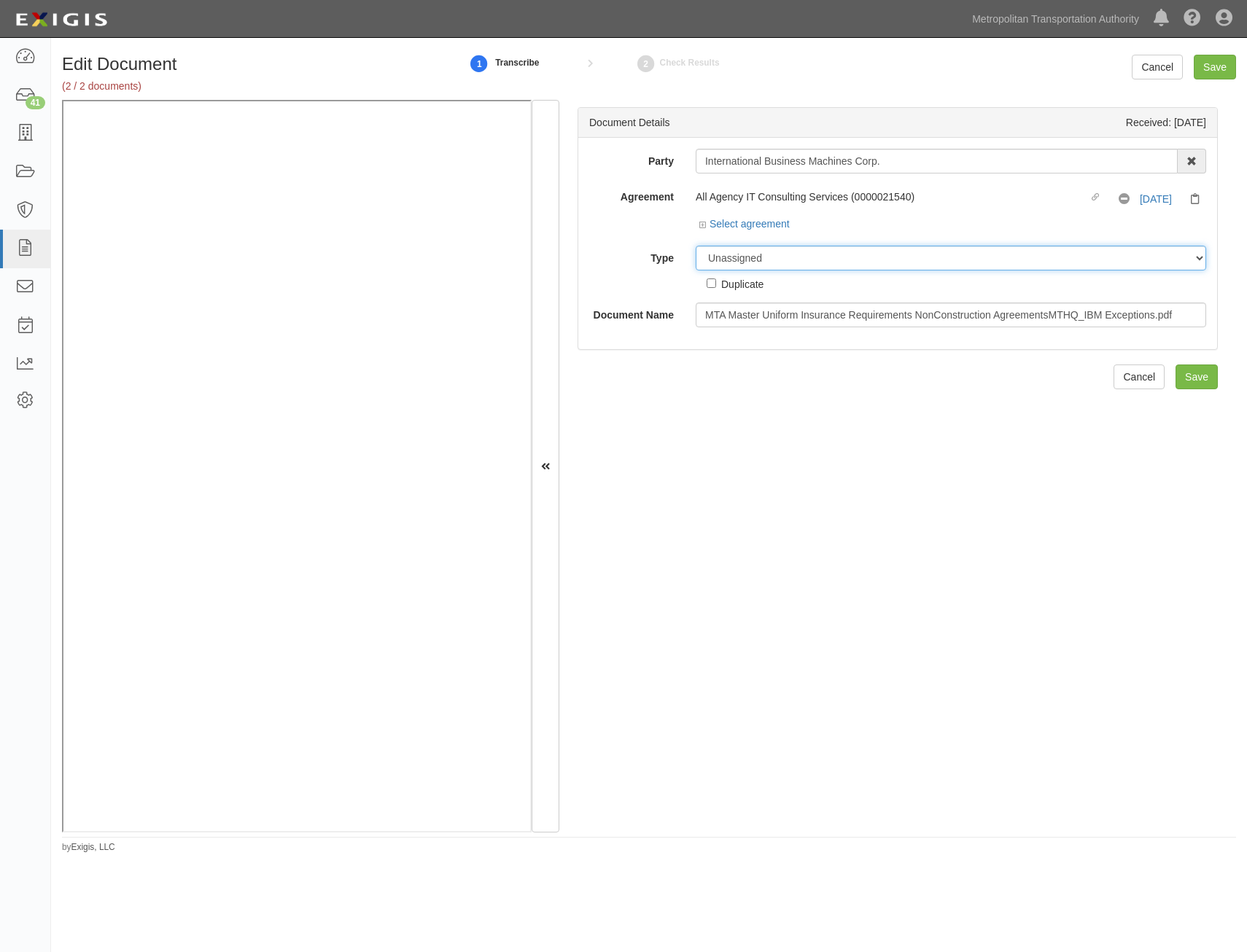
click at [929, 258] on select "Unassigned Binder Cancellation Notice Certificate Contract Endorsement Insuranc…" at bounding box center [951, 257] width 511 height 24
select select "RequirementDetail"
click at [696, 246] on select "Unassigned Binder Cancellation Notice Certificate Contract Endorsement Insuranc…" at bounding box center [951, 257] width 511 height 24
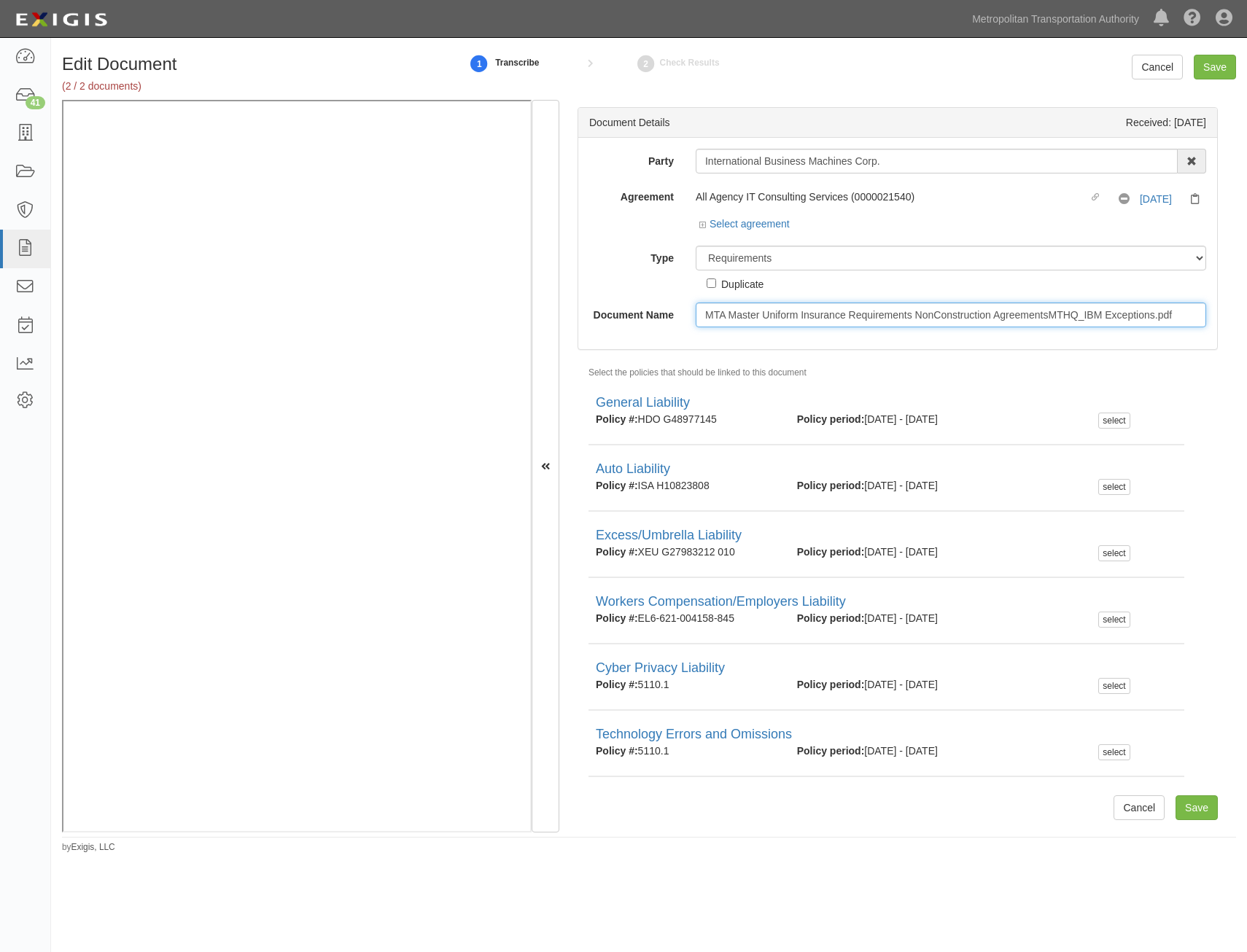
click at [926, 305] on input "MTA Master Uniform Insurance Requirements NonConstruction AgreementsMTHQ_IBM Ex…" at bounding box center [951, 315] width 511 height 24
type input "Insurance Requirements"
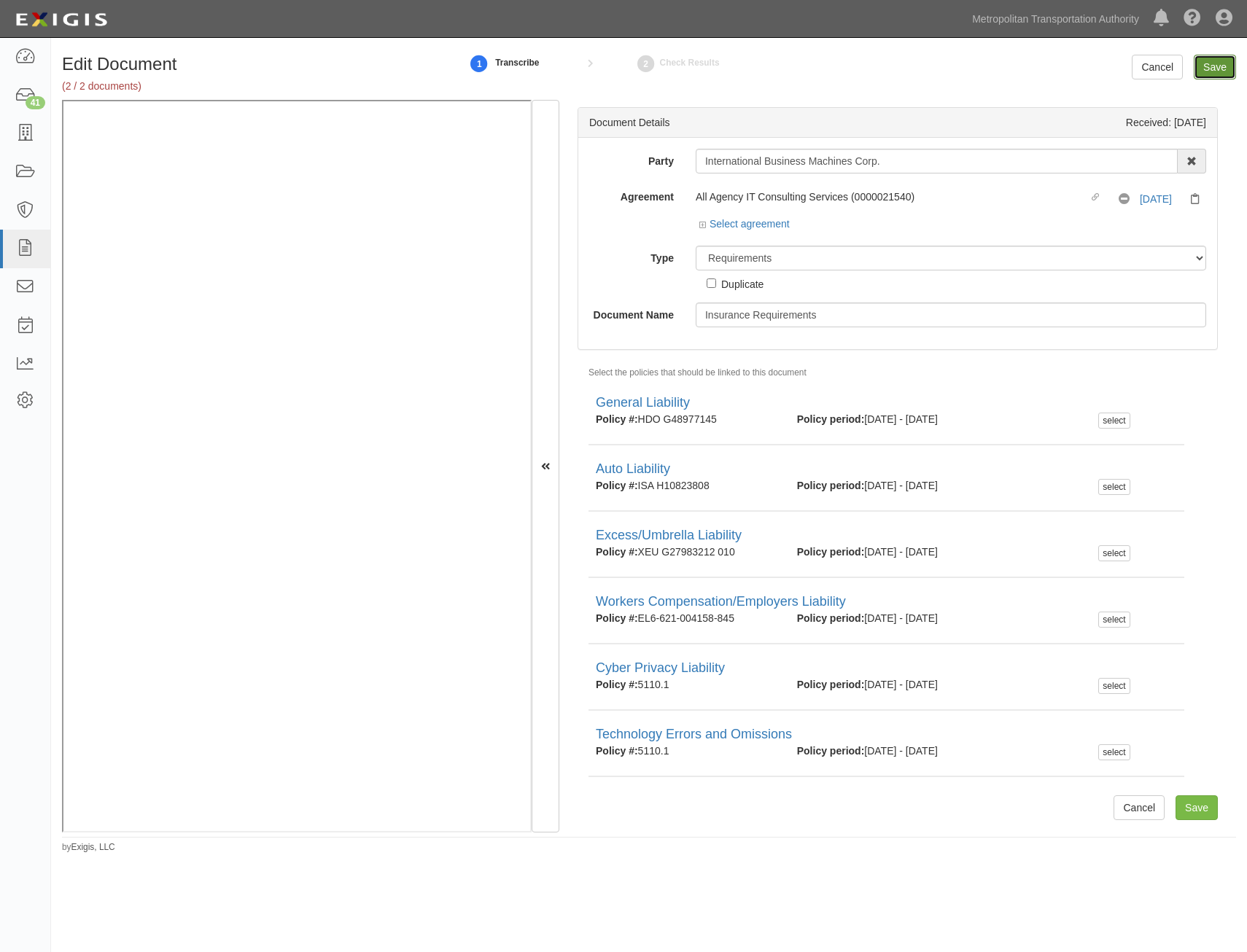
click at [1233, 55] on input "Save" at bounding box center [1215, 66] width 42 height 24
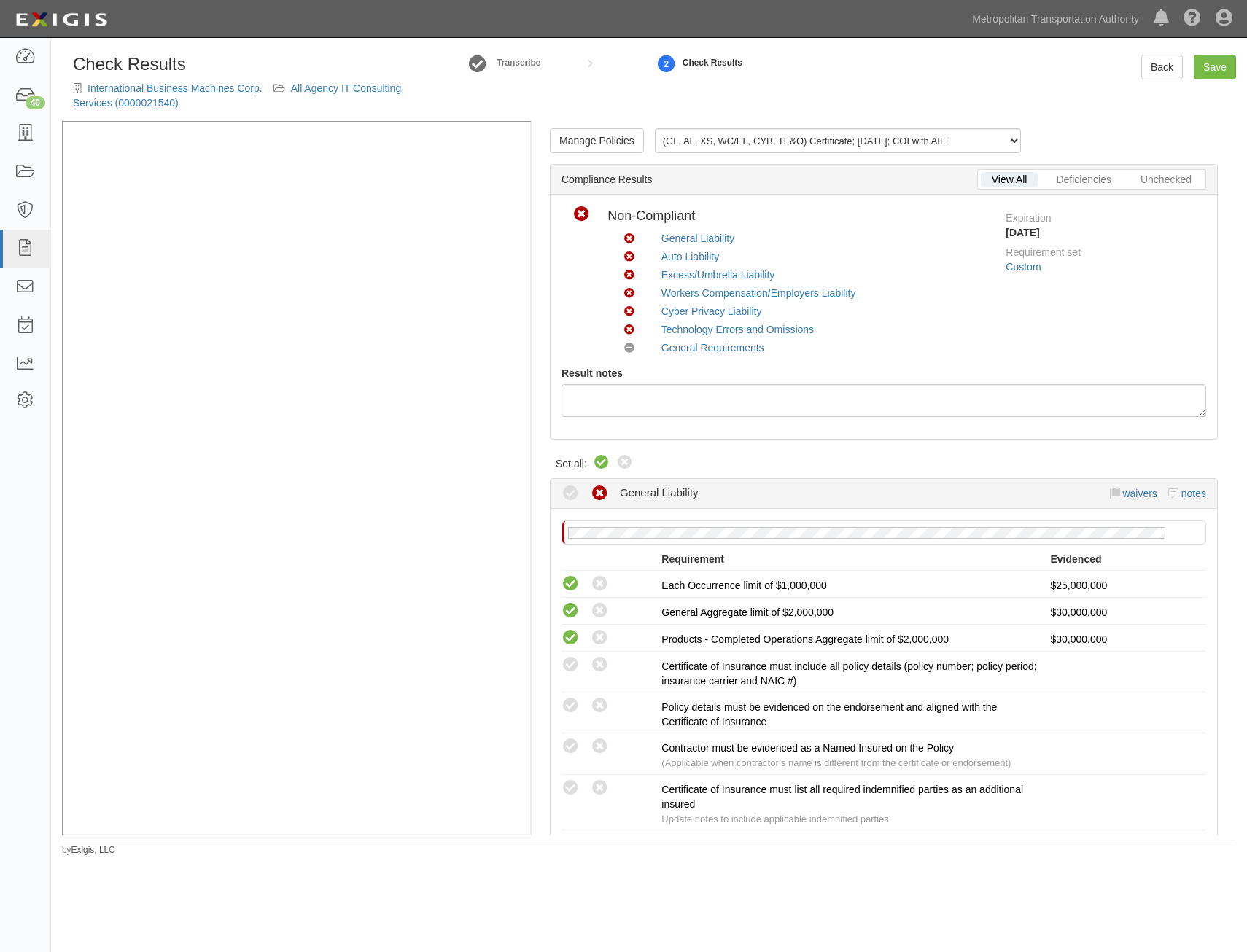
click at [599, 463] on icon at bounding box center [602, 463] width 18 height 18
radio input "true"
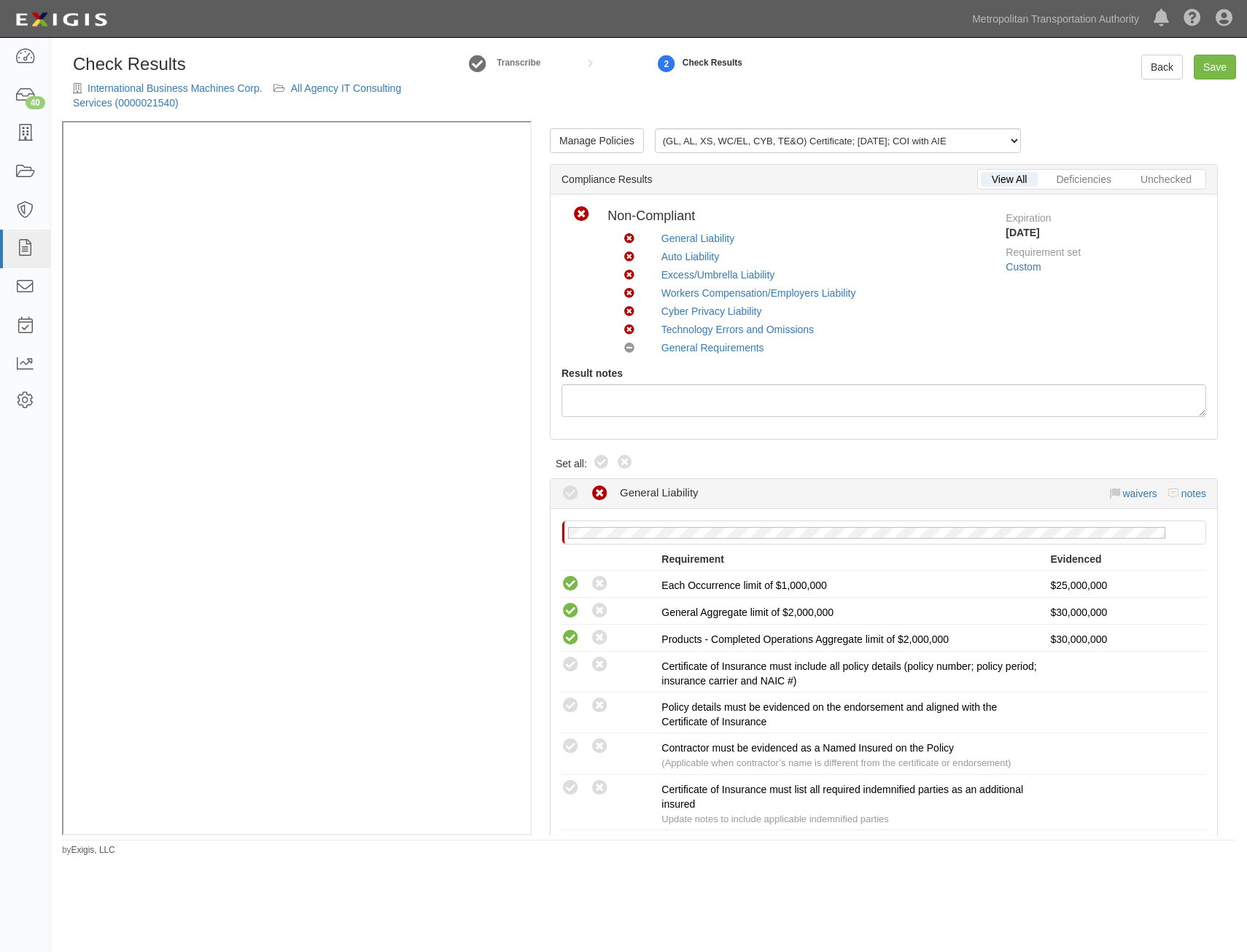
radio input "true"
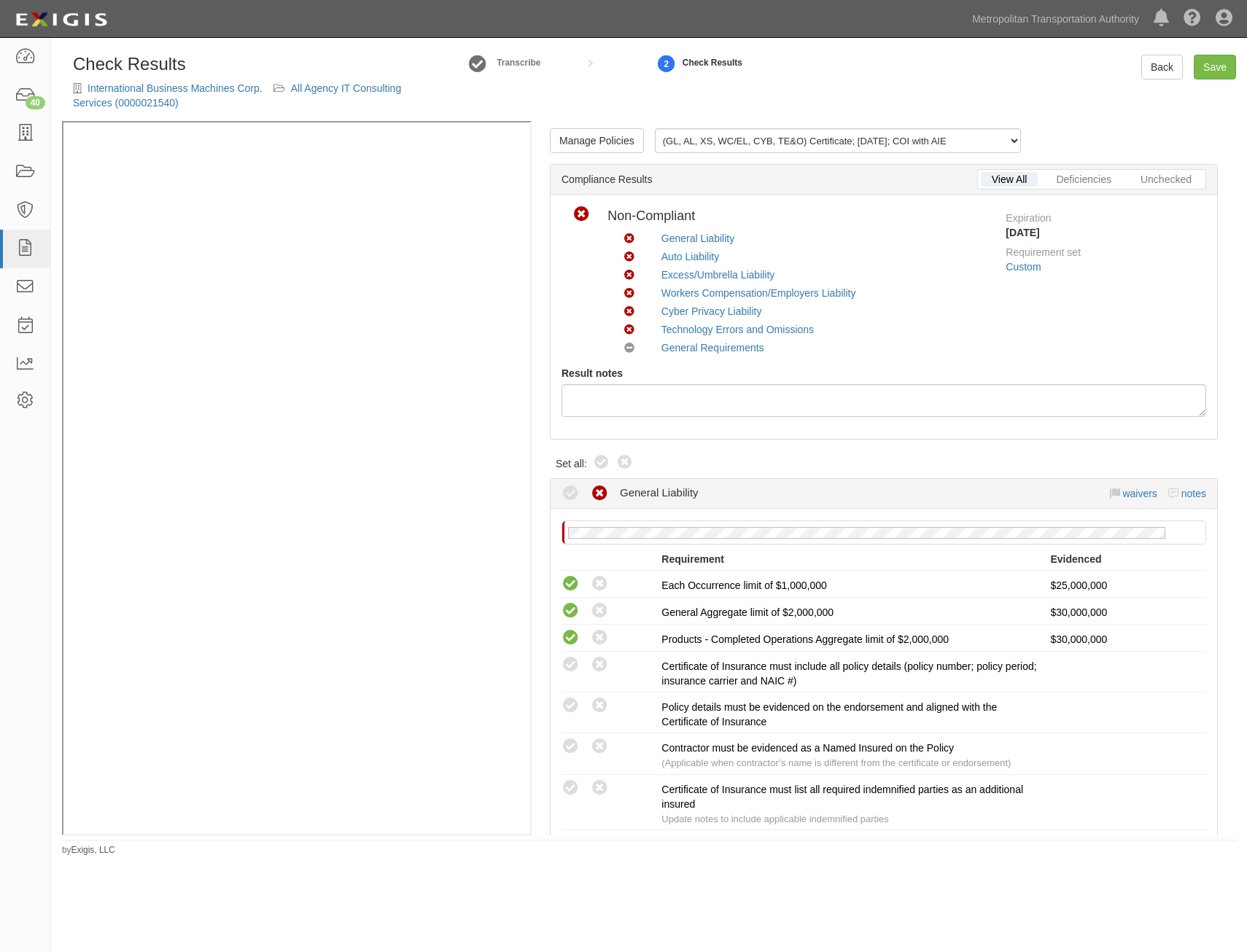
radio input "true"
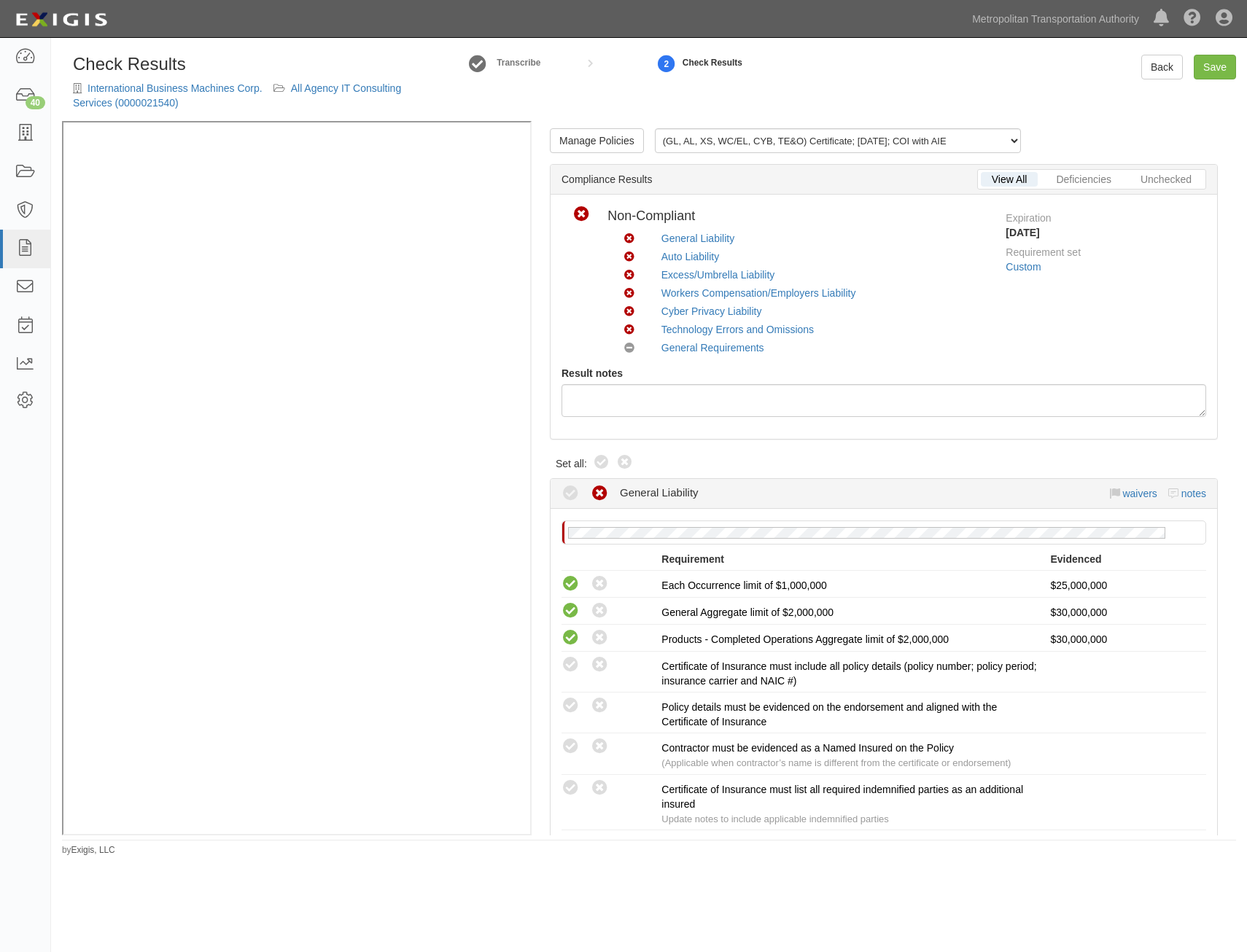
radio input "true"
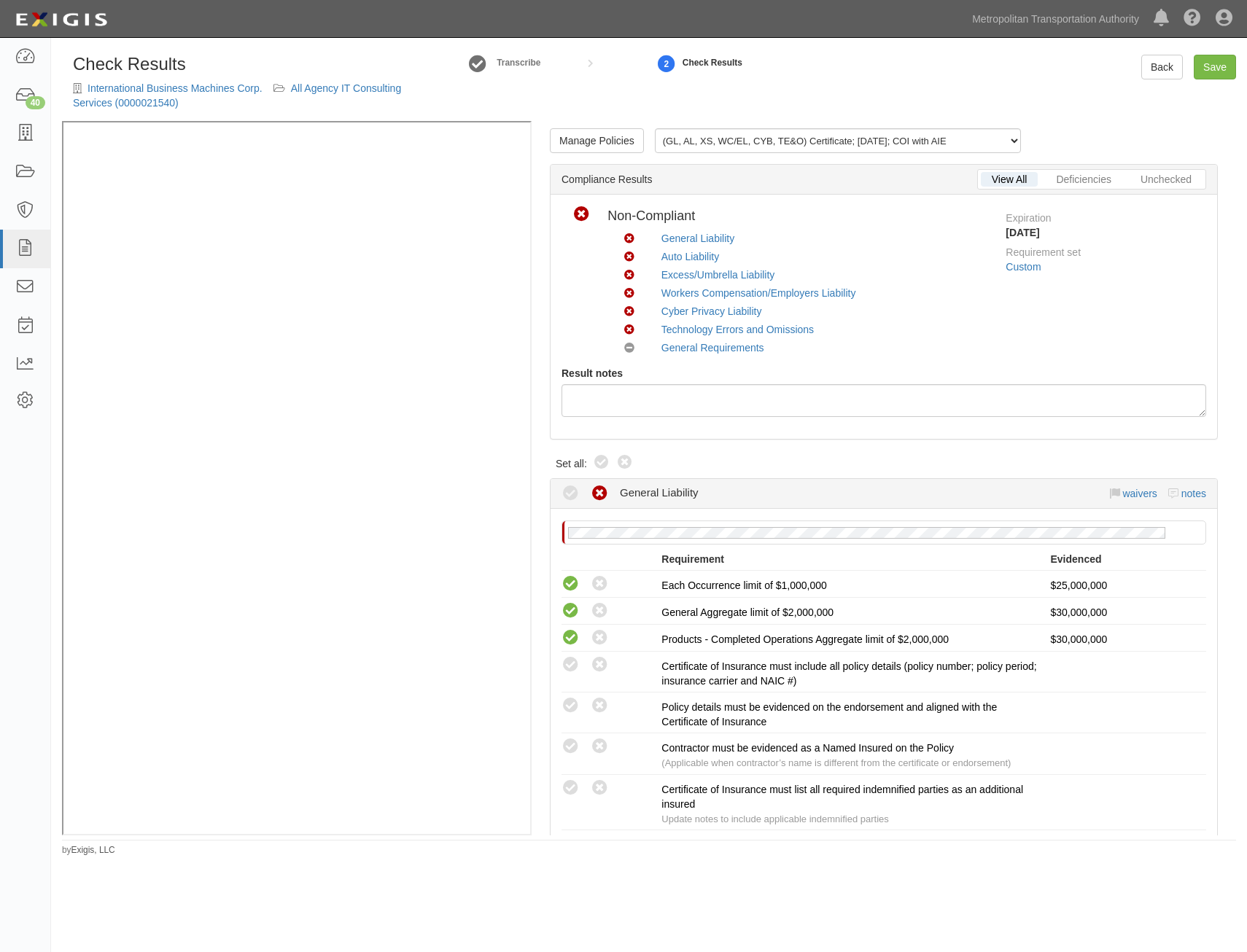
radio input "true"
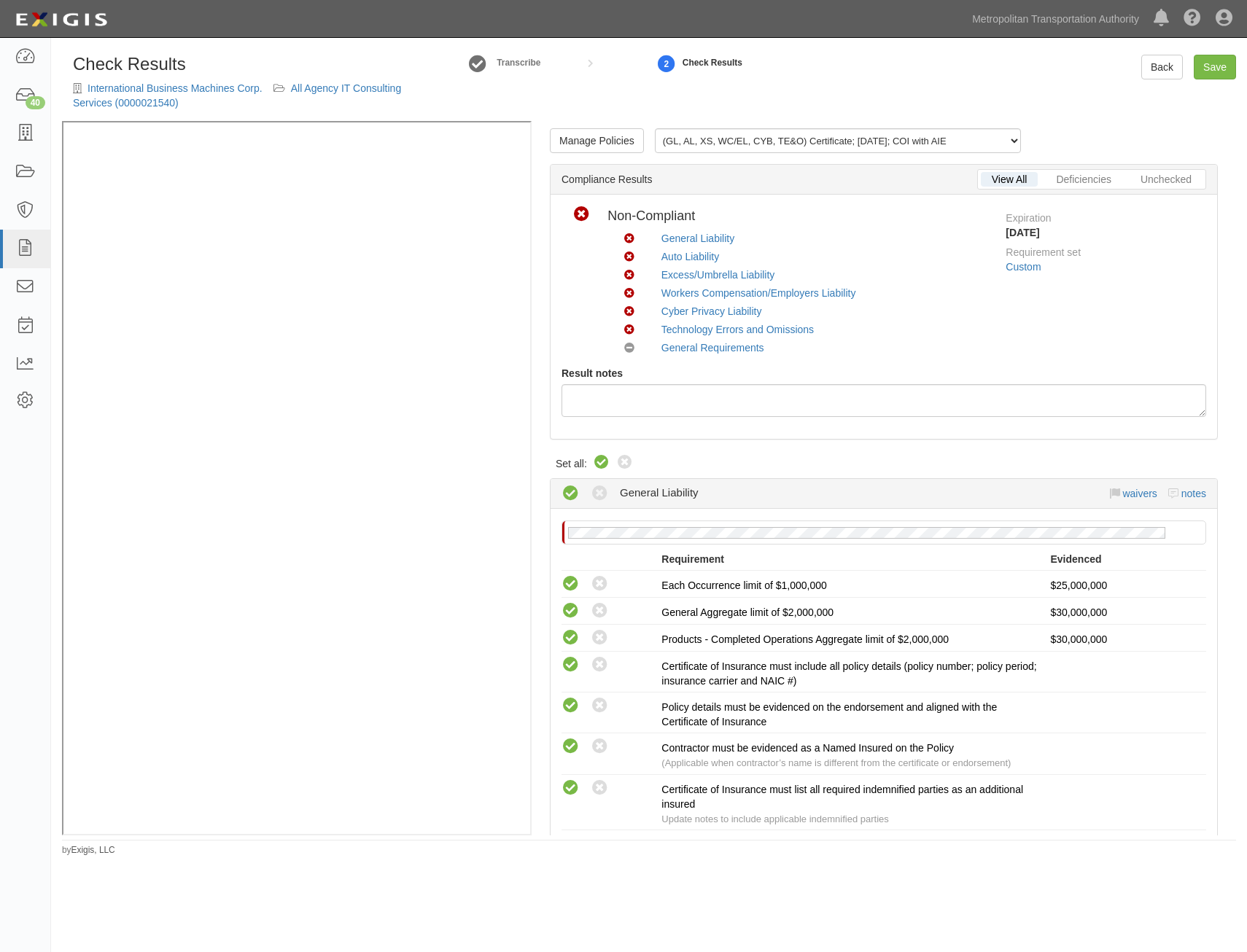
radio input "true"
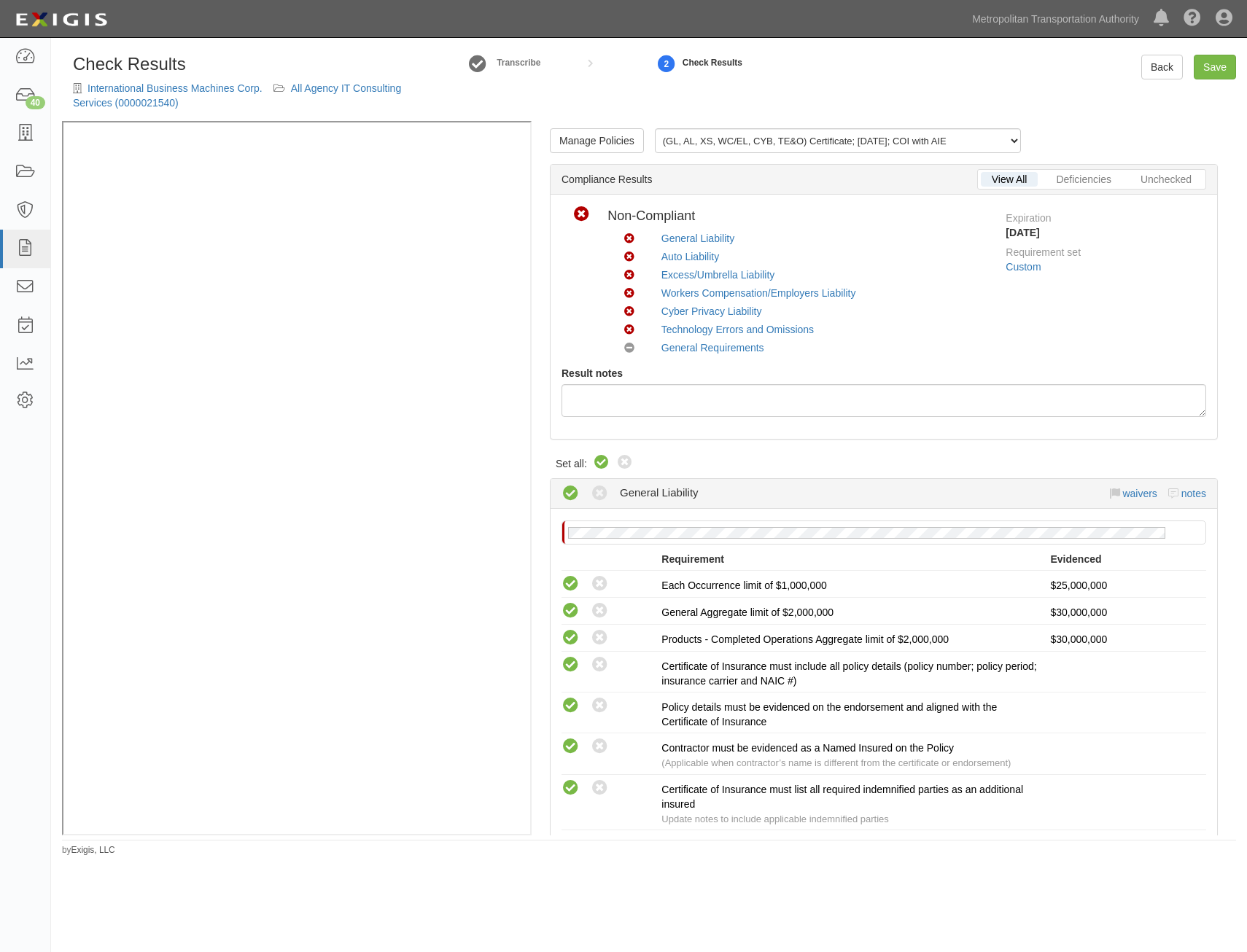
radio input "true"
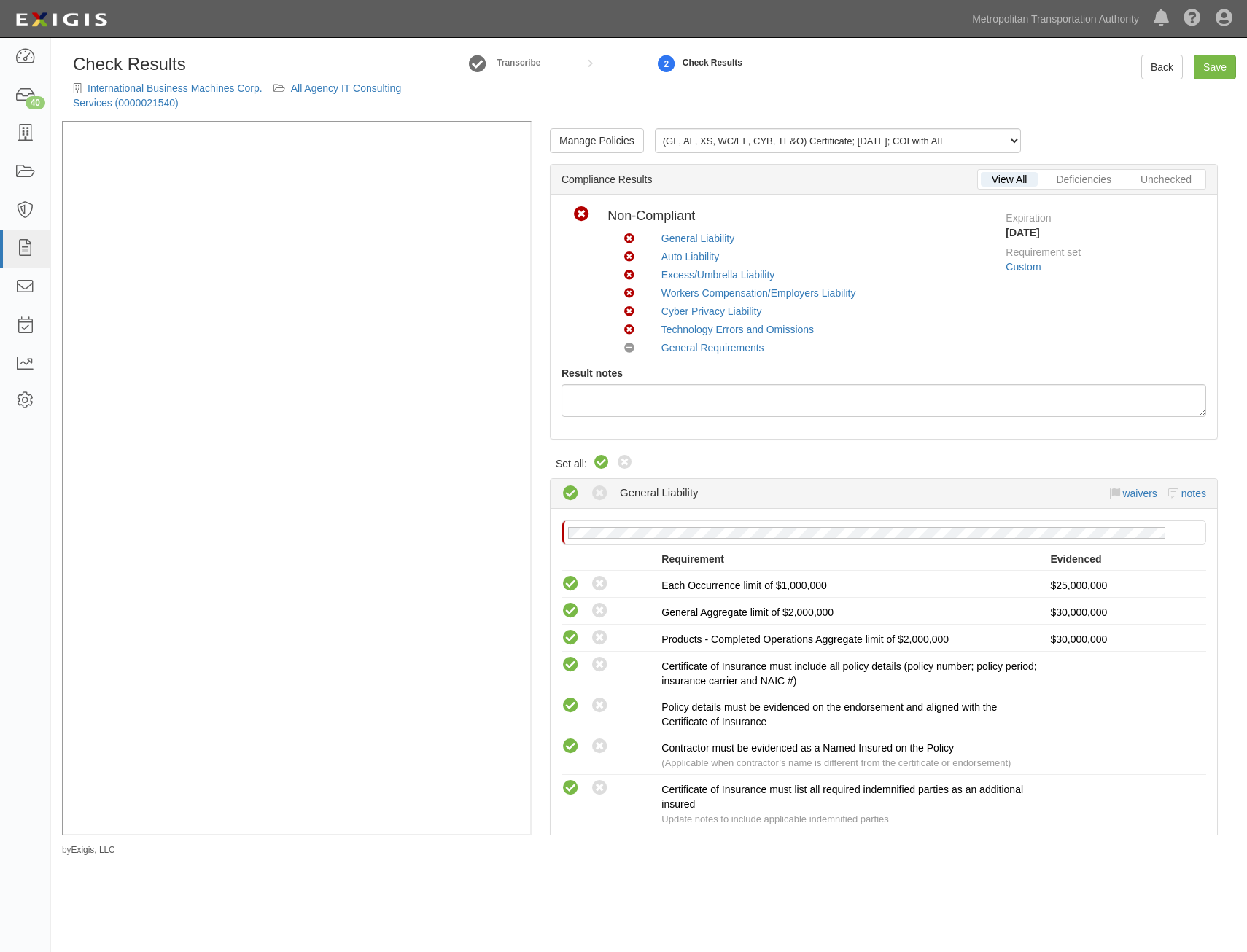
radio input "true"
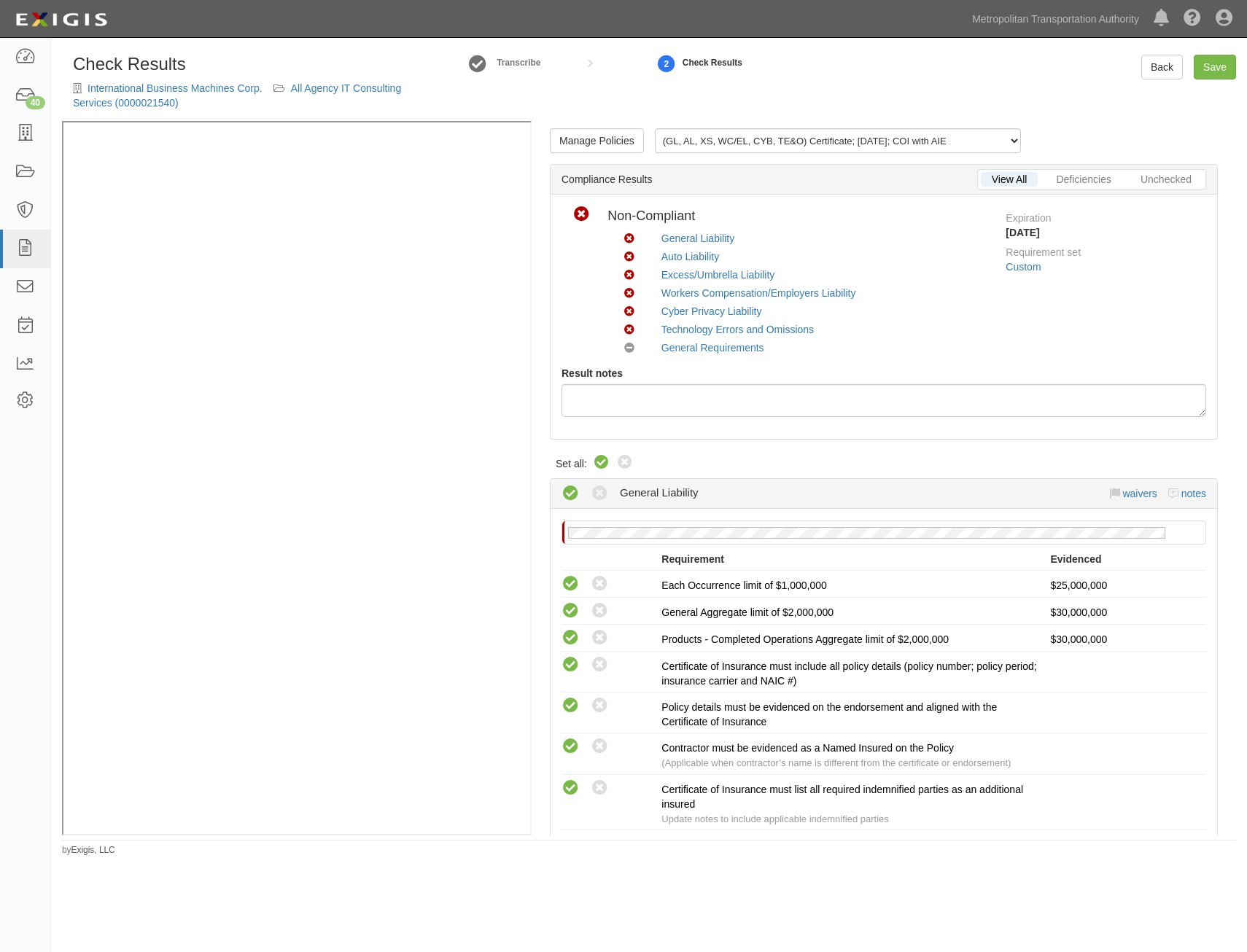
radio input "true"
radio input "false"
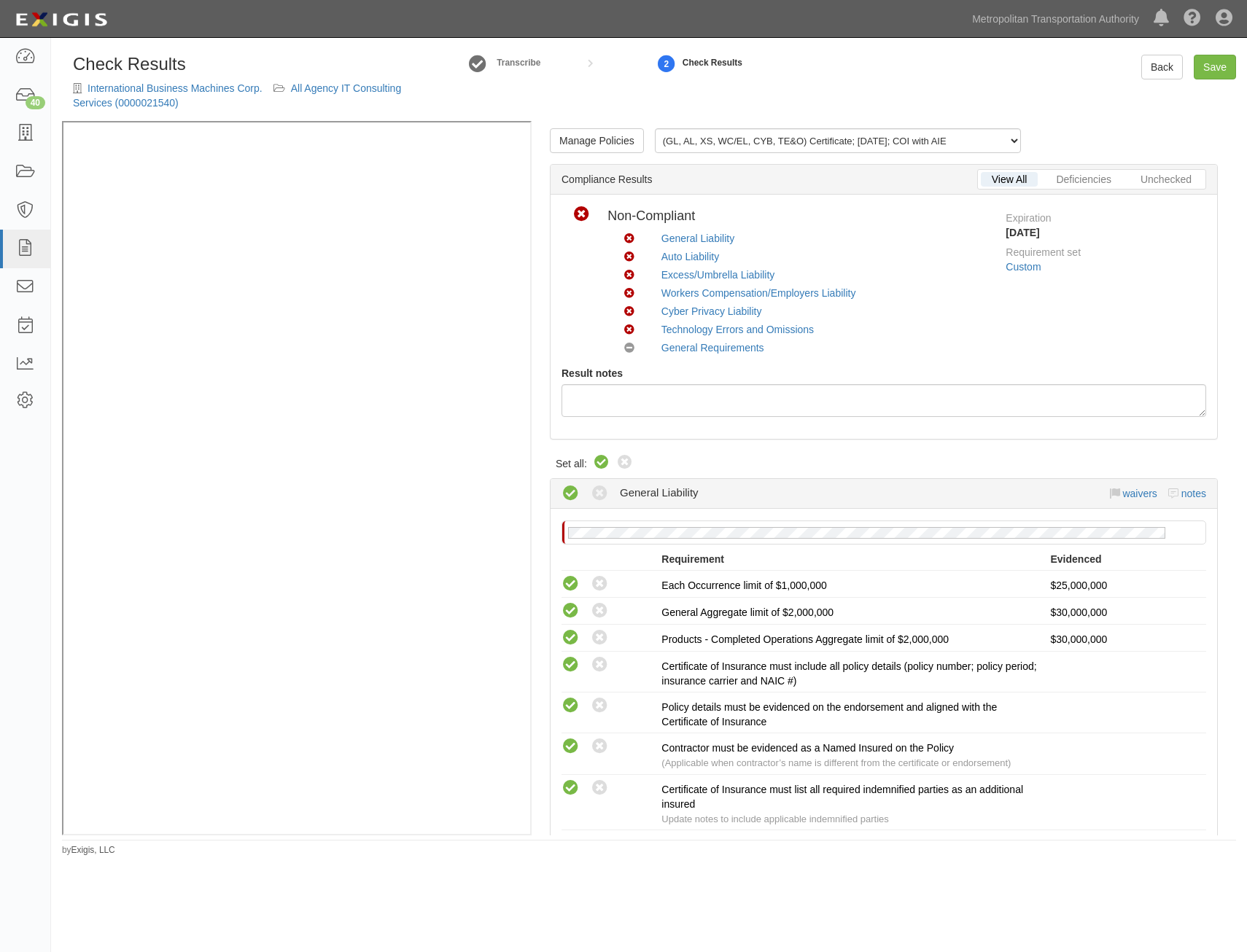
radio input "true"
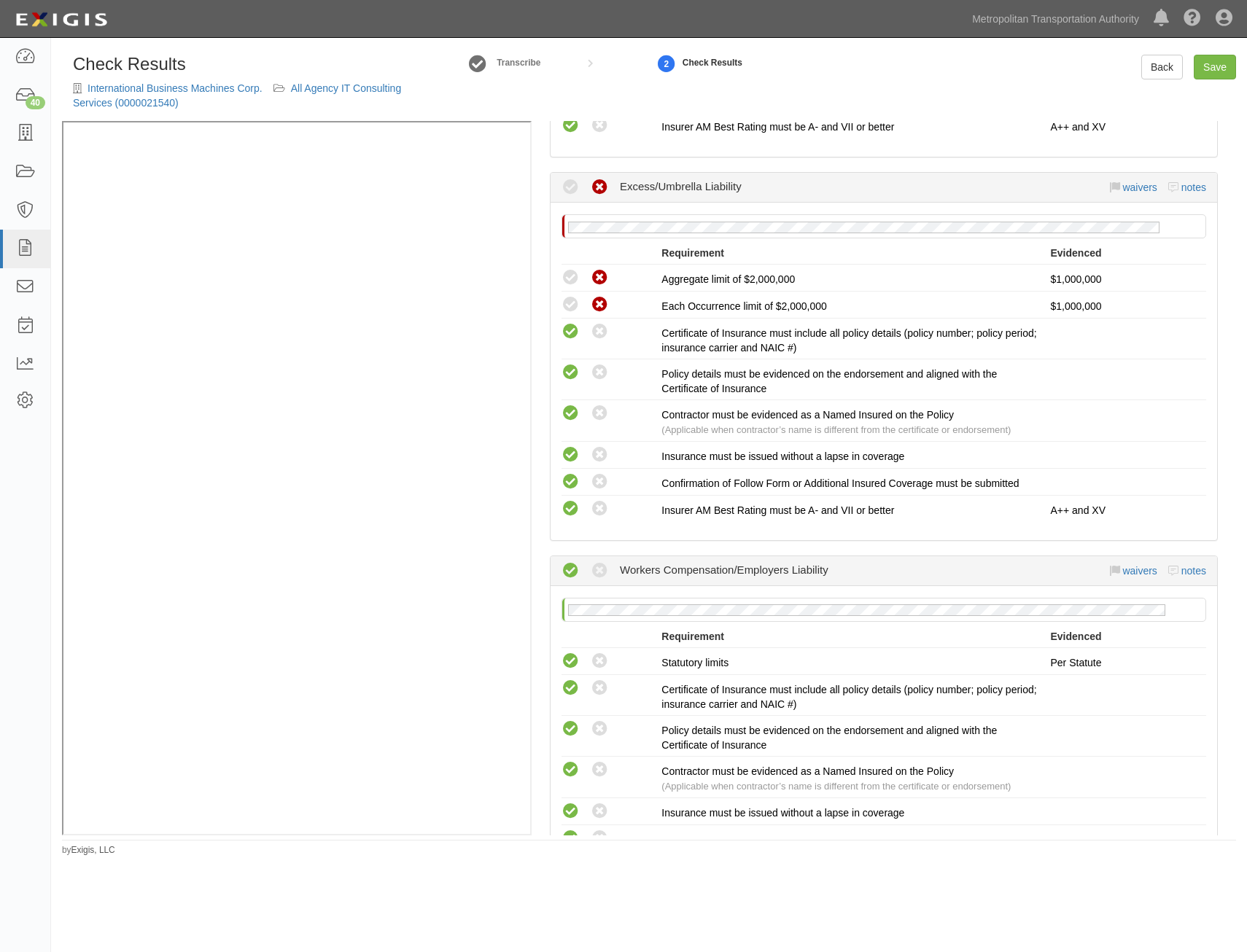
scroll to position [1239, 0]
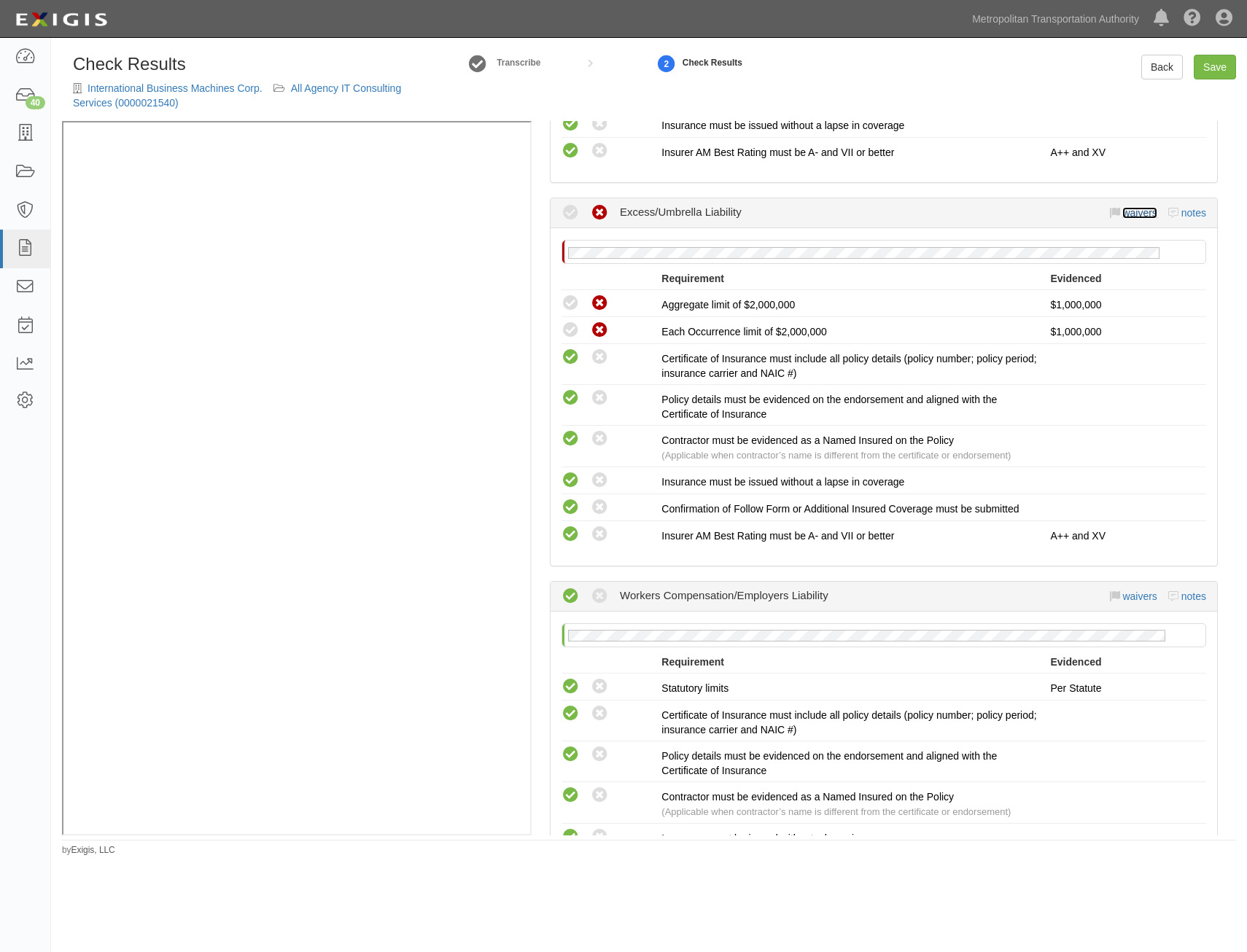
click at [1130, 217] on link "waivers" at bounding box center [1139, 213] width 34 height 12
